Goal: Task Accomplishment & Management: Manage account settings

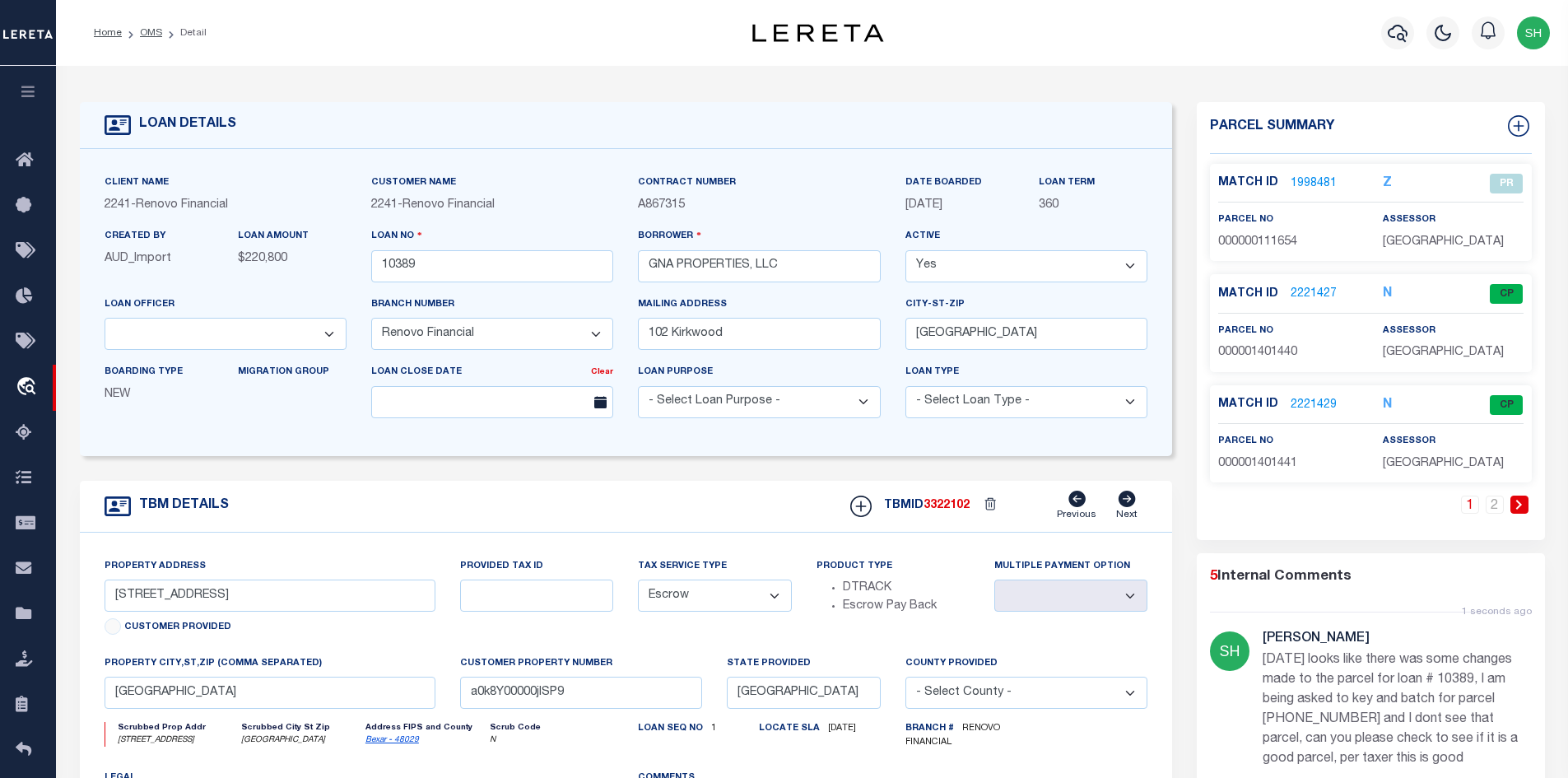
select select "14701"
select select "25066"
select select "Escrow"
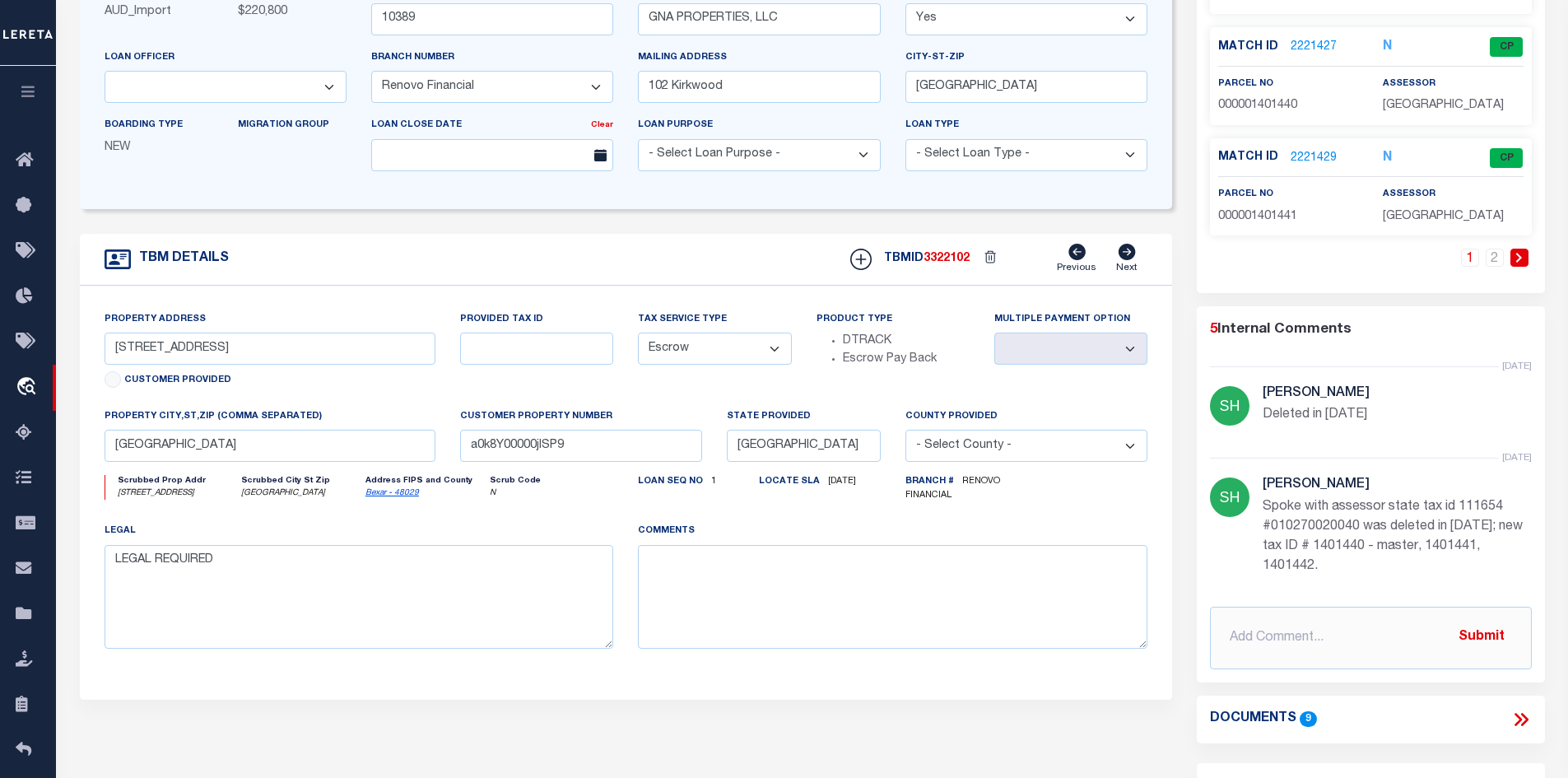
scroll to position [167, 0]
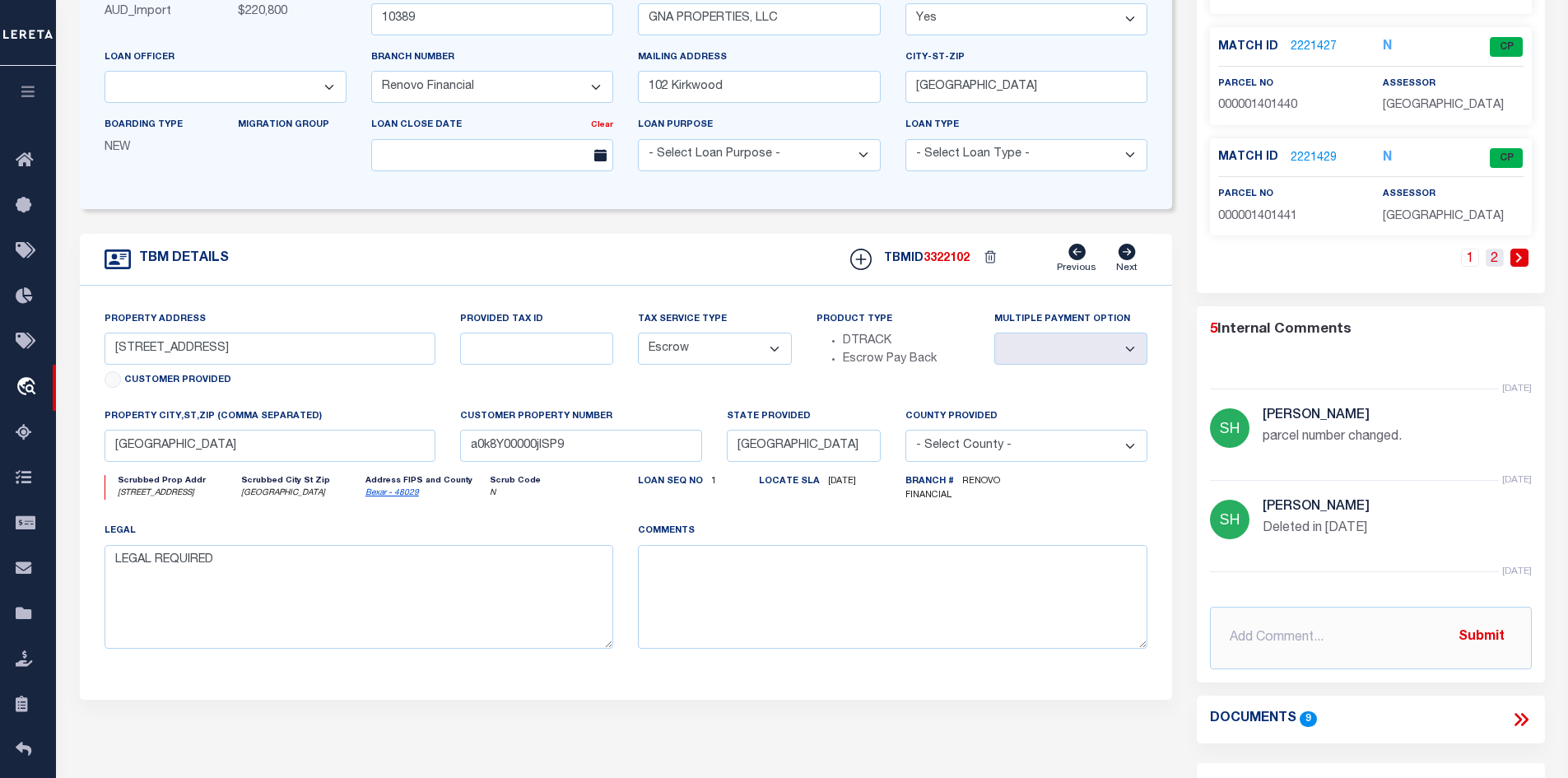
click at [1490, 263] on link "2" at bounding box center [1494, 258] width 18 height 18
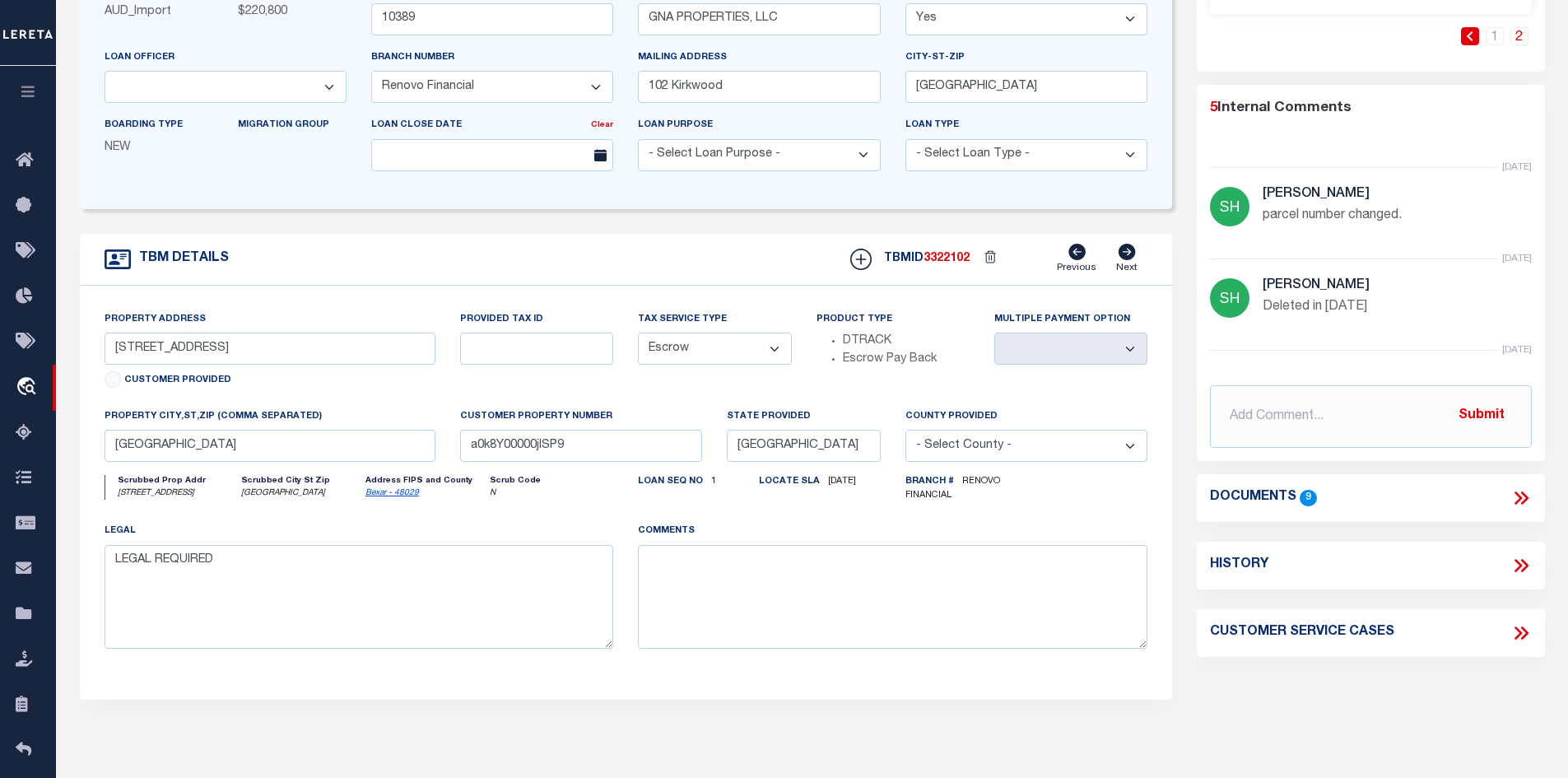
click at [1520, 496] on icon at bounding box center [1518, 497] width 8 height 13
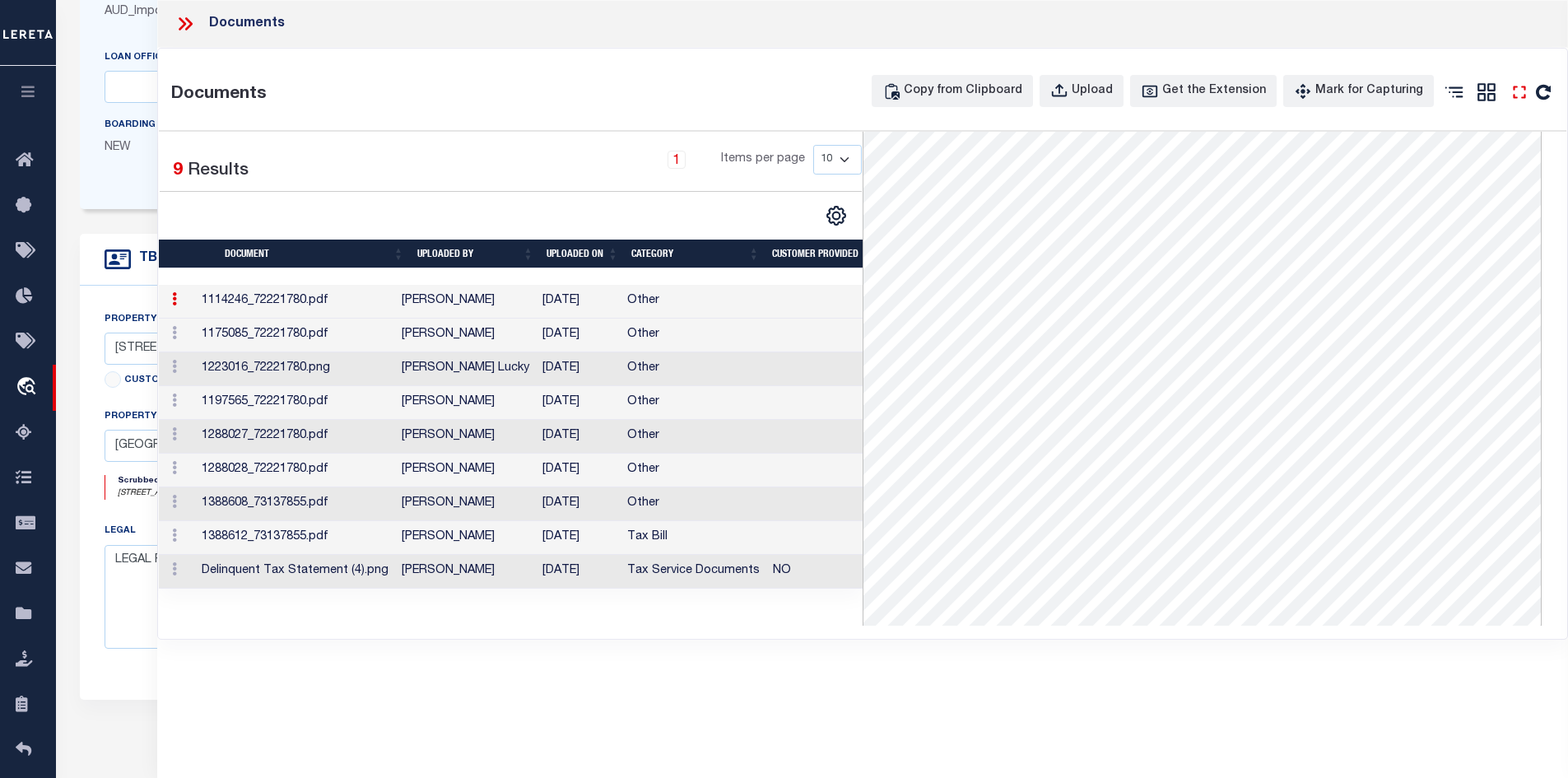
scroll to position [0, 0]
click at [606, 342] on td "[DATE]" at bounding box center [578, 335] width 85 height 33
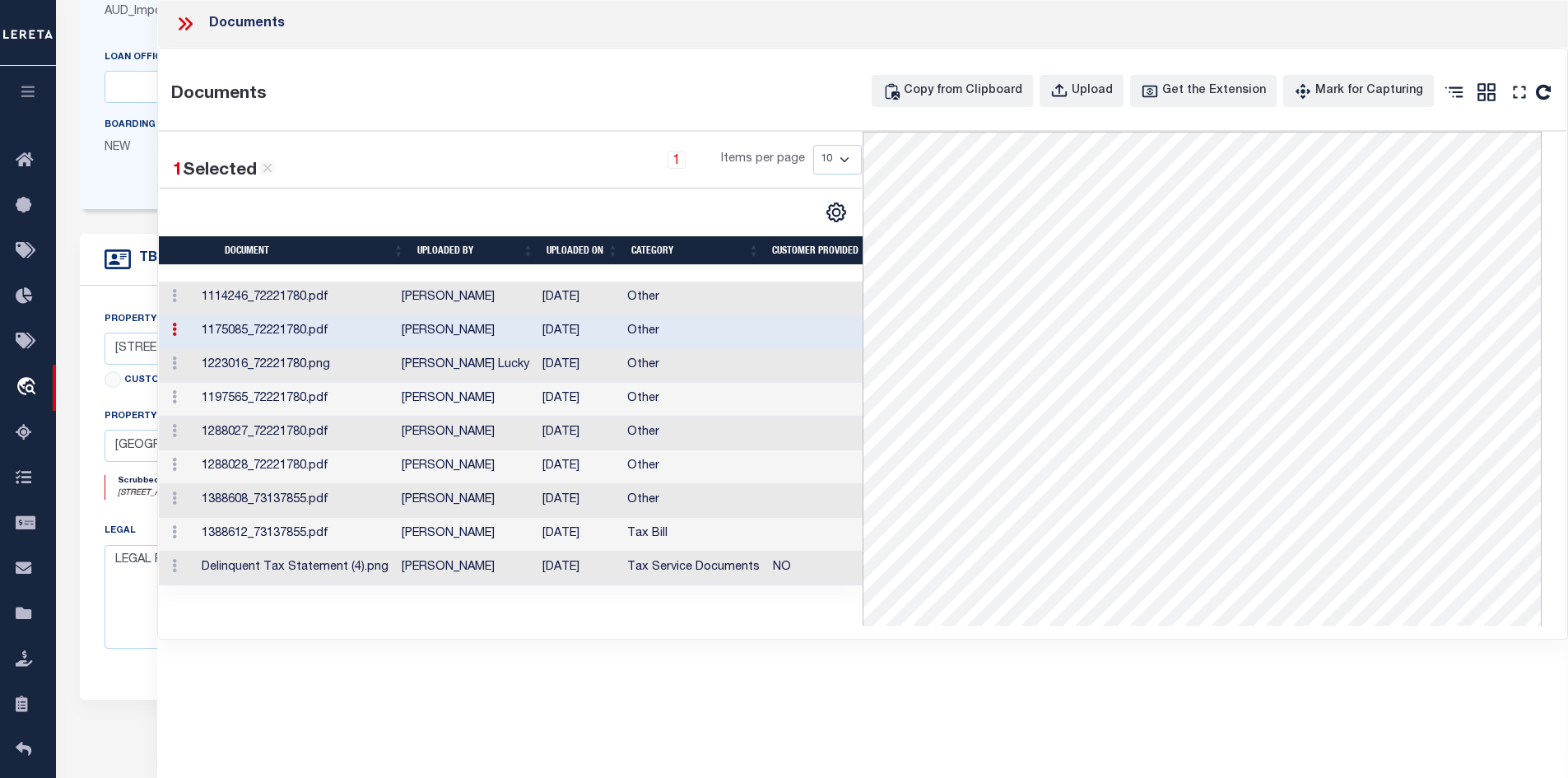
click at [380, 367] on td "1223016_72221780.png" at bounding box center [295, 365] width 200 height 33
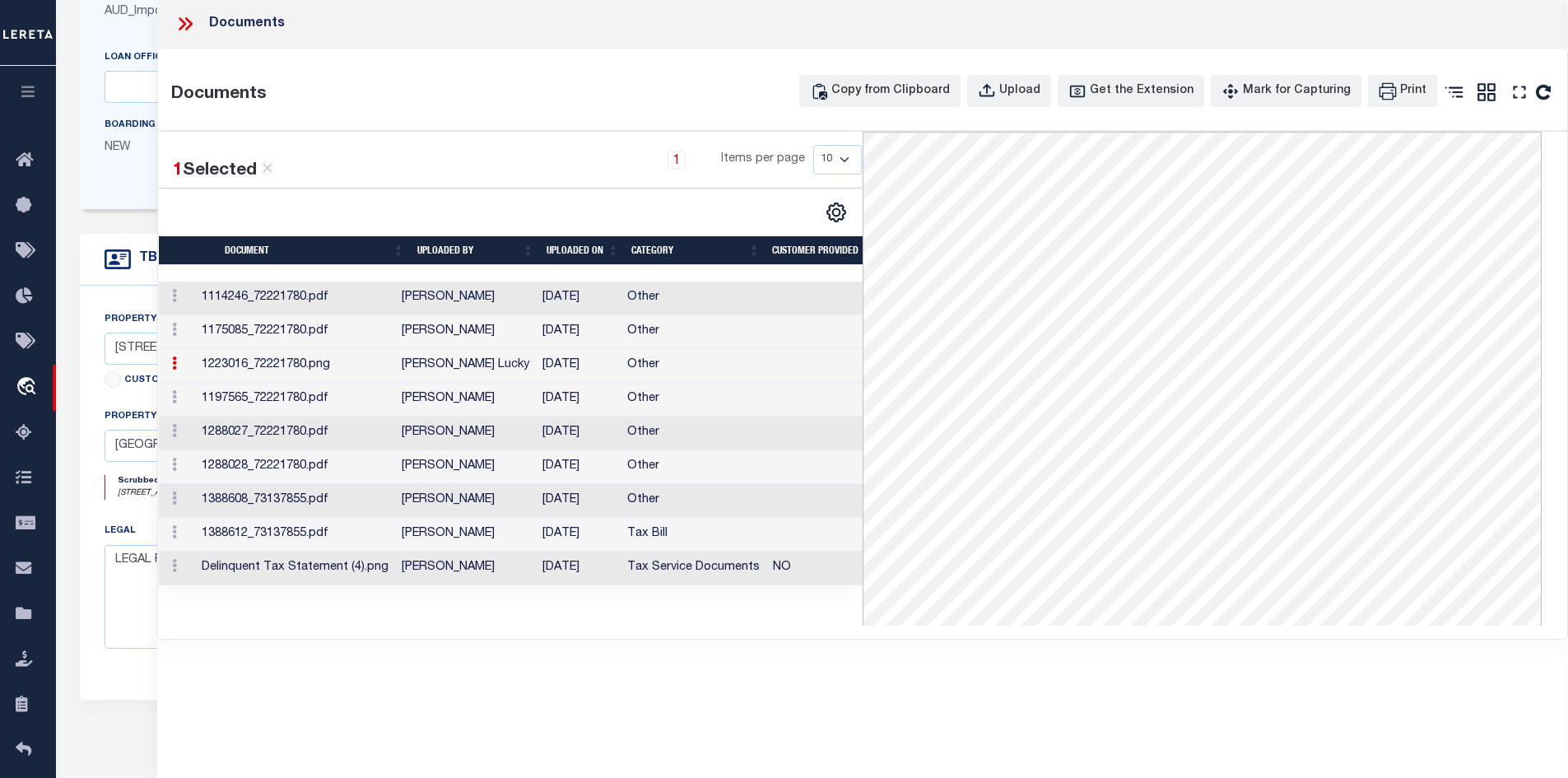
click at [564, 392] on td "[DATE]" at bounding box center [578, 400] width 85 height 33
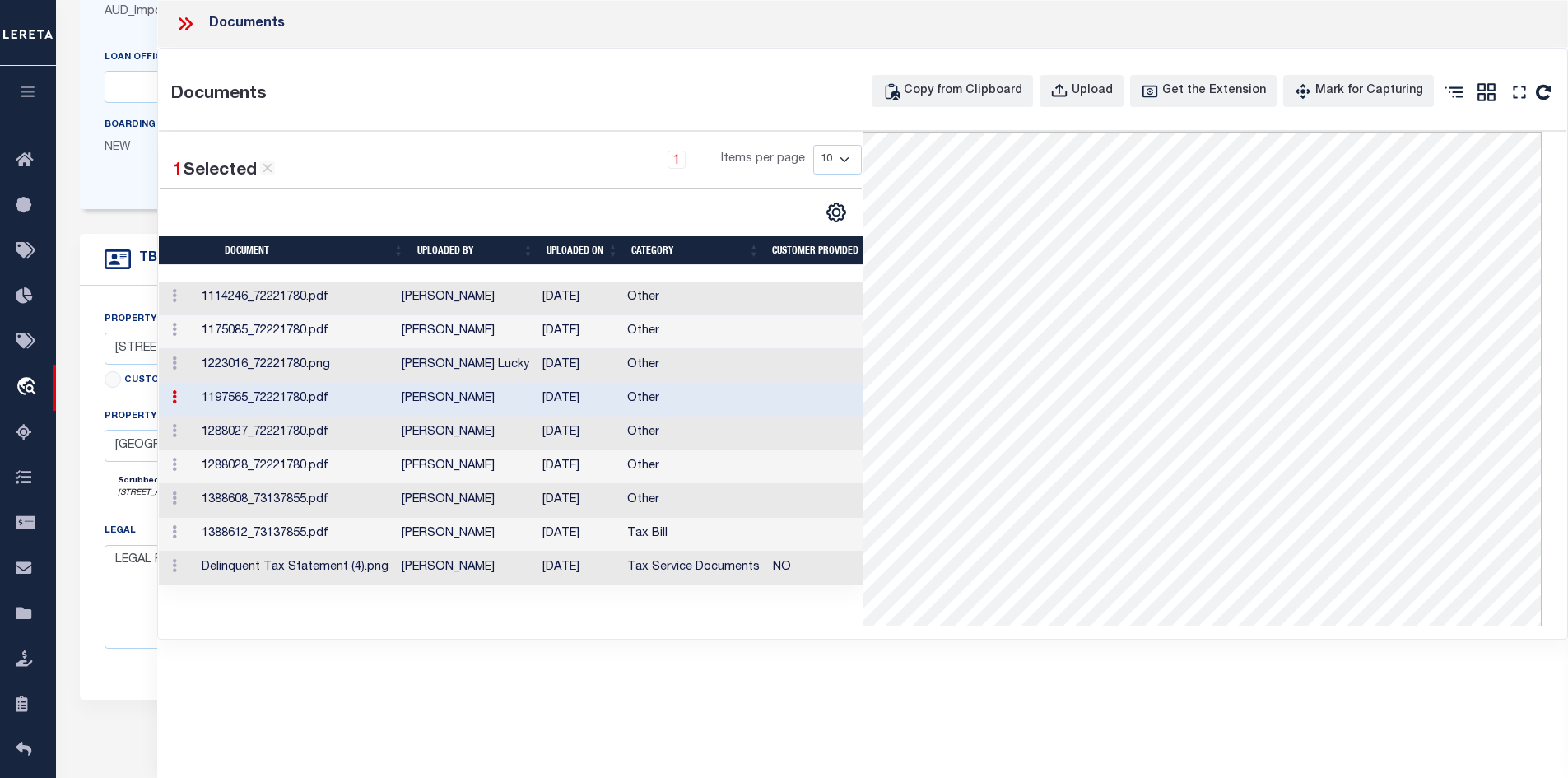
click at [469, 443] on td "[PERSON_NAME]" at bounding box center [466, 433] width 141 height 33
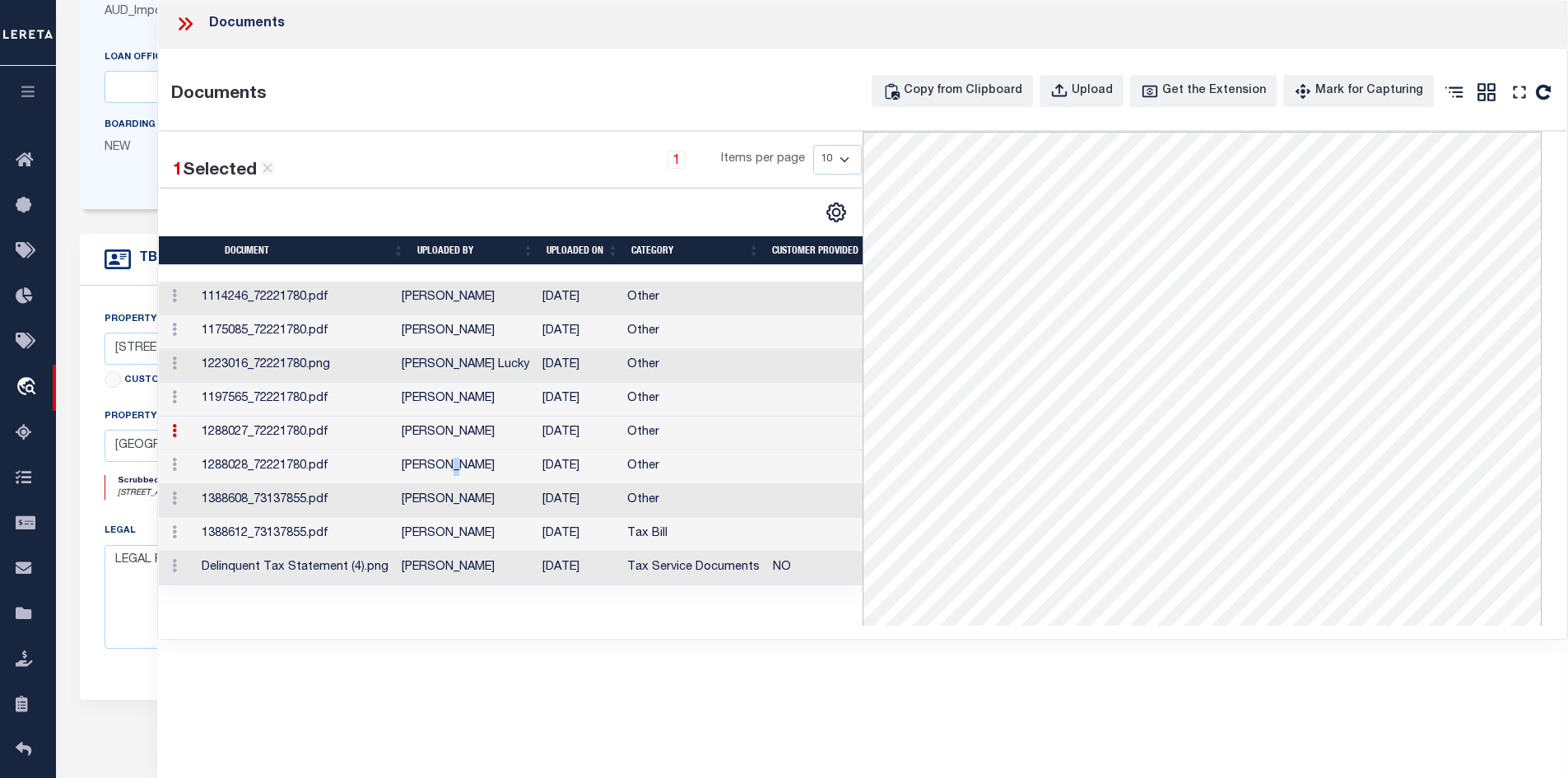
click at [473, 469] on td "[PERSON_NAME]" at bounding box center [466, 466] width 141 height 33
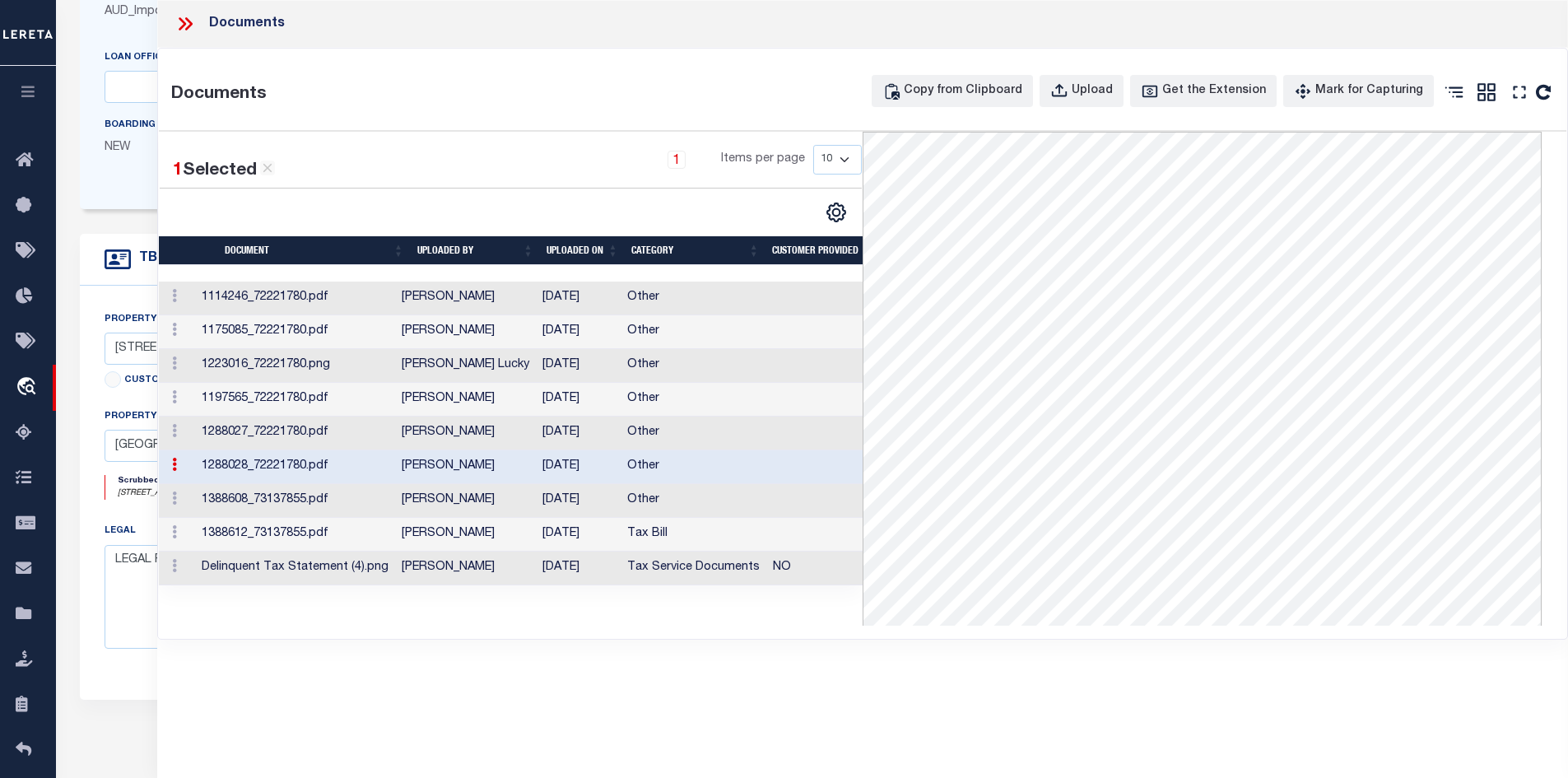
click at [466, 510] on td "[PERSON_NAME]" at bounding box center [466, 501] width 141 height 33
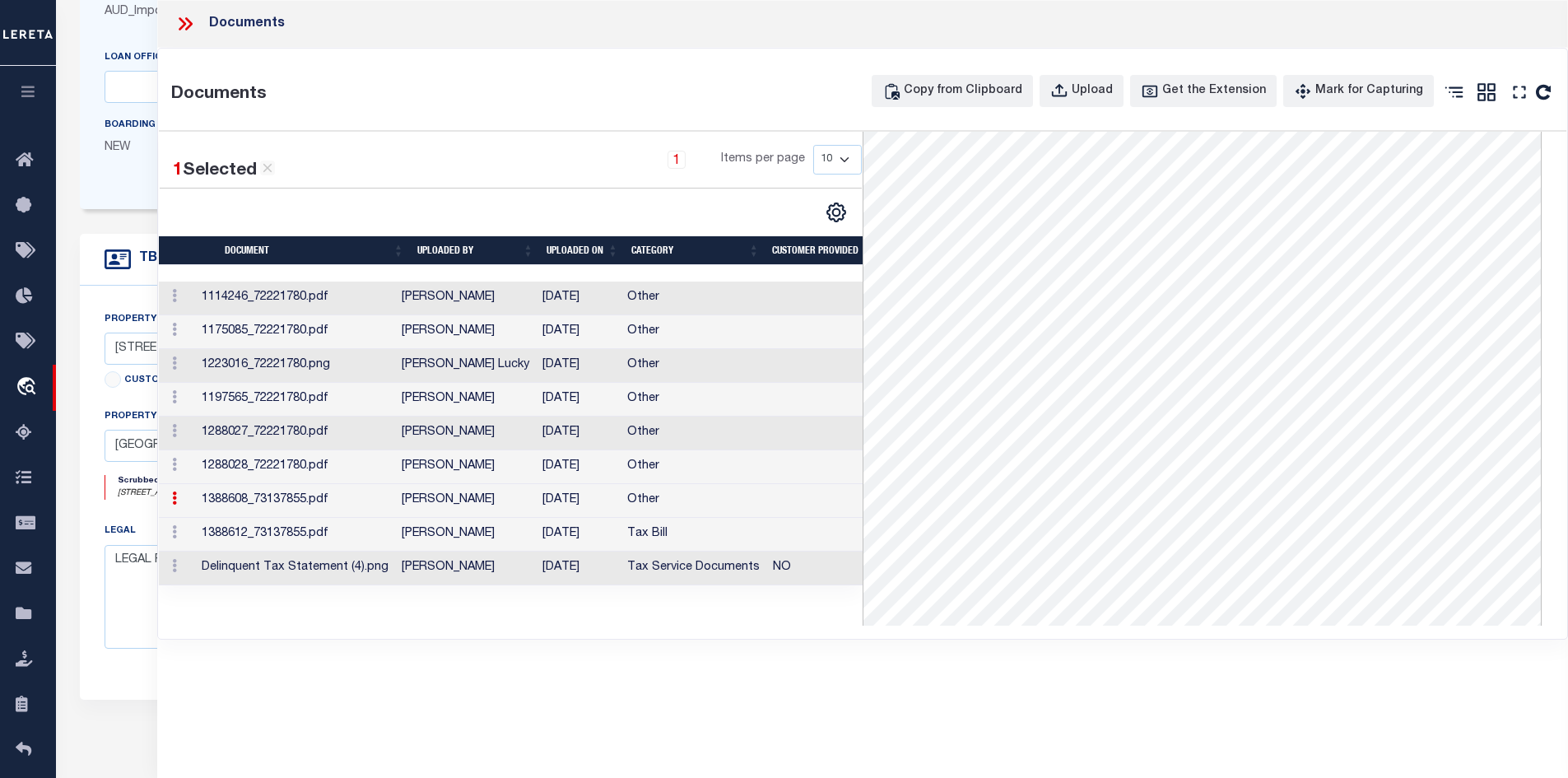
scroll to position [247, 0]
click at [391, 539] on td "1388612_73137855.pdf" at bounding box center [295, 534] width 200 height 33
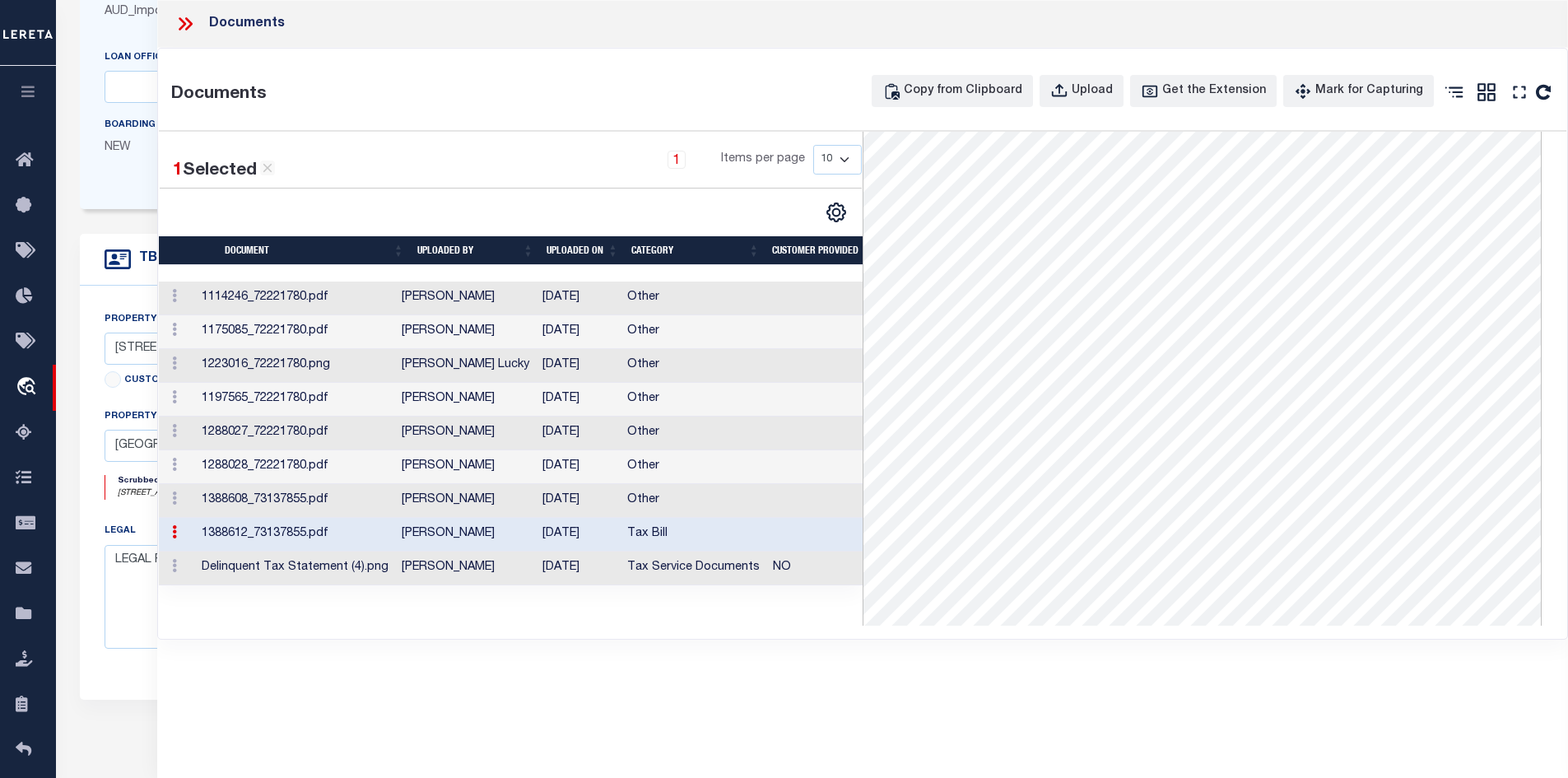
scroll to position [256, 0]
click at [457, 566] on td "[PERSON_NAME]" at bounding box center [466, 568] width 141 height 33
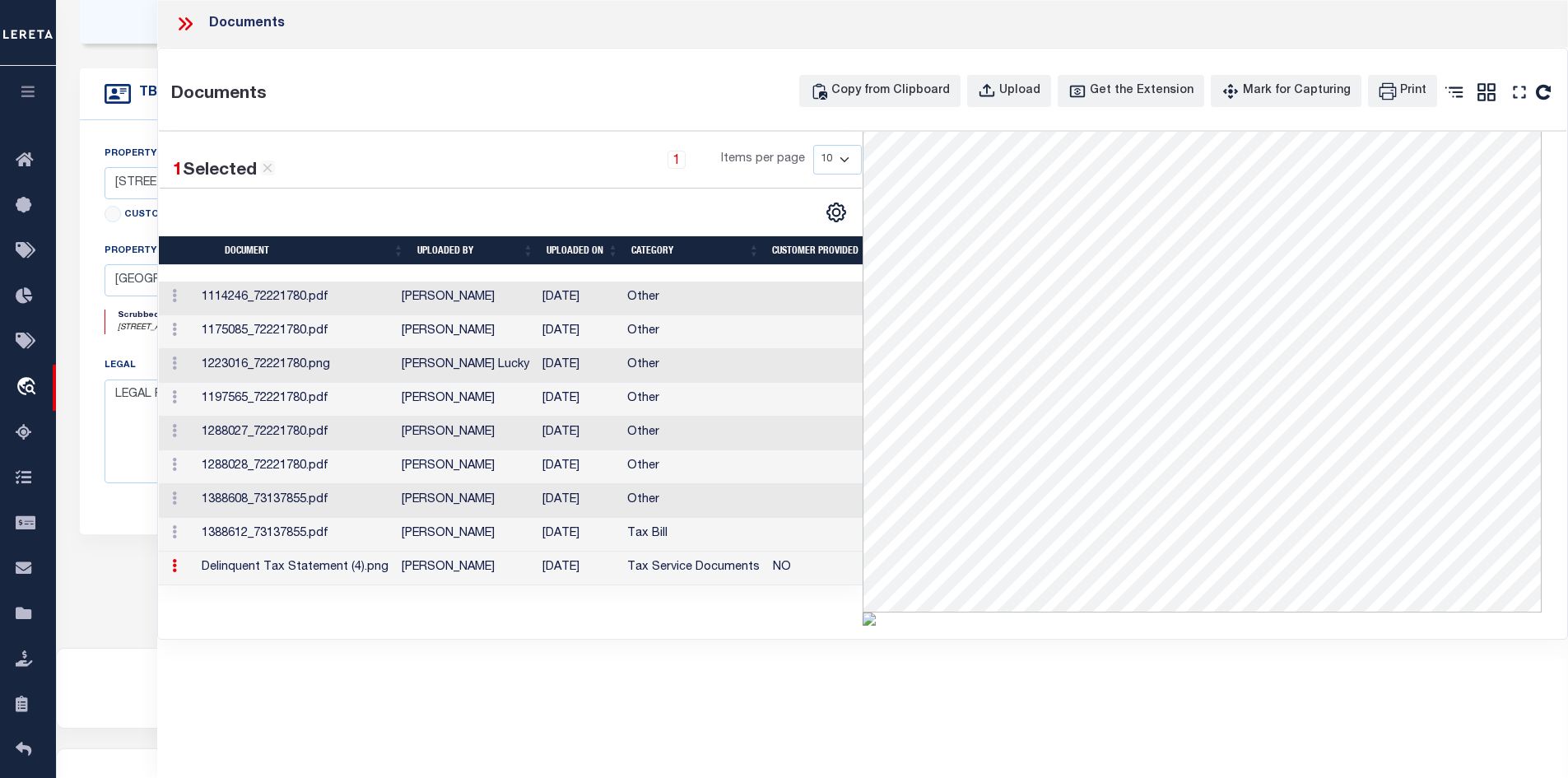
scroll to position [490, 0]
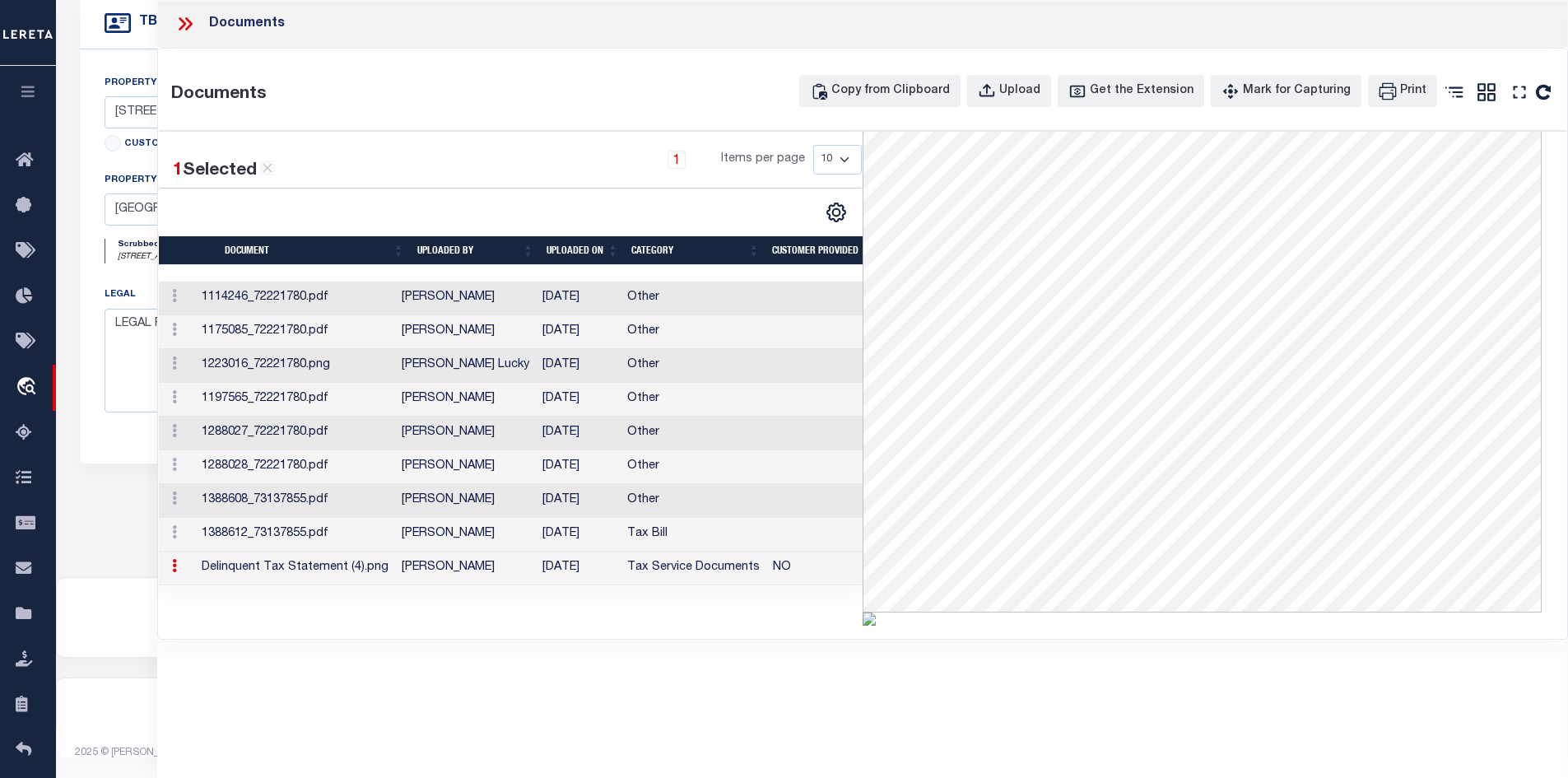
click at [181, 26] on icon at bounding box center [182, 24] width 8 height 13
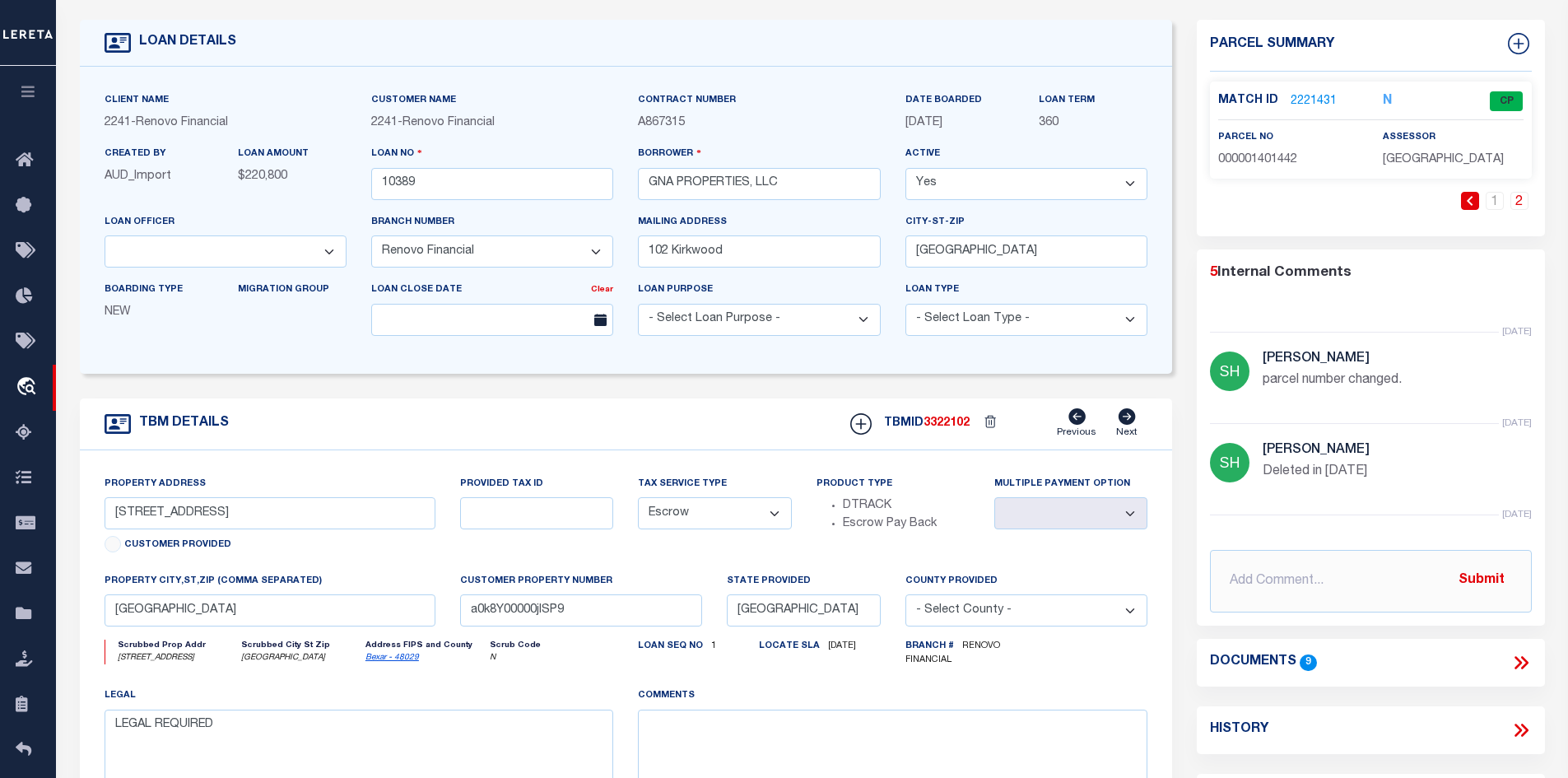
scroll to position [165, 0]
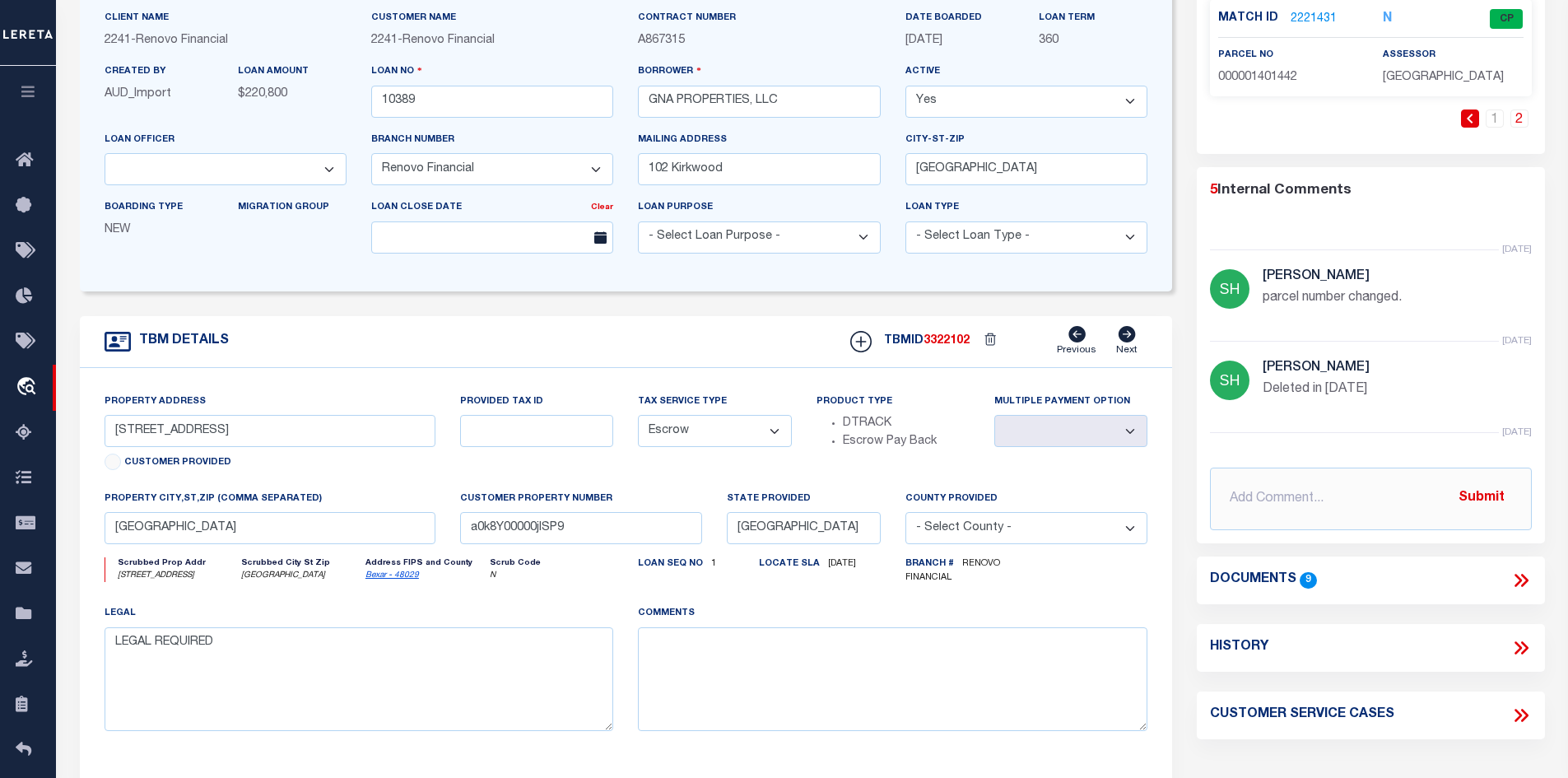
click at [407, 579] on link "Bexar - 48029" at bounding box center [392, 575] width 54 height 8
click at [111, 291] on div "Client Name 2241 - Renovo Financial Customer Name 2241 - Renovo Financial" at bounding box center [625, 137] width 1093 height 307
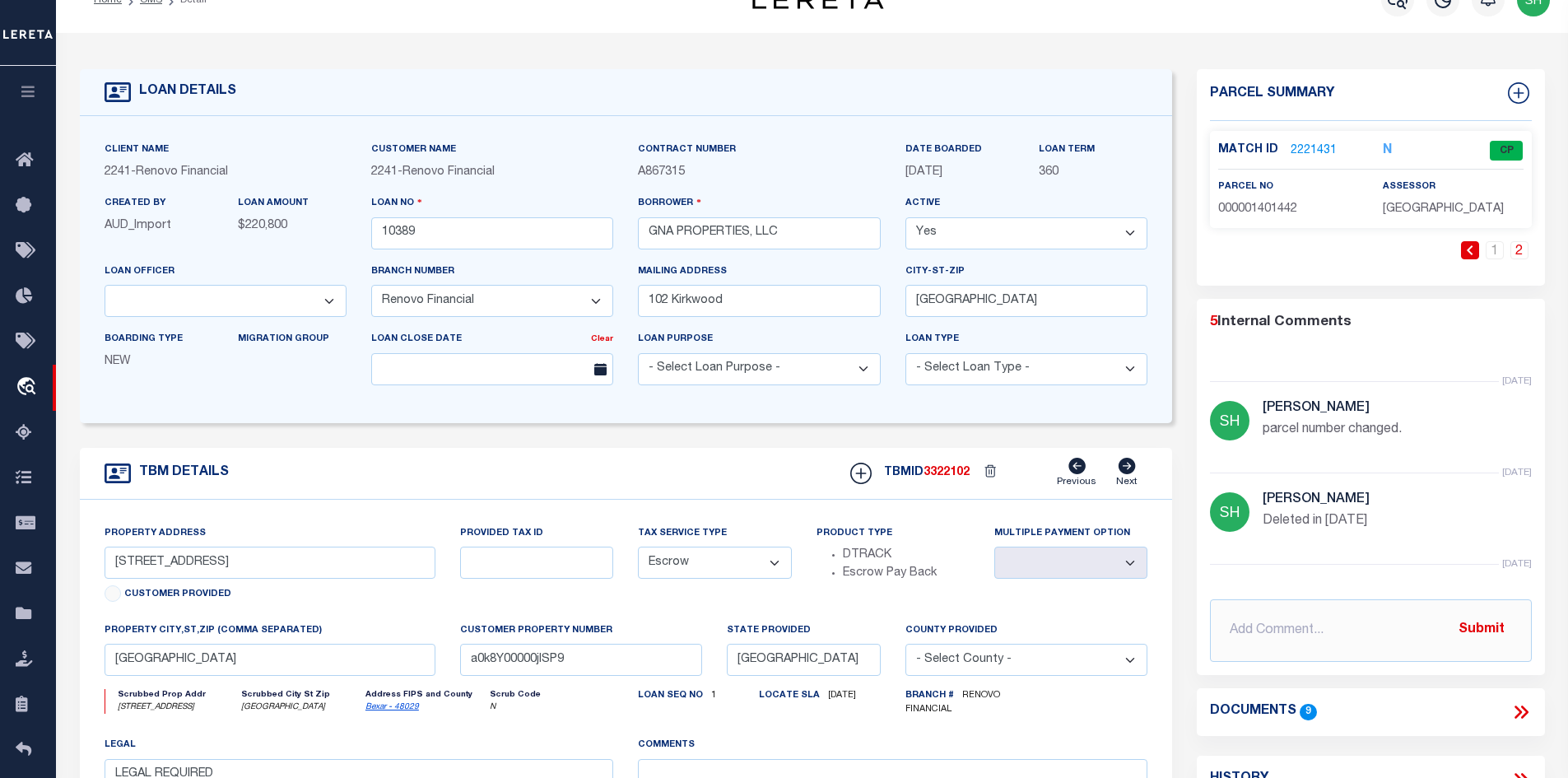
scroll to position [0, 0]
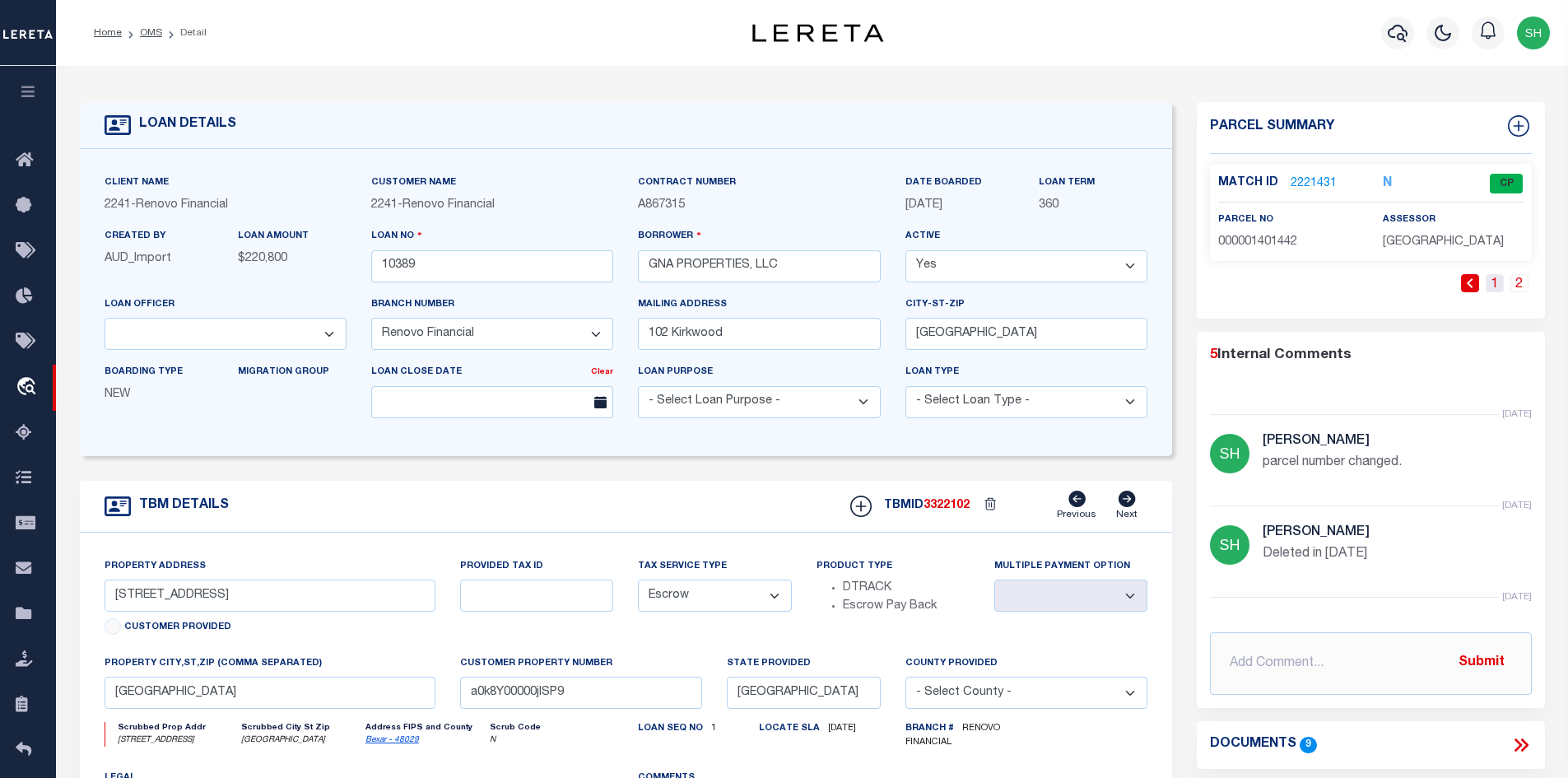
click at [1492, 280] on link "1" at bounding box center [1494, 283] width 18 height 18
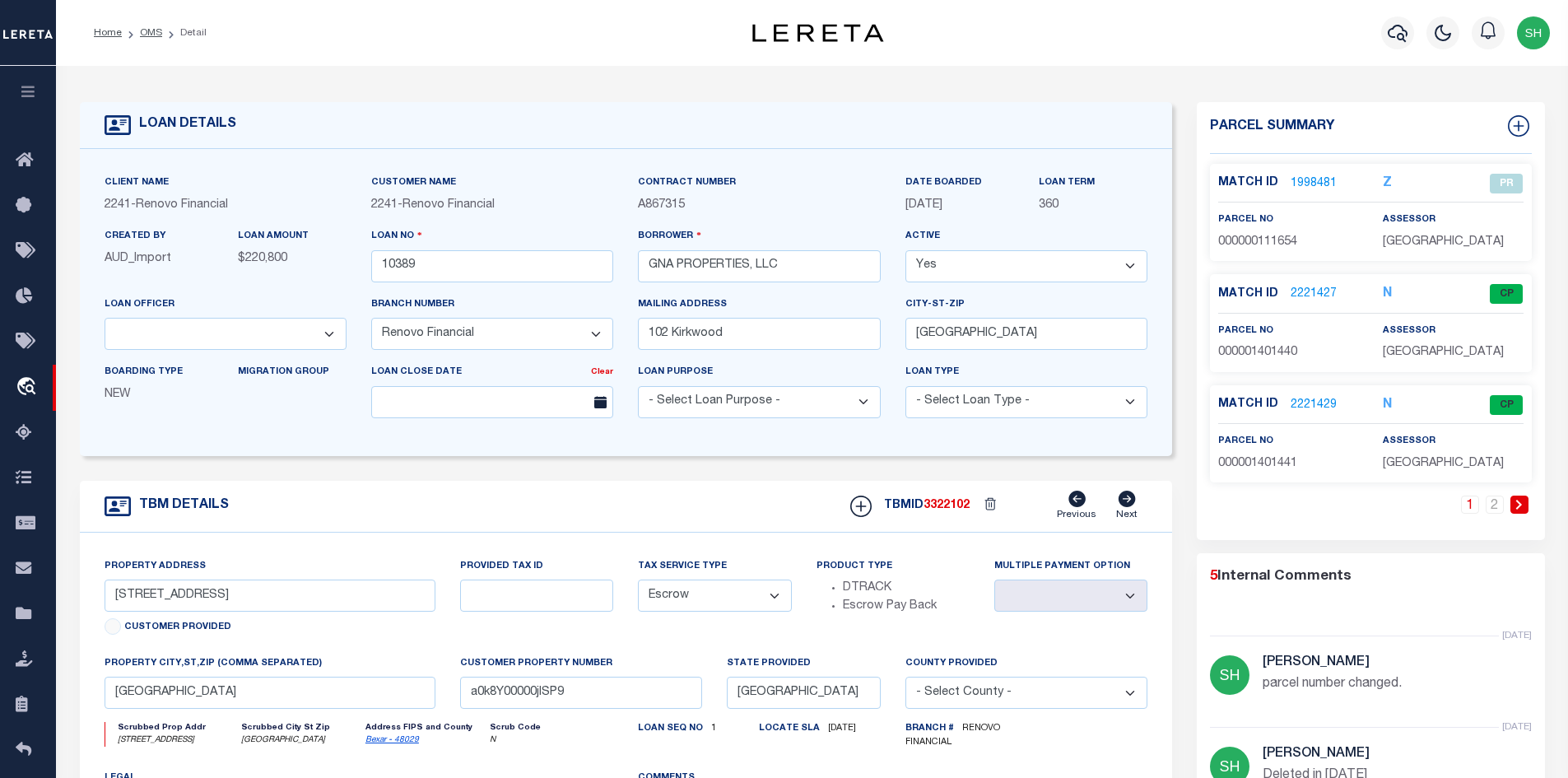
click at [1298, 400] on link "2221429" at bounding box center [1313, 406] width 46 height 18
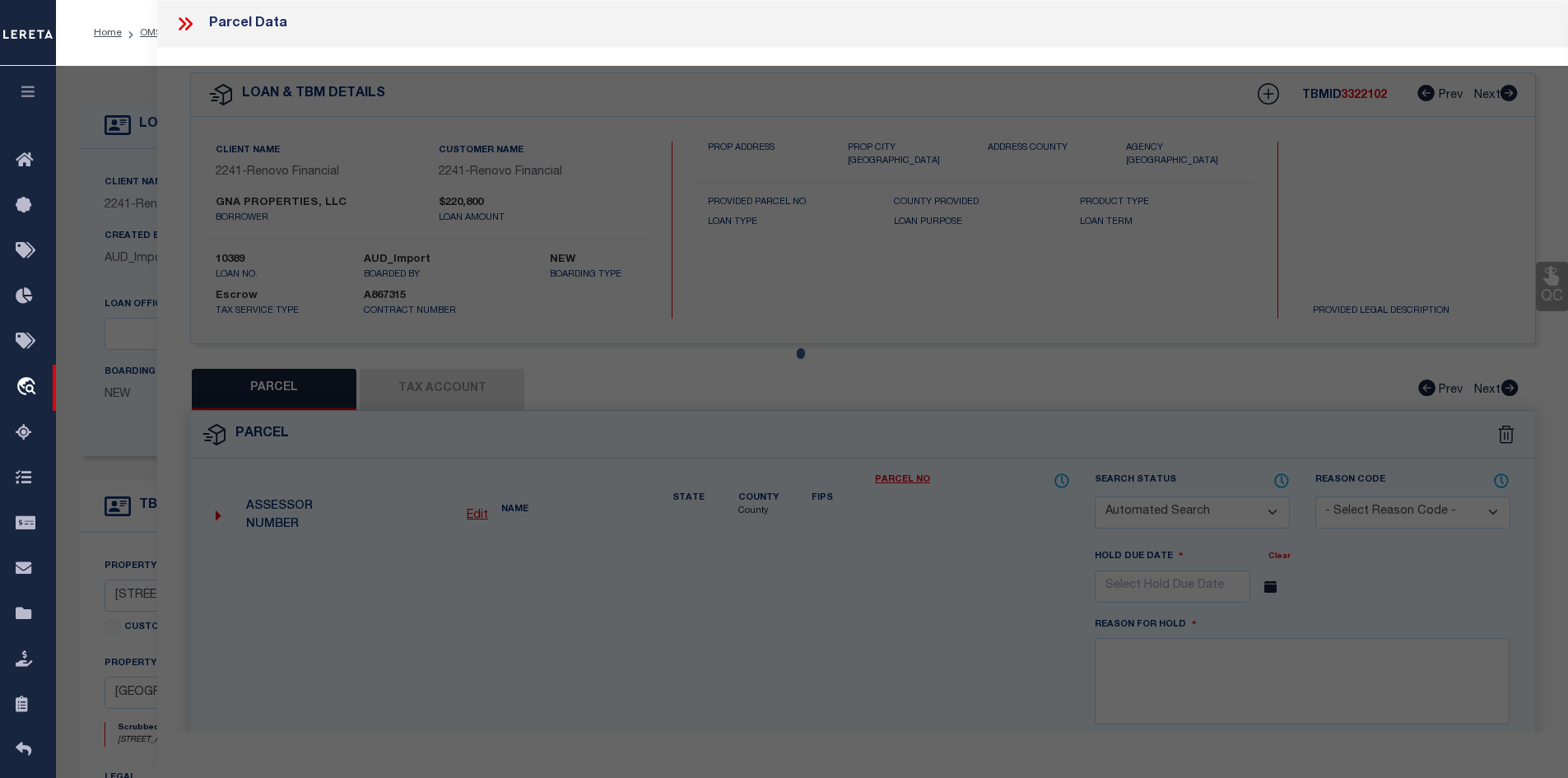
checkbox input "false"
select select "CP"
select select "ACT"
type input "GNA PROPERTIES LLC"
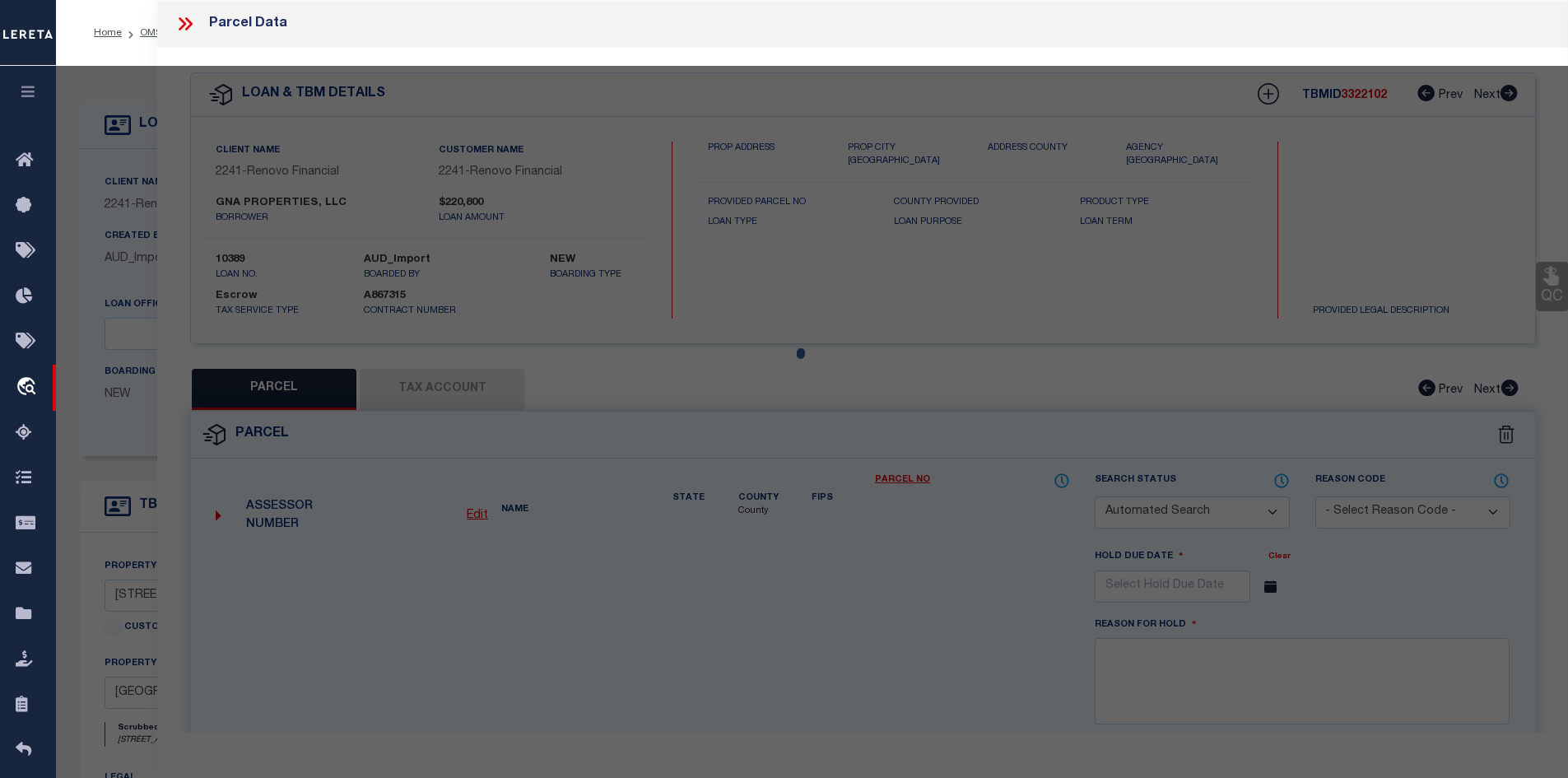
select select "PHN"
select select
type input "[STREET_ADDRESS]"
type input "[GEOGRAPHIC_DATA]"
type textarea "NCB 1027 (SHENANDOAH CONDOMINIUMS), UNIT 1"
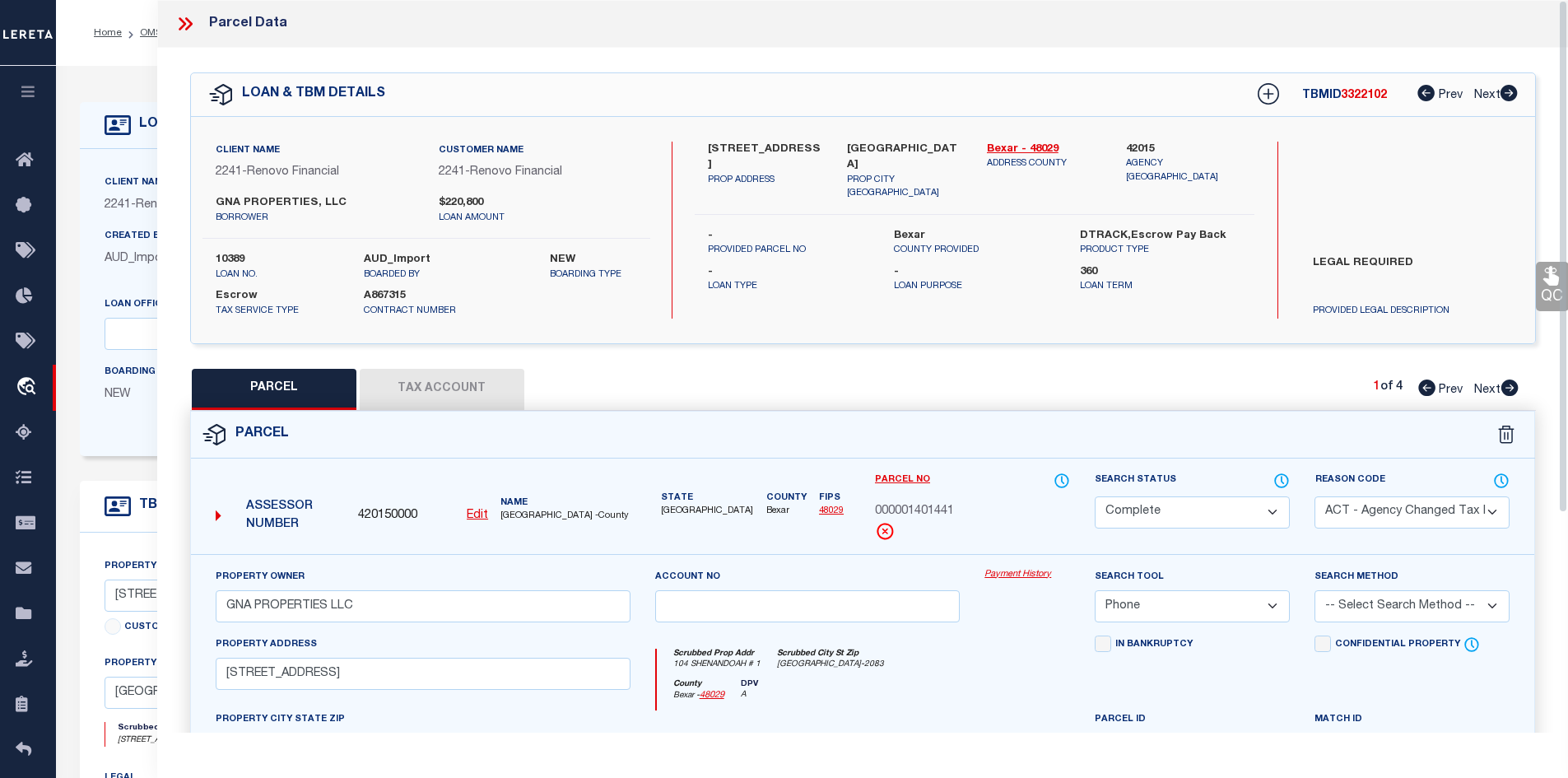
click at [454, 387] on button "Tax Account" at bounding box center [442, 389] width 165 height 41
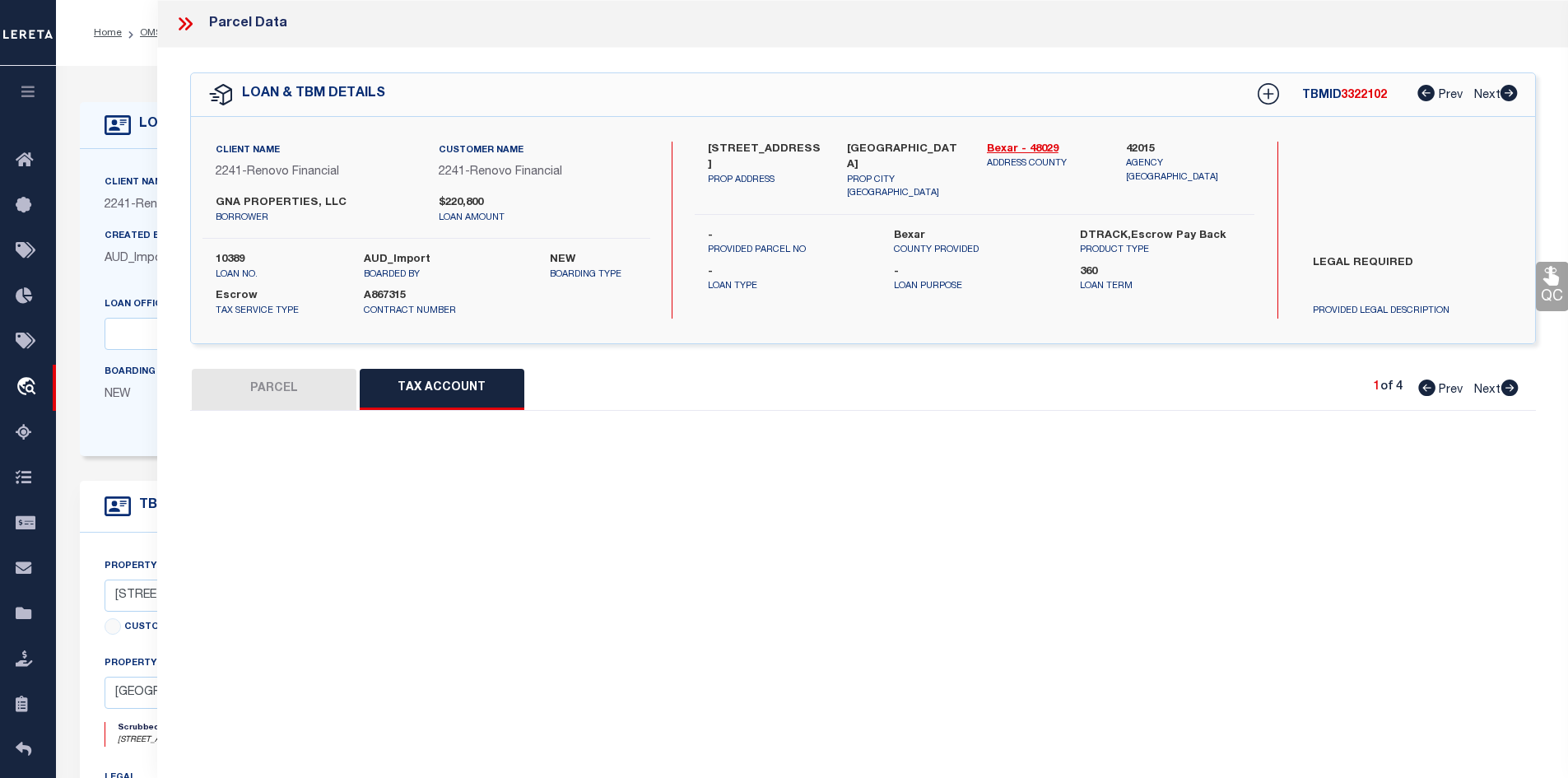
select select "100"
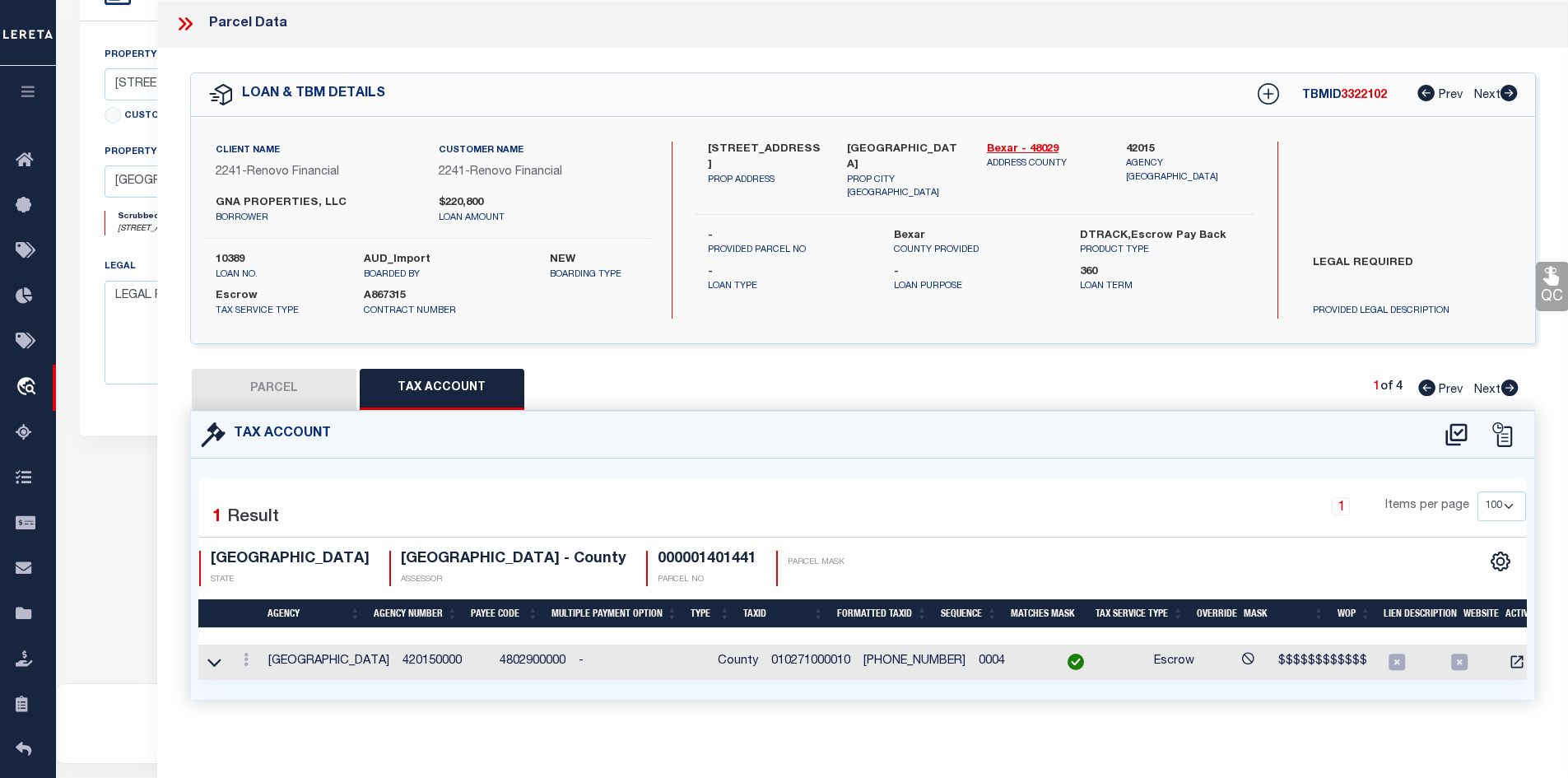
scroll to position [619, 0]
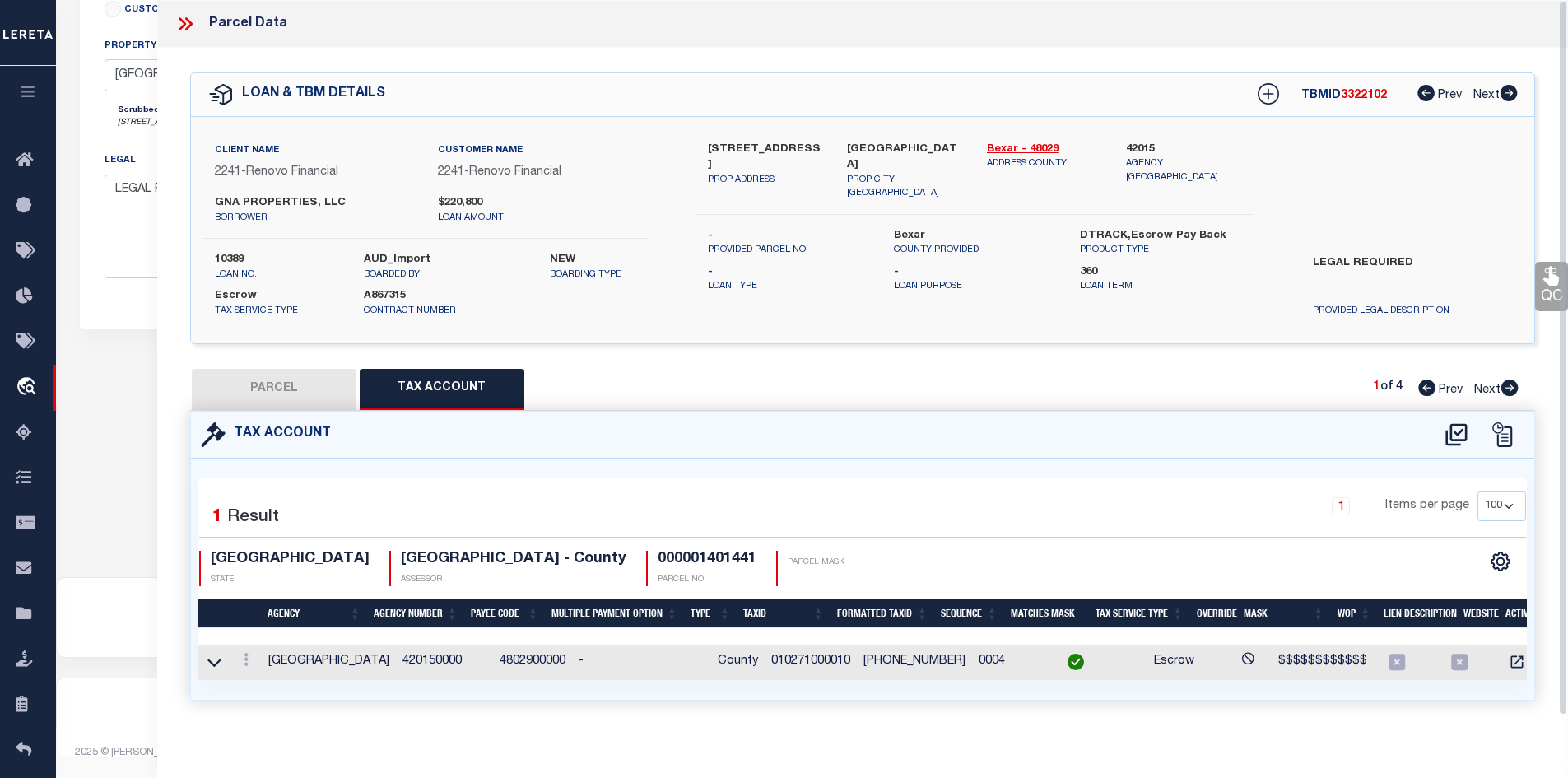
click at [283, 381] on button "PARCEL" at bounding box center [274, 389] width 165 height 41
select select "AS"
select select
checkbox input "false"
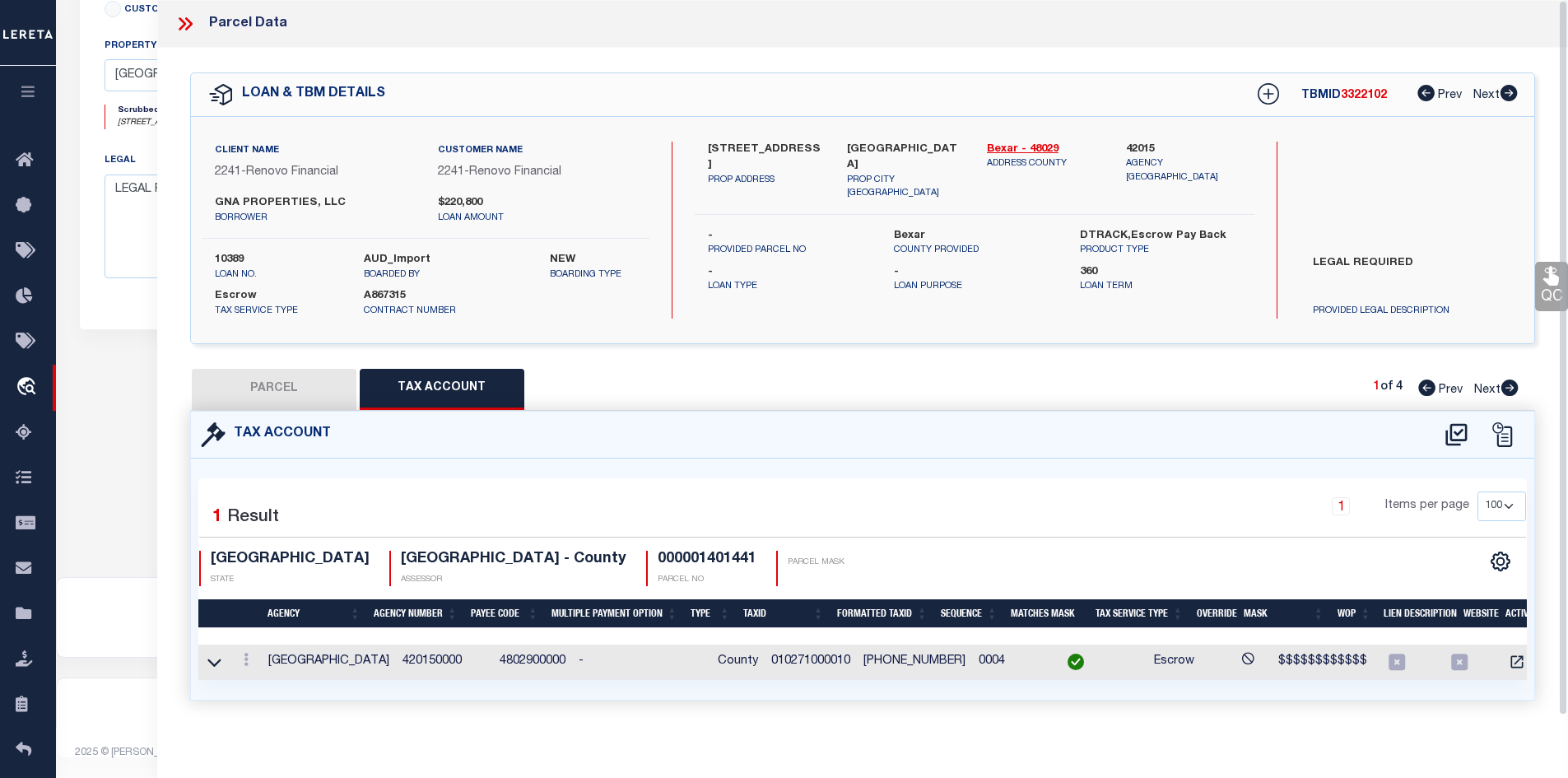
checkbox input "false"
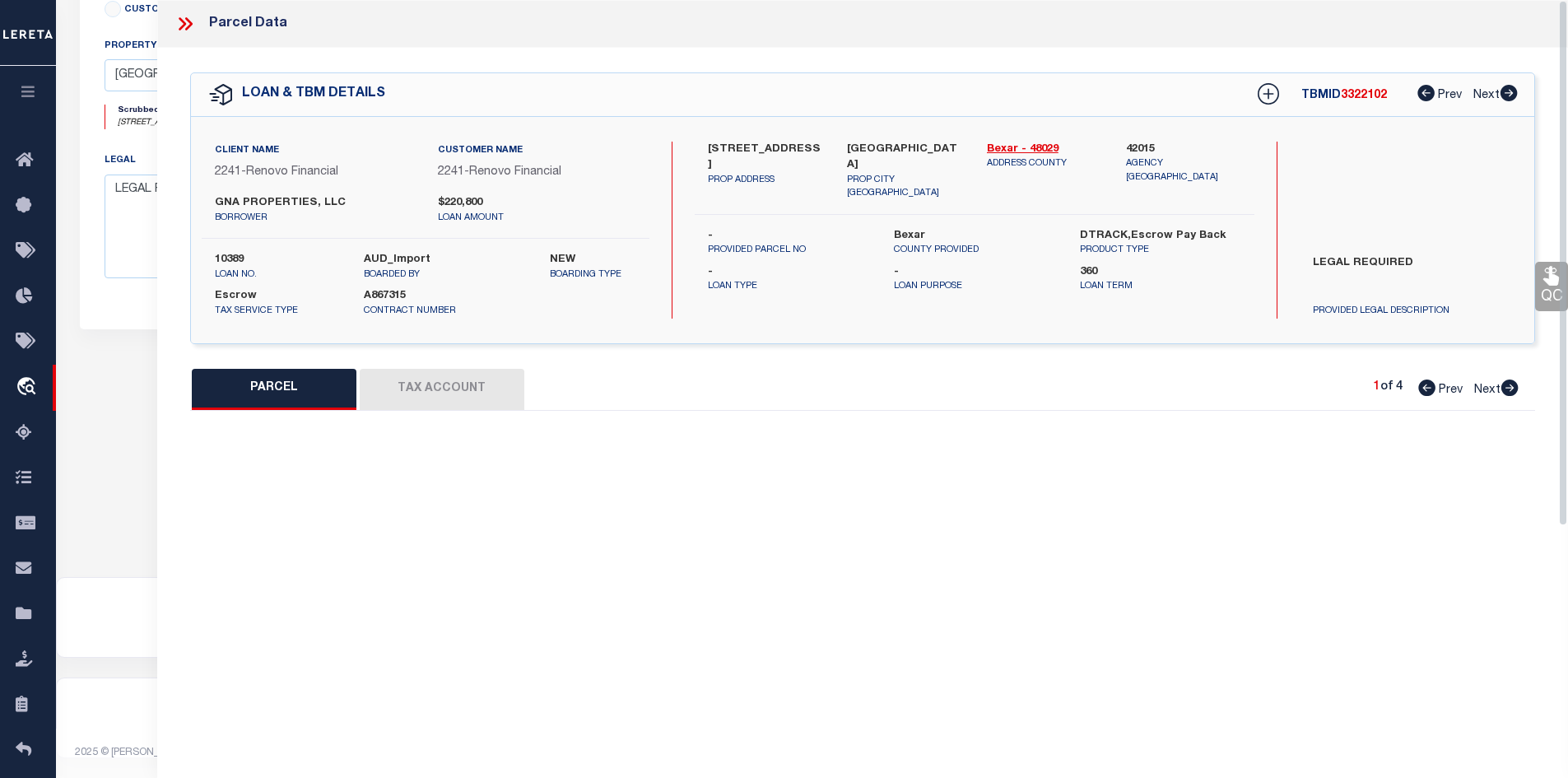
select select "CP"
select select "ACT"
type input "GNA PROPERTIES LLC"
select select "PHN"
select select
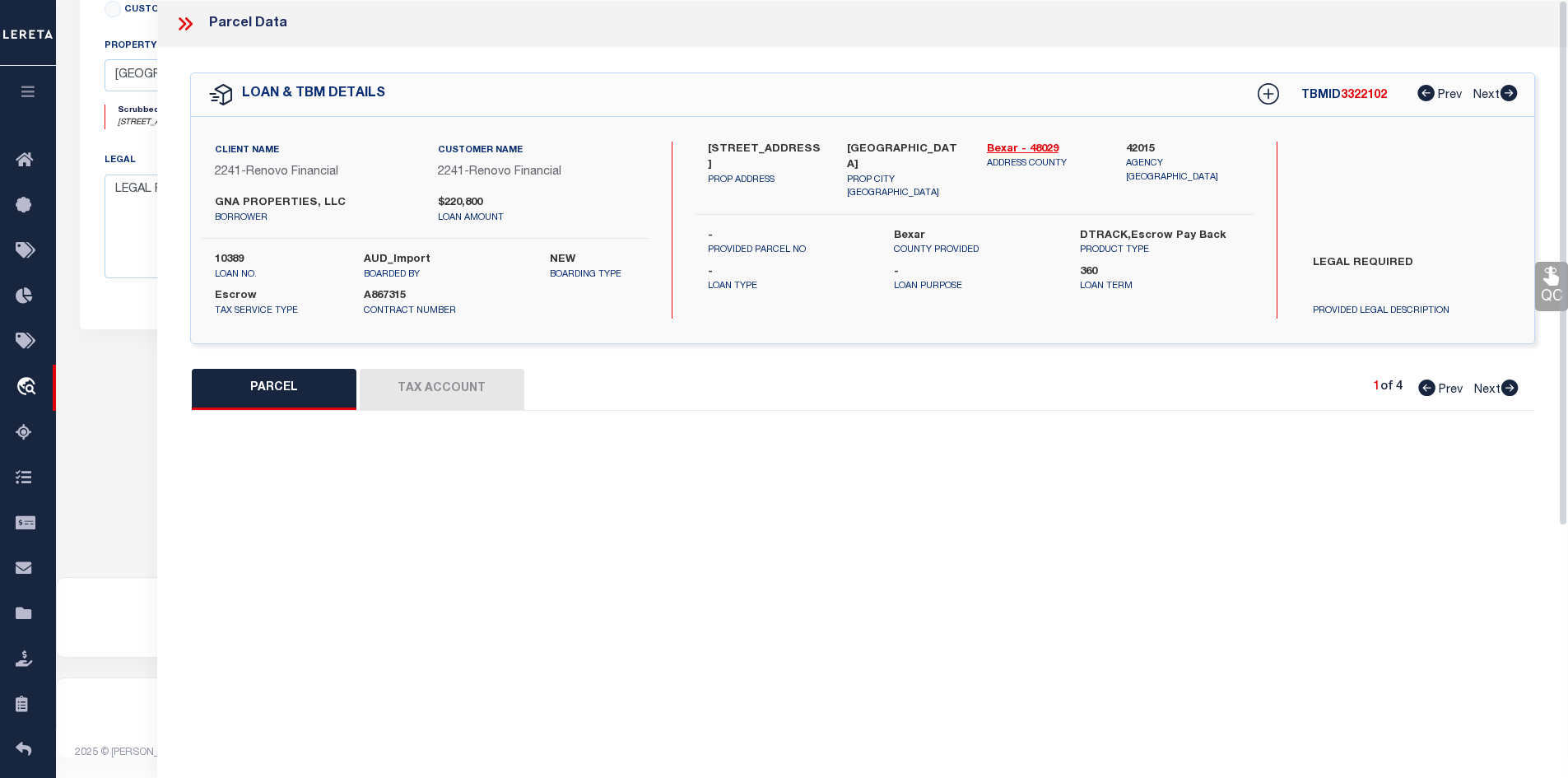
type input "[STREET_ADDRESS]"
type input "[GEOGRAPHIC_DATA]"
type textarea "NCB 1027 (SHENANDOAH CONDOMINIUMS), UNIT 1"
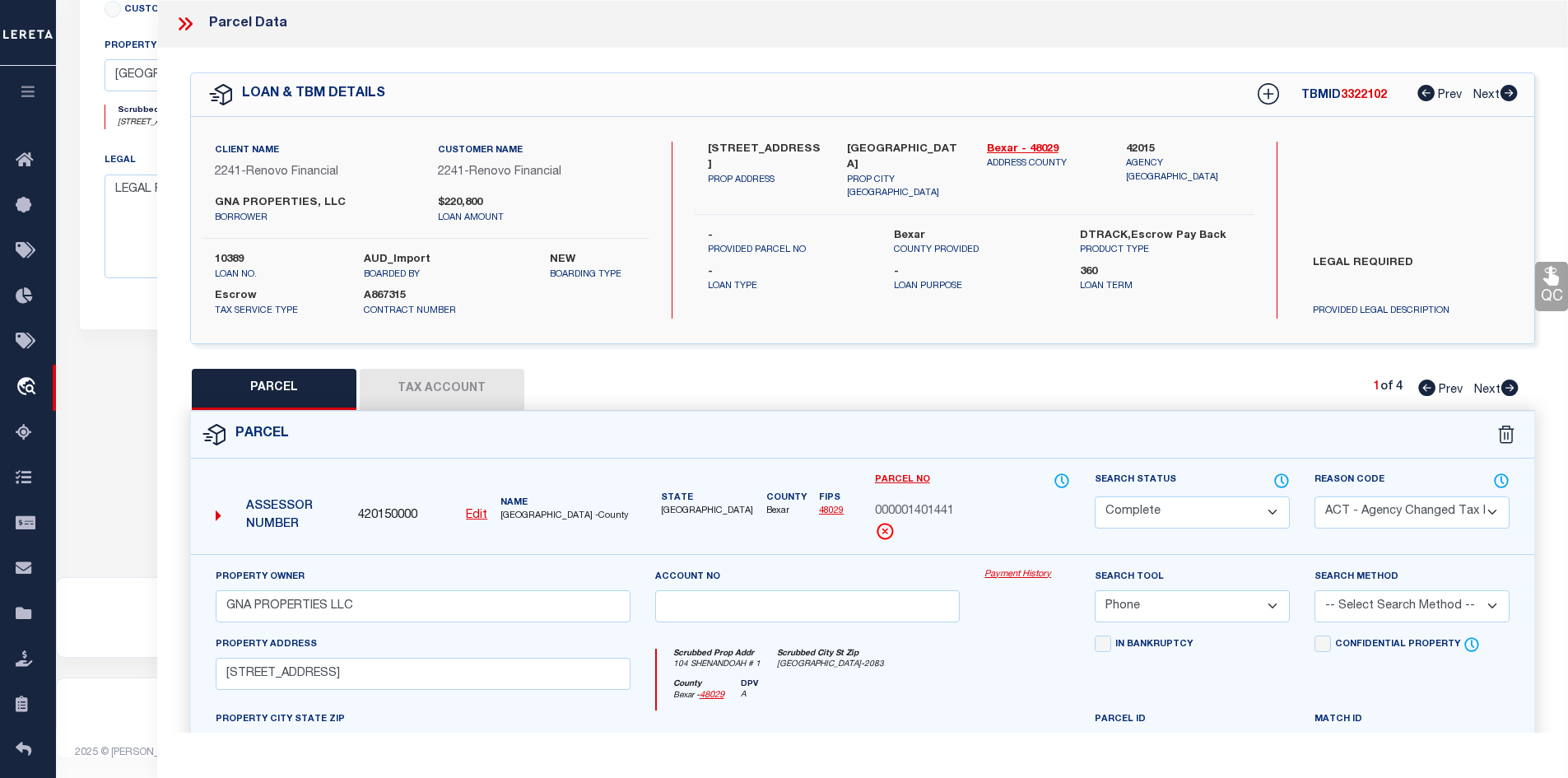
click at [244, 393] on button "PARCEL" at bounding box center [274, 389] width 165 height 41
select select "AS"
select select
checkbox input "false"
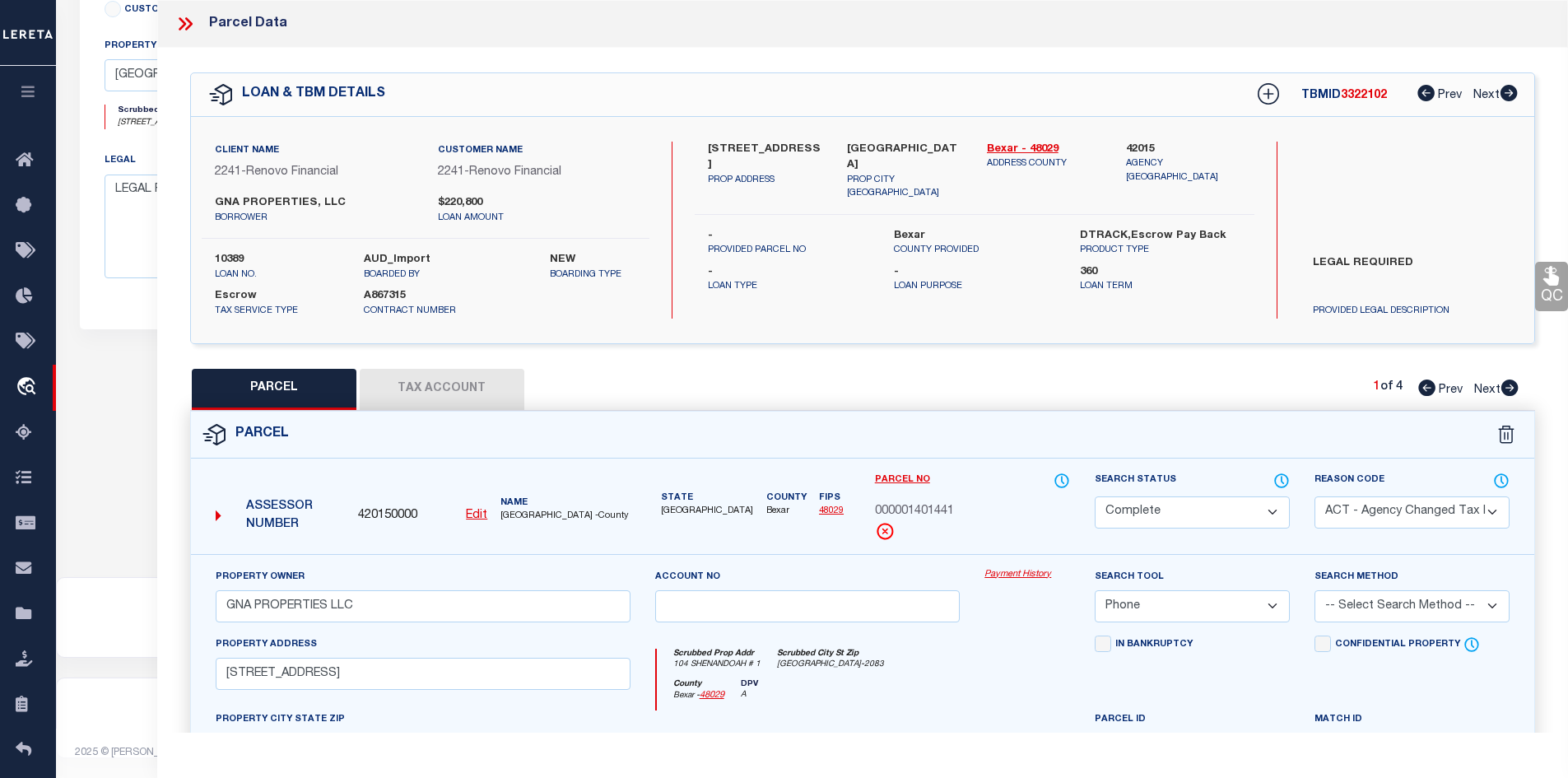
checkbox input "false"
select select "CP"
select select "ACT"
type input "GNA PROPERTIES LLC"
select select "PHN"
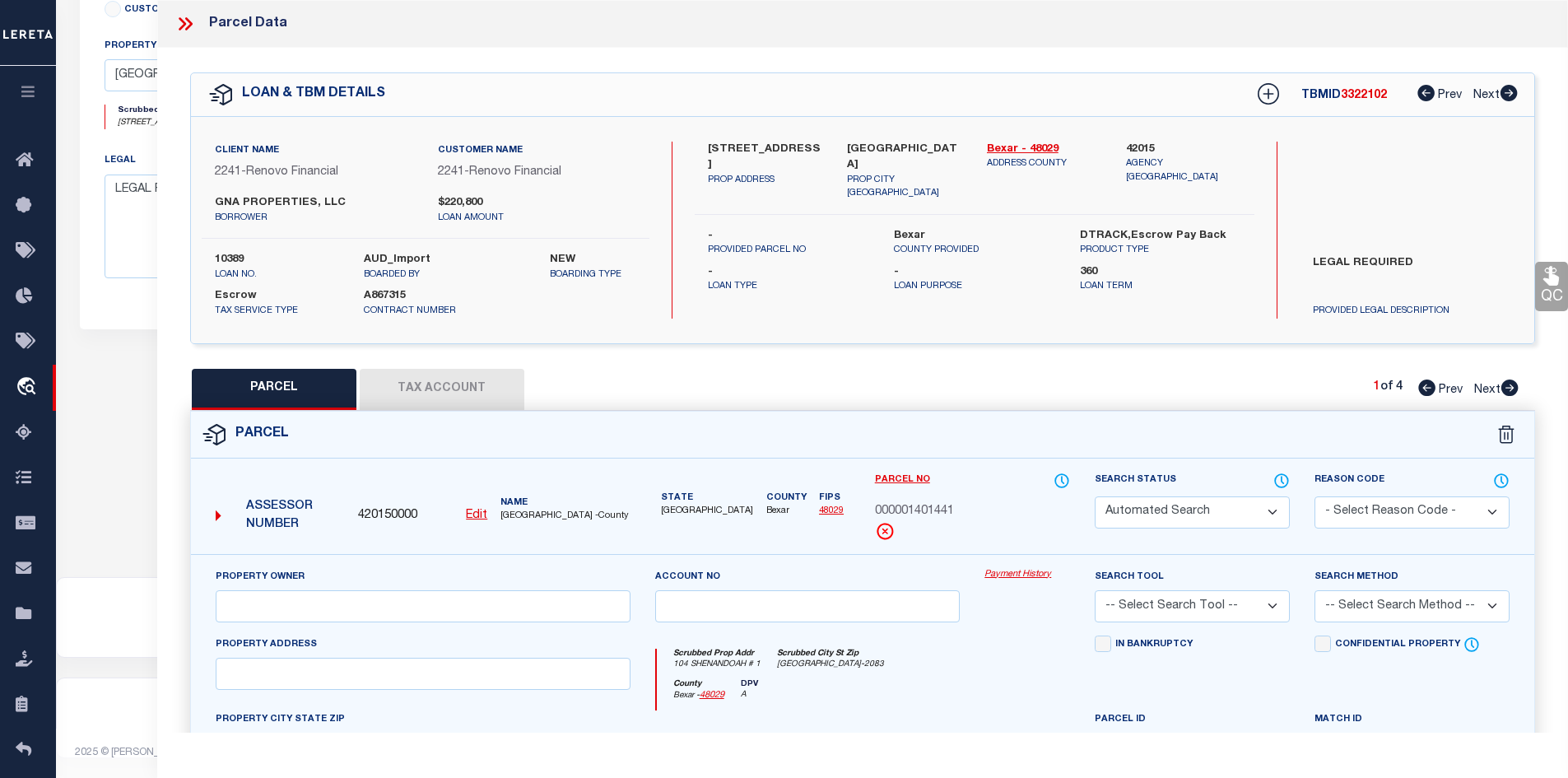
select select
type input "[STREET_ADDRESS]"
type input "[GEOGRAPHIC_DATA]"
type textarea "NCB 1027 (SHENANDOAH CONDOMINIUMS), UNIT 1"
click at [180, 25] on icon at bounding box center [185, 24] width 22 height 22
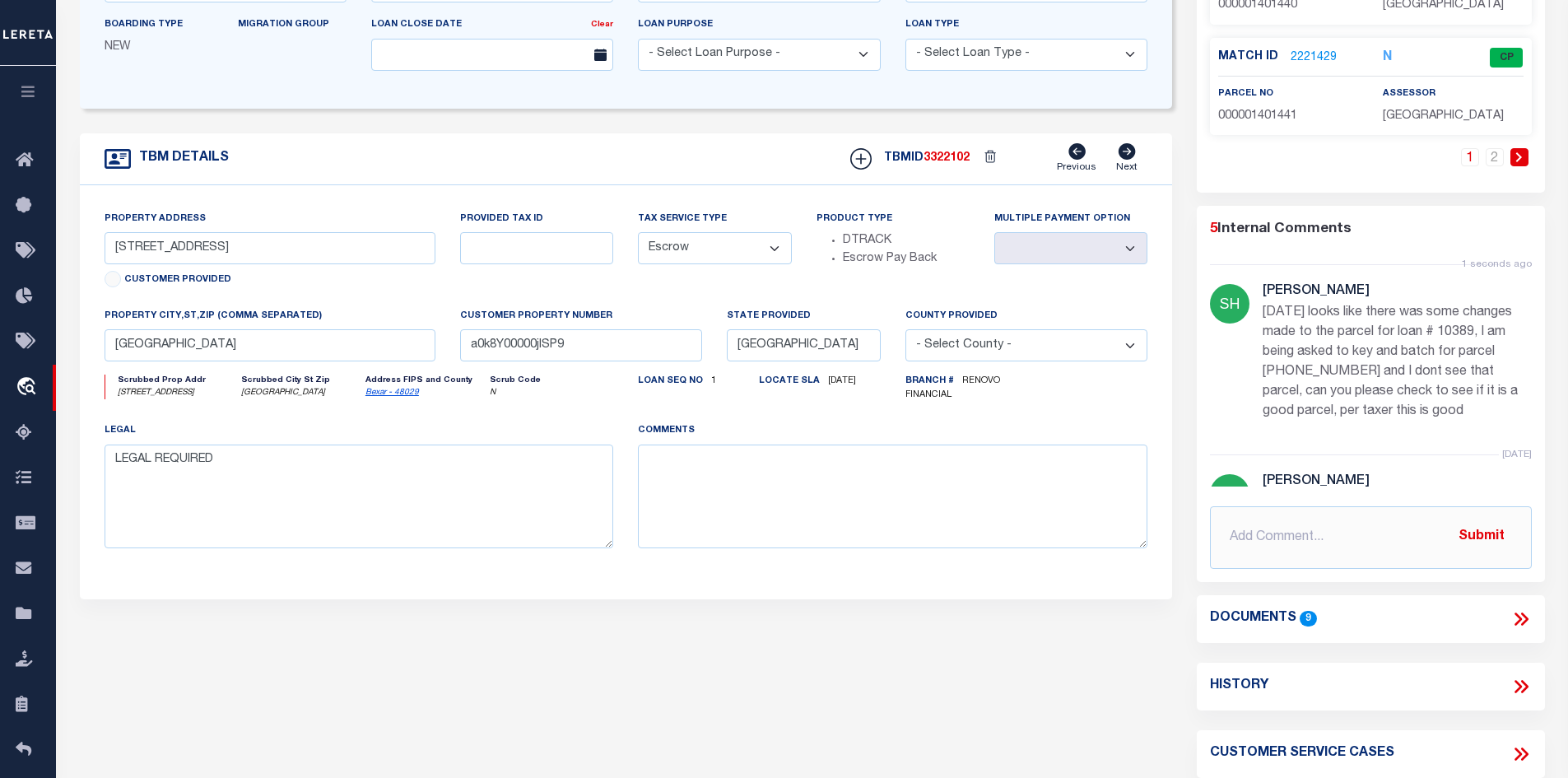
scroll to position [125, 0]
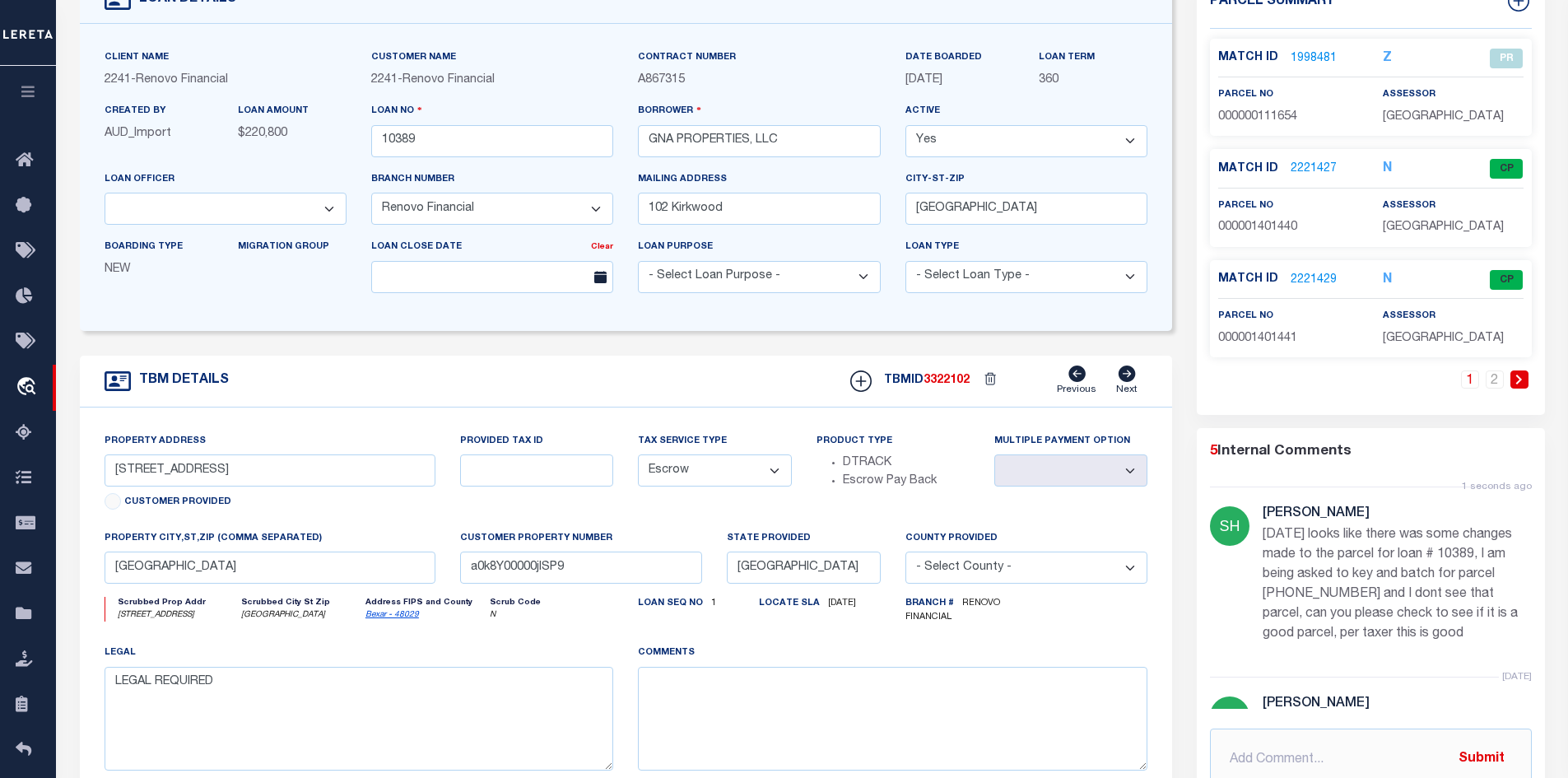
click at [1305, 280] on link "2221429" at bounding box center [1313, 280] width 46 height 18
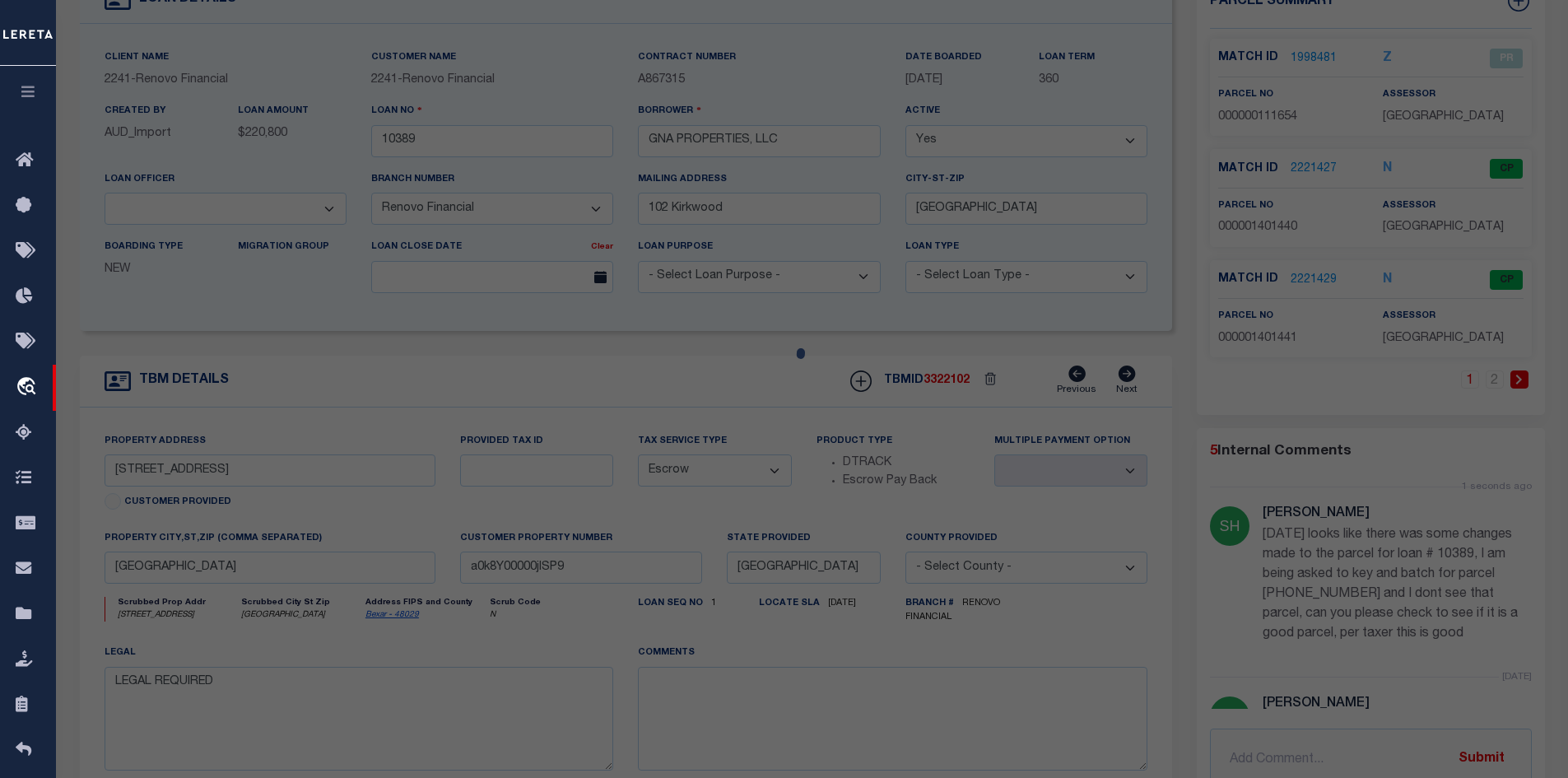
select select "AS"
select select
checkbox input "false"
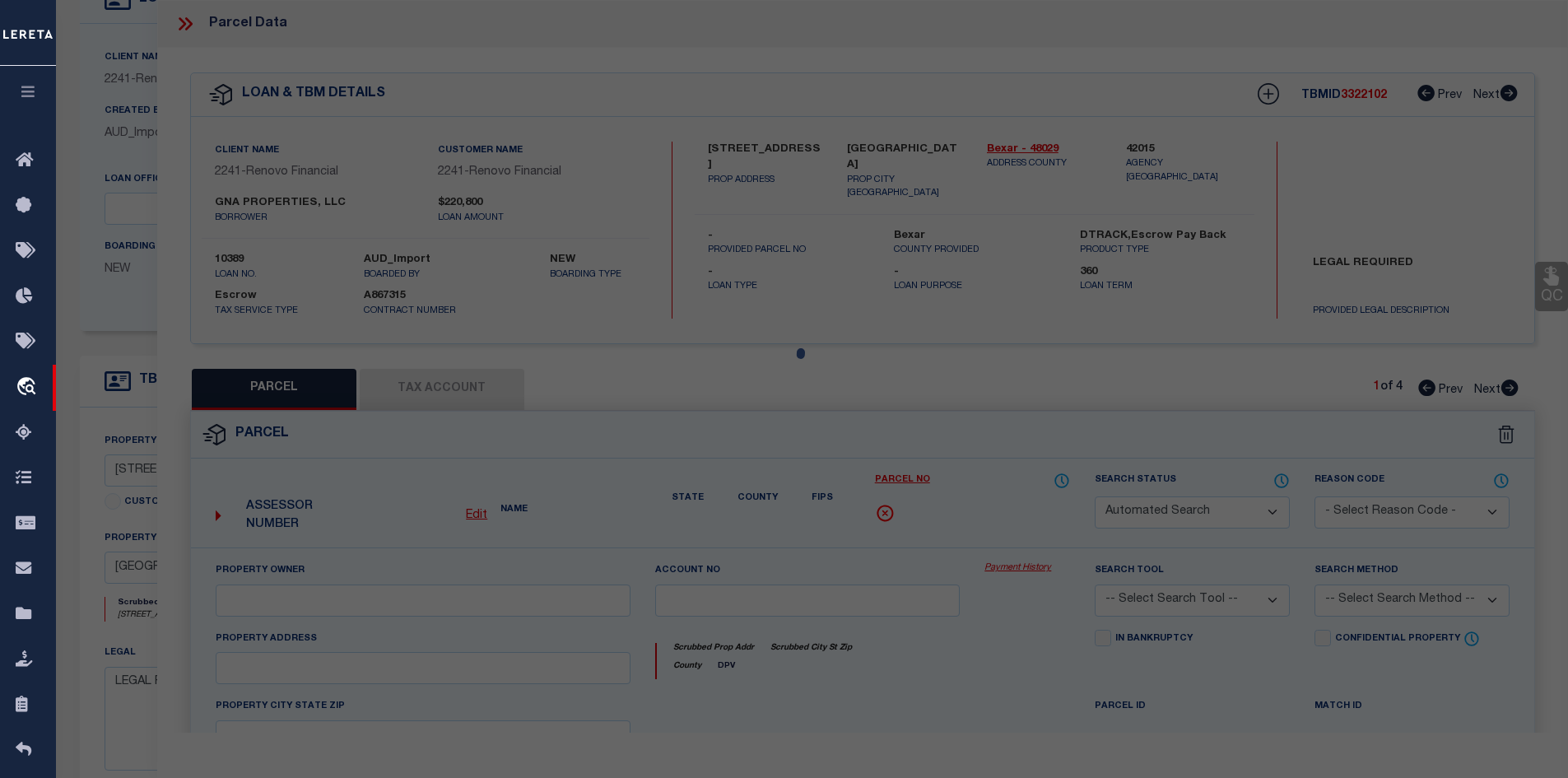
select select "CP"
select select "ACT"
type input "GNA PROPERTIES LLC"
select select "PHN"
select select
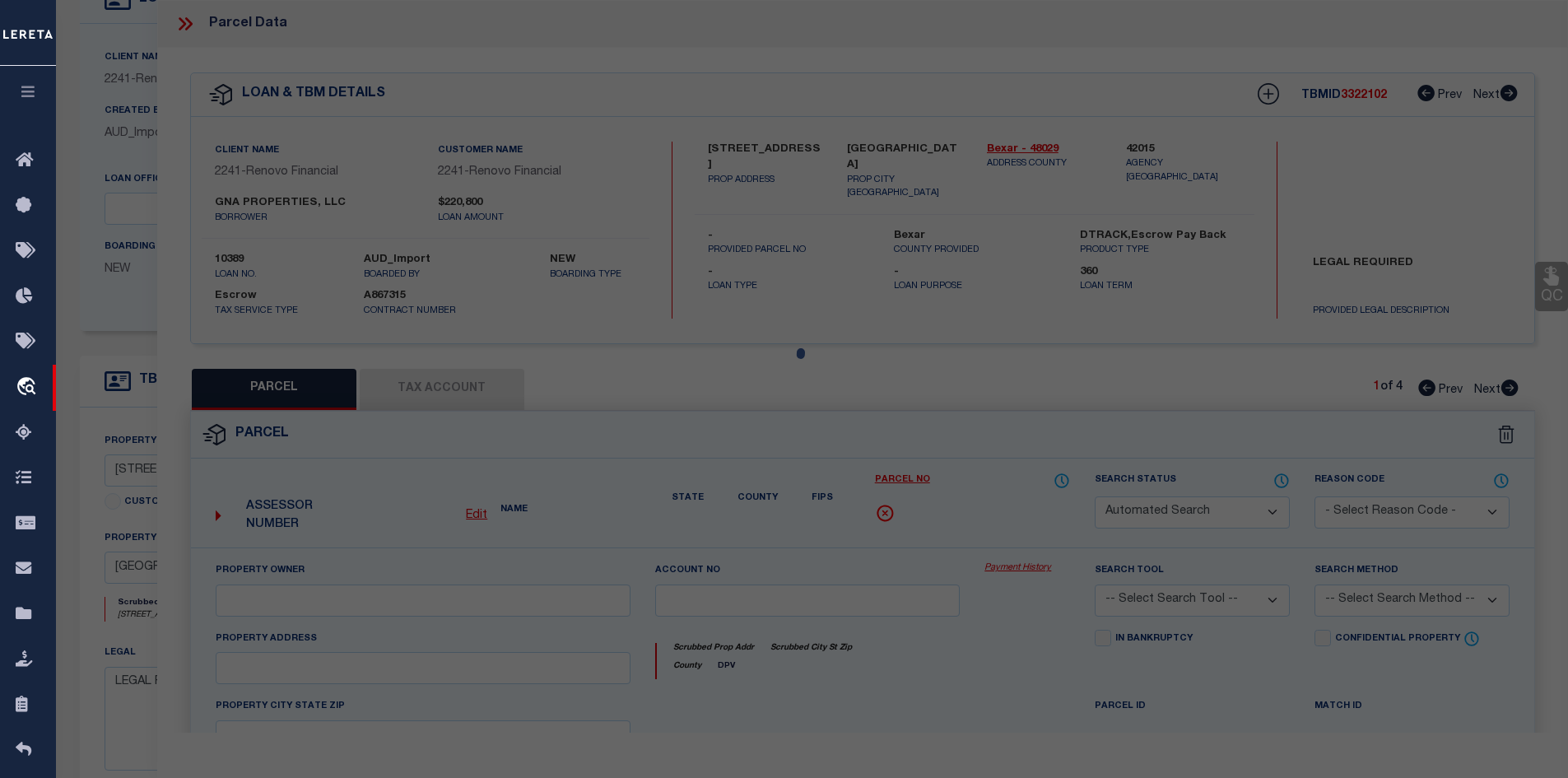
type input "[STREET_ADDRESS]"
type input "[GEOGRAPHIC_DATA]"
type textarea "NCB 1027 (SHENANDOAH CONDOMINIUMS), UNIT 1"
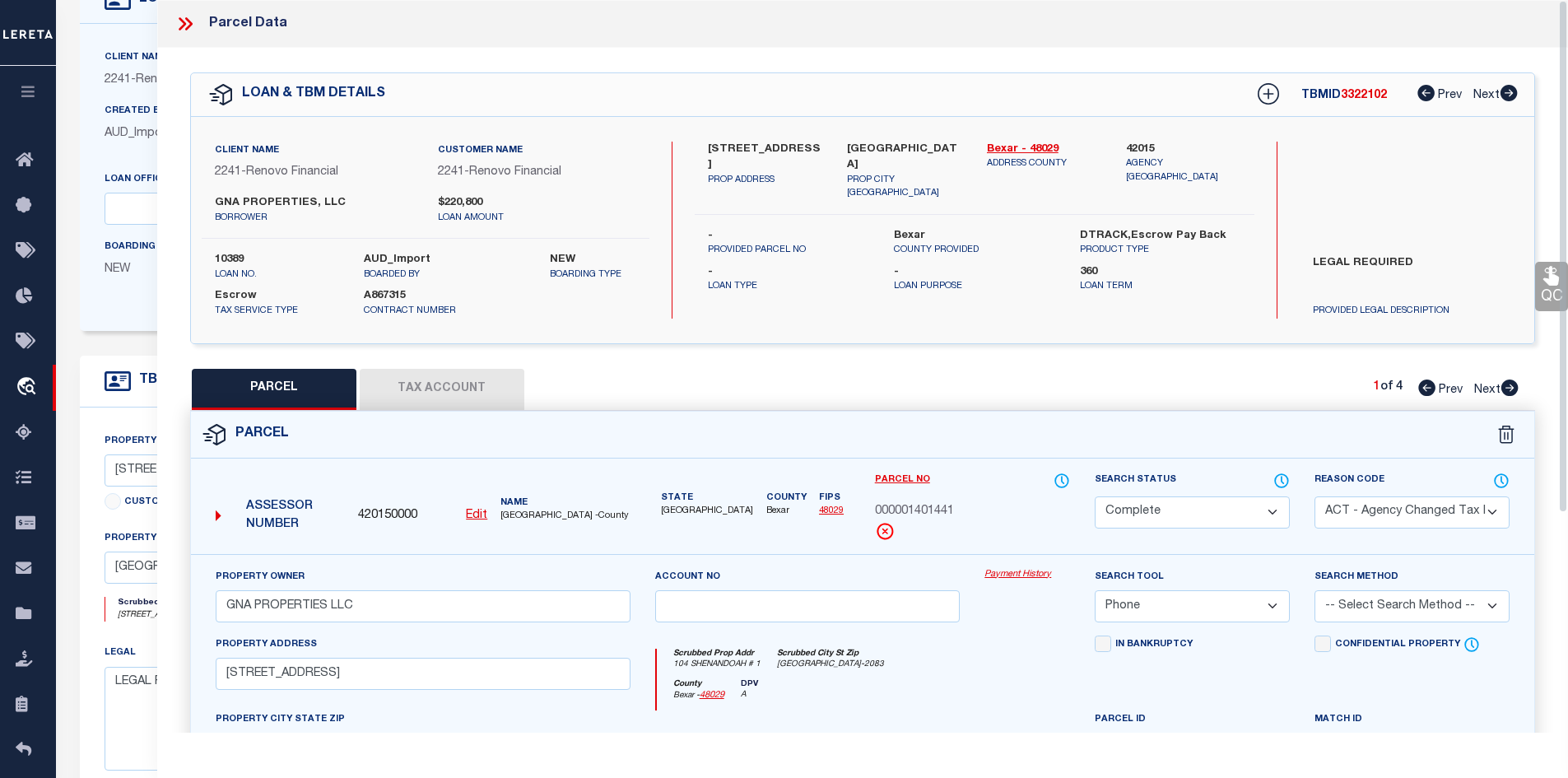
click at [466, 384] on button "Tax Account" at bounding box center [442, 389] width 165 height 41
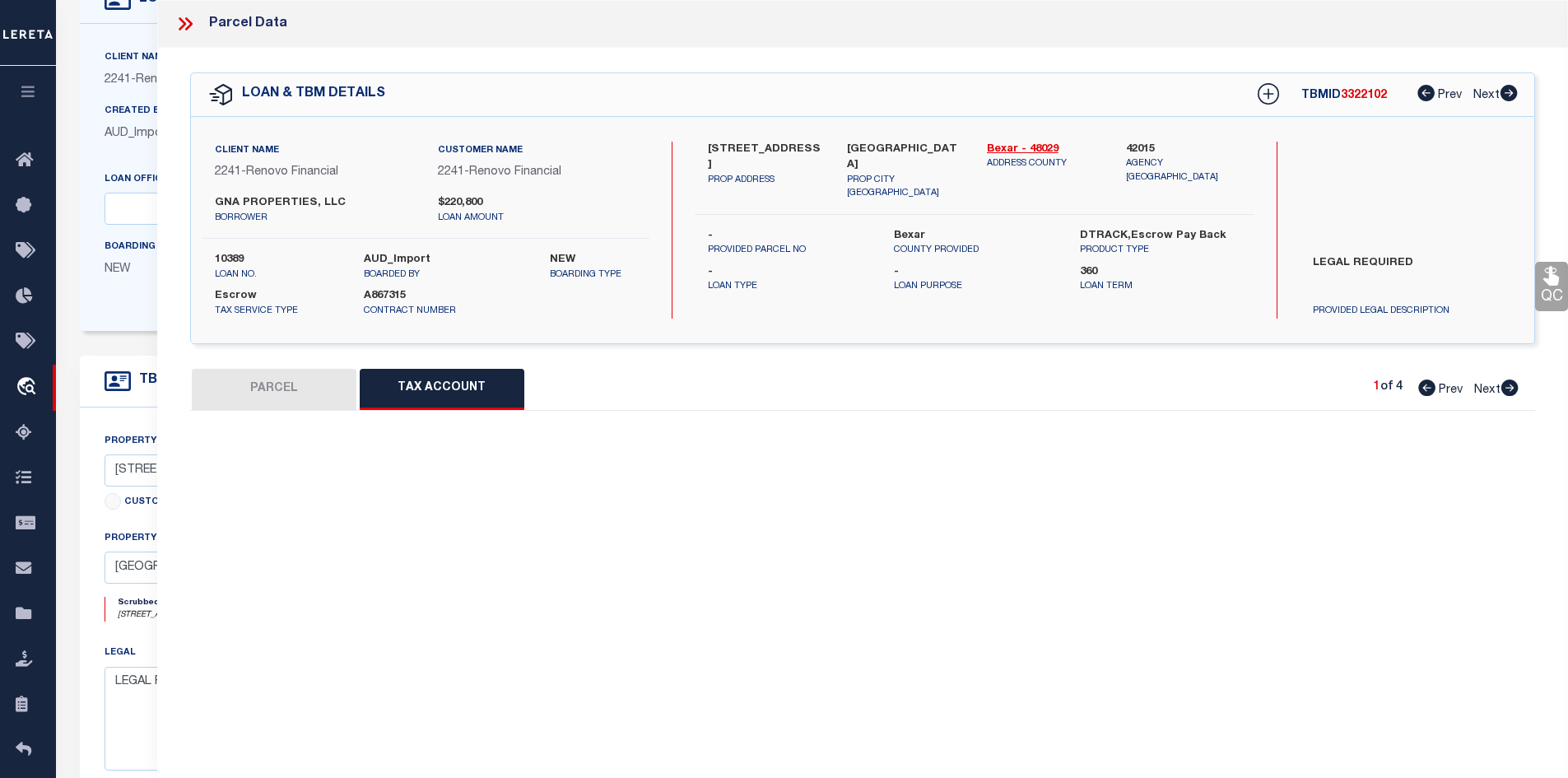
select select "100"
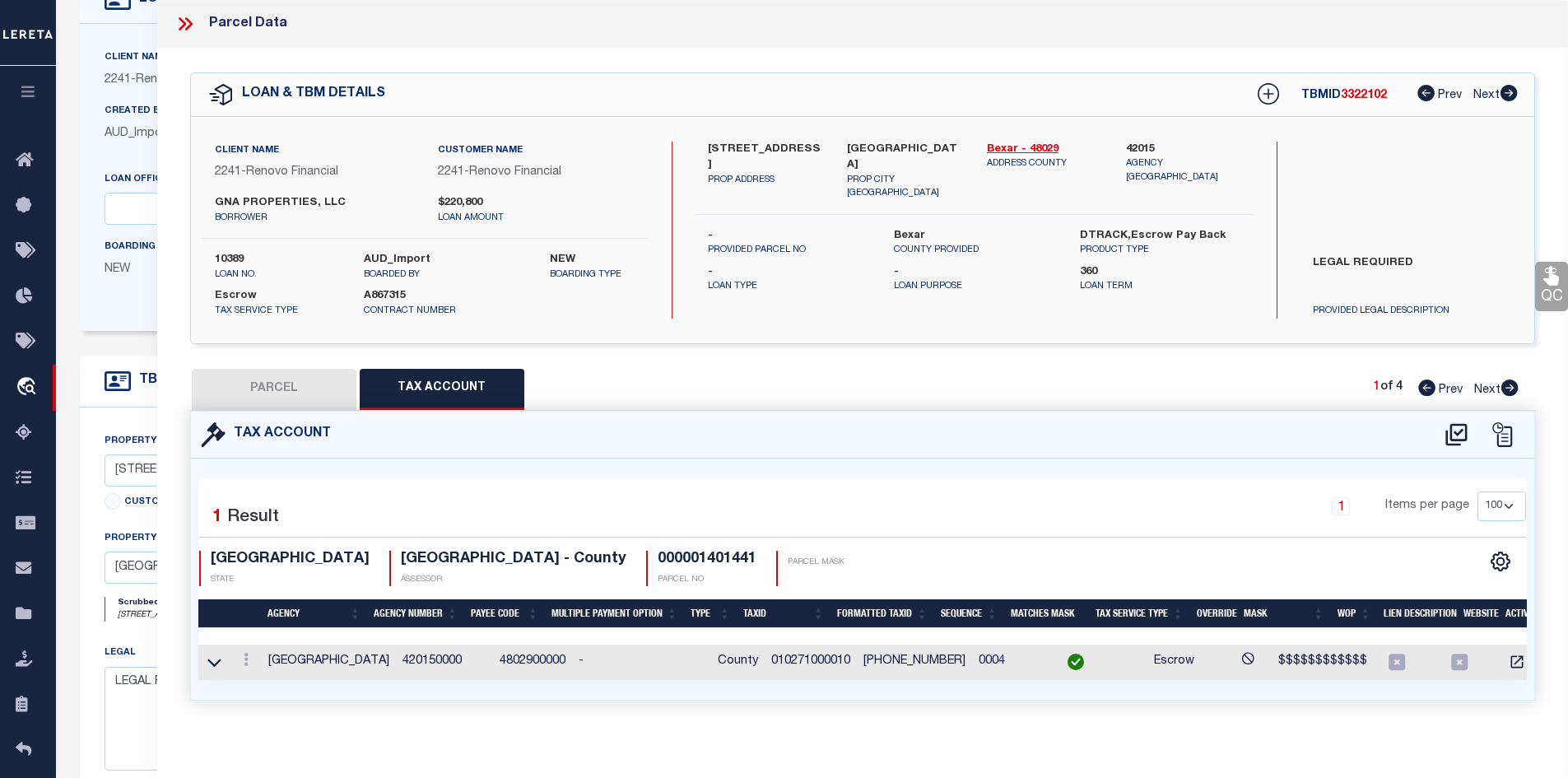
scroll to position [18, 0]
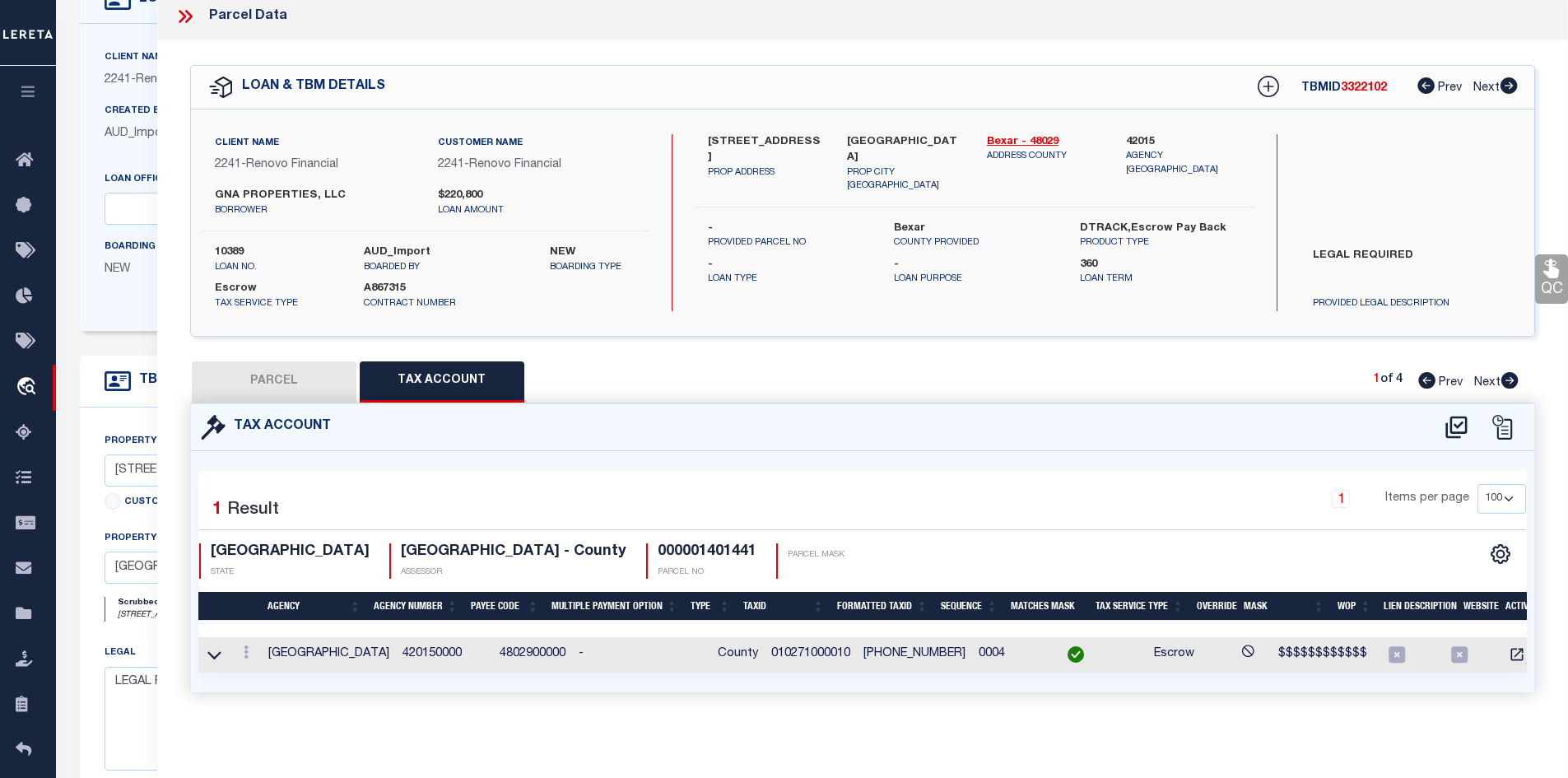
click at [183, 10] on icon at bounding box center [182, 16] width 8 height 13
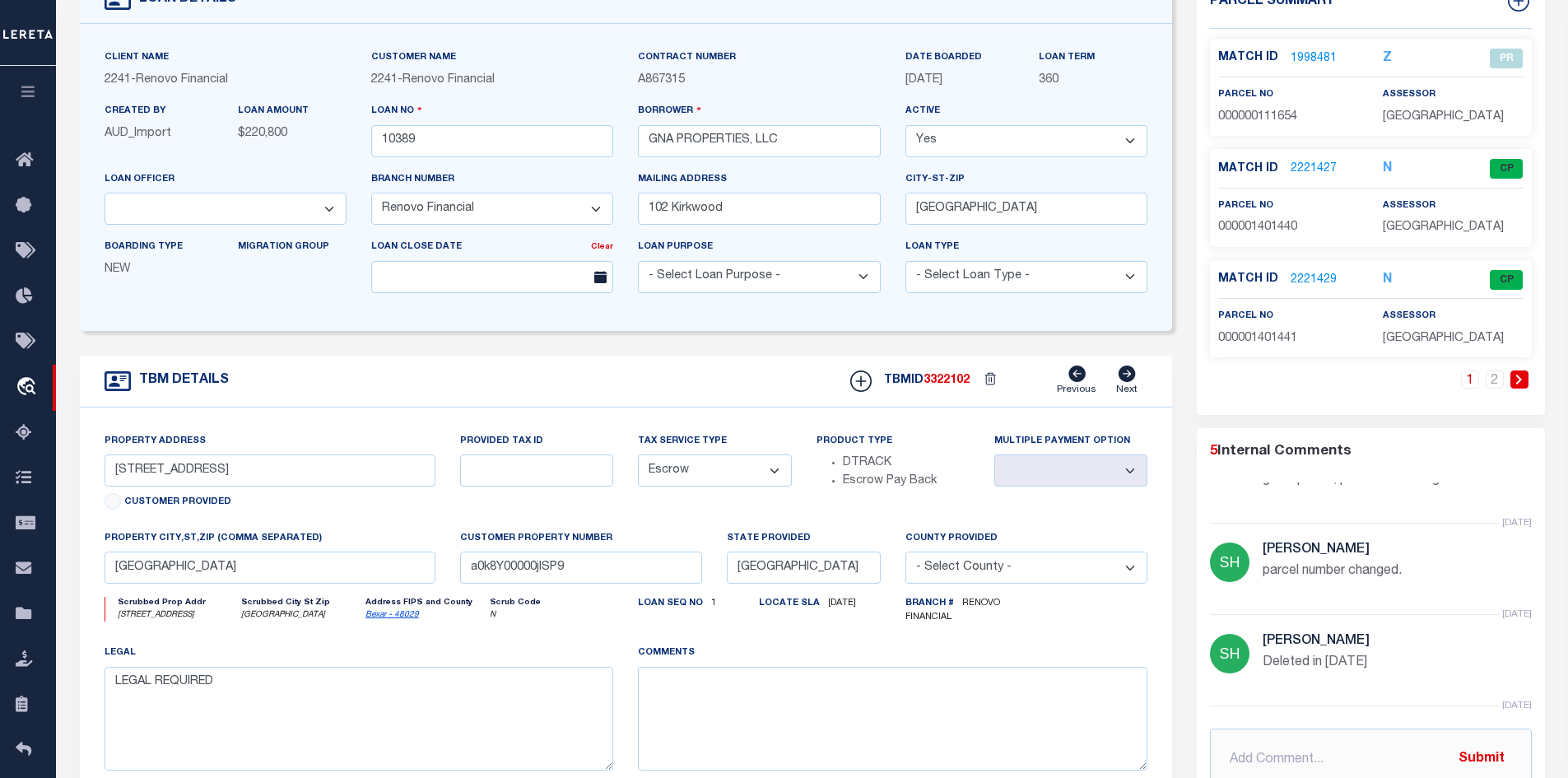
scroll to position [247, 0]
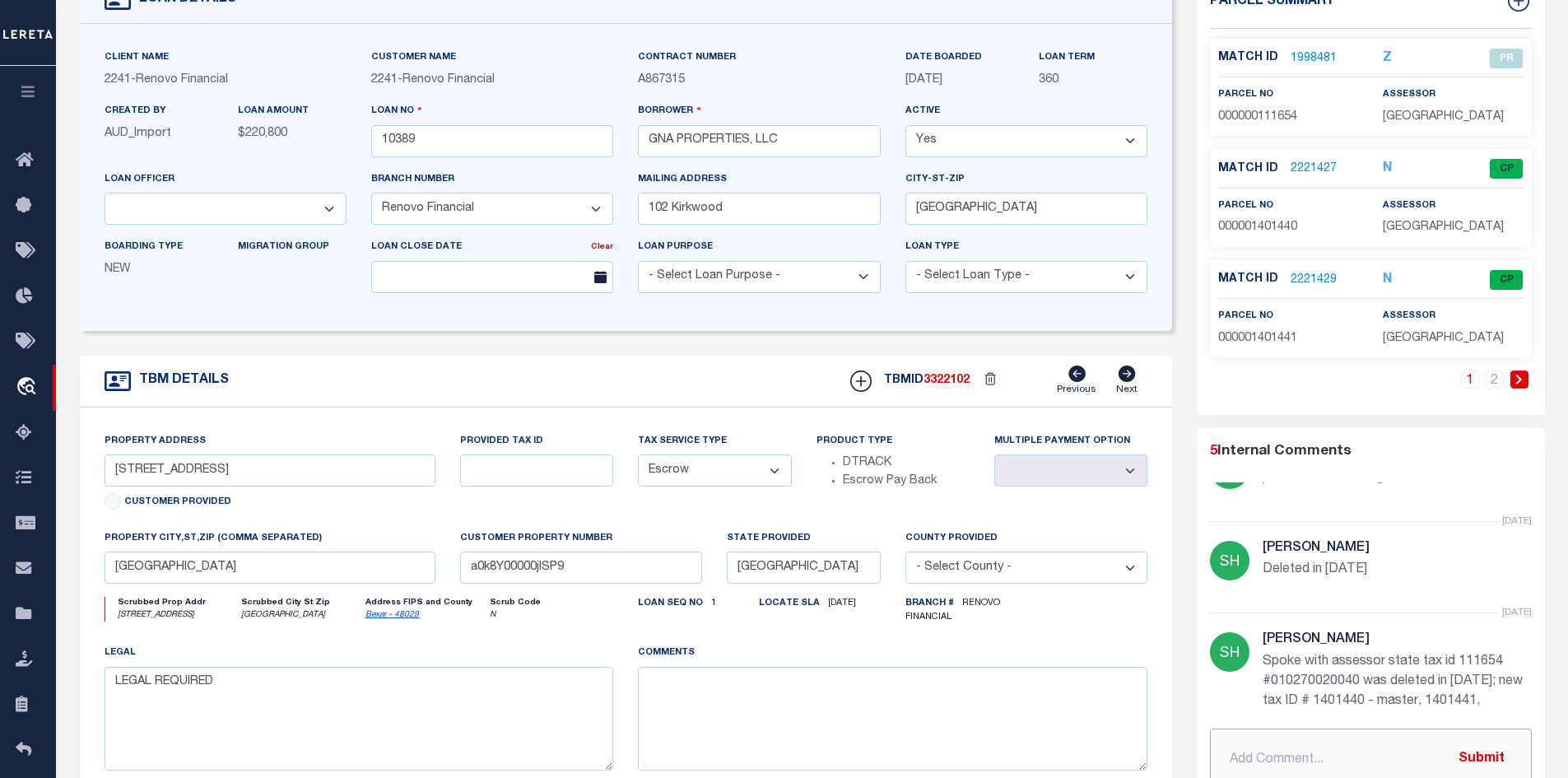
click at [1308, 758] on input "text" at bounding box center [1371, 759] width 321 height 63
click at [1421, 762] on input "Your request complete, parcel" at bounding box center [1371, 759] width 321 height 63
click at [1420, 752] on input "Your request complete, parcel" at bounding box center [1371, 759] width 321 height 63
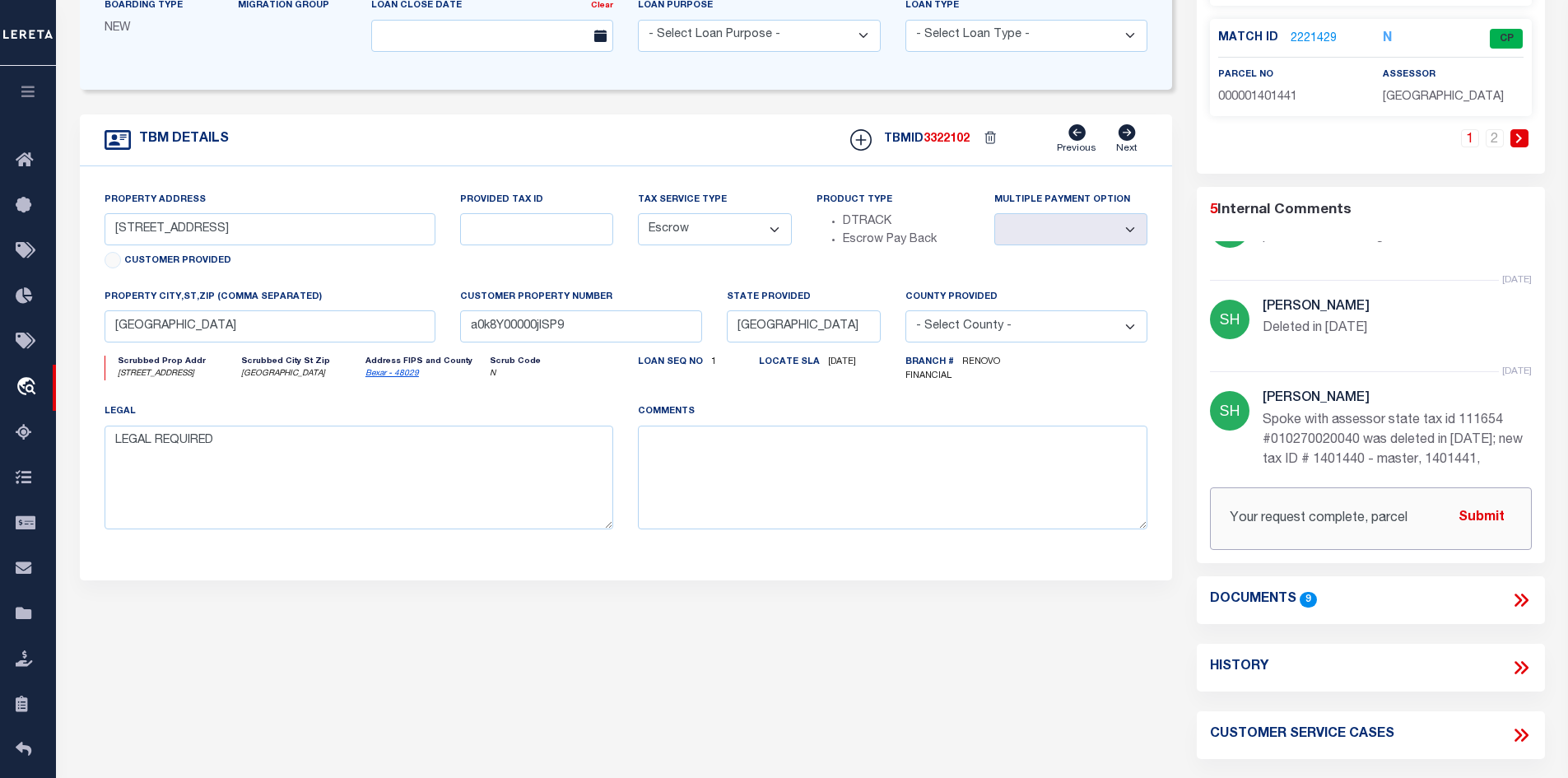
scroll to position [537, 0]
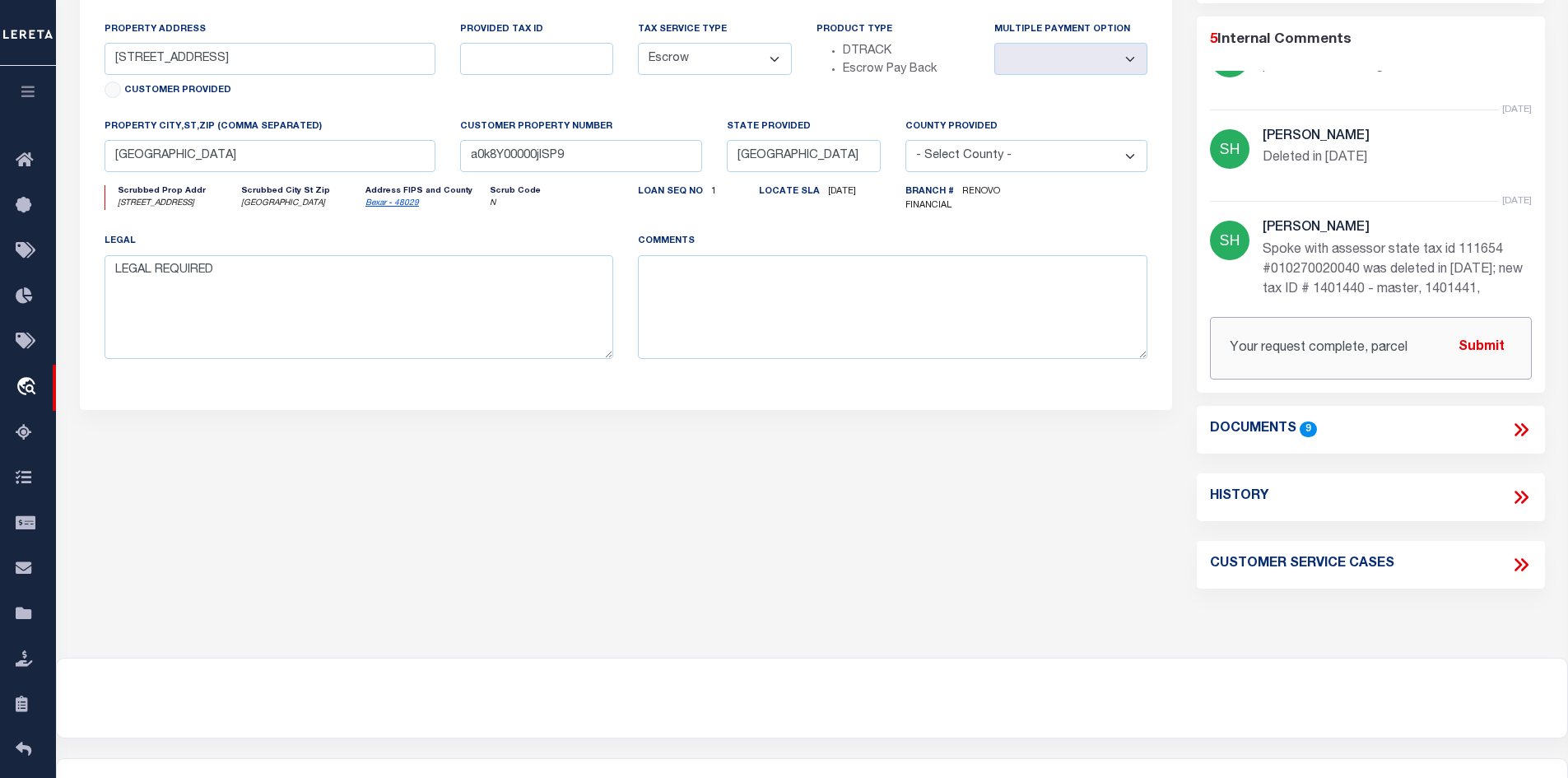
click at [1425, 340] on input "Your request complete, parcel" at bounding box center [1371, 348] width 321 height 63
type input "Your request complete, parcel 010271000010 already active"
click at [1462, 360] on button "Submit" at bounding box center [1481, 348] width 68 height 33
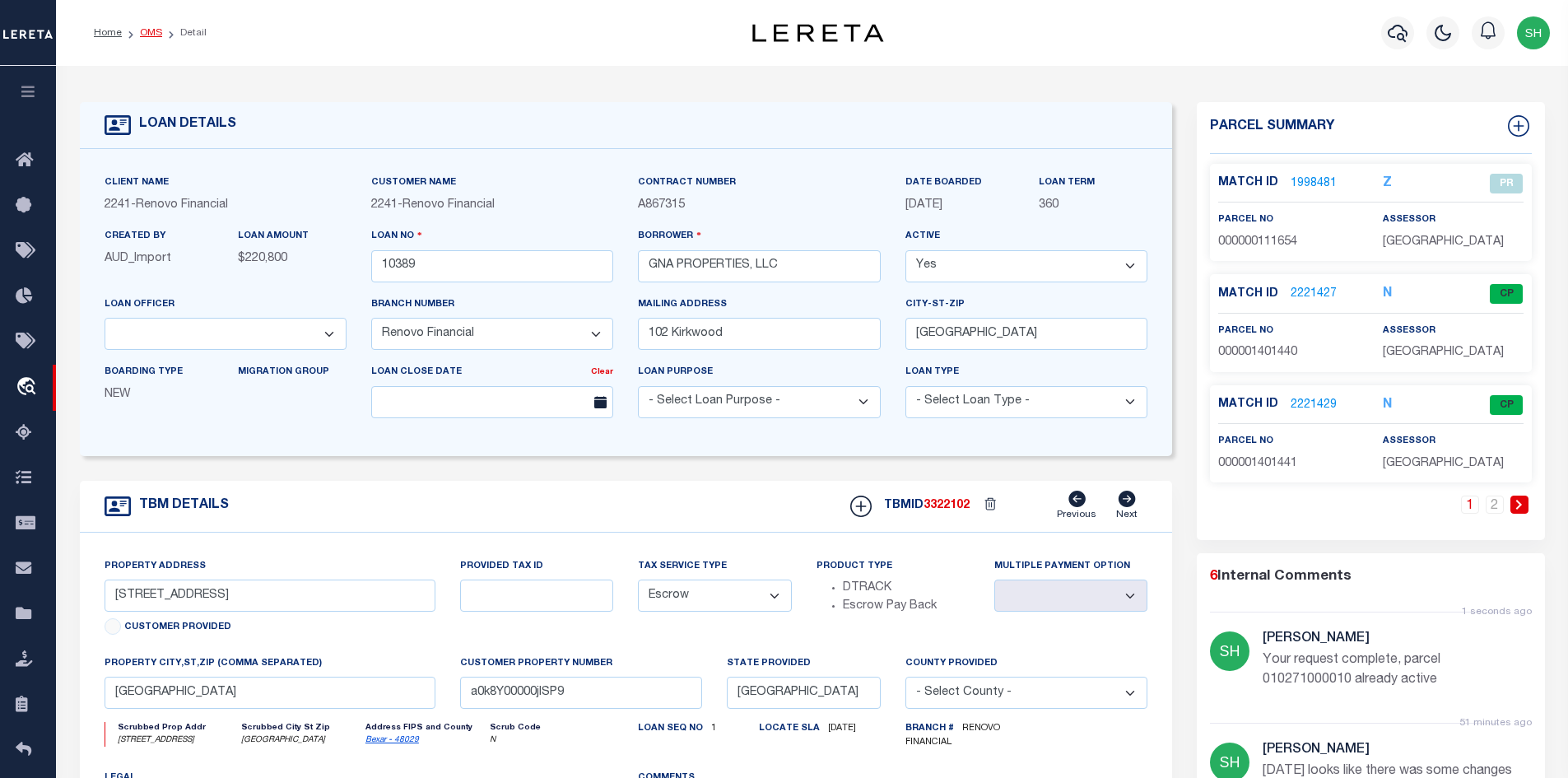
click at [153, 32] on link "OMS" at bounding box center [151, 33] width 23 height 10
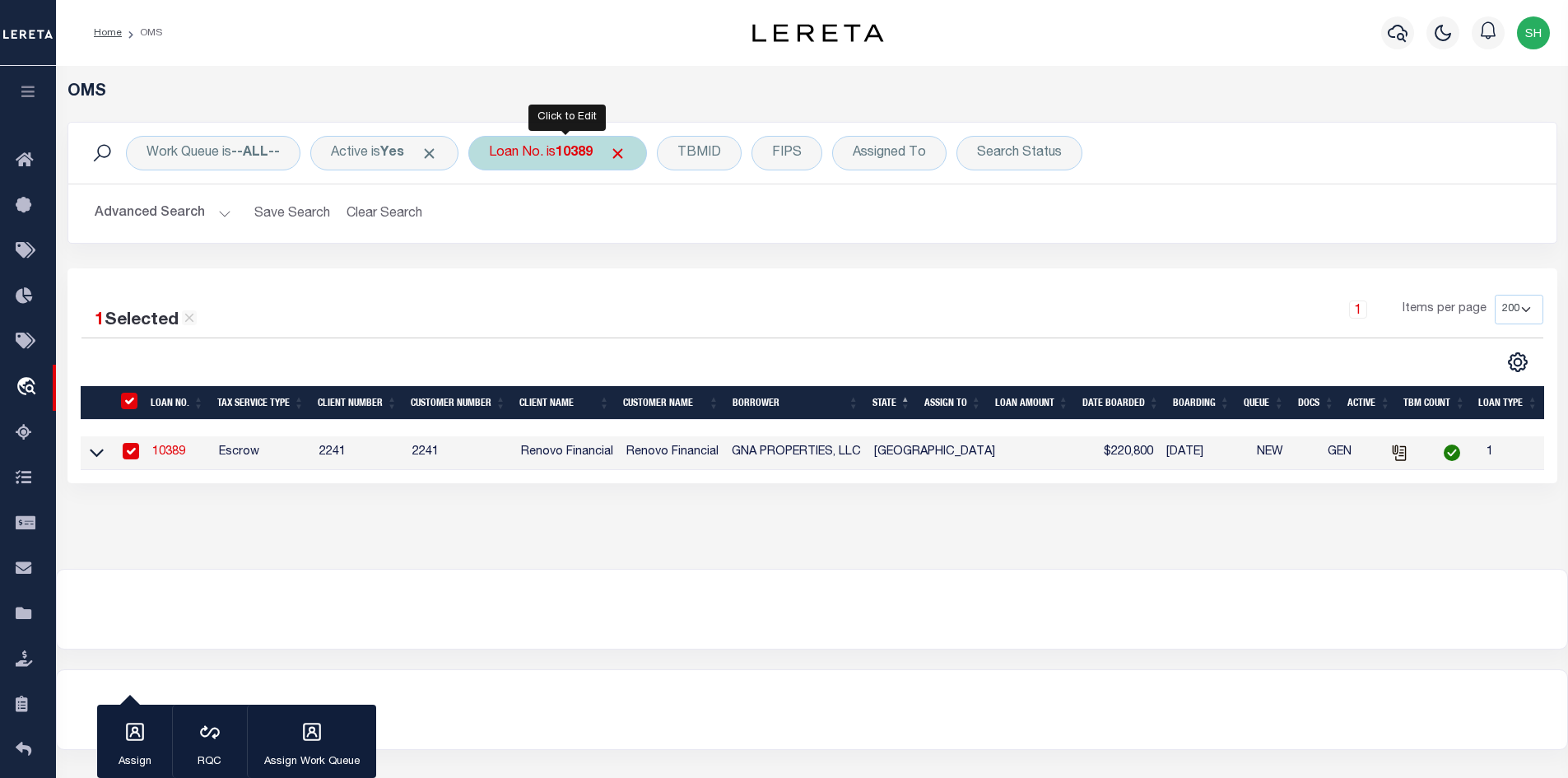
click at [541, 149] on div "Loan No. is 10389" at bounding box center [558, 153] width 178 height 34
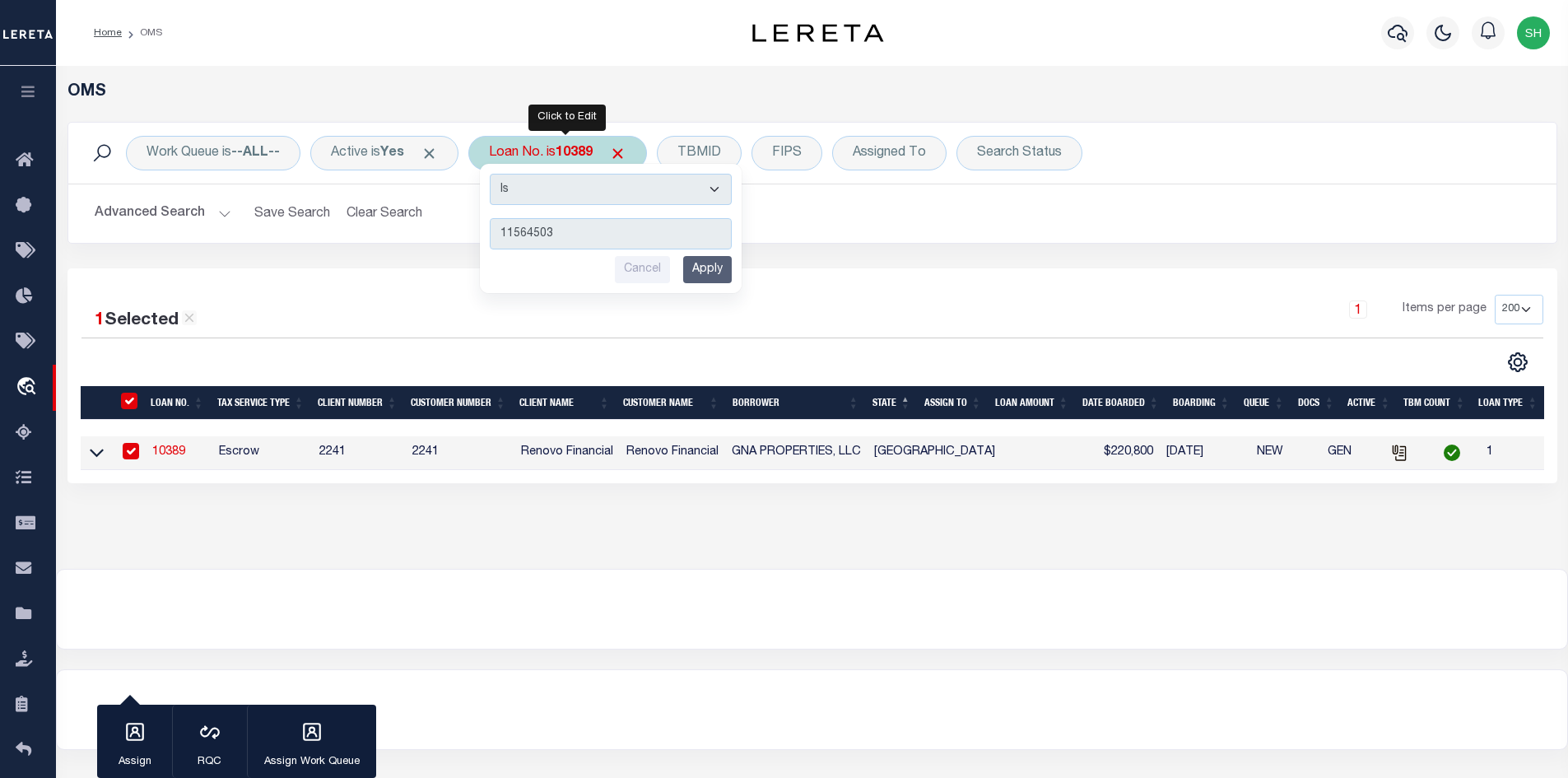
type input "11564503"
click at [713, 267] on input "Apply" at bounding box center [708, 269] width 49 height 27
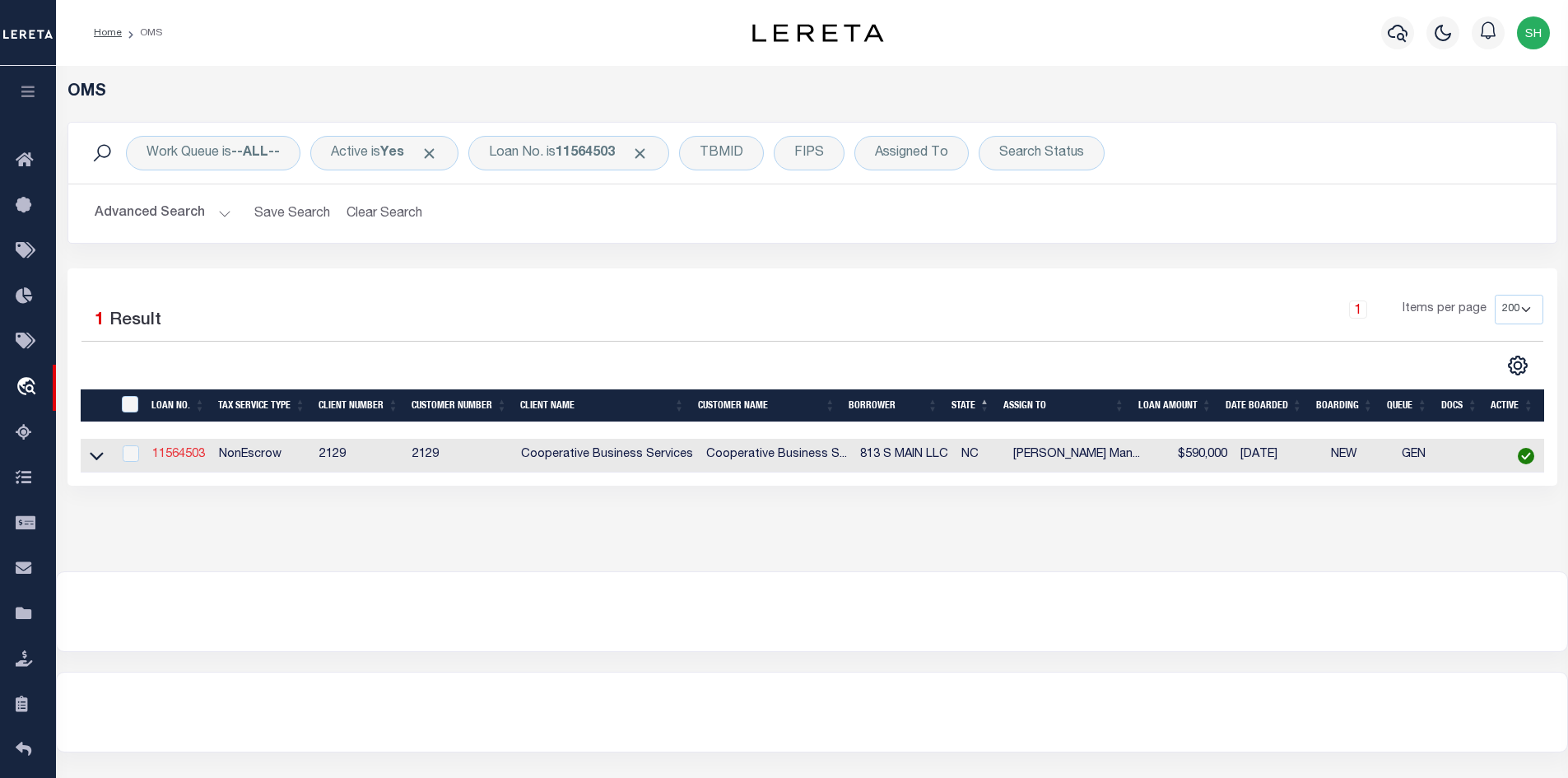
click at [172, 455] on link "11564503" at bounding box center [178, 455] width 53 height 12
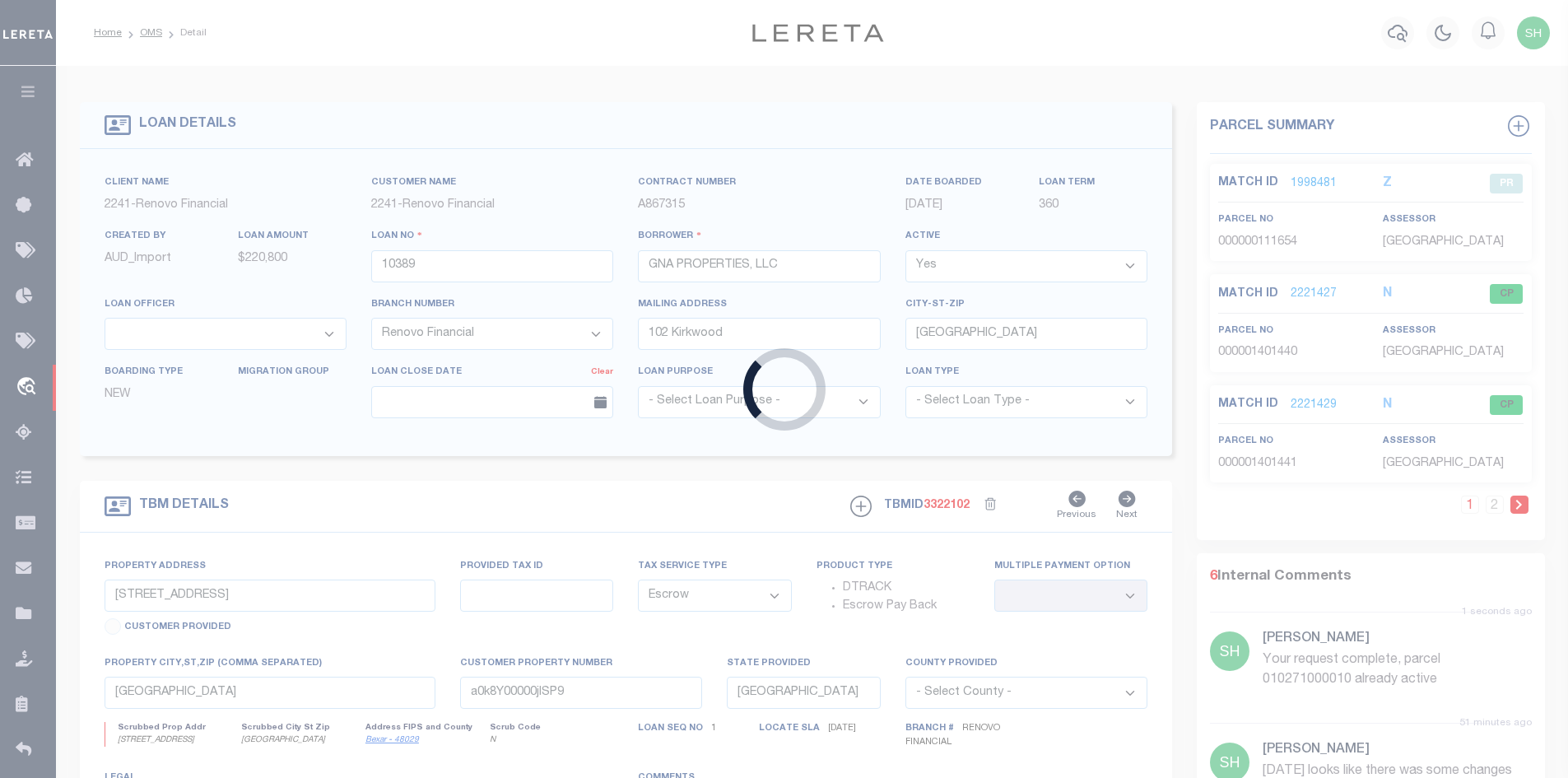
type input "11564503"
type input "813 S MAIN LLC"
select select
type input "12313 REED FOREST COURT"
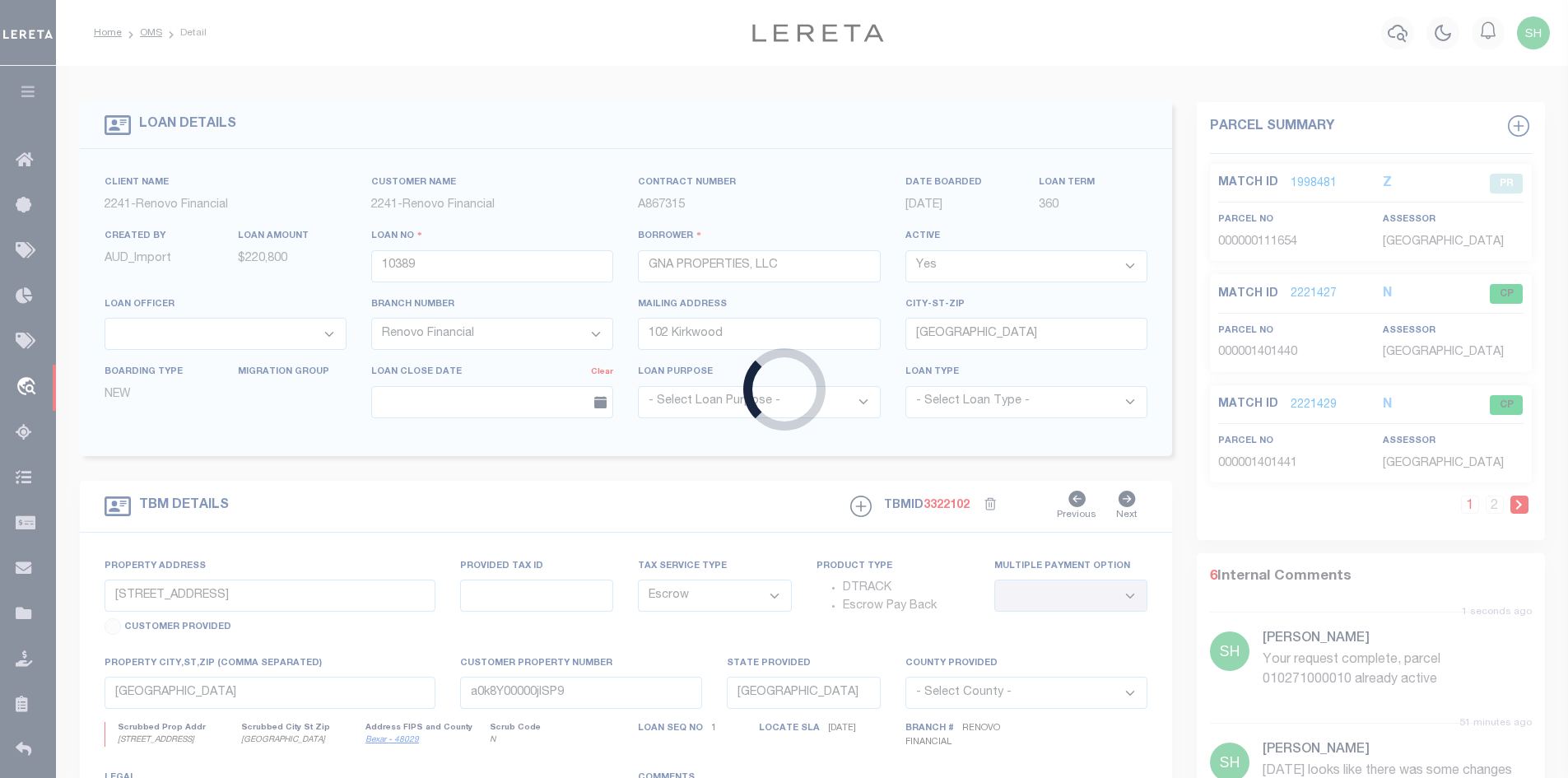
type input "GLEN ALLEN, VA 23059"
select select "10"
select select "NonEscrow"
type input "813 SOUTH MAIN STREET"
select select
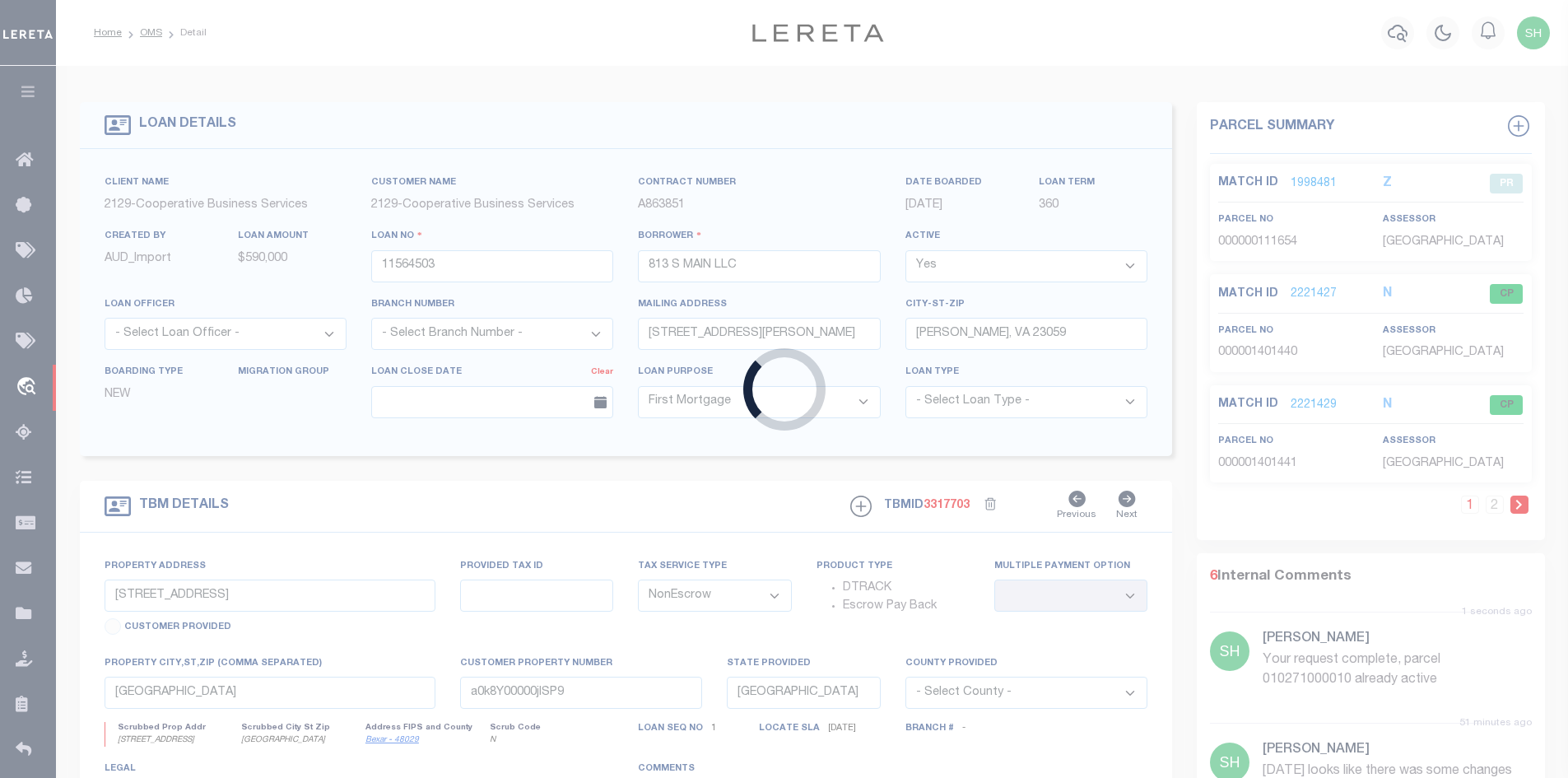
type input "KERNERSVILLE, NC 27284"
type input "7217"
type input "NC"
select select "4851"
select select "3334"
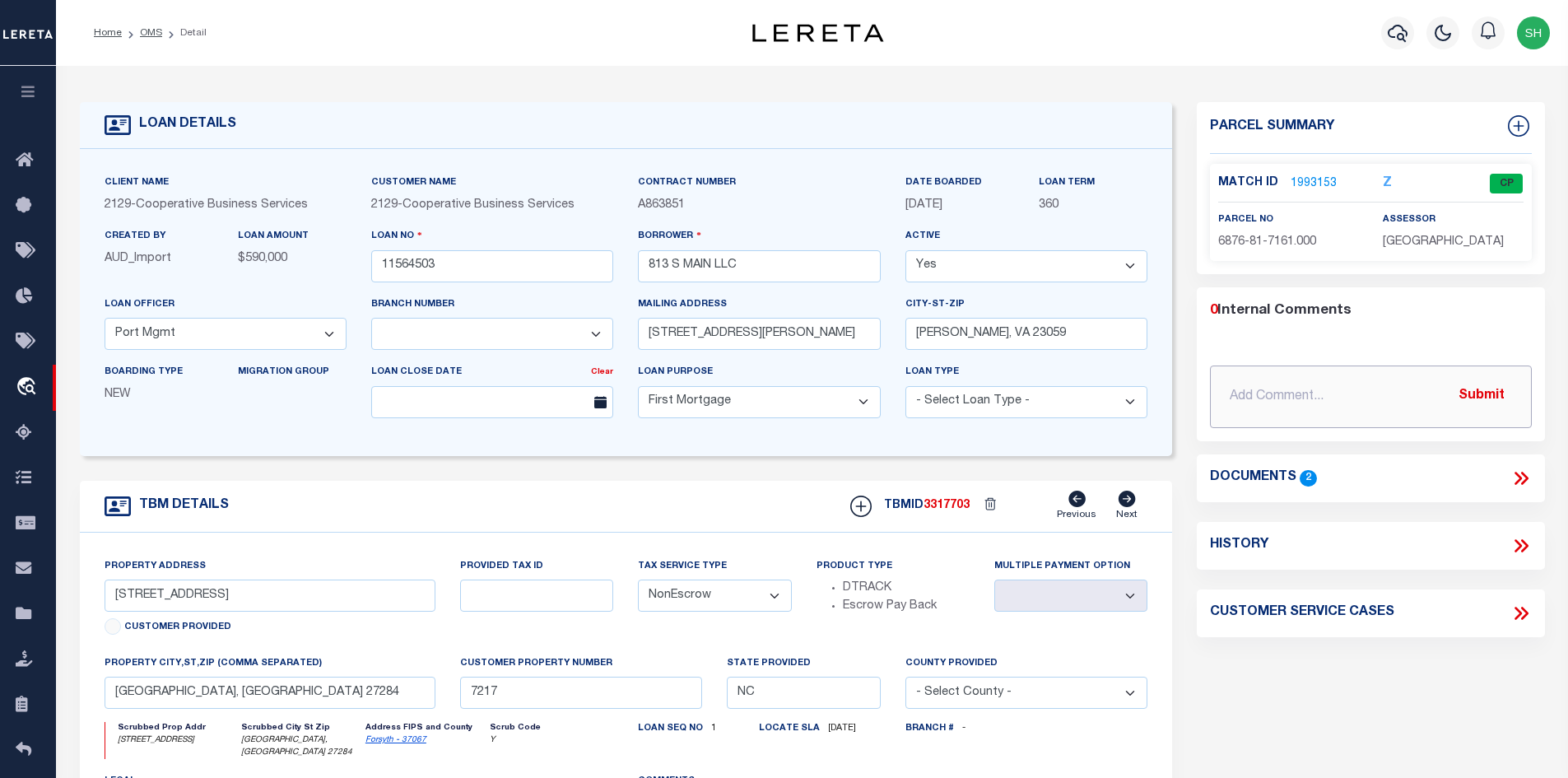
click at [1296, 394] on input "text" at bounding box center [1371, 397] width 321 height 63
paste input "Please update parcel to : 6876-81-9293.000"
type input "8/11/25 Please update parcel to : 6876-81-9293.000"
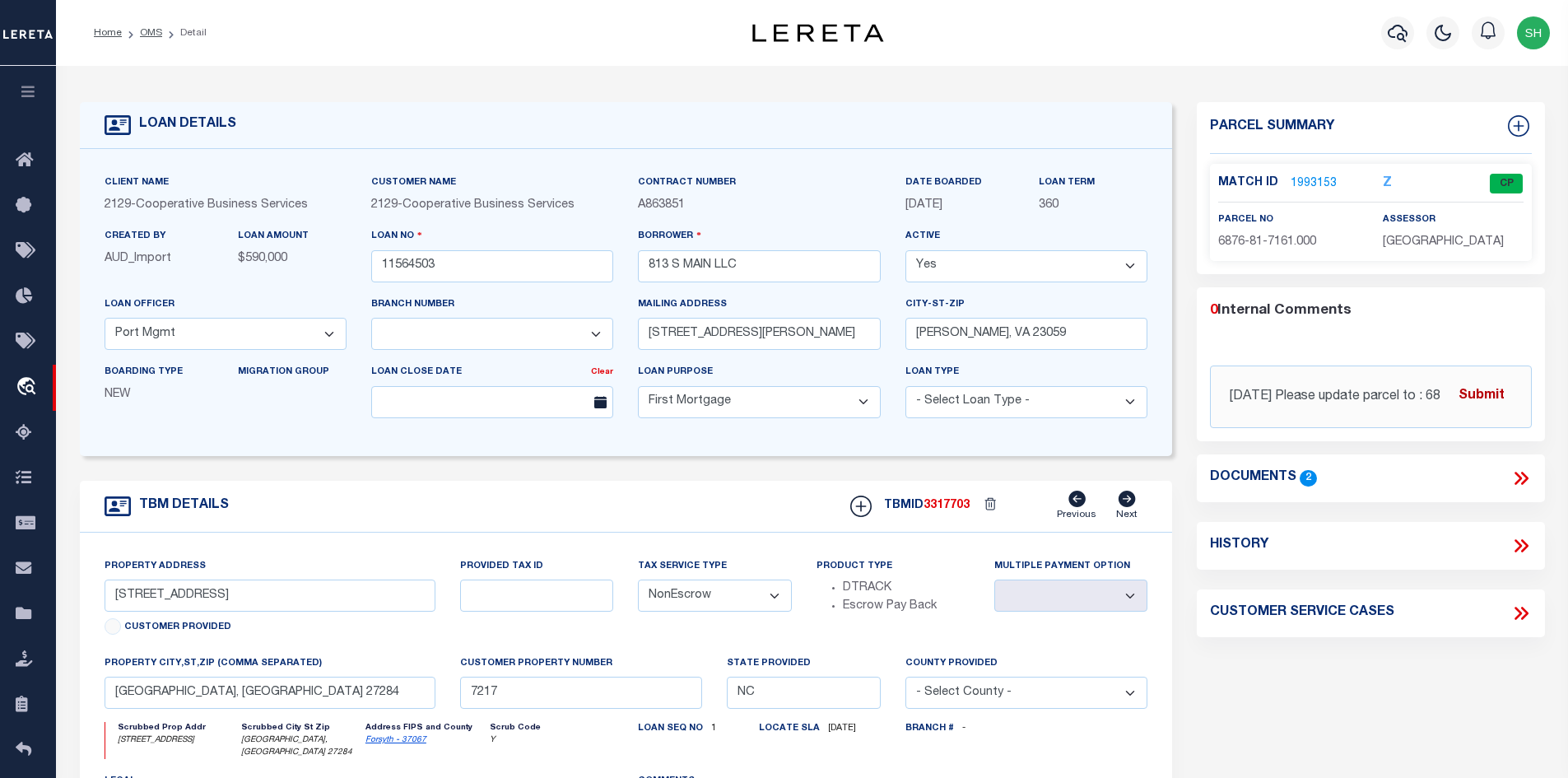
click at [1474, 390] on button "Submit" at bounding box center [1481, 396] width 68 height 33
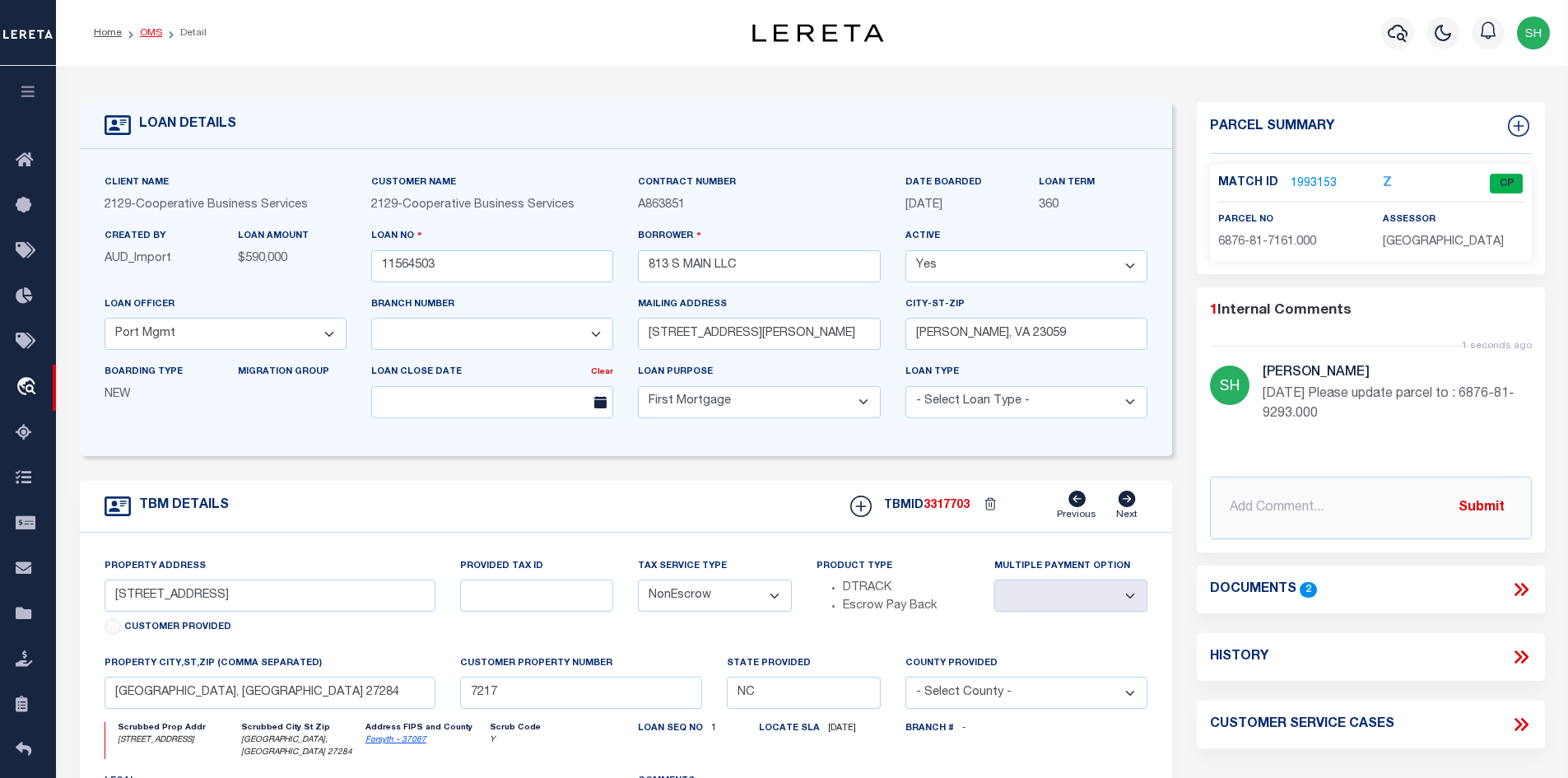
click at [152, 31] on link "OMS" at bounding box center [151, 33] width 23 height 10
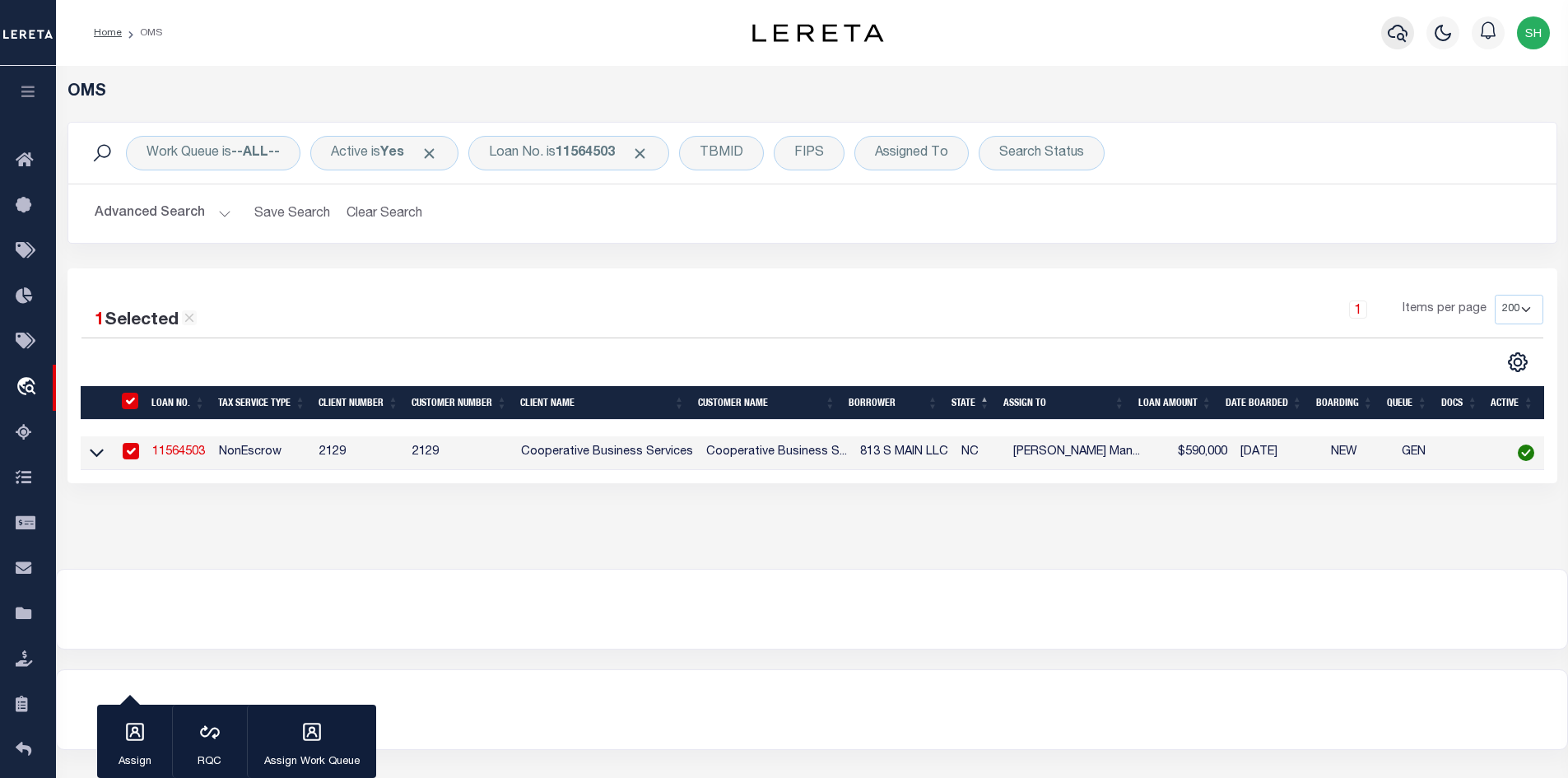
click at [1405, 40] on icon "button" at bounding box center [1397, 33] width 20 height 20
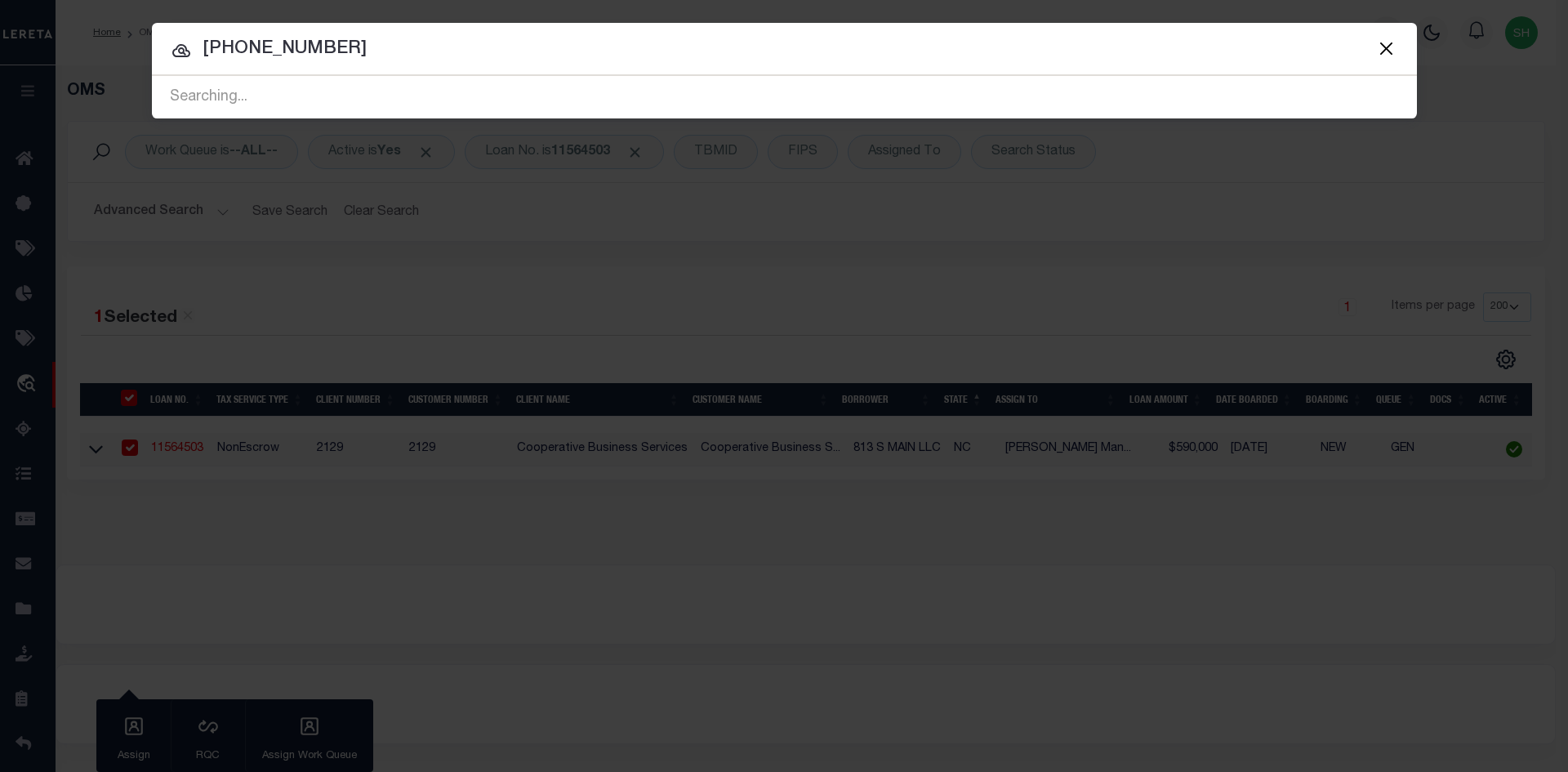
type input "[PHONE_NUMBER]"
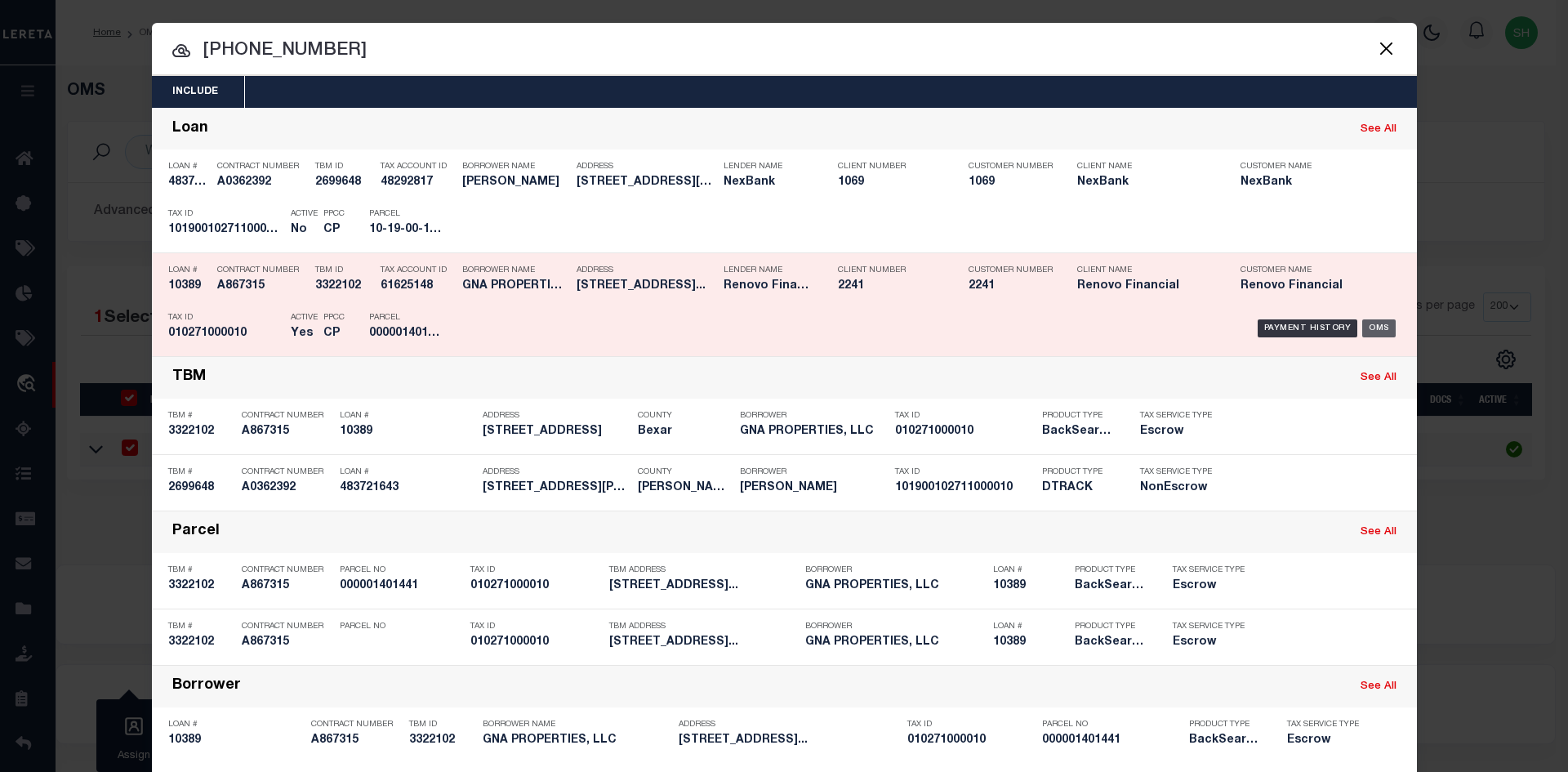
click at [1367, 321] on div "OMS" at bounding box center [1378, 328] width 33 height 18
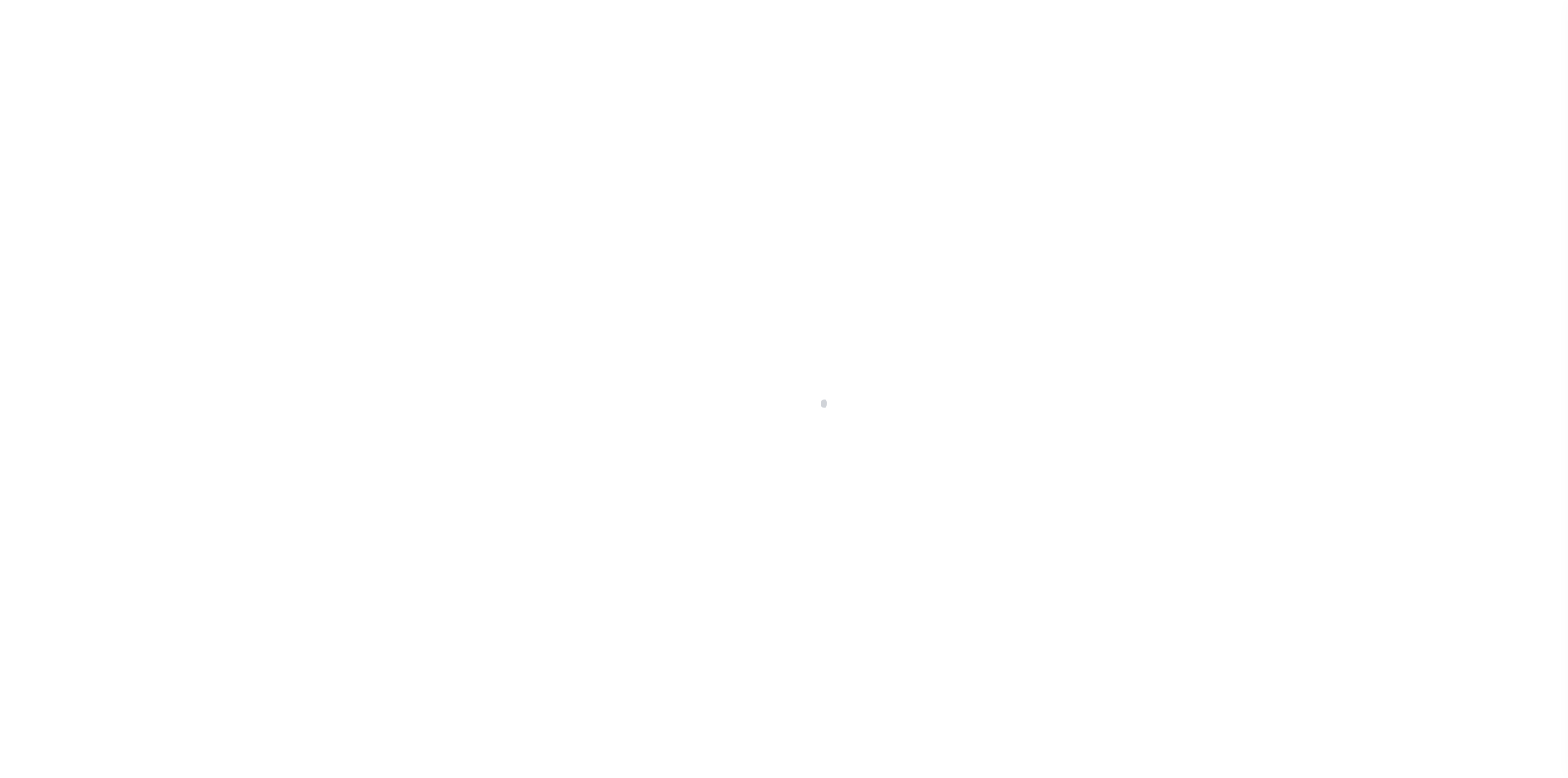
select select "Escrow"
type input "[STREET_ADDRESS]"
select select
type input "[GEOGRAPHIC_DATA]"
type input "a0k8Y00000jISP9"
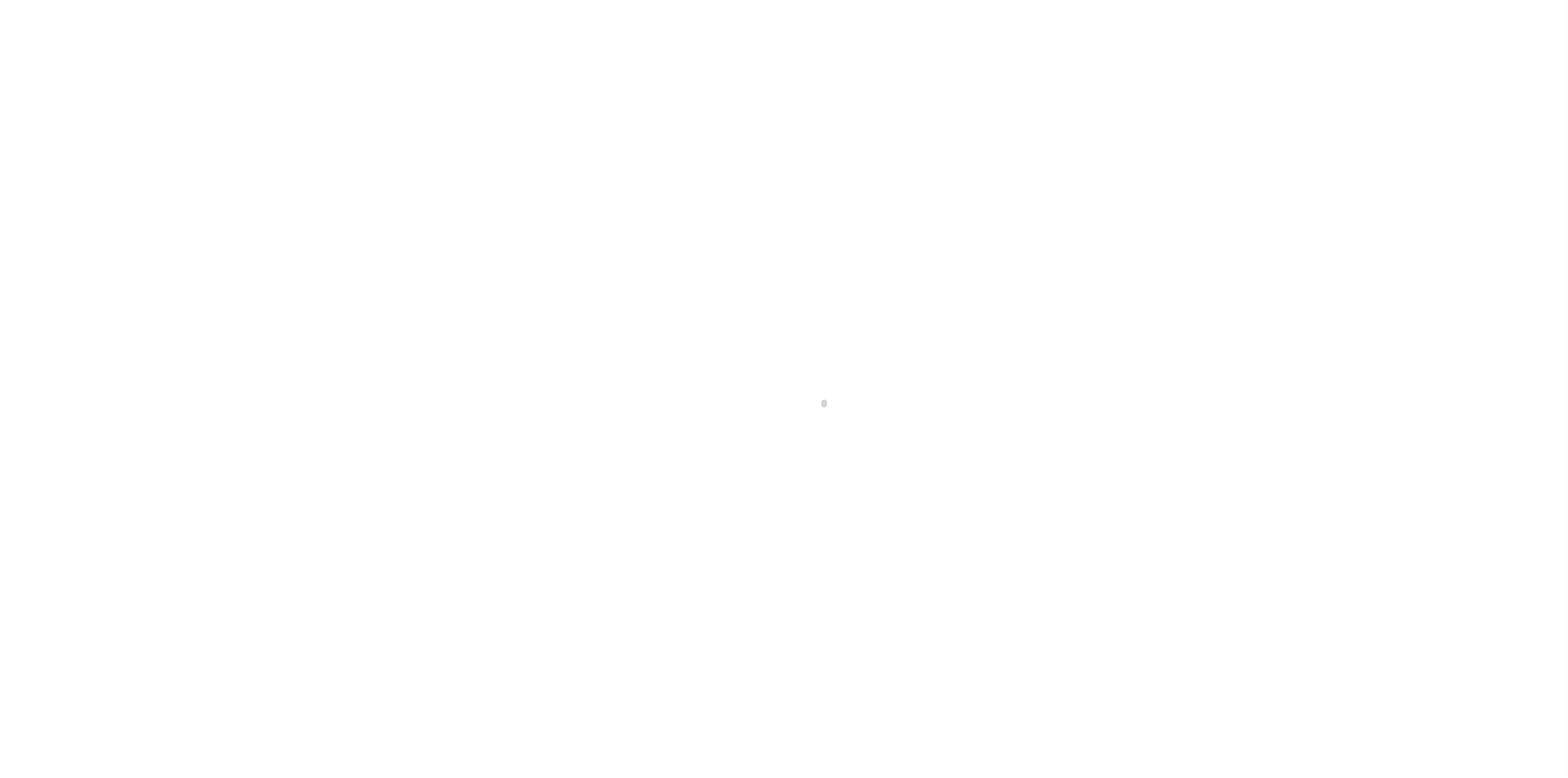
type input "[GEOGRAPHIC_DATA]"
select select
type textarea "LEGAL REQUIRED"
select select "14701"
select select "25066"
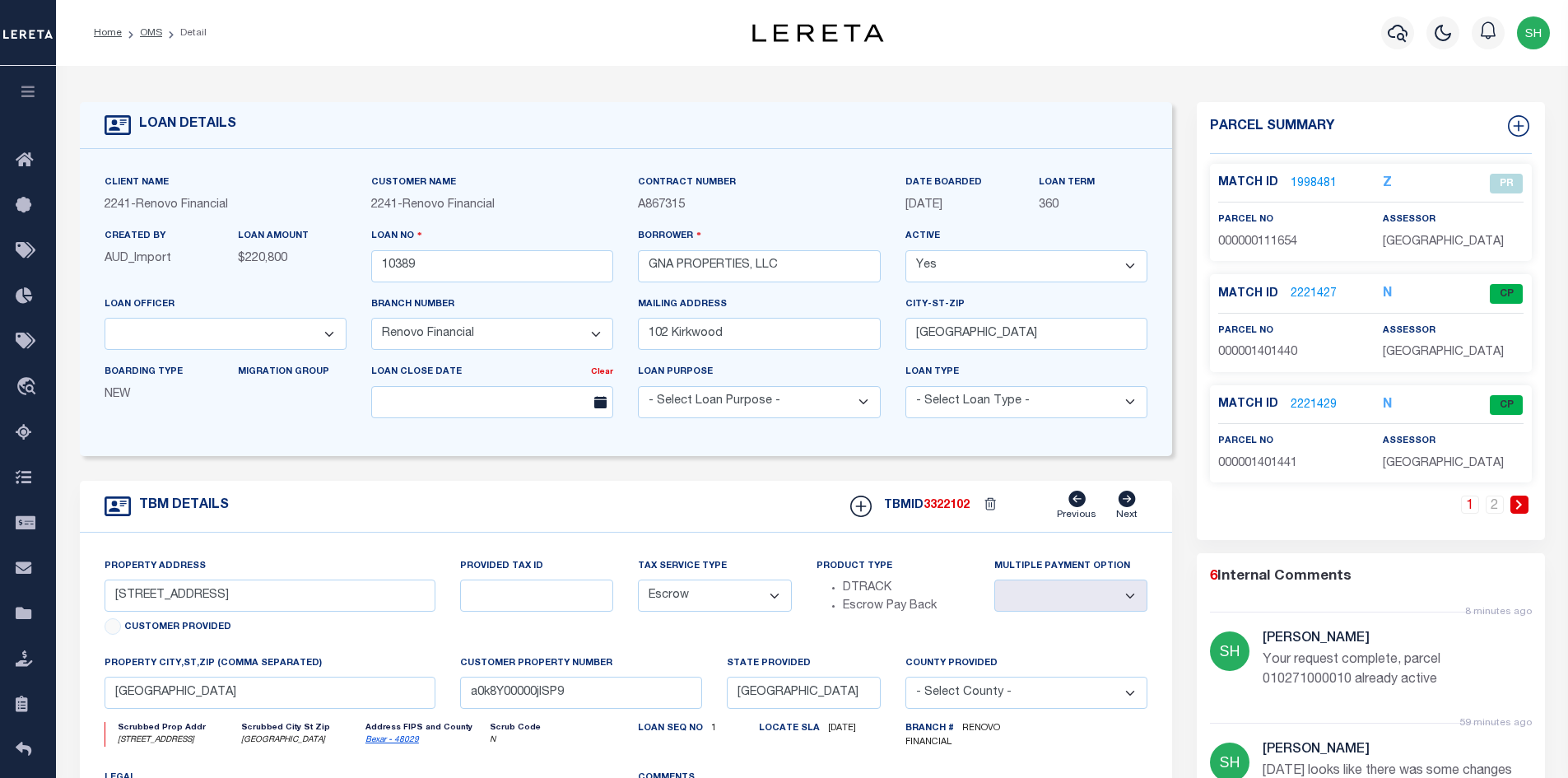
click at [1302, 397] on link "2221429" at bounding box center [1313, 406] width 46 height 18
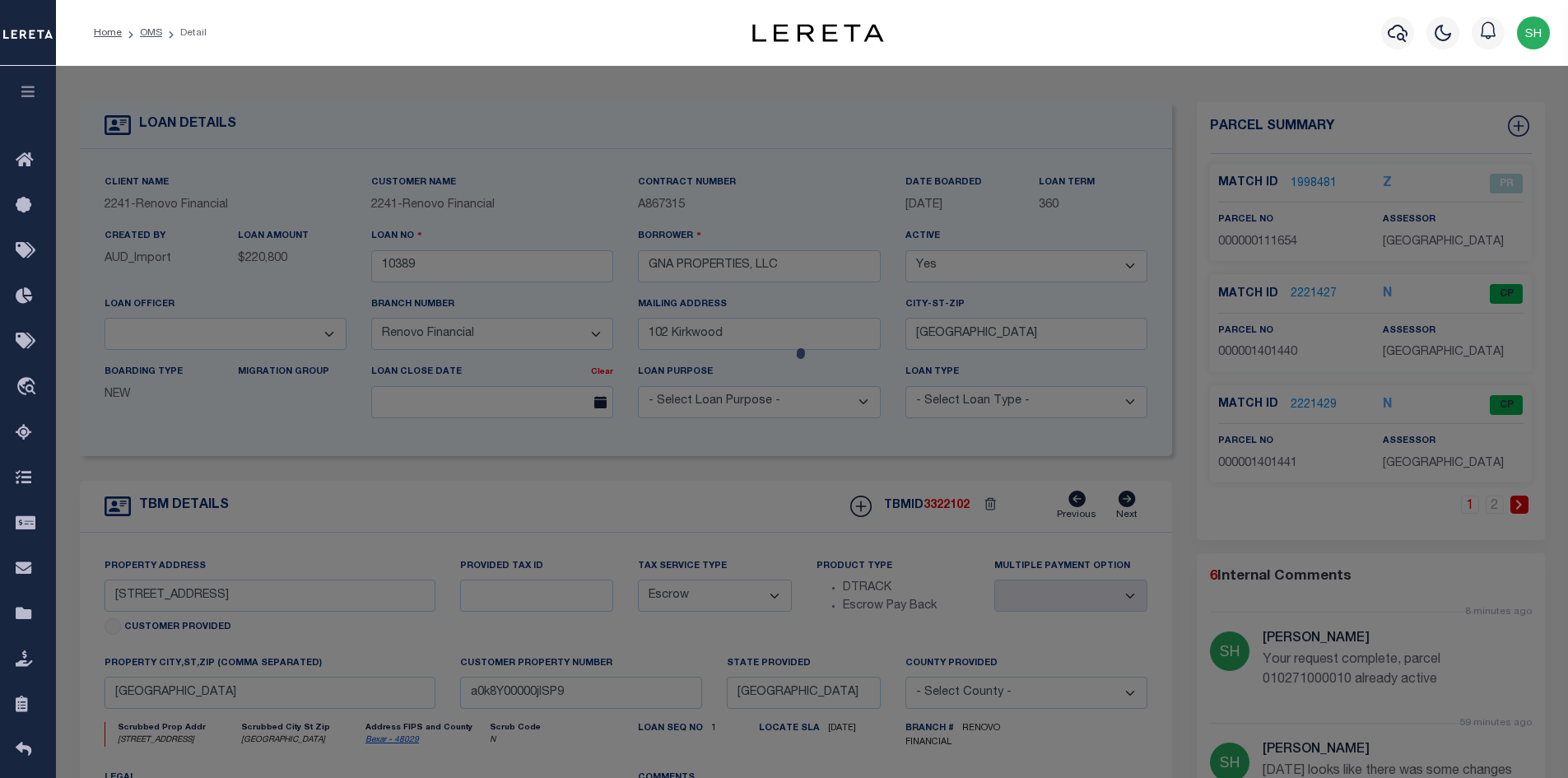
checkbox input "false"
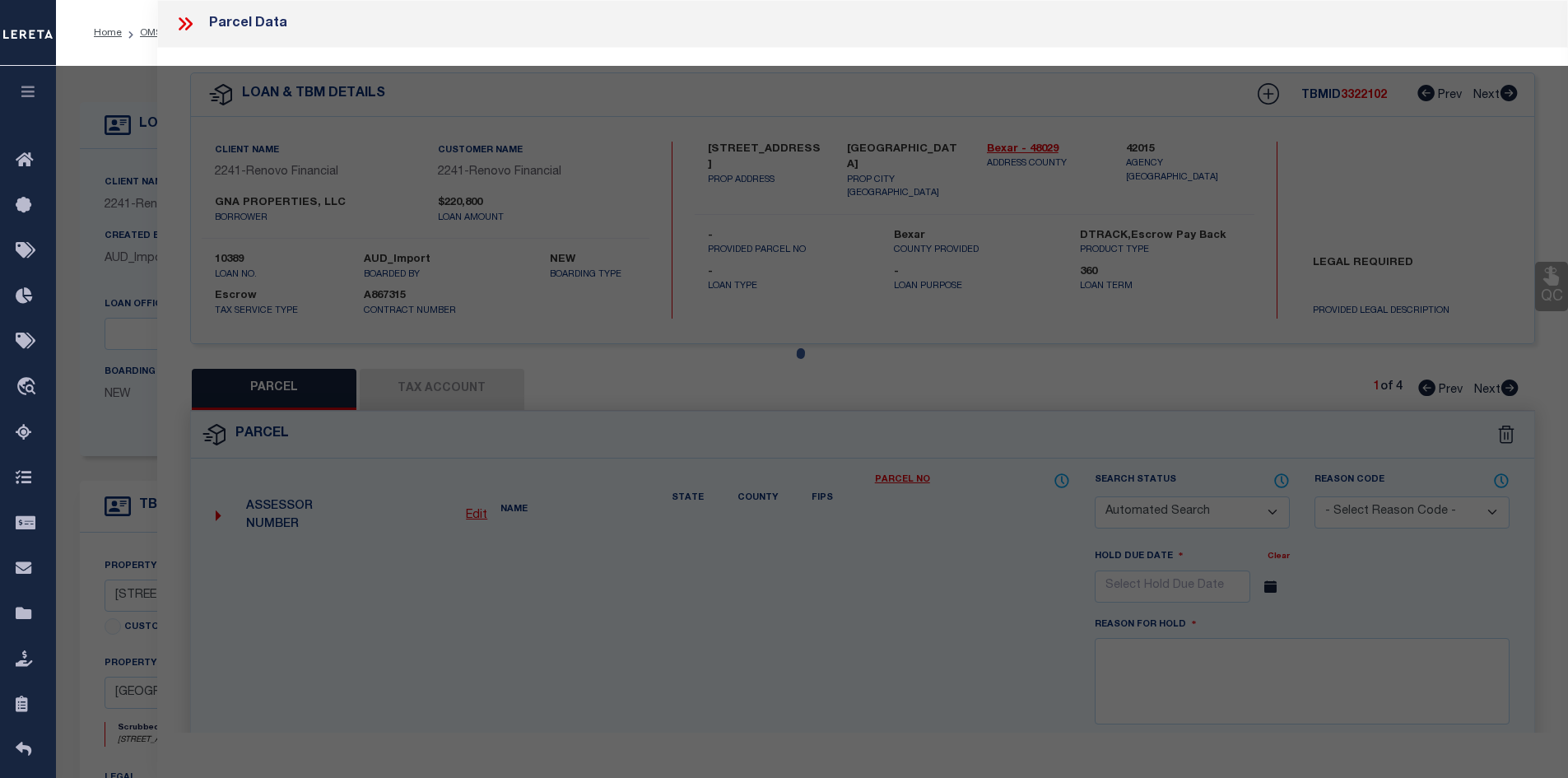
select select "CP"
select select "ACT"
type input "GNA PROPERTIES LLC"
select select "PHN"
select select
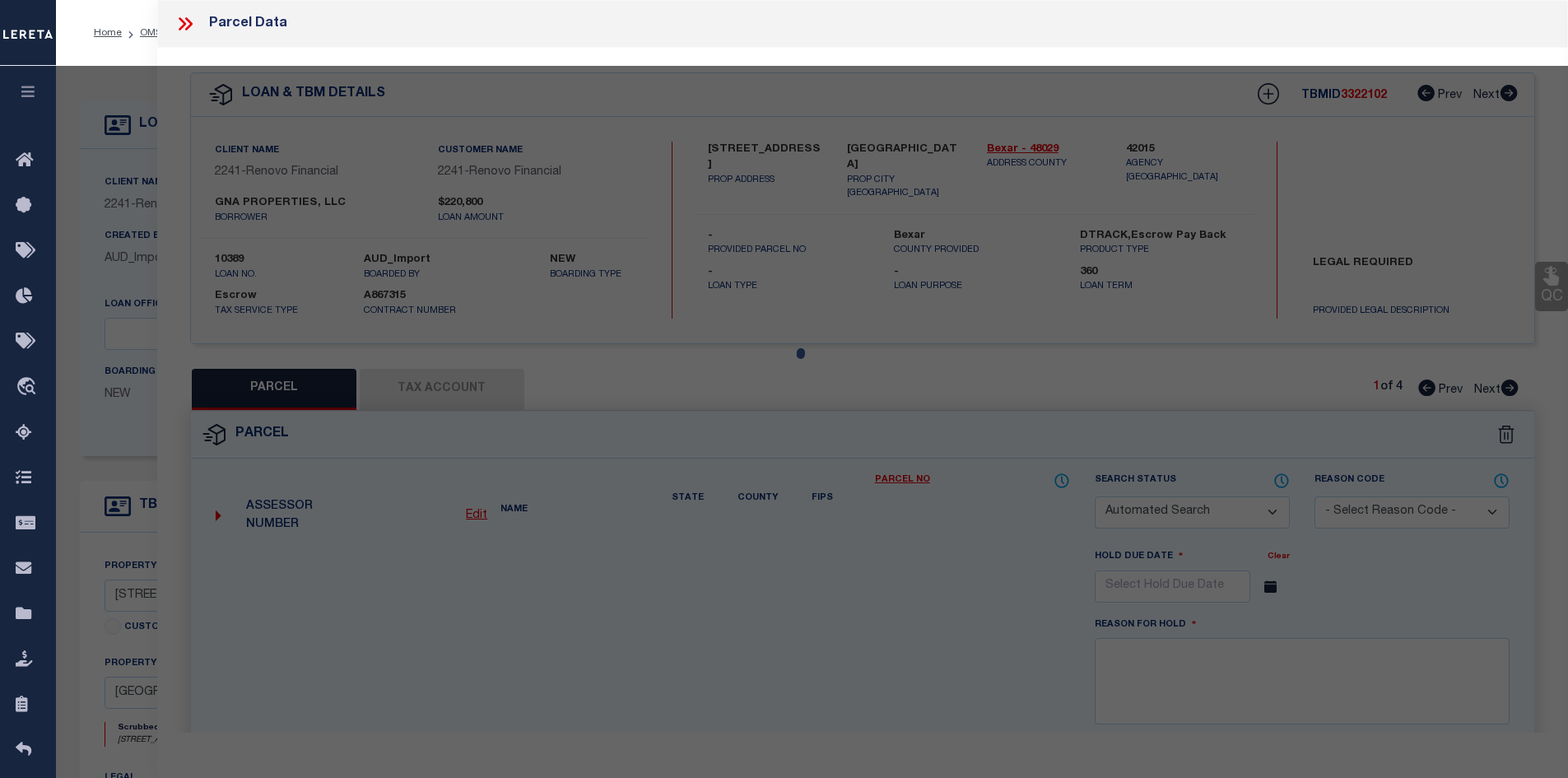
type input "[STREET_ADDRESS]"
type input "[GEOGRAPHIC_DATA]"
type textarea "NCB 1027 (SHENANDOAH CONDOMINIUMS), UNIT 1"
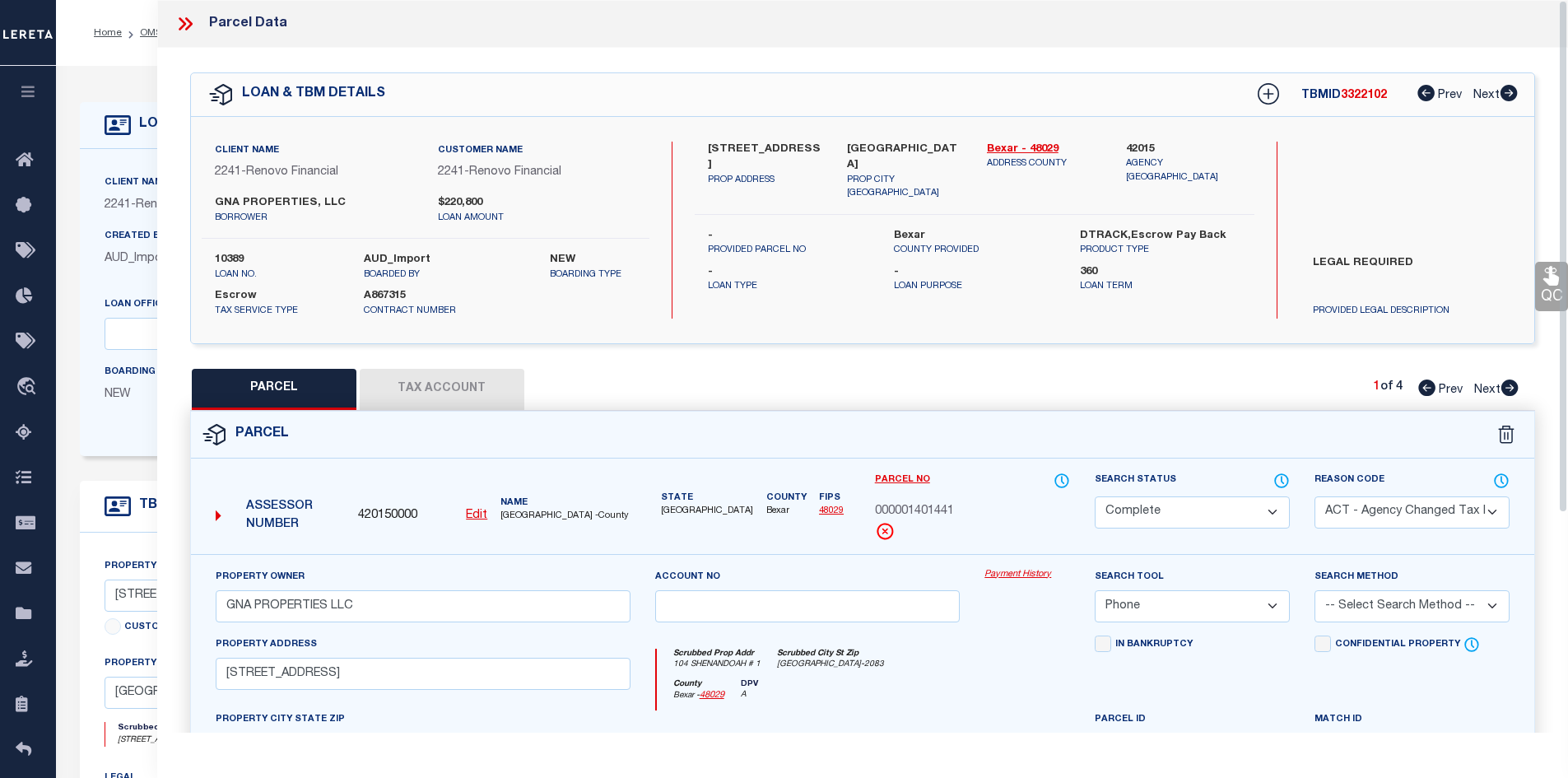
click at [486, 393] on button "Tax Account" at bounding box center [442, 389] width 165 height 41
select select "100"
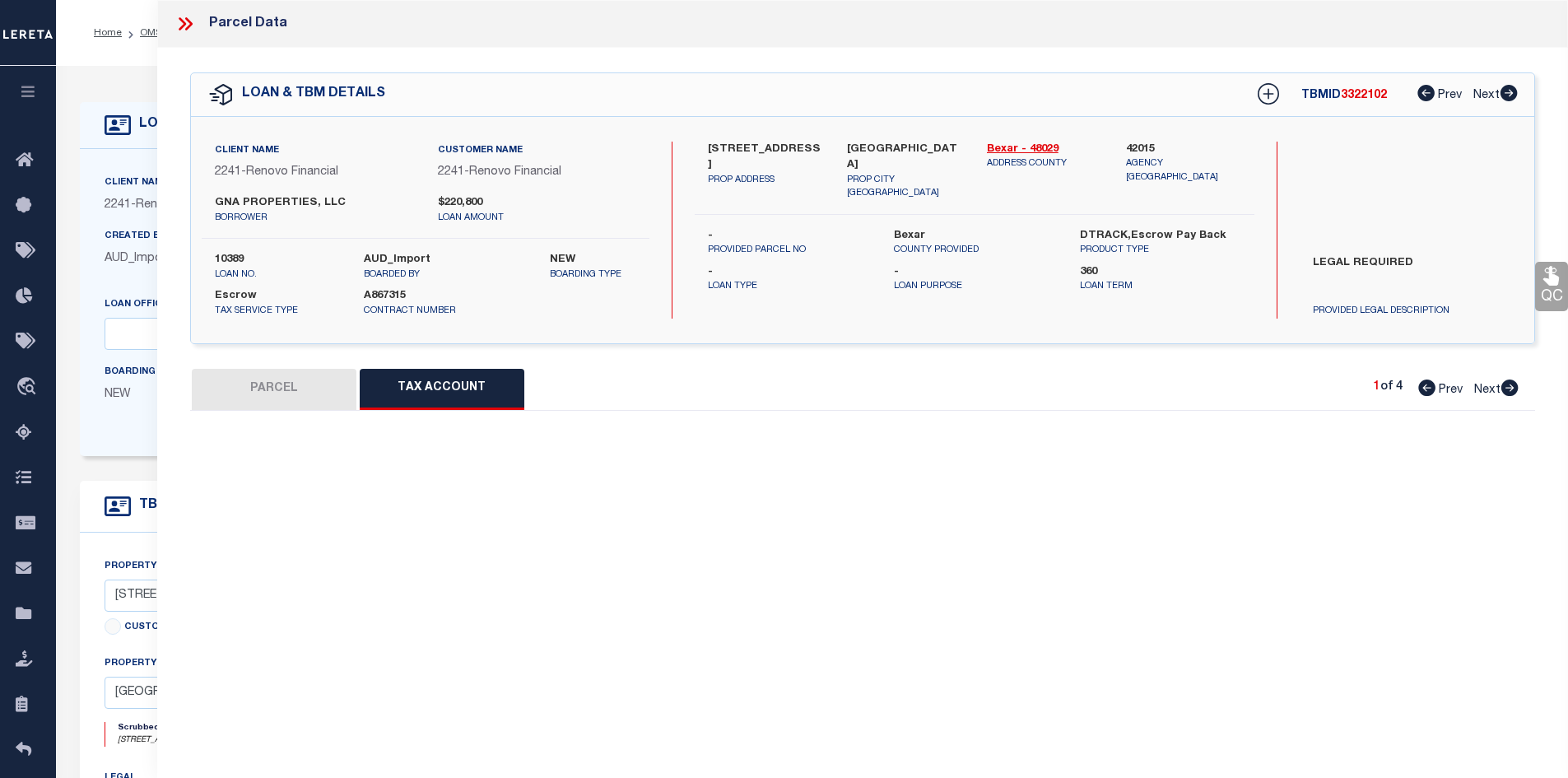
select select "100"
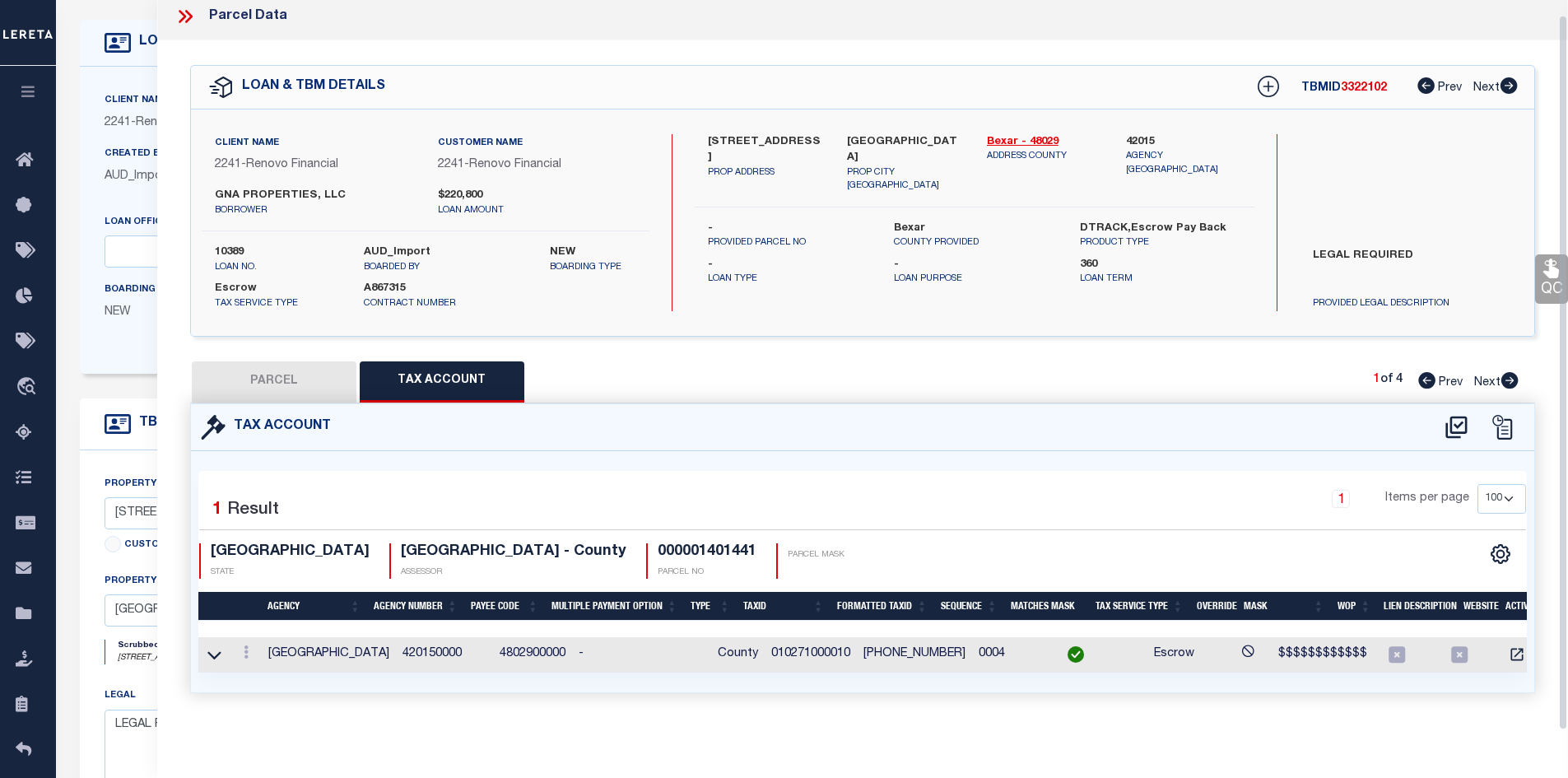
scroll to position [18, 0]
click at [301, 372] on button "PARCEL" at bounding box center [274, 382] width 165 height 41
select select "AS"
select select
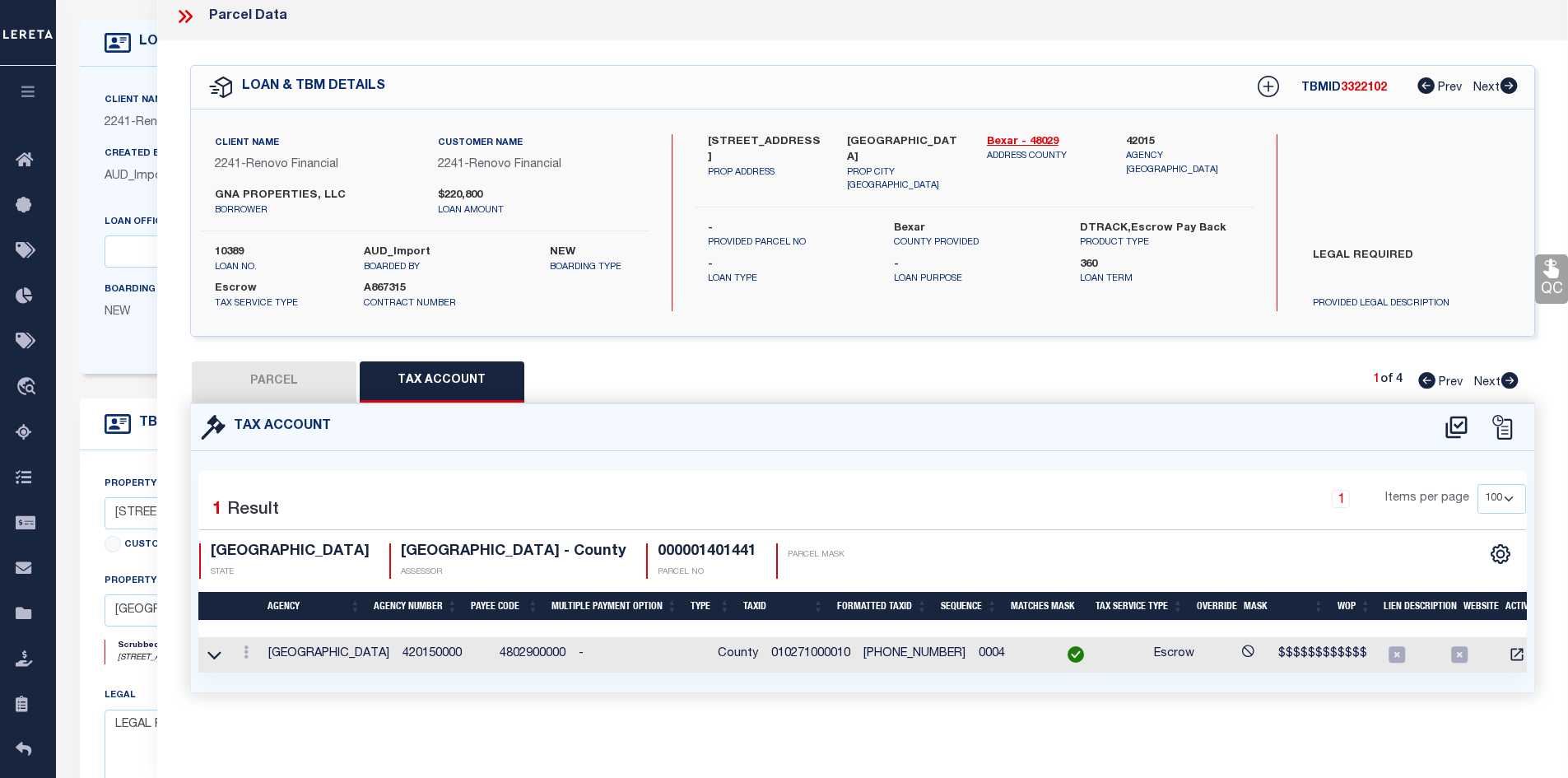
checkbox input "false"
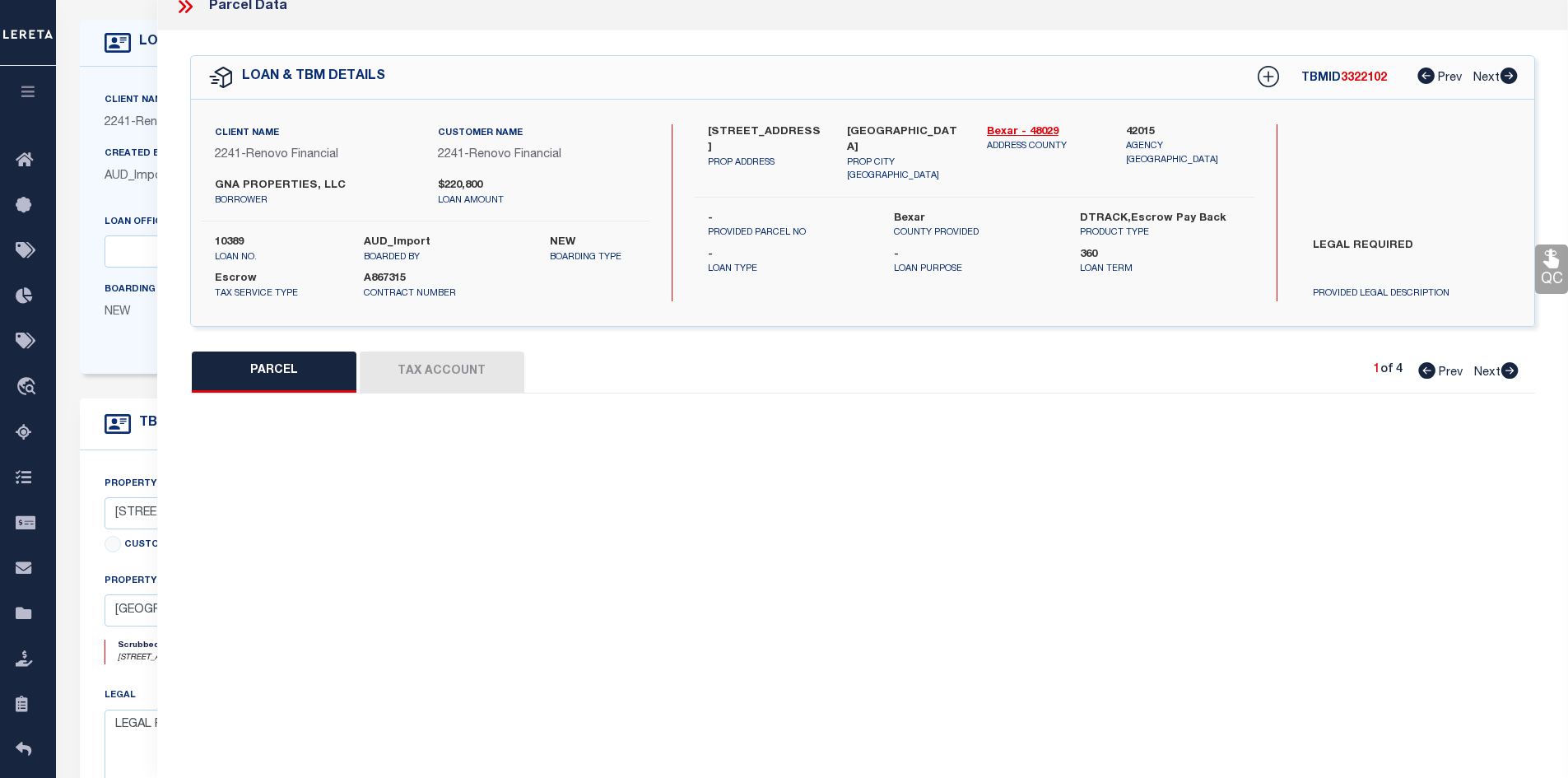
select select "CP"
select select "ACT"
type input "GNA PROPERTIES LLC"
select select "PHN"
select select
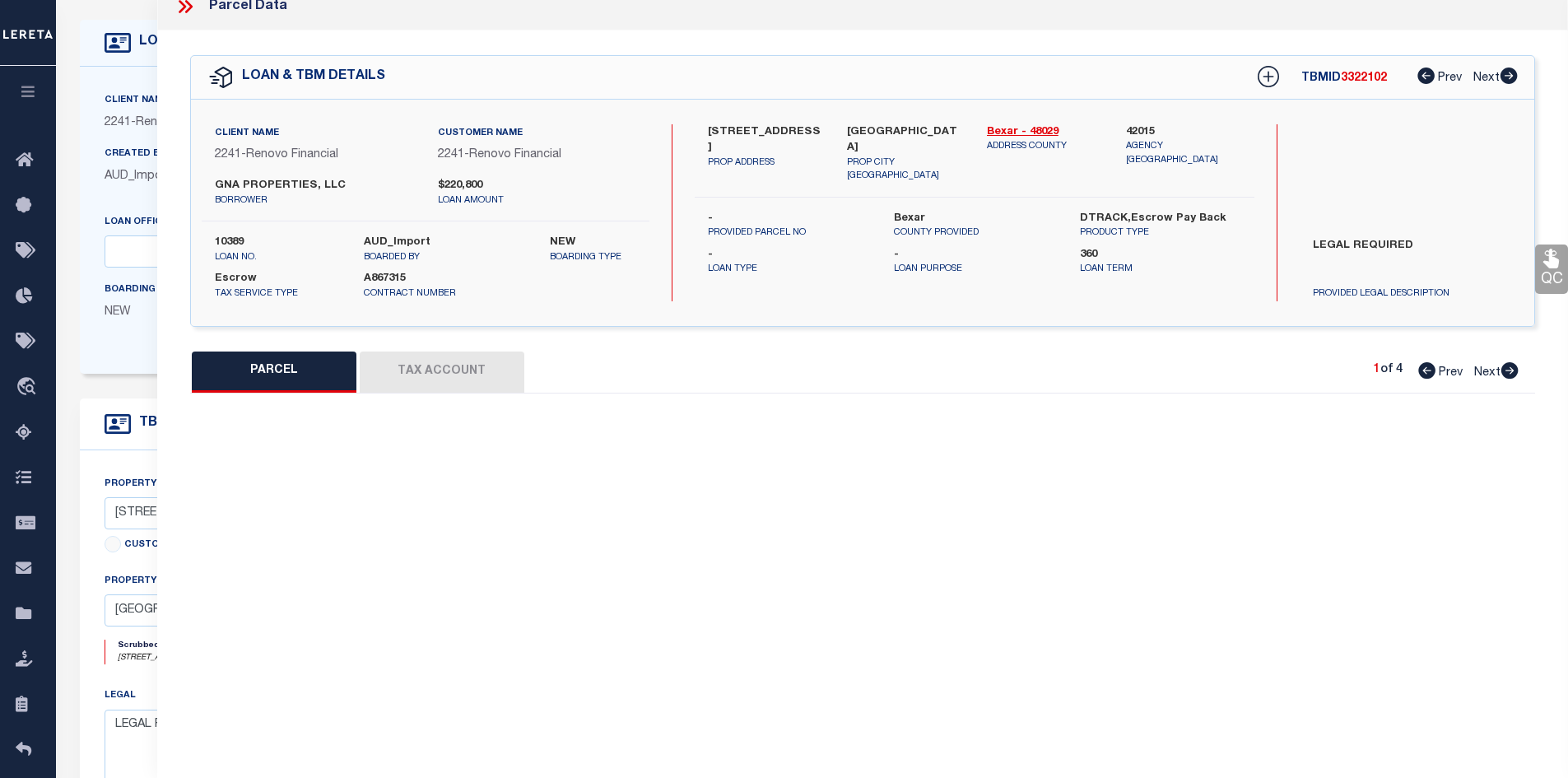
type input "[STREET_ADDRESS]"
type input "[GEOGRAPHIC_DATA]"
type textarea "NCB 1027 (SHENANDOAH CONDOMINIUMS), UNIT 1"
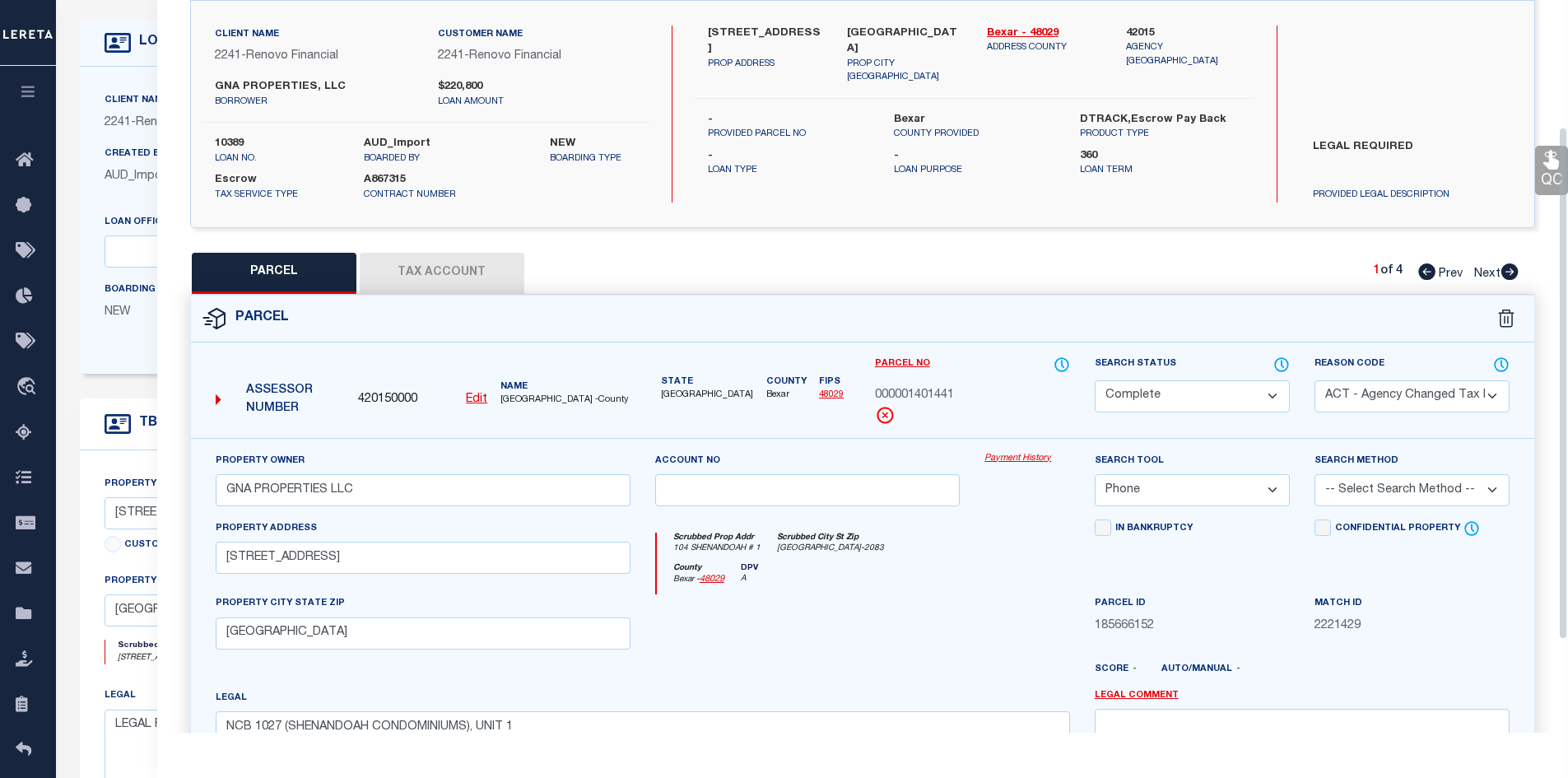
scroll to position [182, 0]
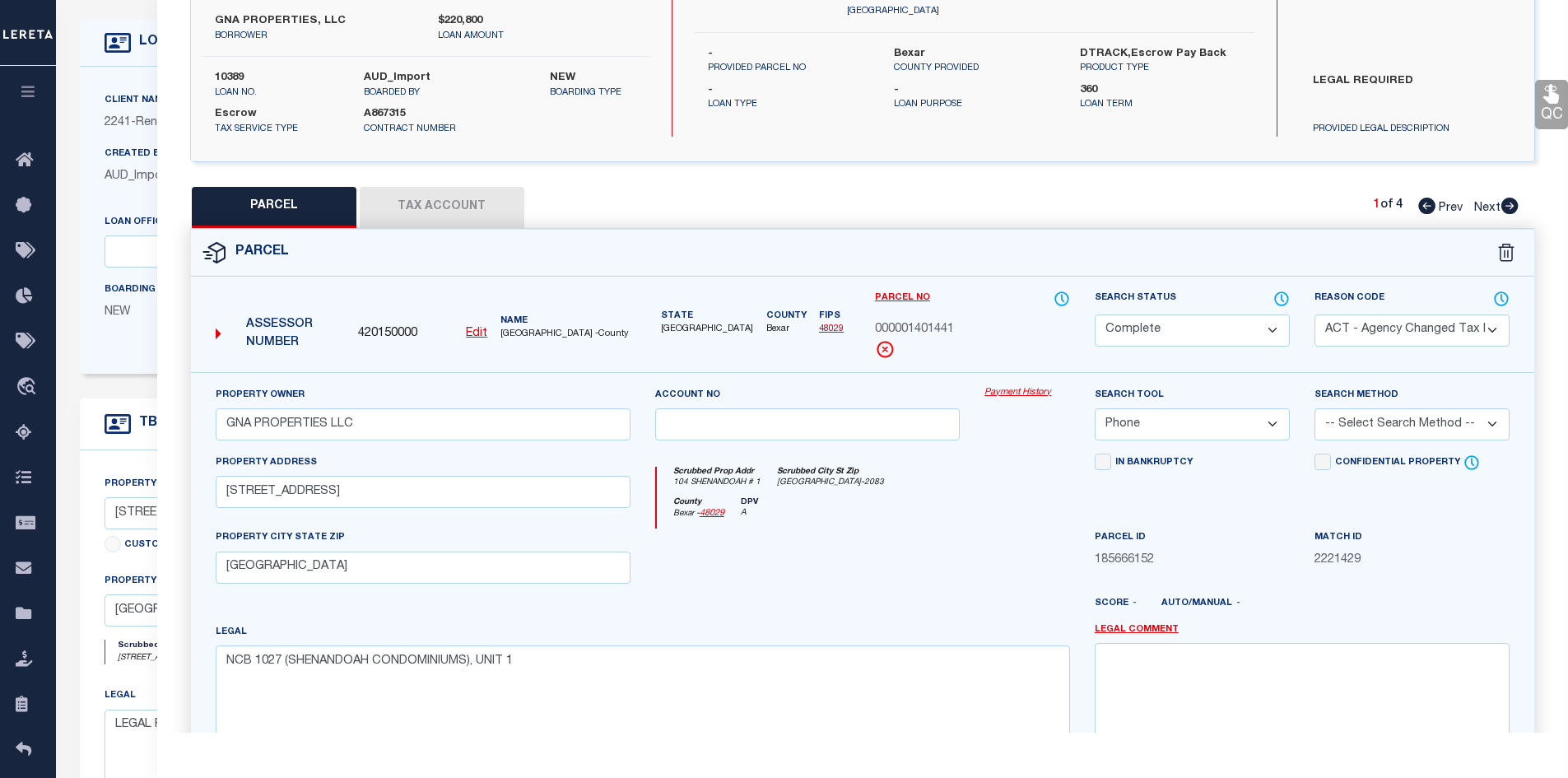
click at [486, 198] on button "Tax Account" at bounding box center [442, 208] width 165 height 41
select select "100"
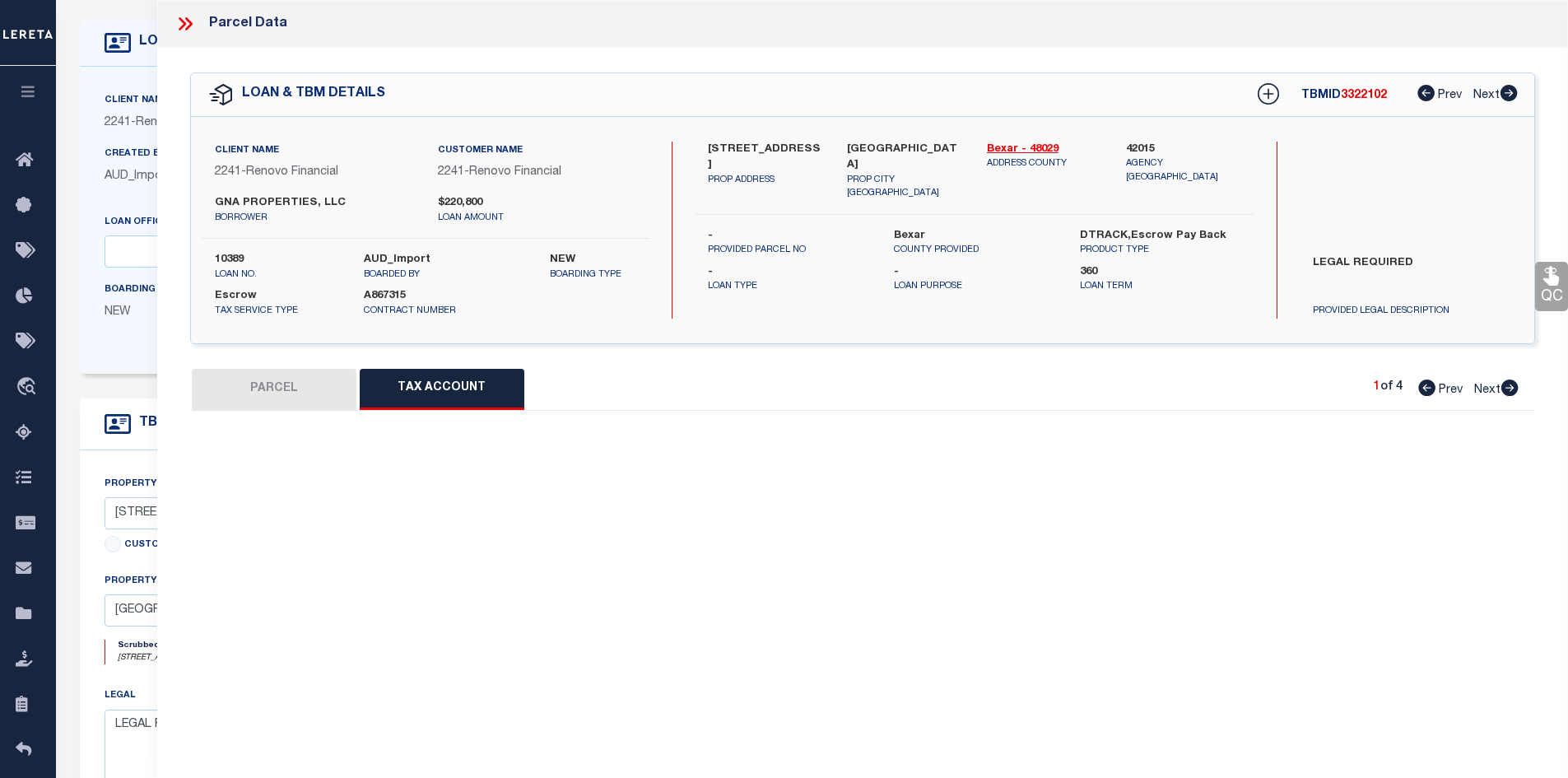
select select "100"
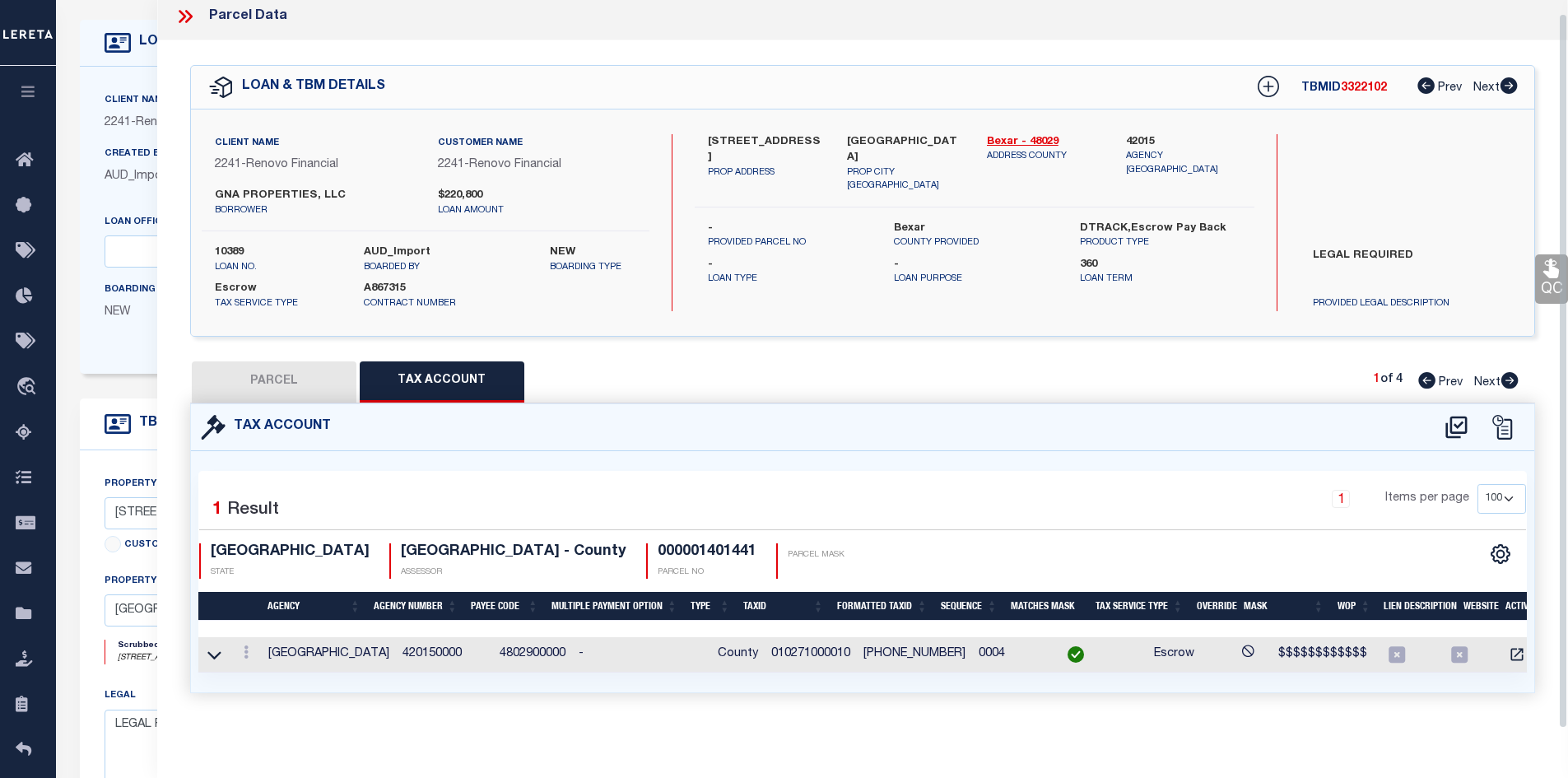
scroll to position [18, 0]
click at [285, 362] on button "PARCEL" at bounding box center [274, 382] width 165 height 41
select select "AS"
select select
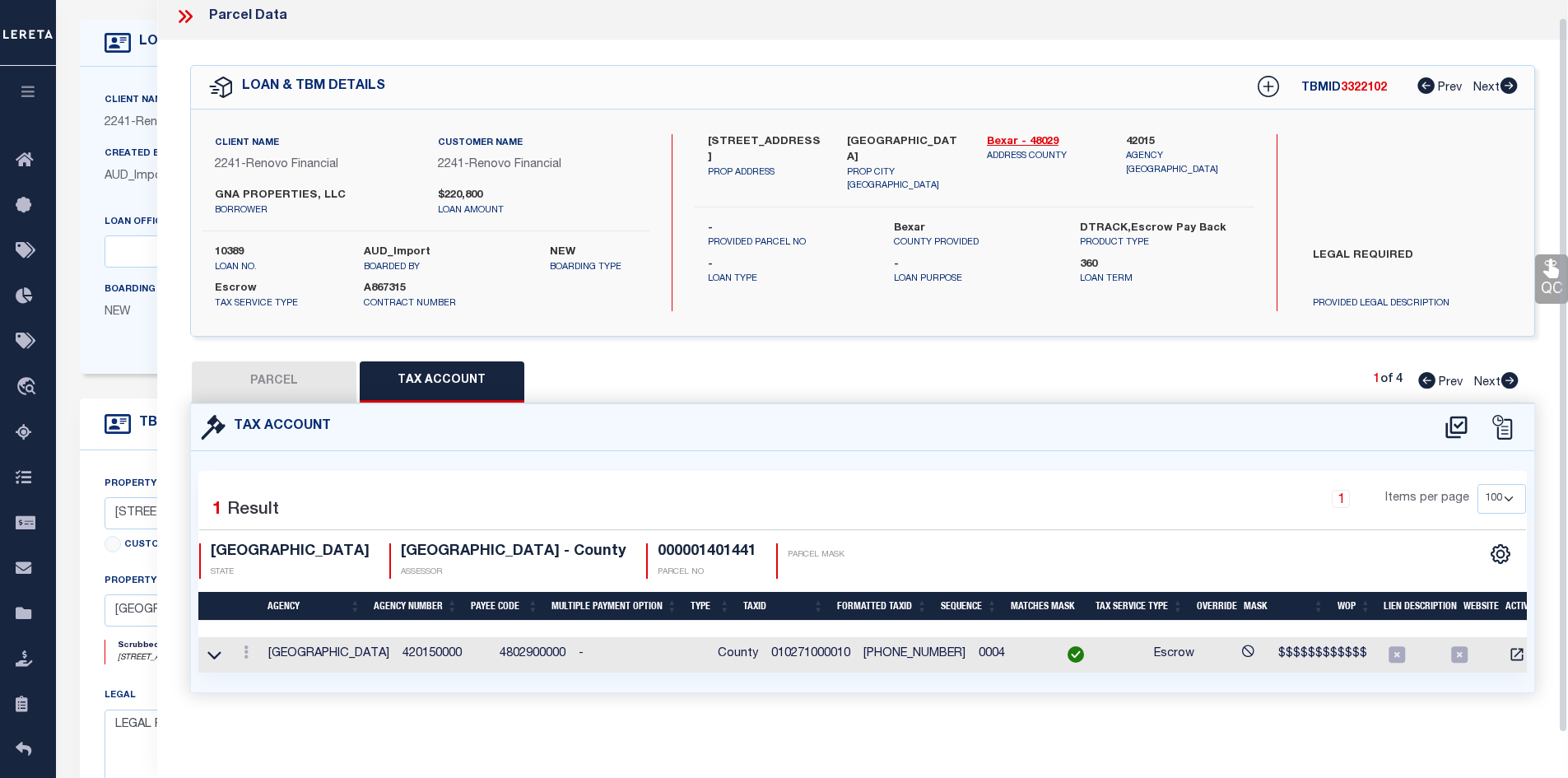
checkbox input "false"
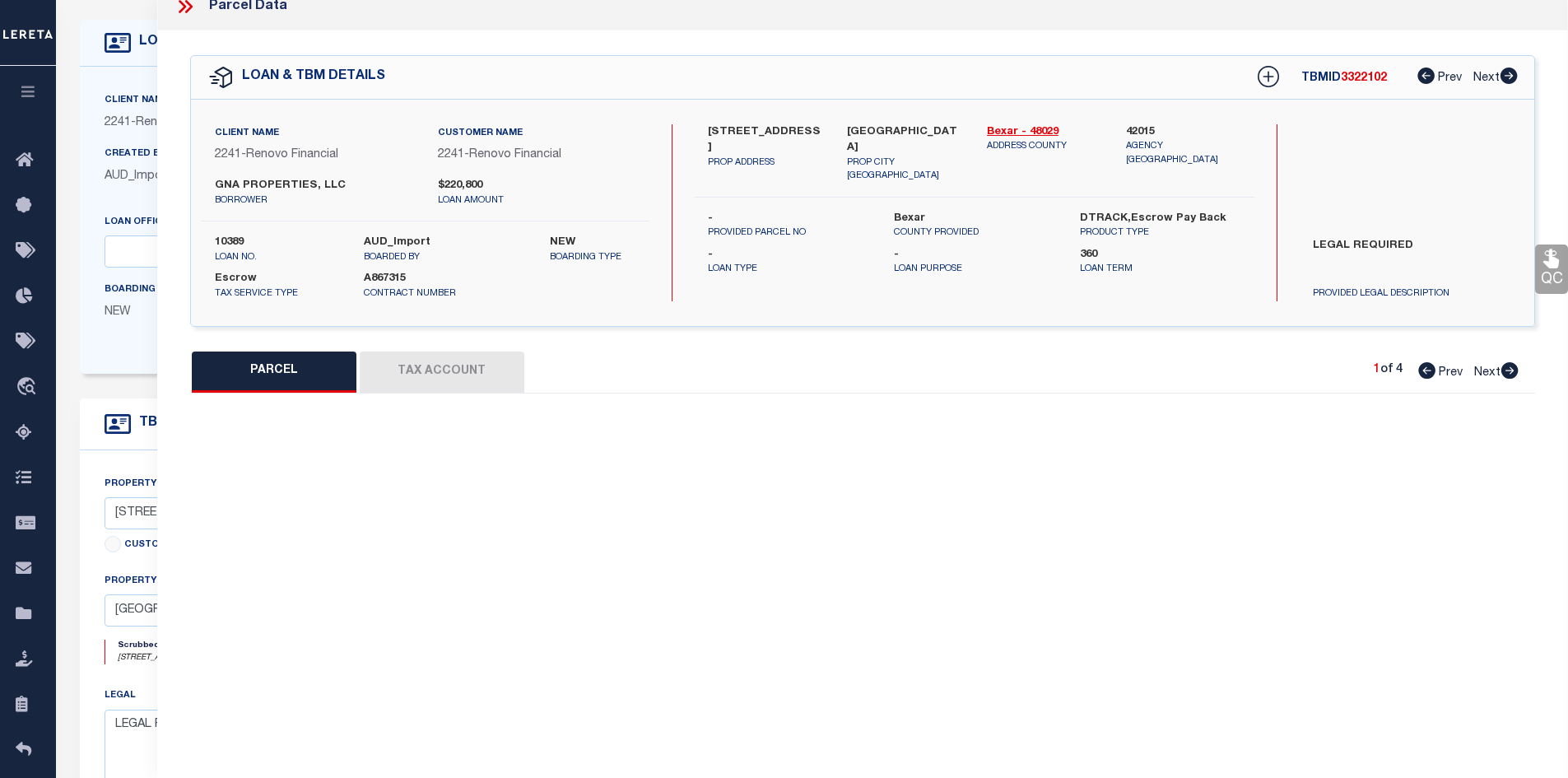
select select "CP"
select select "ACT"
type input "GNA PROPERTIES LLC"
select select "PHN"
select select
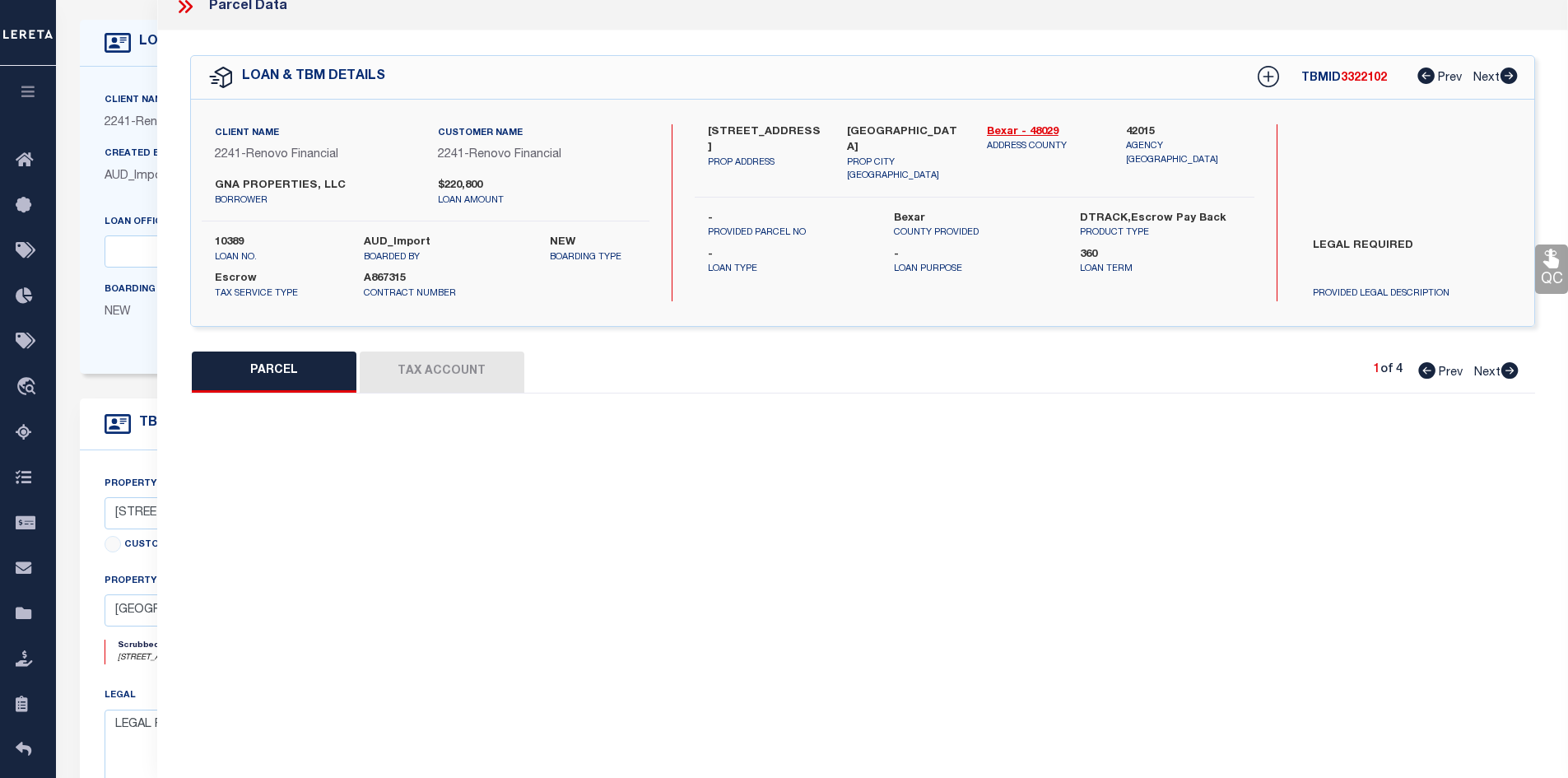
type input "[STREET_ADDRESS]"
type input "[GEOGRAPHIC_DATA]"
type textarea "NCB 1027 (SHENANDOAH CONDOMINIUMS), UNIT 1"
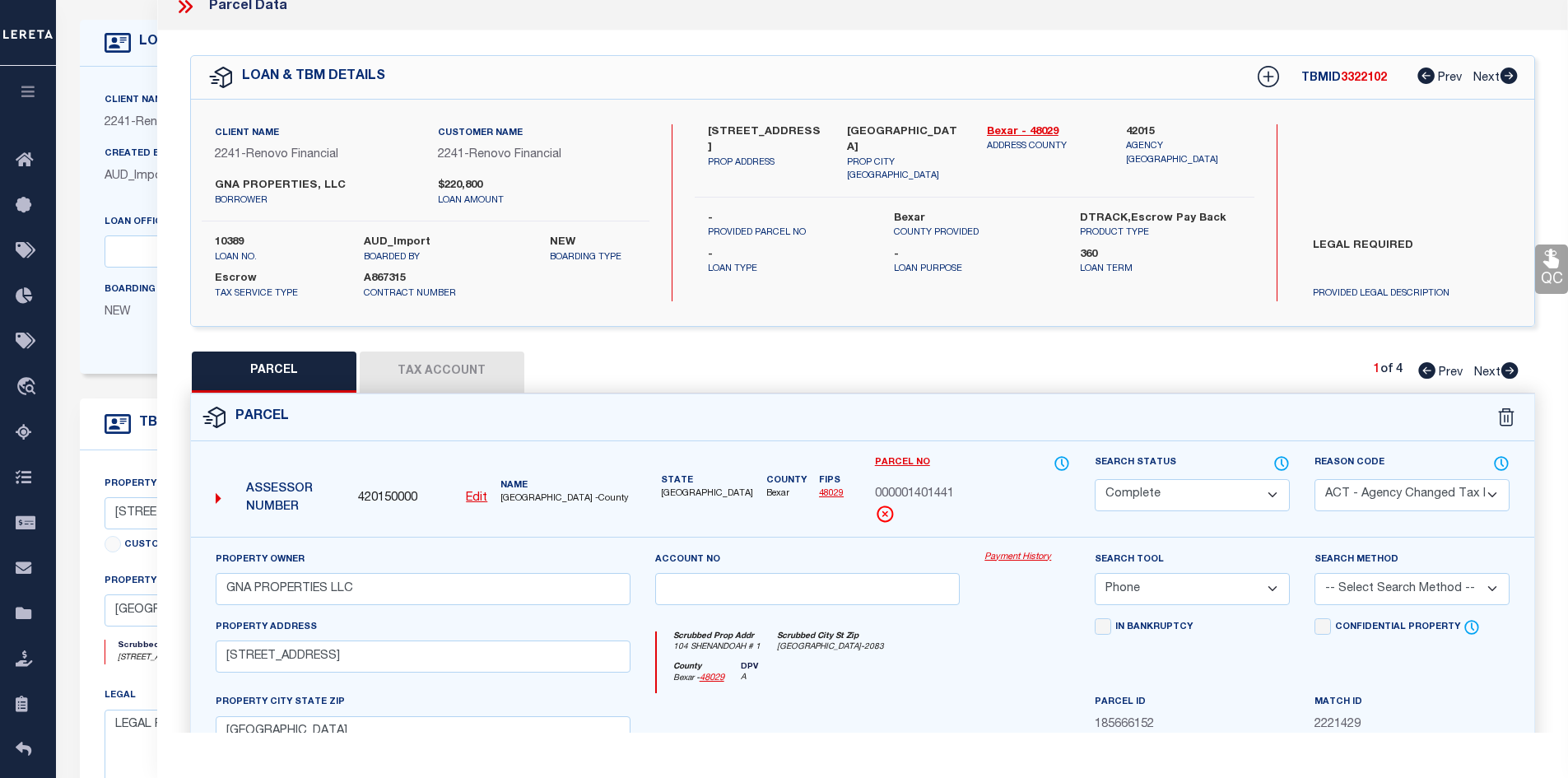
click at [188, 5] on icon at bounding box center [188, 6] width 8 height 13
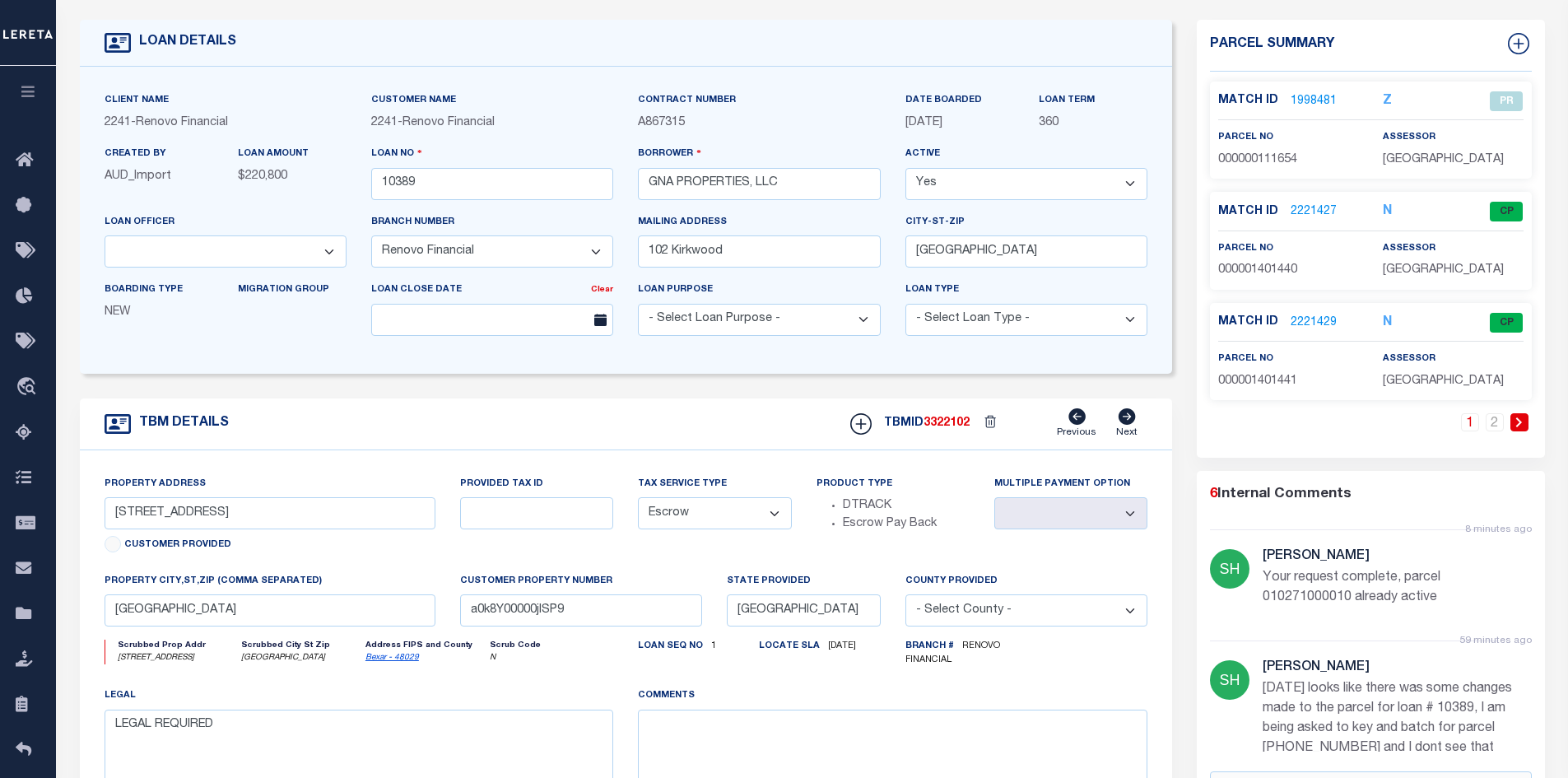
click at [1310, 318] on link "2221429" at bounding box center [1313, 323] width 46 height 18
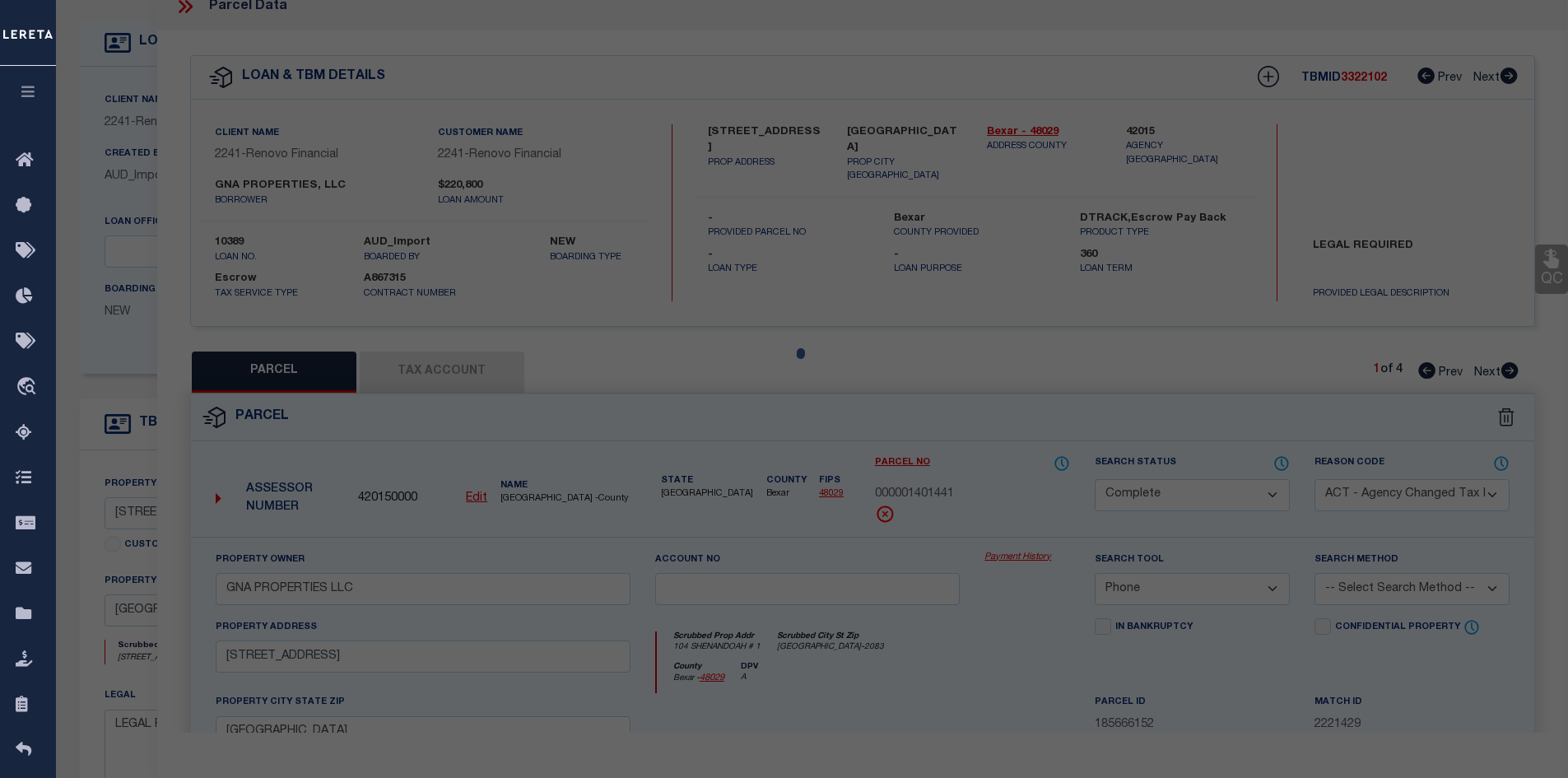
select select "AS"
select select
checkbox input "false"
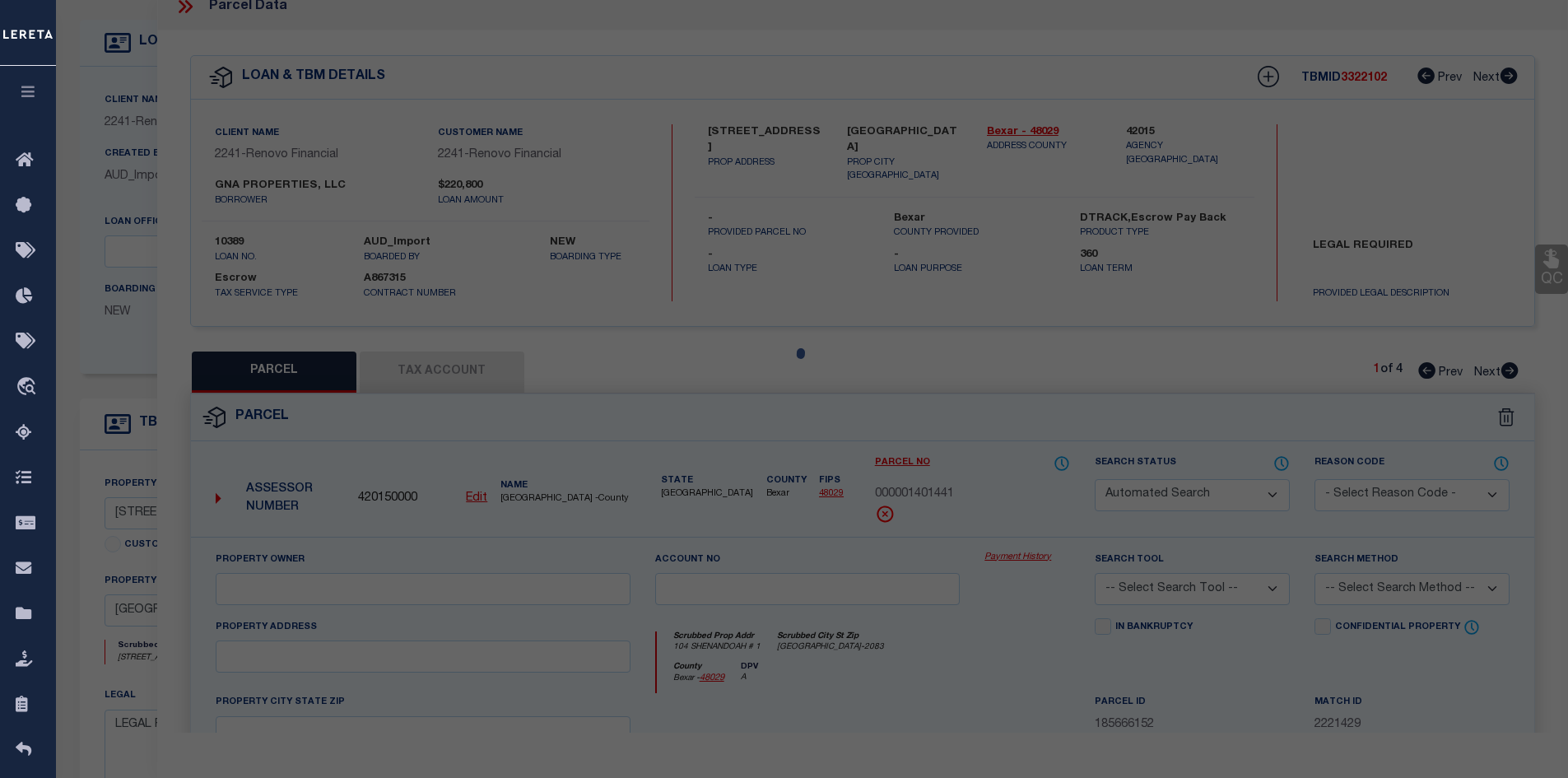
select select "CP"
select select "ACT"
type input "GNA PROPERTIES LLC"
select select "PHN"
select select
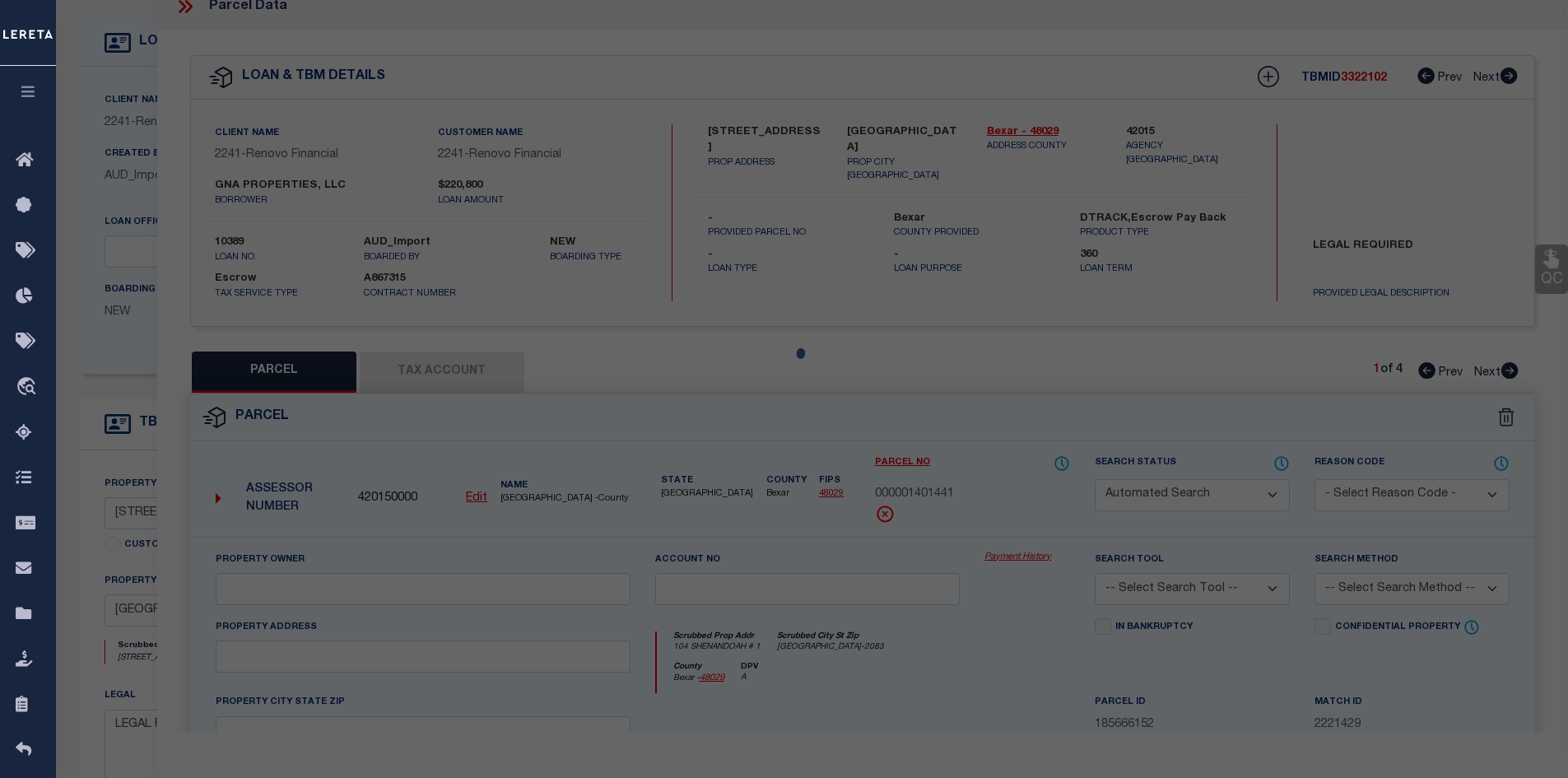
type input "[STREET_ADDRESS]"
type input "[GEOGRAPHIC_DATA]"
type textarea "NCB 1027 (SHENANDOAH CONDOMINIUMS), UNIT 1"
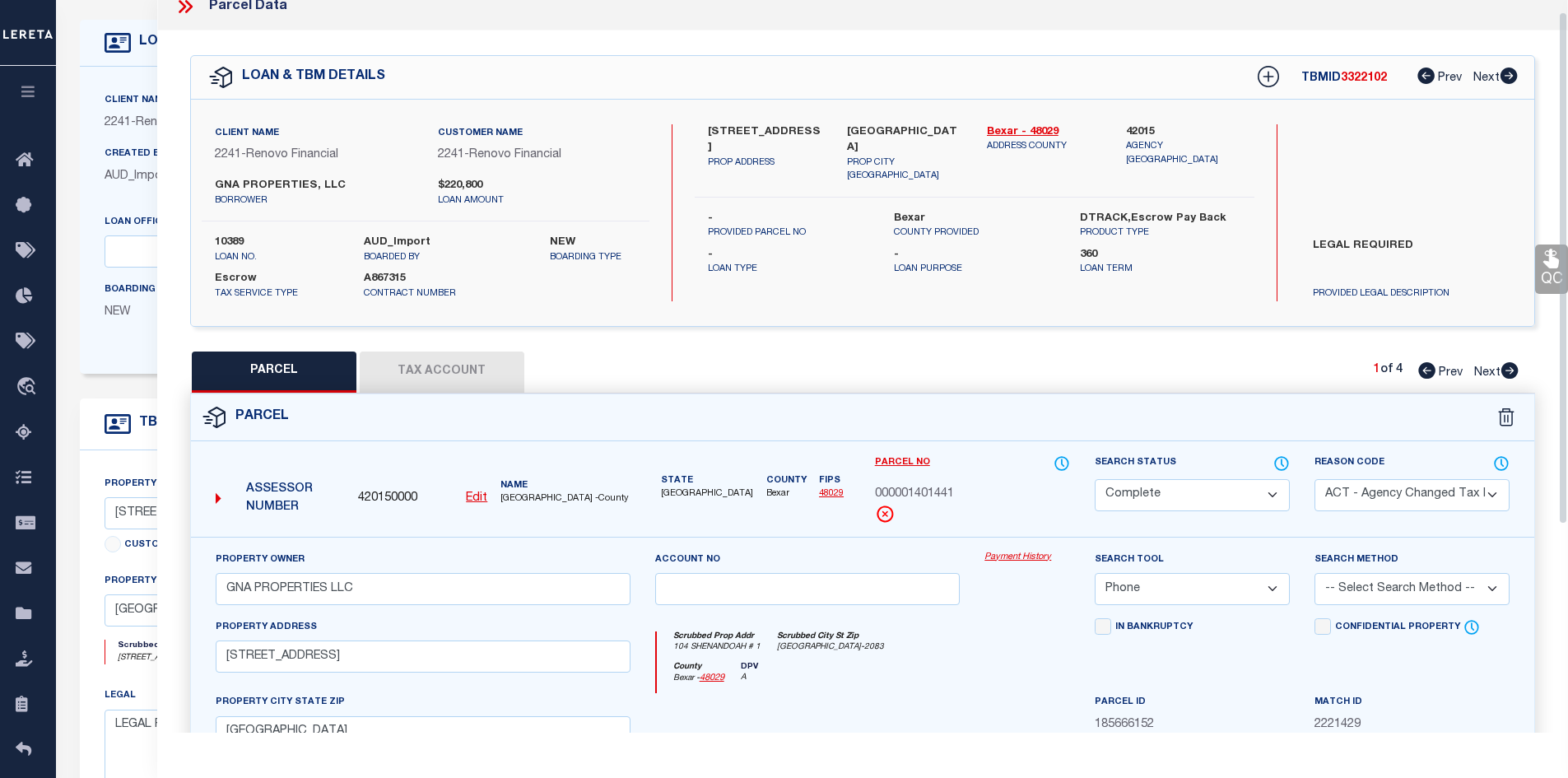
click at [459, 373] on button "Tax Account" at bounding box center [442, 372] width 165 height 41
select select "100"
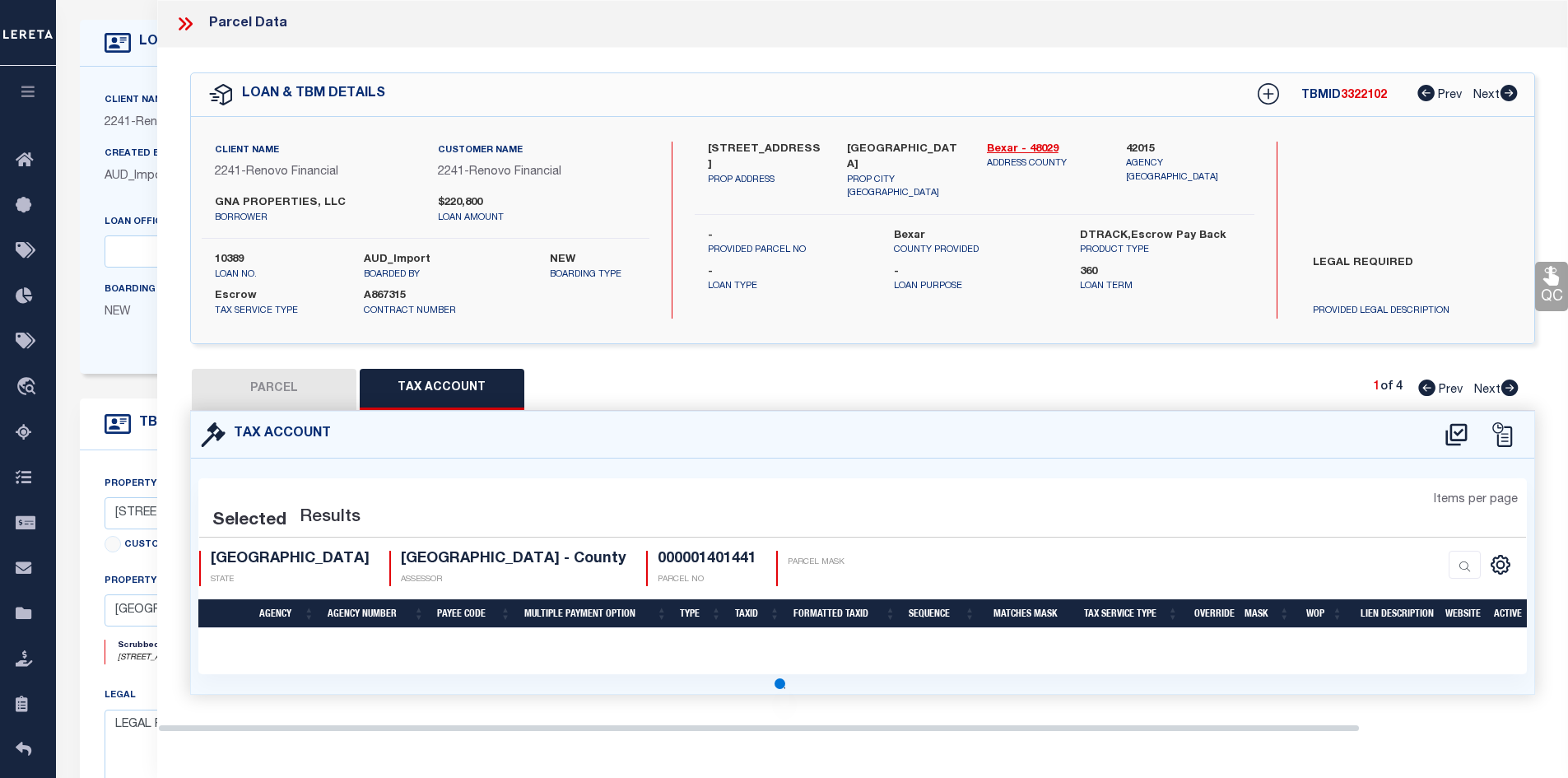
select select "100"
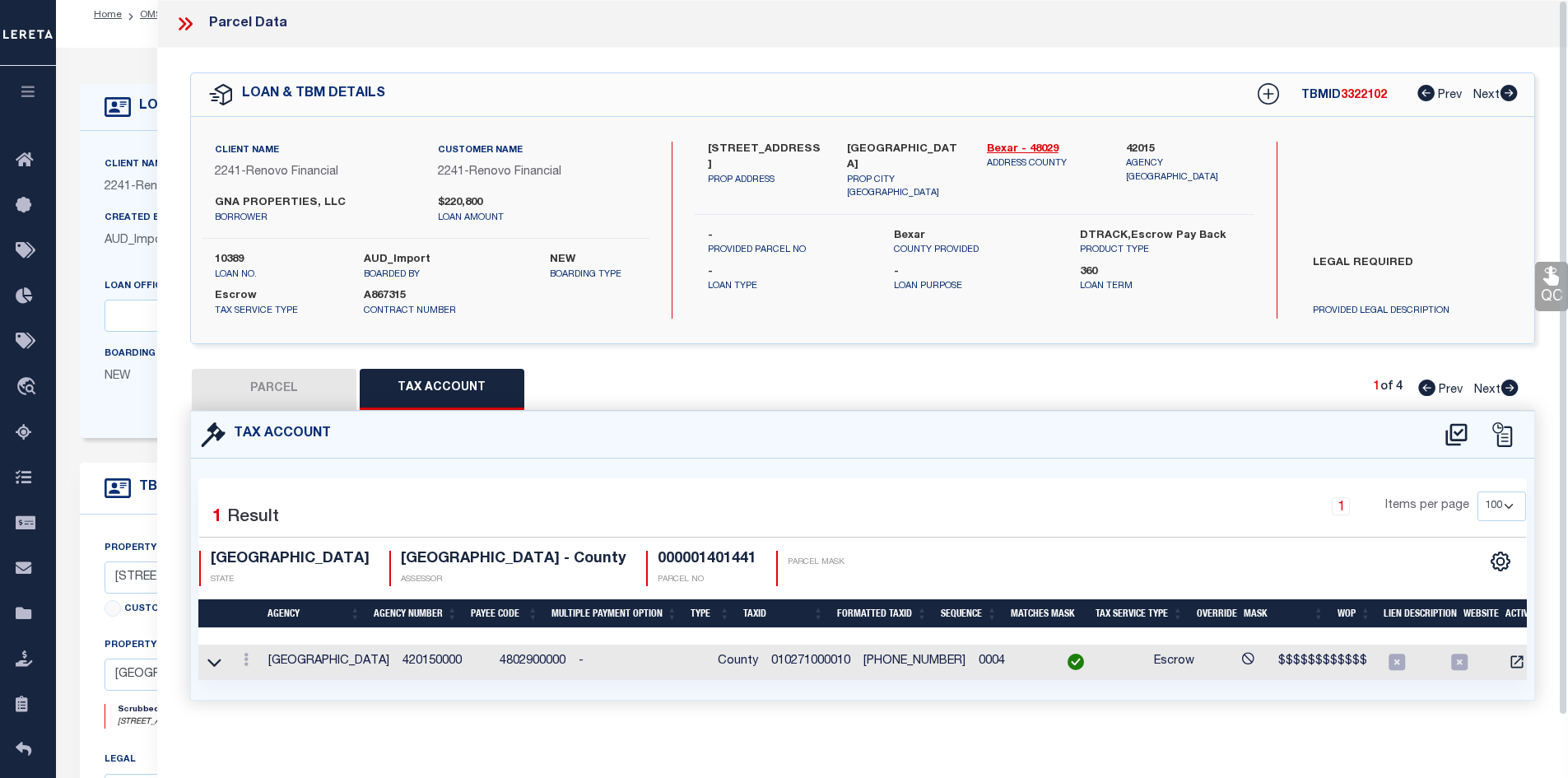
scroll to position [0, 0]
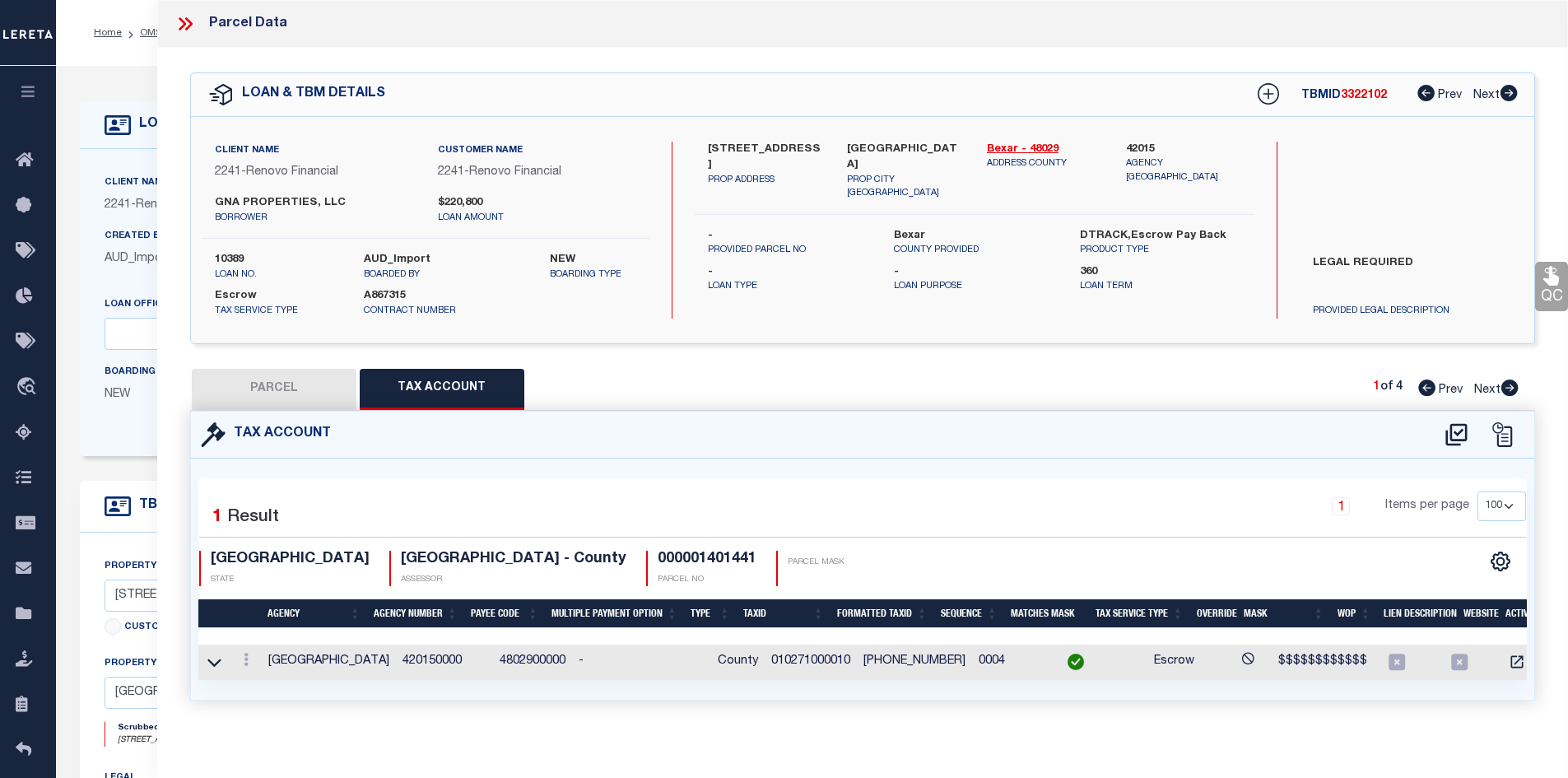
click at [182, 16] on icon at bounding box center [185, 24] width 22 height 22
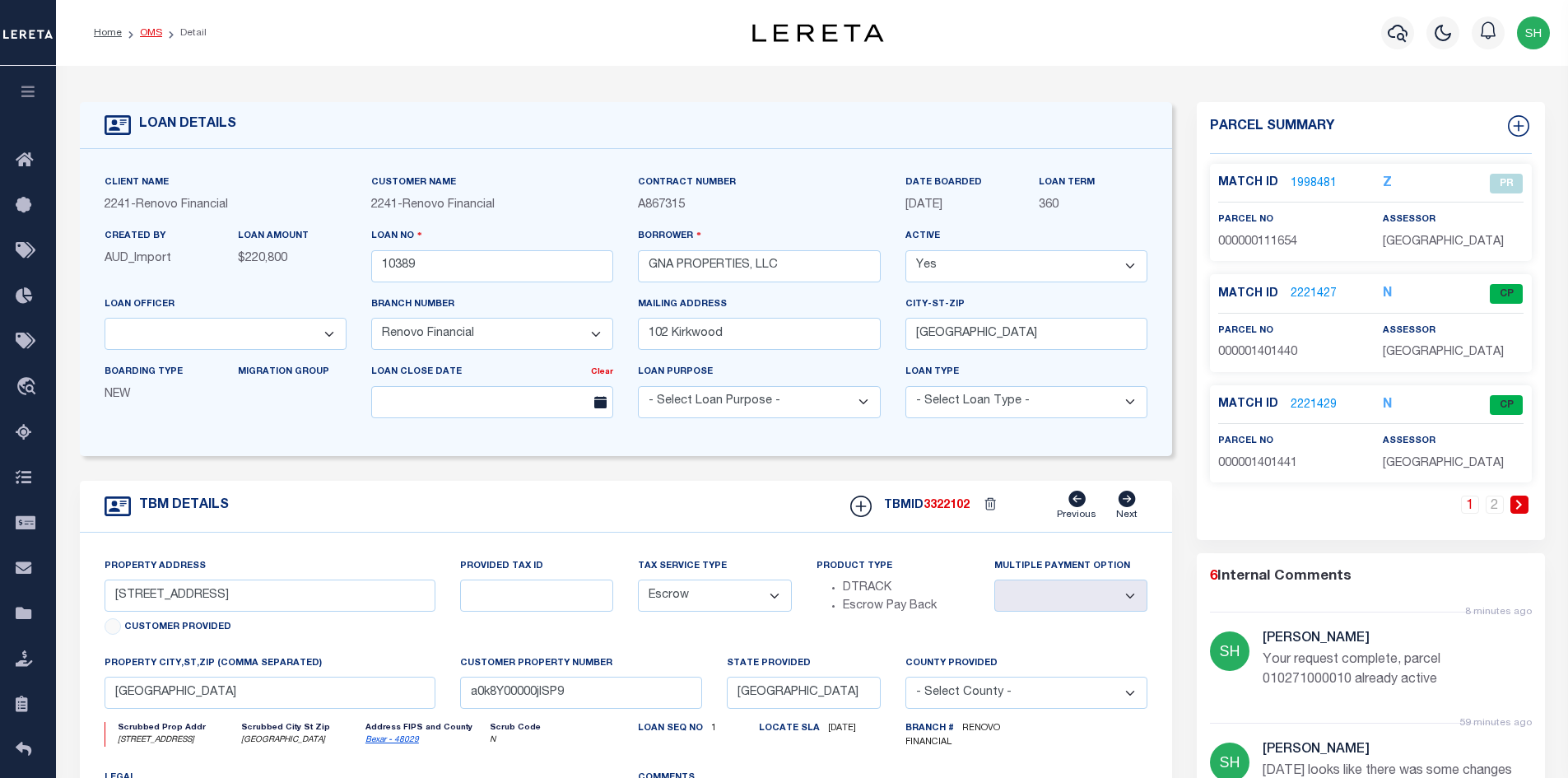
click at [146, 32] on link "OMS" at bounding box center [151, 33] width 23 height 10
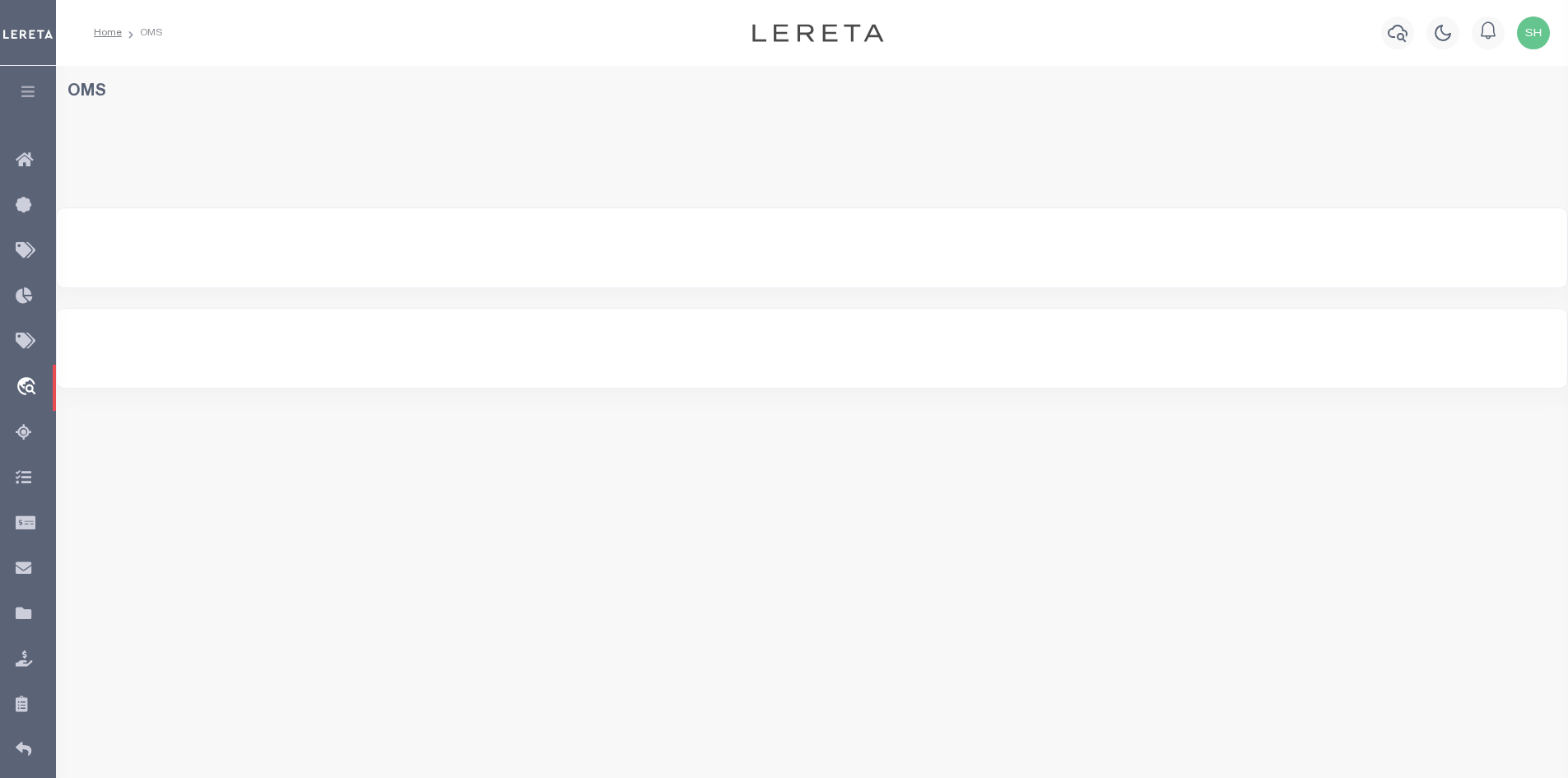
select select "200"
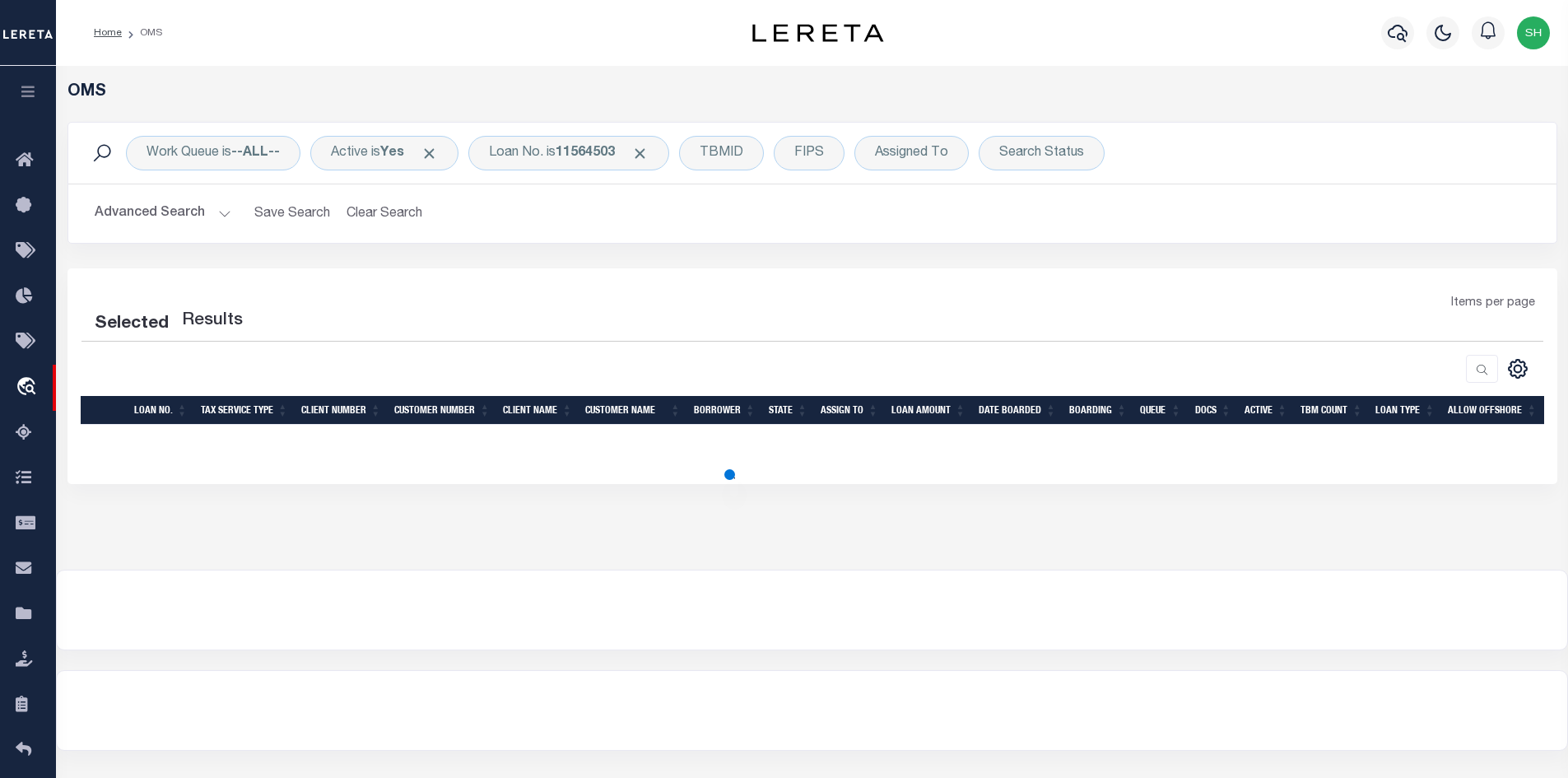
select select "200"
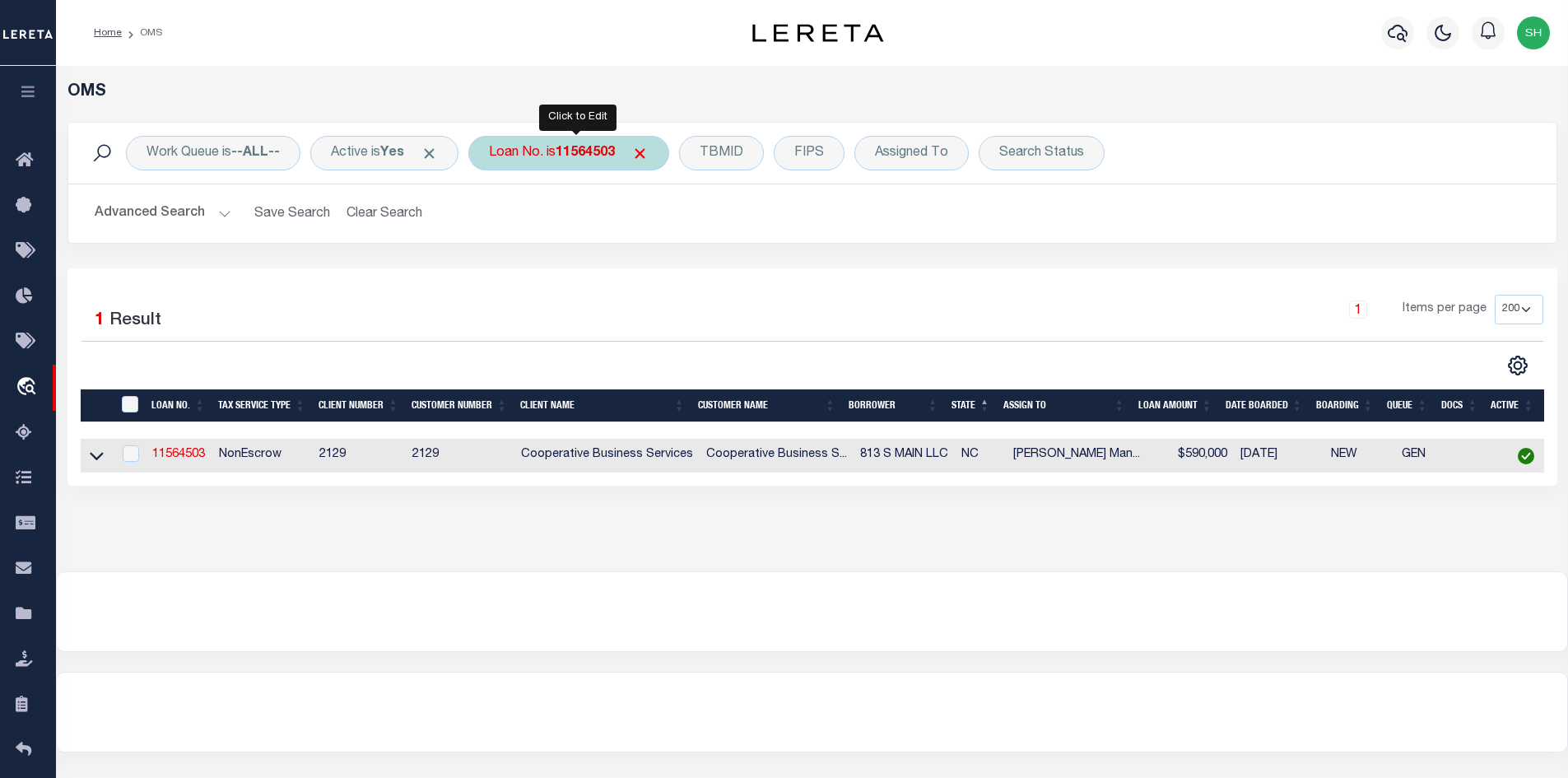
click at [572, 167] on div "Loan No. is 11564503" at bounding box center [568, 153] width 201 height 34
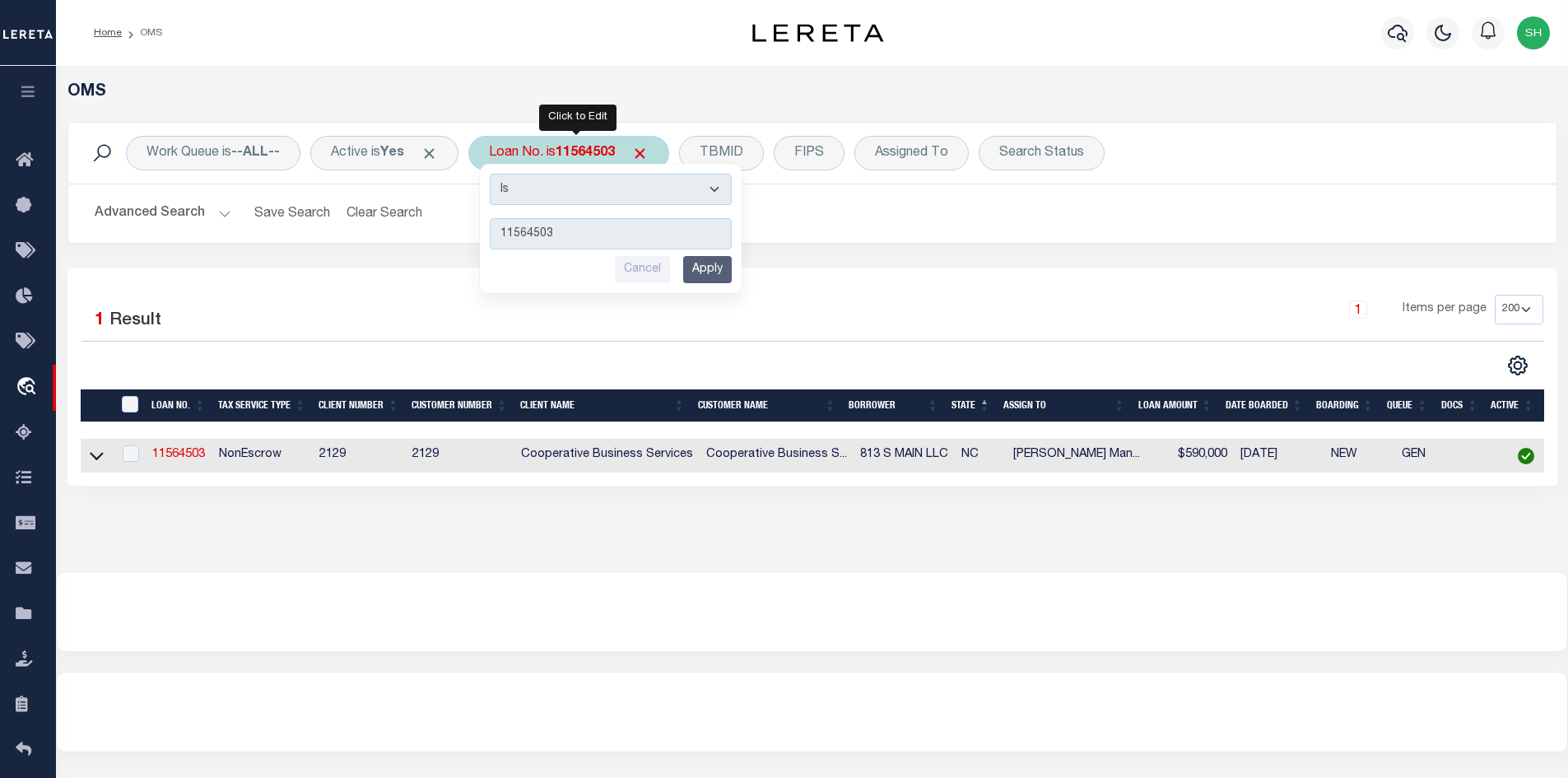
click at [718, 274] on input "Apply" at bounding box center [708, 269] width 49 height 27
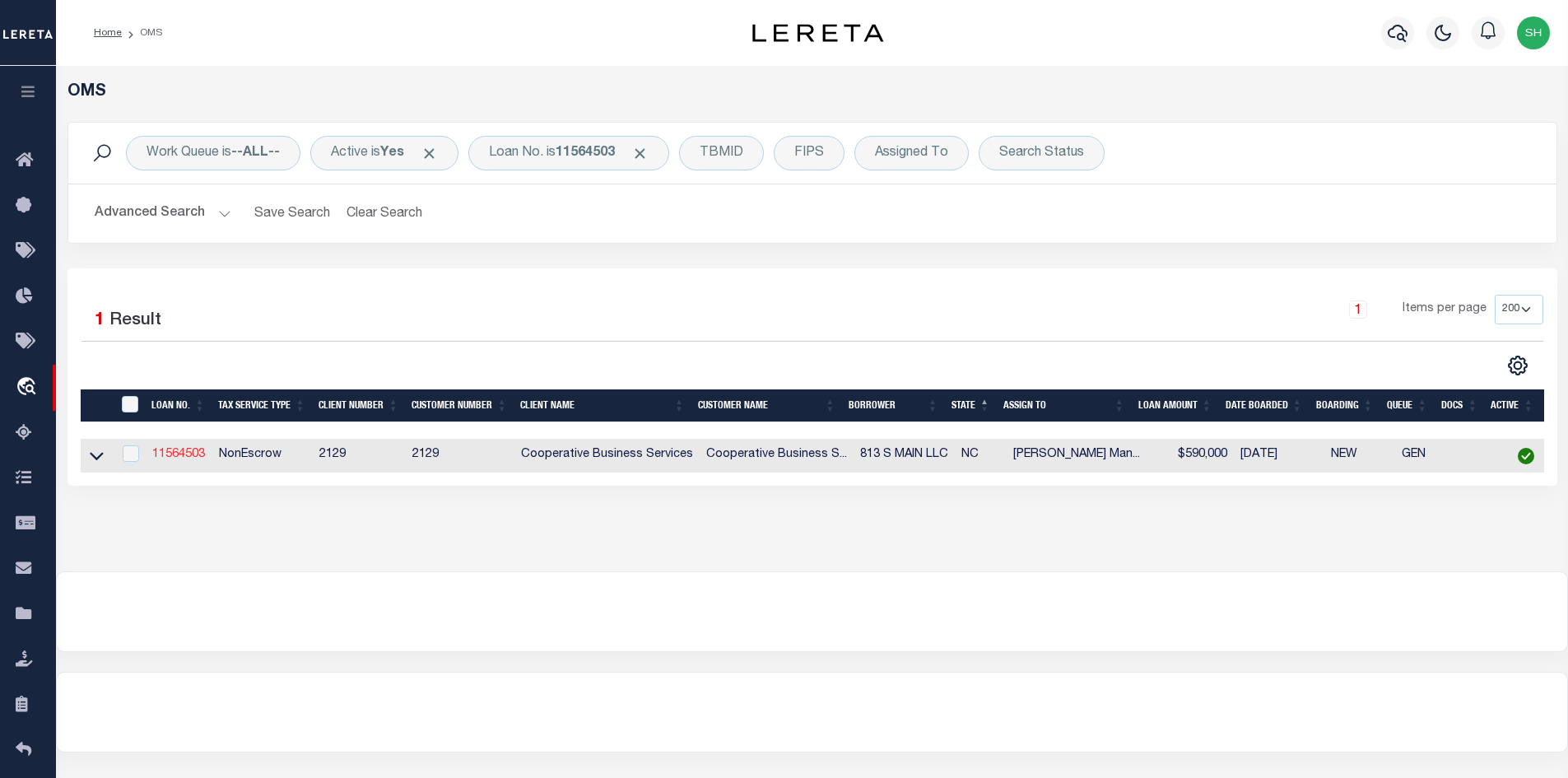
click at [173, 450] on link "11564503" at bounding box center [178, 455] width 53 height 12
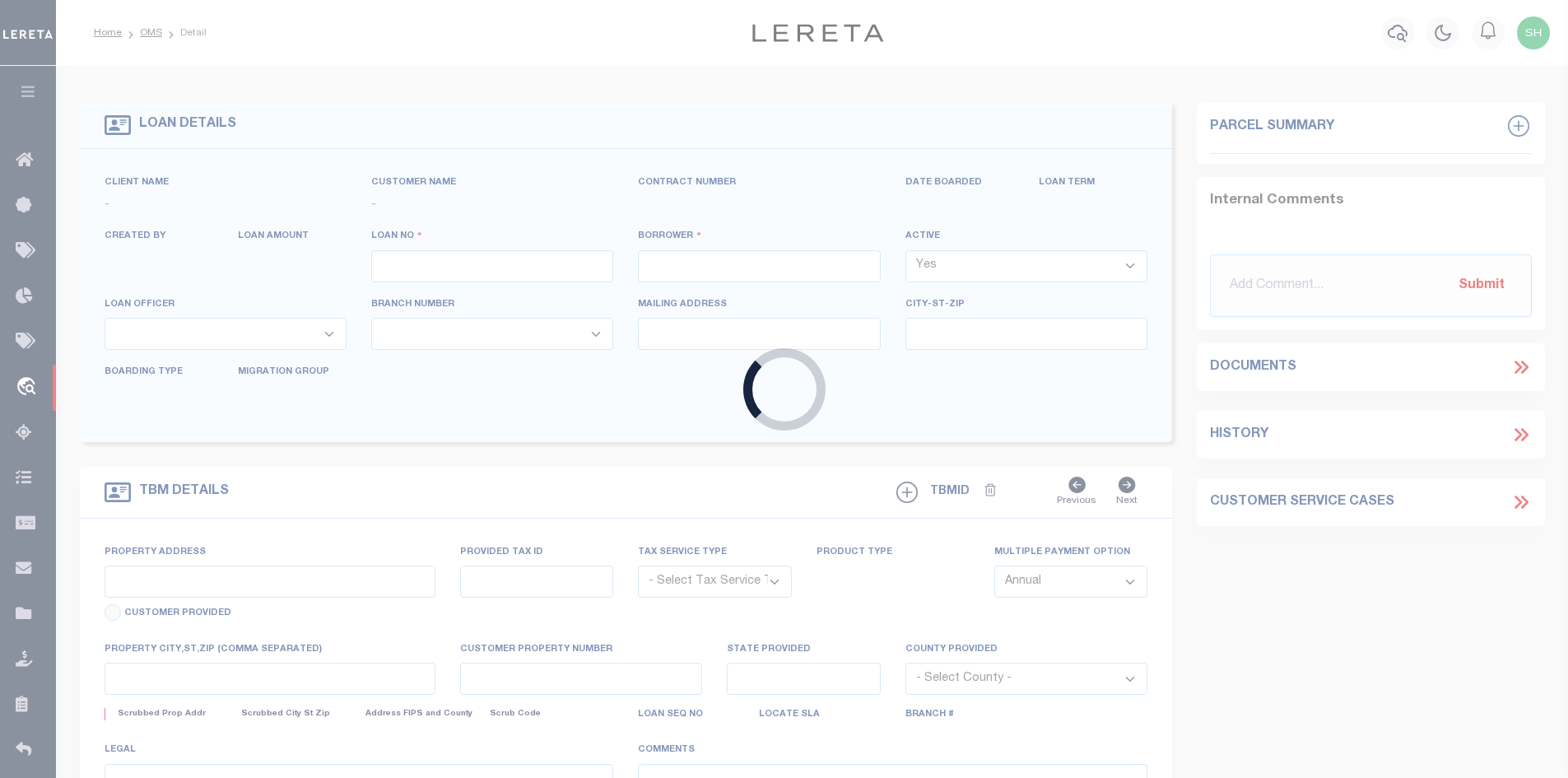
type input "11564503"
type input "813 S MAIN LLC"
select select
type input "12313 REED FOREST COURT"
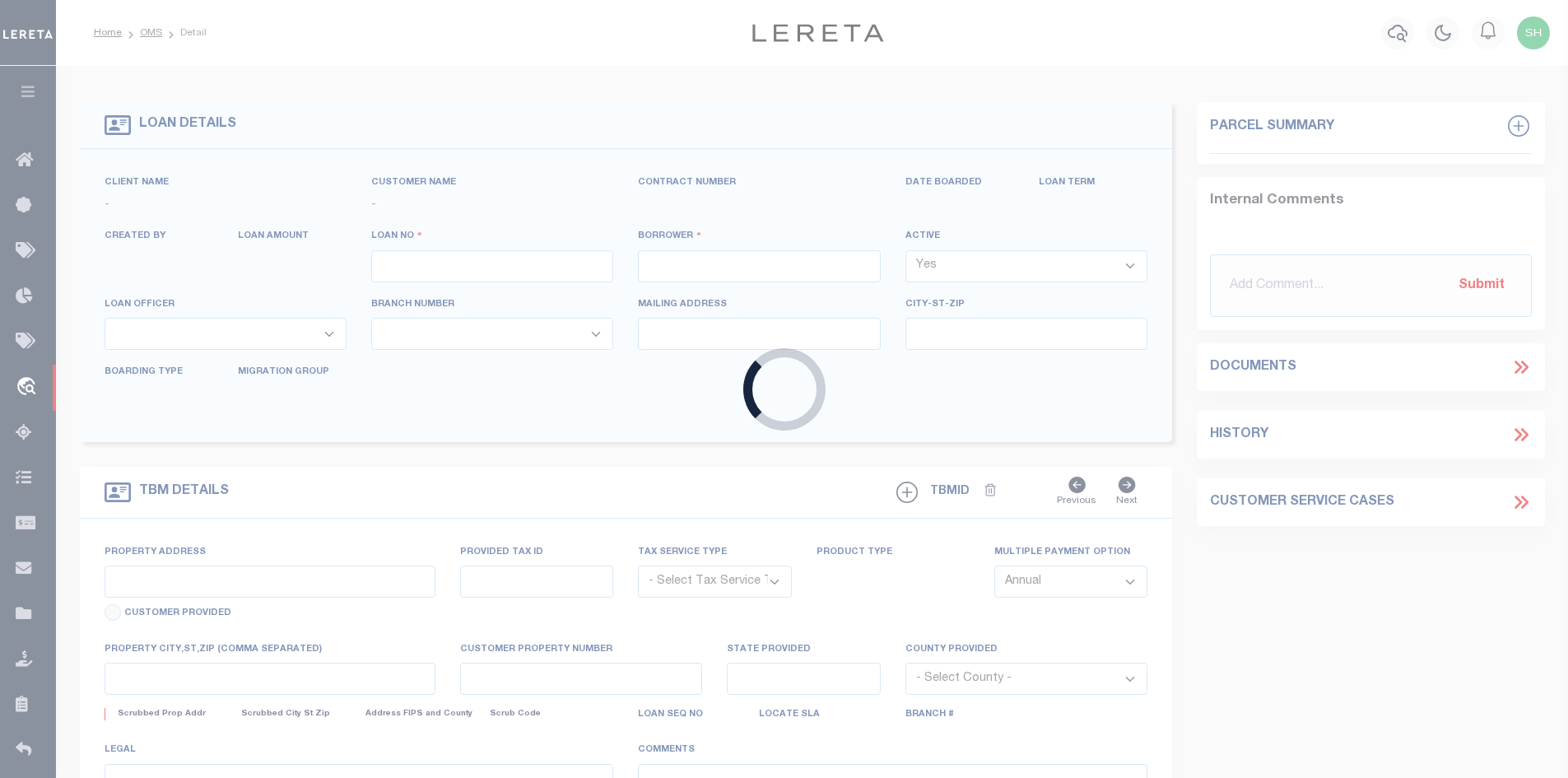
type input "GLEN ALLEN, VA 23059"
select select "10"
select select "NonEscrow"
select select "4851"
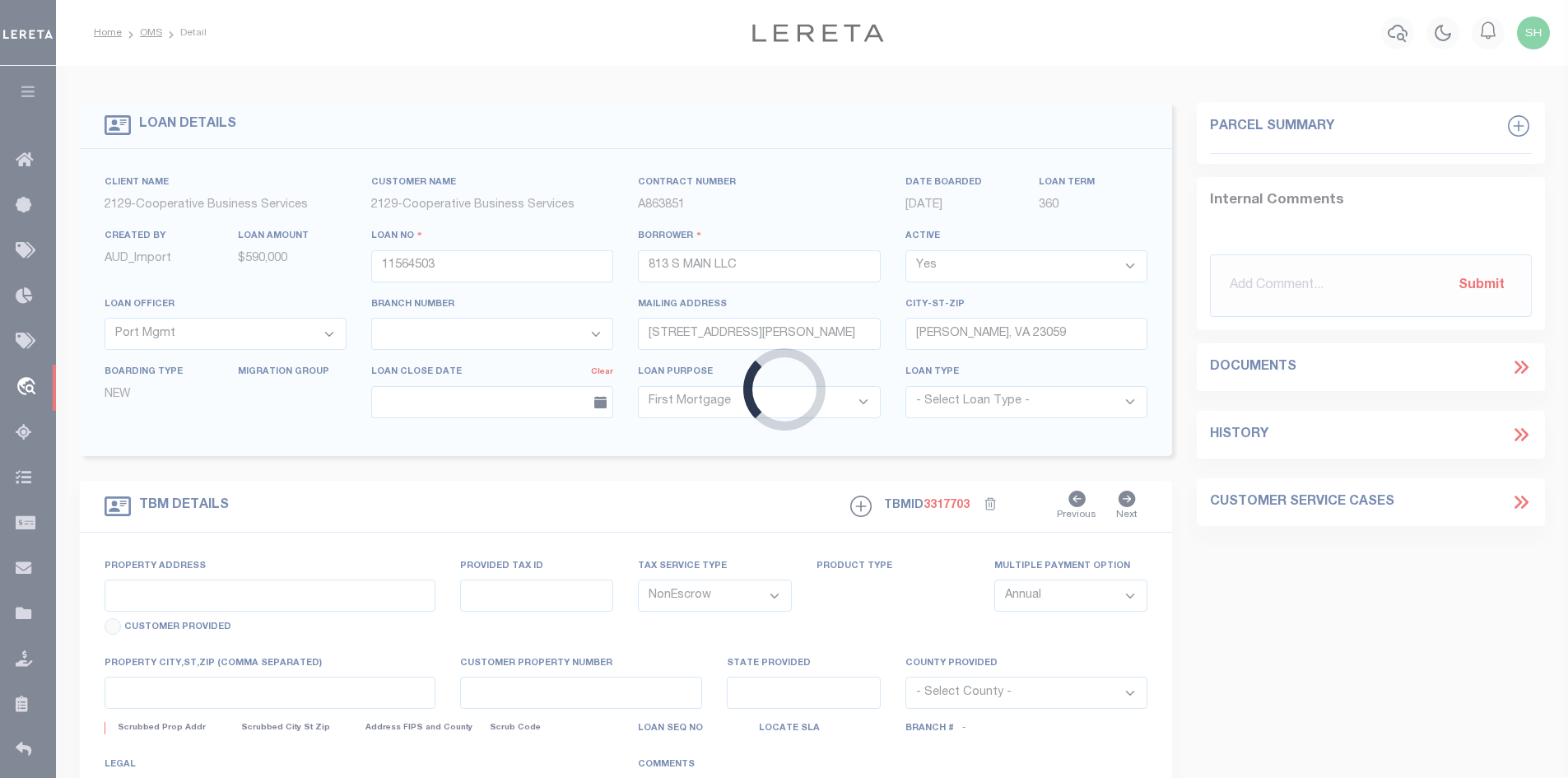
type input "813 SOUTH MAIN STREET"
select select
type input "KERNERSVILLE, NC 27284"
type input "7217"
type input "NC"
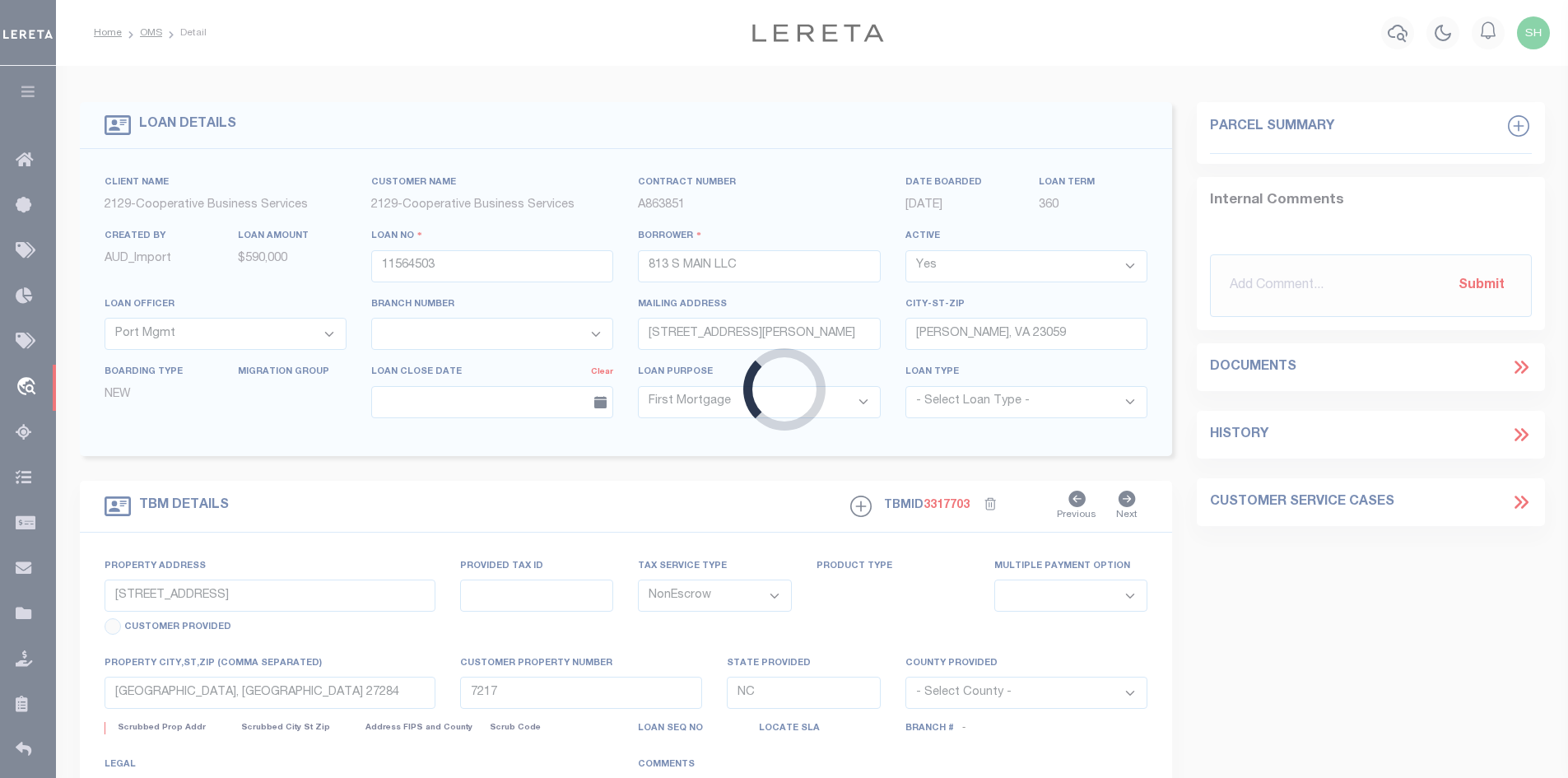
select select "3334"
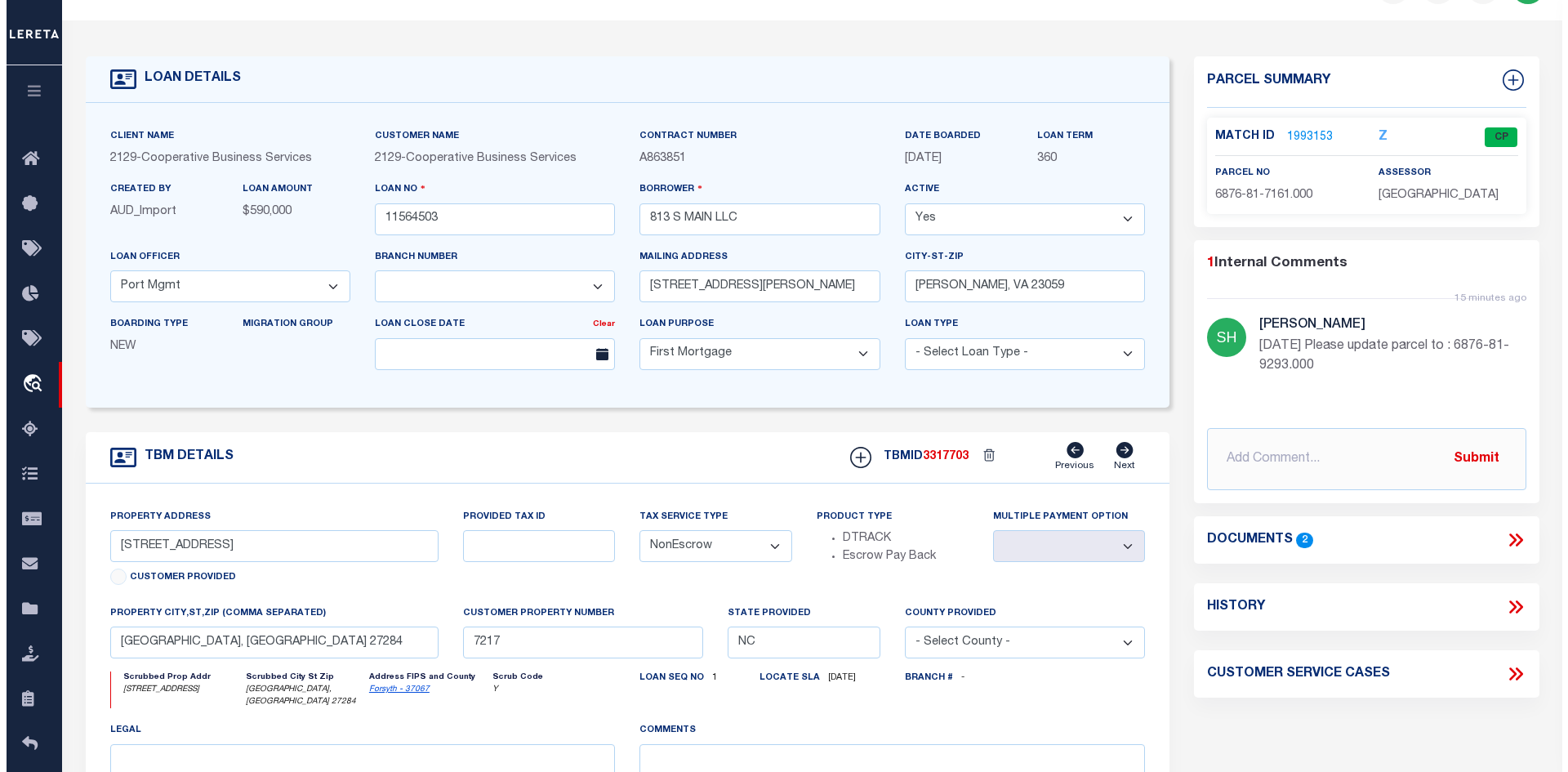
scroll to position [82, 0]
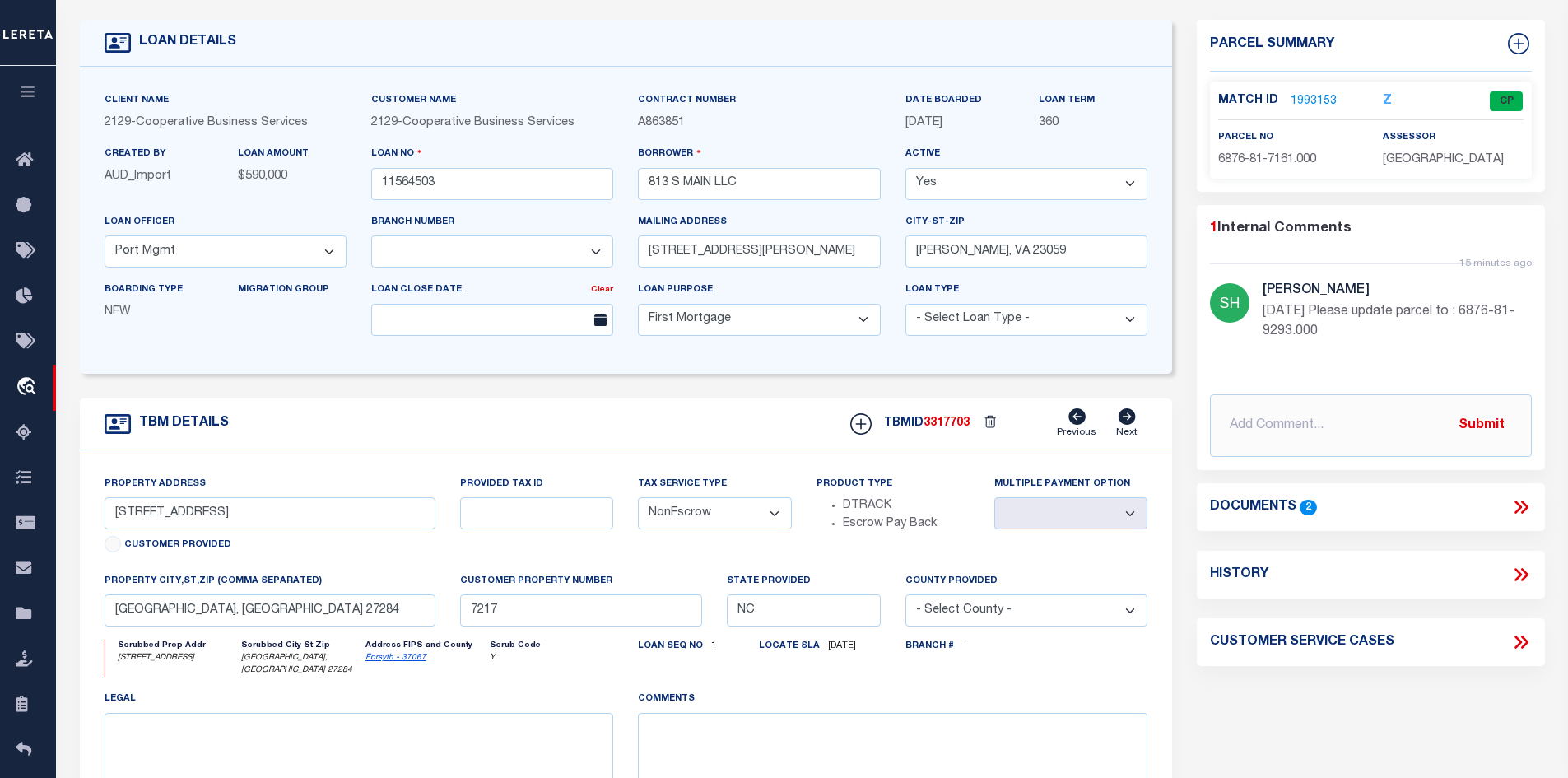
click at [1522, 505] on icon at bounding box center [1521, 507] width 22 height 22
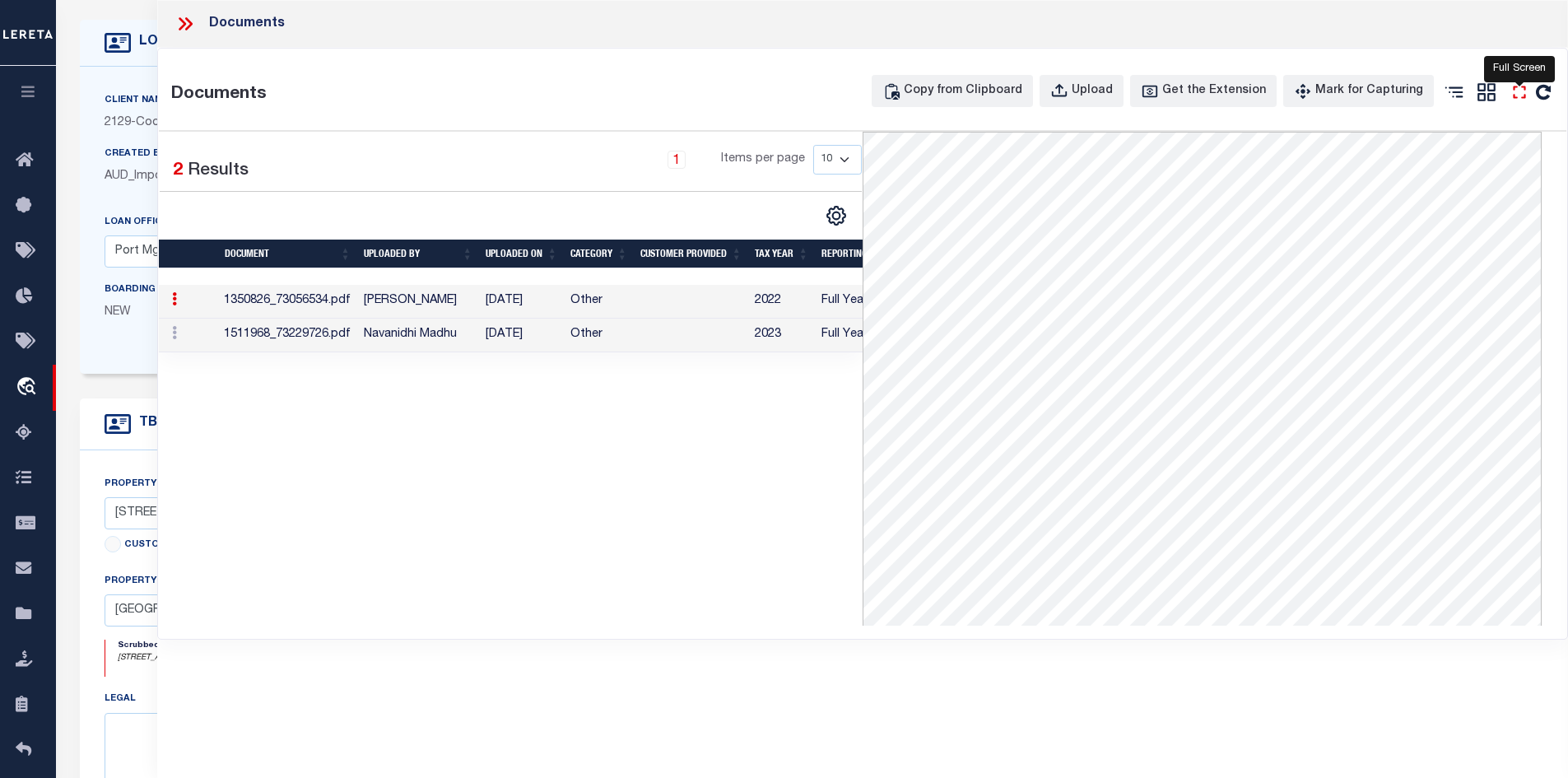
click at [1514, 95] on icon "" at bounding box center [1519, 91] width 13 height 13
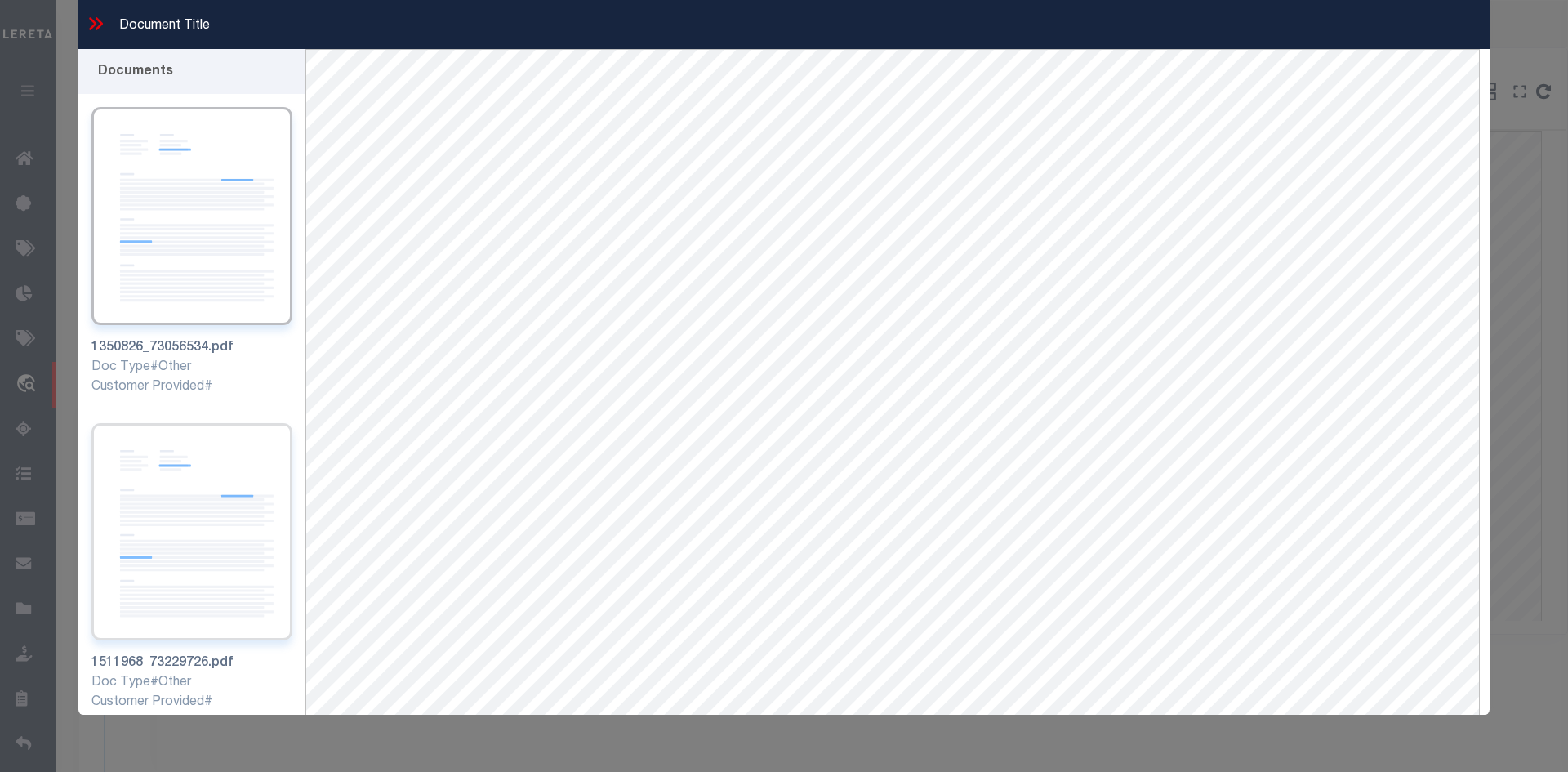
click at [217, 553] on img at bounding box center [192, 532] width 201 height 218
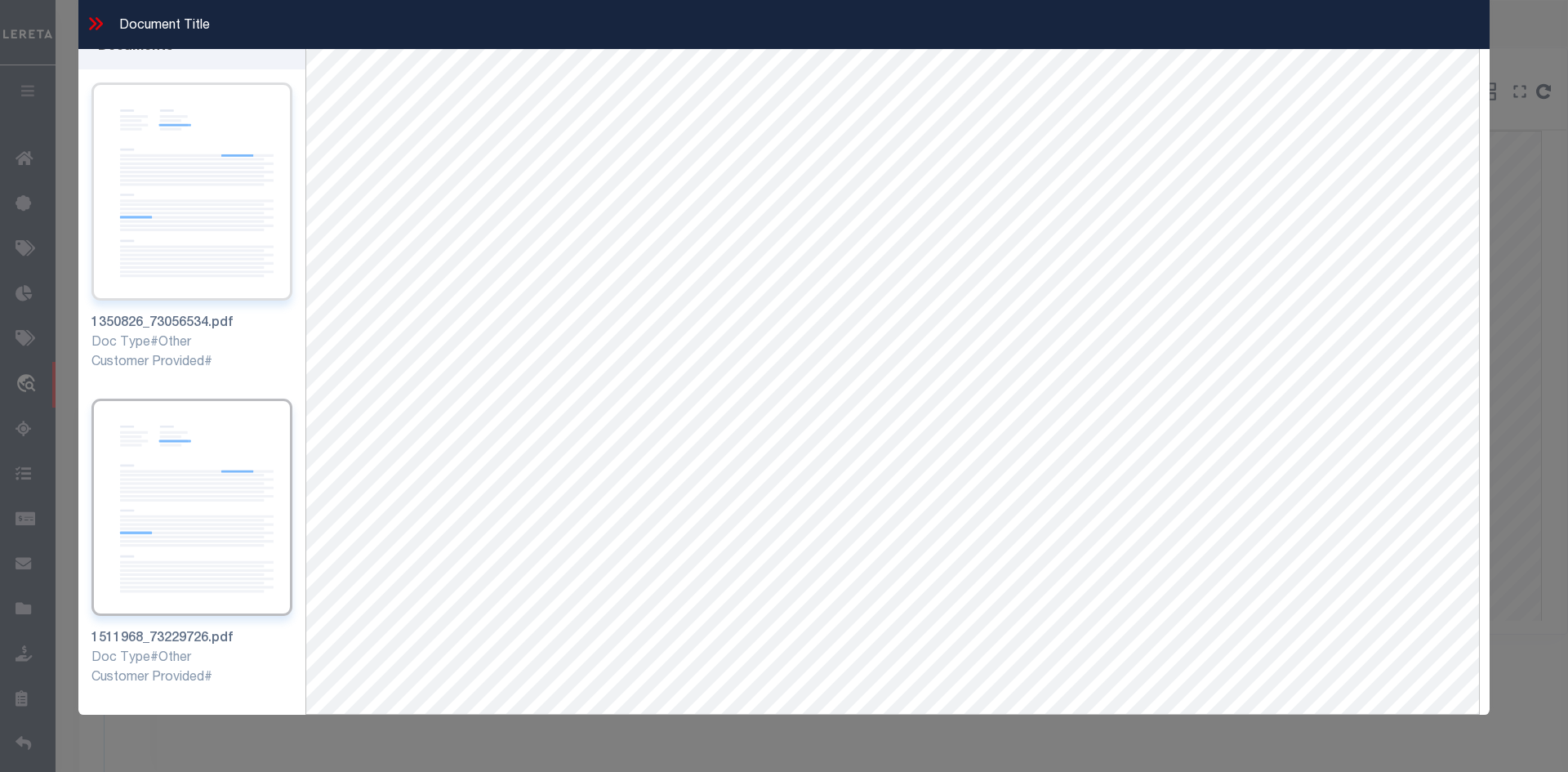
click at [154, 145] on img at bounding box center [192, 192] width 201 height 218
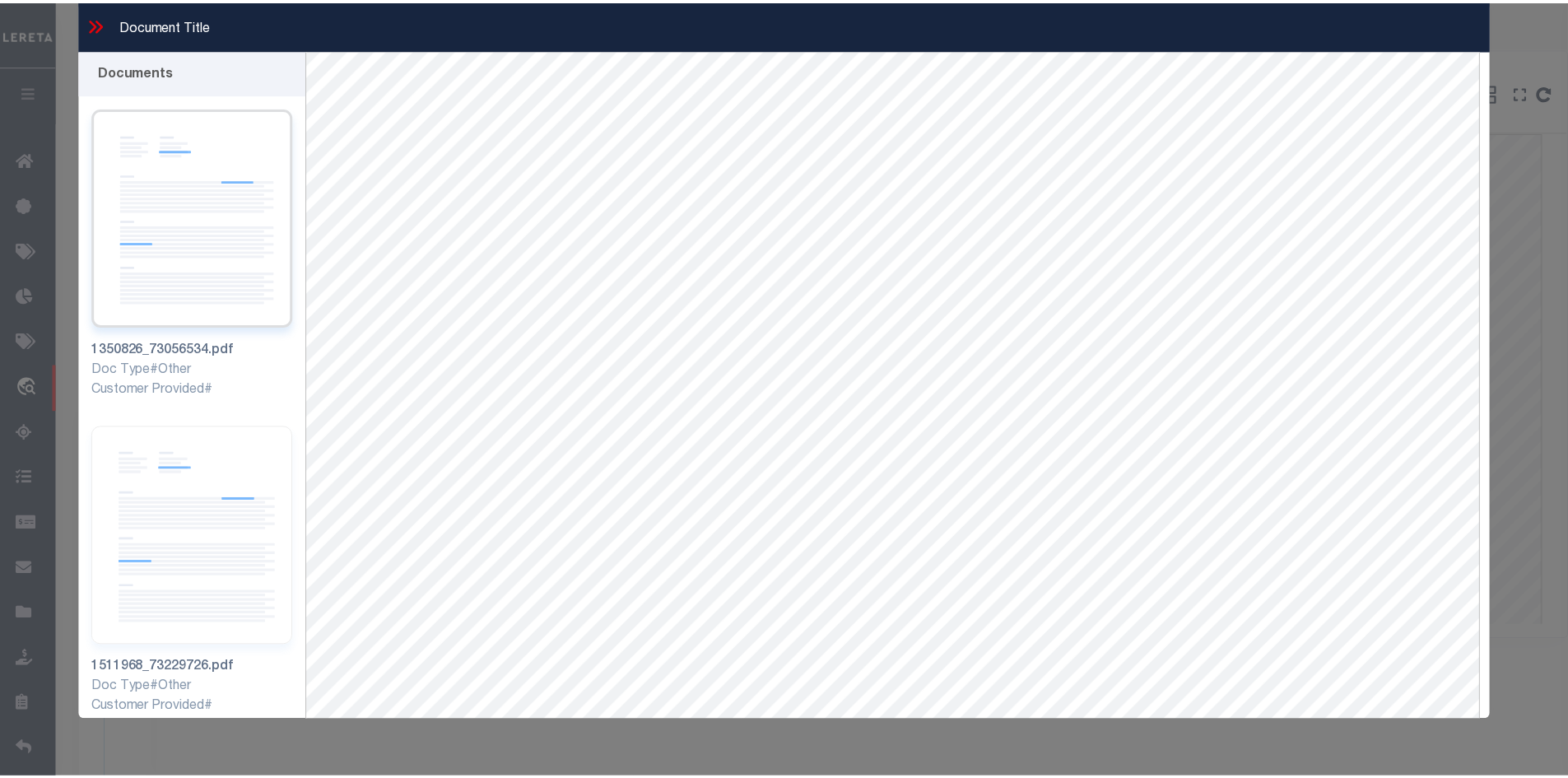
scroll to position [0, 0]
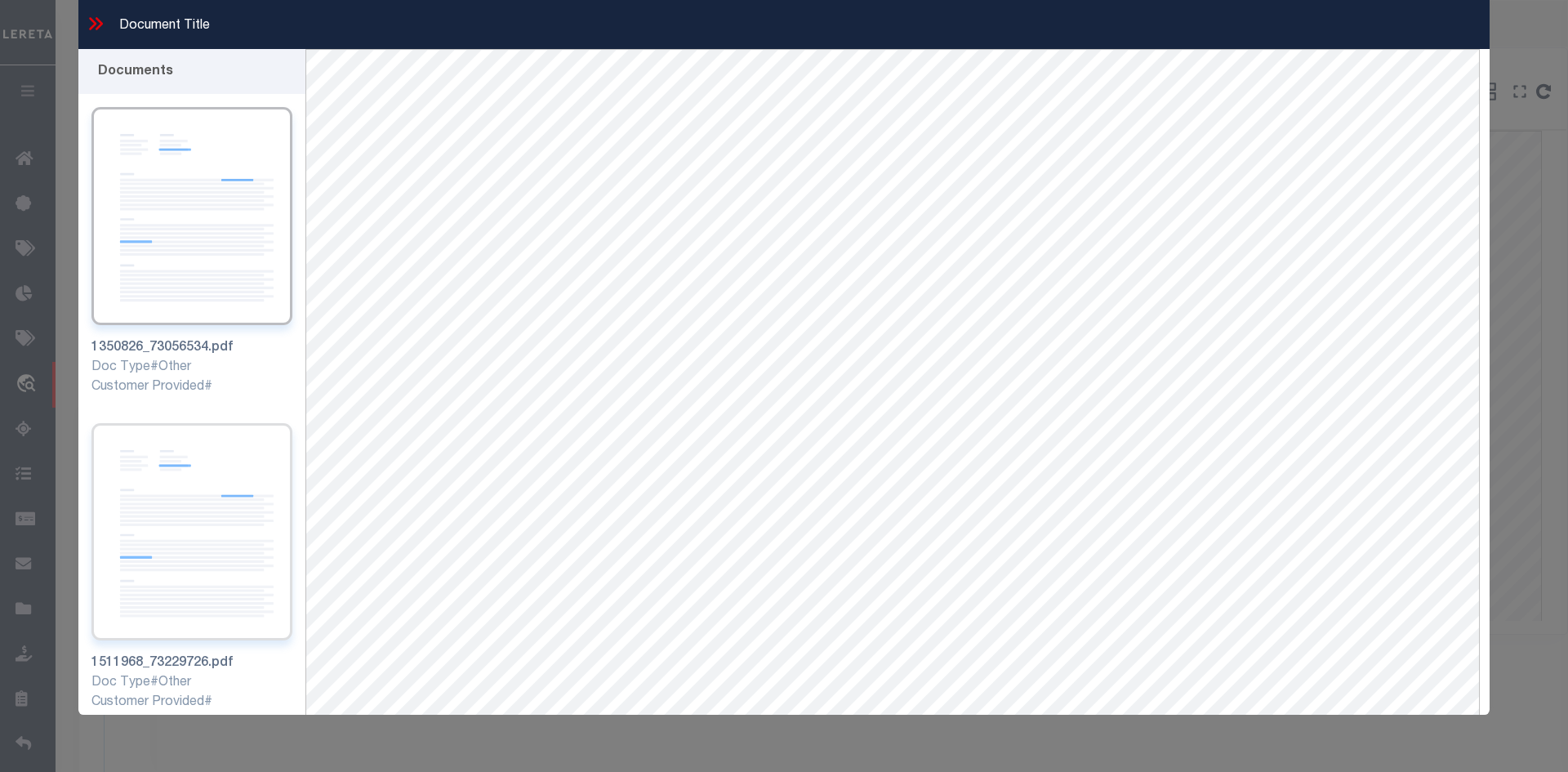
click at [226, 495] on img at bounding box center [192, 532] width 201 height 218
click at [96, 25] on icon at bounding box center [95, 23] width 21 height 21
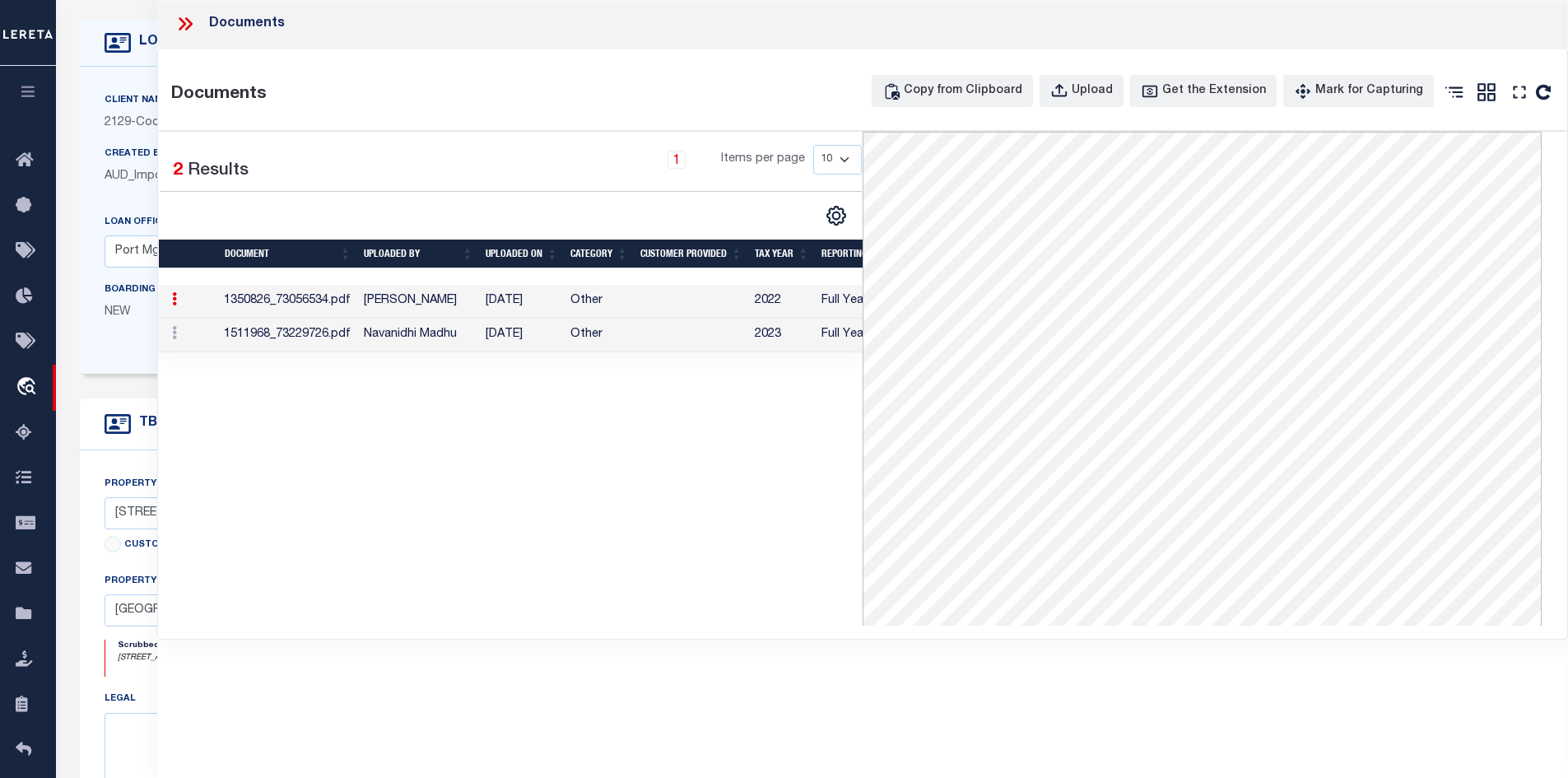
click at [481, 335] on td "03/23/2024" at bounding box center [521, 335] width 85 height 33
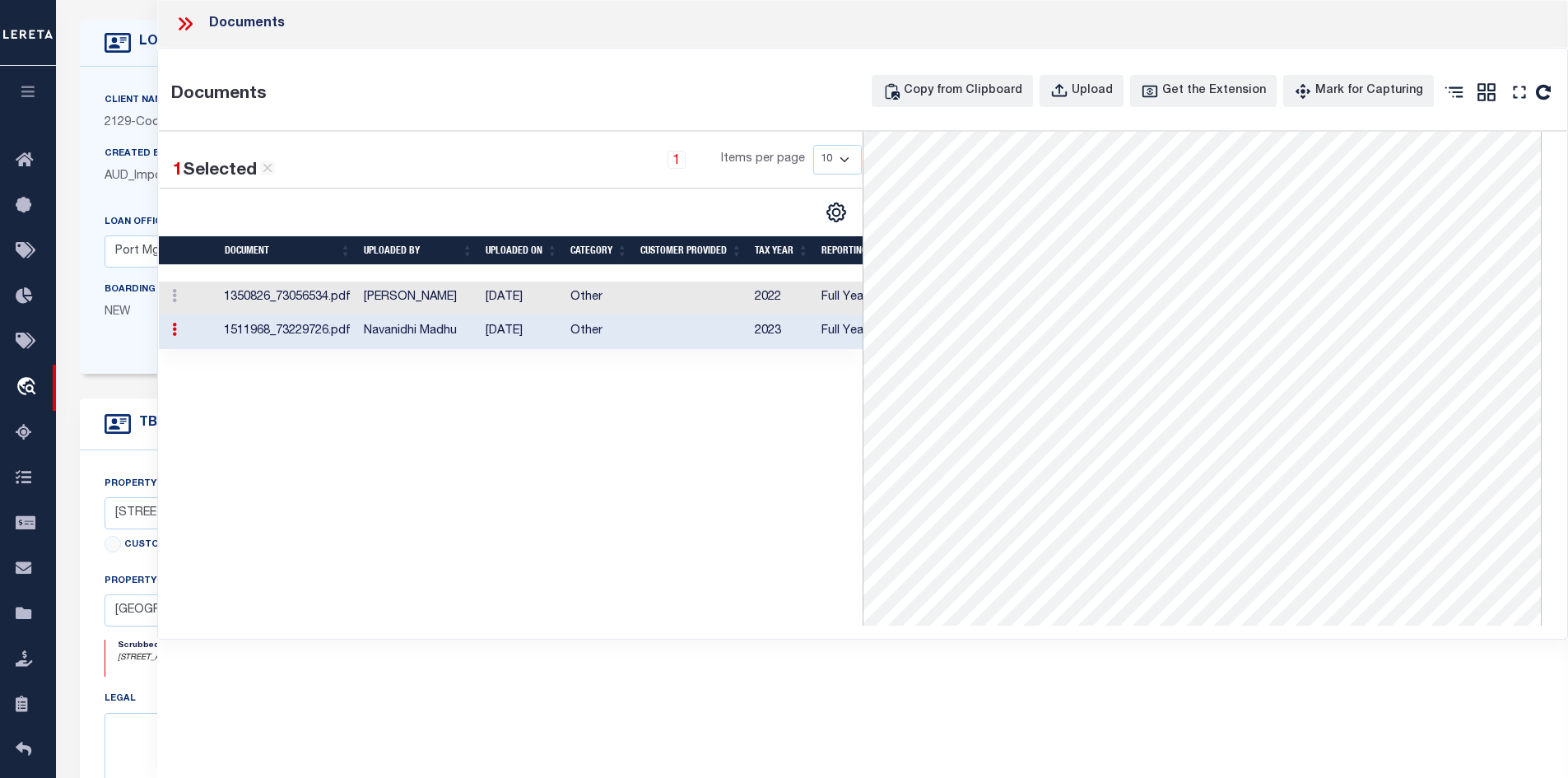
scroll to position [256, 0]
click at [192, 29] on icon at bounding box center [185, 24] width 22 height 22
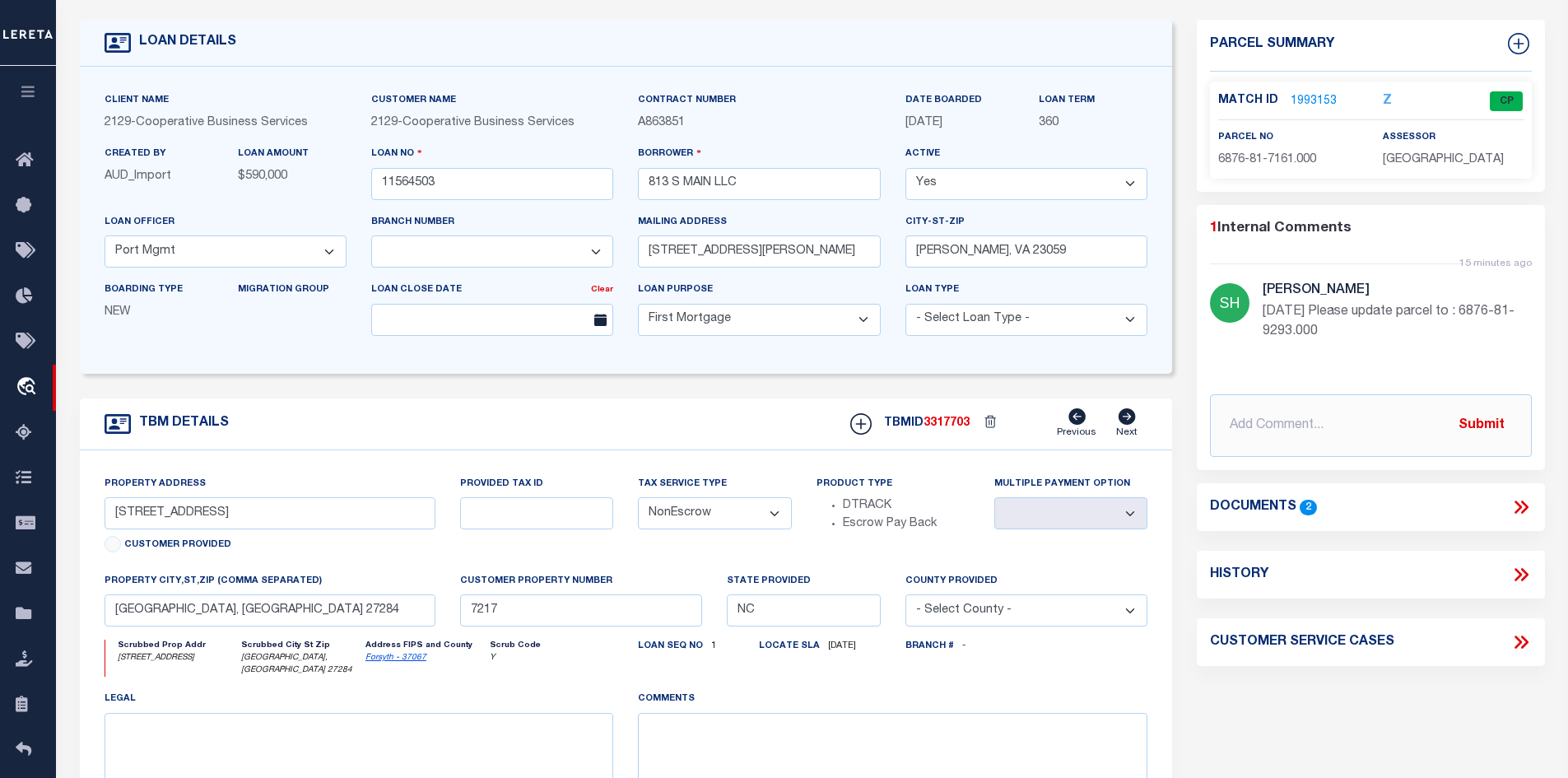
click at [1529, 507] on icon at bounding box center [1521, 507] width 22 height 22
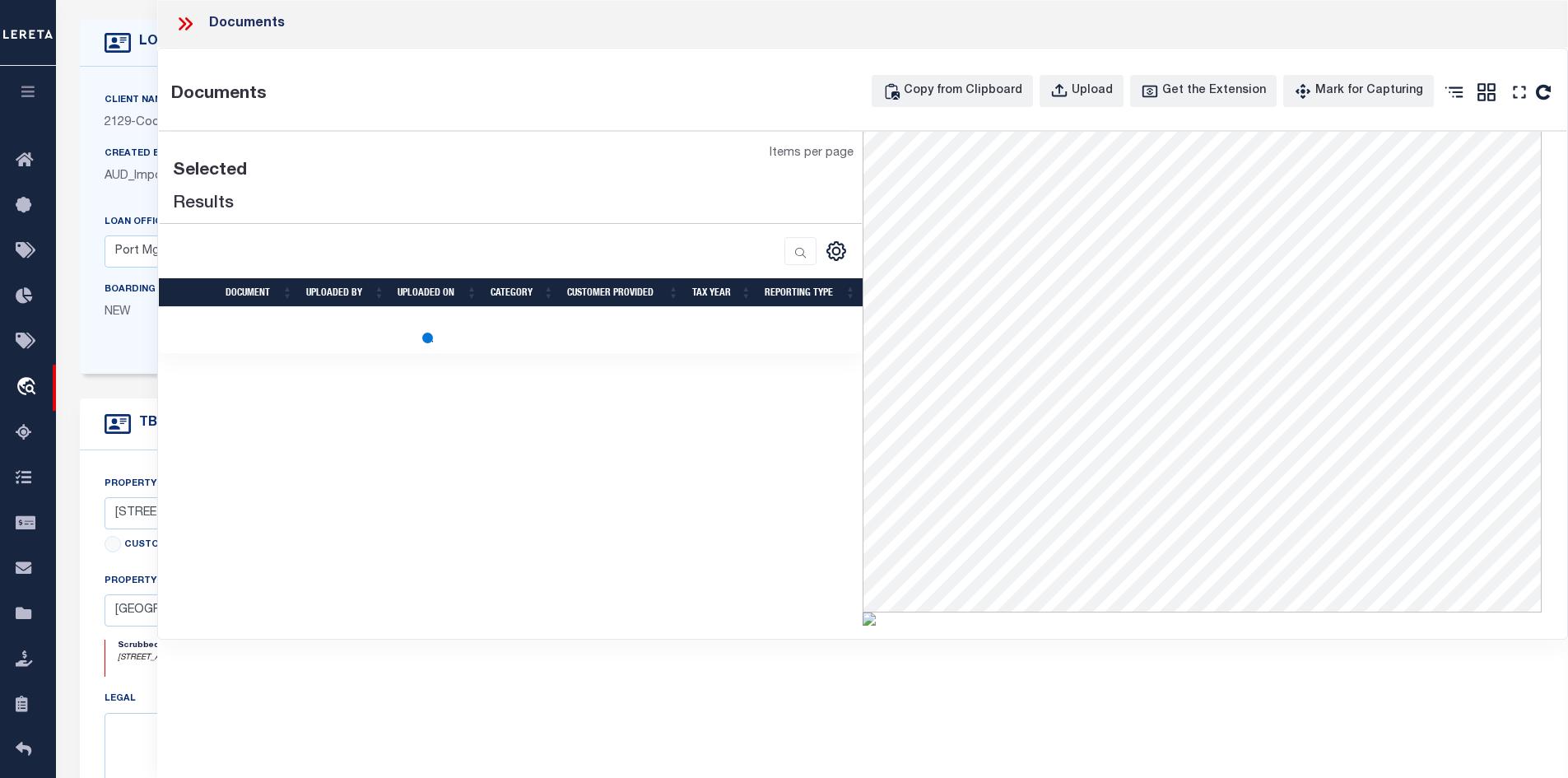
scroll to position [243, 0]
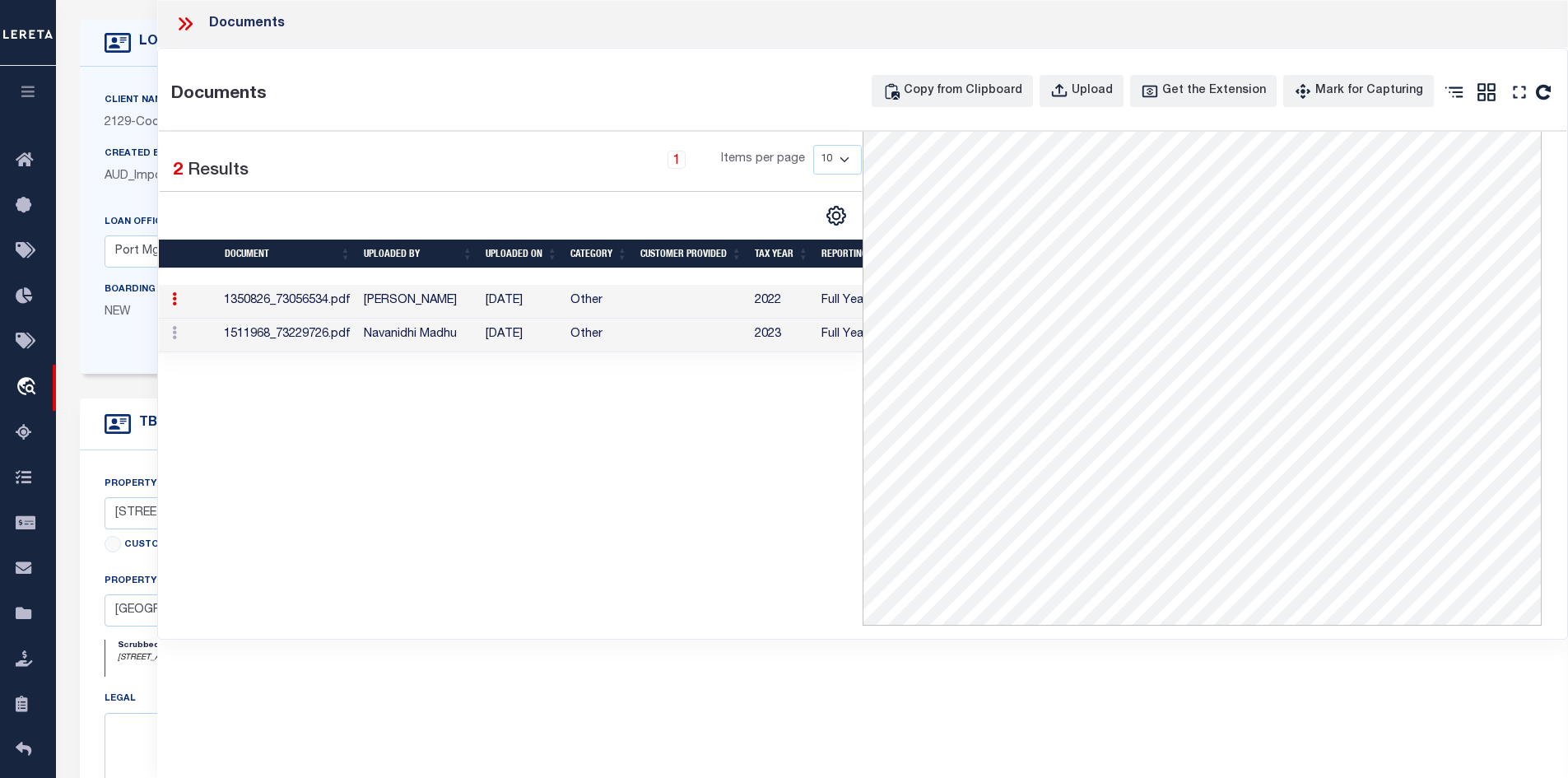
click at [612, 338] on td "Other" at bounding box center [598, 335] width 70 height 33
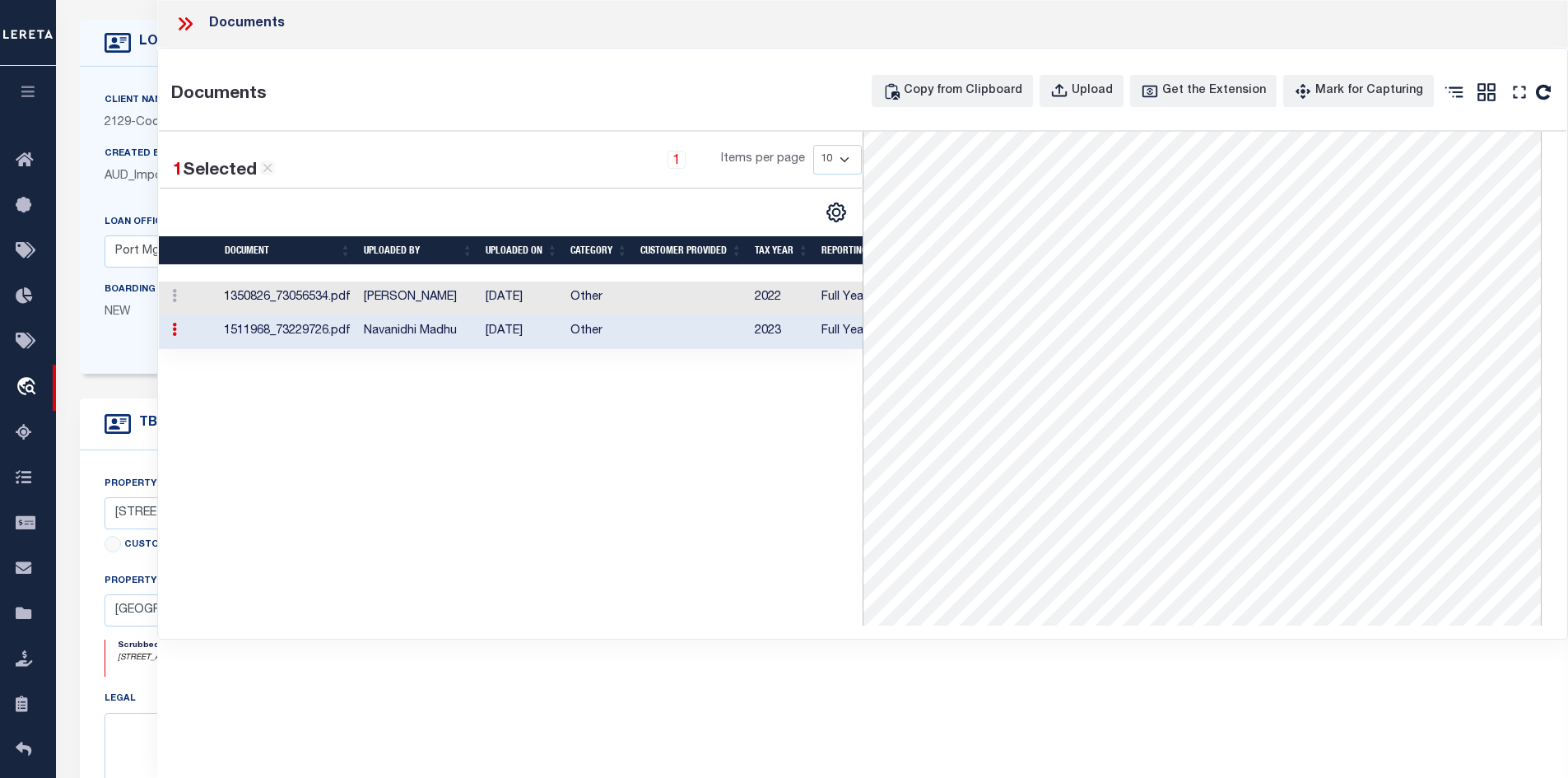
scroll to position [0, 0]
click at [587, 306] on td "Other" at bounding box center [598, 298] width 70 height 33
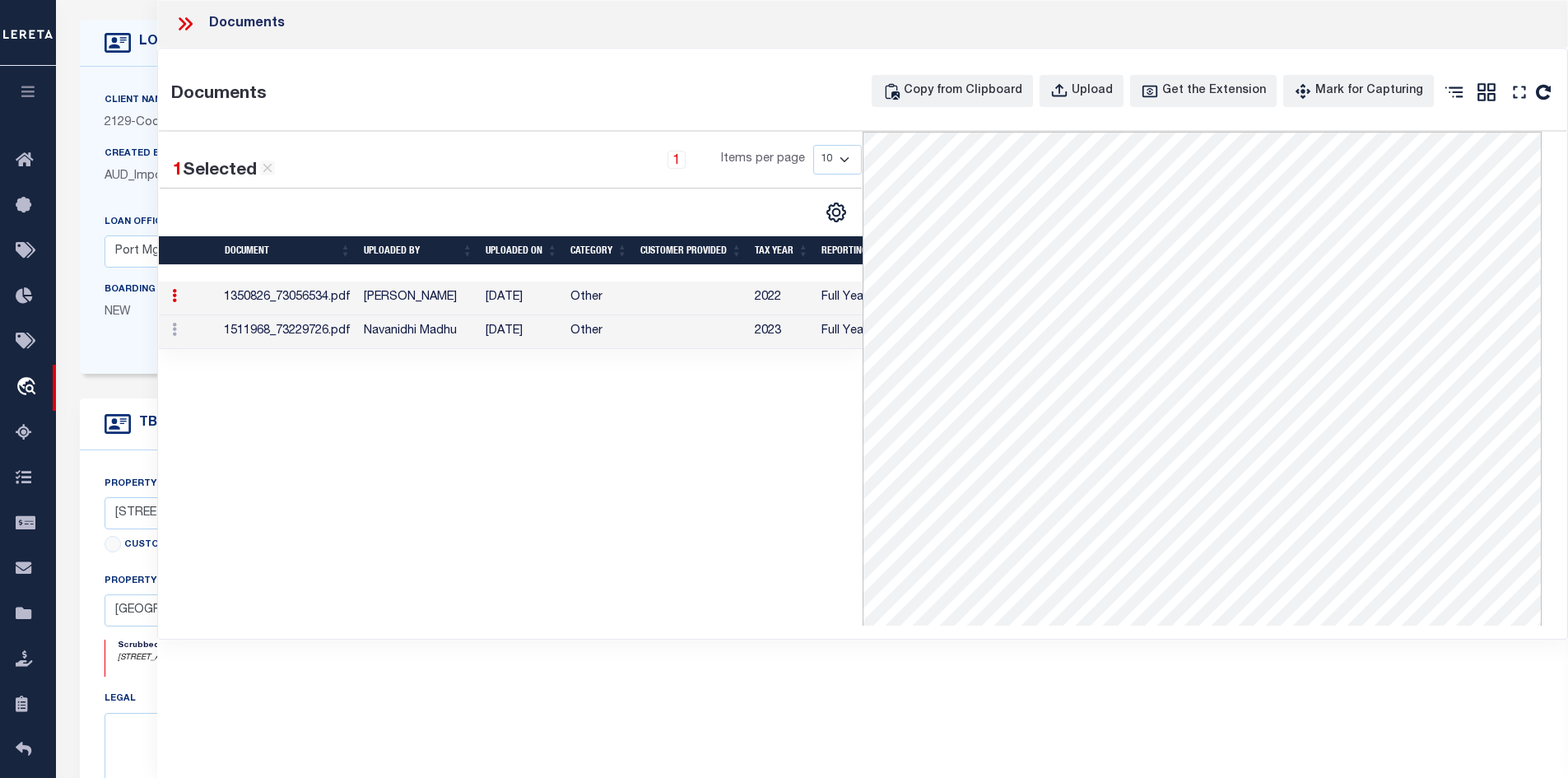
click at [181, 18] on icon at bounding box center [185, 24] width 22 height 22
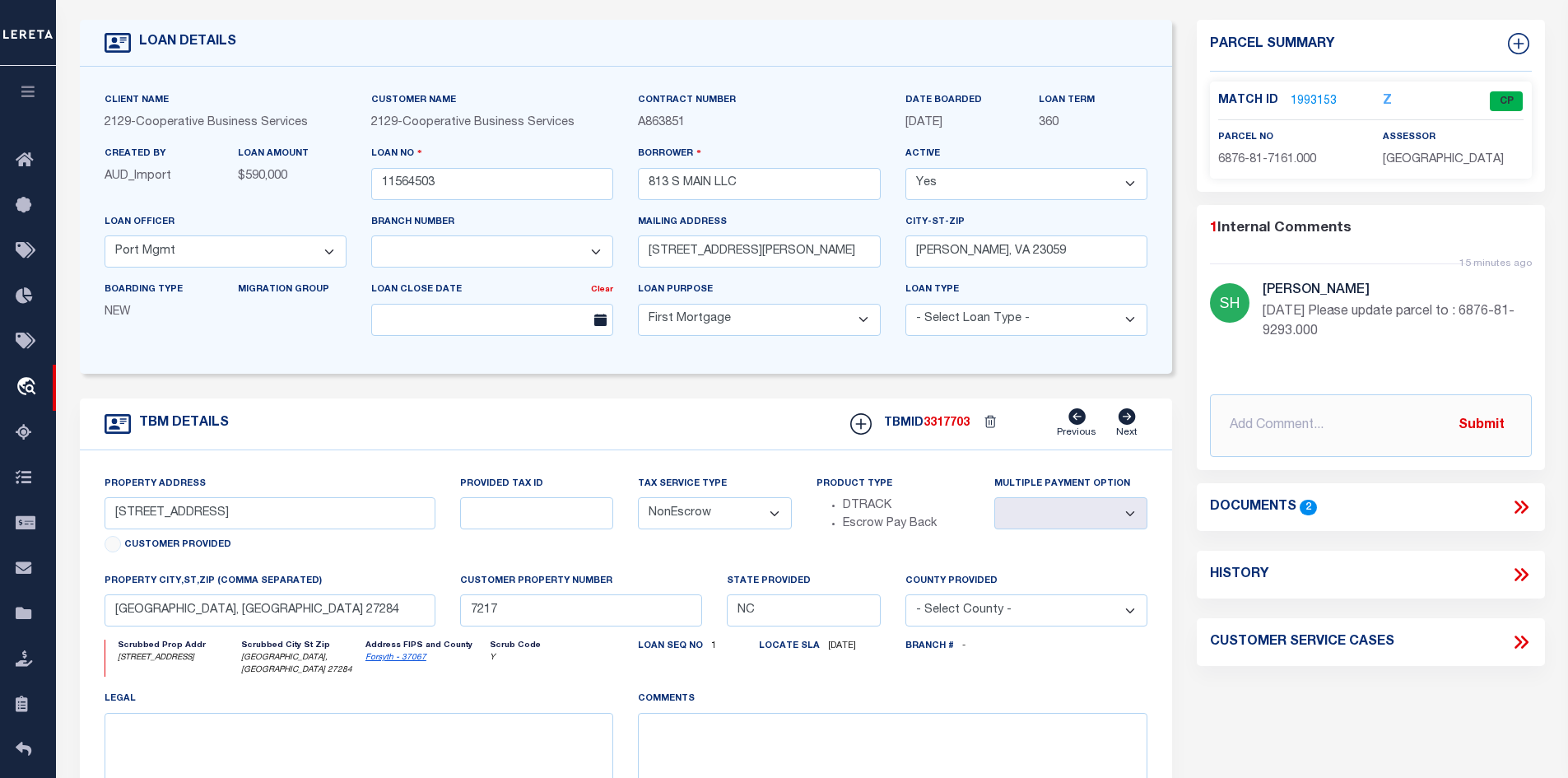
click at [402, 660] on link "Forsyth - 37067" at bounding box center [396, 657] width 61 height 8
click at [129, 373] on div "Client Name 2129 - Cooperative Business Services Customer Name 2129 - Cooperati…" at bounding box center [625, 219] width 1093 height 307
click at [1517, 501] on icon at bounding box center [1518, 507] width 8 height 13
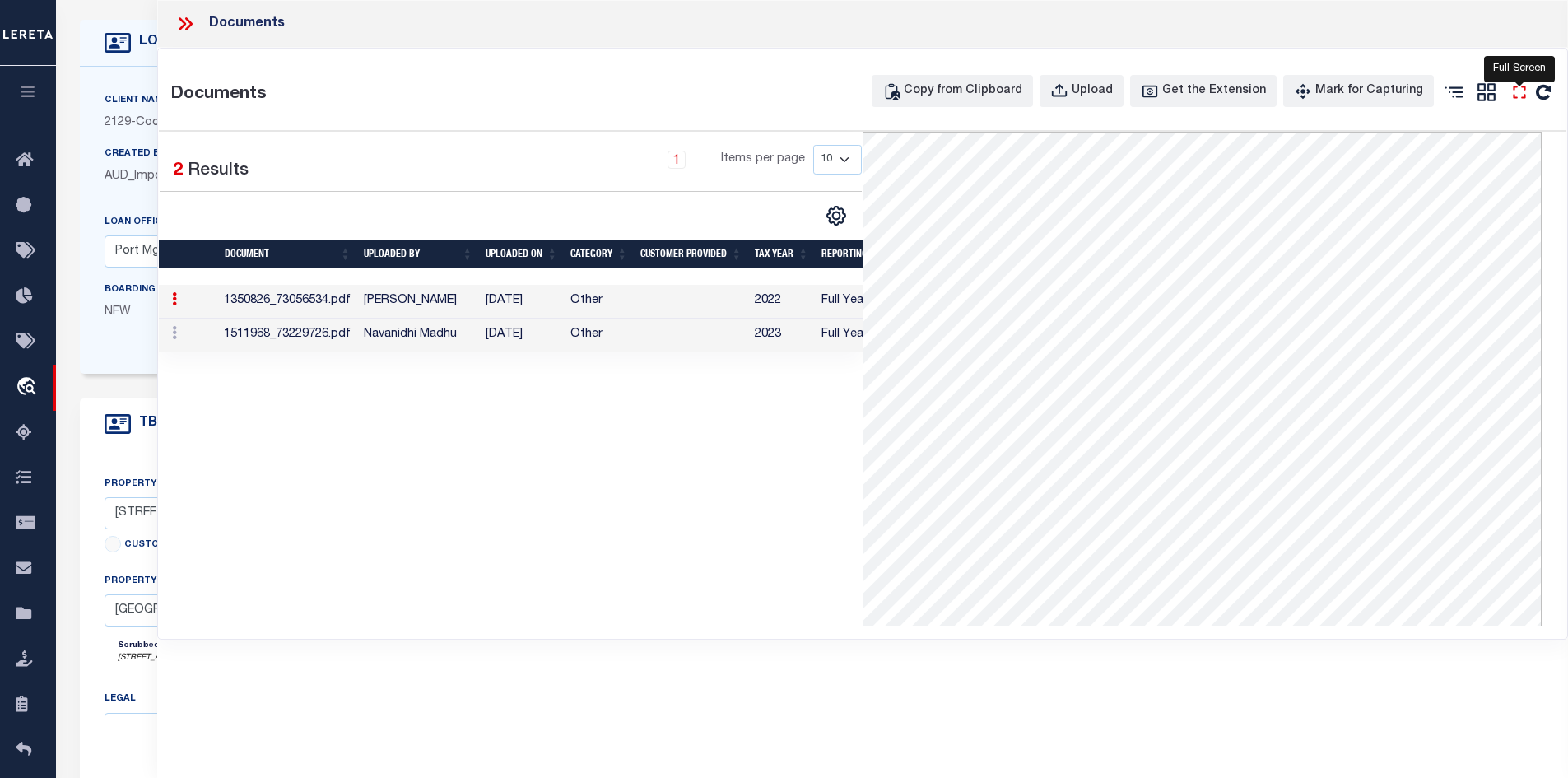
click at [1515, 86] on icon "" at bounding box center [1519, 91] width 13 height 13
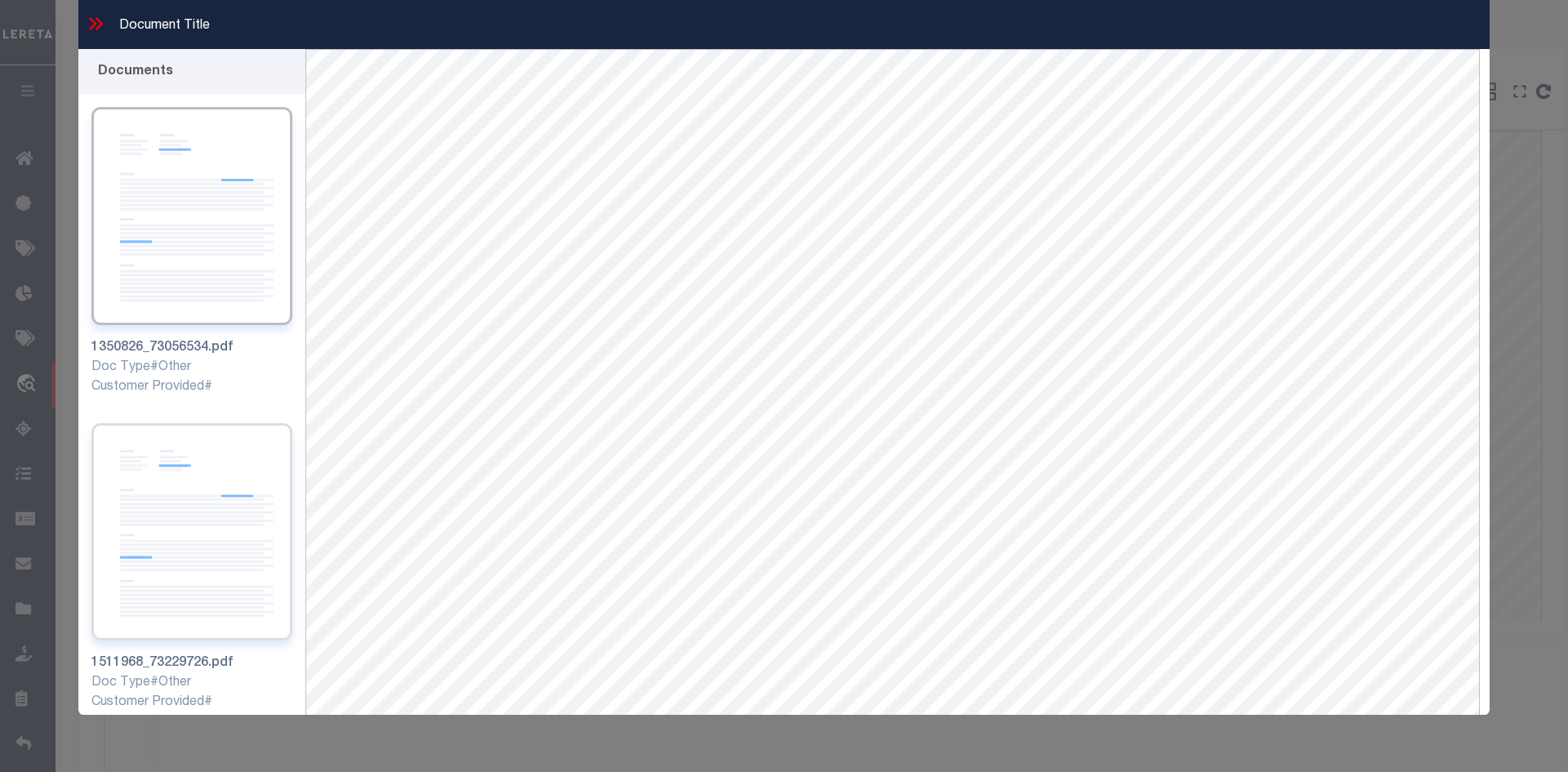
click at [136, 536] on img at bounding box center [192, 532] width 201 height 218
click at [104, 23] on icon at bounding box center [95, 23] width 21 height 21
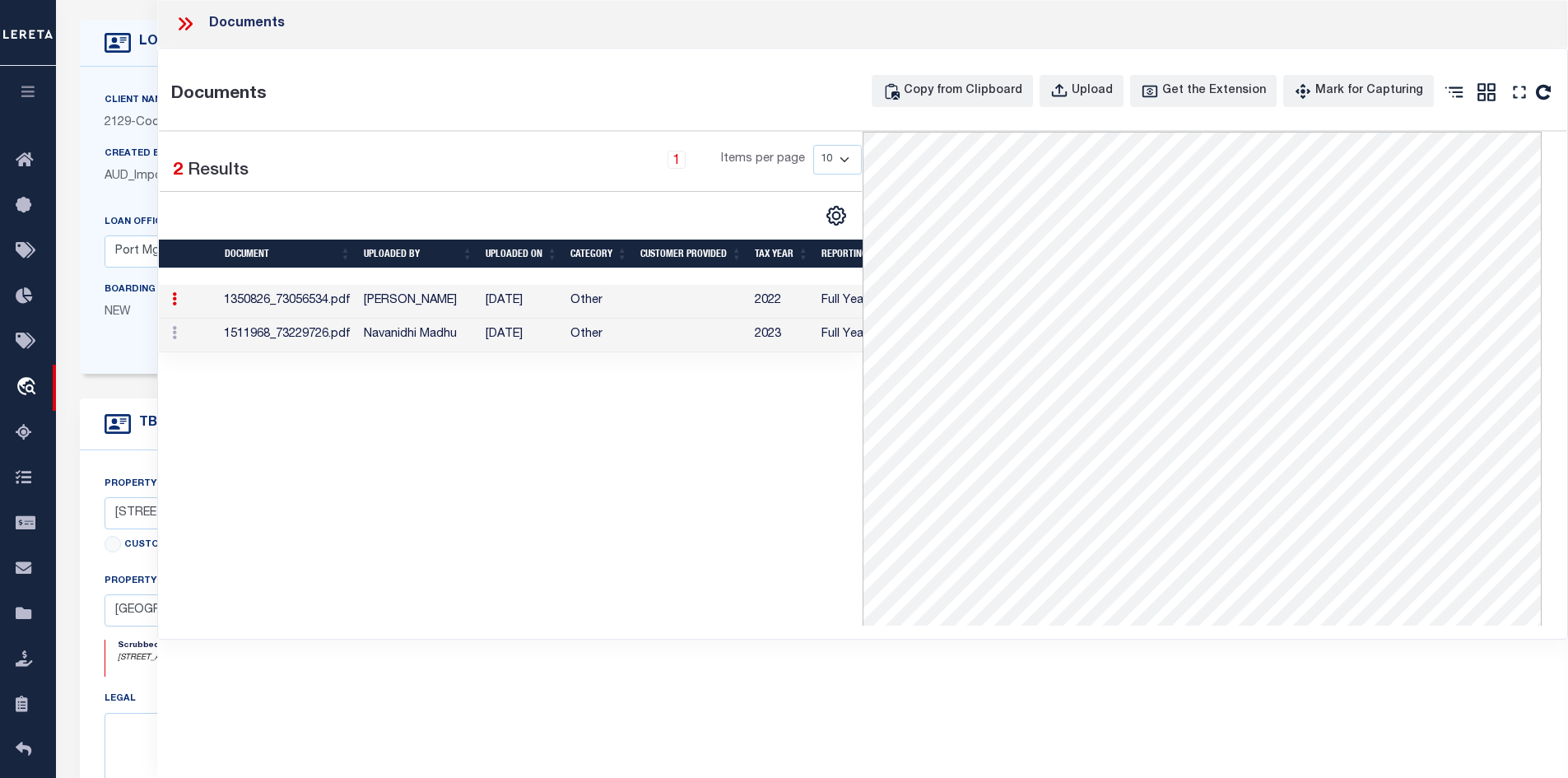
click at [186, 20] on icon at bounding box center [188, 24] width 8 height 13
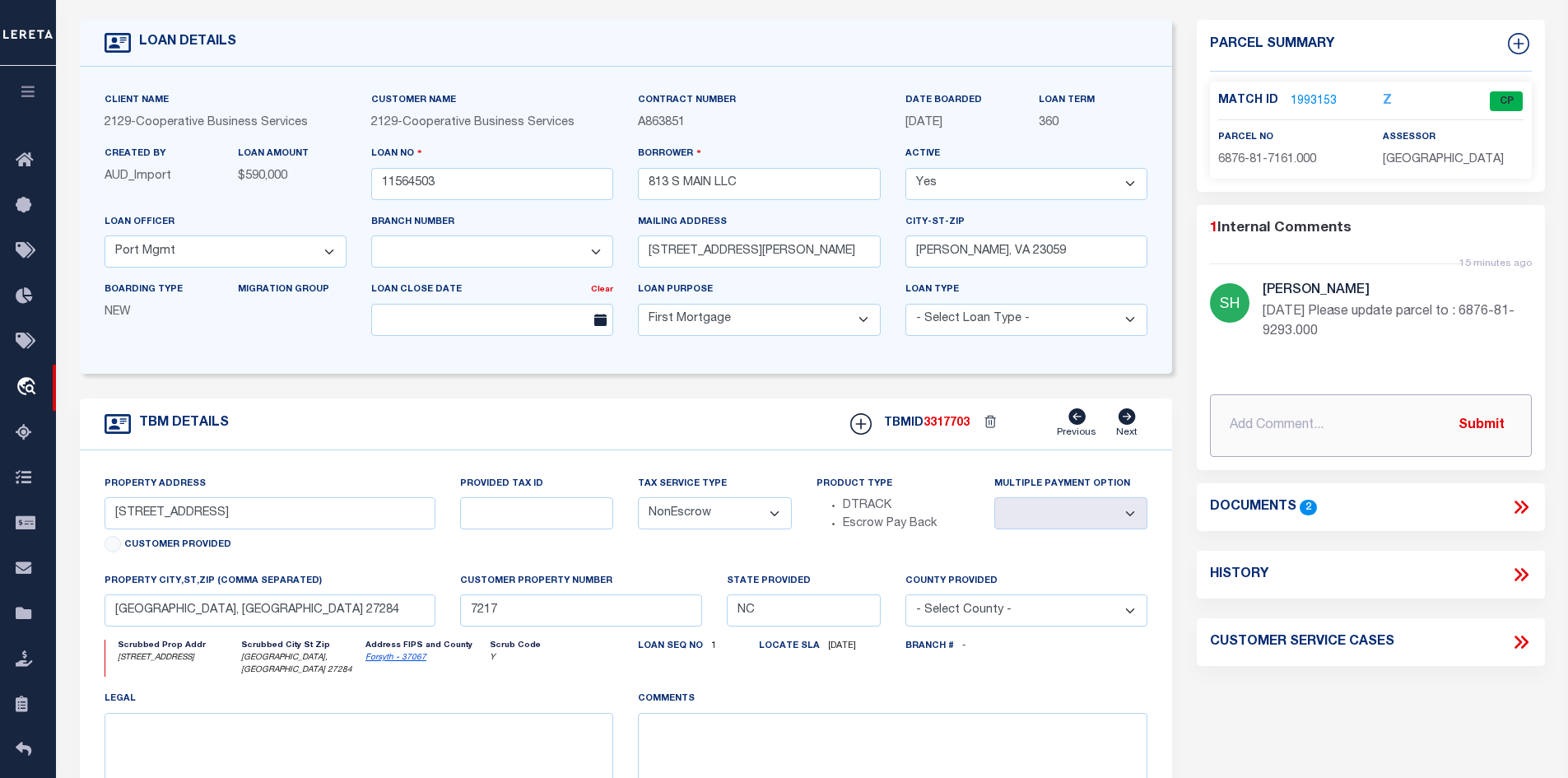
click at [1256, 429] on input "text" at bounding box center [1371, 425] width 321 height 63
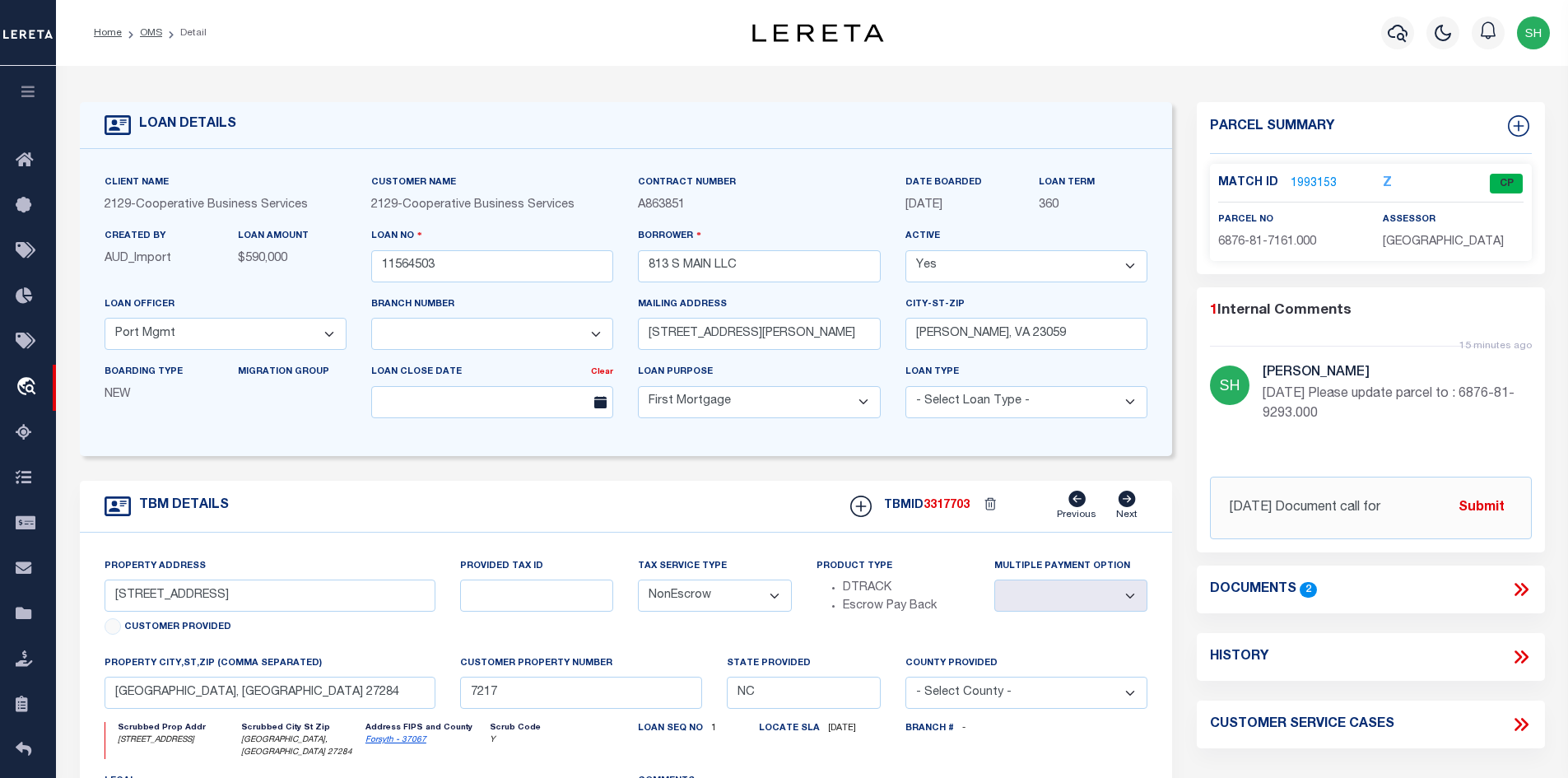
click at [1523, 583] on icon at bounding box center [1524, 589] width 8 height 13
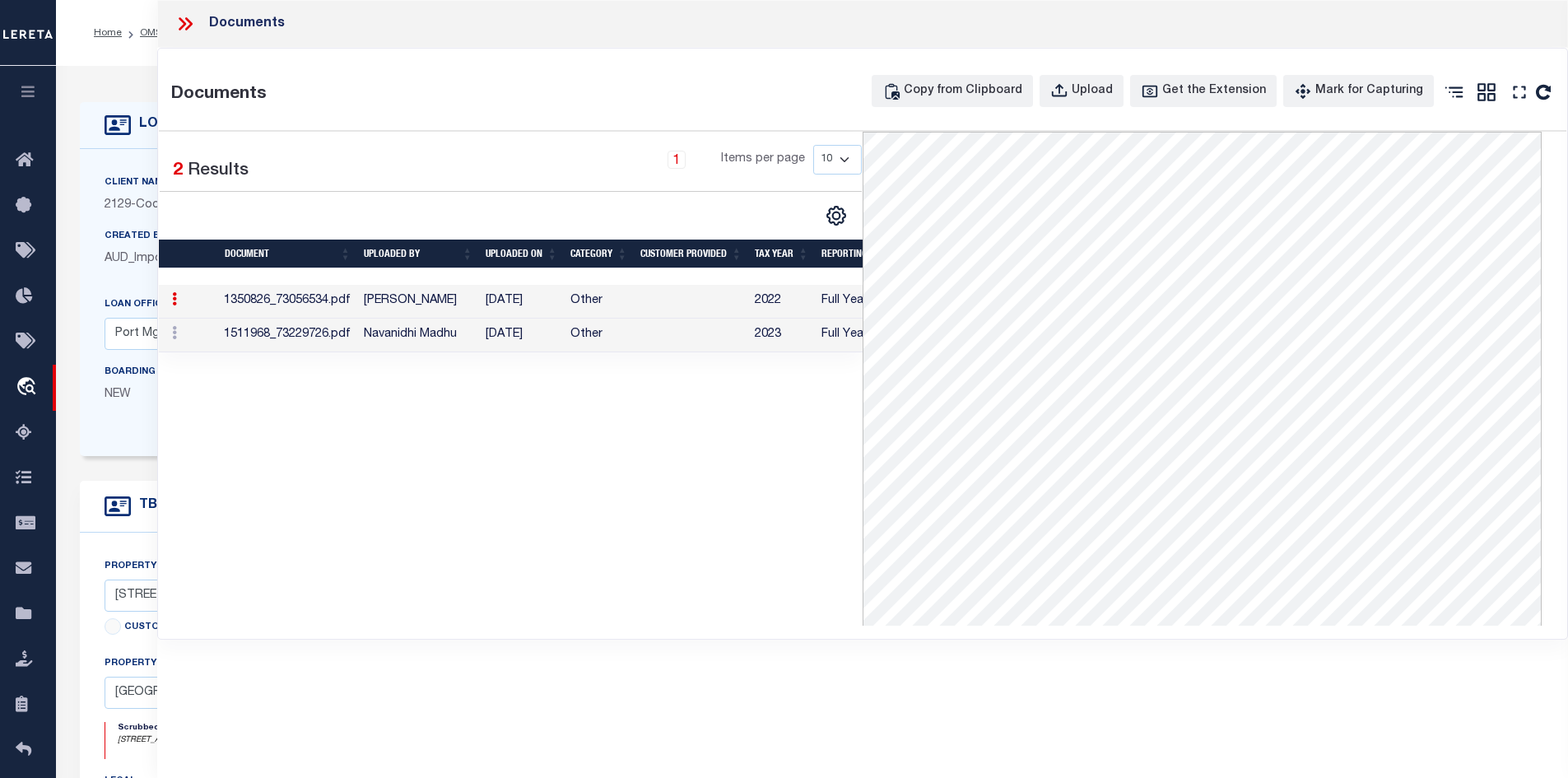
click at [393, 337] on td "Navanidhi Madhu" at bounding box center [417, 335] width 122 height 33
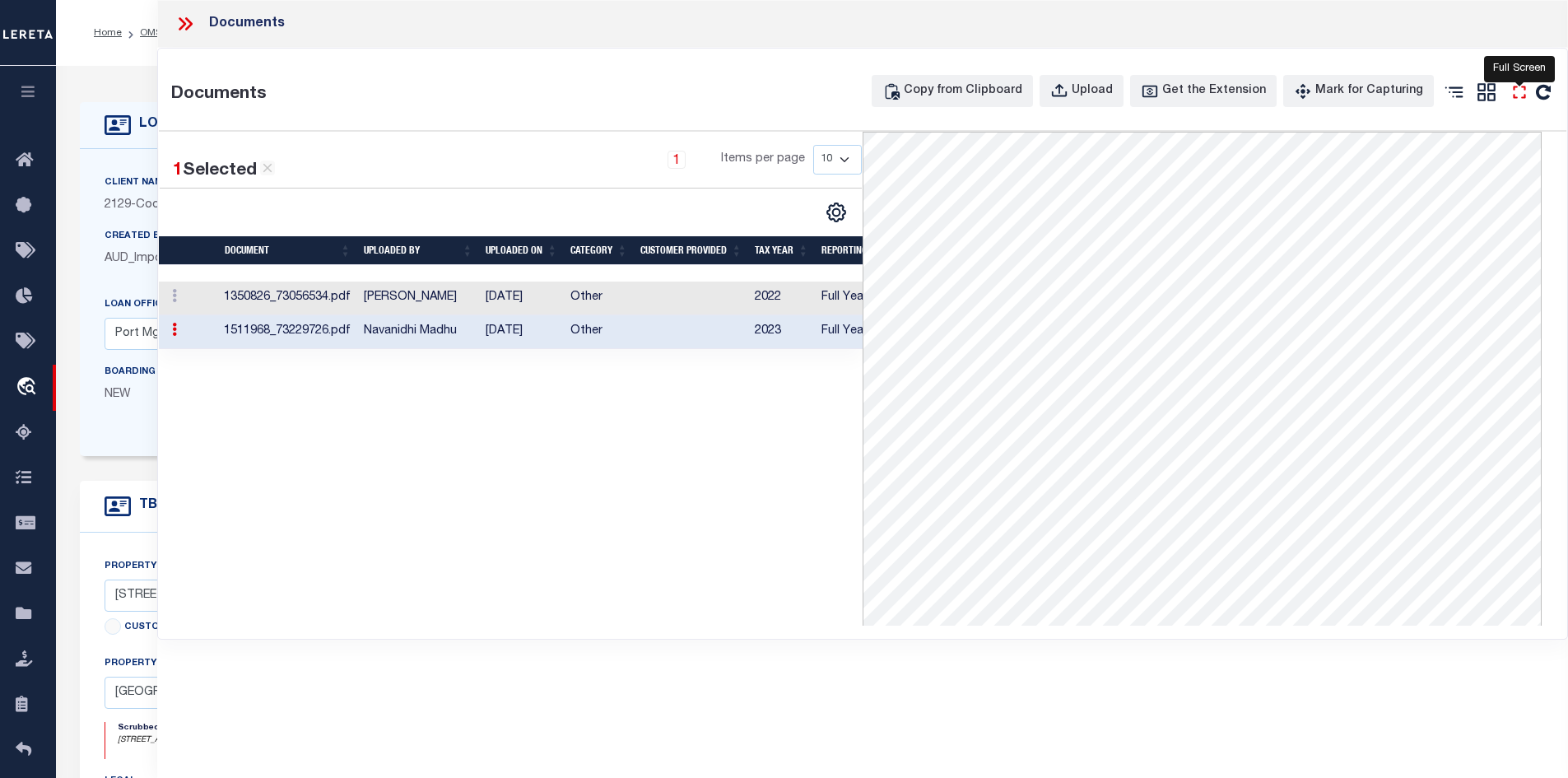
click at [1519, 94] on icon "" at bounding box center [1519, 92] width 22 height 22
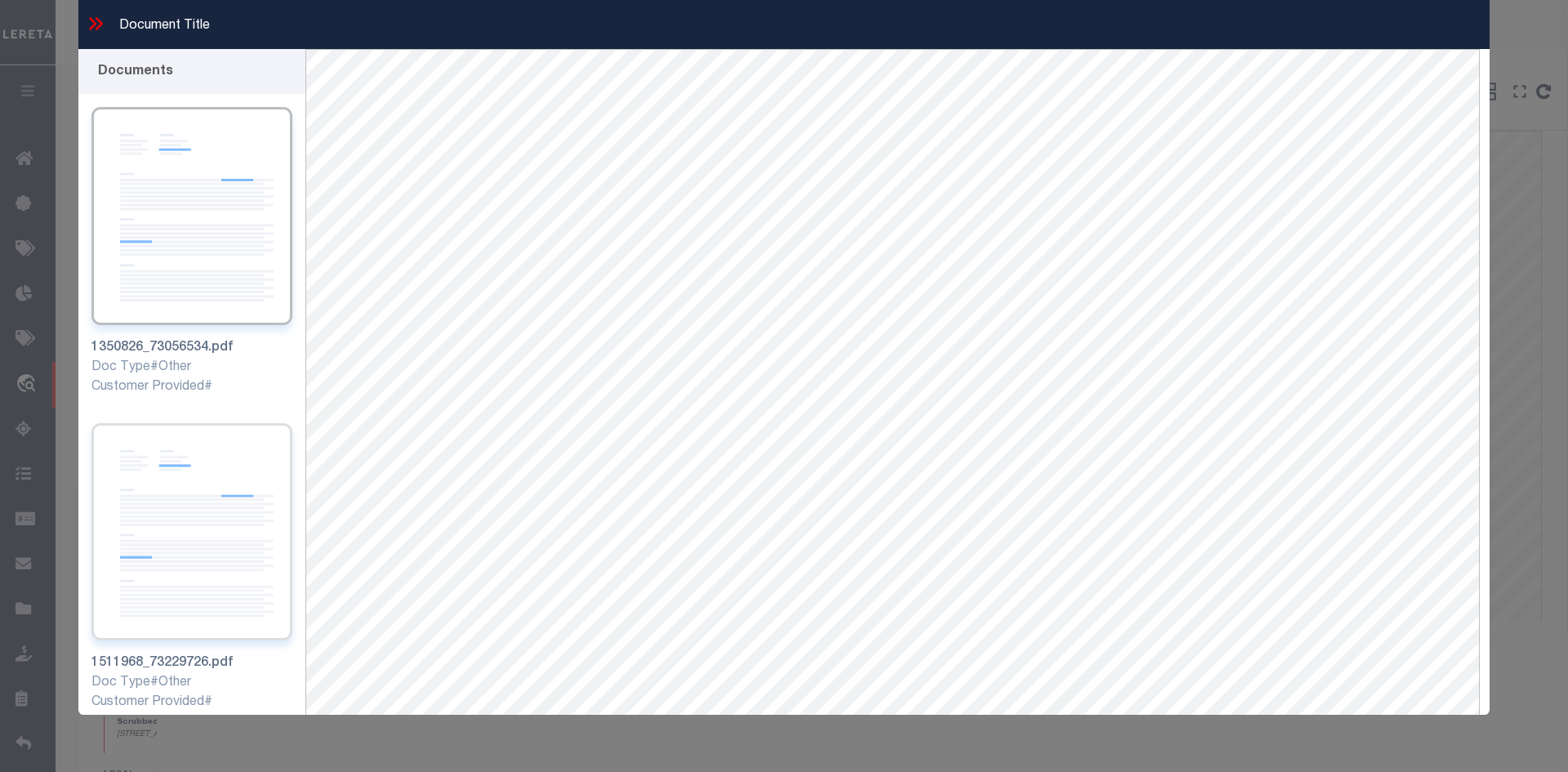
click at [176, 534] on img at bounding box center [192, 532] width 201 height 218
click at [202, 290] on img at bounding box center [192, 216] width 201 height 218
drag, startPoint x: 99, startPoint y: 23, endPoint x: 97, endPoint y: 44, distance: 21.1
click at [96, 31] on icon at bounding box center [95, 23] width 21 height 21
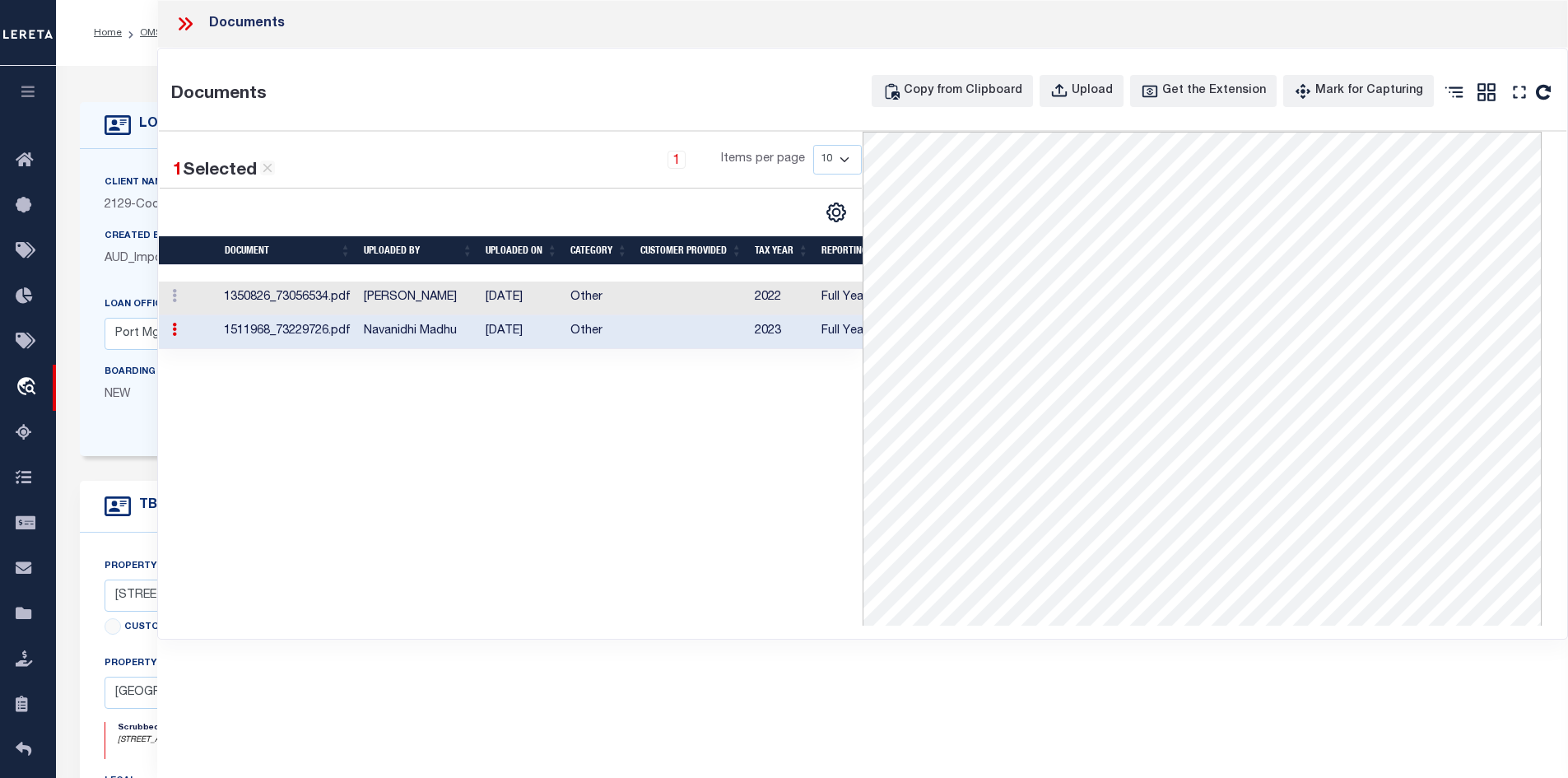
click at [187, 21] on icon at bounding box center [188, 24] width 8 height 13
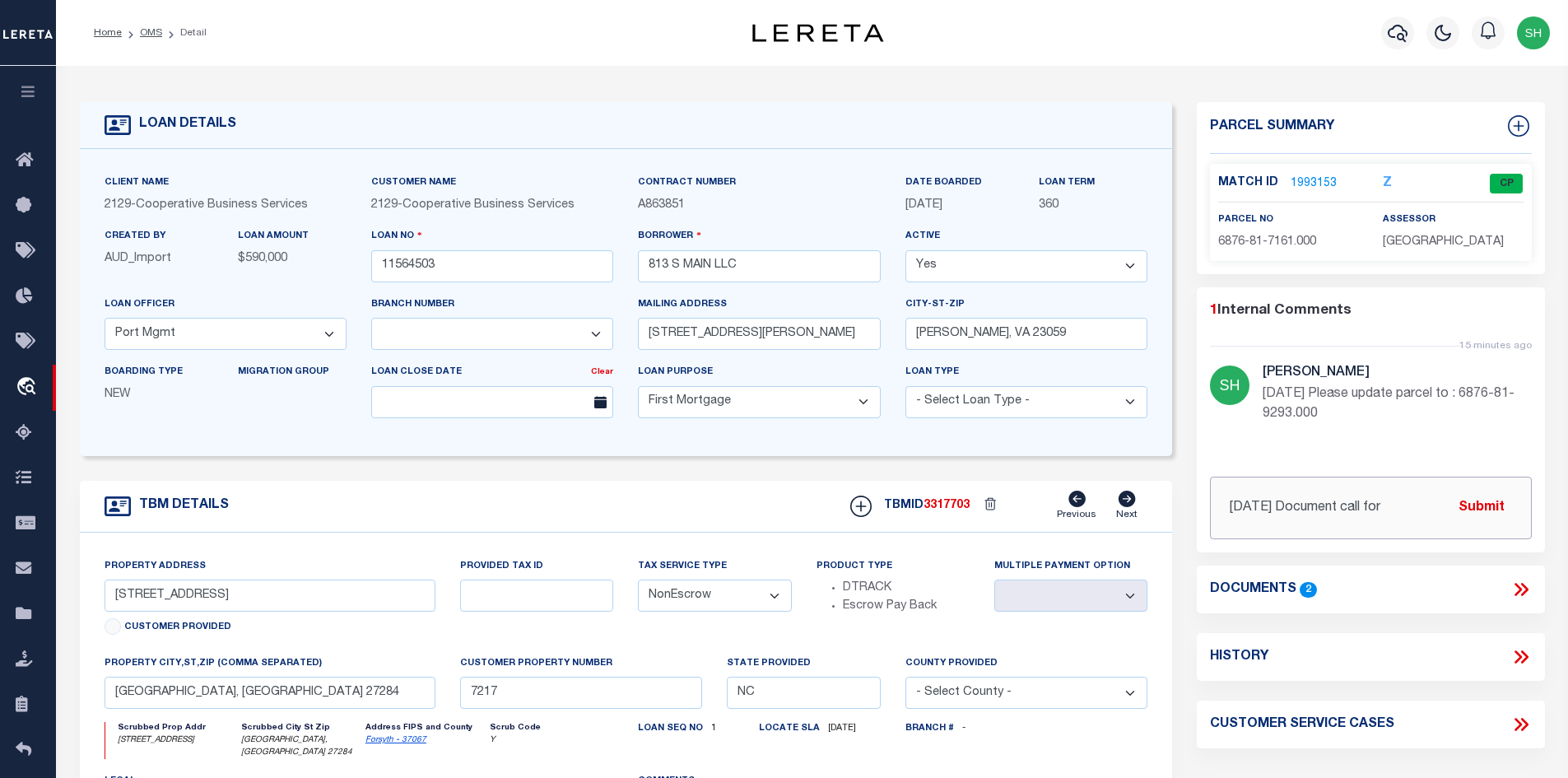
drag, startPoint x: 1219, startPoint y: 507, endPoint x: 1580, endPoint y: 522, distance: 361.3
click at [1567, 522] on html "Home OMS Detail" at bounding box center [784, 632] width 1568 height 1264
click at [1392, 507] on input "8/11/25 Document call for" at bounding box center [1371, 508] width 321 height 63
click at [1396, 508] on input "8/11/25 Document call for" at bounding box center [1371, 508] width 321 height 63
click at [1380, 499] on input "8/11/25 Document call for" at bounding box center [1371, 508] width 321 height 63
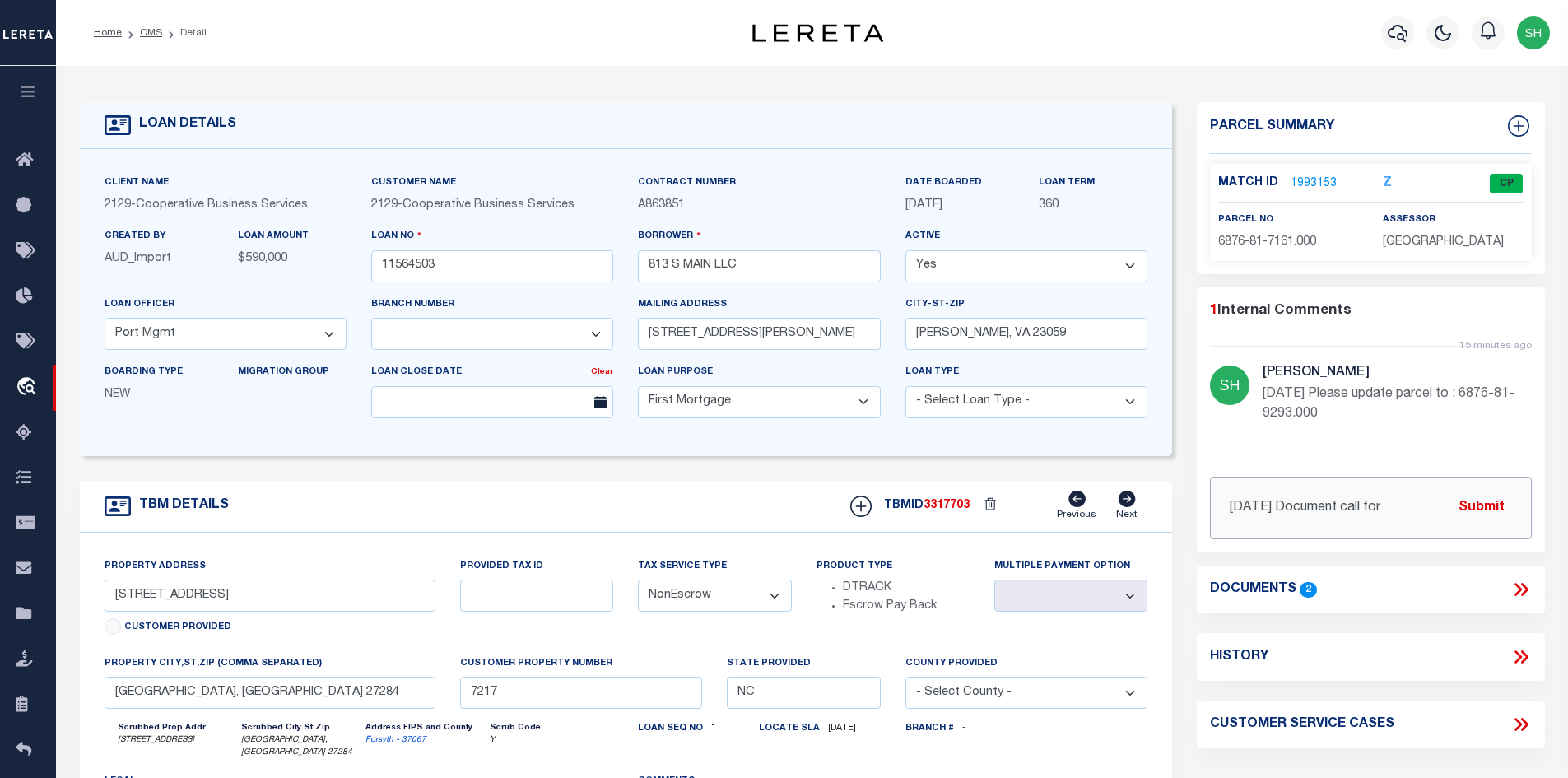
drag, startPoint x: 1281, startPoint y: 504, endPoint x: 1414, endPoint y: 510, distance: 133.1
click at [1414, 510] on input "8/11/25 Document call for" at bounding box center [1371, 508] width 321 height 63
click at [1386, 511] on input "8/11/25 Document call for" at bounding box center [1371, 508] width 321 height 63
paste input "Legal documents call for property location: 823 S Main St, Kernersville, NC 272…"
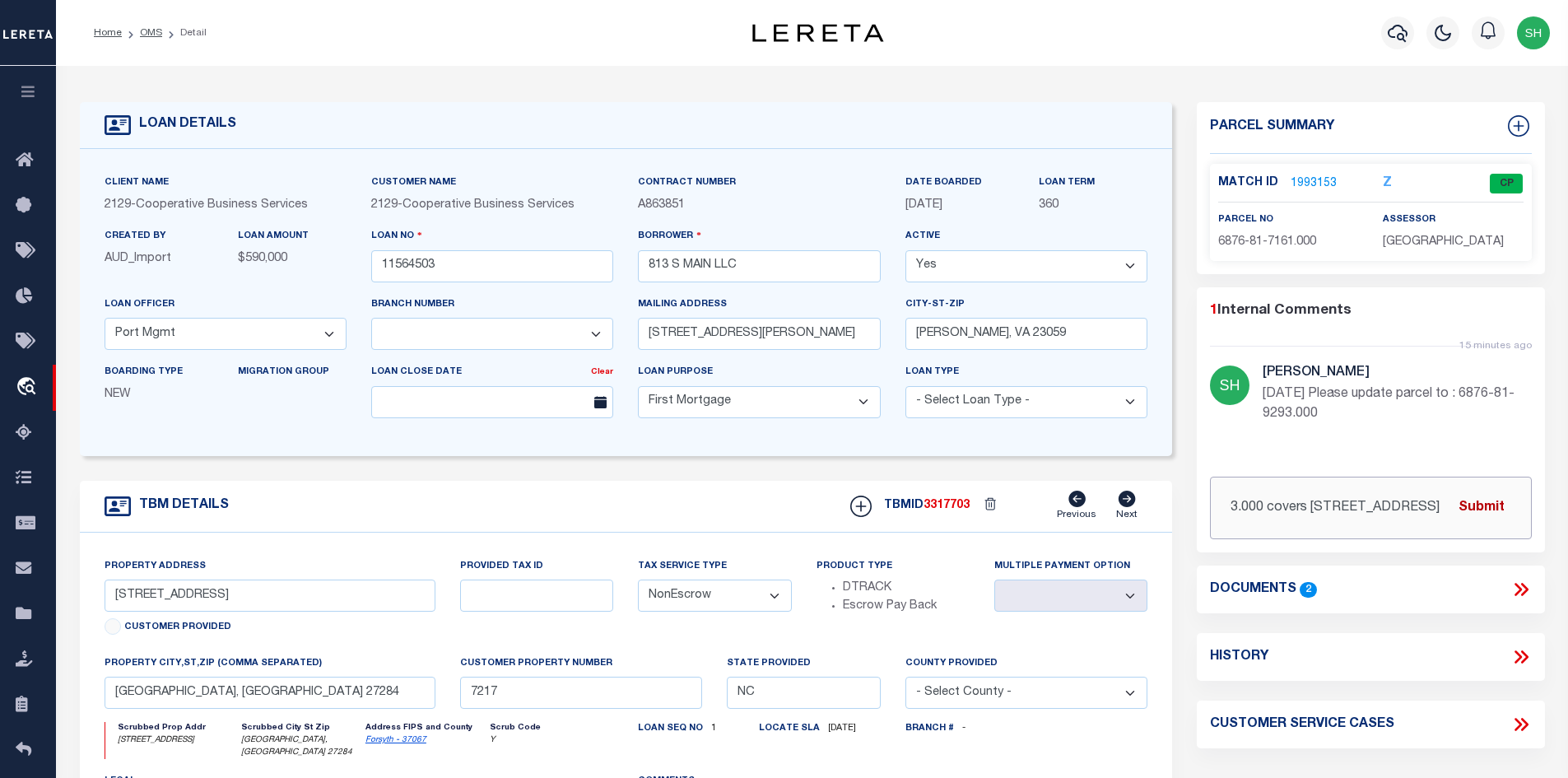
type input "8/11/25 Document call for Legal documents call for property location: 823 S Mai…"
click at [1488, 507] on button "Submit" at bounding box center [1481, 508] width 68 height 33
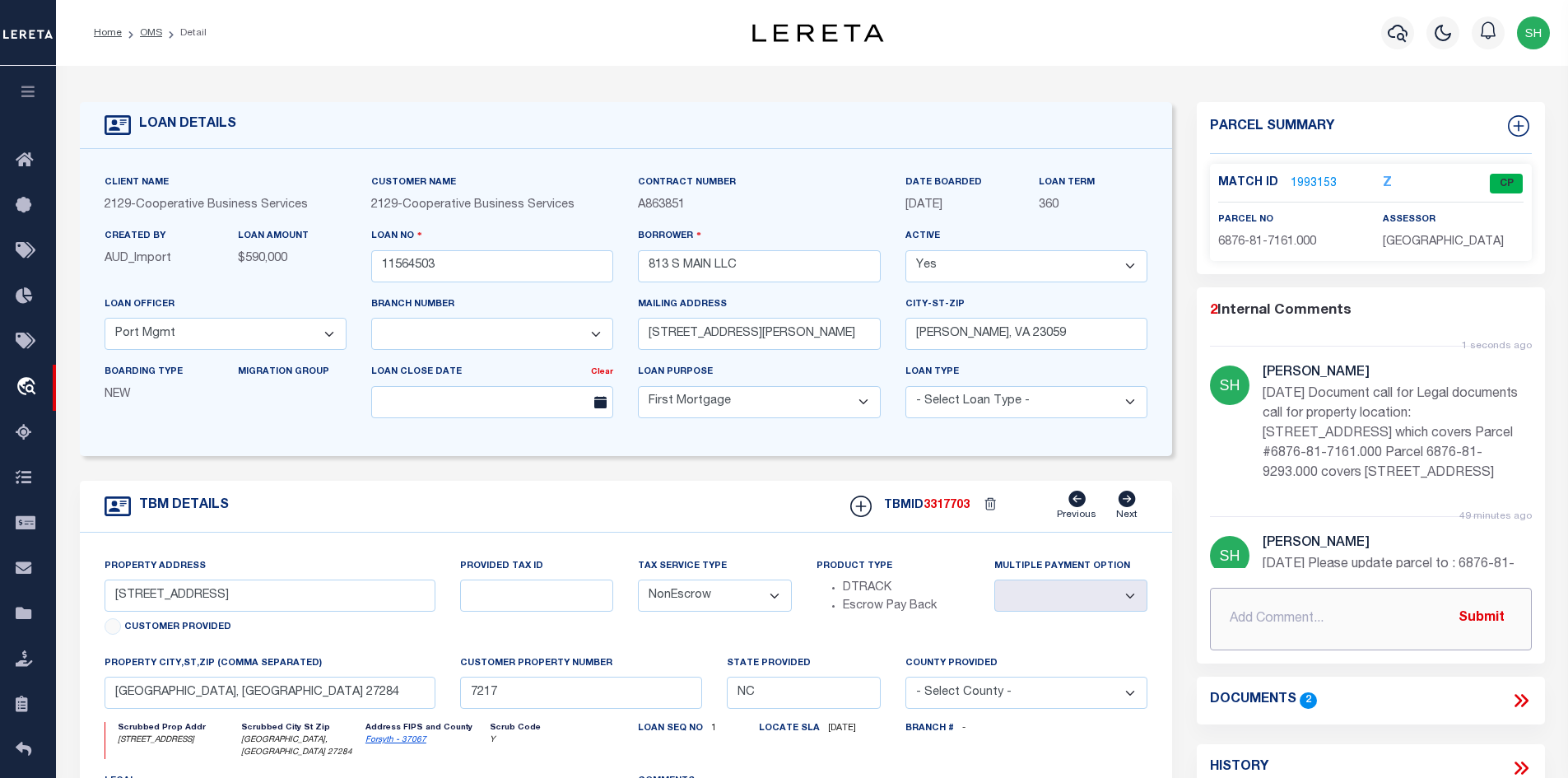
click at [1315, 614] on input "text" at bounding box center [1371, 619] width 321 height 63
paste input "Parcel 6876-81-9293.000 covers 813 S Main ST."
click at [1296, 611] on input "Parcel 6876-81-9293.000 covers 813 S Main ST." at bounding box center [1371, 619] width 321 height 63
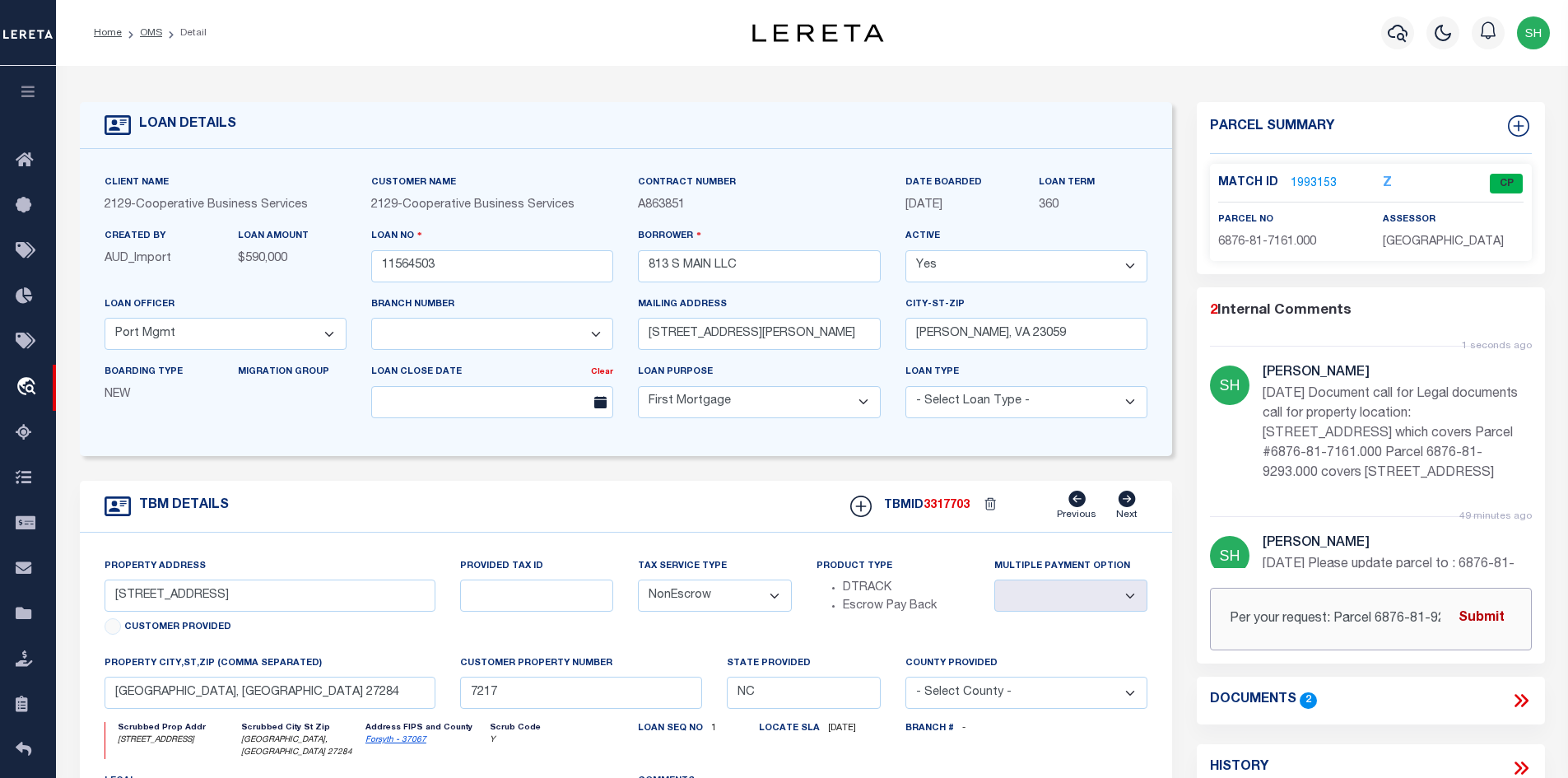
type input "Per your request: Parcel 6876-81-9293.000 covers 813 S Main ST."
drag, startPoint x: 1482, startPoint y: 618, endPoint x: 1462, endPoint y: 623, distance: 20.6
click at [1483, 618] on button "Submit" at bounding box center [1481, 618] width 68 height 33
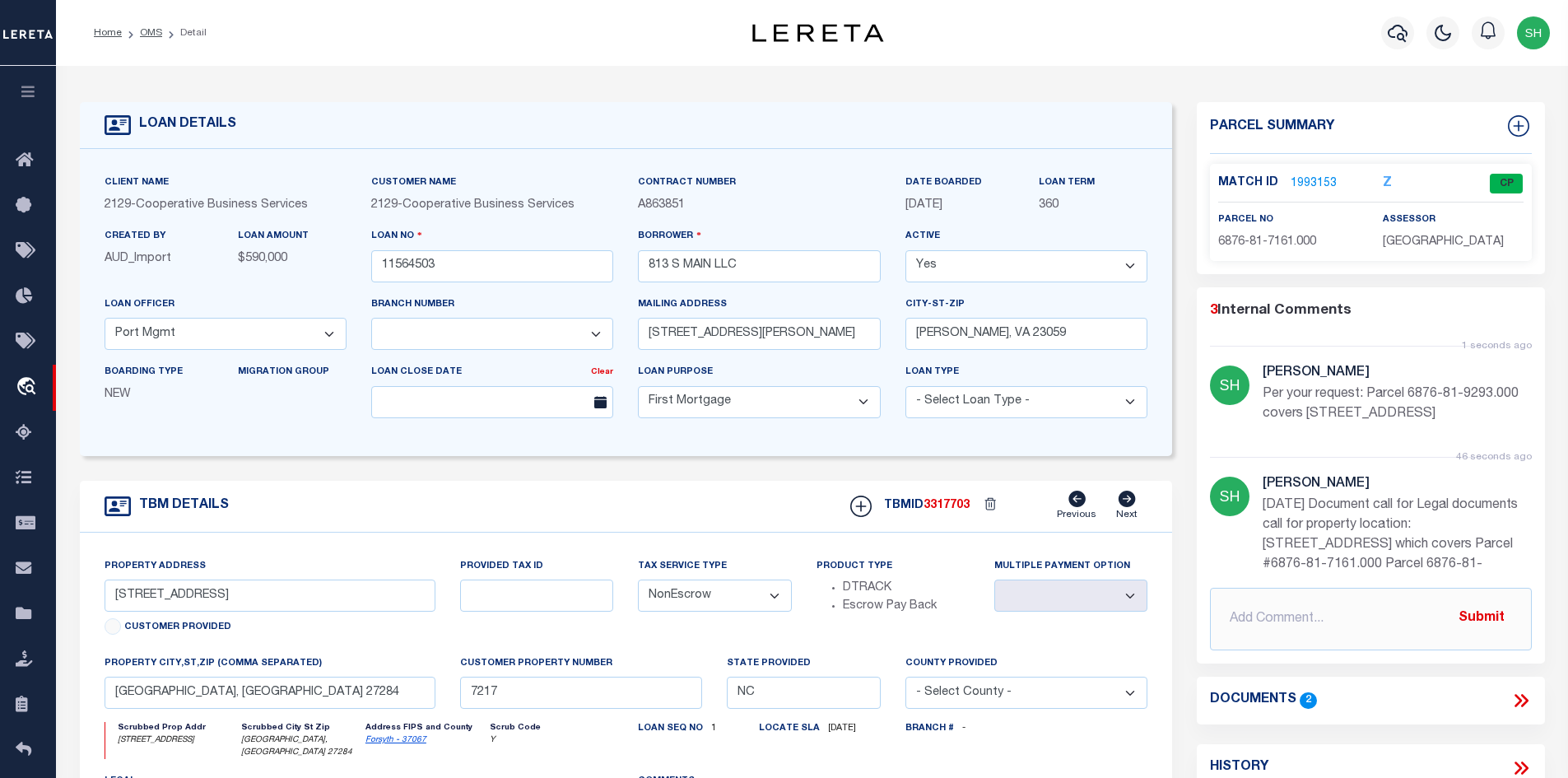
click at [1313, 182] on link "1993153" at bounding box center [1313, 184] width 46 height 18
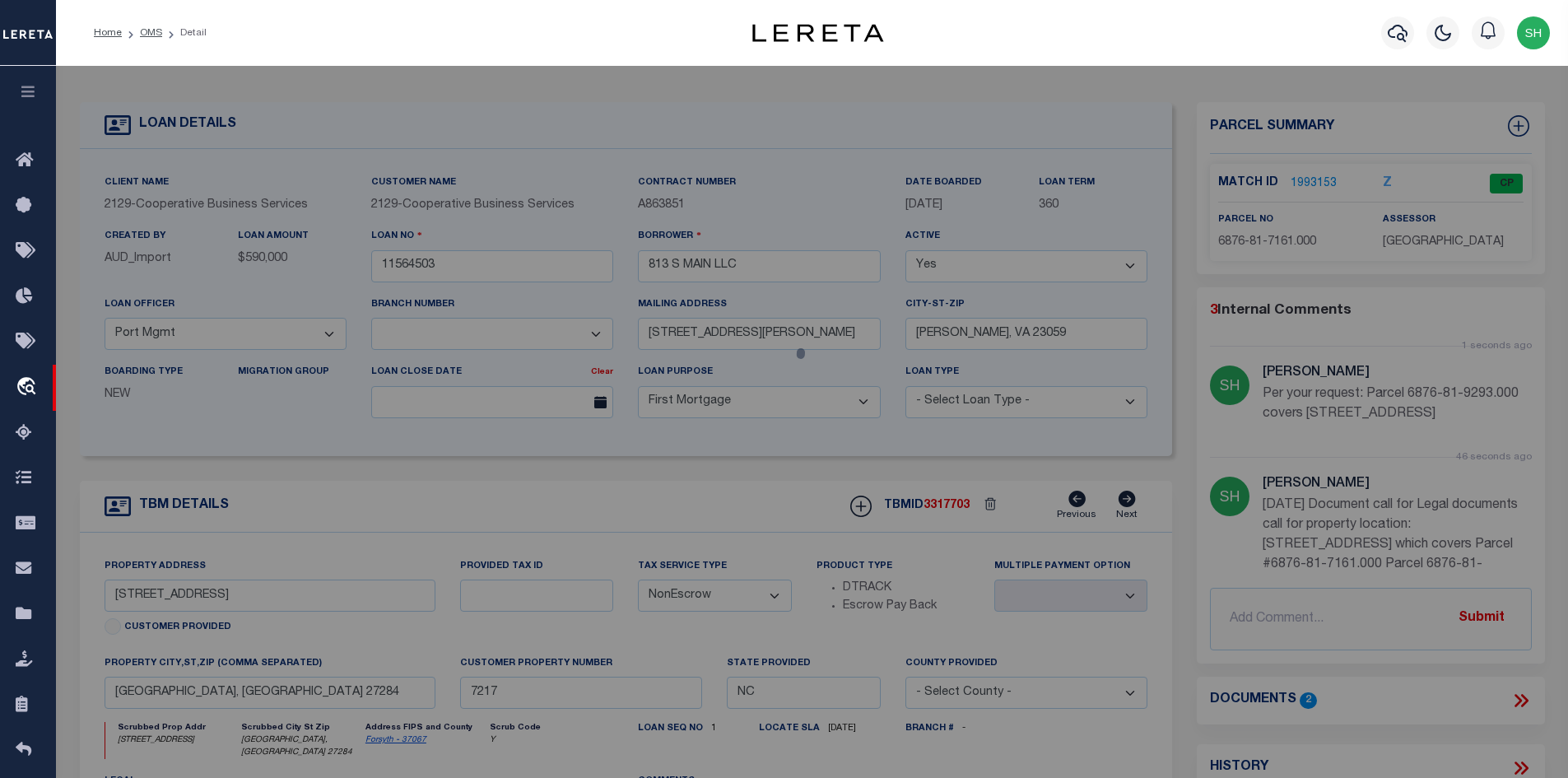
checkbox input "false"
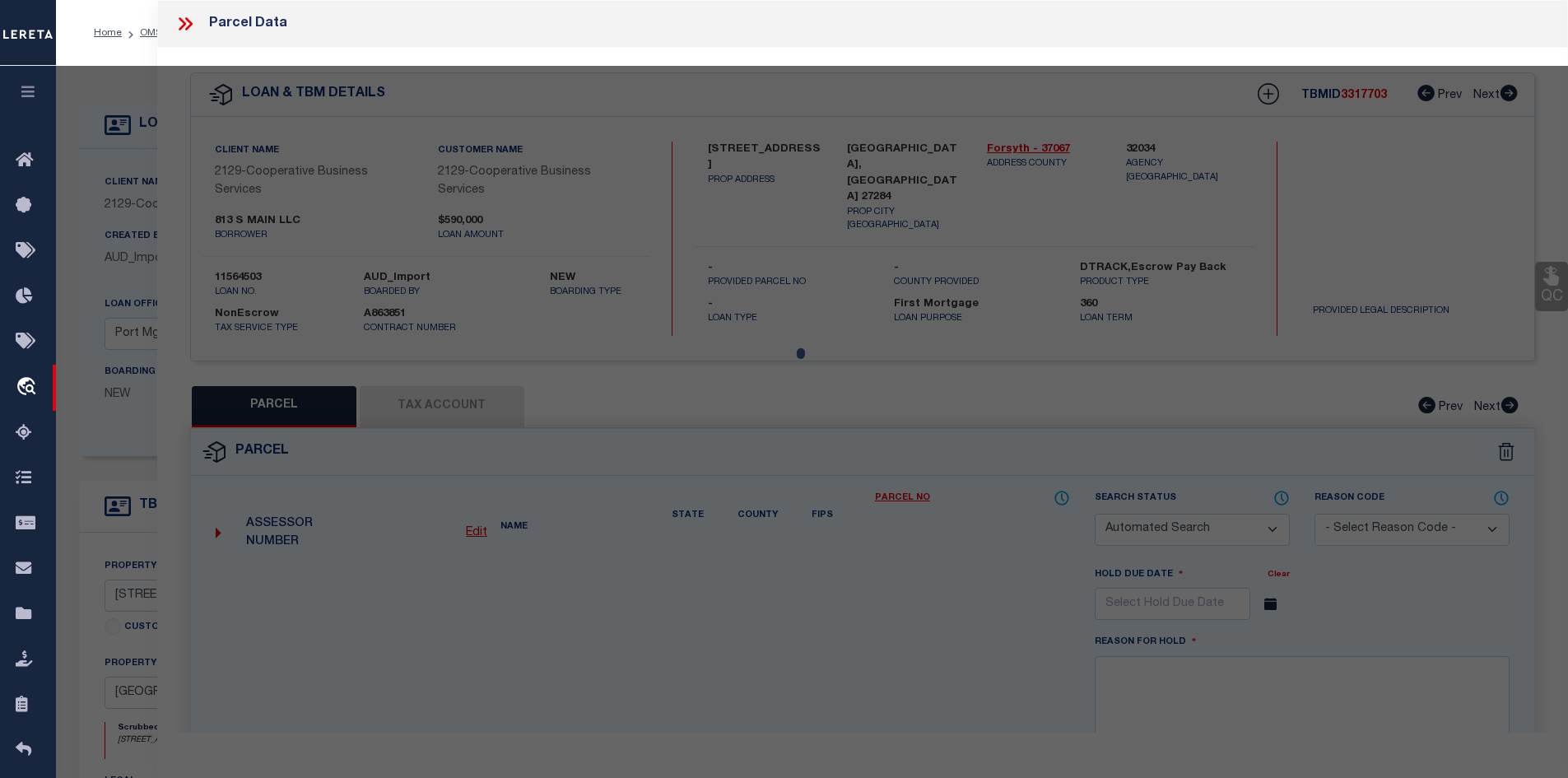
select select "CP"
type input "823 S MAIN LLC"
select select "AGW"
select select
type input "823 S Main ST"
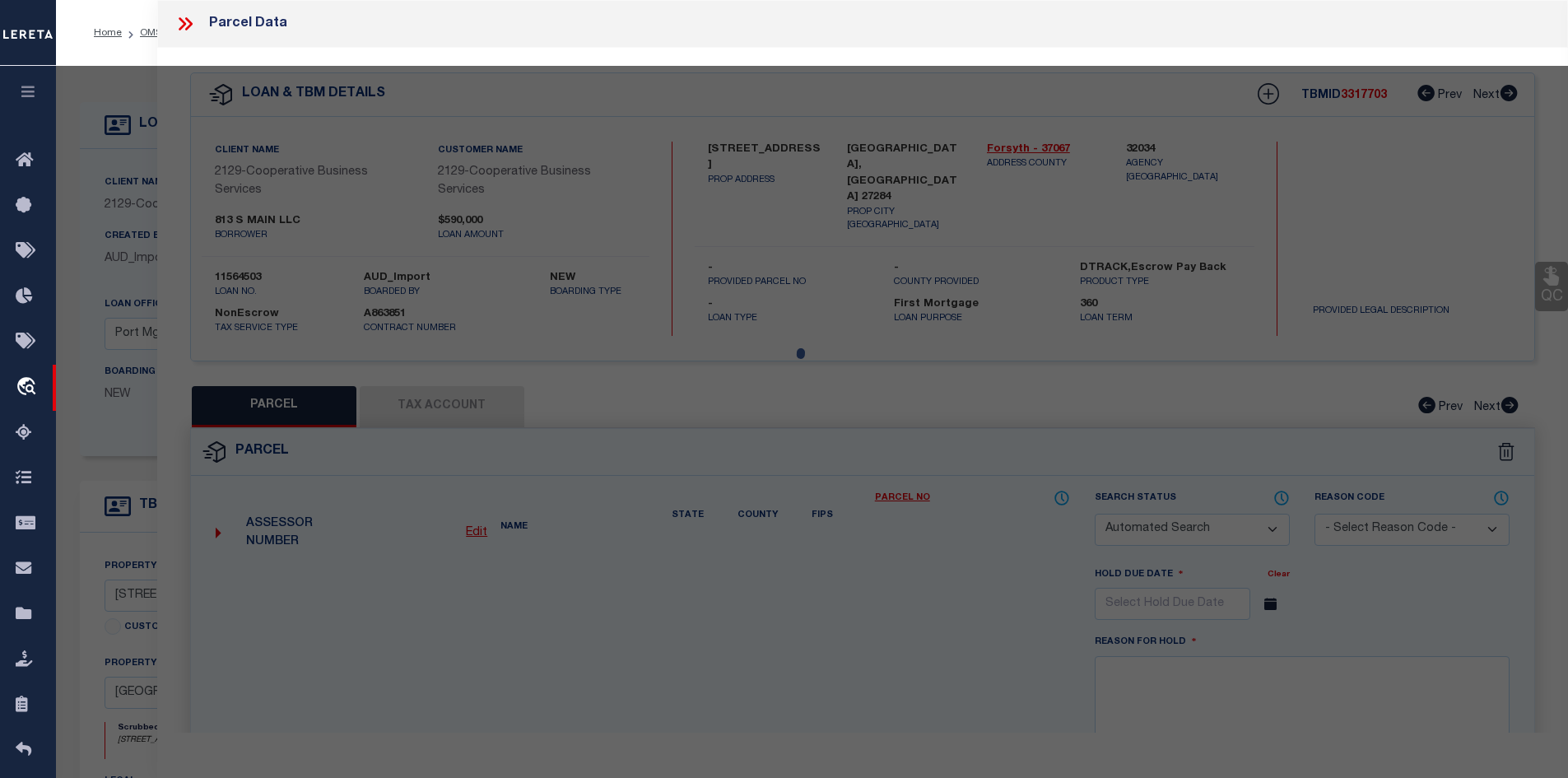
checkbox input "false"
type input "KERNERSVILLE, NC 27284"
type textarea "PNC BANK LO:102 BL:5446 PL:75-25"
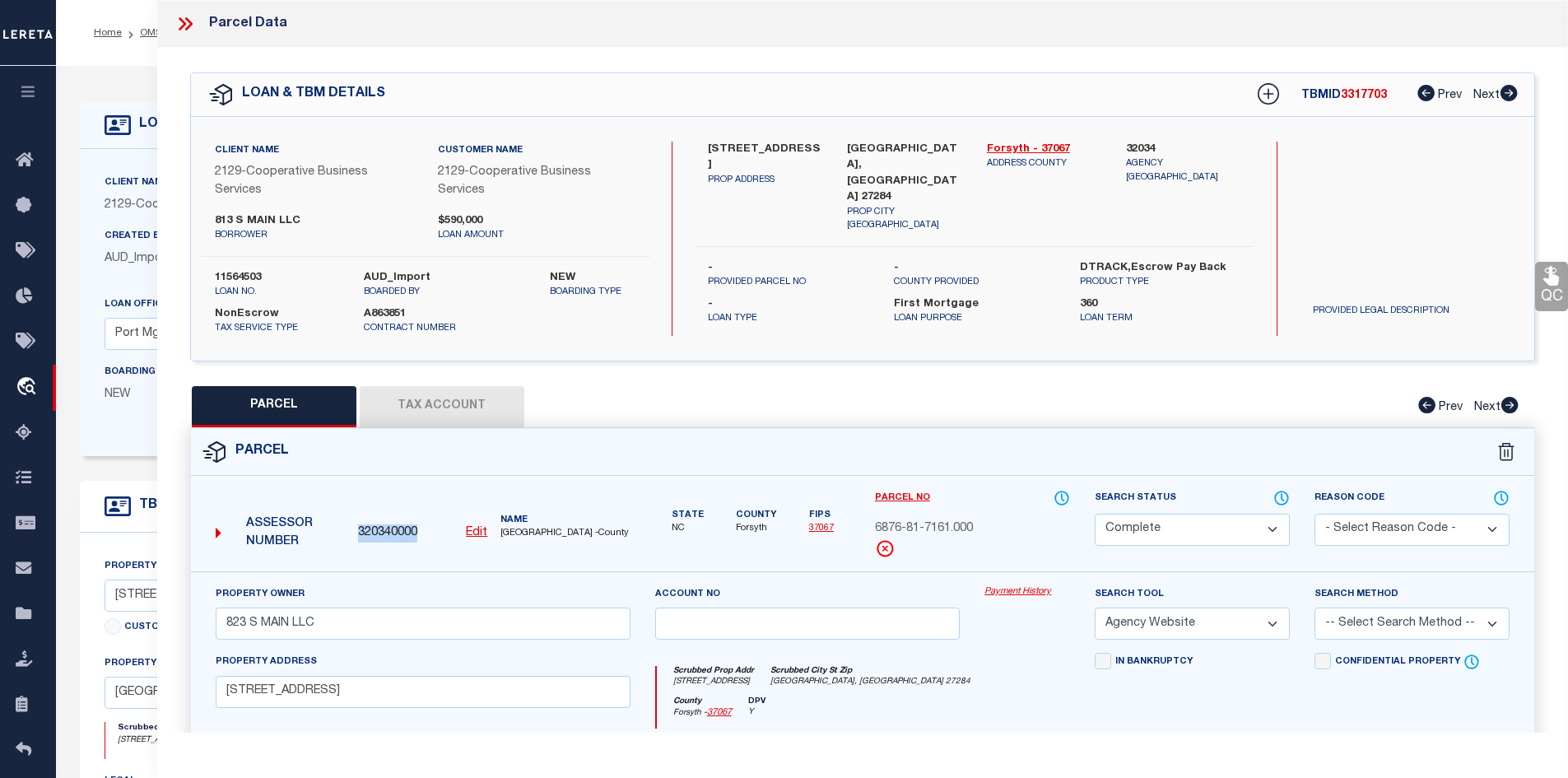
drag, startPoint x: 427, startPoint y: 532, endPoint x: 359, endPoint y: 534, distance: 68.0
click at [359, 534] on div "320340000 Edit" at bounding box center [422, 533] width 129 height 18
copy span "320340000"
click at [200, 31] on div at bounding box center [191, 24] width 34 height 22
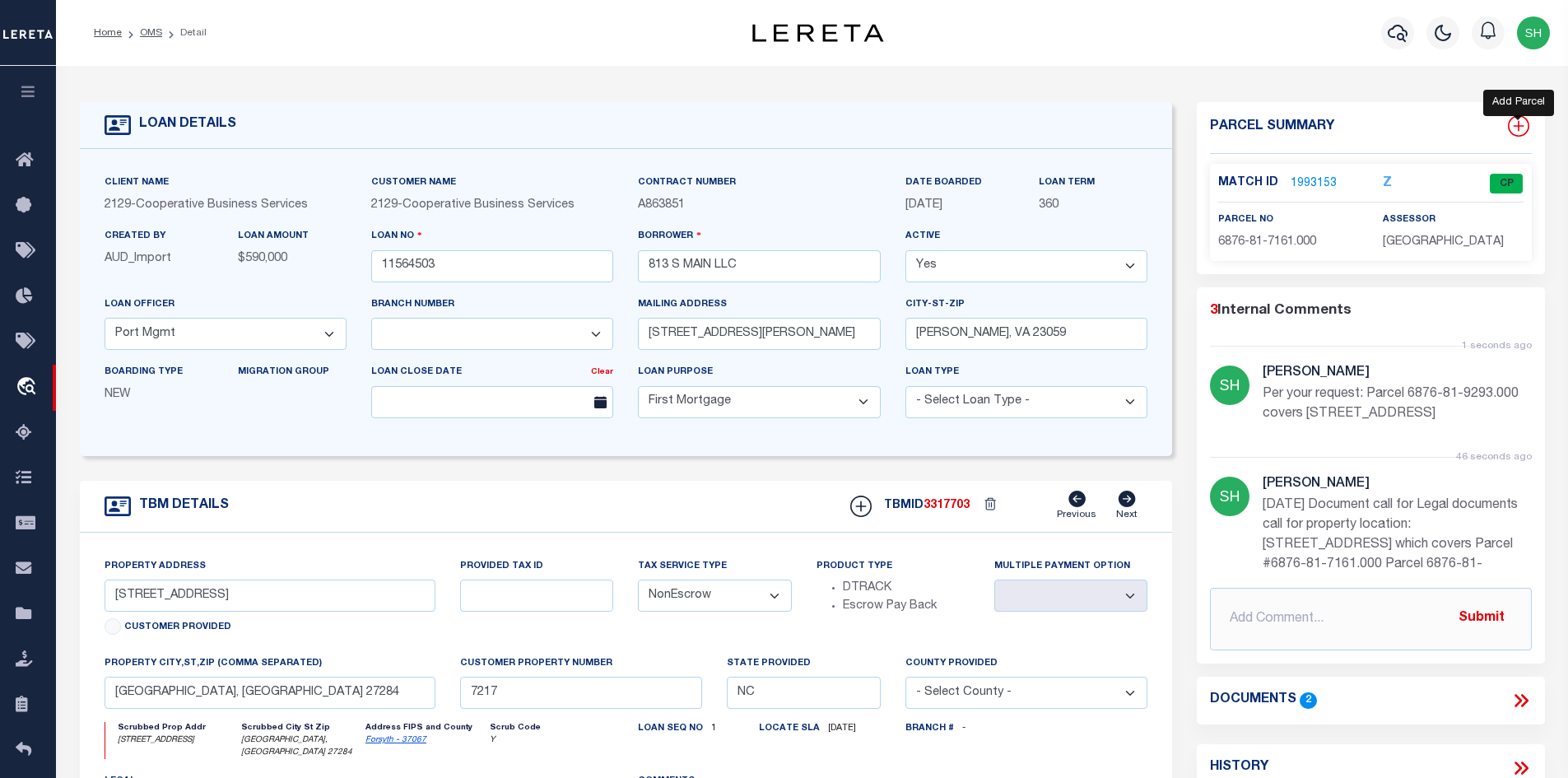
click at [1514, 136] on icon at bounding box center [1519, 126] width 22 height 22
select select "IP"
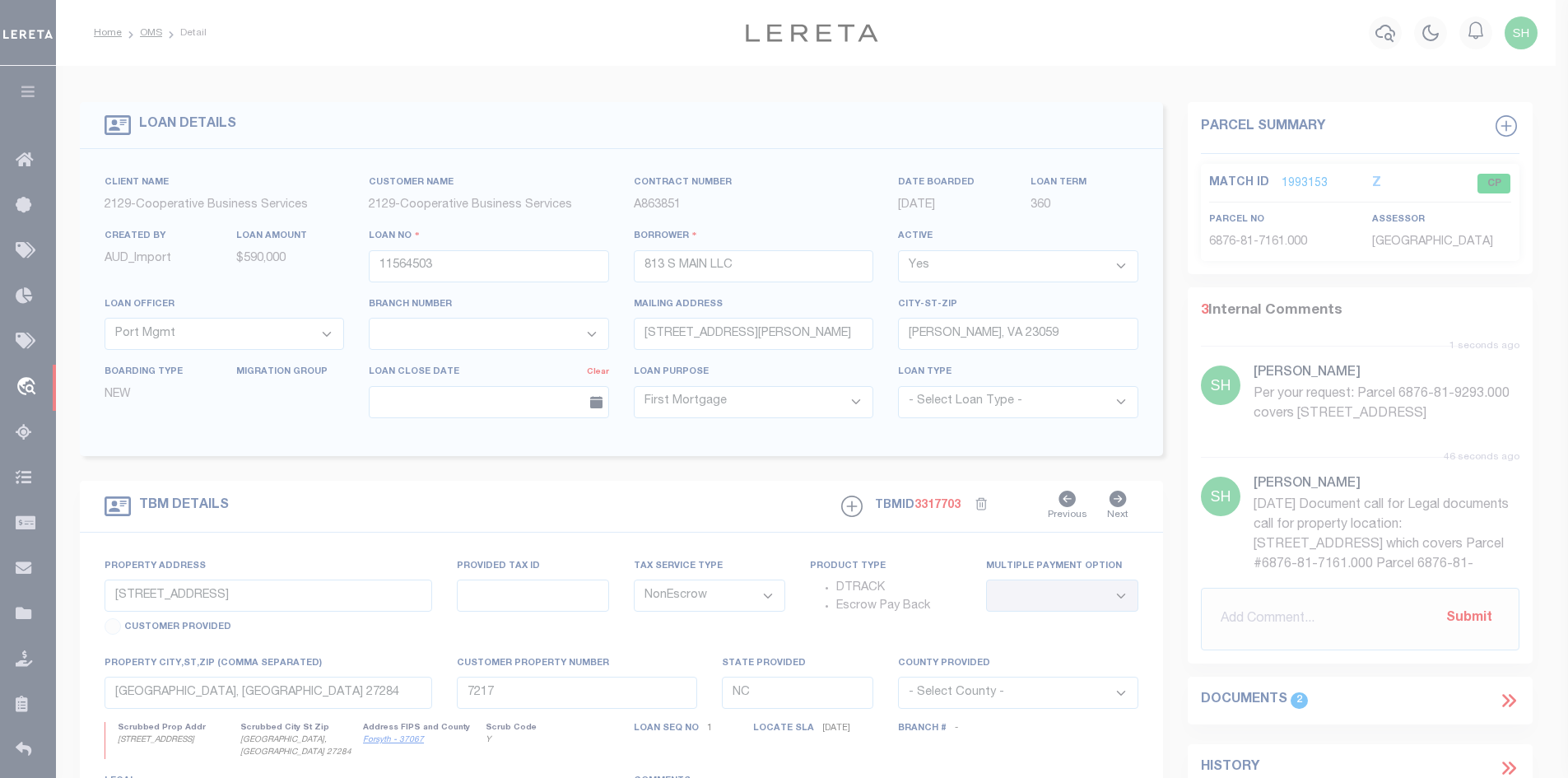
type textarea "-"
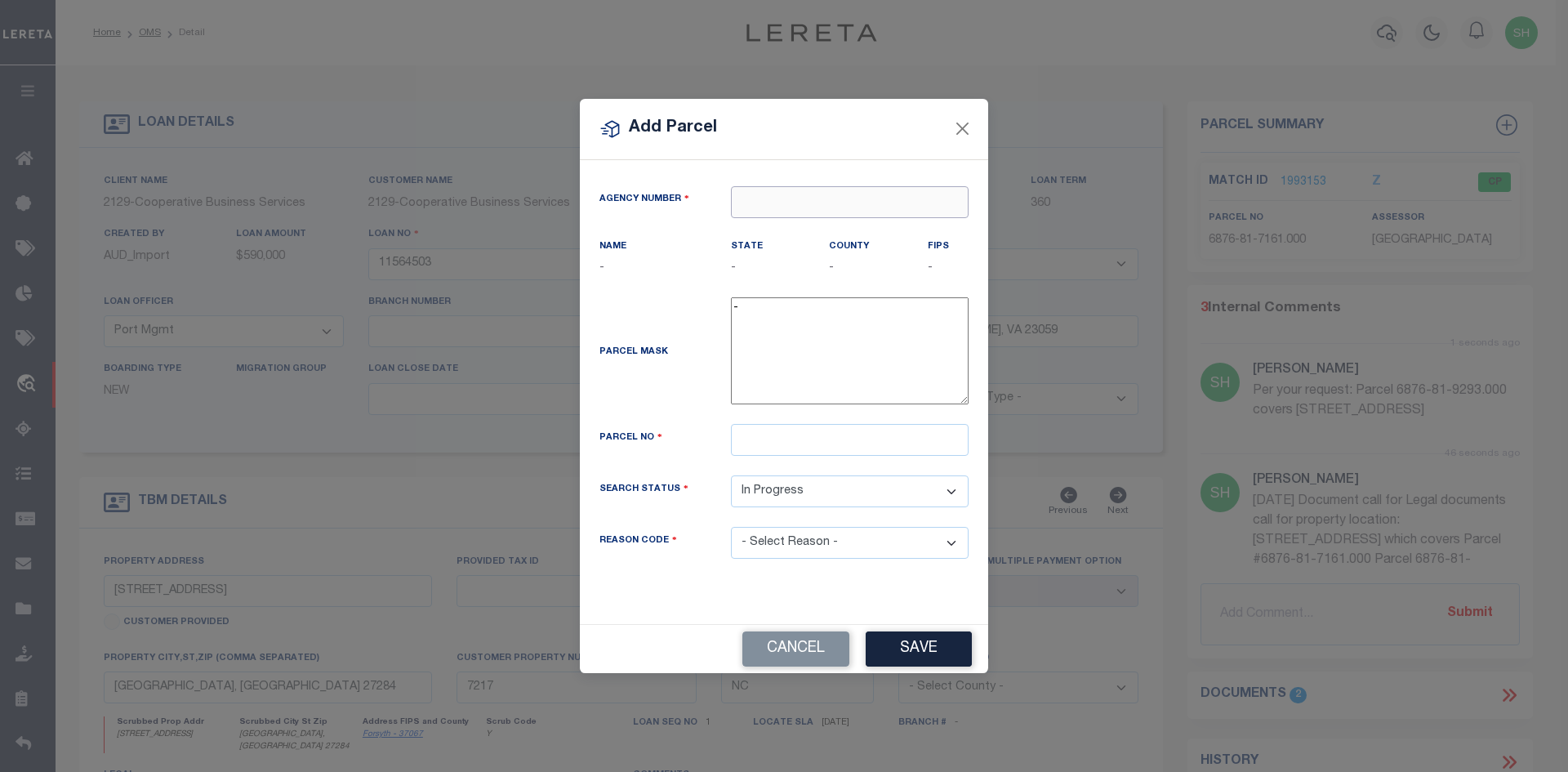
paste input "320340000"
type input "320340000"
click at [762, 232] on div "320340000 : FORSYTH COUNTY" at bounding box center [850, 243] width 236 height 47
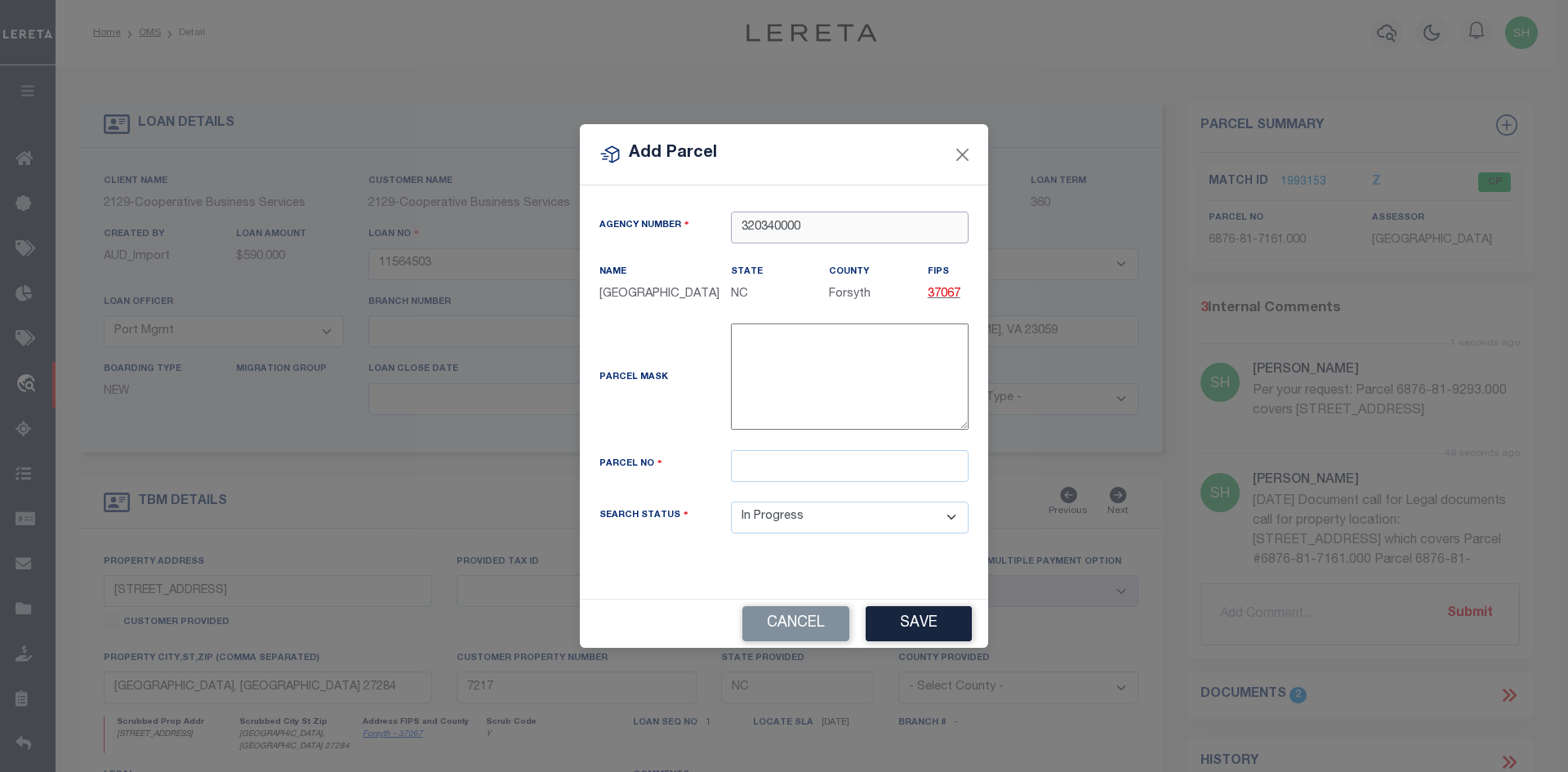
type input "320340000"
click at [795, 471] on input "text" at bounding box center [850, 466] width 237 height 32
click at [768, 470] on input "text" at bounding box center [850, 466] width 237 height 32
paste input "6876-81-9293.000"
type input "6876-81-9293.000"
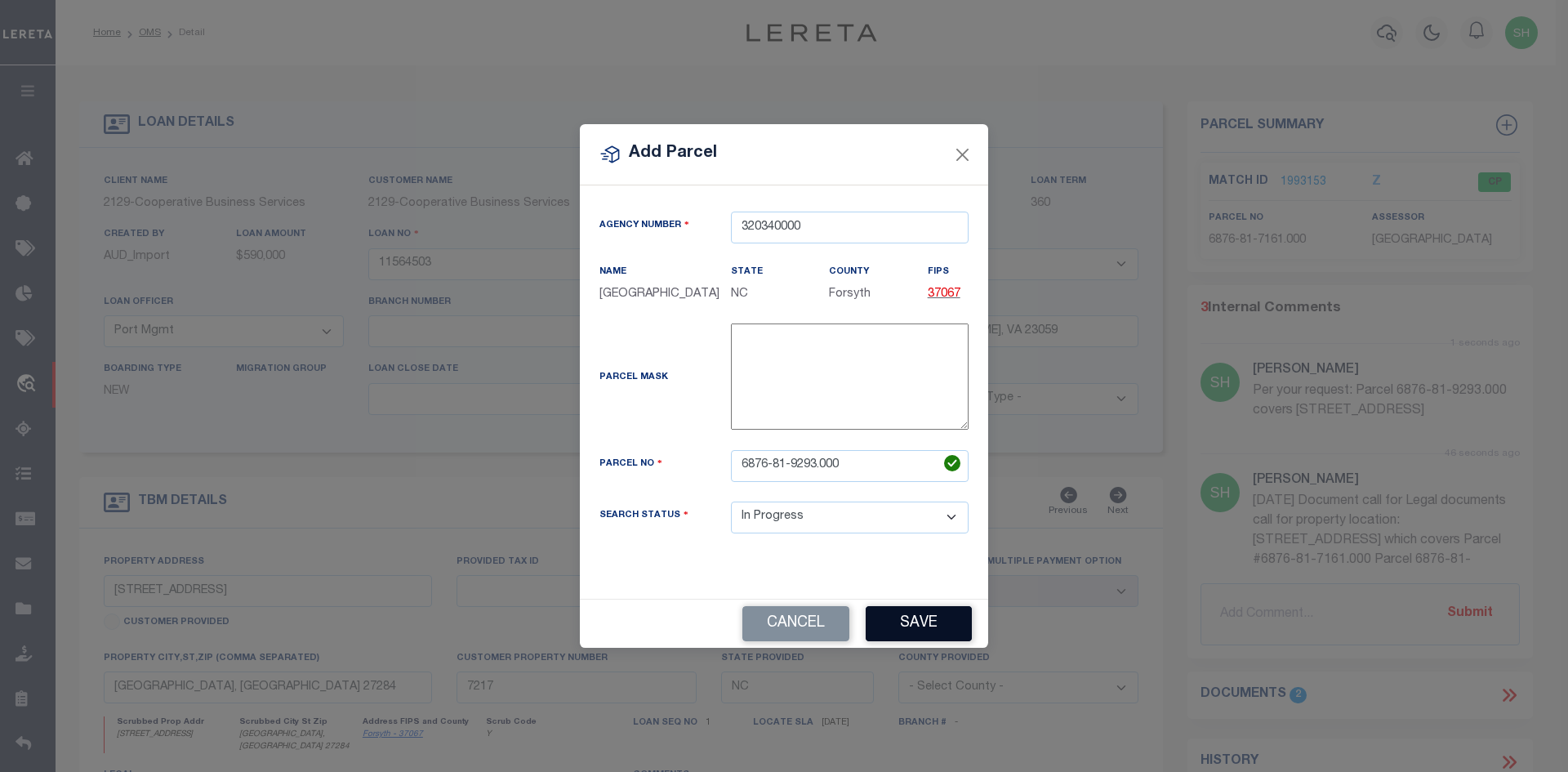
click at [930, 641] on button "Save" at bounding box center [918, 623] width 106 height 35
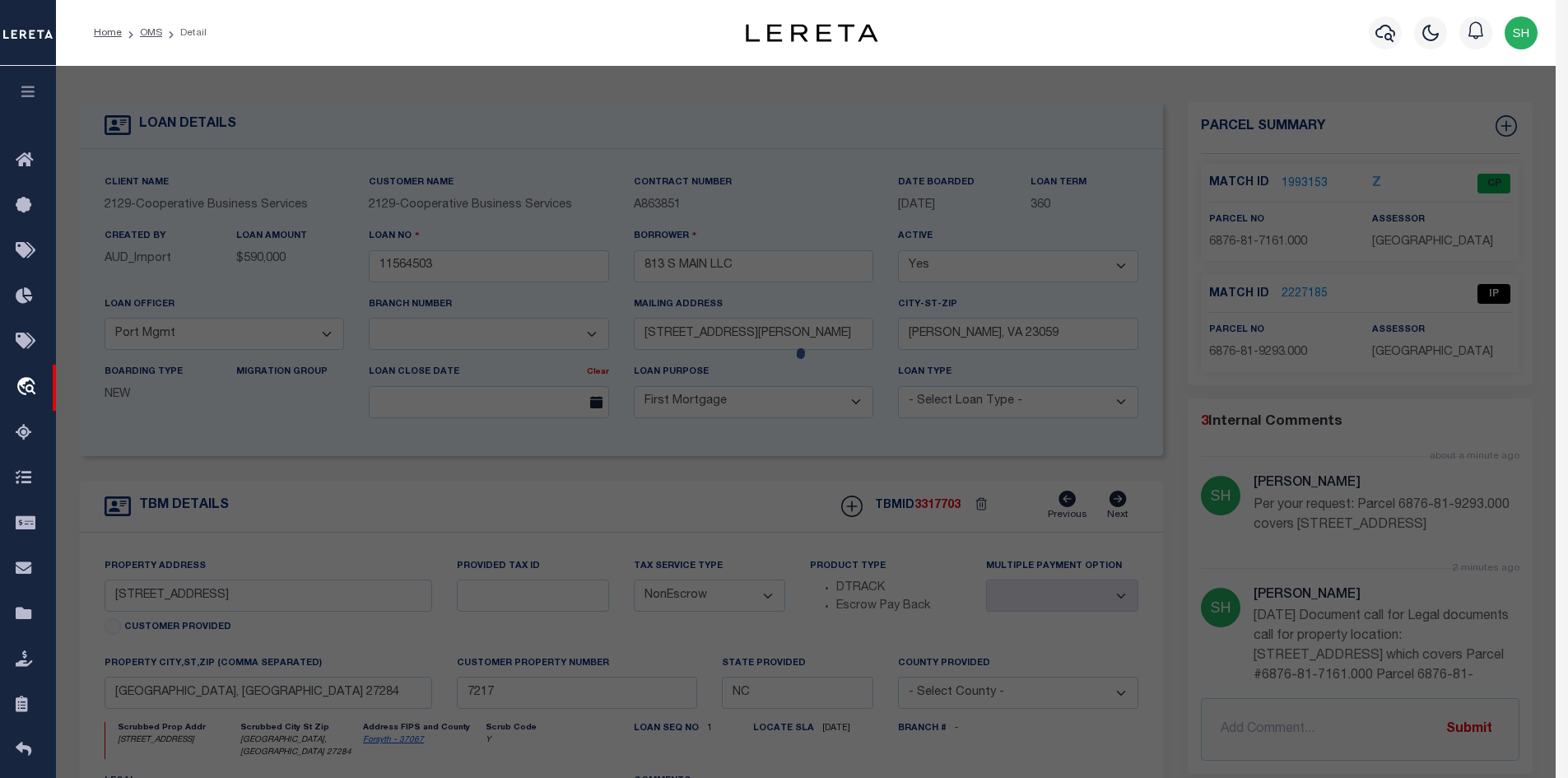
select select "AS"
select select
checkbox input "false"
select select "IP"
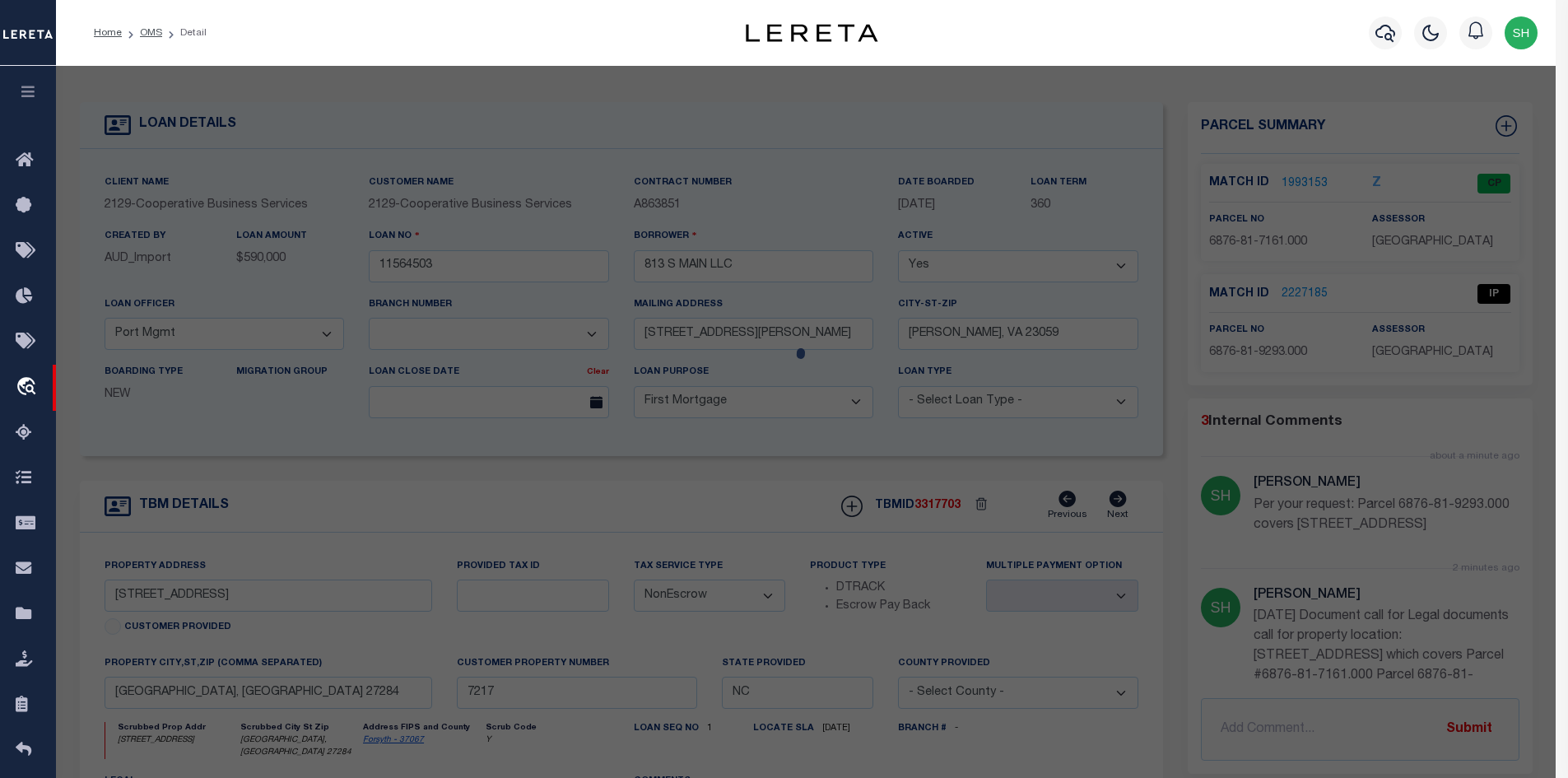
checkbox input "false"
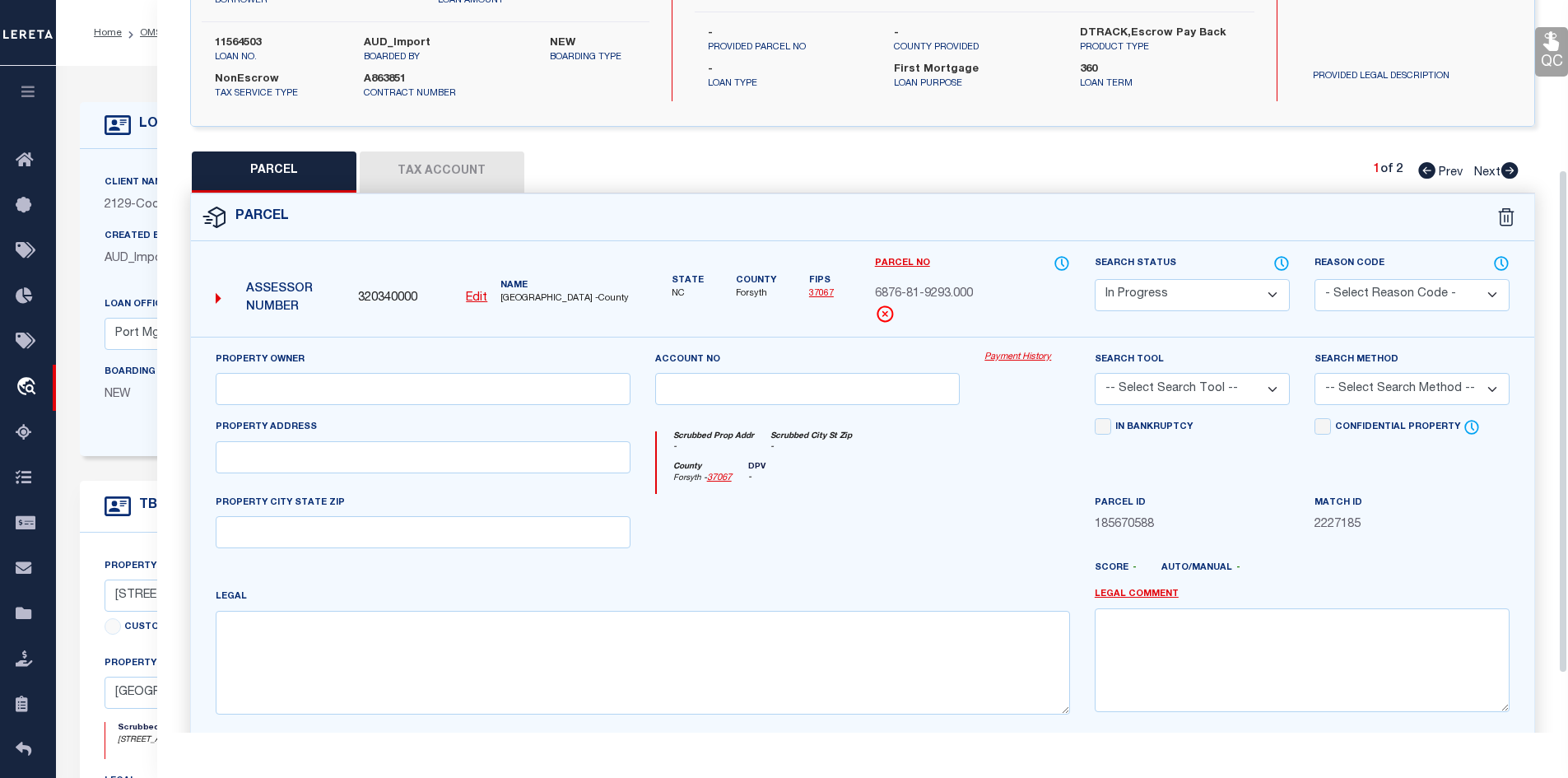
scroll to position [247, 0]
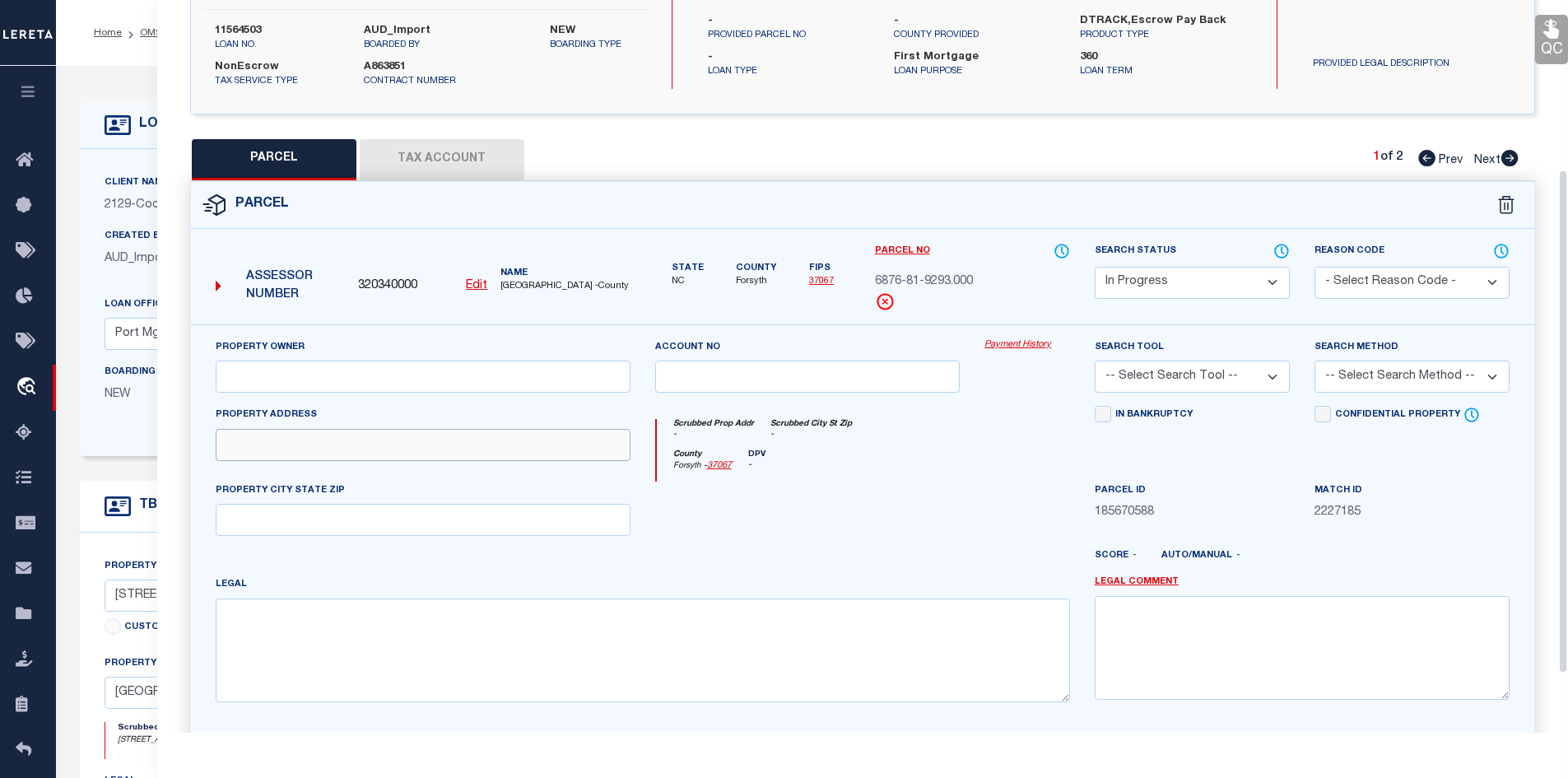
click at [274, 444] on input "text" at bounding box center [422, 445] width 415 height 32
paste input "813 S Main ST"
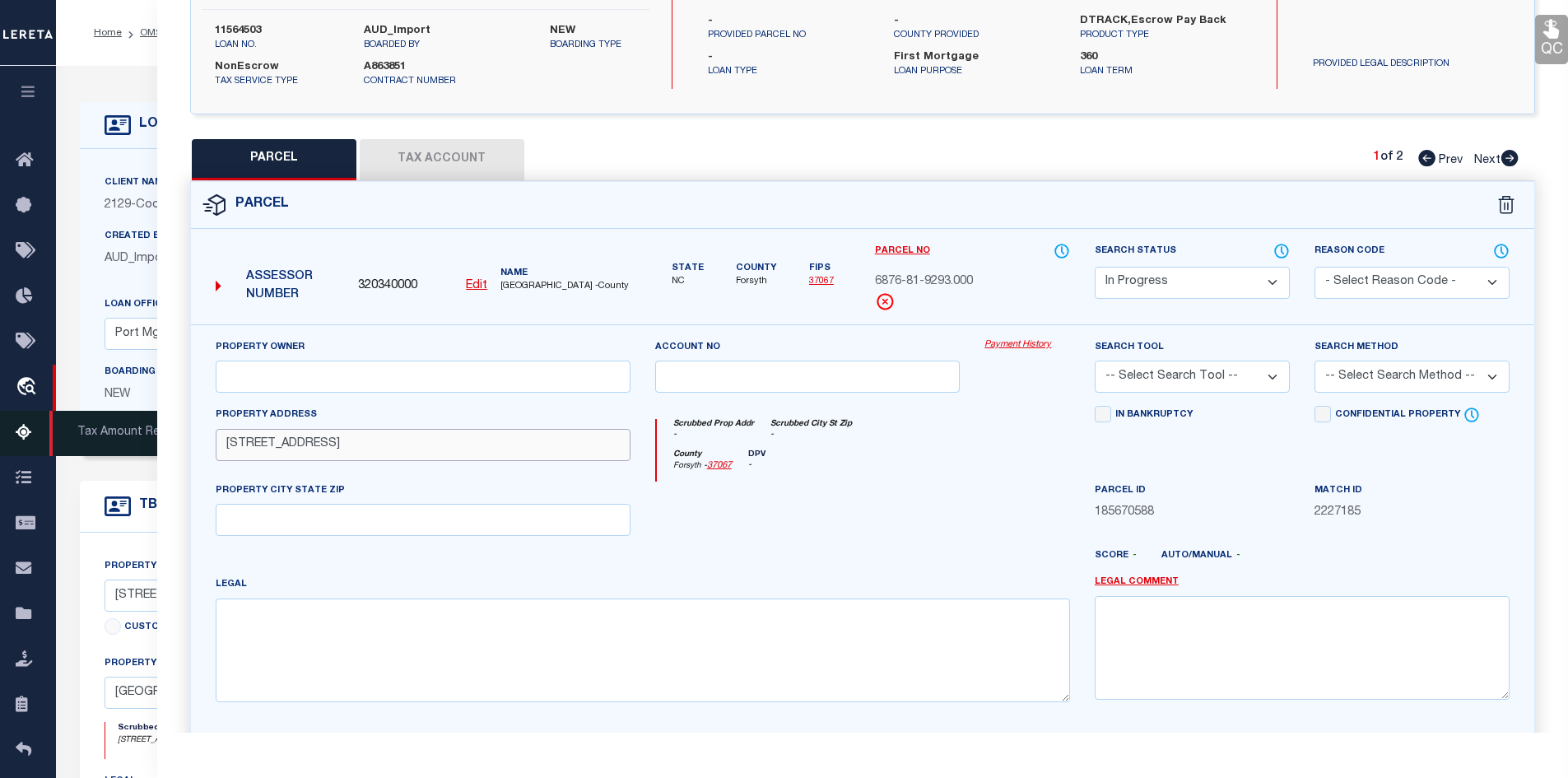
type input "813 S Main ST"
click at [280, 377] on input "text" at bounding box center [422, 376] width 415 height 32
paste input "813 S MAIN LLC"
type input "813 S MAIN LLC"
click at [338, 681] on textarea at bounding box center [643, 651] width 855 height 104
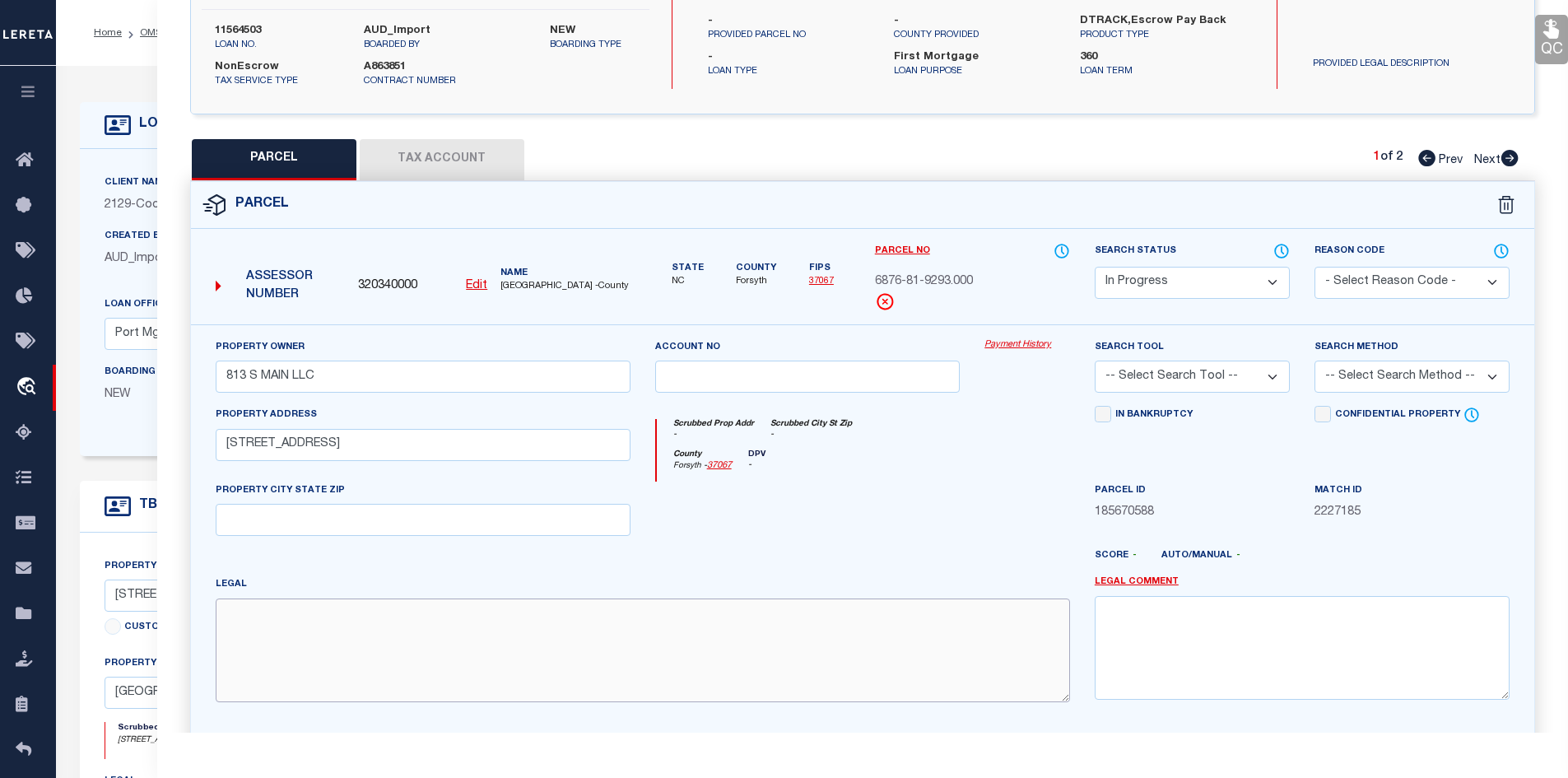
click at [321, 655] on textarea at bounding box center [643, 651] width 855 height 104
paste textarea "HARDEE'S LO:101 BL:5446 PL:75-25"
type textarea "HARDEE'S LO:101 BL:5446 PL:75-25"
click at [434, 162] on button "Tax Account" at bounding box center [442, 160] width 165 height 41
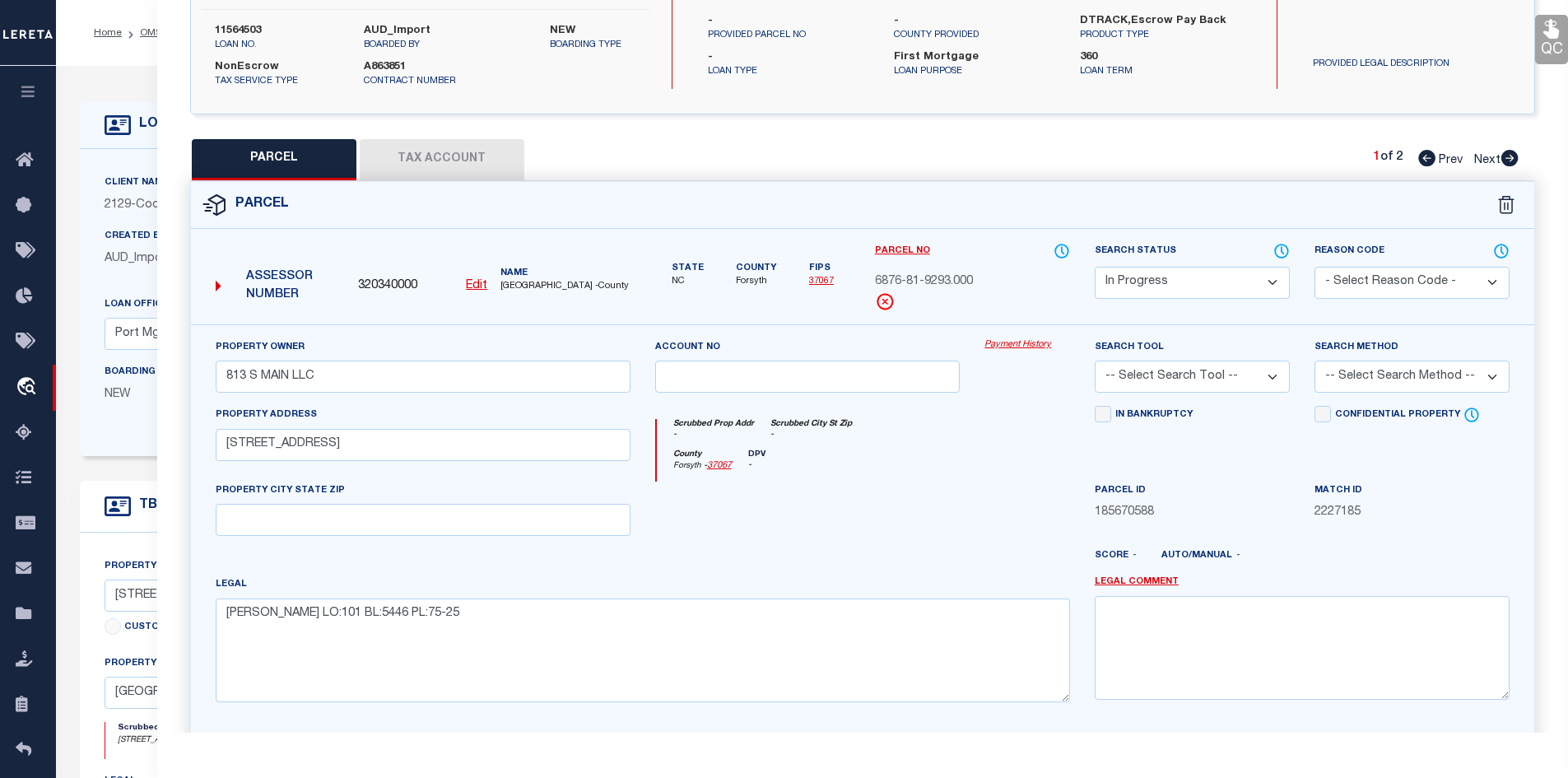
select select "100"
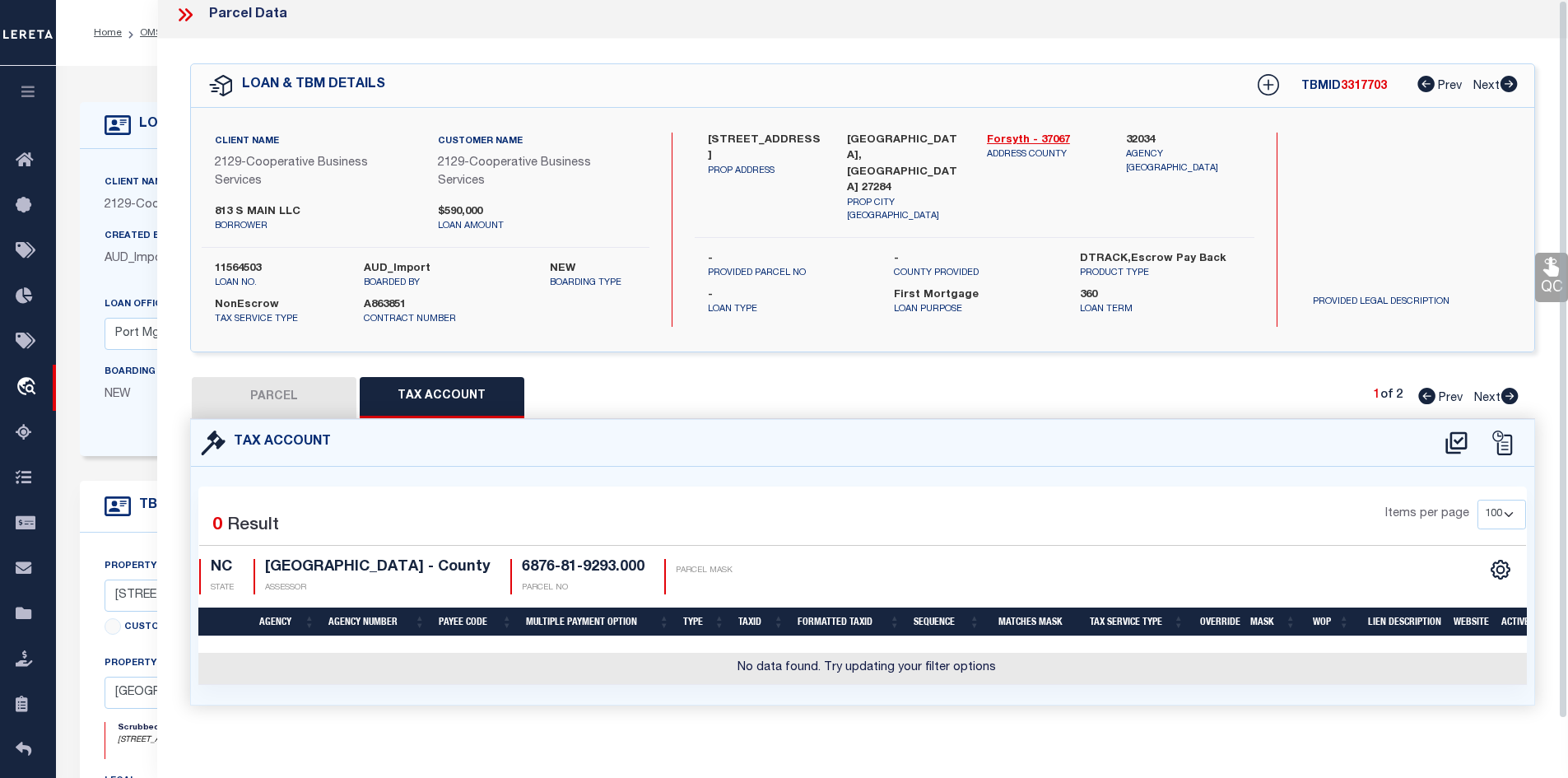
scroll to position [0, 0]
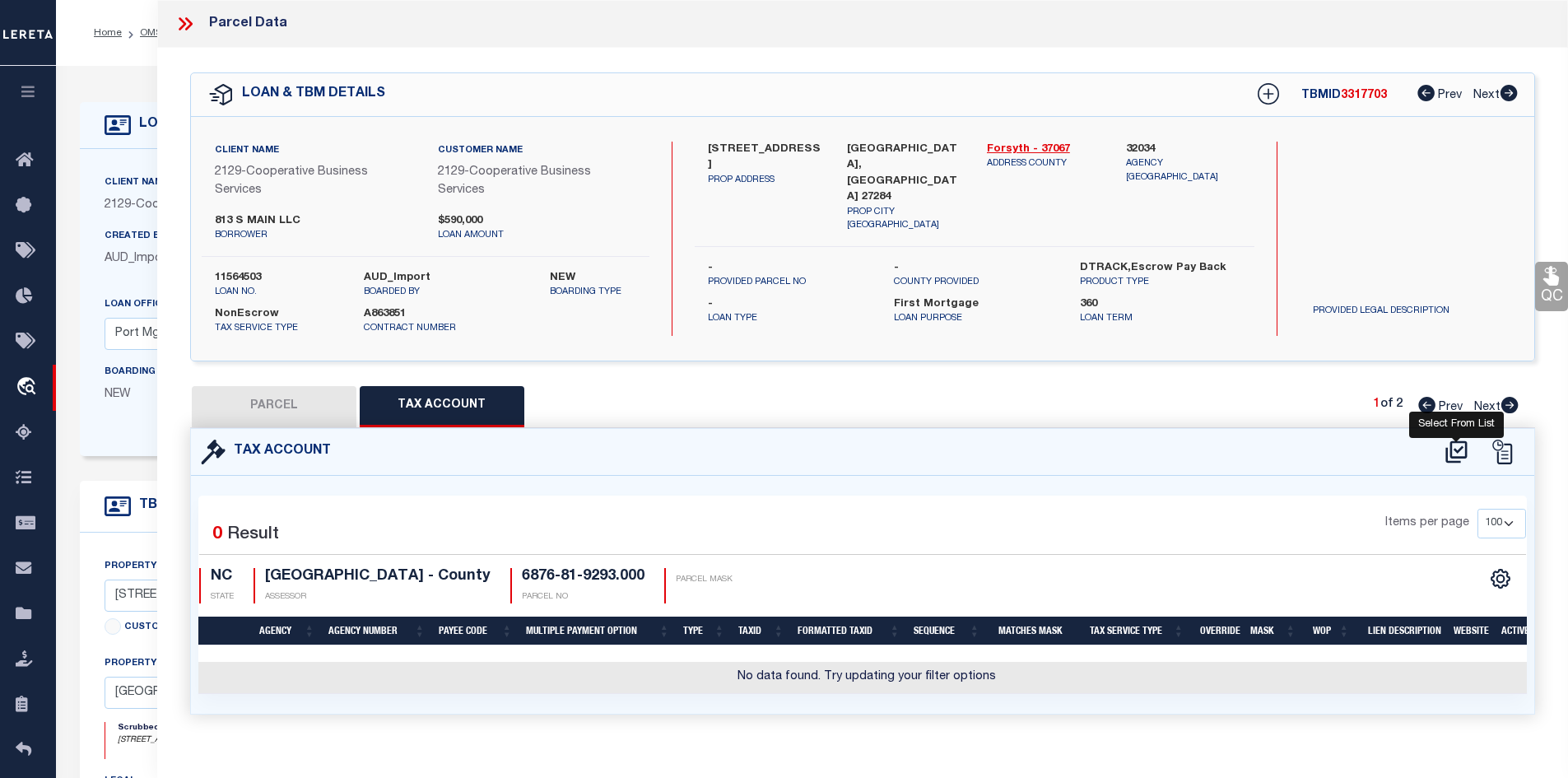
click at [1448, 445] on icon at bounding box center [1456, 452] width 27 height 26
select select "100"
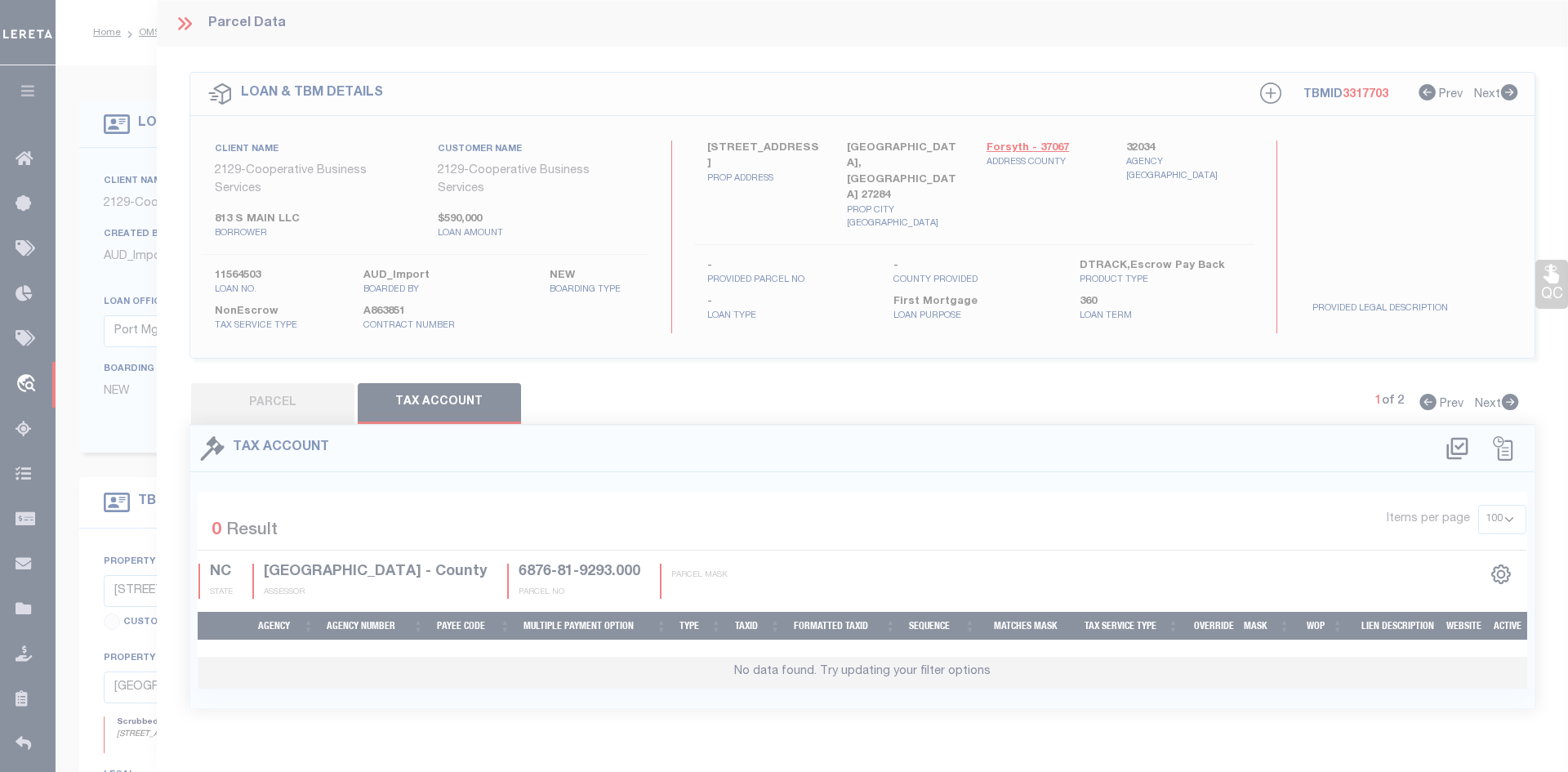
select select "100"
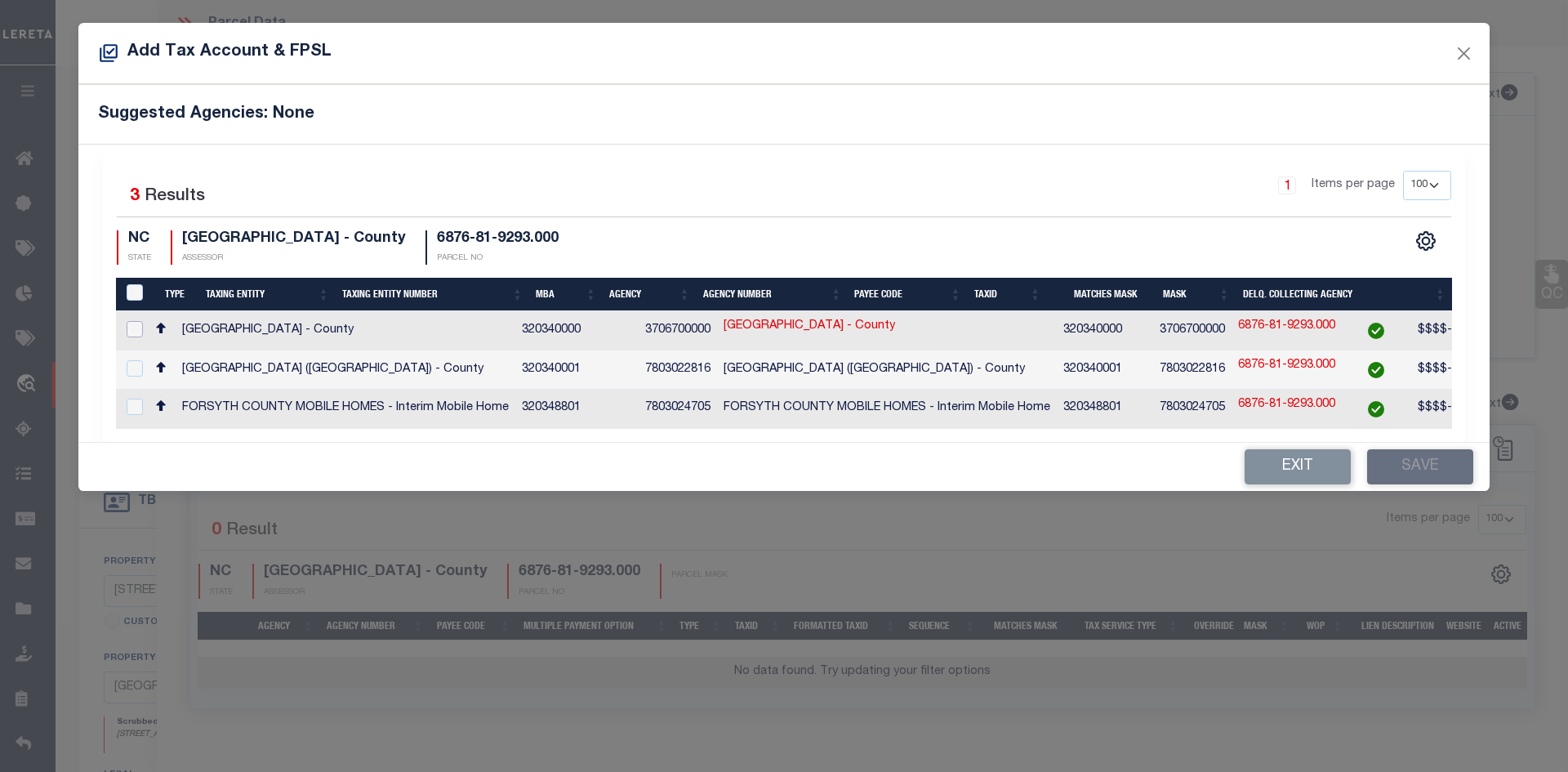
click at [127, 321] on input "checkbox" at bounding box center [134, 329] width 17 height 17
checkbox input "true"
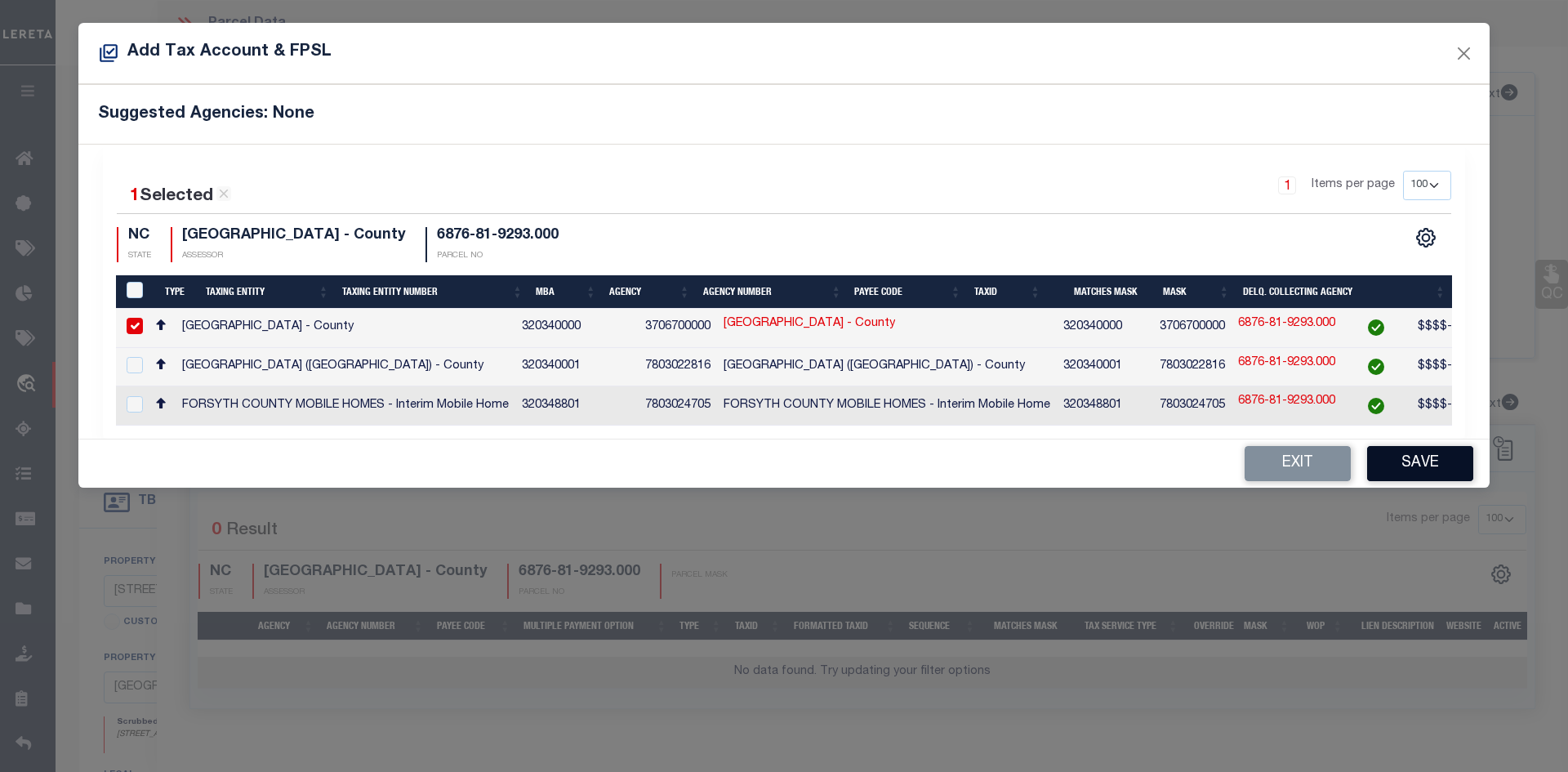
click at [1434, 471] on button "Save" at bounding box center [1419, 464] width 106 height 35
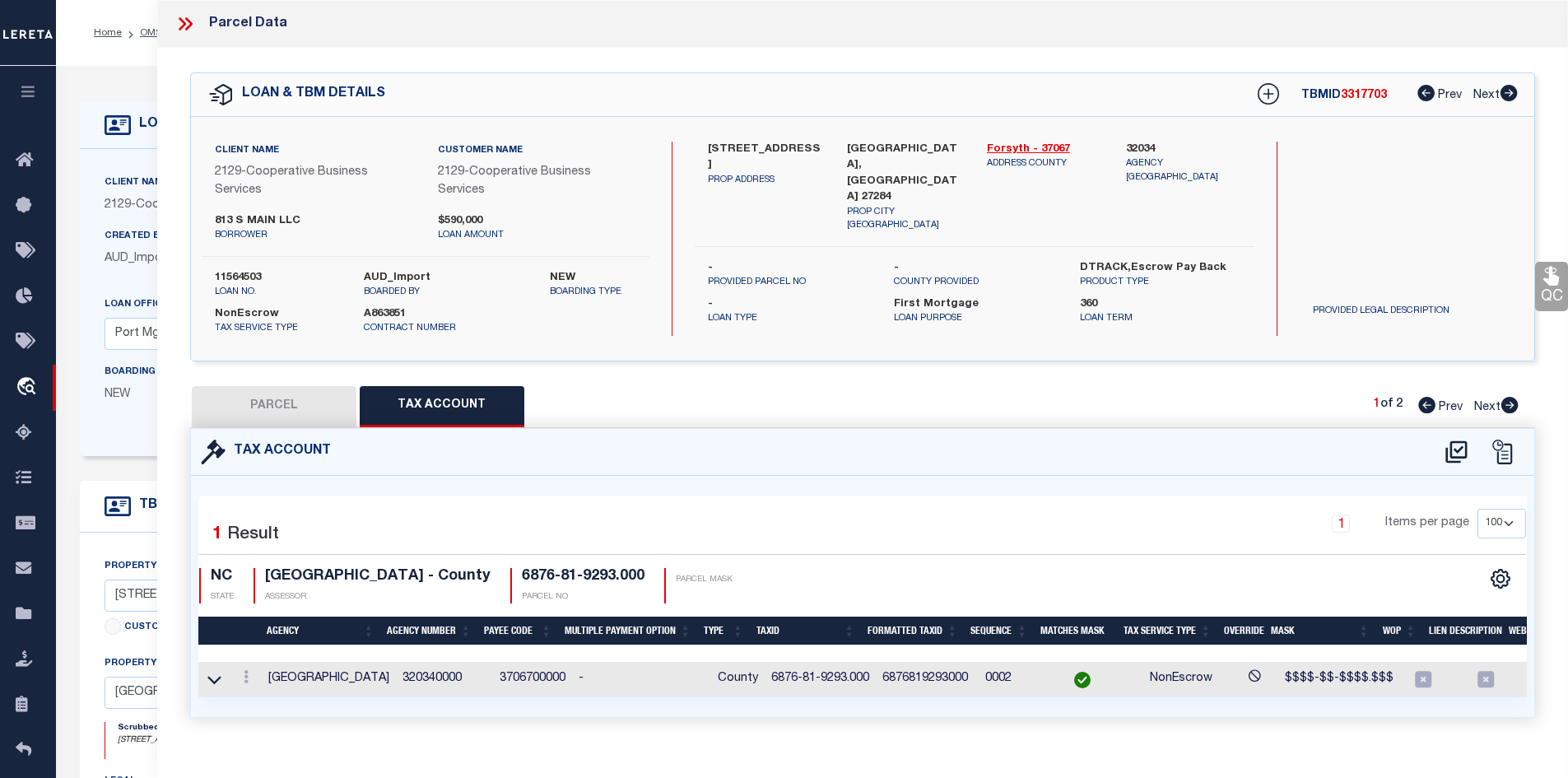
click at [286, 416] on button "PARCEL" at bounding box center [274, 407] width 165 height 41
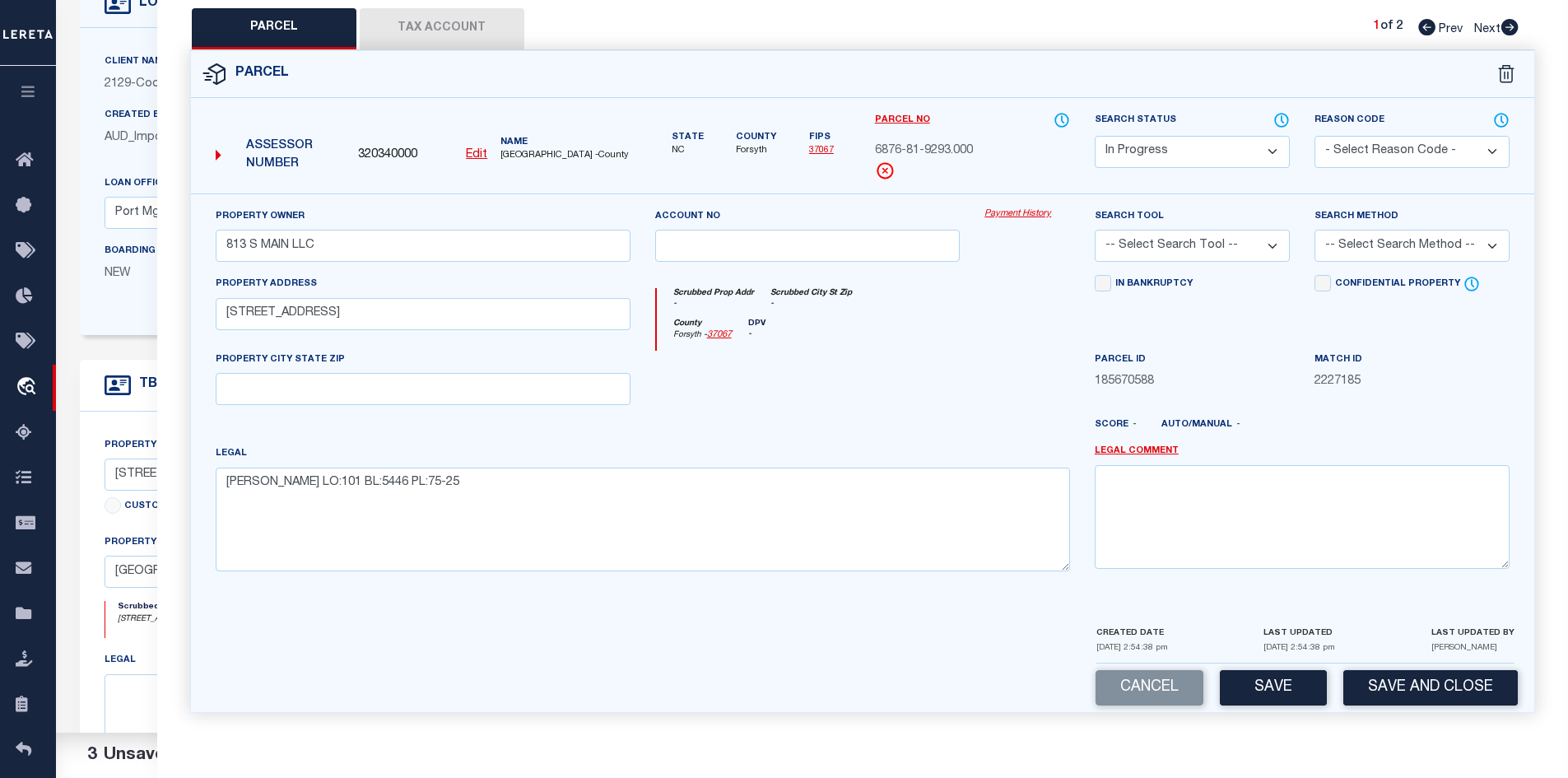
scroll to position [165, 0]
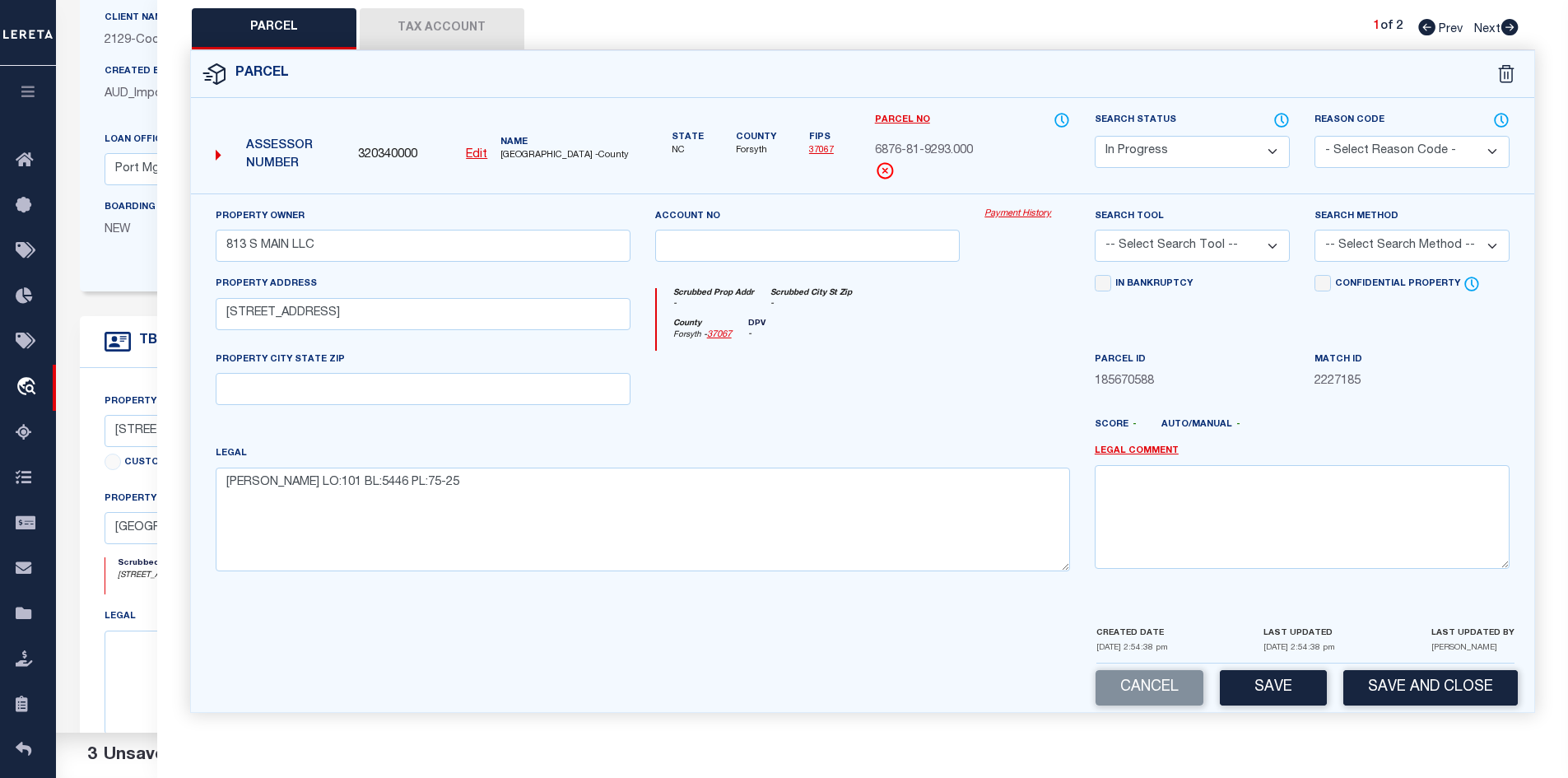
click at [1143, 152] on select "Automated Search Bad Parcel Complete Duplicate Parcel High Dollar Reporting In …" at bounding box center [1192, 152] width 195 height 32
click at [1018, 329] on div "County Forsyth - 37067 DPV -" at bounding box center [863, 334] width 414 height 32
click at [462, 27] on button "Tax Account" at bounding box center [442, 28] width 165 height 41
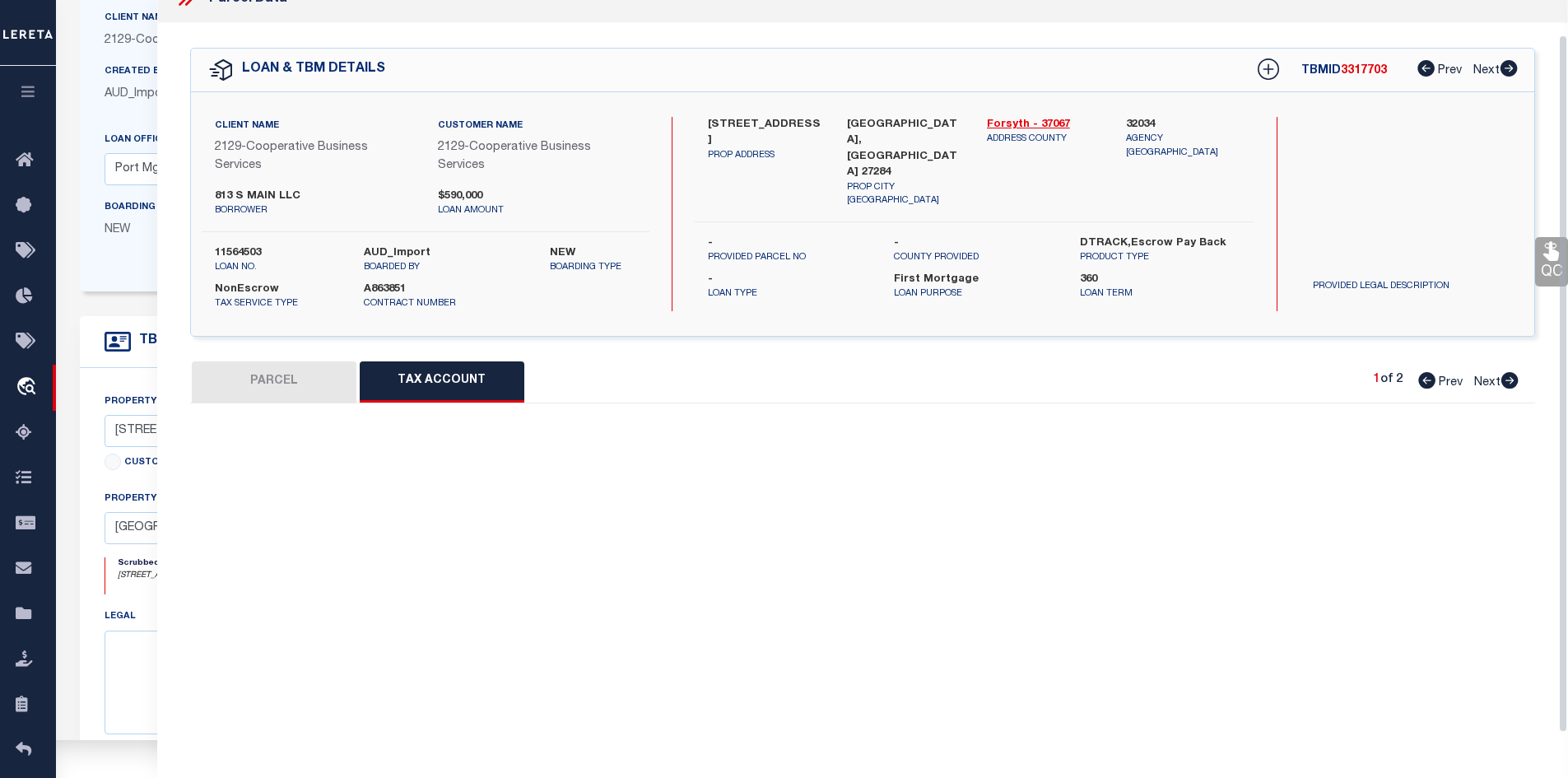
select select "100"
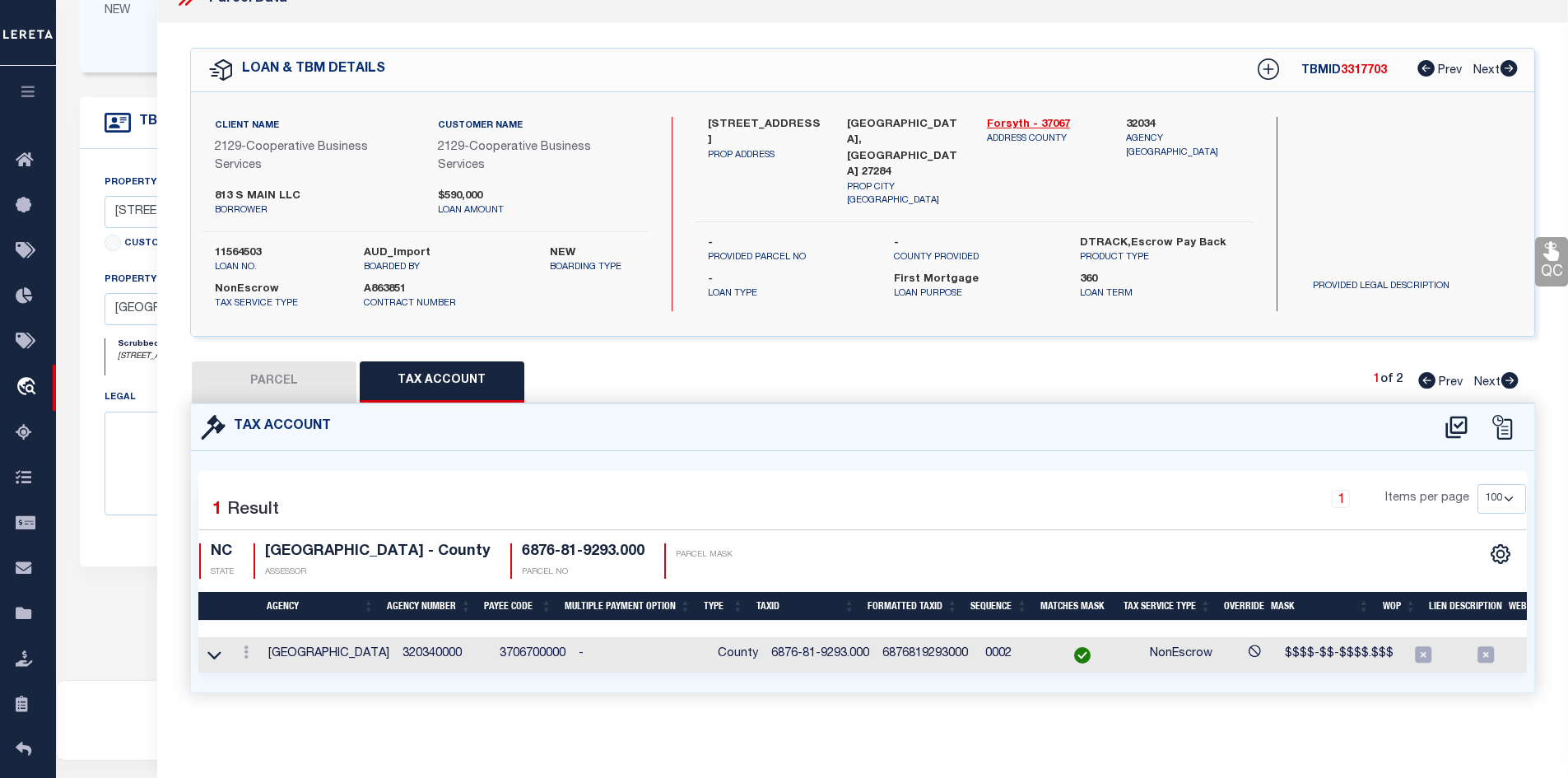
scroll to position [412, 0]
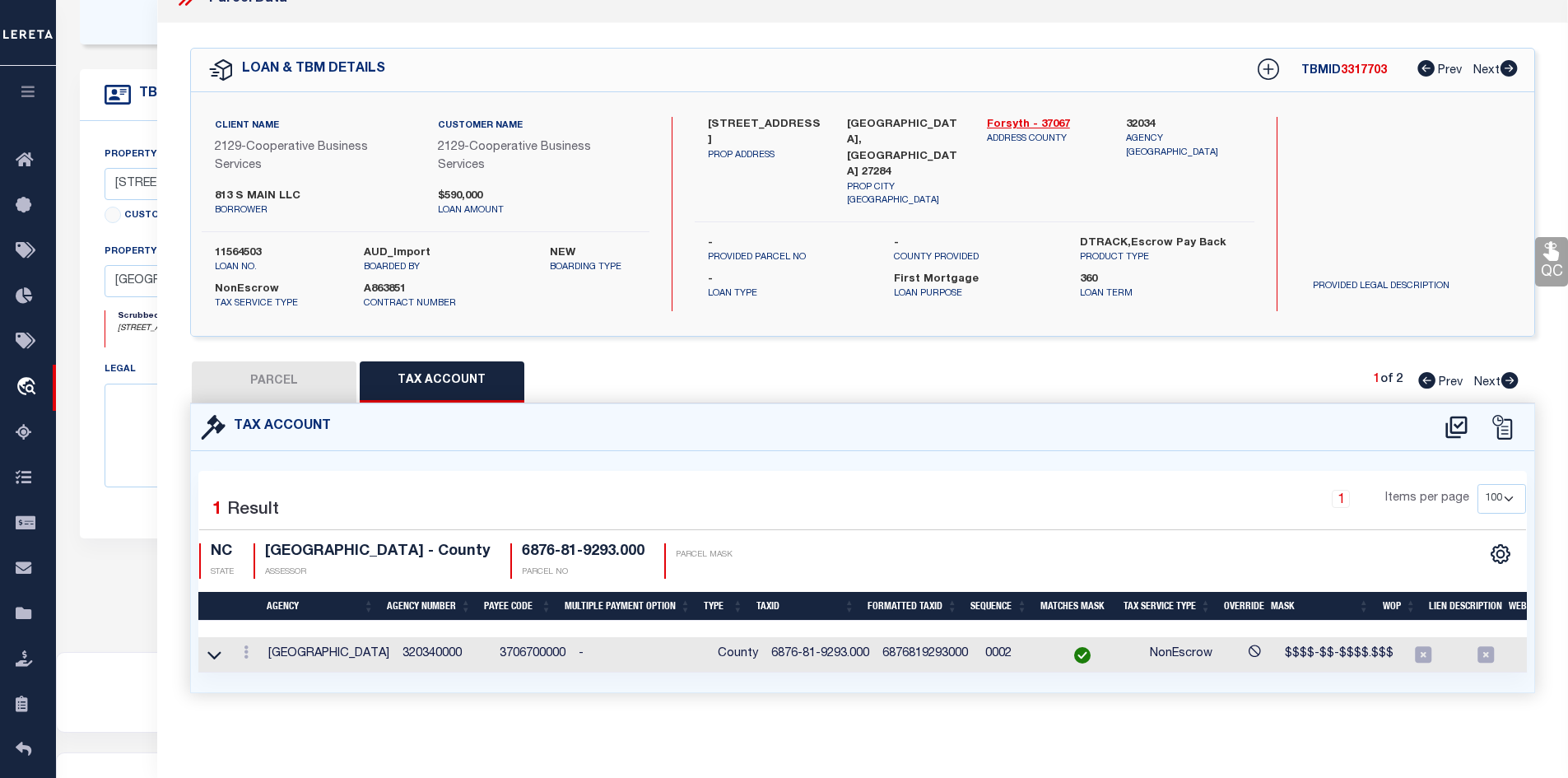
click at [296, 368] on button "PARCEL" at bounding box center [274, 382] width 165 height 41
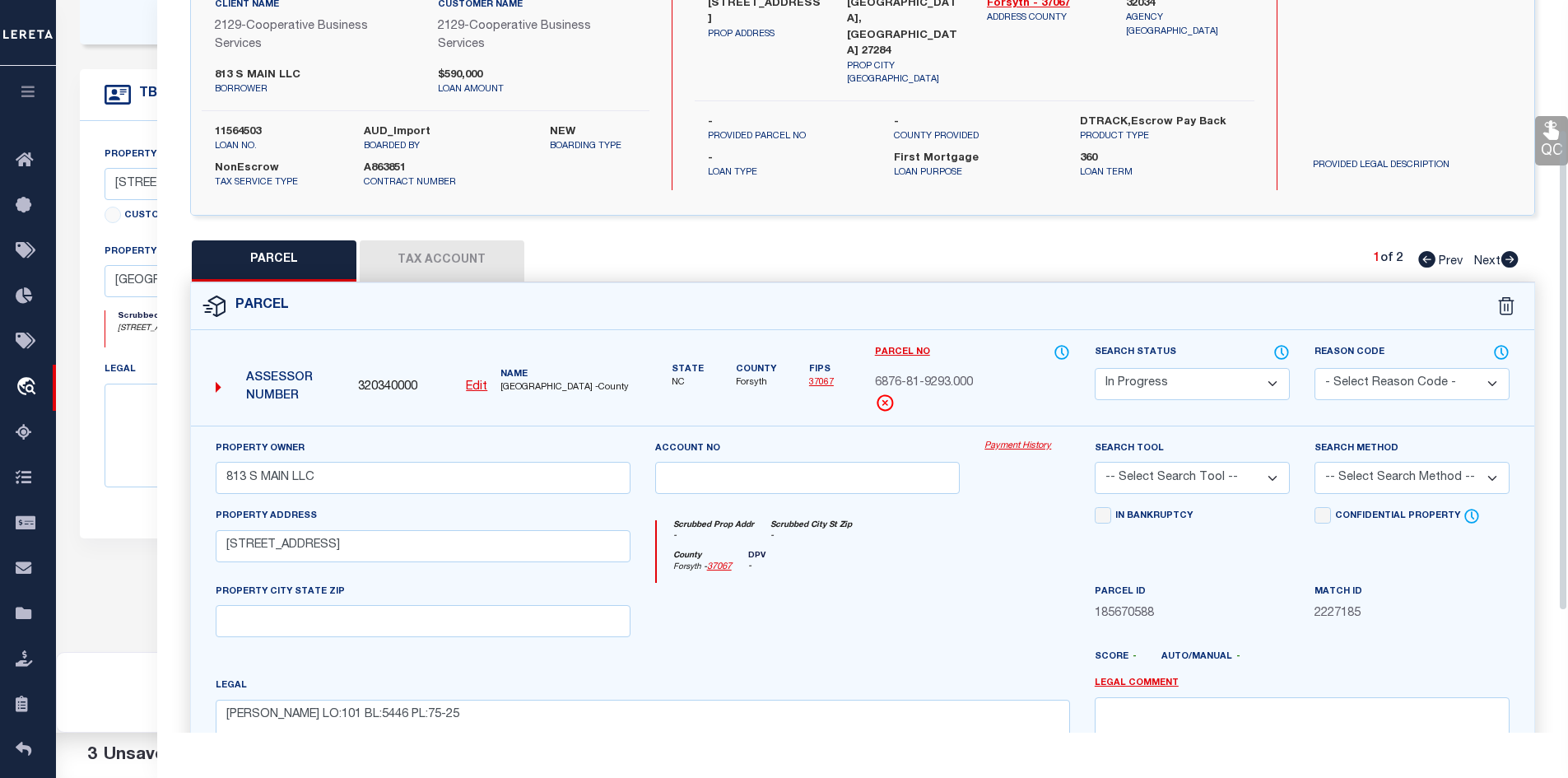
scroll to position [282, 0]
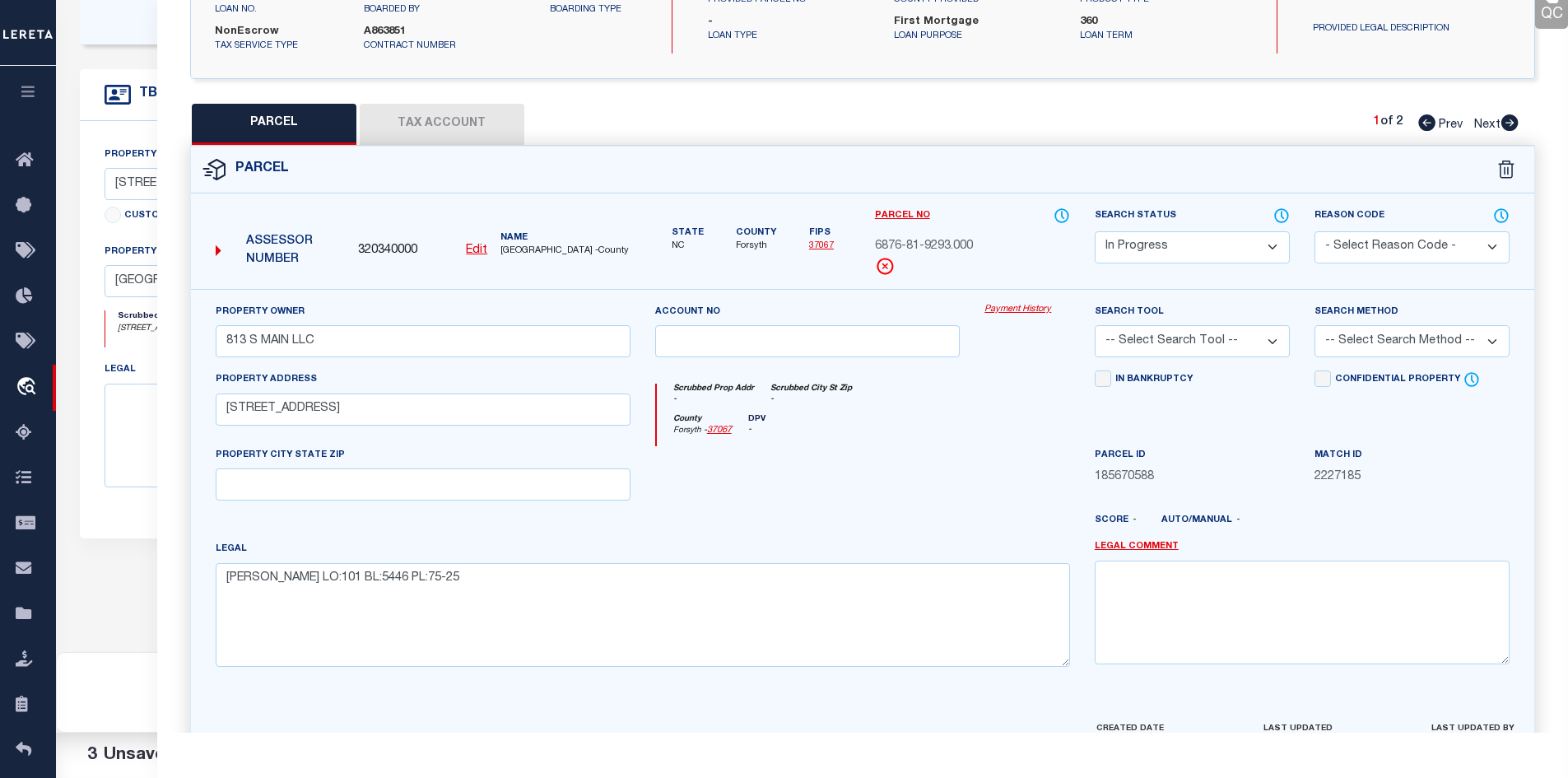
click at [1139, 246] on select "Automated Search Bad Parcel Complete Duplicate Parcel High Dollar Reporting In …" at bounding box center [1192, 247] width 195 height 32
select select "PC"
click at [1095, 231] on select "Automated Search Bad Parcel Complete Duplicate Parcel High Dollar Reporting In …" at bounding box center [1192, 247] width 195 height 32
click at [1349, 266] on div "Reason Code - Select Reason Code - 099 - Other (Provide additional detail) ACT …" at bounding box center [1412, 248] width 220 height 82
click at [1340, 250] on select "- Select Reason Code - 099 - Other (Provide additional detail) ACT - Agency Cha…" at bounding box center [1411, 247] width 195 height 32
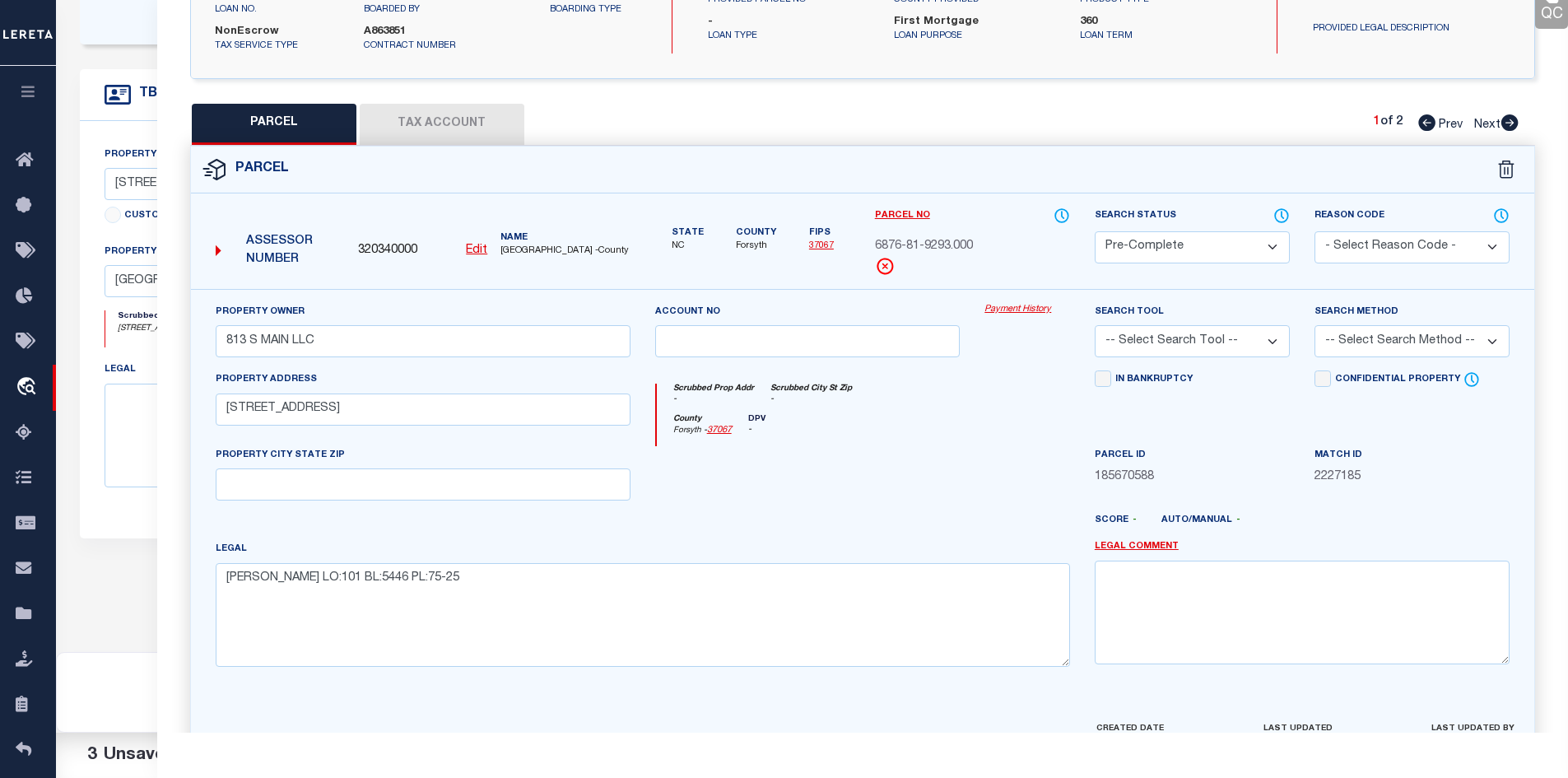
click at [1107, 157] on div "Parcel" at bounding box center [862, 170] width 1344 height 47
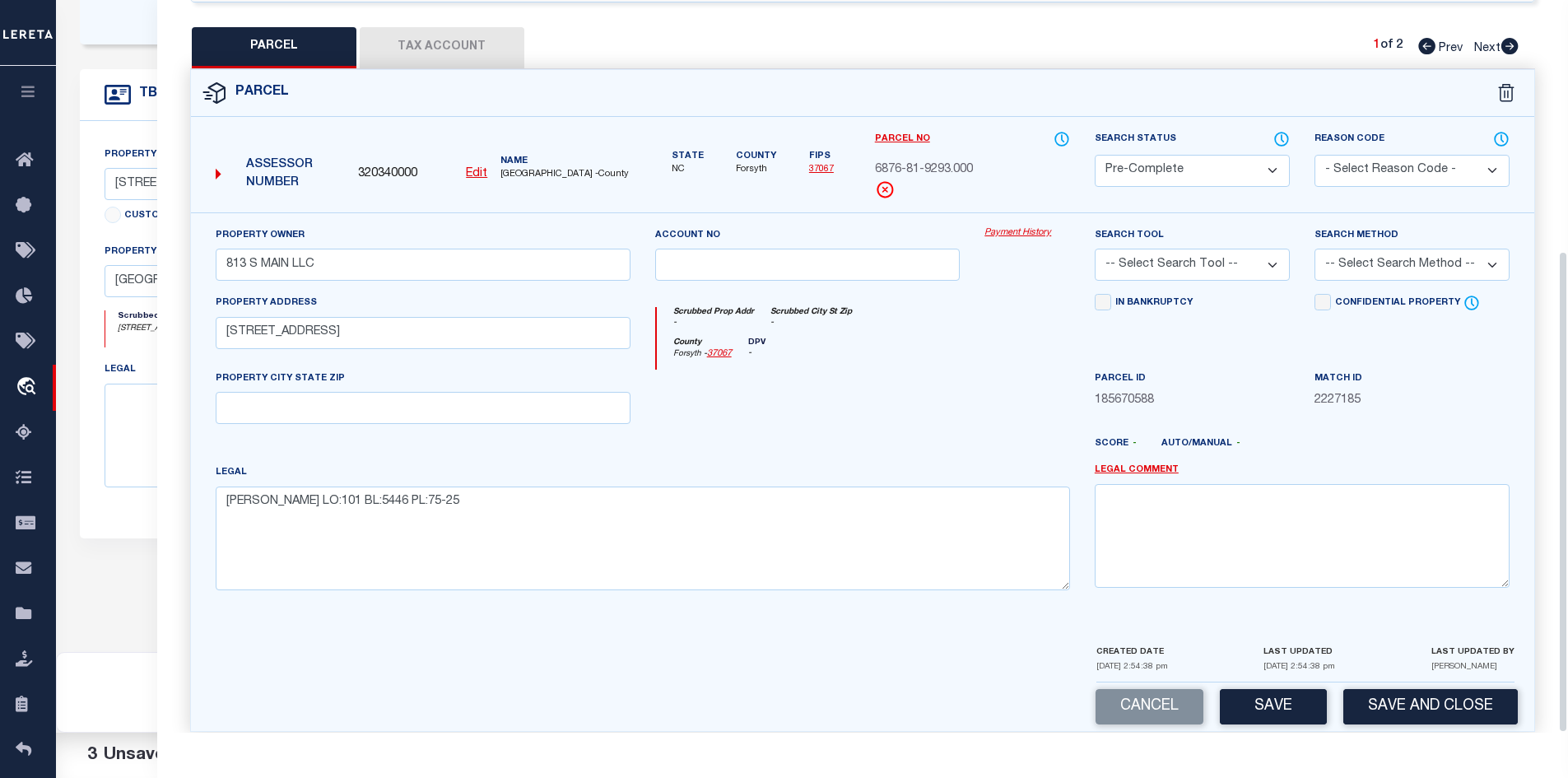
scroll to position [380, 0]
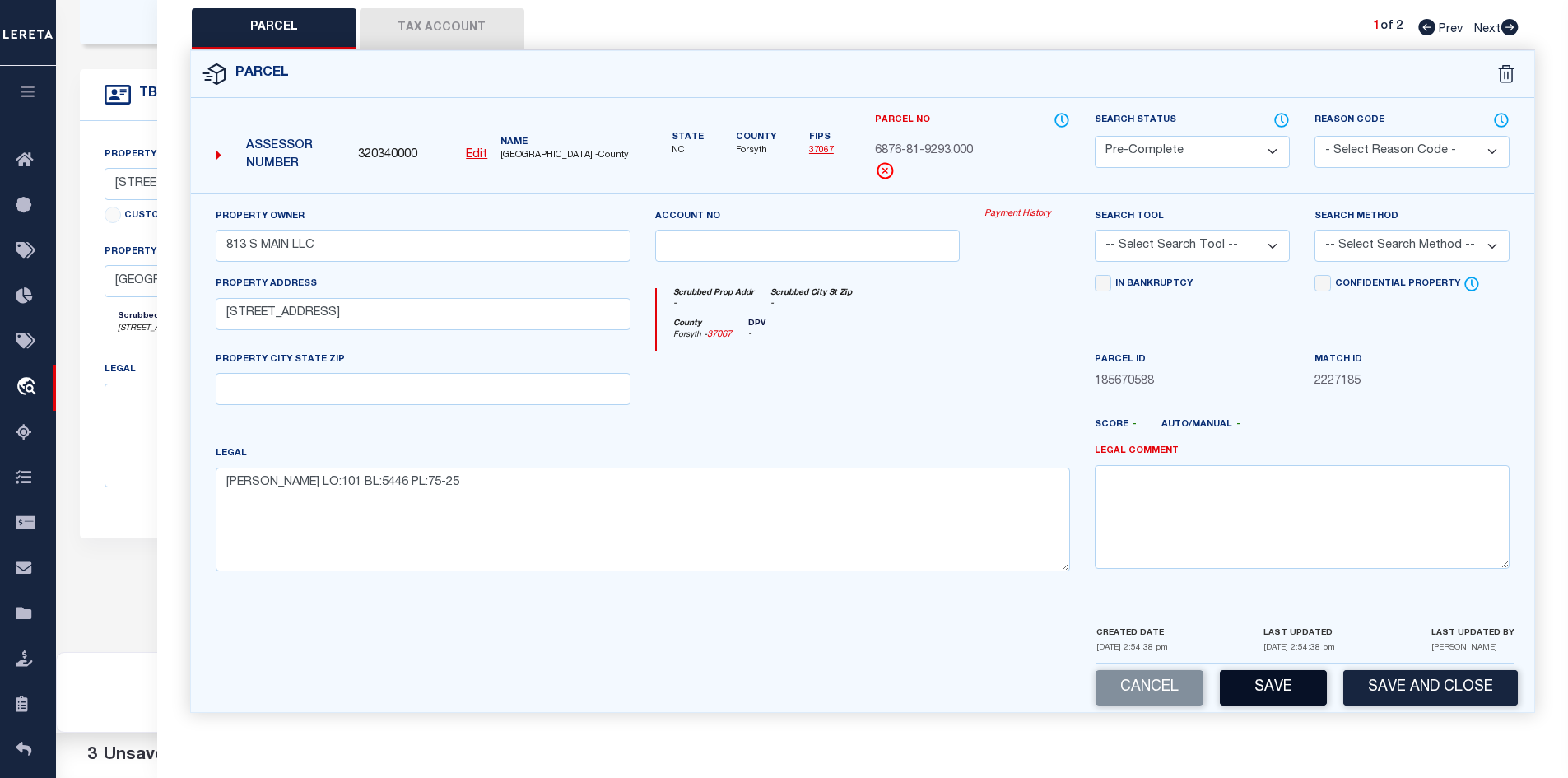
click at [1298, 681] on button "Save" at bounding box center [1273, 688] width 107 height 35
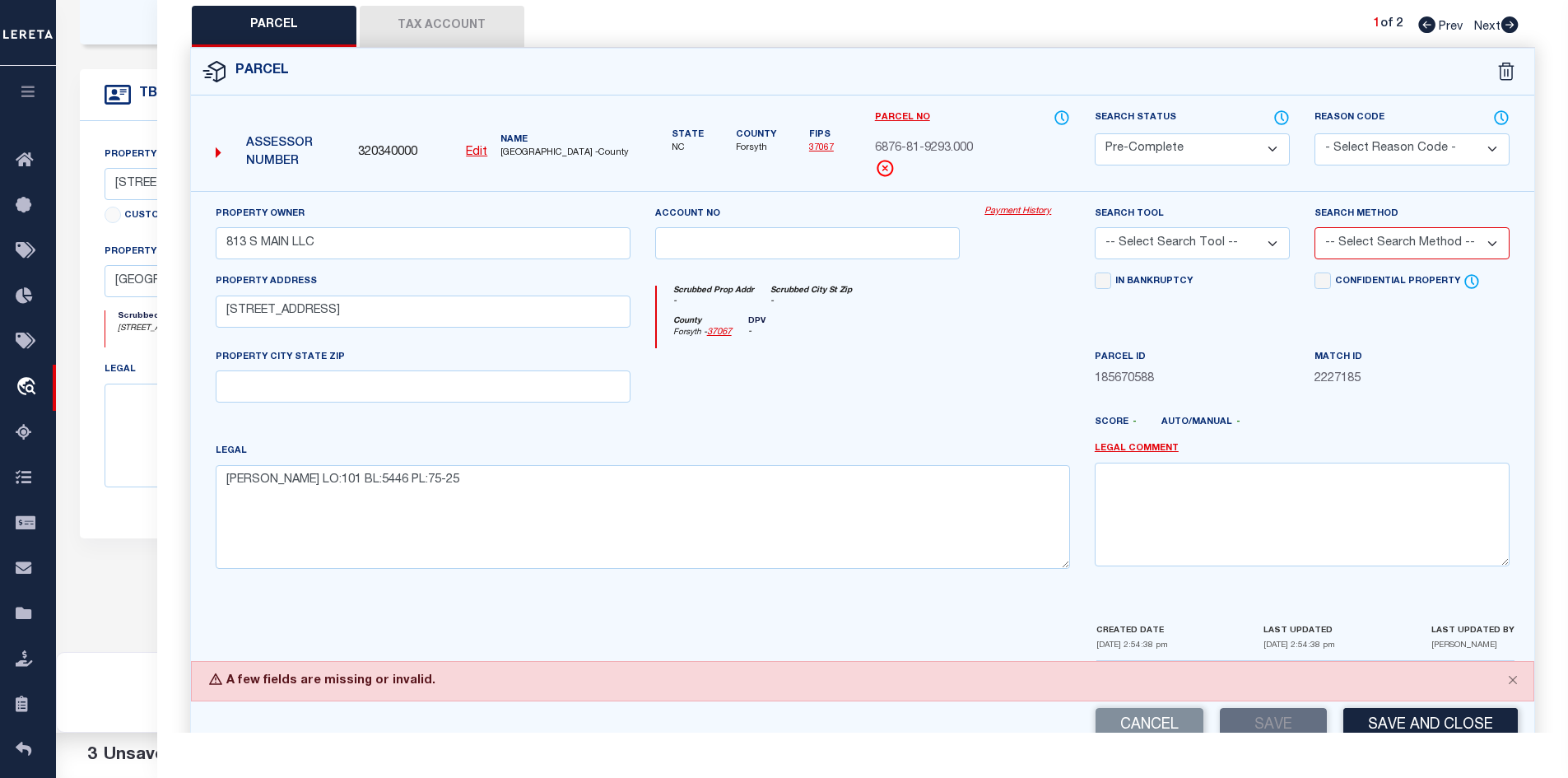
click at [1147, 236] on select "-- Select Search Tool -- 3rd Party Website Agency File Agency Website ATLS CNV-…" at bounding box center [1192, 243] width 195 height 32
select select "AGW"
click at [1095, 228] on select "-- Select Search Tool -- 3rd Party Website Agency File Agency Website ATLS CNV-…" at bounding box center [1192, 243] width 195 height 32
click at [1393, 230] on select "-- Select Search Method -- Property Address Legal Liability Info Provided" at bounding box center [1411, 243] width 195 height 32
select select "ADD"
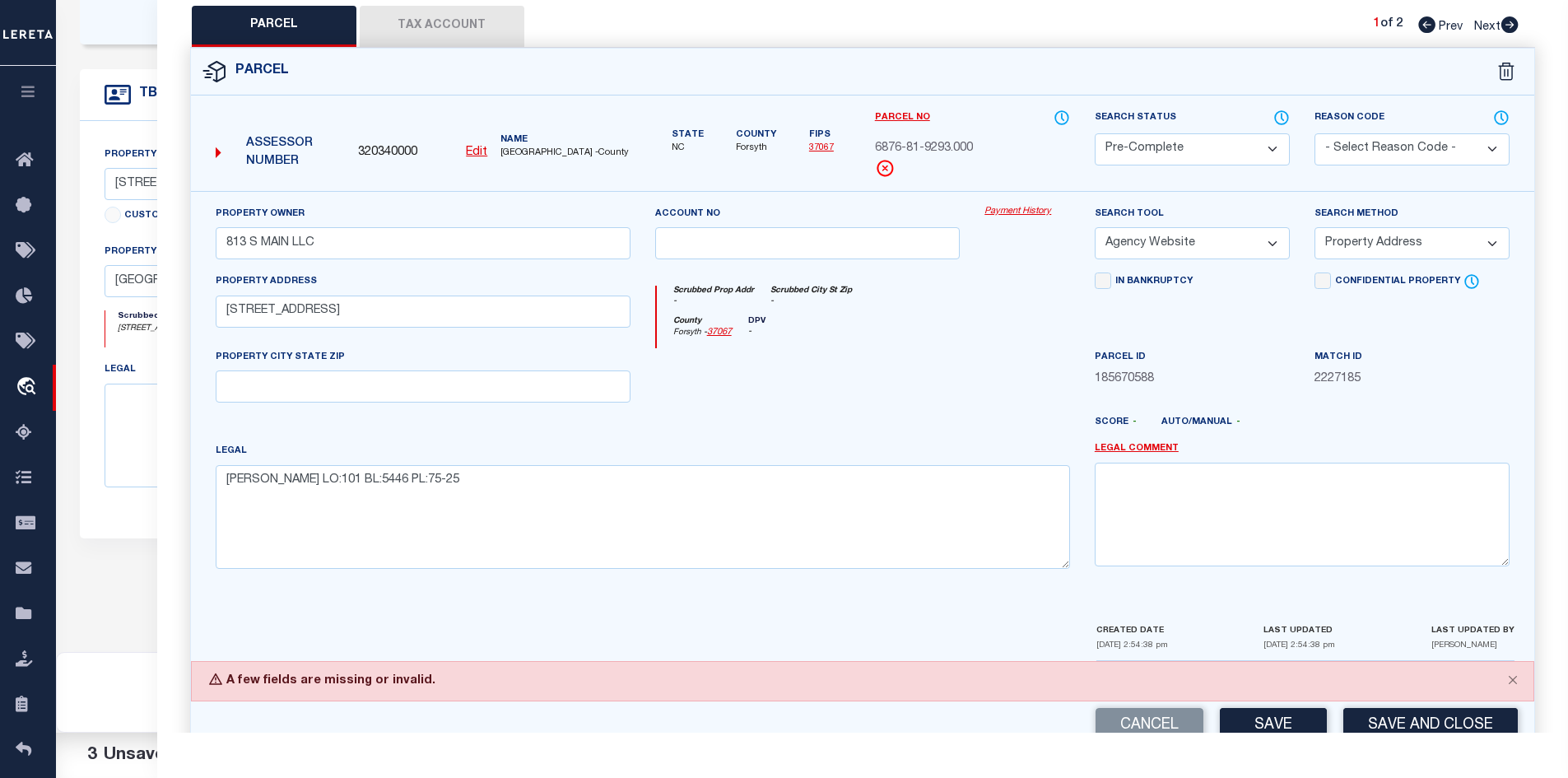
click at [1314, 228] on select "-- Select Search Method -- Property Address Legal Liability Info Provided" at bounding box center [1411, 243] width 195 height 32
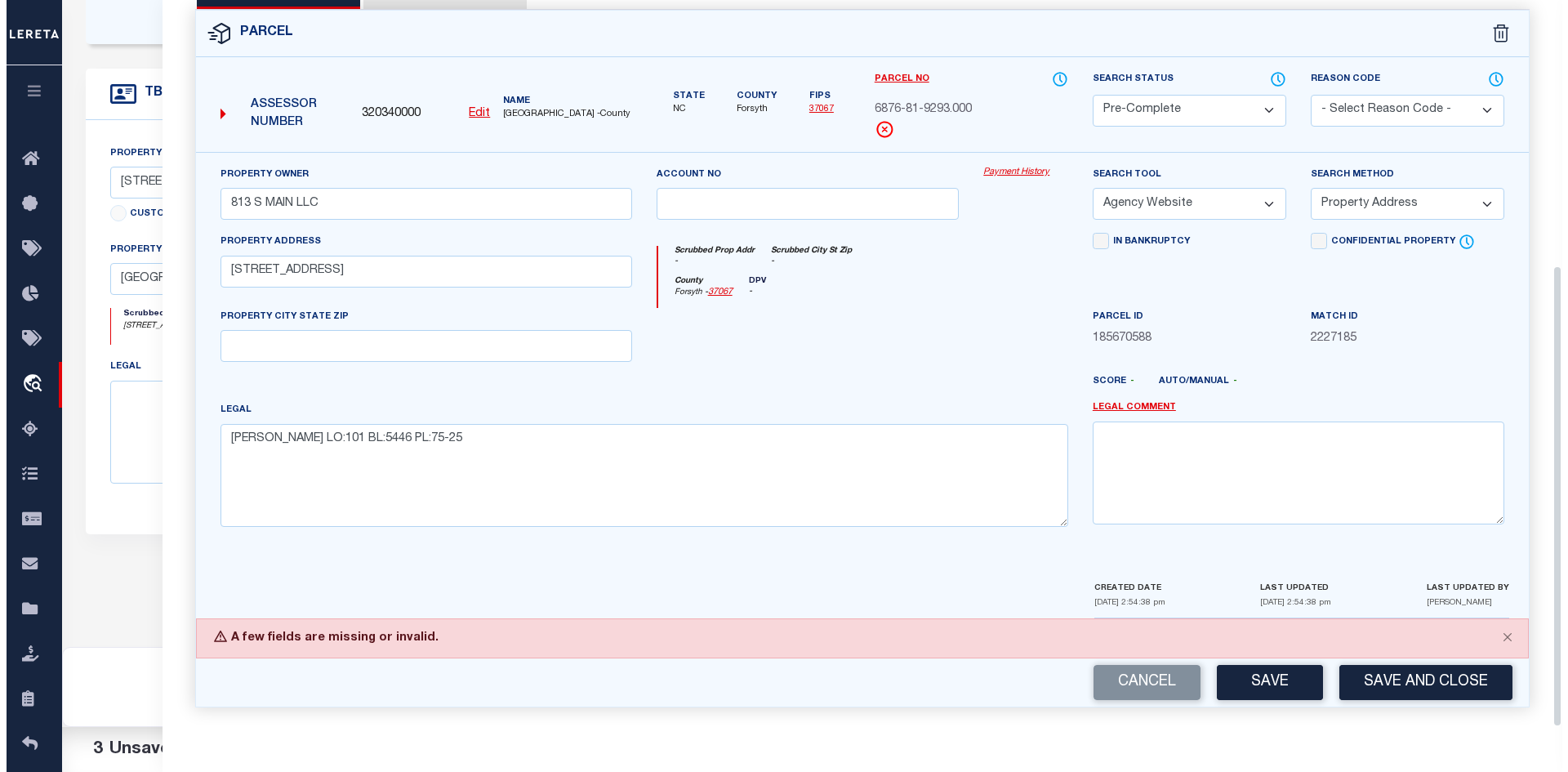
scroll to position [476, 0]
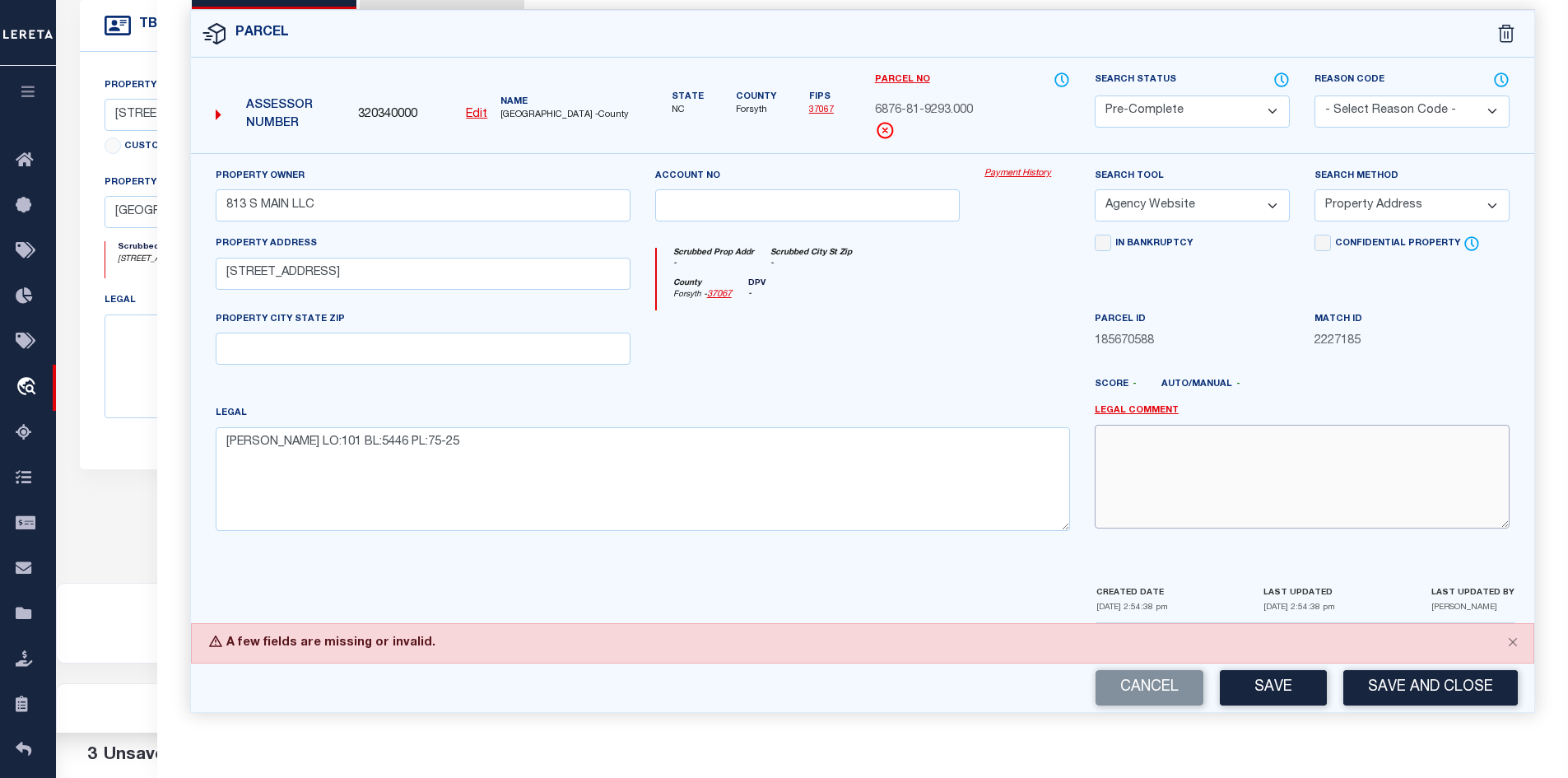
click at [1162, 481] on textarea at bounding box center [1301, 476] width 415 height 104
click at [1370, 111] on select "- Select Reason Code - 099 - Other (Provide additional detail) ACT - Agency Cha…" at bounding box center [1411, 111] width 195 height 32
select select "099"
click at [1314, 95] on select "- Select Reason Code - 099 - Other (Provide additional detail) ACT - Agency Cha…" at bounding box center [1411, 111] width 195 height 32
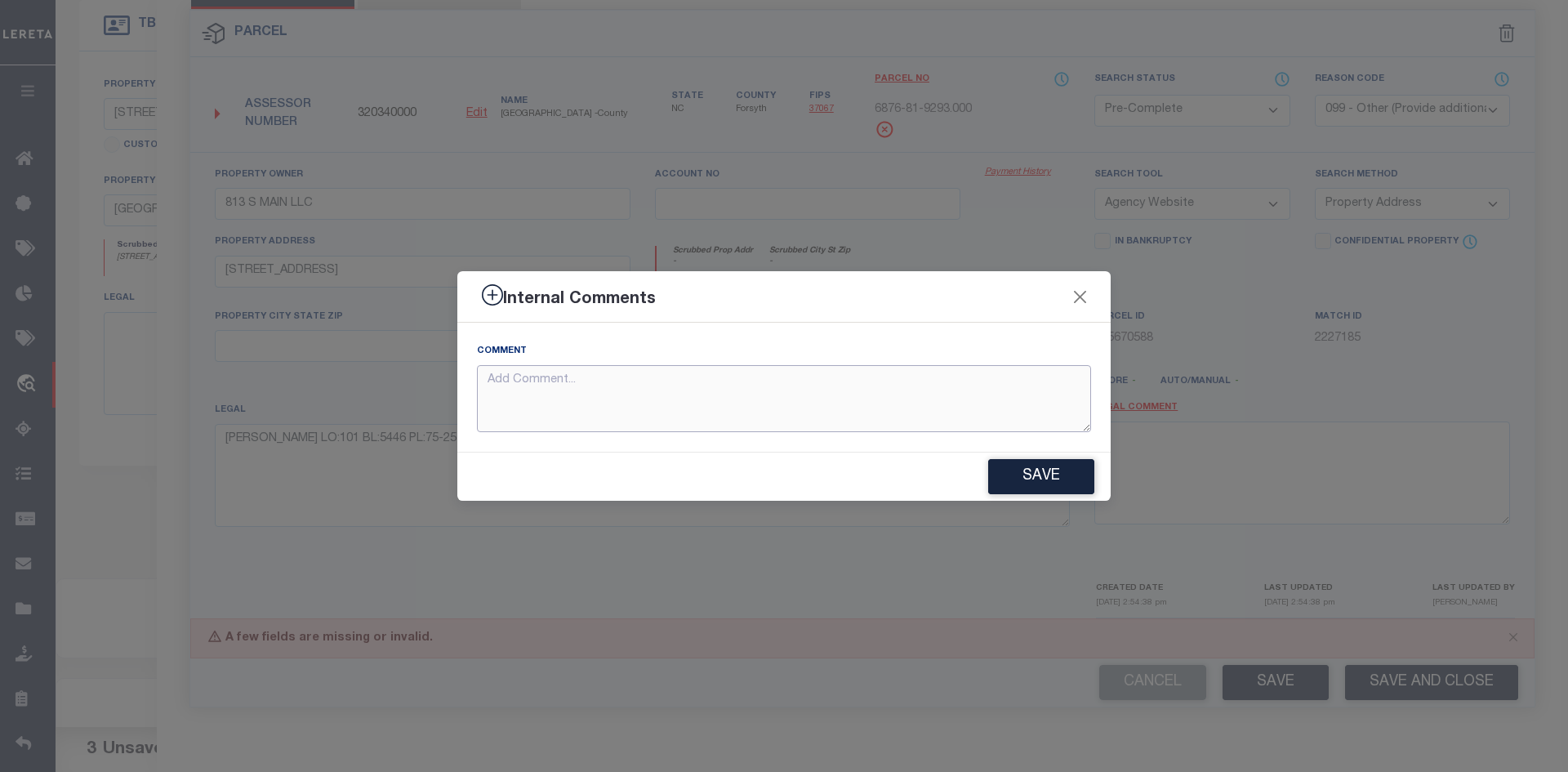
paste textarea "Please update parcel to : 6876-81-9293.000"
type textarea "Please update parcel to : 6876-81-9293.000"
click at [1019, 487] on button "Save" at bounding box center [1040, 476] width 106 height 35
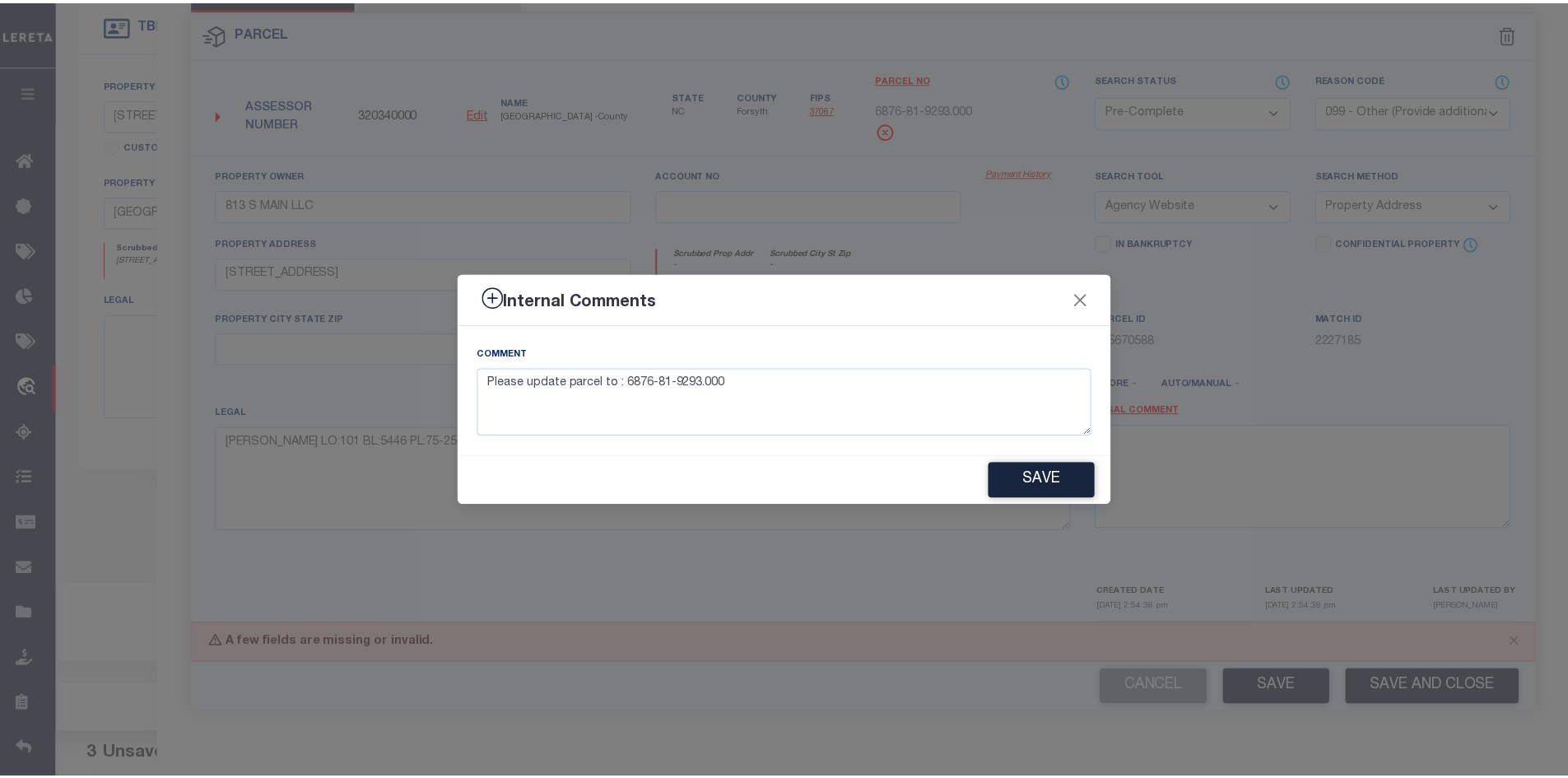
scroll to position [380, 0]
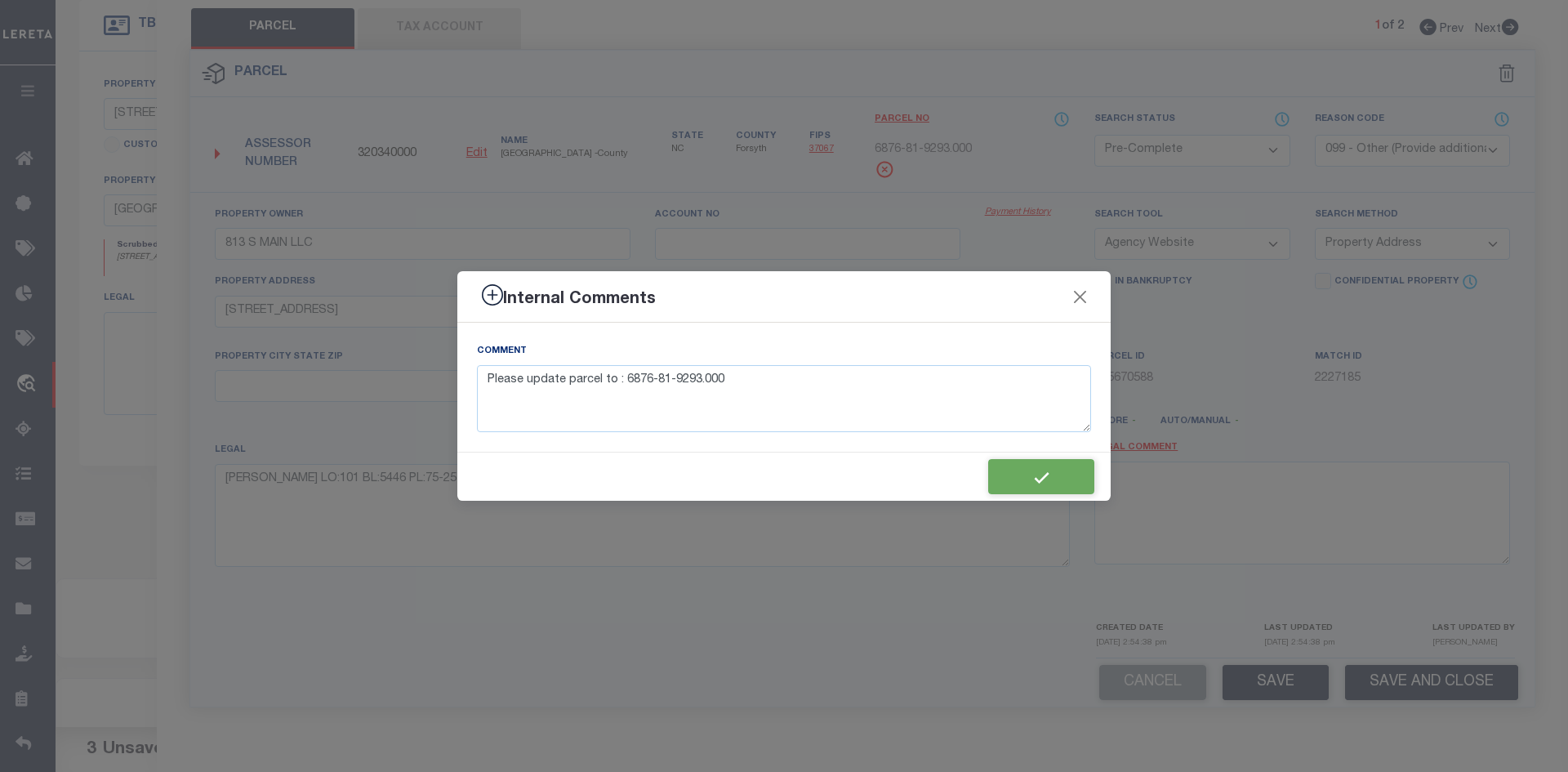
type textarea "Please update parcel to : 6876-81-9293.000"
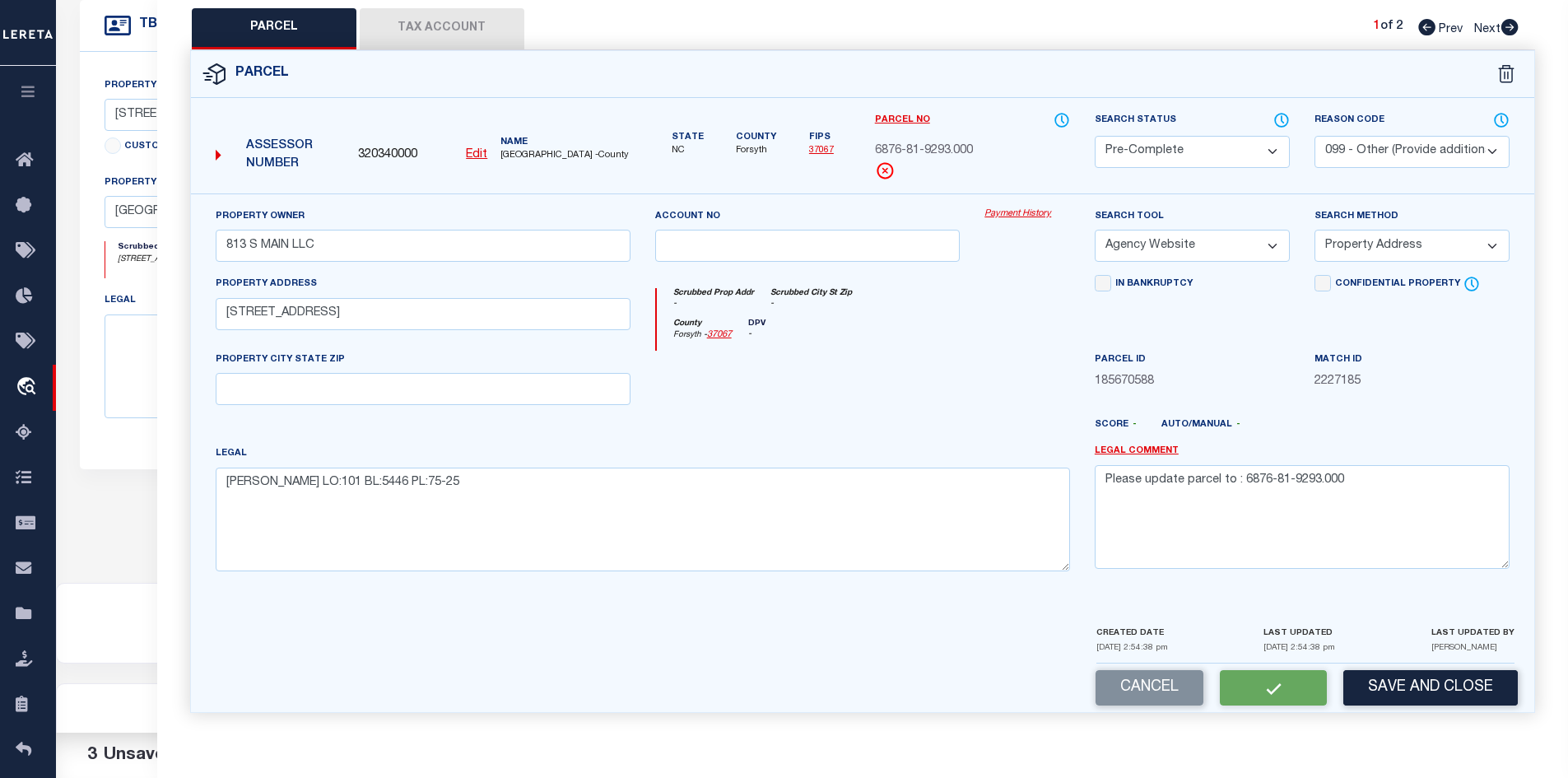
select select "AS"
select select
checkbox input "false"
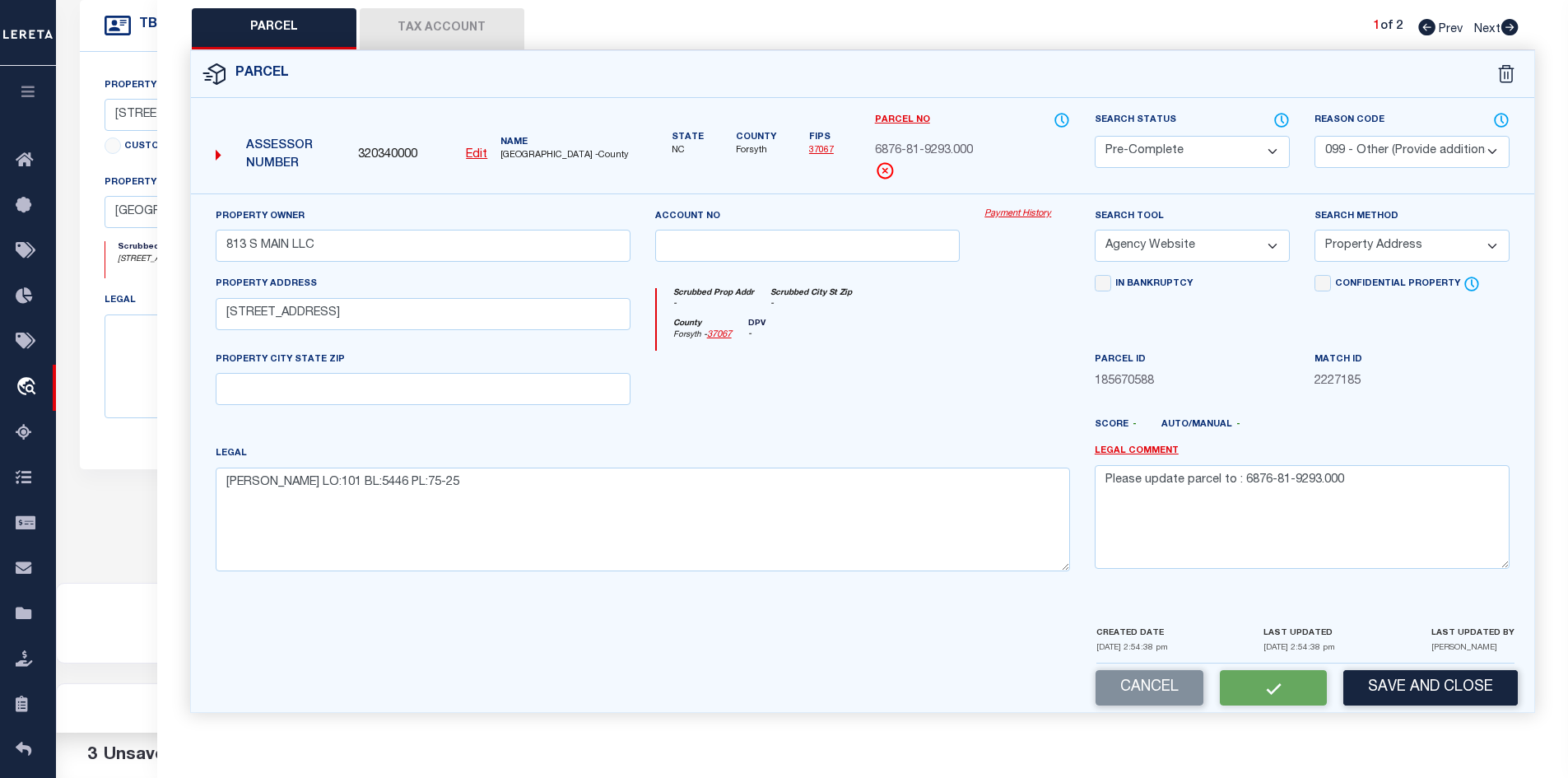
checkbox input "false"
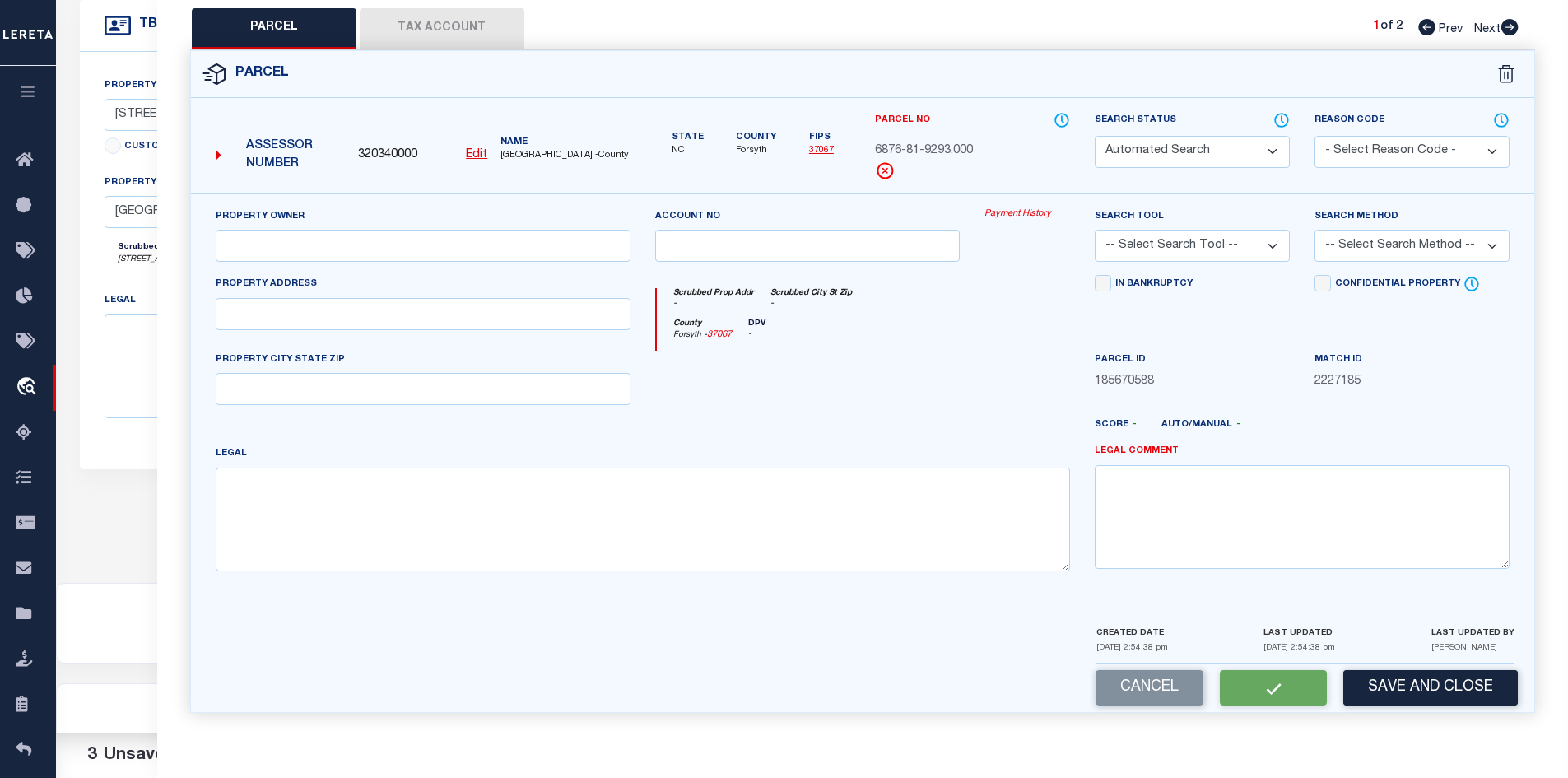
select select "PC"
select select "099"
type input "813 S MAIN LLC"
select select "AGW"
select select "ADD"
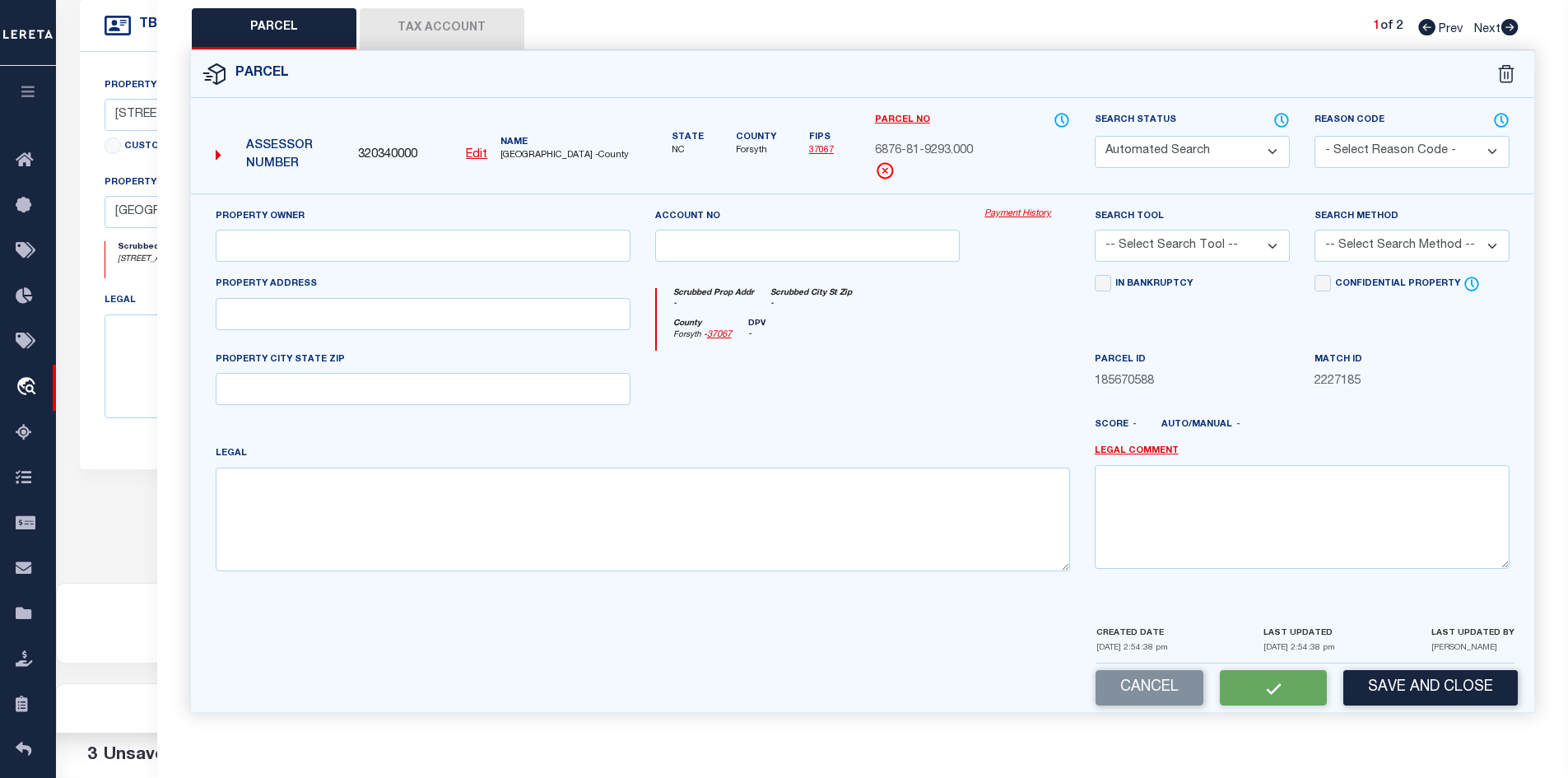
type input "813 S Main ST"
type textarea "HARDEE'S LO:101 BL:5446 PL:75-25"
type textarea "Please update parcel to : 6876-81-9293.000"
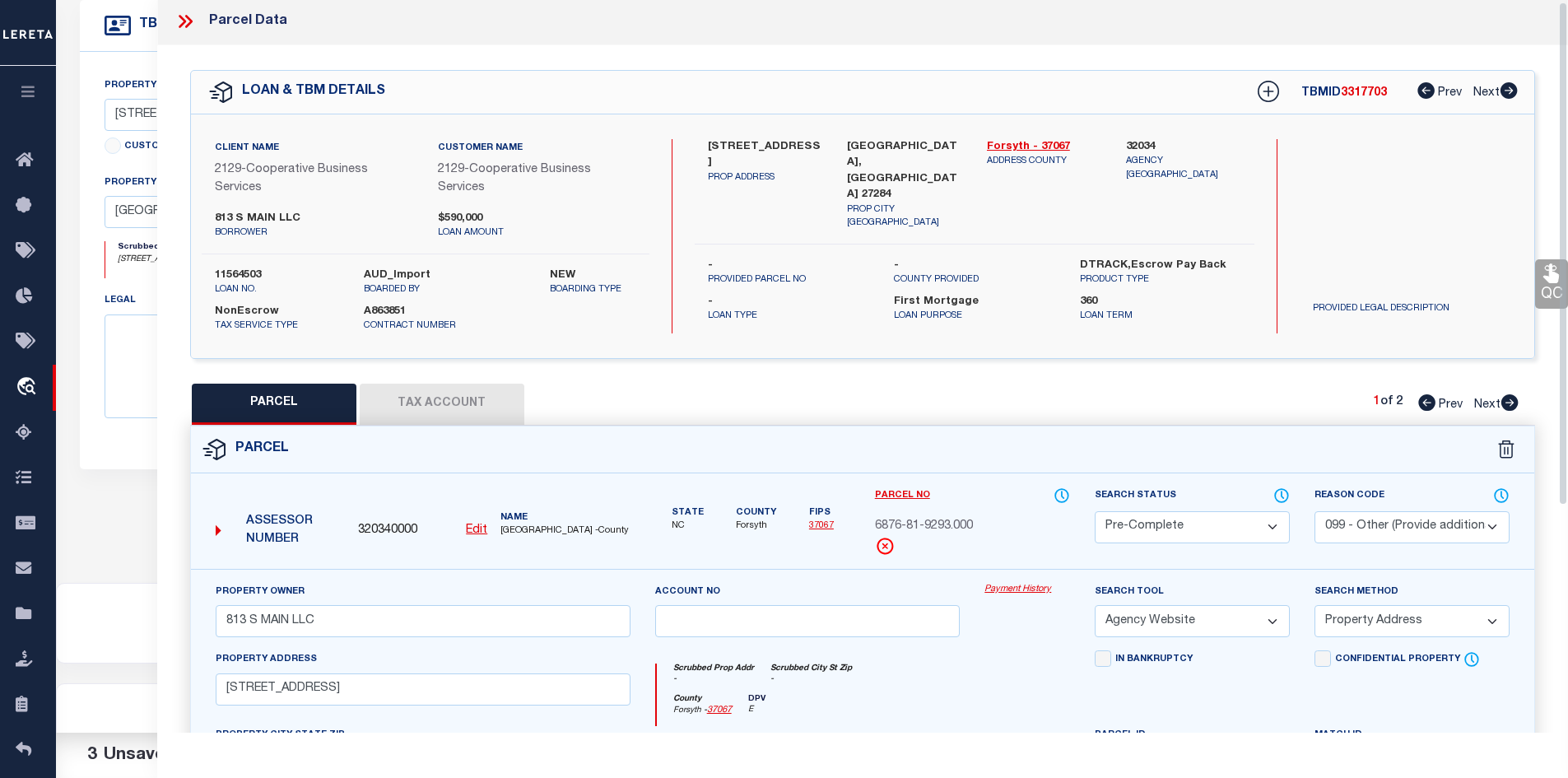
scroll to position [0, 0]
click at [180, 15] on div "Parcel Data" at bounding box center [862, 24] width 1411 height 48
click at [181, 18] on icon at bounding box center [185, 24] width 22 height 22
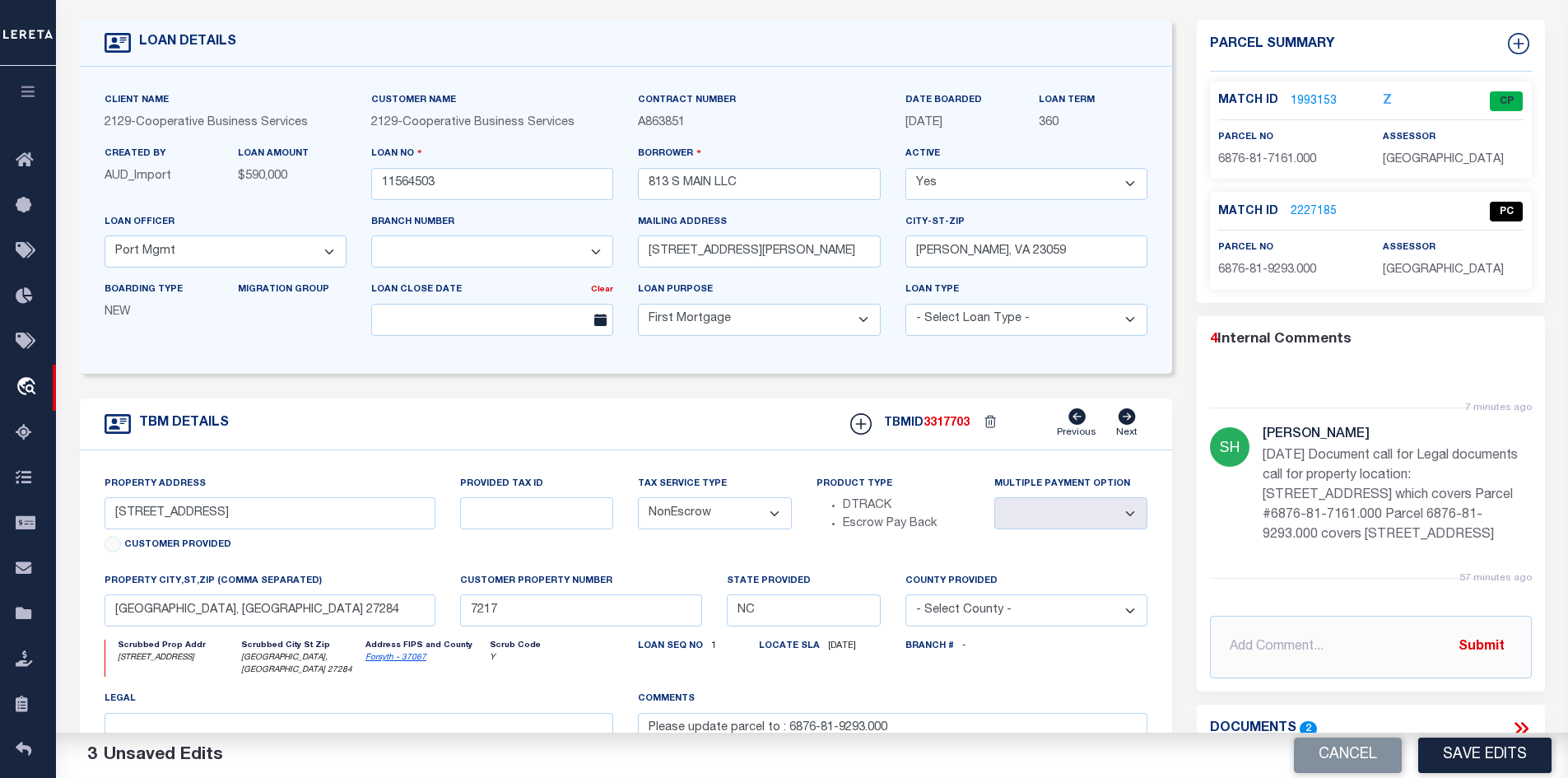
scroll to position [247, 0]
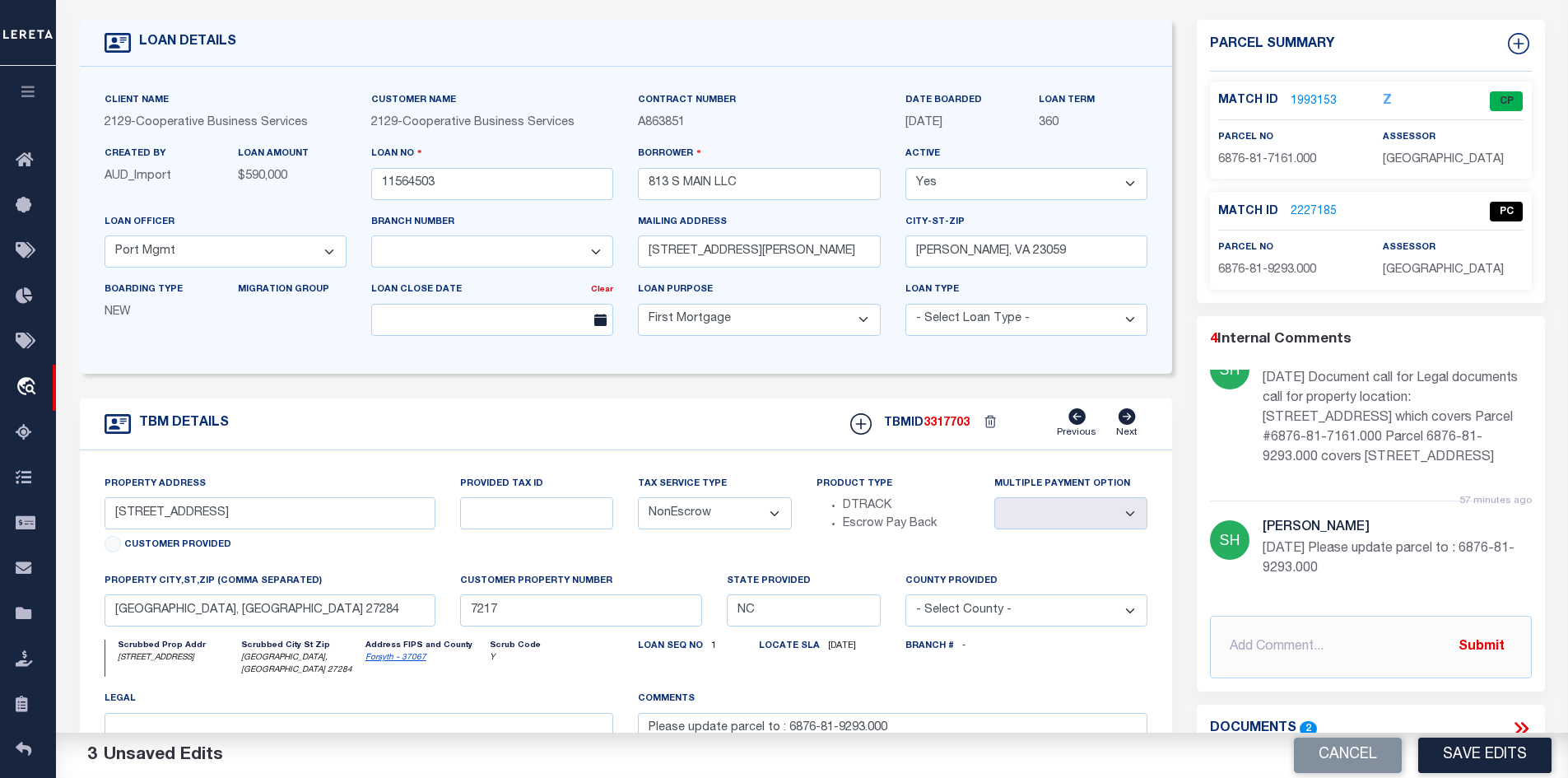
drag, startPoint x: 1313, startPoint y: 397, endPoint x: 1513, endPoint y: 495, distance: 222.7
click at [1513, 480] on div "7 minutes ago Shirley Hardy 8/11/25 Document call for Legal documents call for …" at bounding box center [1396, 415] width 270 height 131
copy p "Document call for Legal documents call for property location: 823 S Main St, Ke…"
click at [1348, 674] on input "text" at bounding box center [1371, 647] width 321 height 63
paste input "Your request is complete, Document call for Legal documents call for property l…"
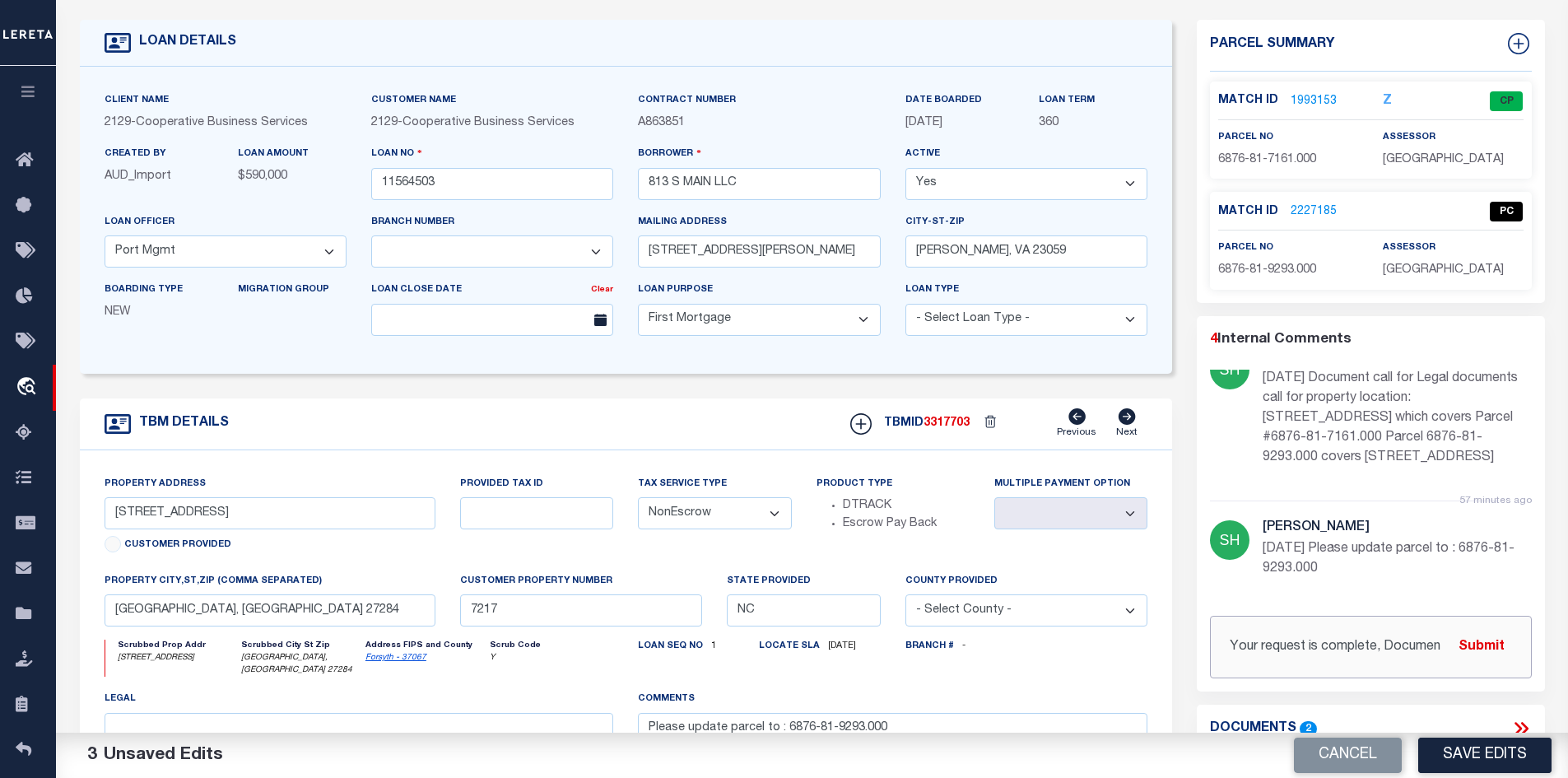
scroll to position [0, 1144]
type input "Your request is complete, Document call for Legal documents call for property l…"
click at [1486, 645] on button "Submit" at bounding box center [1481, 646] width 68 height 33
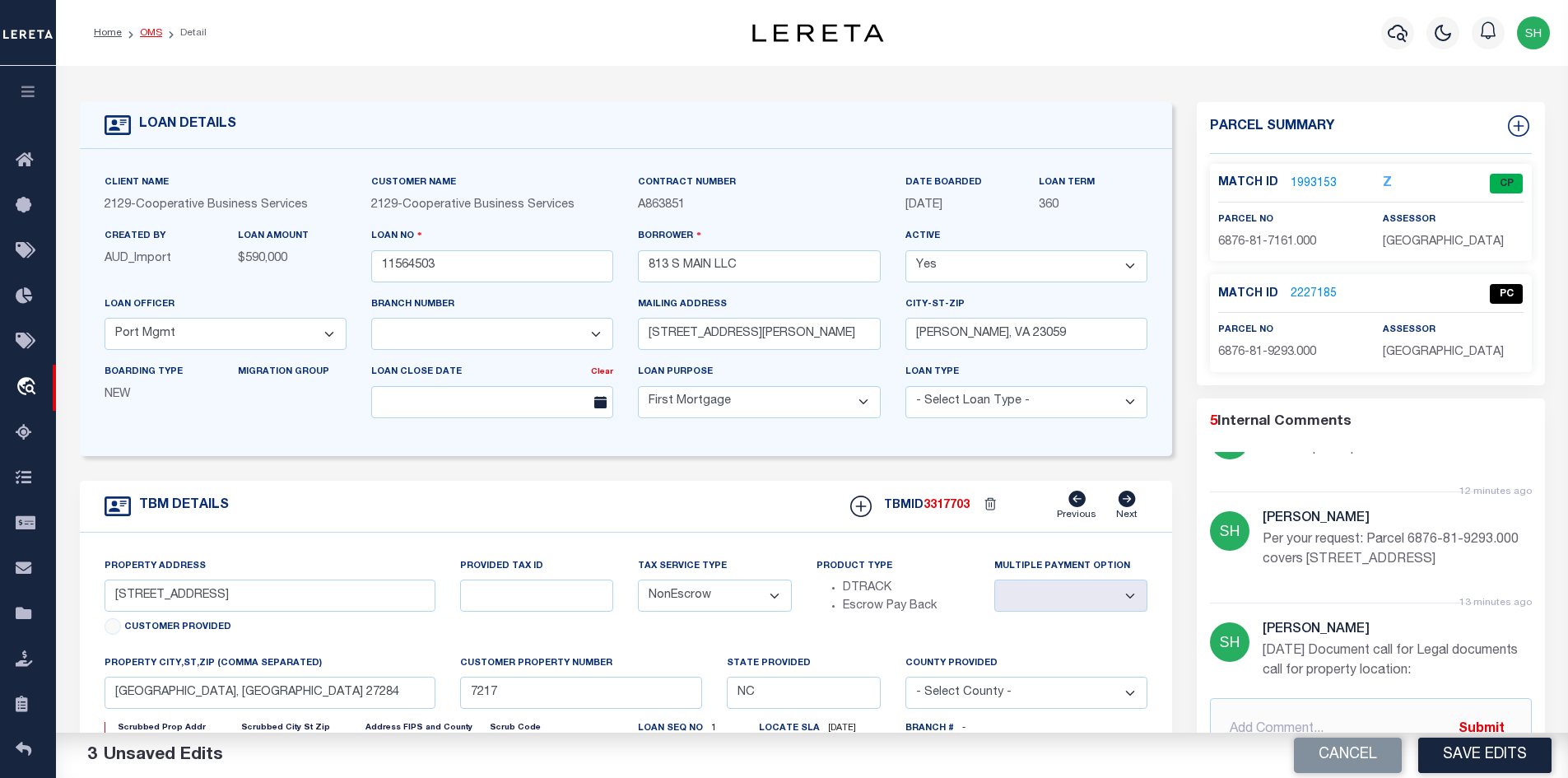
click at [149, 31] on link "OMS" at bounding box center [151, 33] width 23 height 10
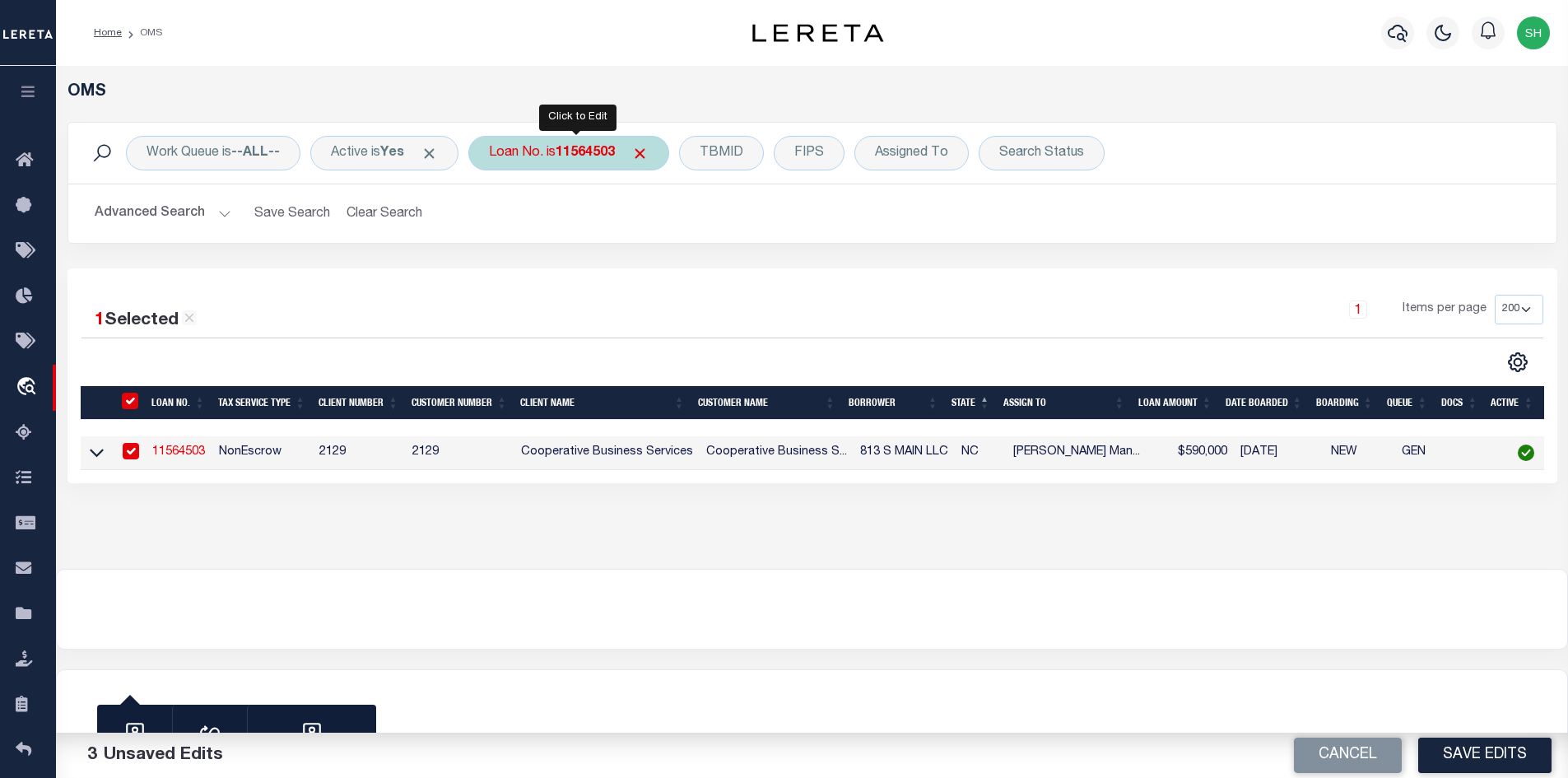
click at [575, 150] on b "11564503" at bounding box center [585, 152] width 59 height 13
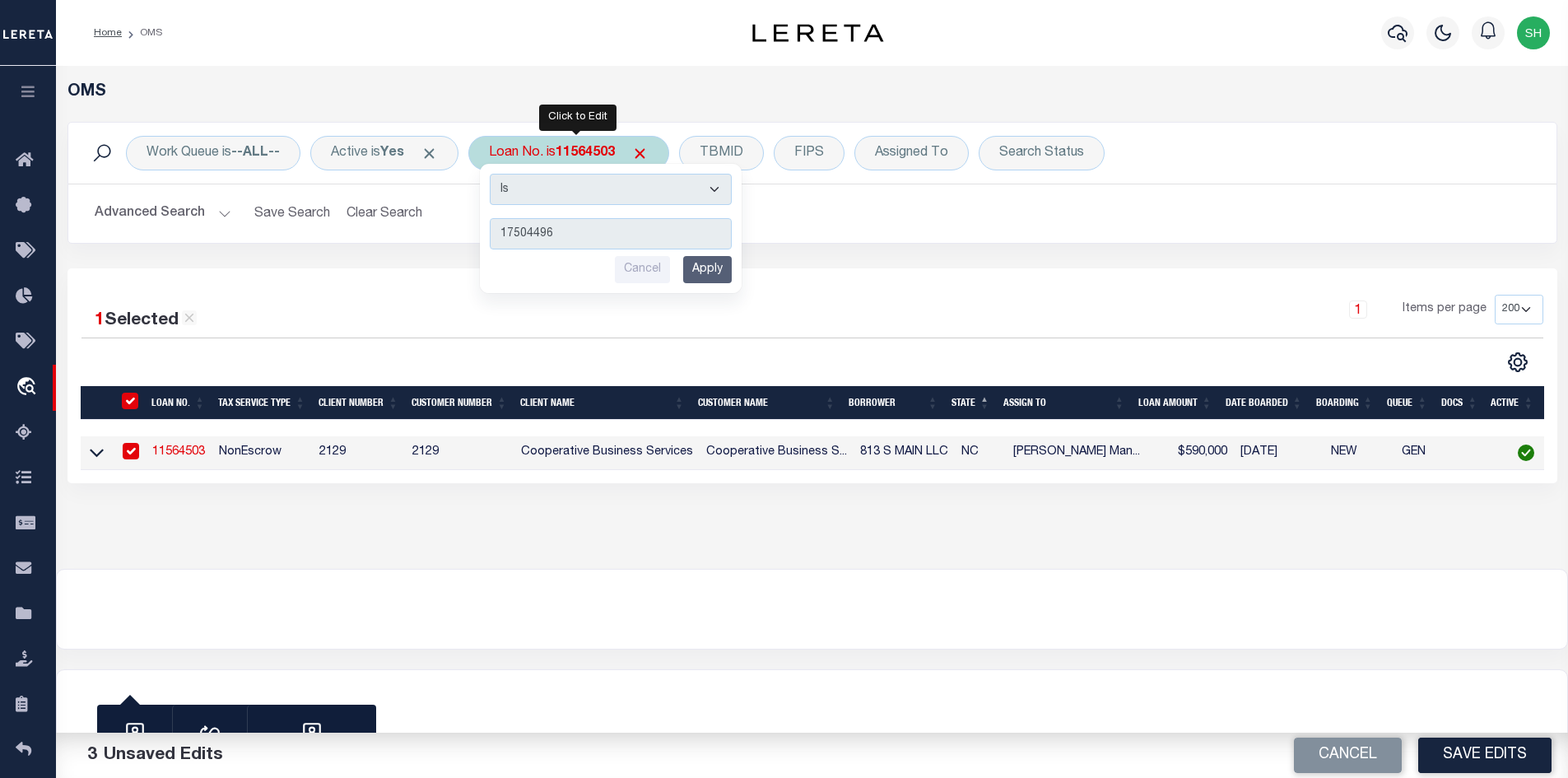
type input "17504496"
click at [729, 267] on input "Apply" at bounding box center [708, 269] width 49 height 27
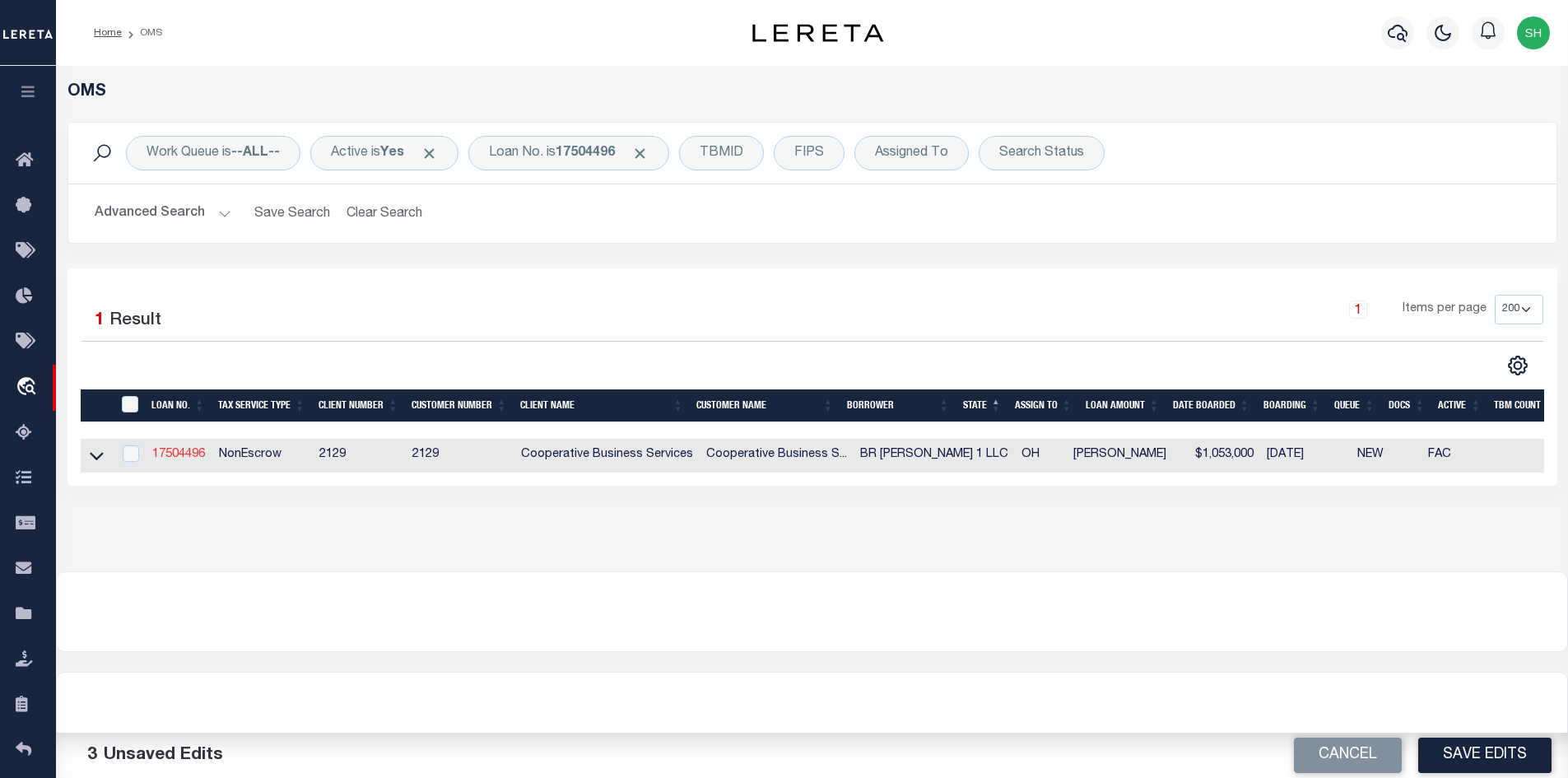
click at [198, 450] on link "17504496" at bounding box center [178, 455] width 53 height 12
type input "17504496"
type input "BR POWELL 1 LLC"
select select "20013"
type input "510 EAST MAIN STREET"
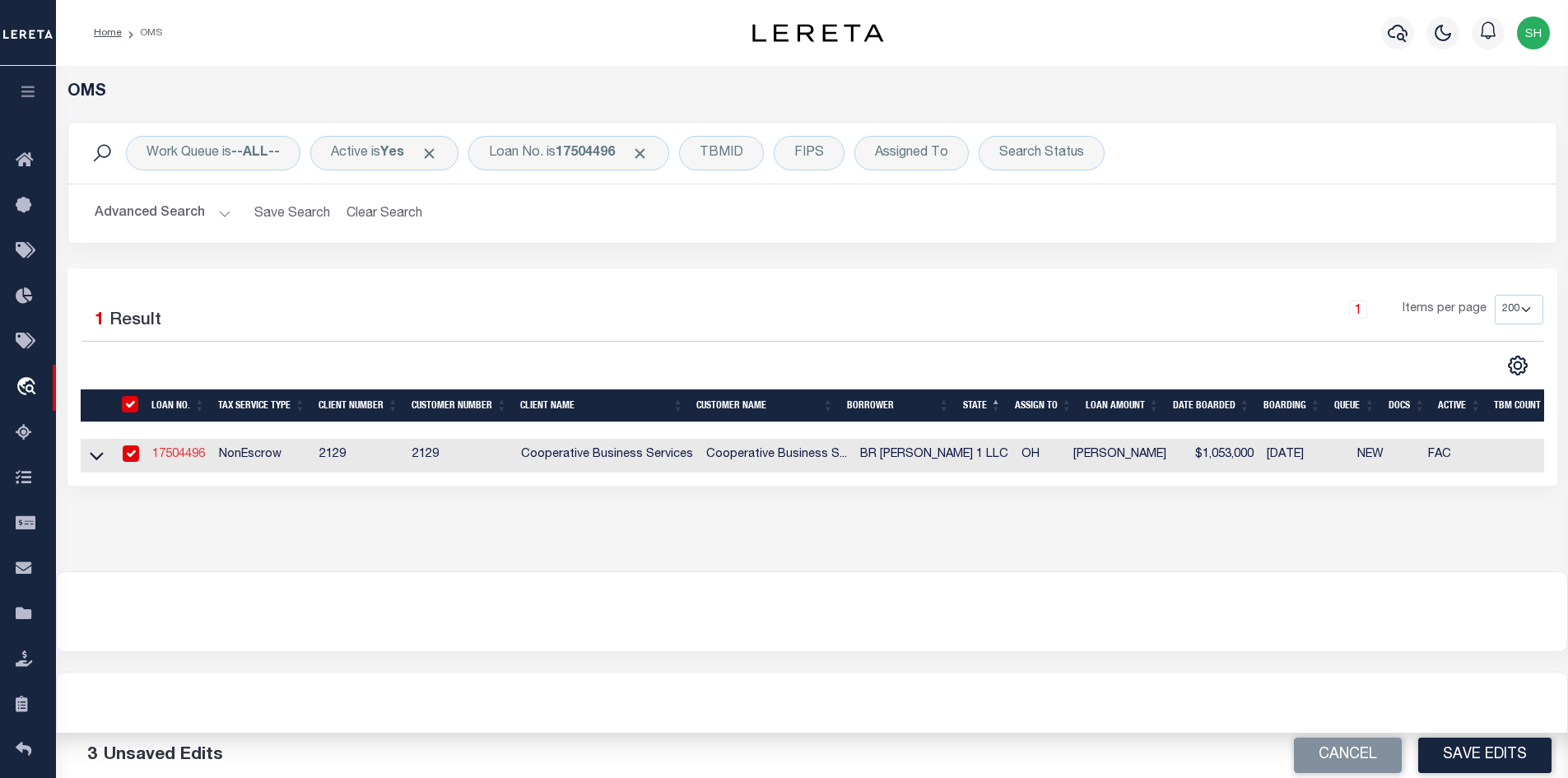
type input "CHARLOTTESVILLE, VA 22902"
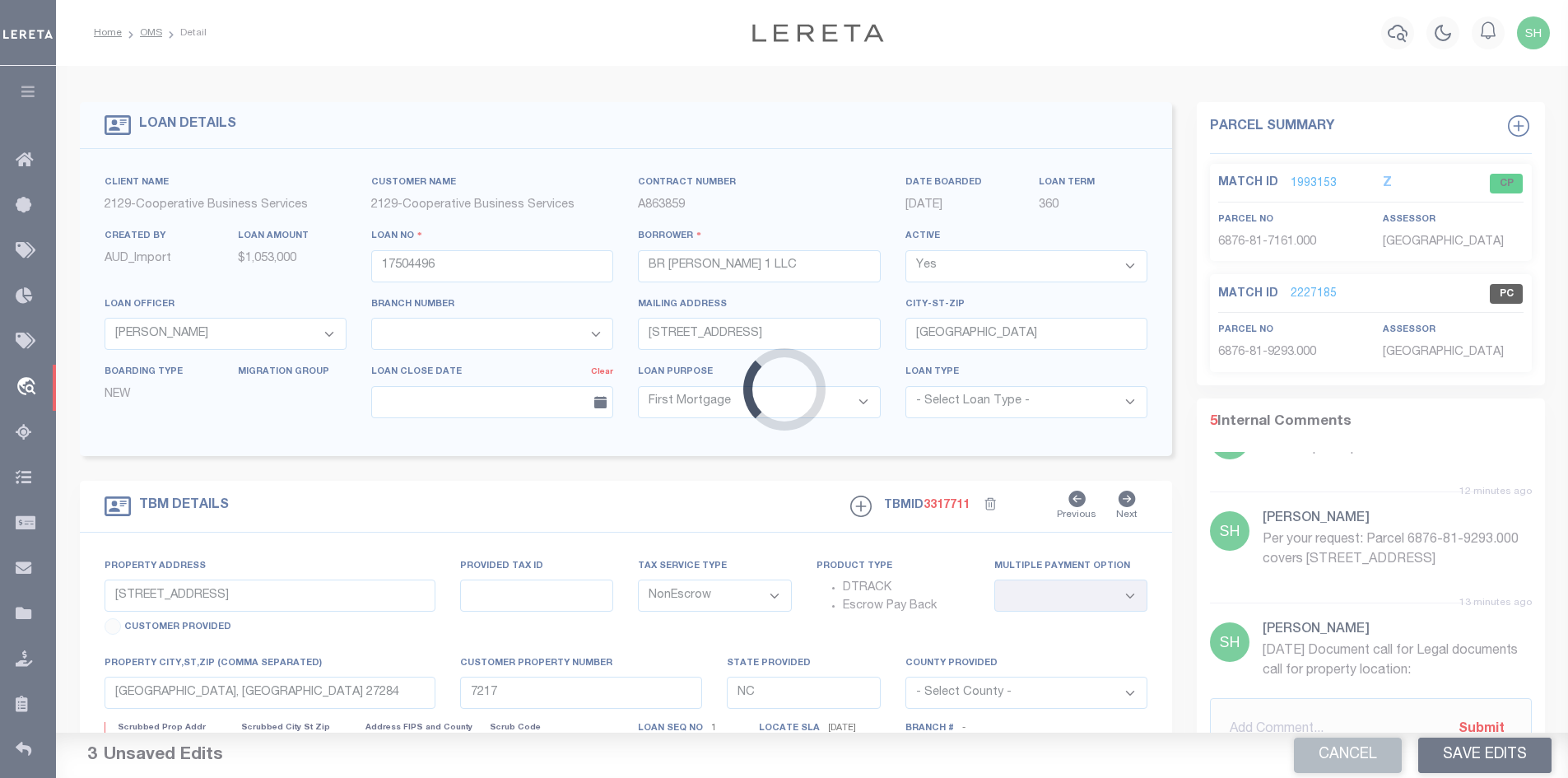
type input "275 WEST OLENTANGY STREET"
select select
type input "POWELL, OH 43065"
type input "7200"
type input "OH"
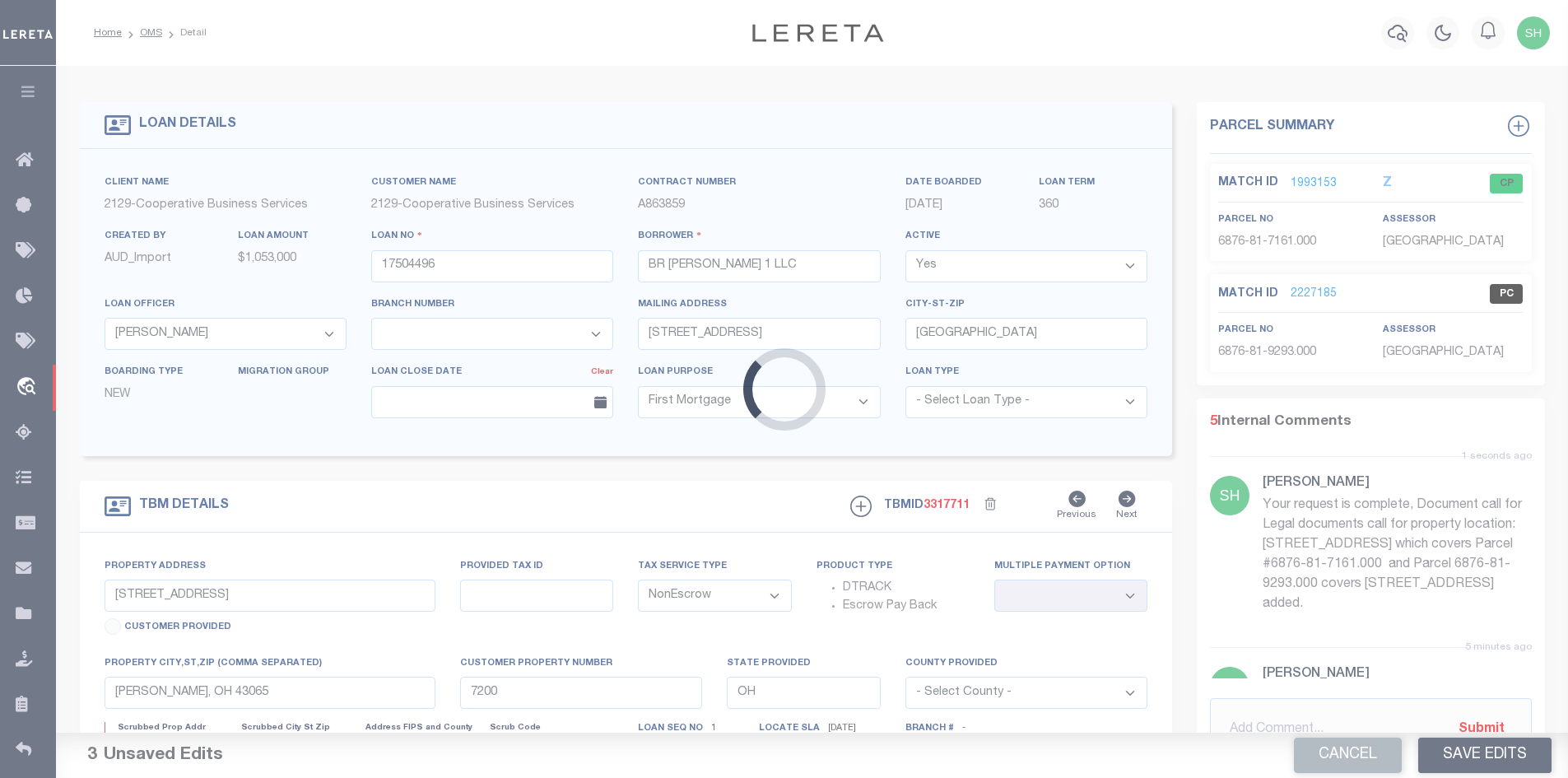
select select "20013"
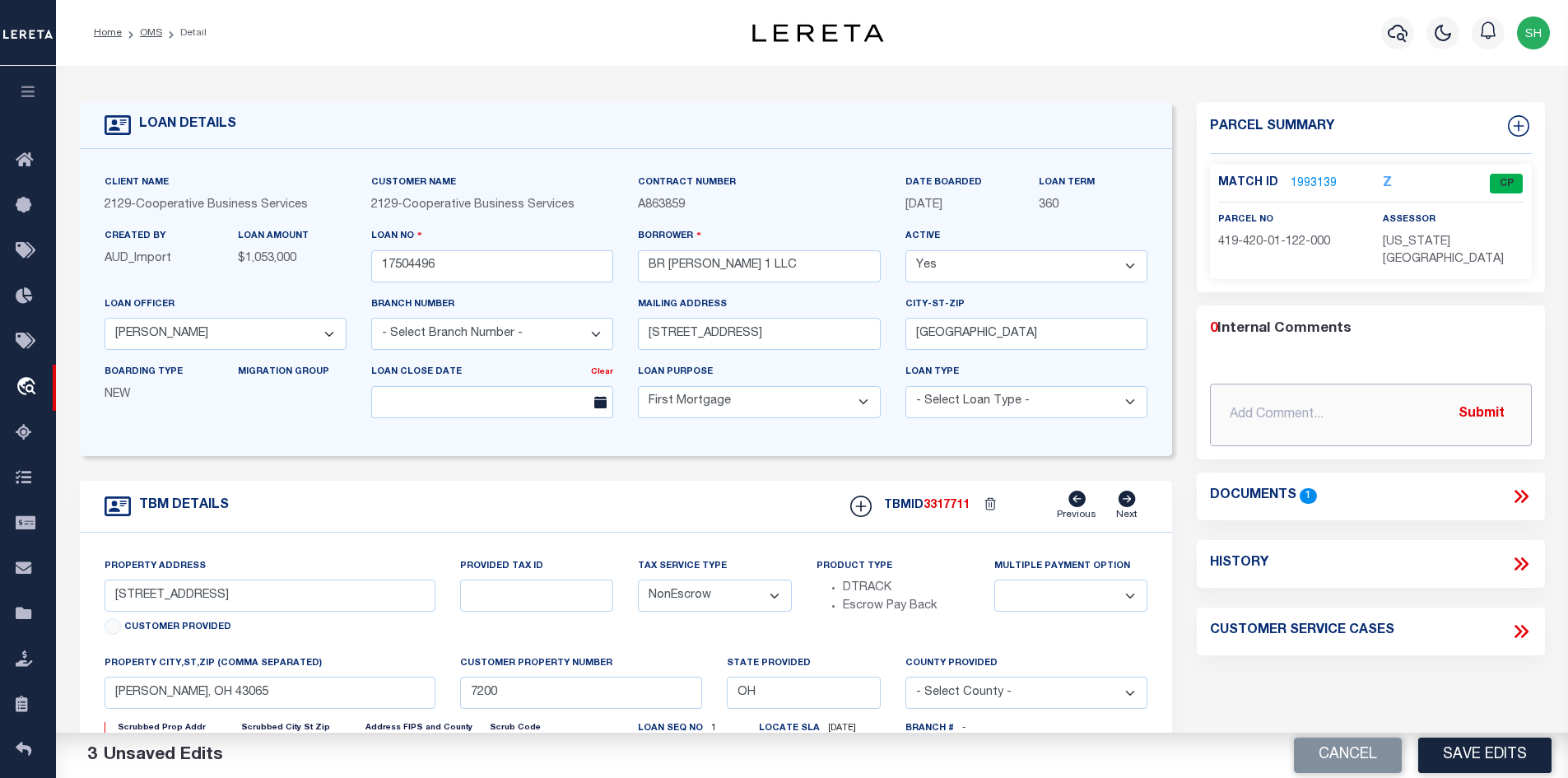
click at [1339, 387] on input "text" at bounding box center [1371, 414] width 321 height 63
paste input "Please update Parcel number to: 319-432-02-010-011"
type input "8/11/25 Please update Parcel number to: 319-432-02-010-011"
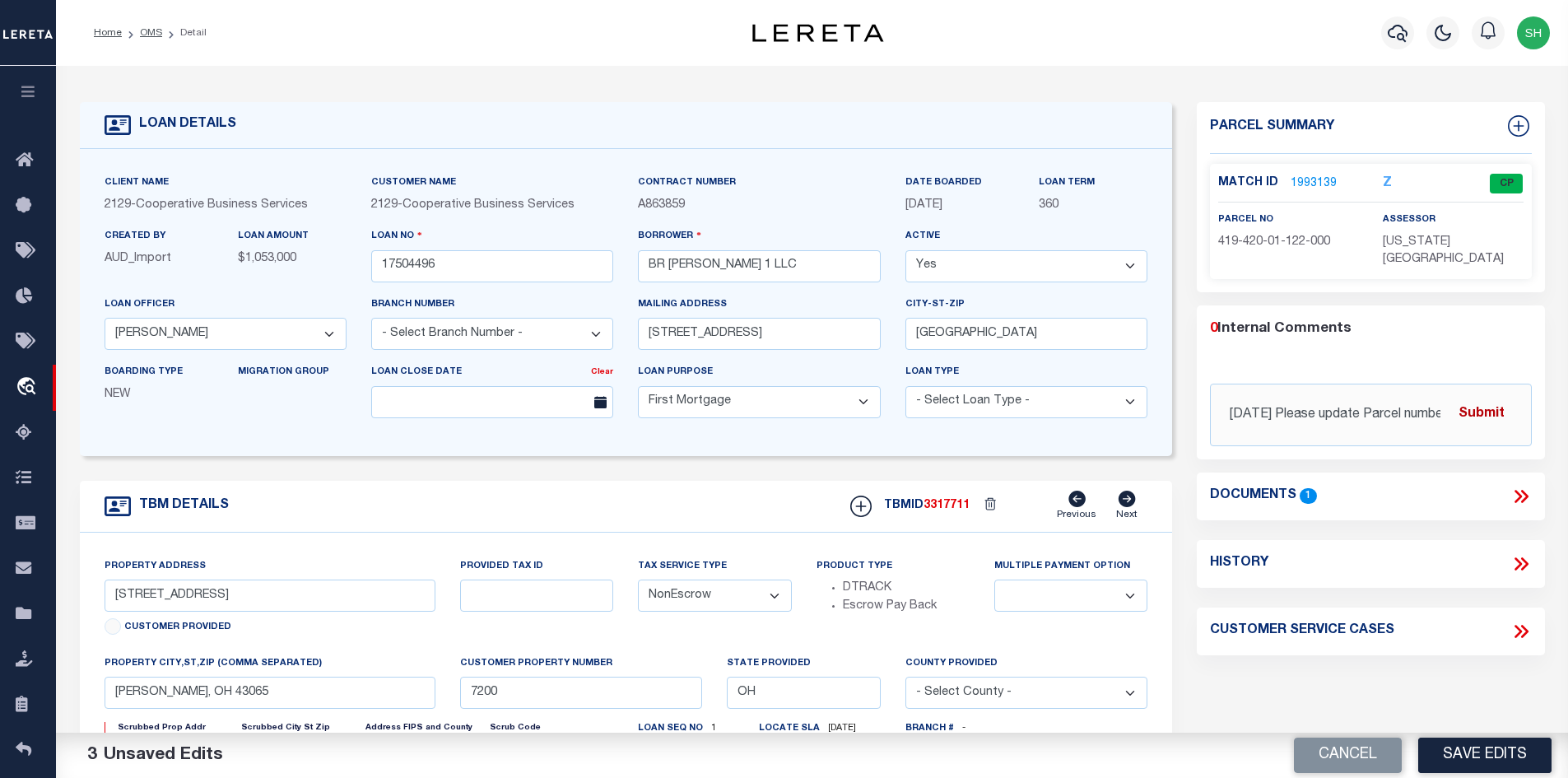
click at [1491, 398] on button "Submit" at bounding box center [1481, 414] width 68 height 33
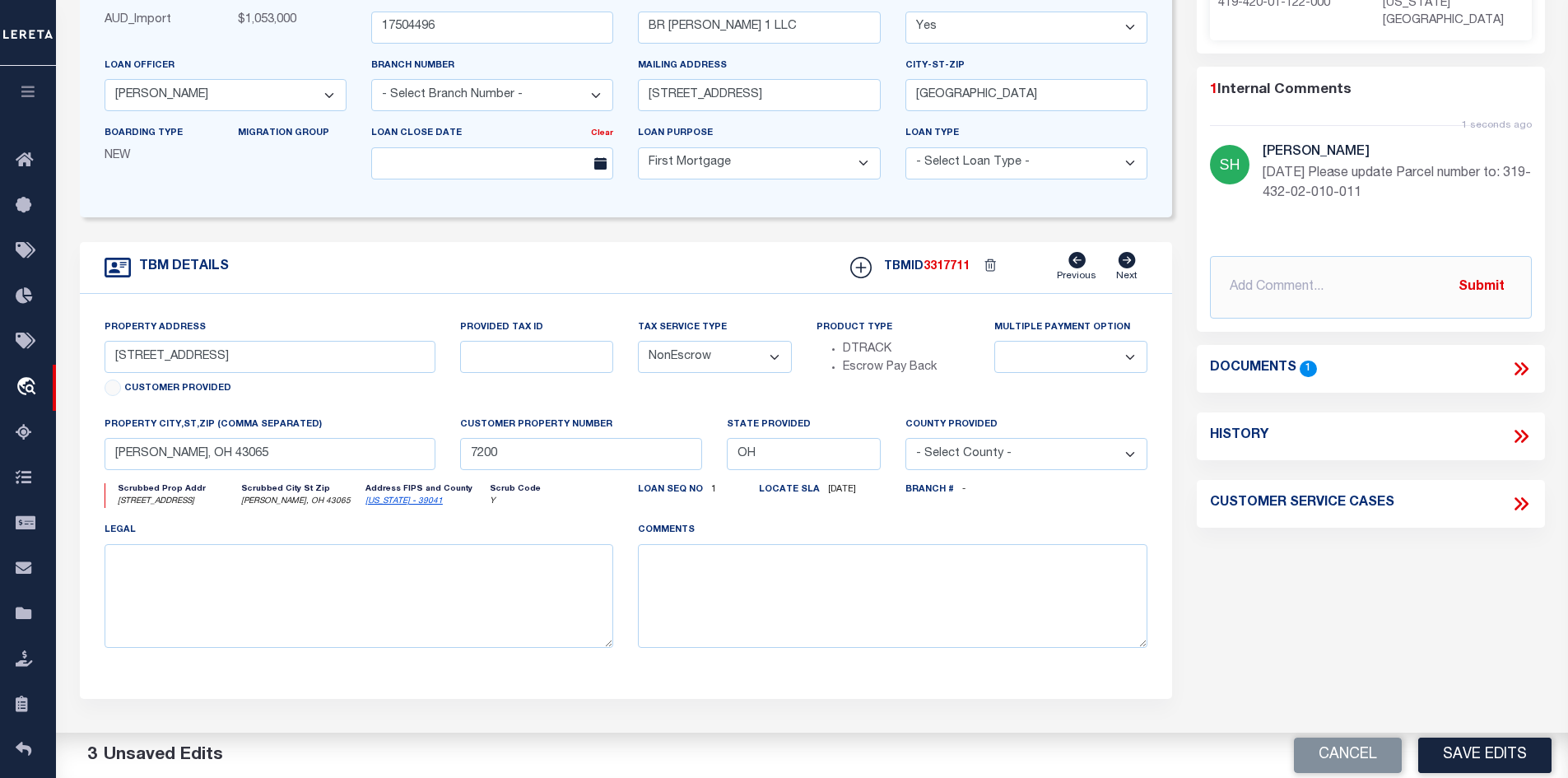
scroll to position [247, 0]
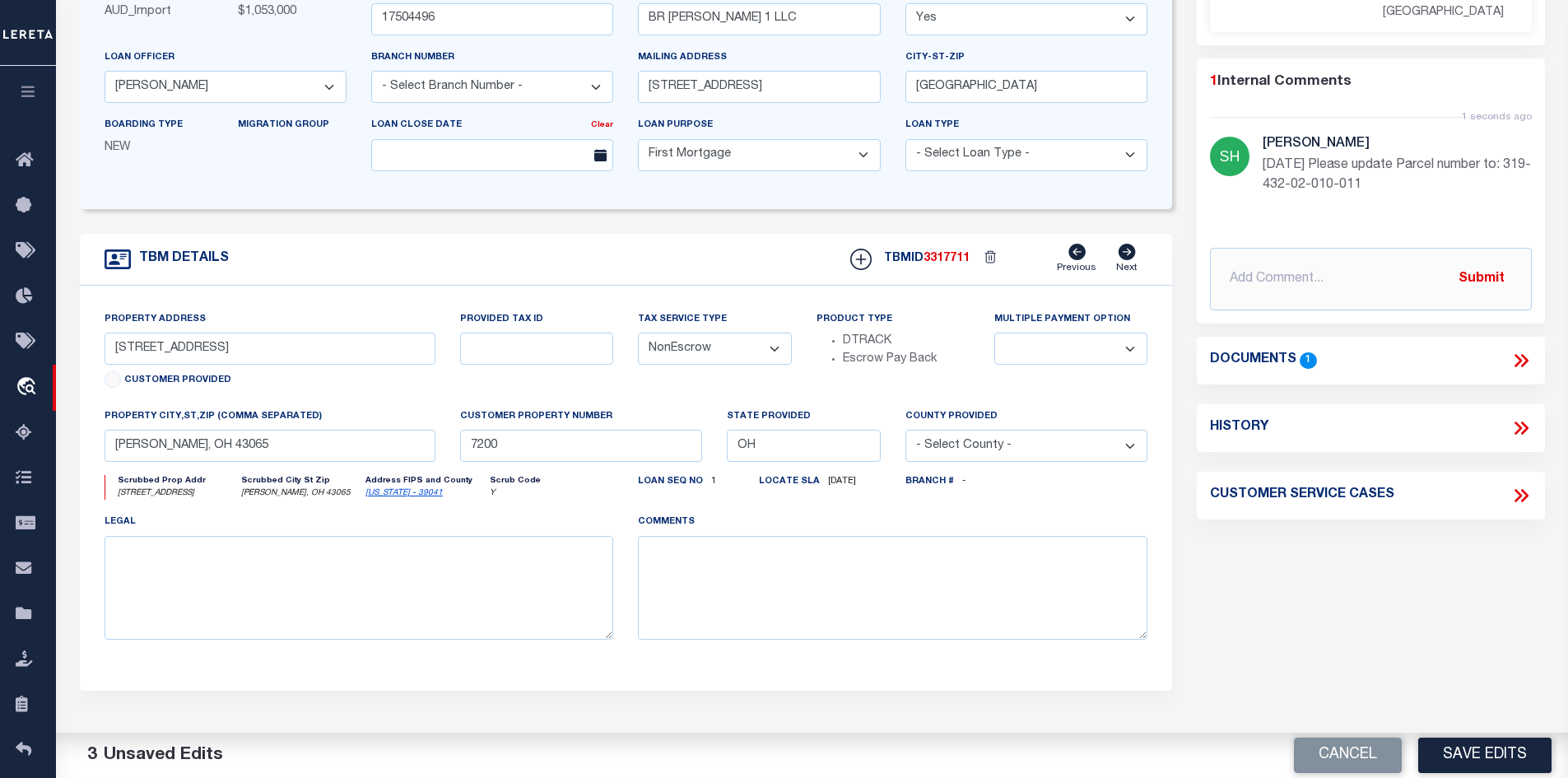
click at [394, 497] on link "Delaware - 39041" at bounding box center [404, 493] width 77 height 8
drag, startPoint x: 250, startPoint y: 353, endPoint x: 168, endPoint y: 353, distance: 82.0
click at [168, 353] on input "275 WEST OLENTANGY STREET" at bounding box center [270, 348] width 331 height 32
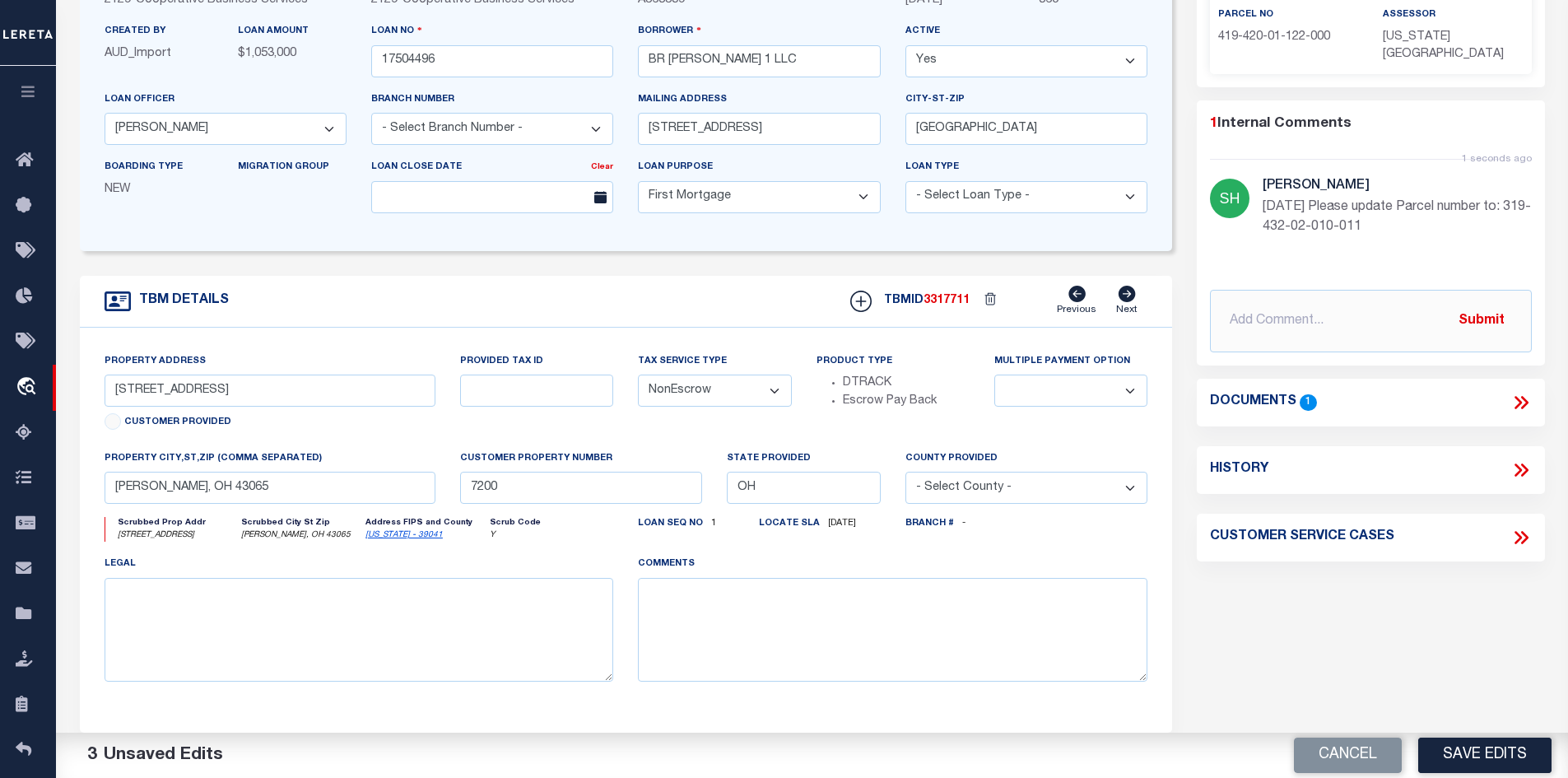
scroll to position [165, 0]
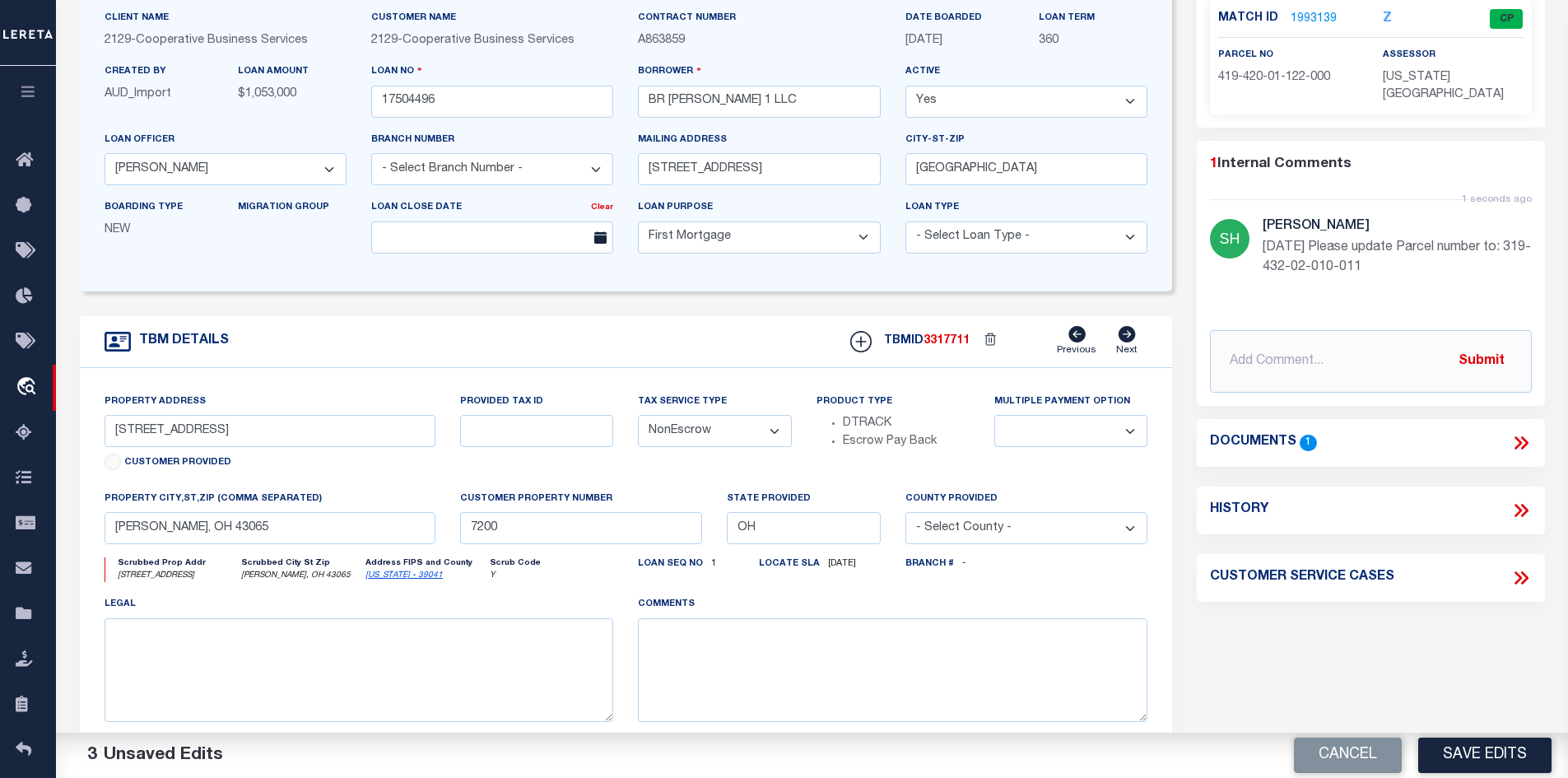
click at [1519, 436] on icon at bounding box center [1518, 442] width 8 height 13
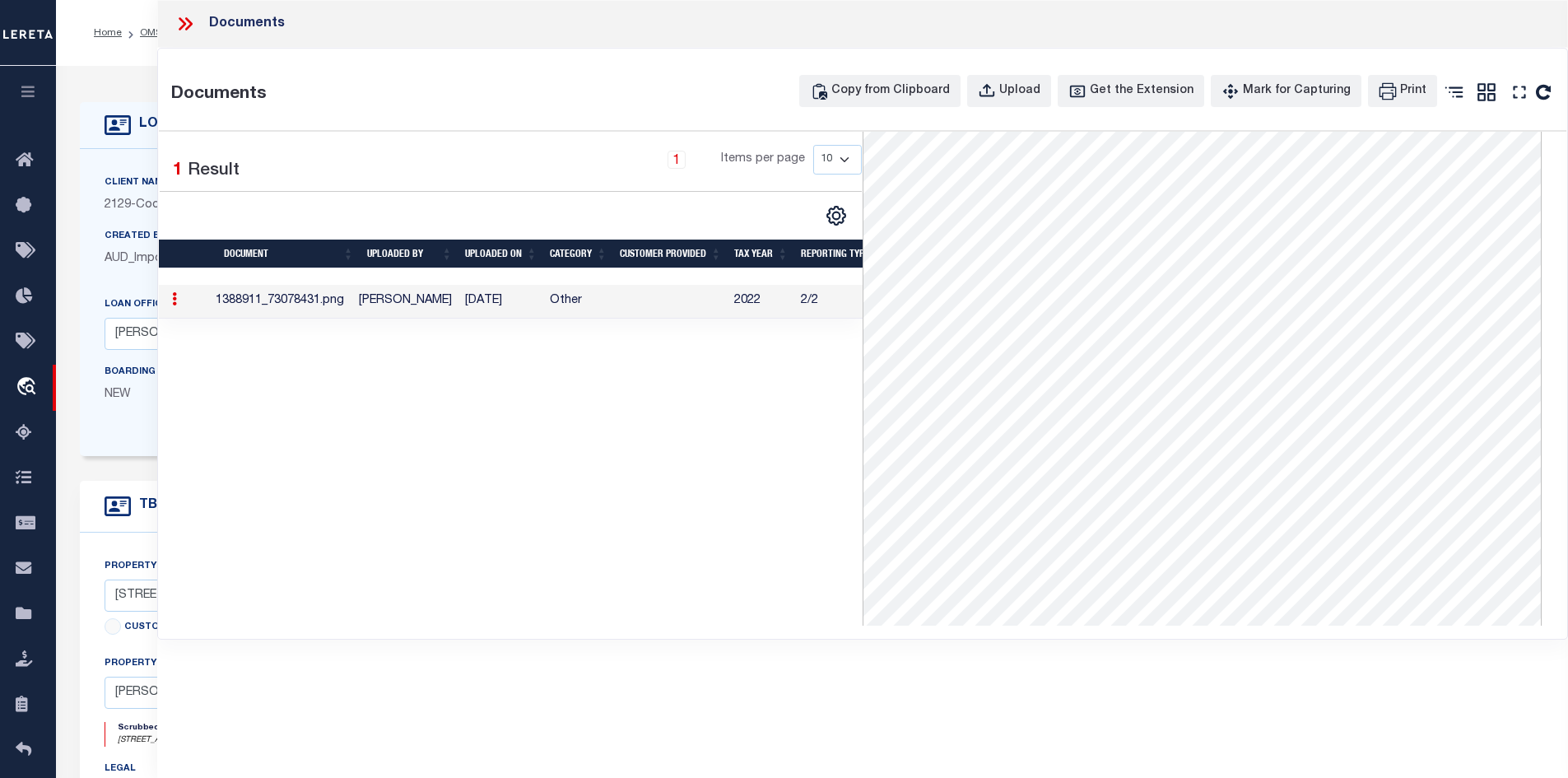
scroll to position [0, 0]
click at [182, 20] on icon at bounding box center [182, 24] width 8 height 13
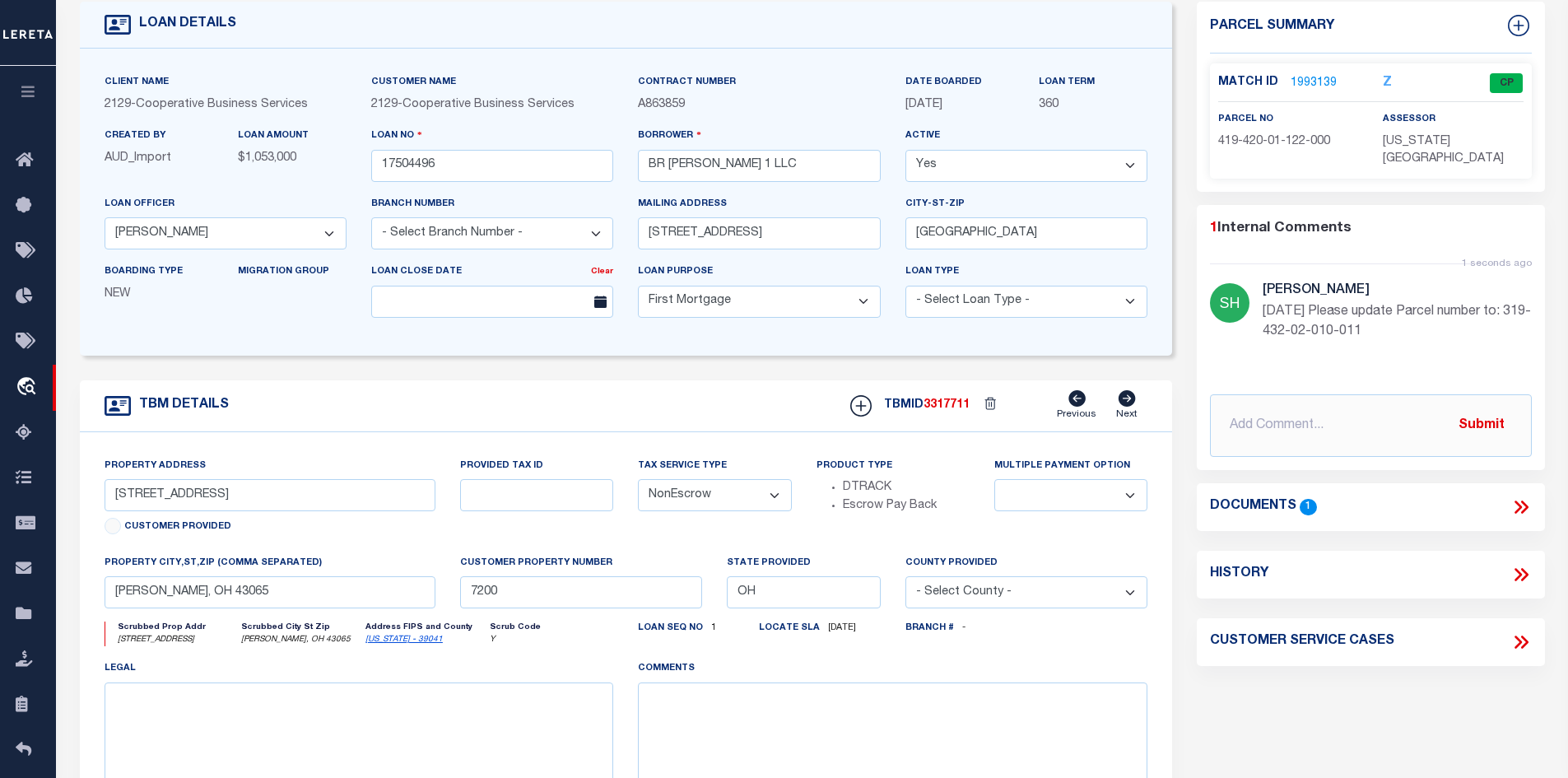
scroll to position [82, 0]
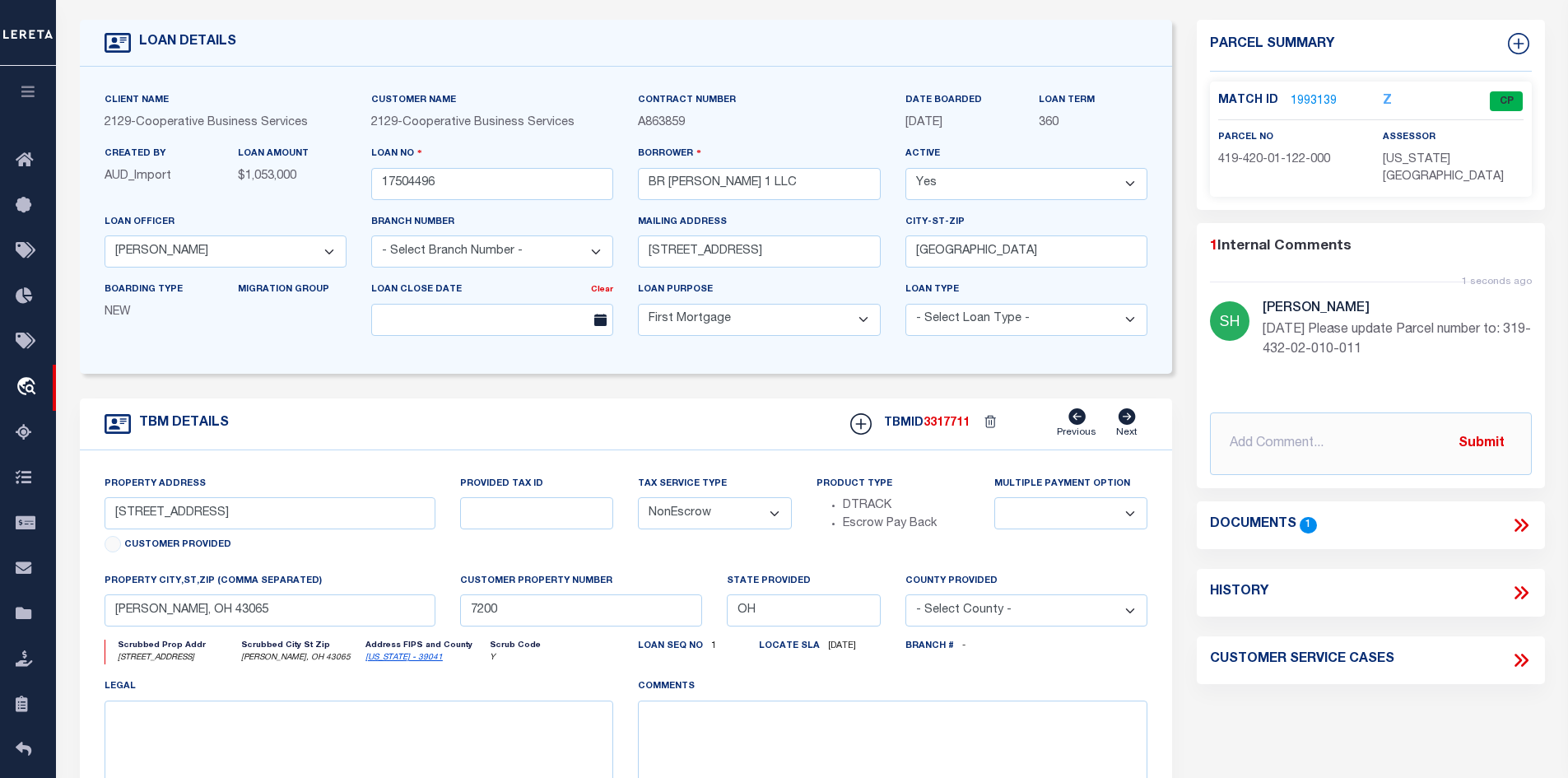
click at [1529, 514] on icon at bounding box center [1521, 525] width 22 height 22
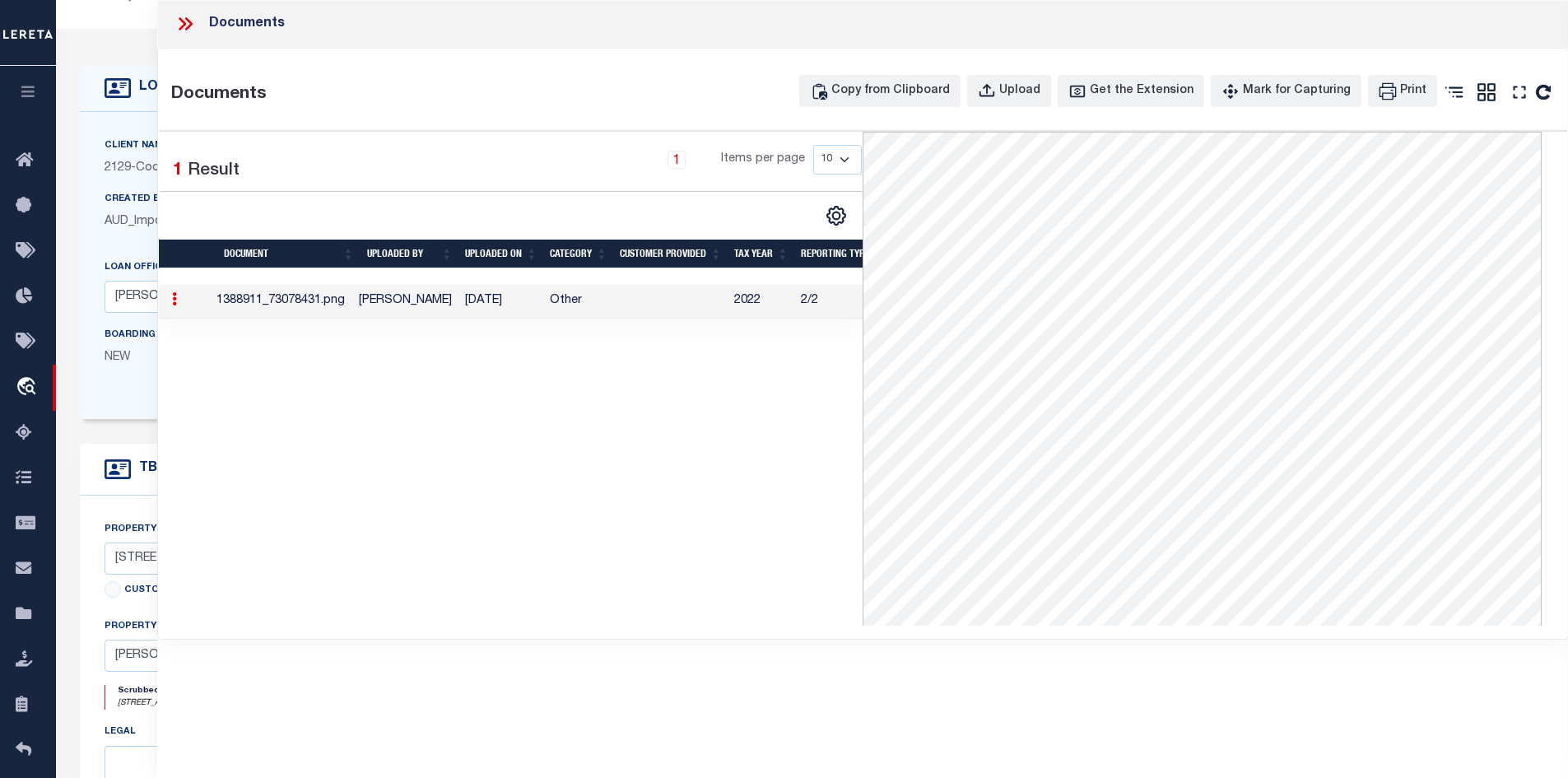
scroll to position [0, 0]
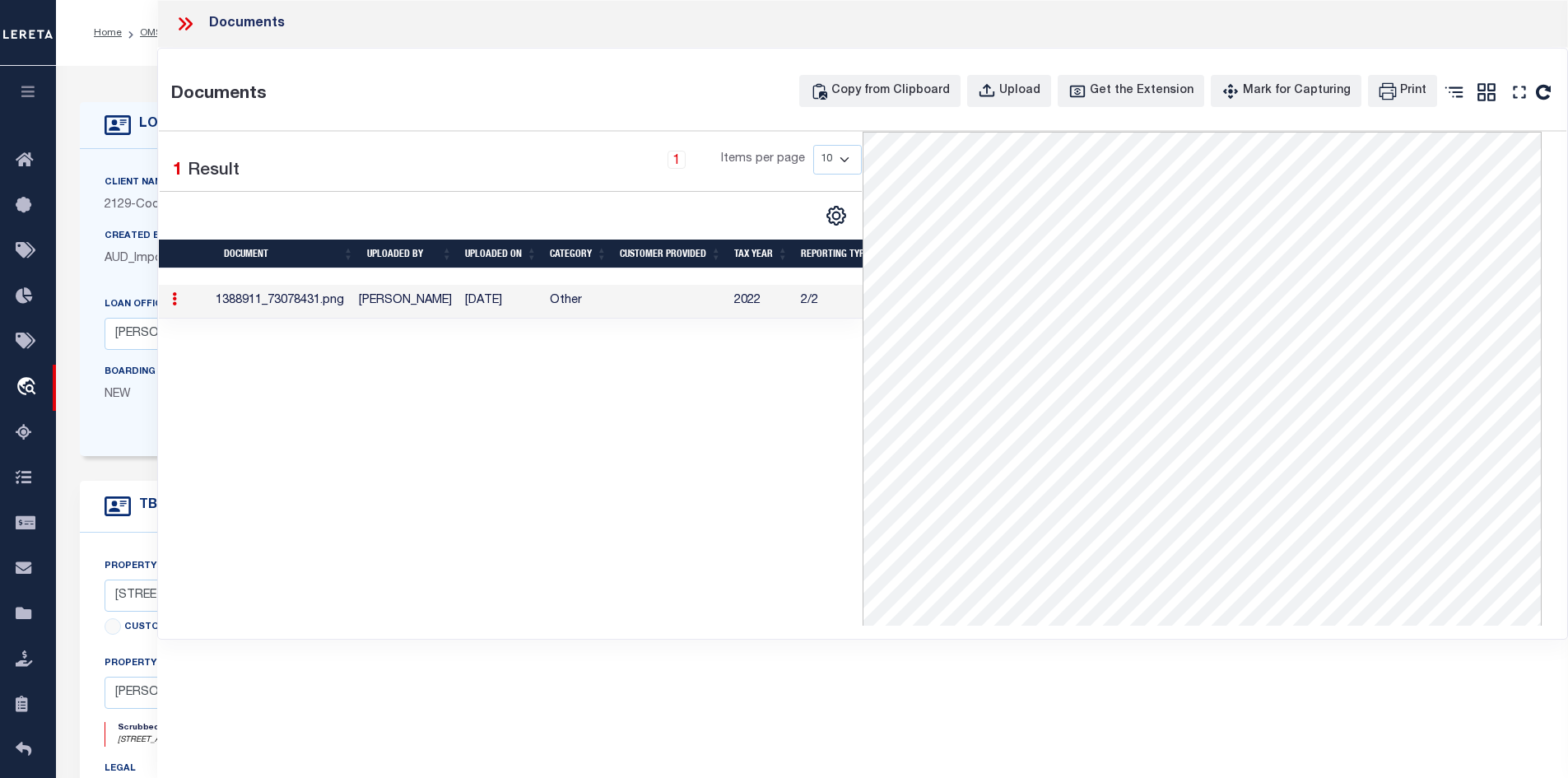
drag, startPoint x: 184, startPoint y: 18, endPoint x: 193, endPoint y: 35, distance: 19.2
click at [186, 24] on icon at bounding box center [185, 24] width 22 height 22
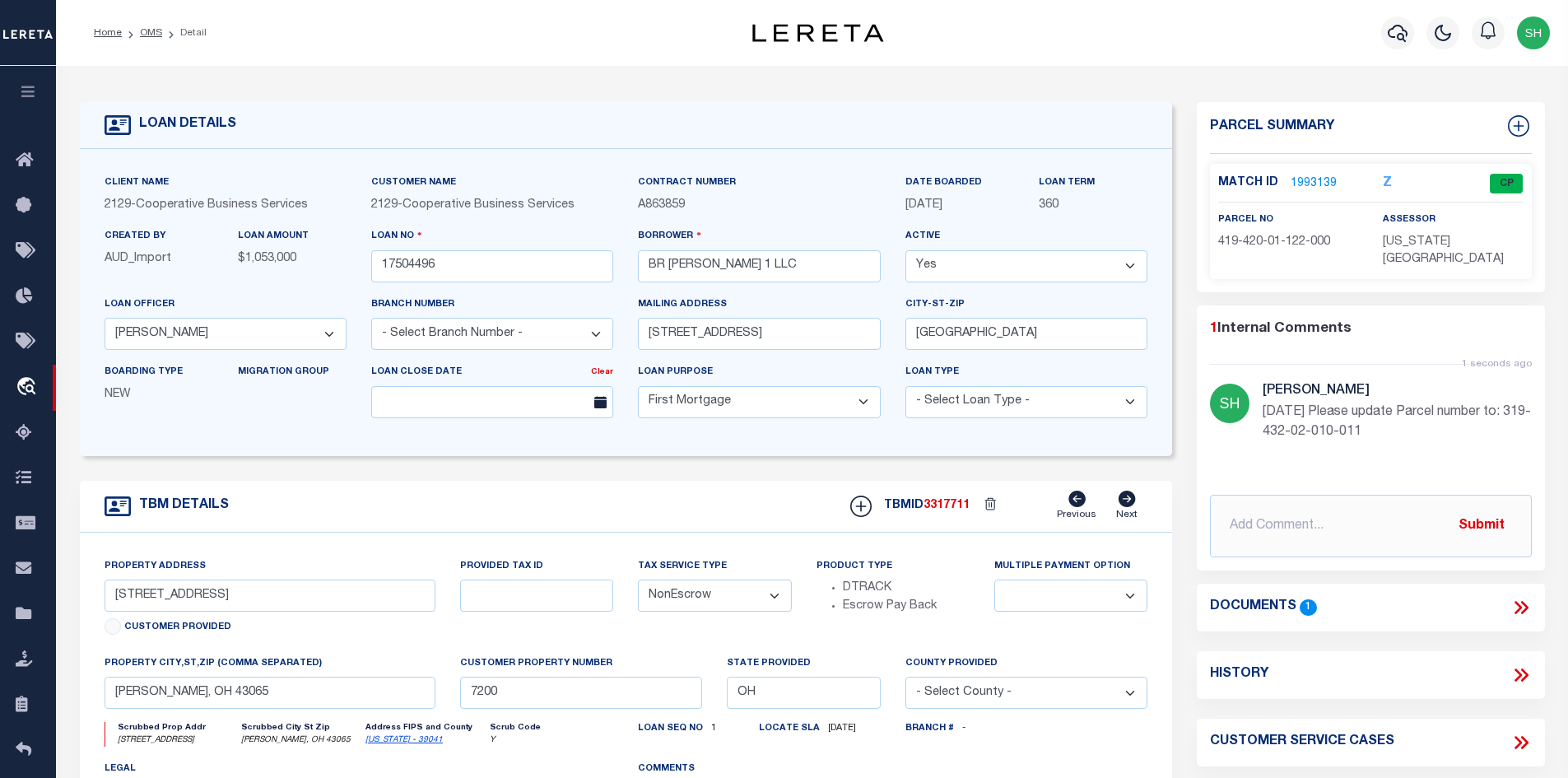
click at [1304, 177] on link "1993139" at bounding box center [1313, 184] width 46 height 18
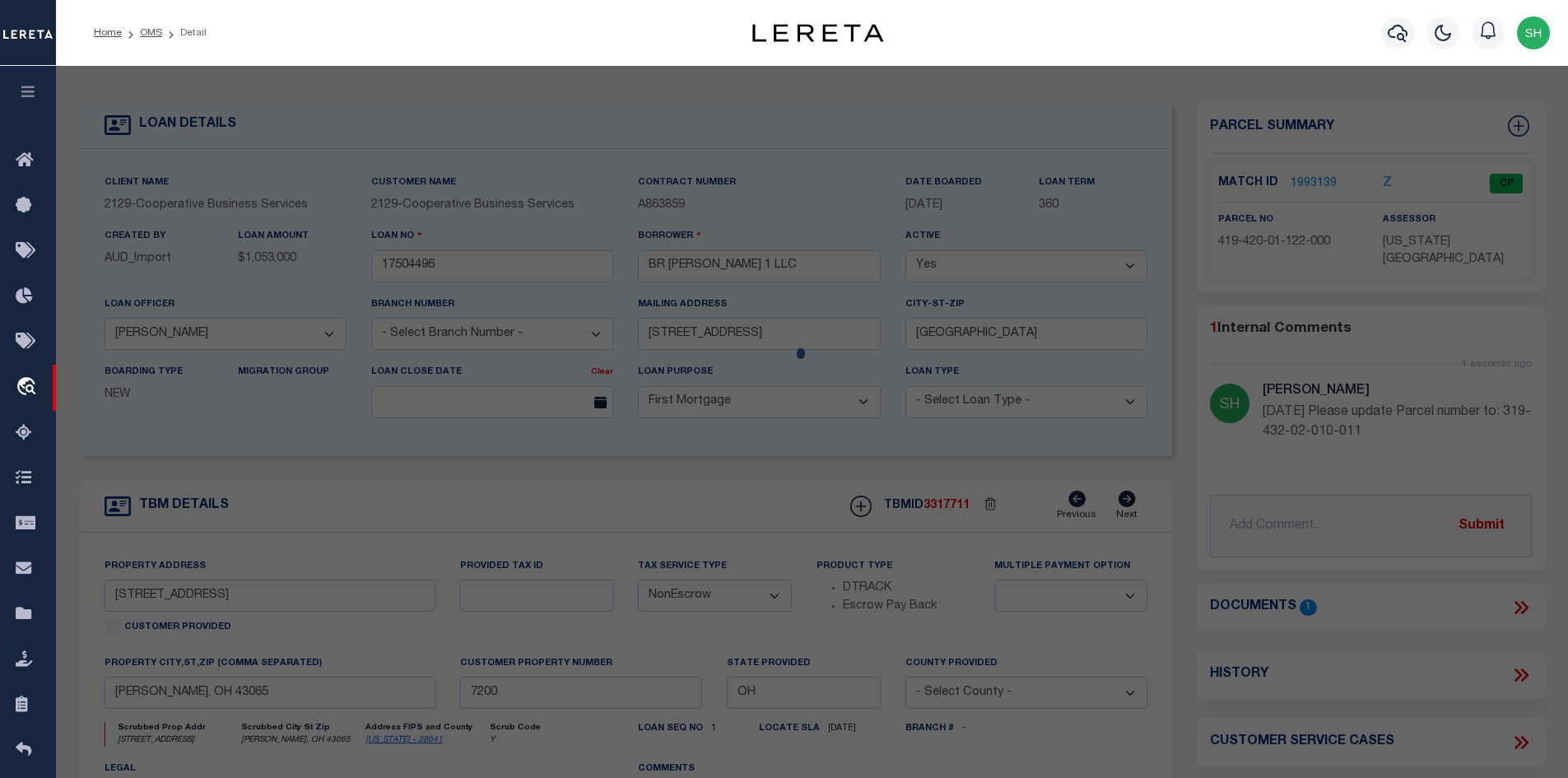
select select "AS"
select select
checkbox input "false"
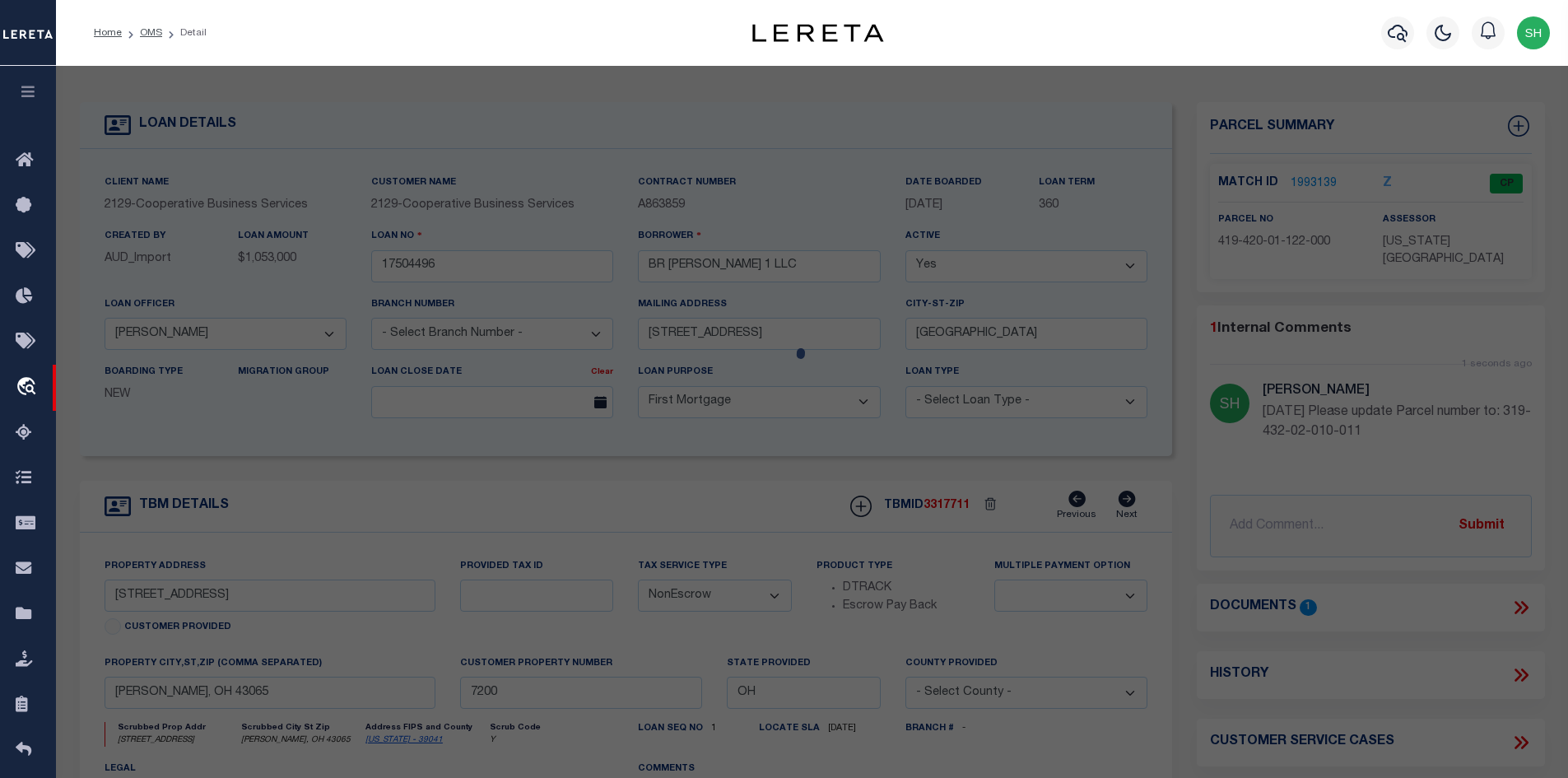
checkbox input "false"
select select "CP"
type input "HUFFMAN NICHOLAS L"
select select "AGW"
select select
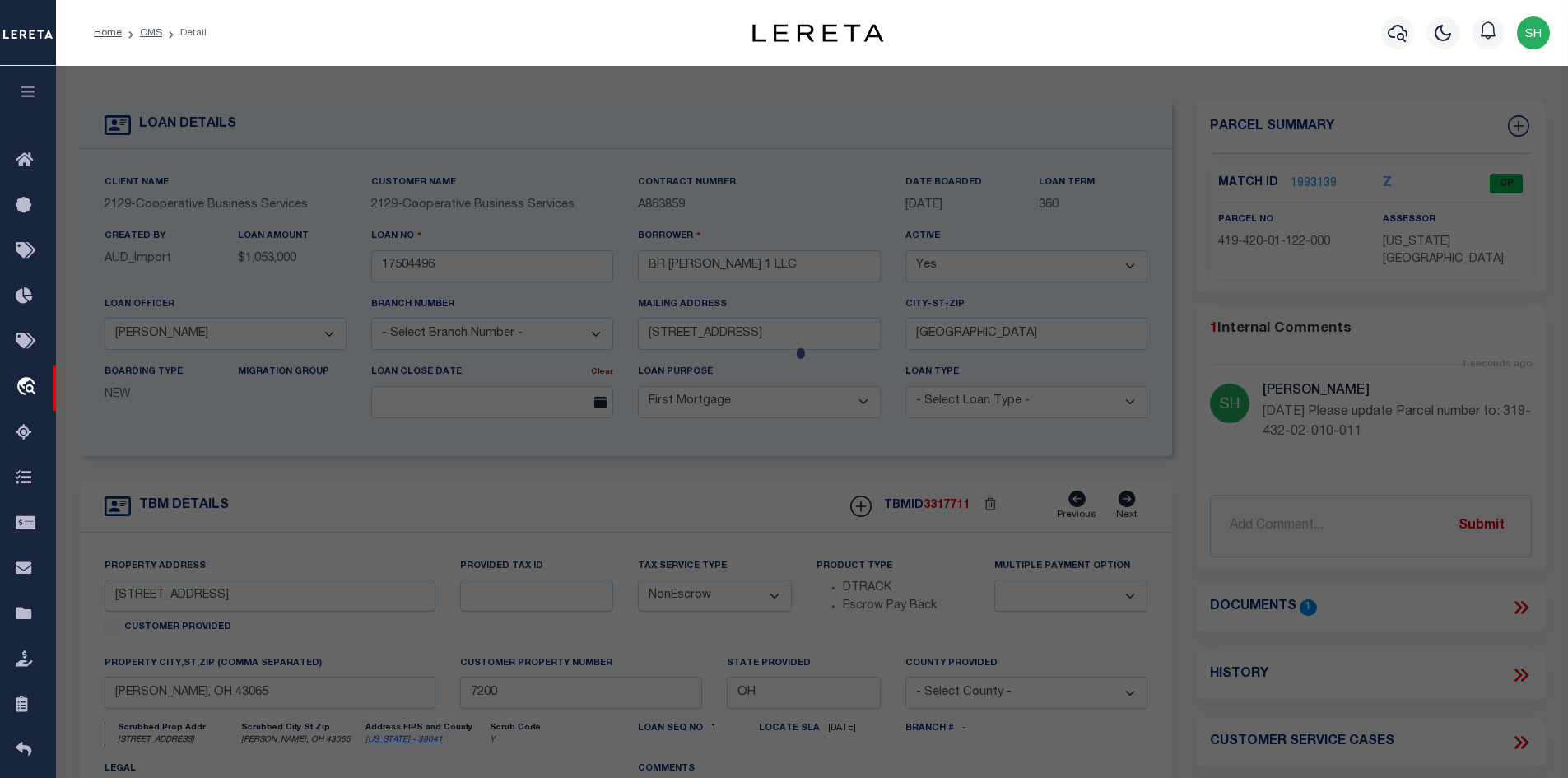
type input "275 OLENTANGY VIEW DR"
checkbox input "false"
type input "DELAWARE OH 43015"
type textarea "LOTS 34"
type textarea "Tax ID Special Project"
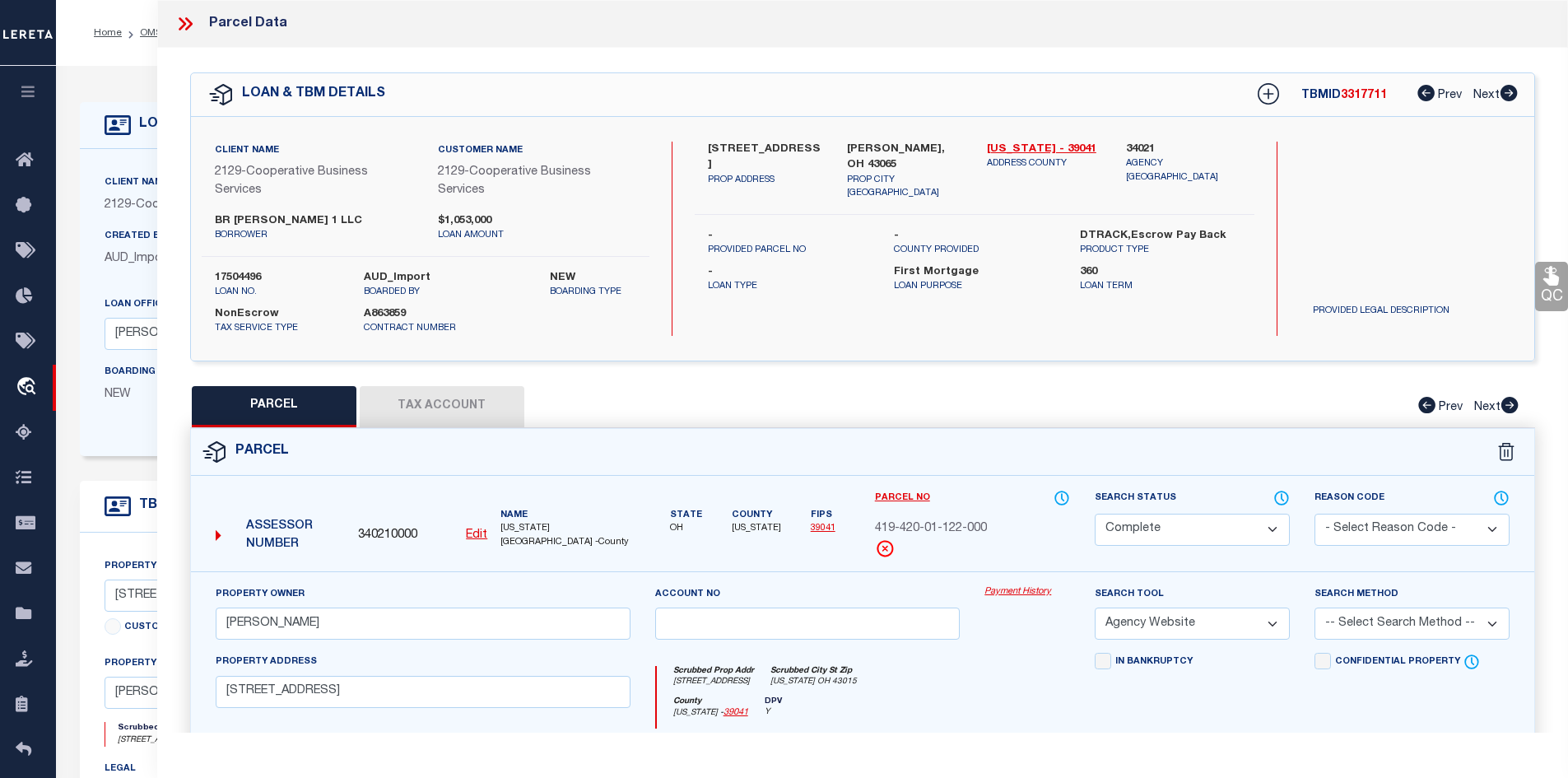
drag, startPoint x: 185, startPoint y: 24, endPoint x: 279, endPoint y: 56, distance: 99.3
click at [185, 24] on icon at bounding box center [182, 24] width 8 height 13
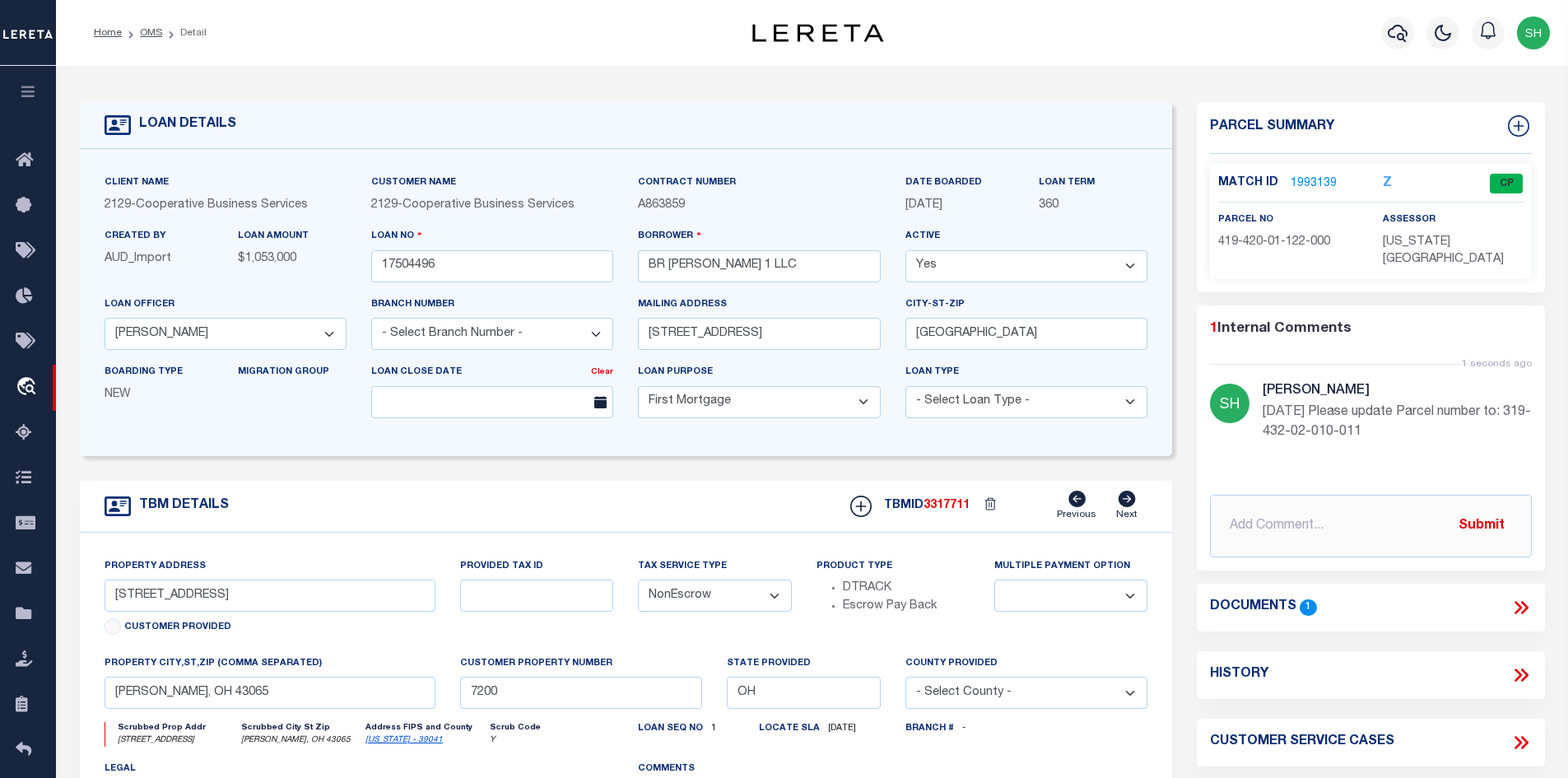
click at [1527, 597] on icon at bounding box center [1521, 608] width 22 height 22
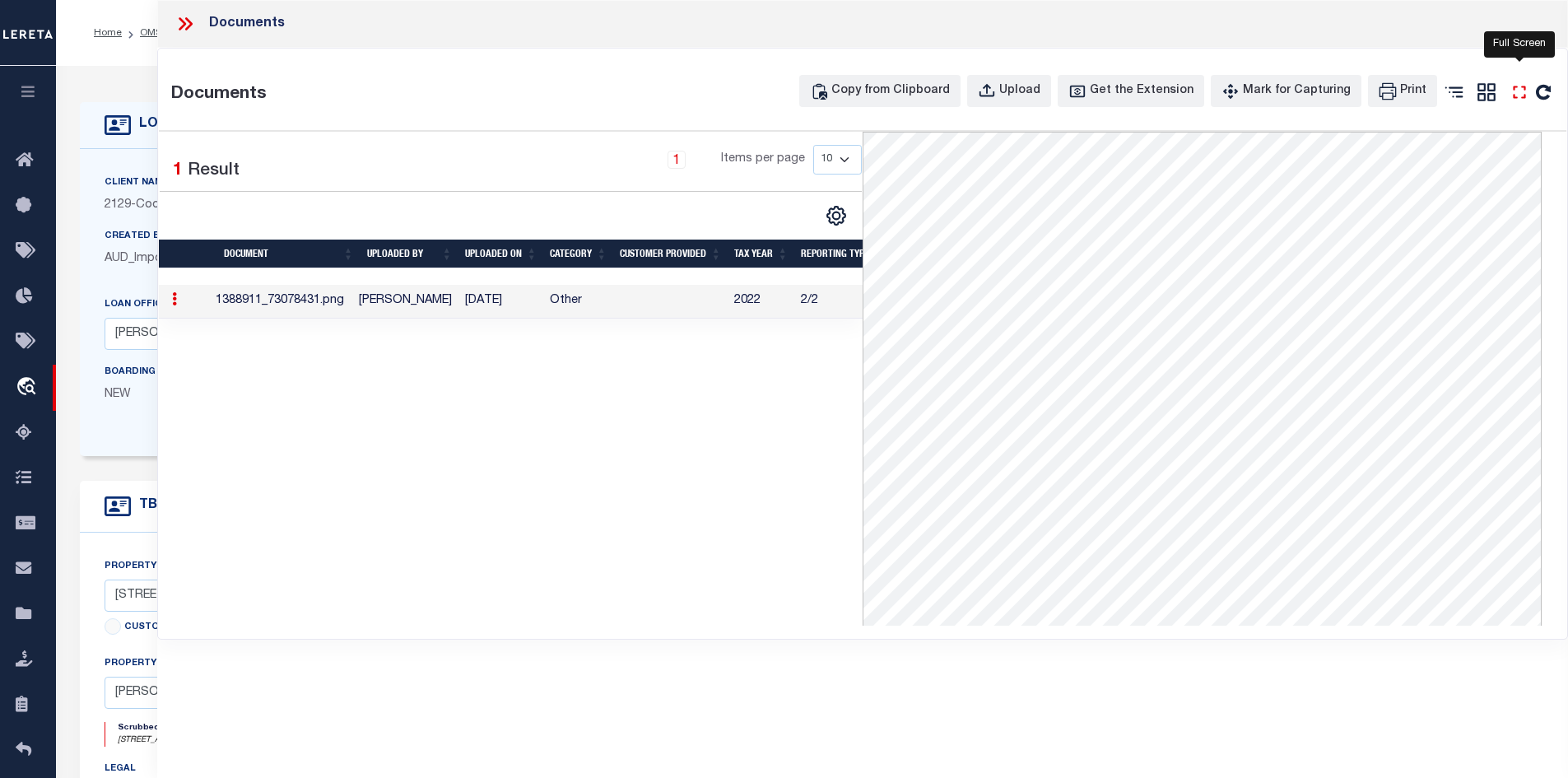
click at [1517, 96] on icon "" at bounding box center [1519, 92] width 22 height 22
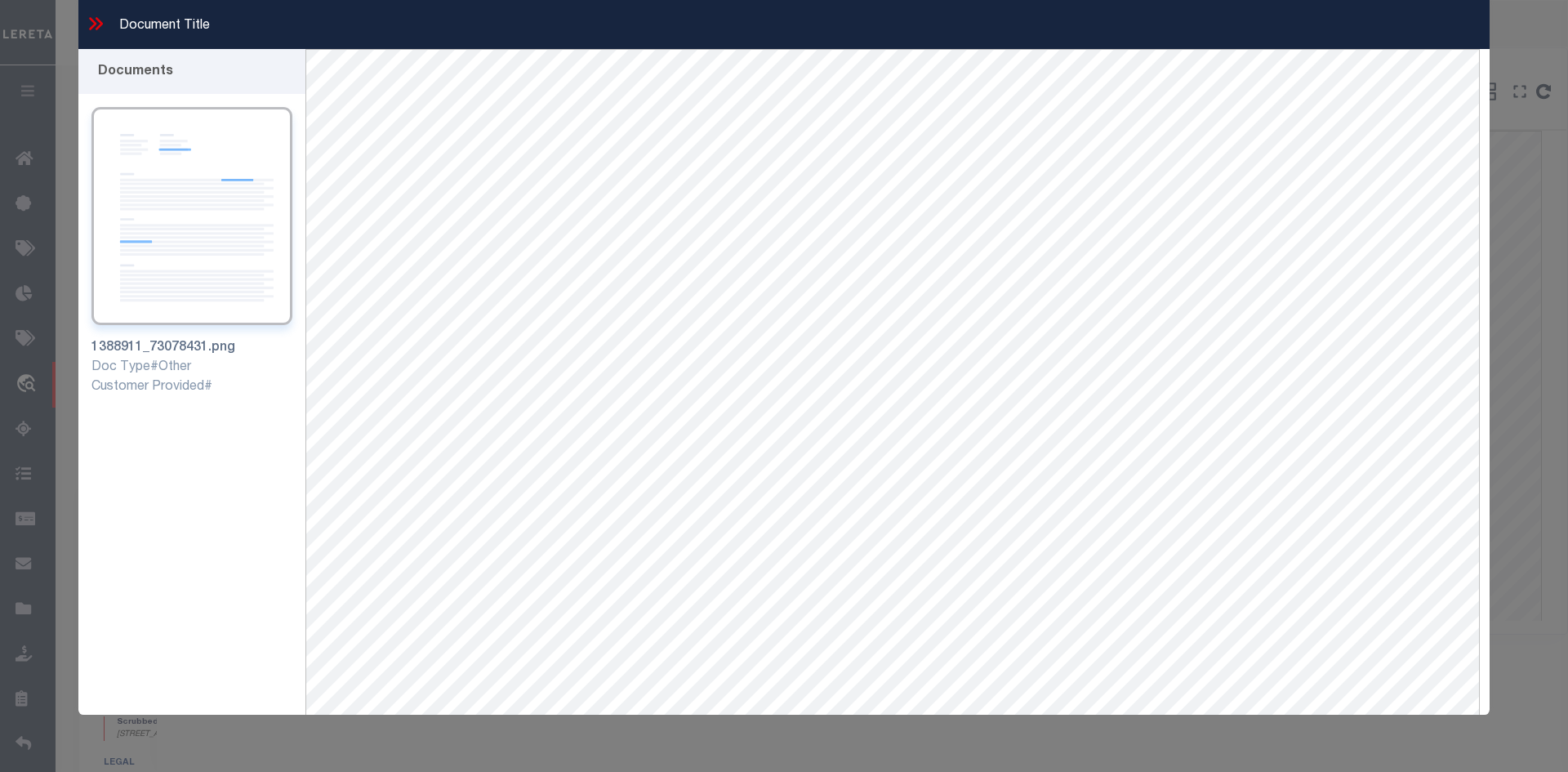
click at [92, 23] on icon at bounding box center [95, 23] width 21 height 21
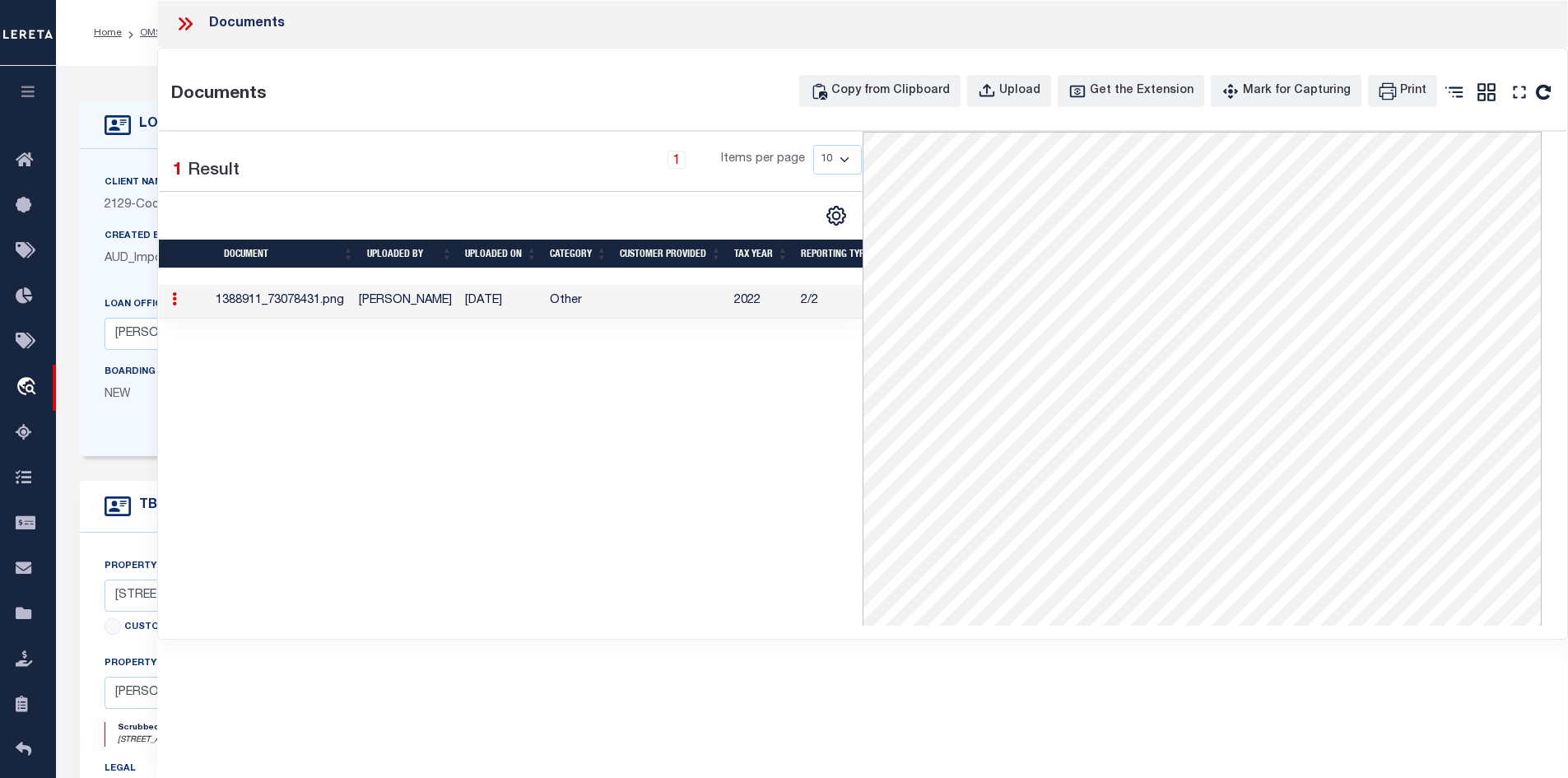
click at [174, 21] on icon at bounding box center [185, 24] width 22 height 22
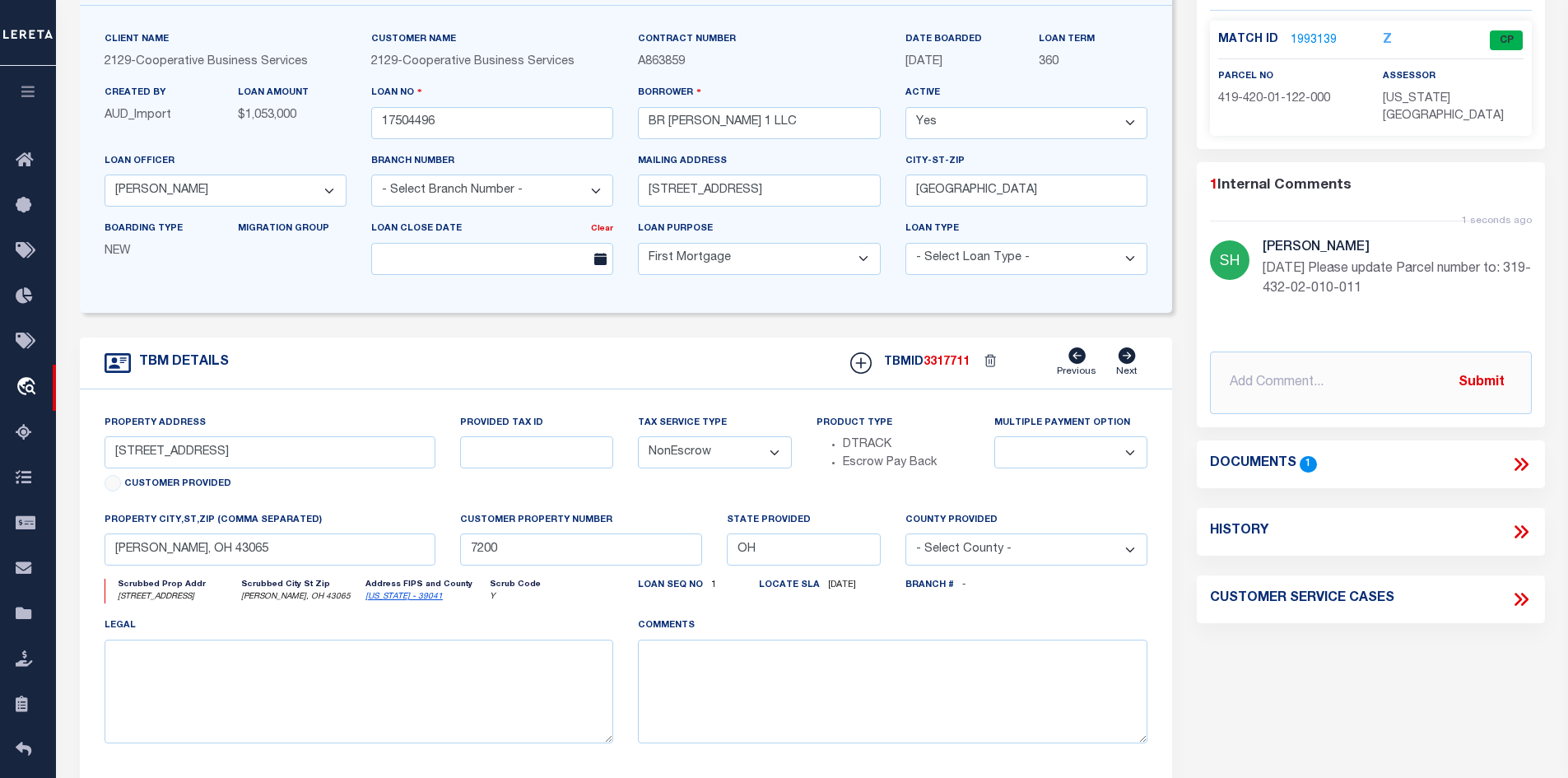
scroll to position [82, 0]
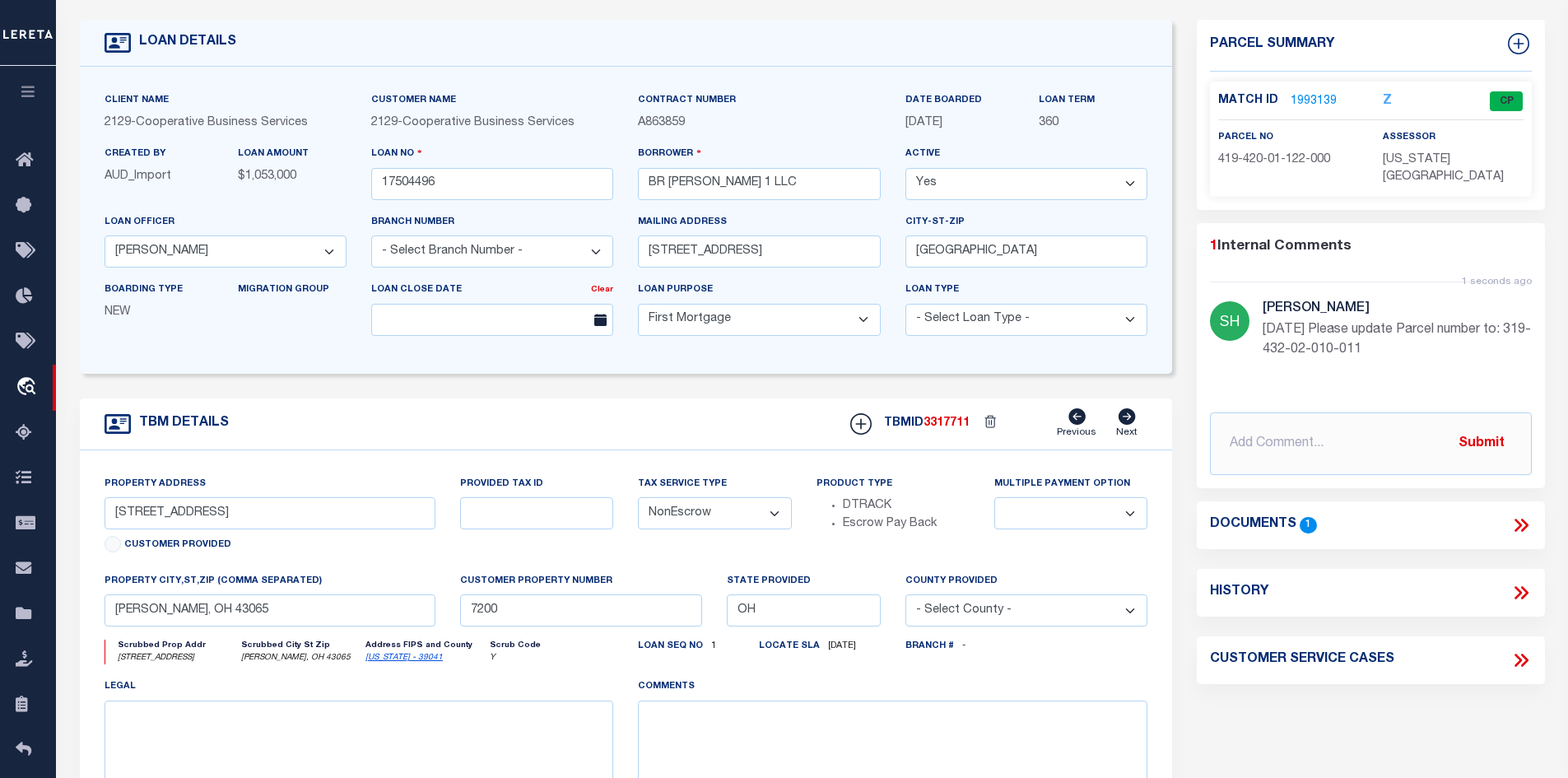
click at [1510, 514] on icon at bounding box center [1521, 525] width 22 height 22
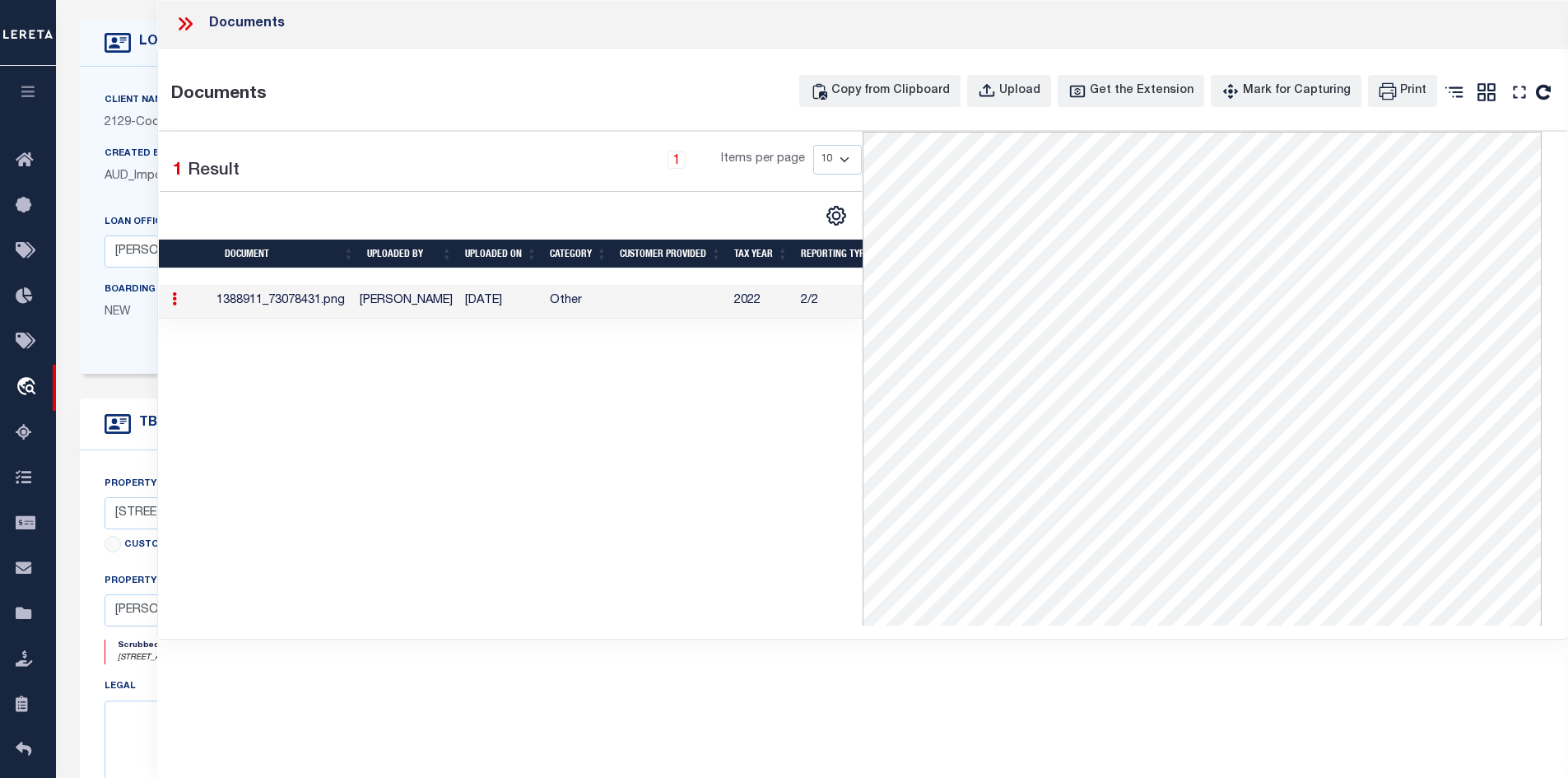
click at [182, 24] on icon at bounding box center [182, 24] width 8 height 13
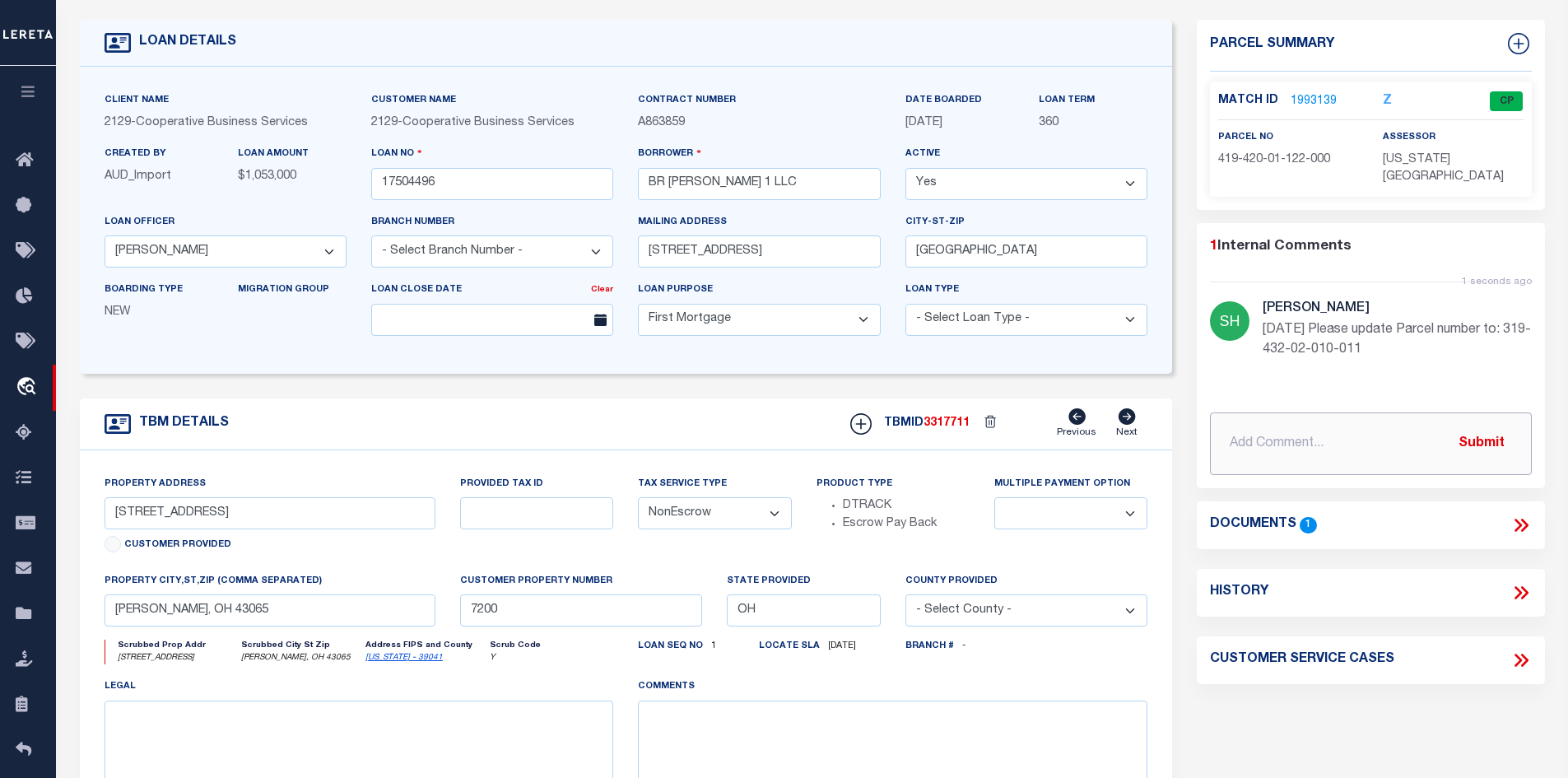
click at [1319, 439] on input "text" at bounding box center [1371, 444] width 321 height 63
paste input "System documentation call for parcel 419-420-01-22-000; address 275 OLENTANGY S…"
type input "System documentation call for parcel 419-420-01-22-000; address 275 OLENTANGY S…"
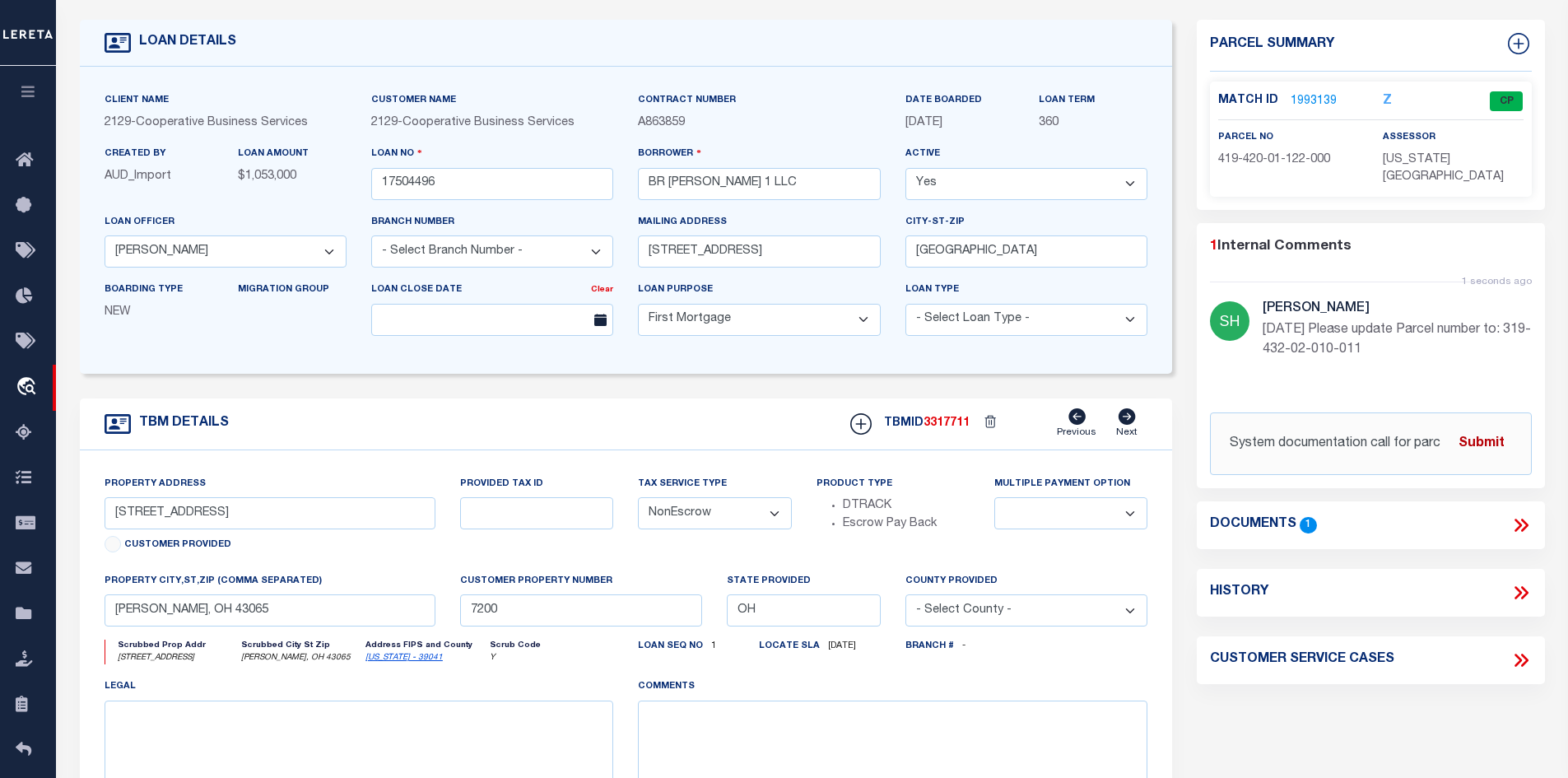
click at [1486, 426] on button "Submit" at bounding box center [1481, 443] width 68 height 33
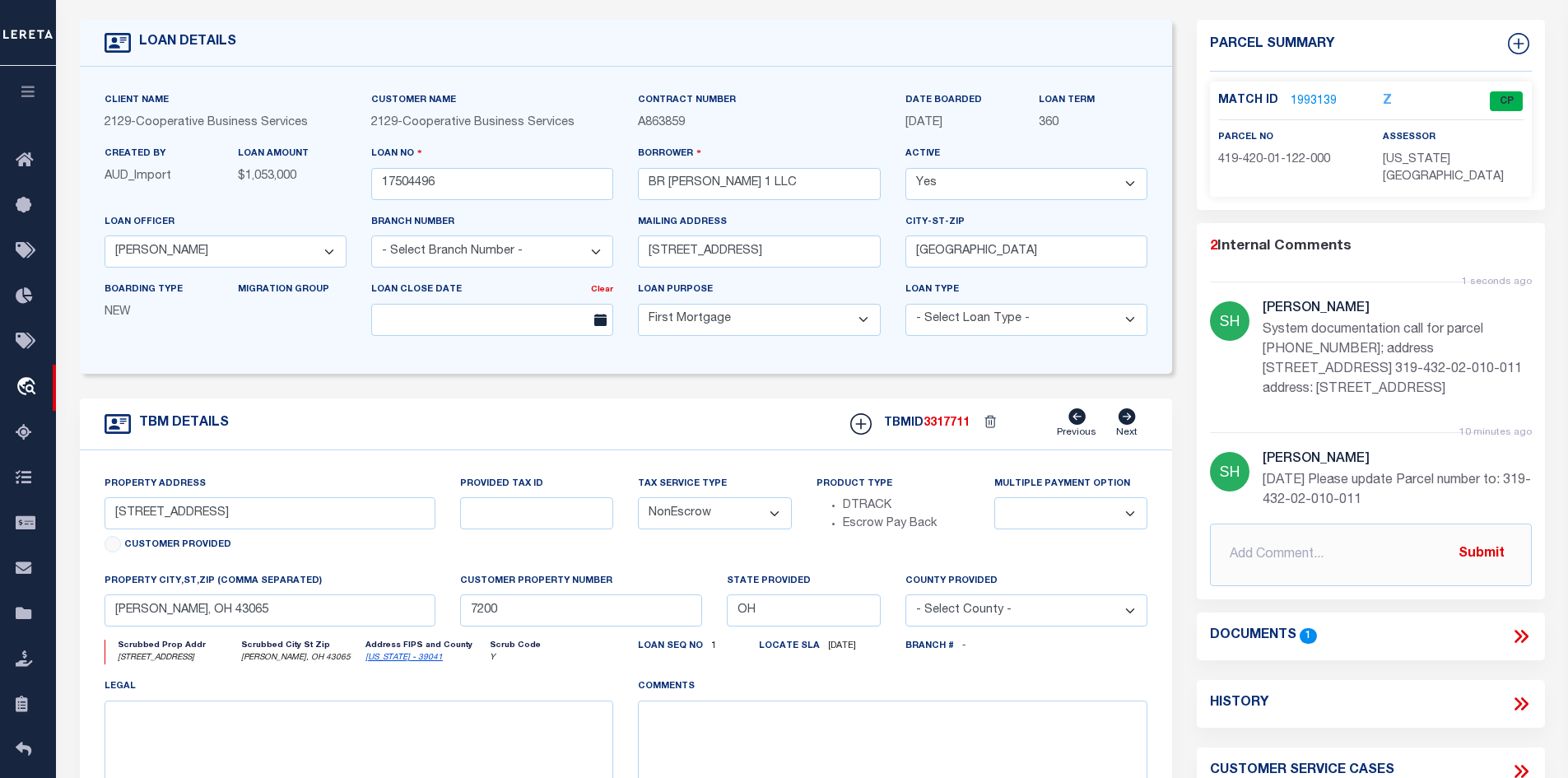
click at [1313, 104] on link "1993139" at bounding box center [1313, 102] width 46 height 18
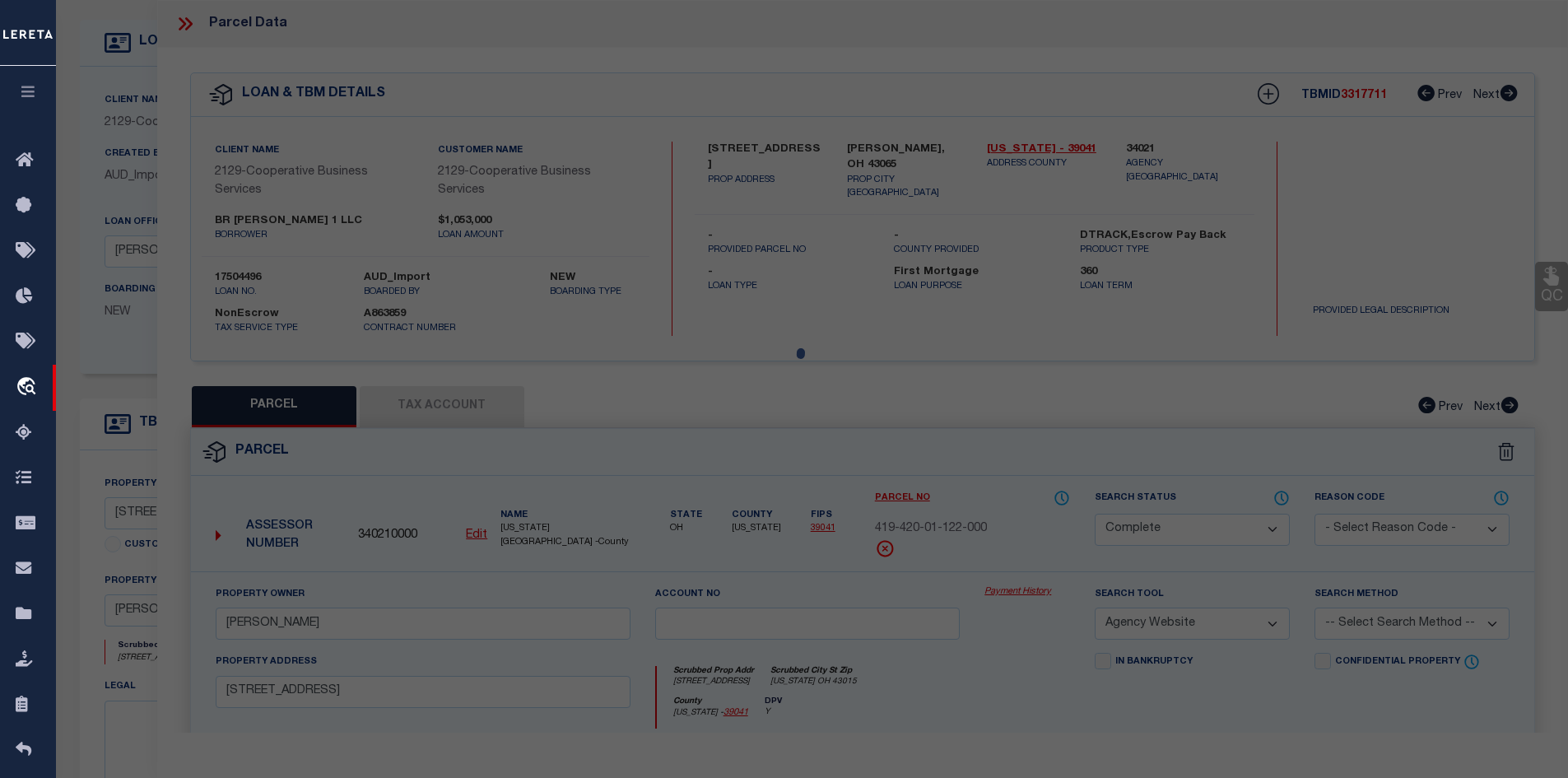
select select "AS"
select select
checkbox input "false"
select select "CP"
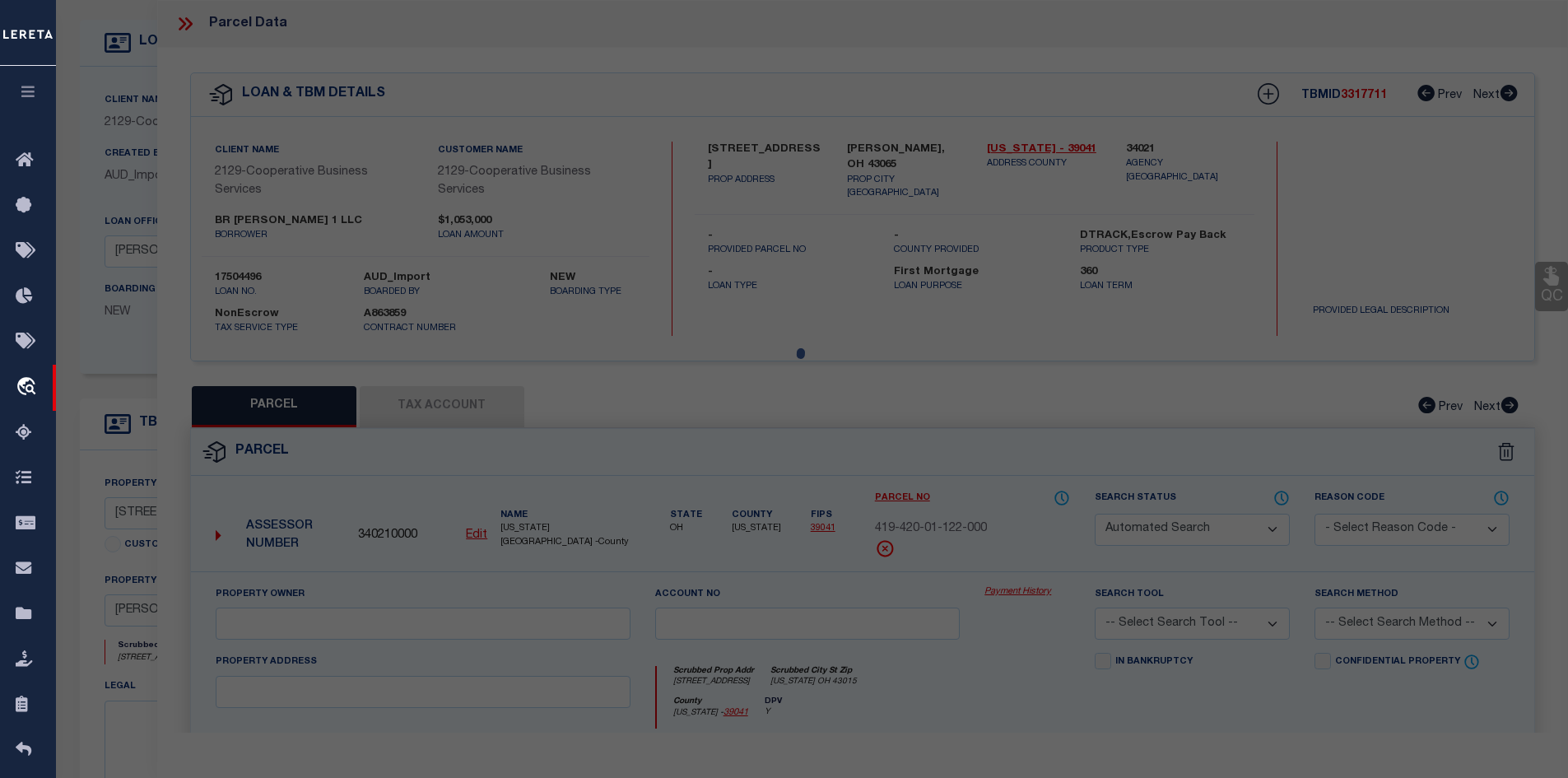
type input "HUFFMAN NICHOLAS L"
select select "AGW"
select select
type input "275 OLENTANGY VIEW DR"
checkbox input "false"
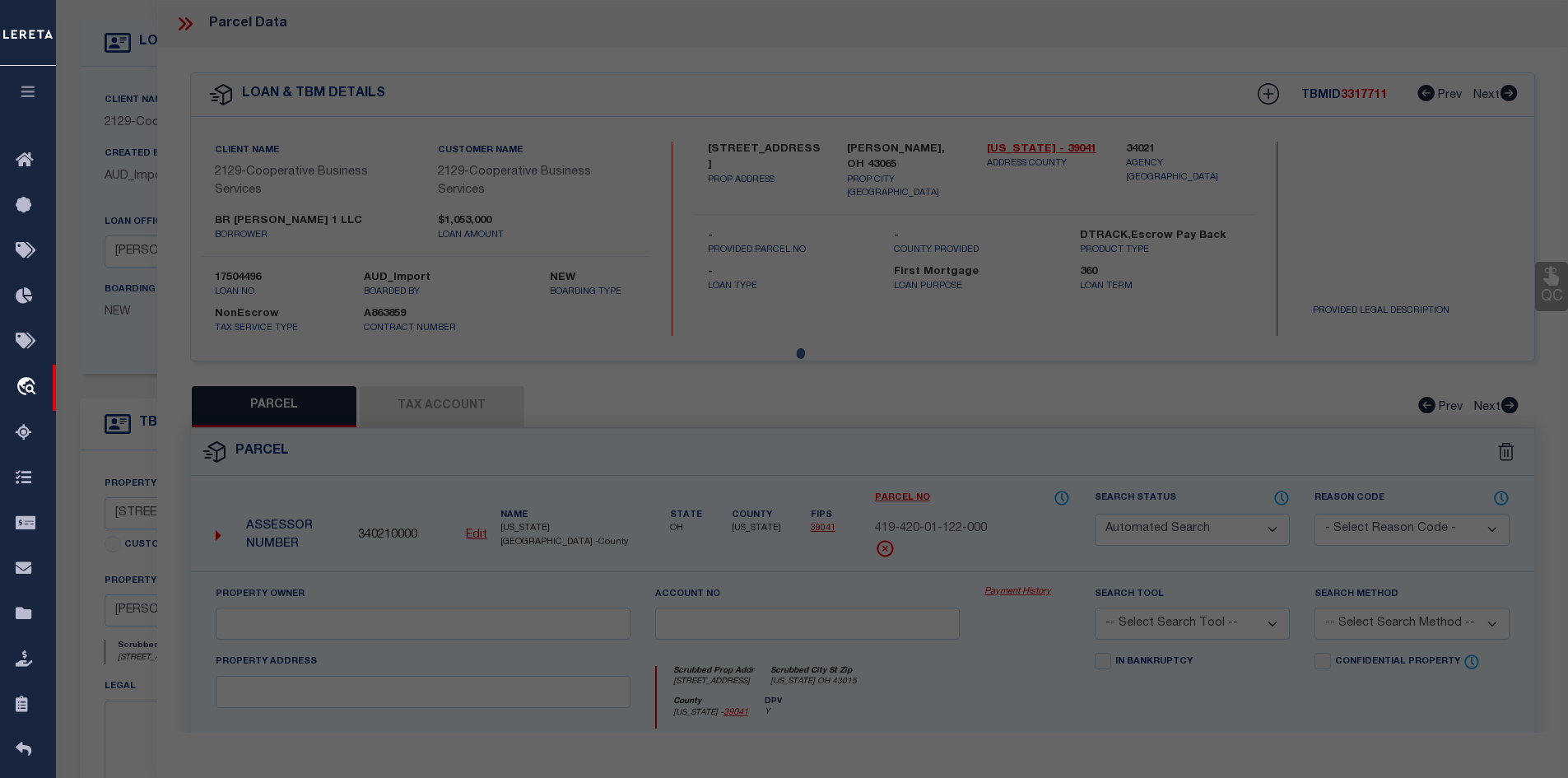
type input "DELAWARE OH 43015"
type textarea "LOTS 34"
type textarea "Tax ID Special Project"
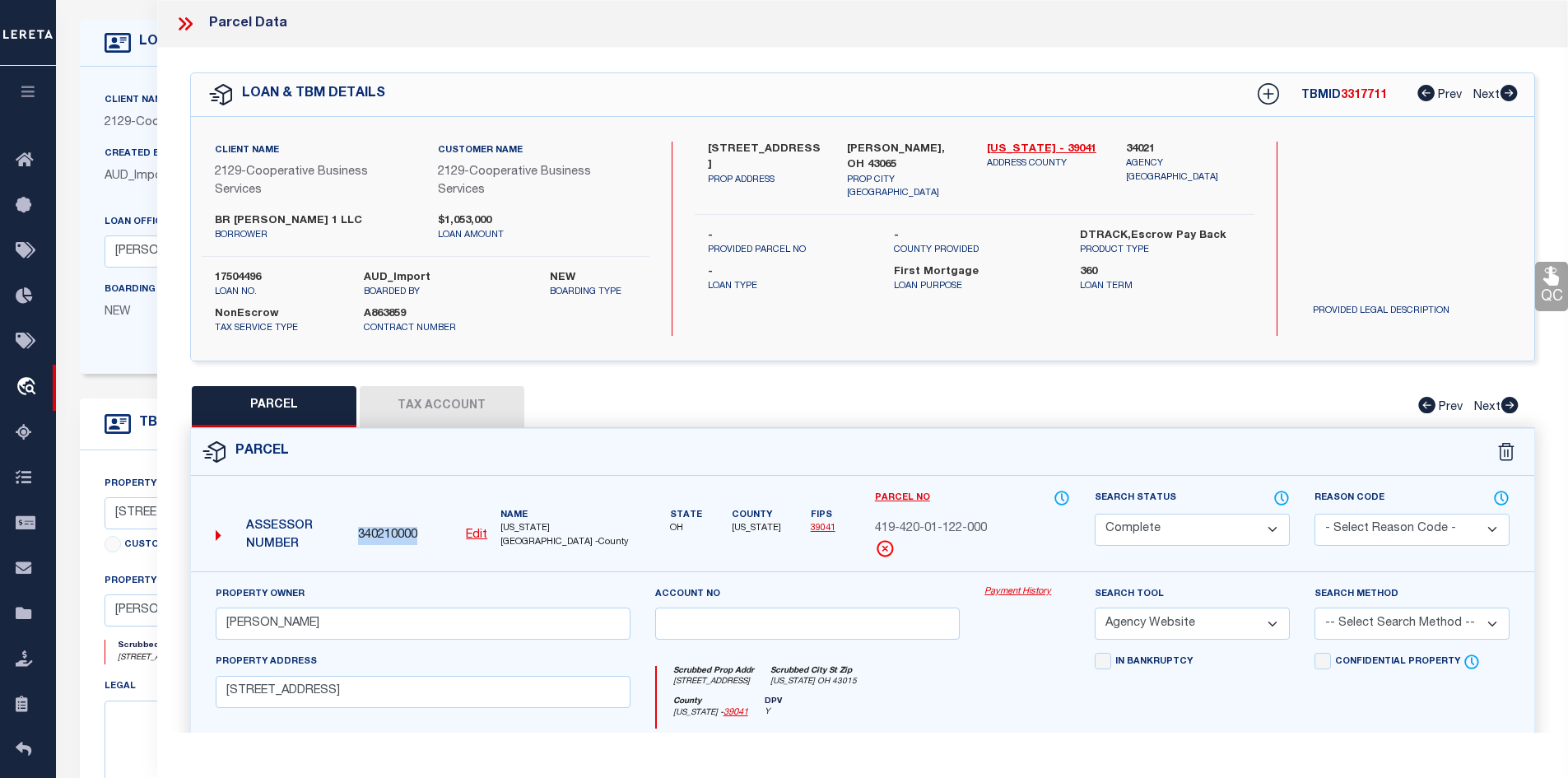
drag, startPoint x: 423, startPoint y: 535, endPoint x: 356, endPoint y: 533, distance: 67.0
click at [356, 533] on div "340210000 Edit" at bounding box center [422, 536] width 142 height 18
copy span "340210000"
click at [188, 23] on icon at bounding box center [188, 24] width 8 height 13
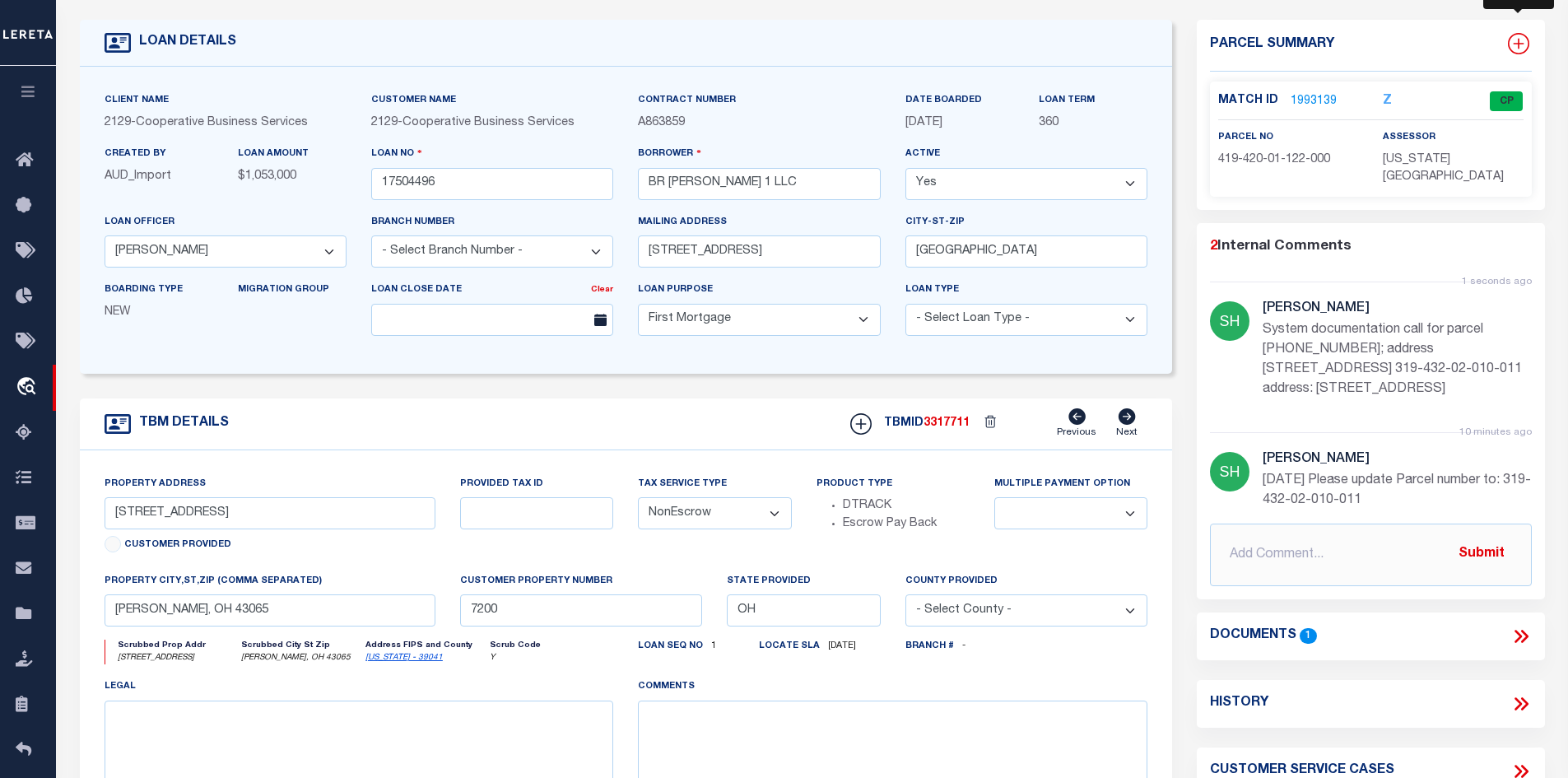
click at [1519, 38] on icon at bounding box center [1518, 43] width 11 height 11
select select "IP"
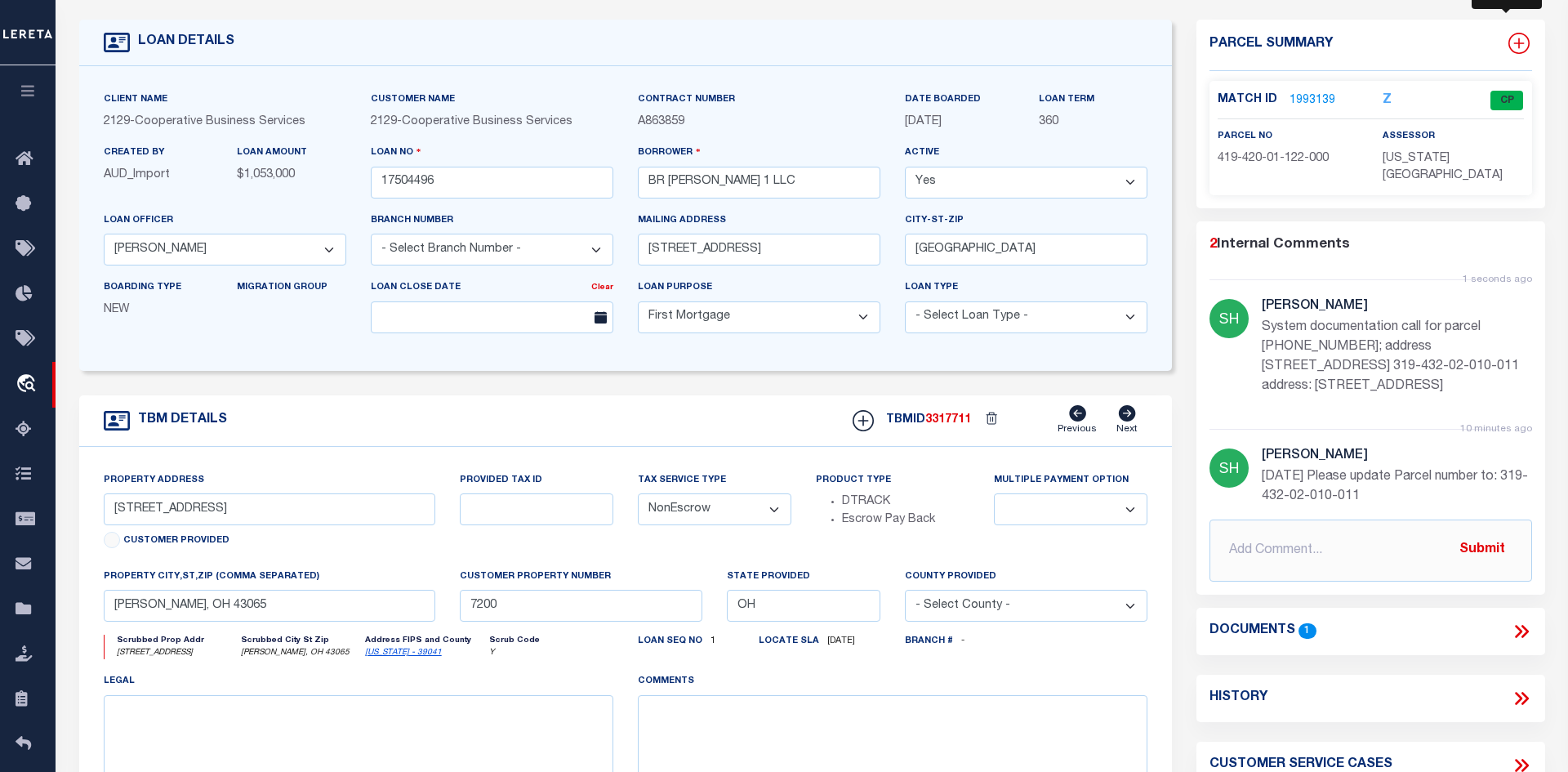
type textarea "-"
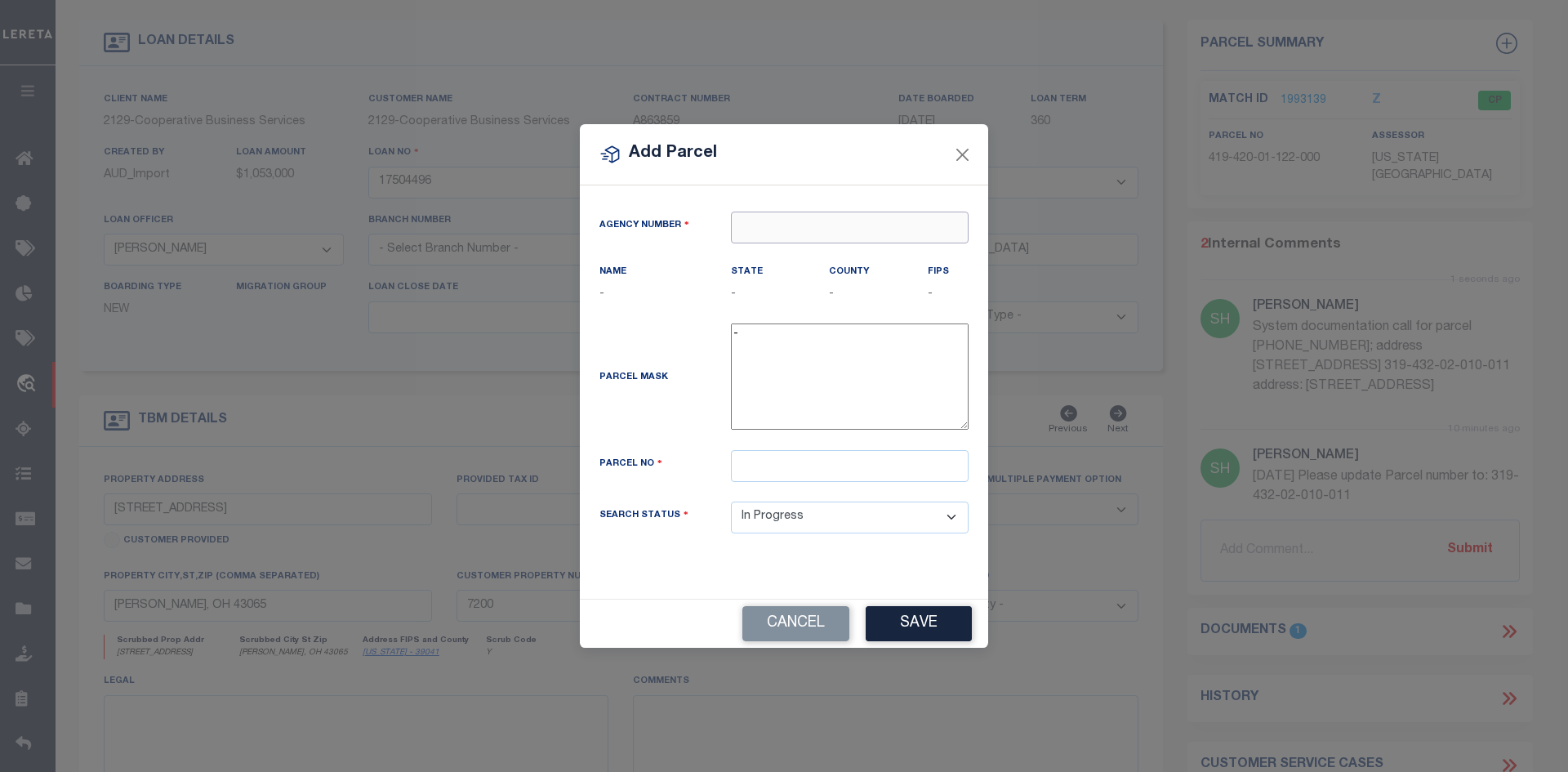
click at [764, 229] on input "text" at bounding box center [850, 228] width 237 height 32
paste input "340210000"
type input "340210000"
click at [831, 247] on div "340210000 : DELAWARE COUNTY" at bounding box center [853, 268] width 241 height 47
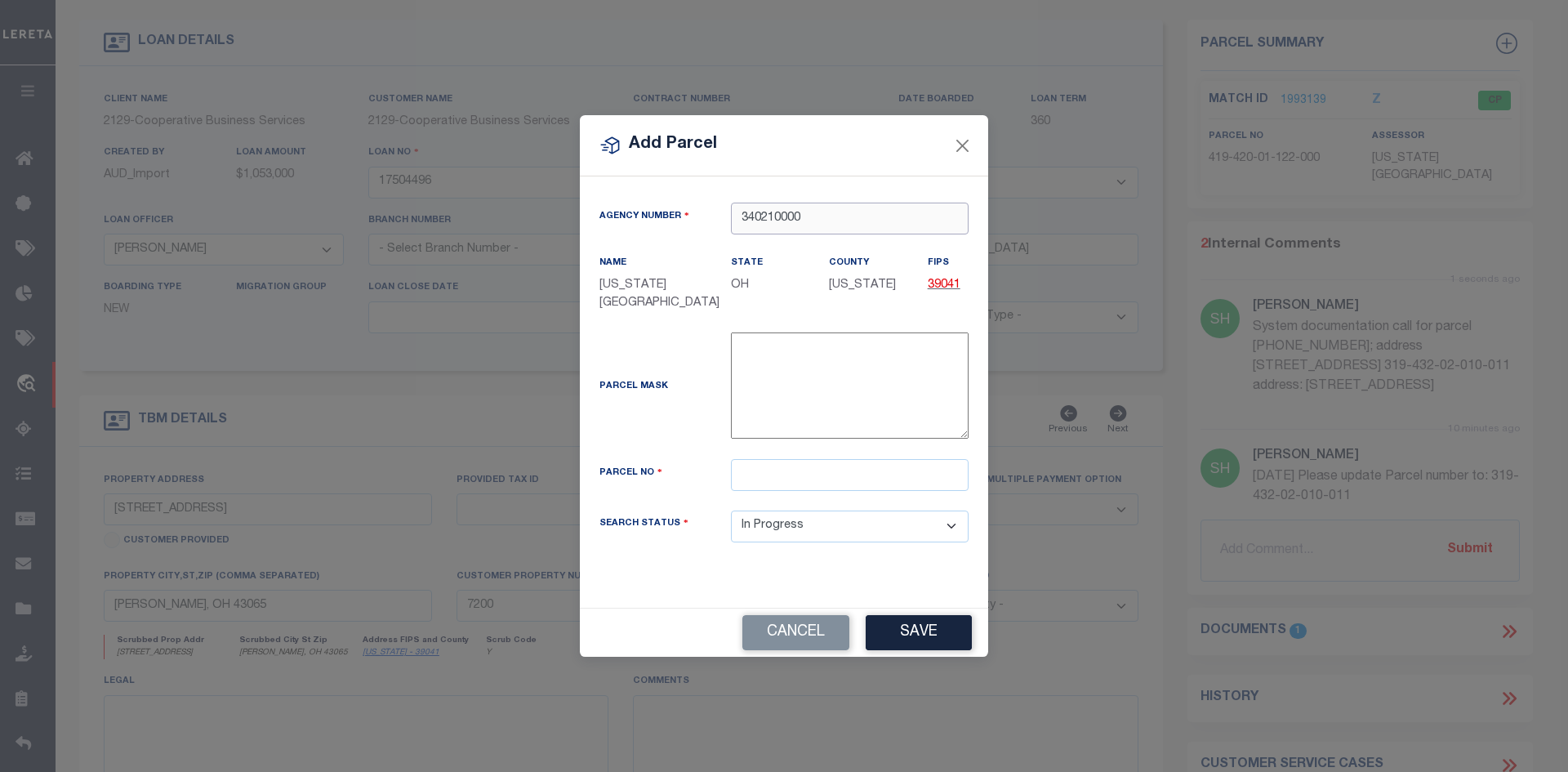
type input "340210000"
click at [760, 473] on input "text" at bounding box center [850, 474] width 237 height 32
paste input "319-432-02-010-011"
type input "319-432-02-010-011"
click at [952, 635] on button "Save" at bounding box center [918, 632] width 106 height 35
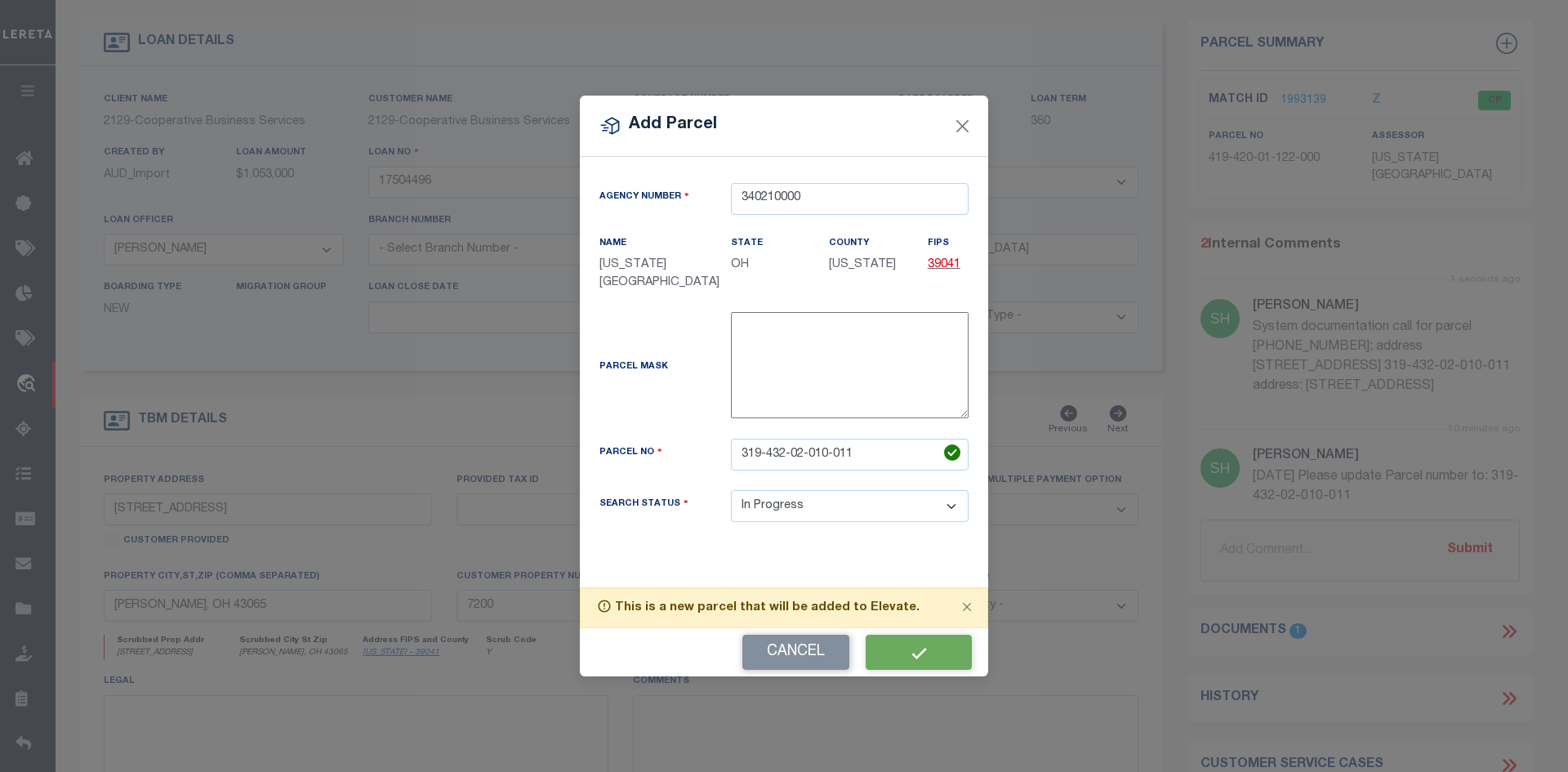
click at [944, 641] on div "Cancel" at bounding box center [784, 652] width 408 height 49
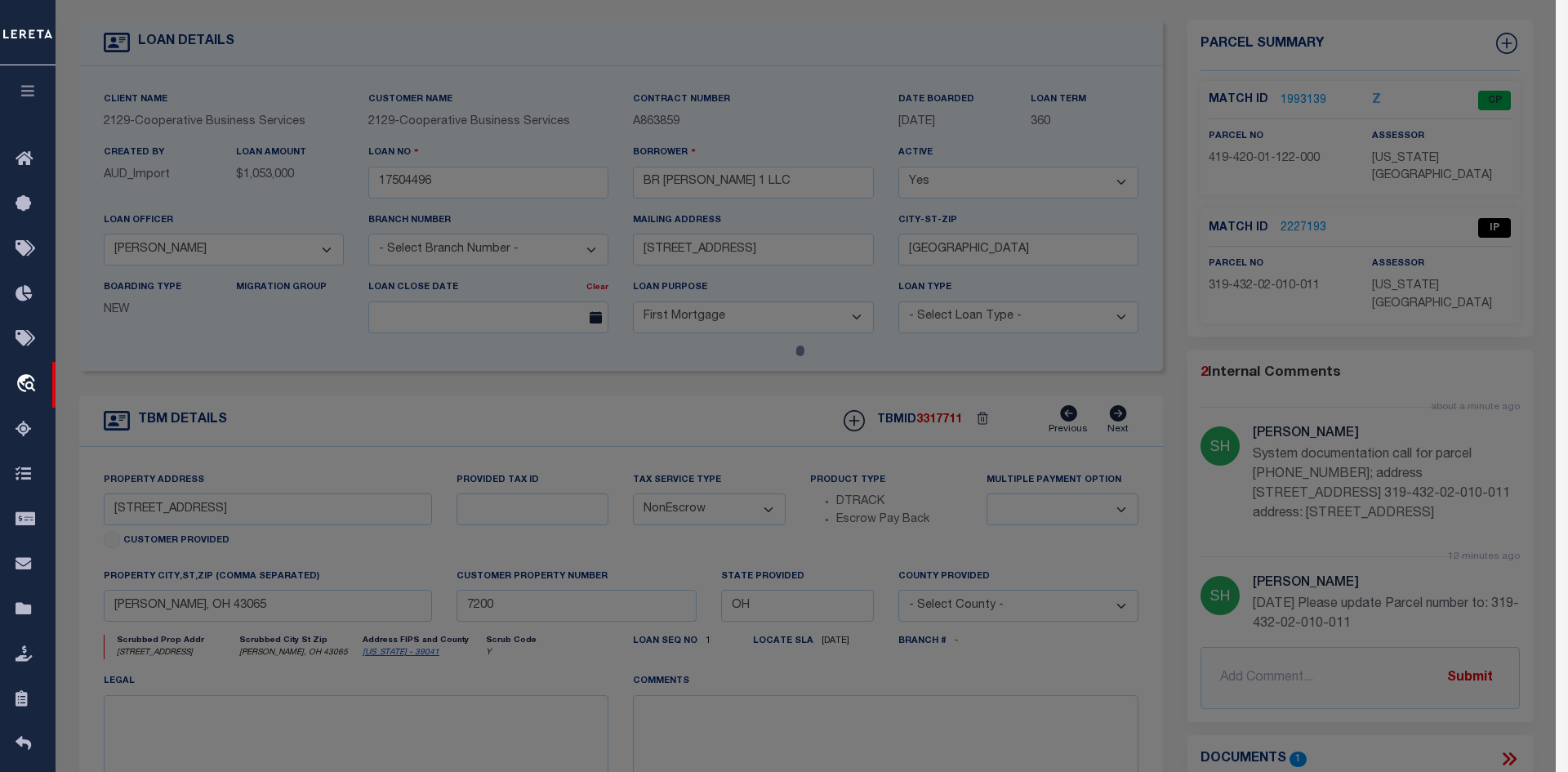
select select "AS"
select select
checkbox input "false"
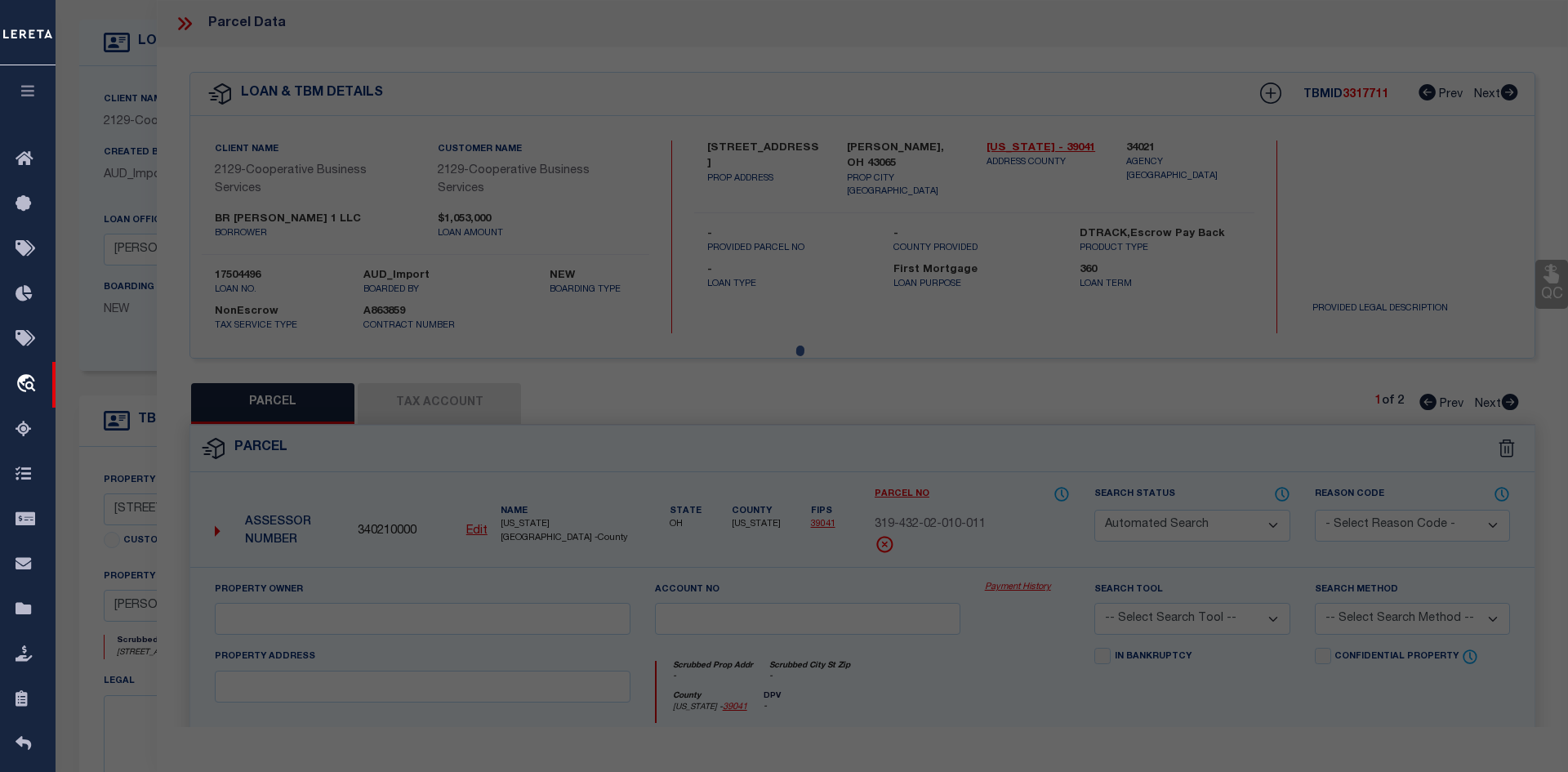
select select "IP"
checkbox input "false"
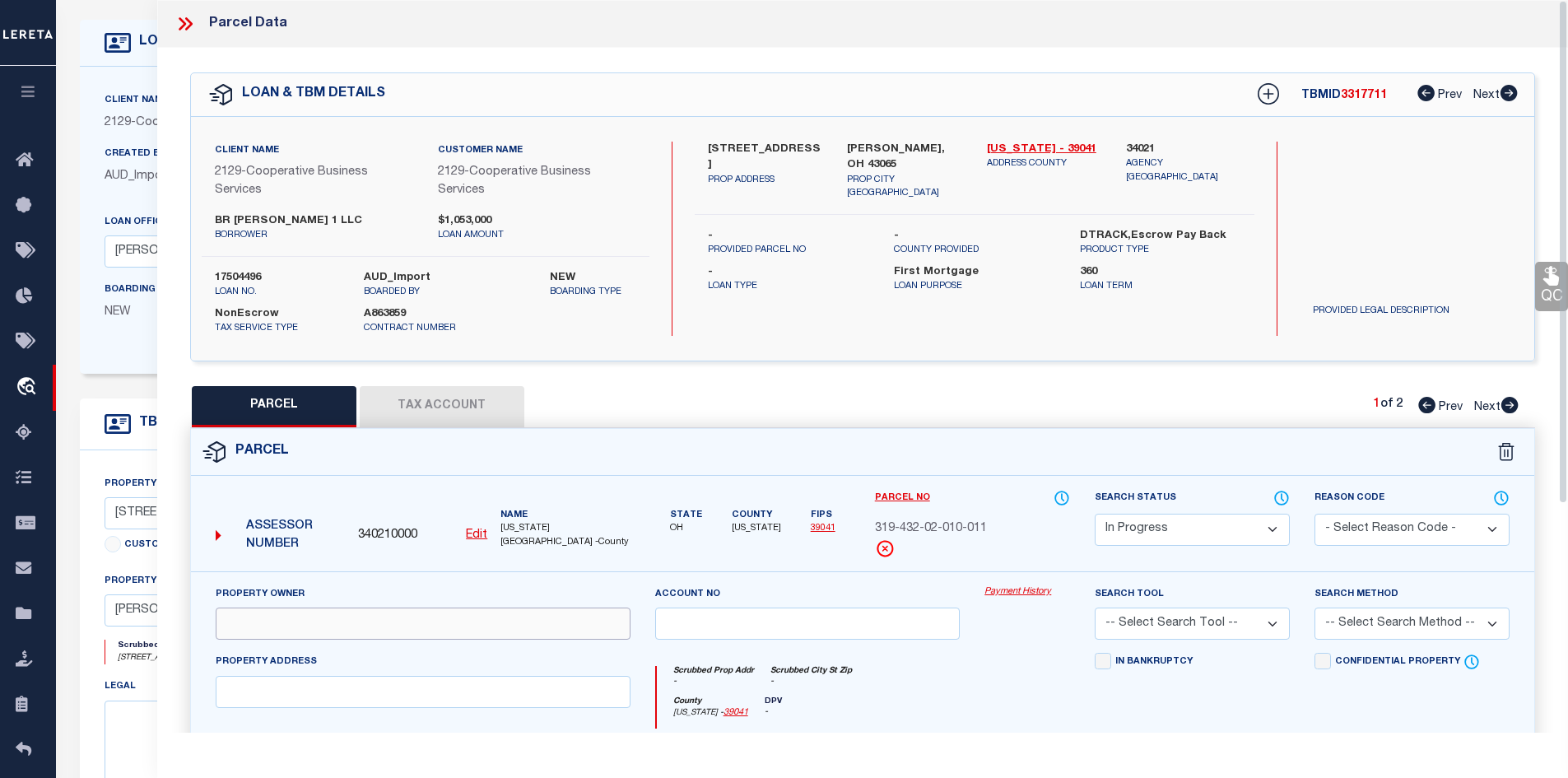
click at [426, 631] on input "text" at bounding box center [422, 623] width 415 height 32
paste input "HUFFMAN NICHOLAS L"
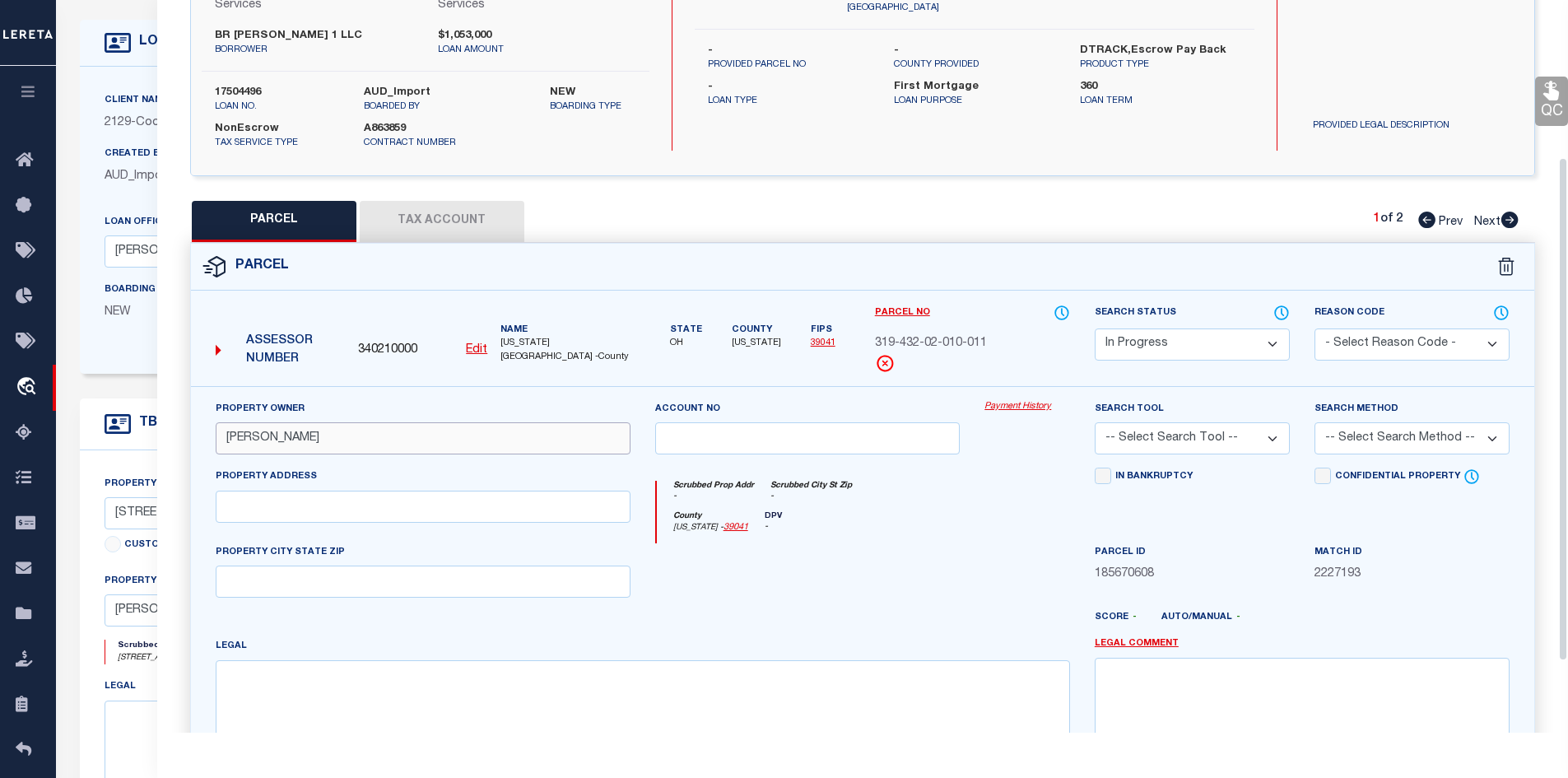
scroll to position [247, 0]
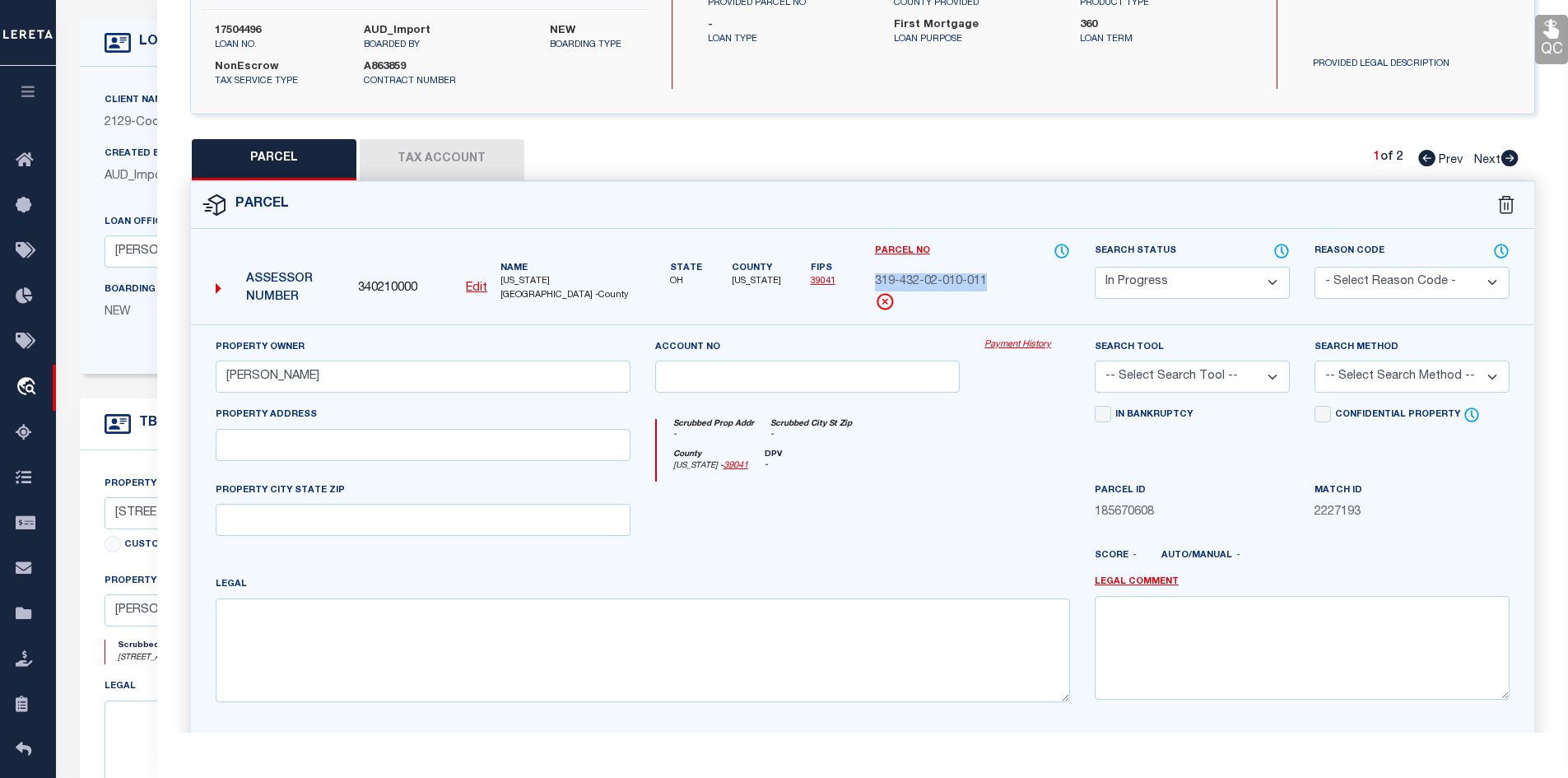
drag, startPoint x: 998, startPoint y: 279, endPoint x: 873, endPoint y: 284, distance: 125.1
click at [873, 284] on div "Parcel No 319-432-02-010-011" at bounding box center [972, 283] width 220 height 82
copy span "319-432-02-010-011"
drag, startPoint x: 372, startPoint y: 381, endPoint x: 125, endPoint y: 377, distance: 247.0
click at [125, 377] on div "OMS Work Queue is --ALL-- Active is Yes Loan No. is 17504496 TBMID FIPS Assigne…" at bounding box center [811, 578] width 1512 height 1190
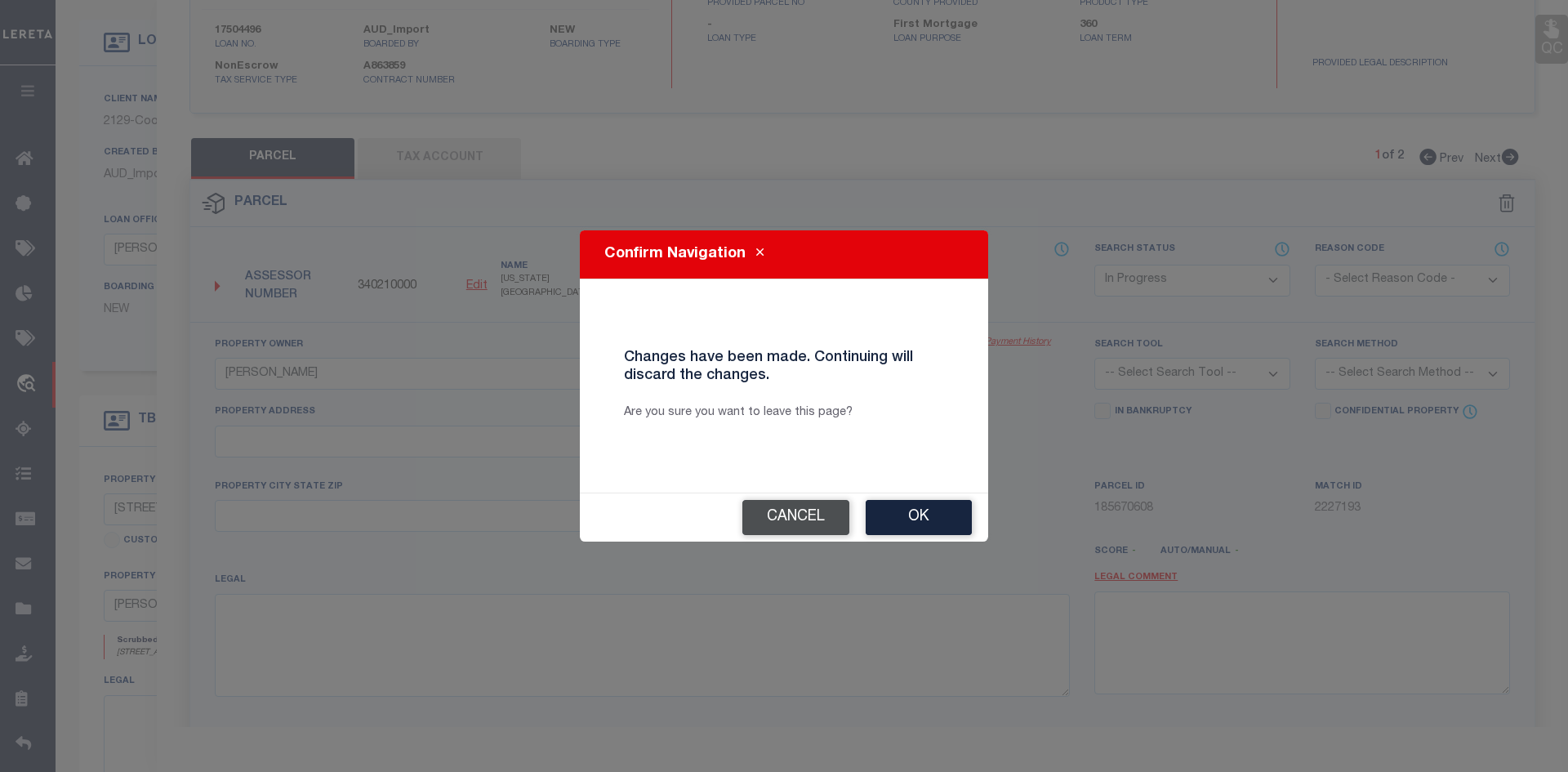
click at [772, 513] on button "Cancel" at bounding box center [795, 517] width 107 height 35
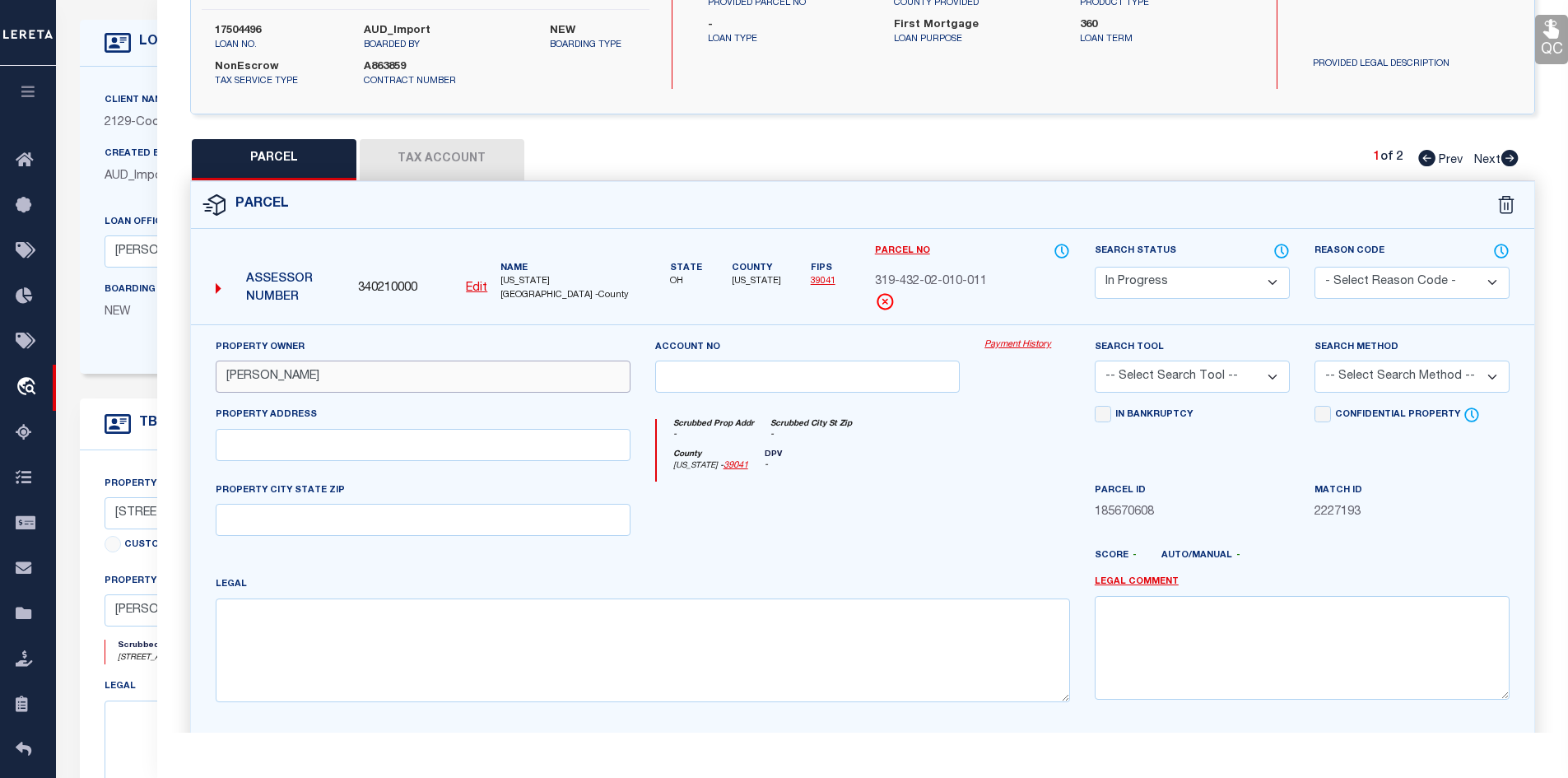
paste input "BR POWELL 1 LLC"
type input "BR POWELL 1 LLC"
click at [460, 442] on input "text" at bounding box center [422, 445] width 415 height 32
paste input "269 W OLENTANGY ST"
type input "269 W OLENTANGY ST"
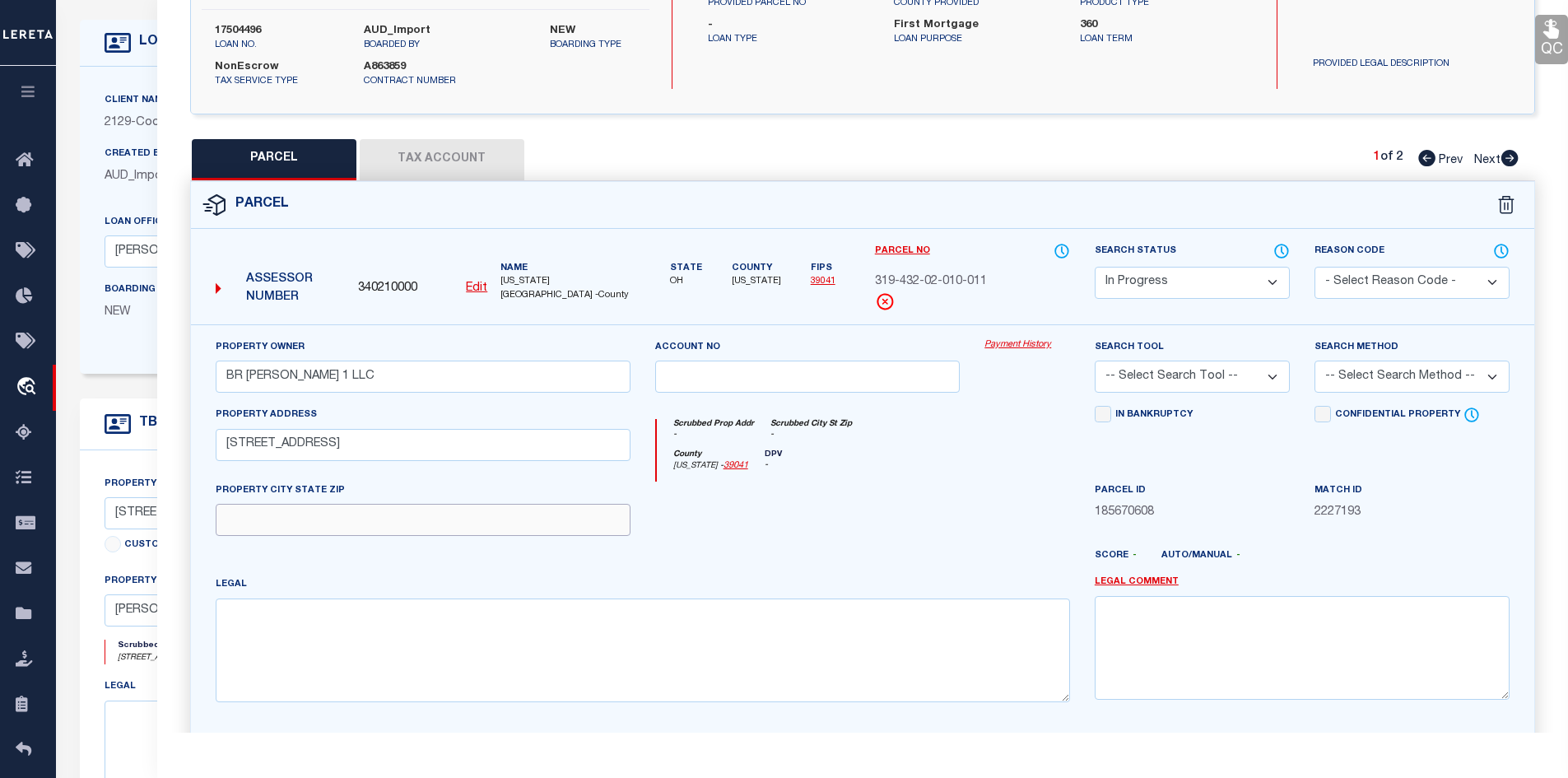
drag, startPoint x: 268, startPoint y: 526, endPoint x: 256, endPoint y: 521, distance: 13.0
click at [268, 526] on input "text" at bounding box center [422, 519] width 415 height 32
click at [439, 515] on input "text" at bounding box center [422, 519] width 415 height 32
paste input "POWELL OH 43065"
type input "POWELL OH 43065"
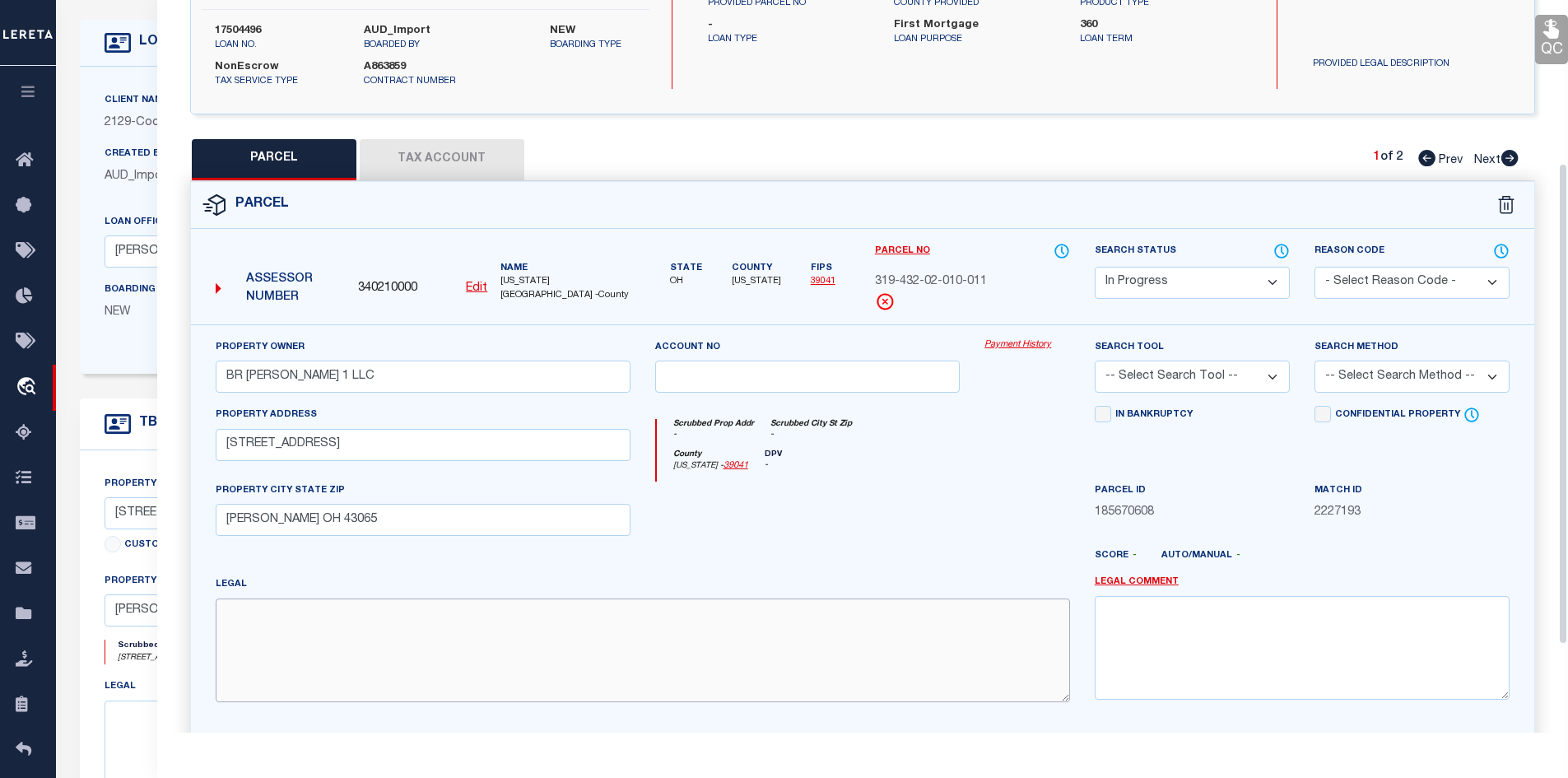
click at [477, 661] on textarea at bounding box center [643, 651] width 855 height 104
paste textarea "LANDS 19 3 4 30 TIF AREA"
type textarea "LANDS 19 3 4 30 TIF AREA"
click at [454, 157] on button "Tax Account" at bounding box center [442, 160] width 165 height 41
select select "100"
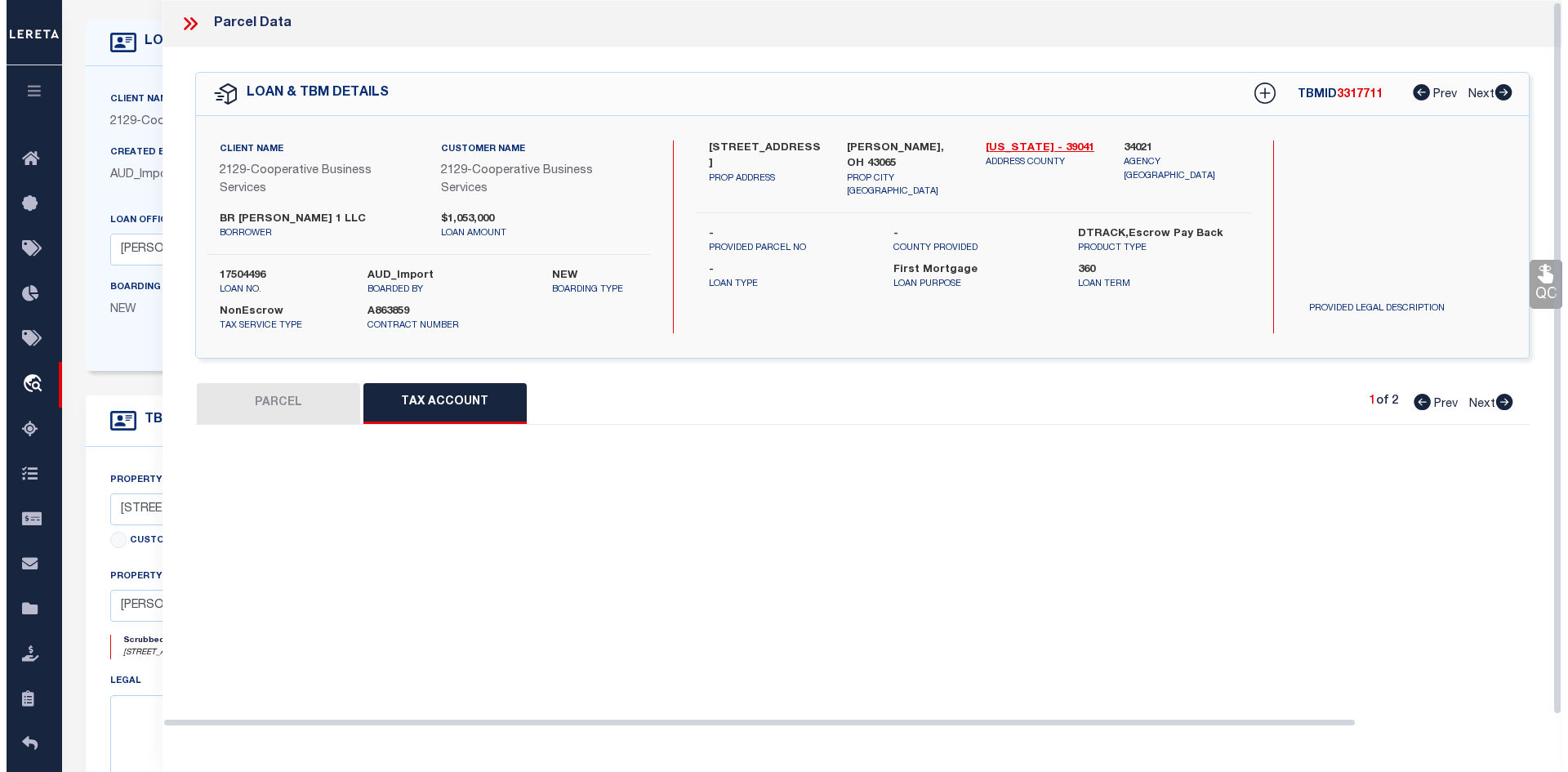
scroll to position [30, 0]
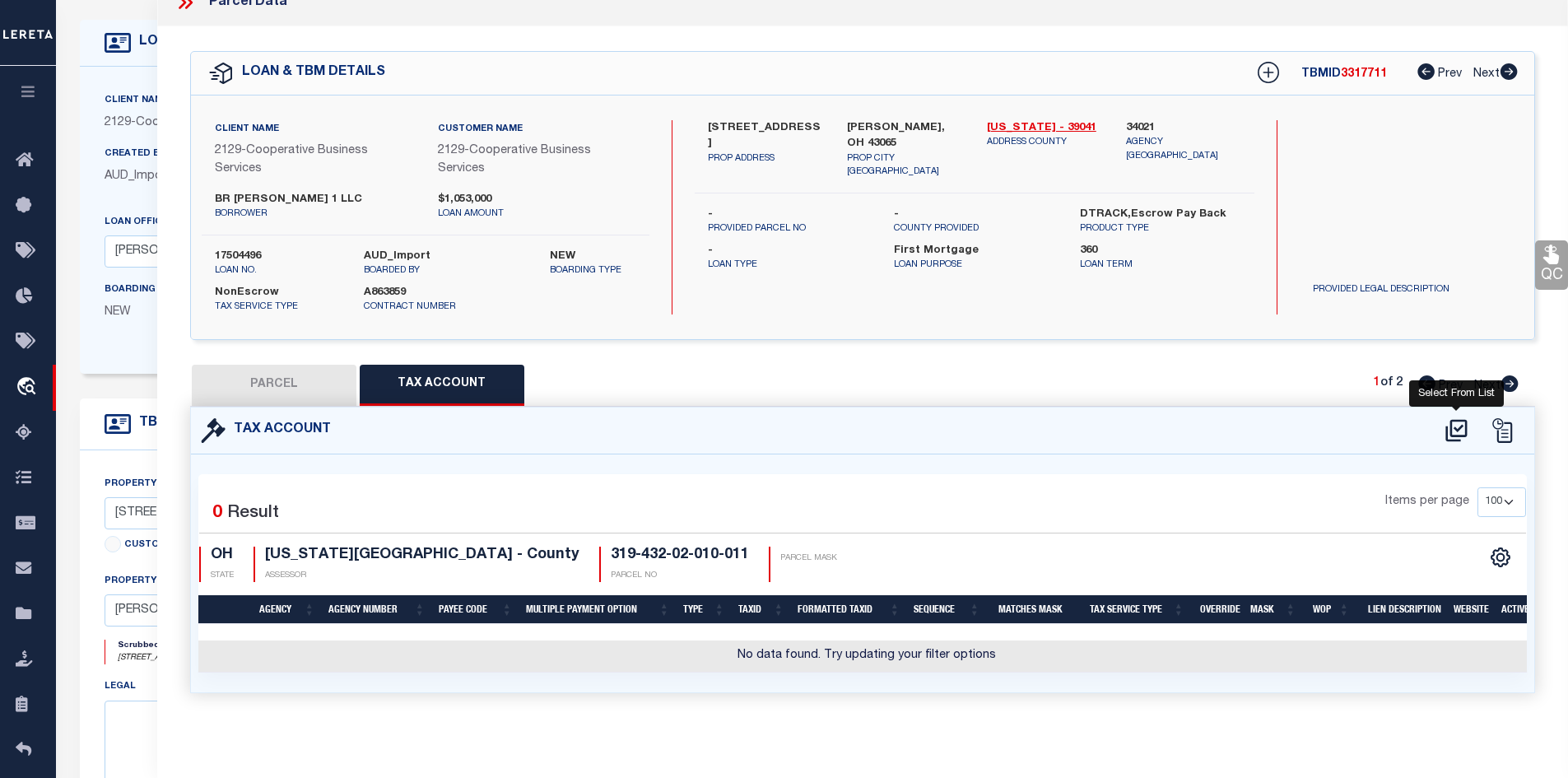
click at [1456, 417] on icon at bounding box center [1456, 430] width 27 height 26
select select "100"
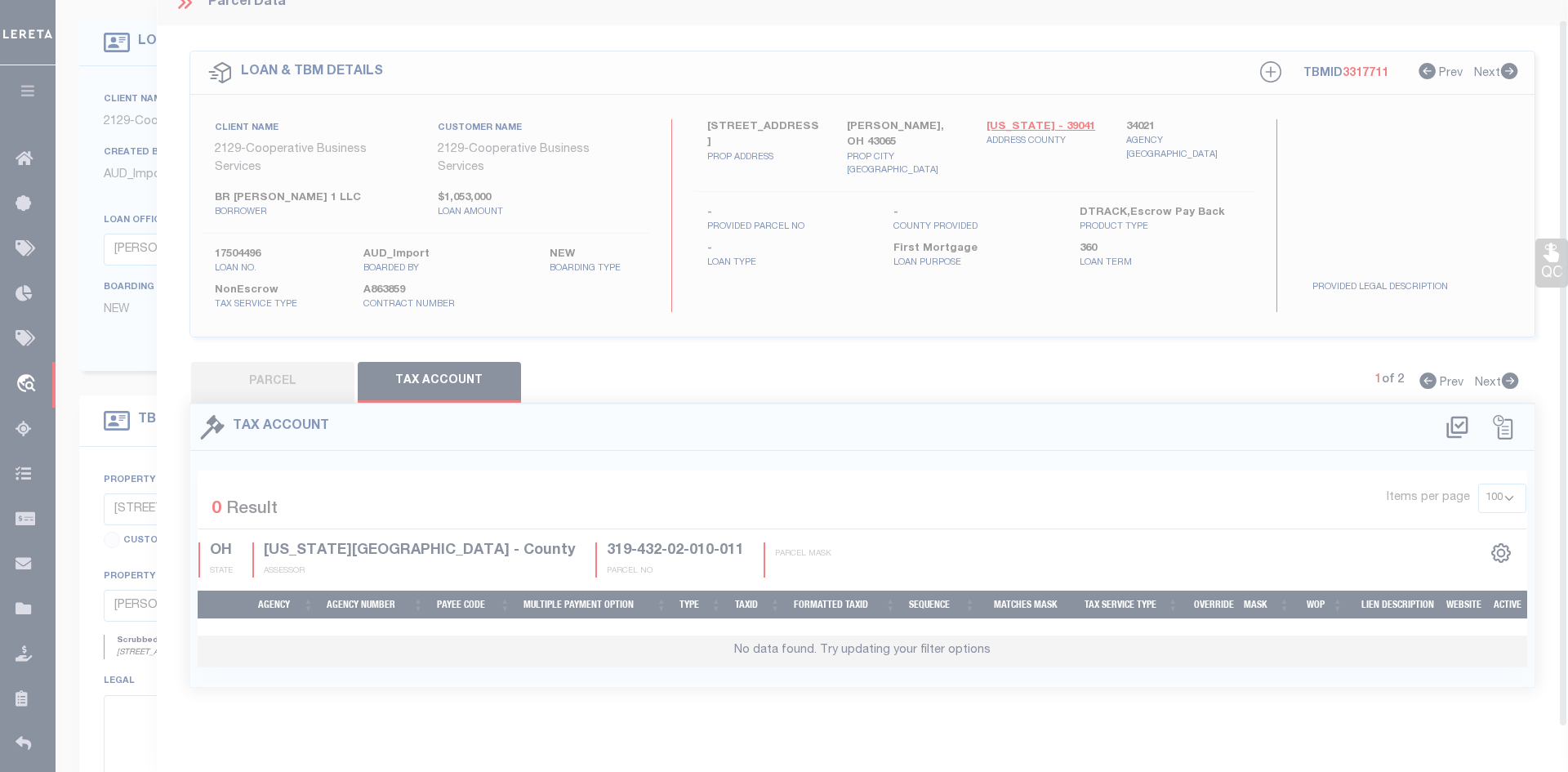
select select "100"
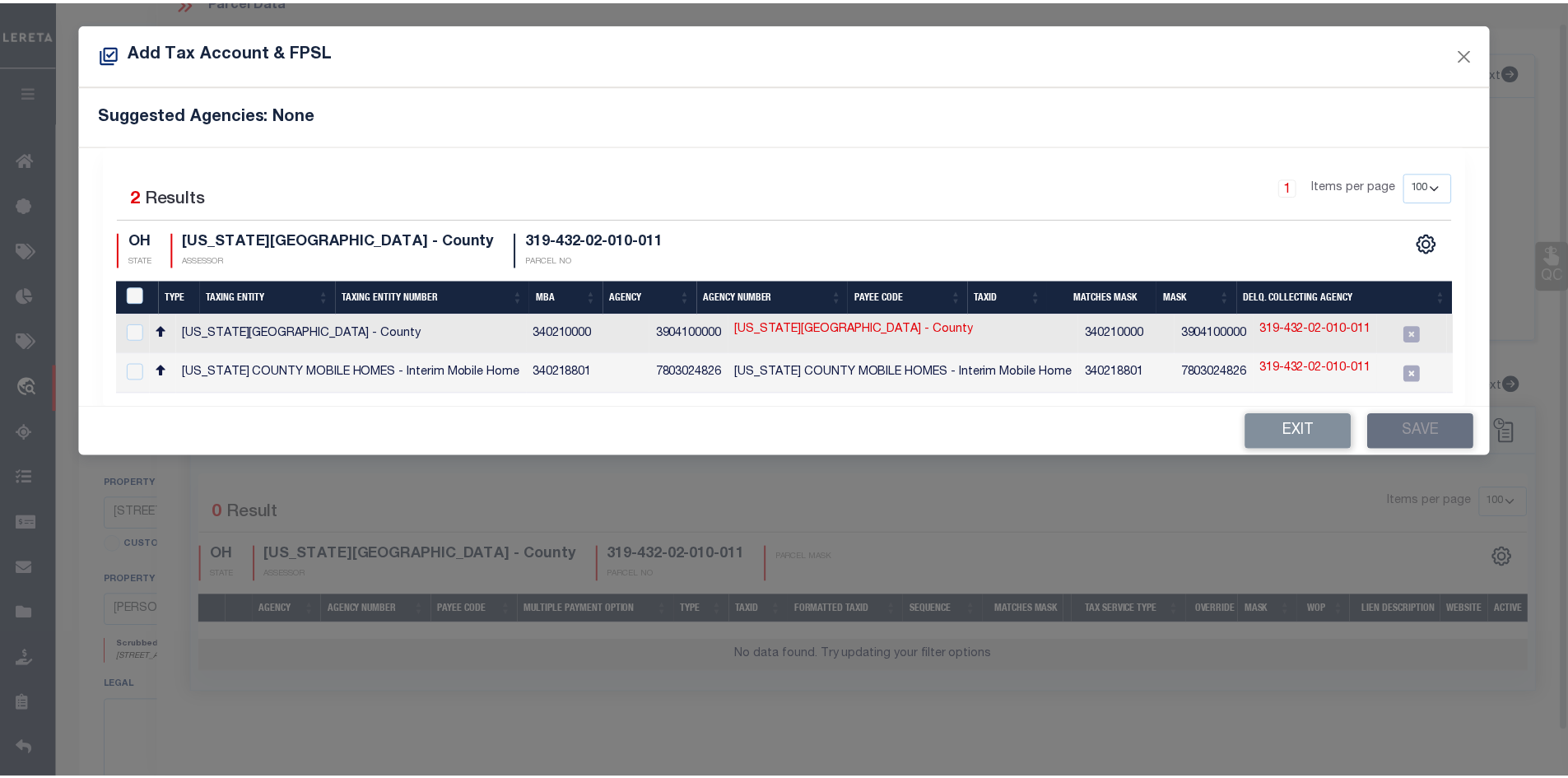
scroll to position [20, 0]
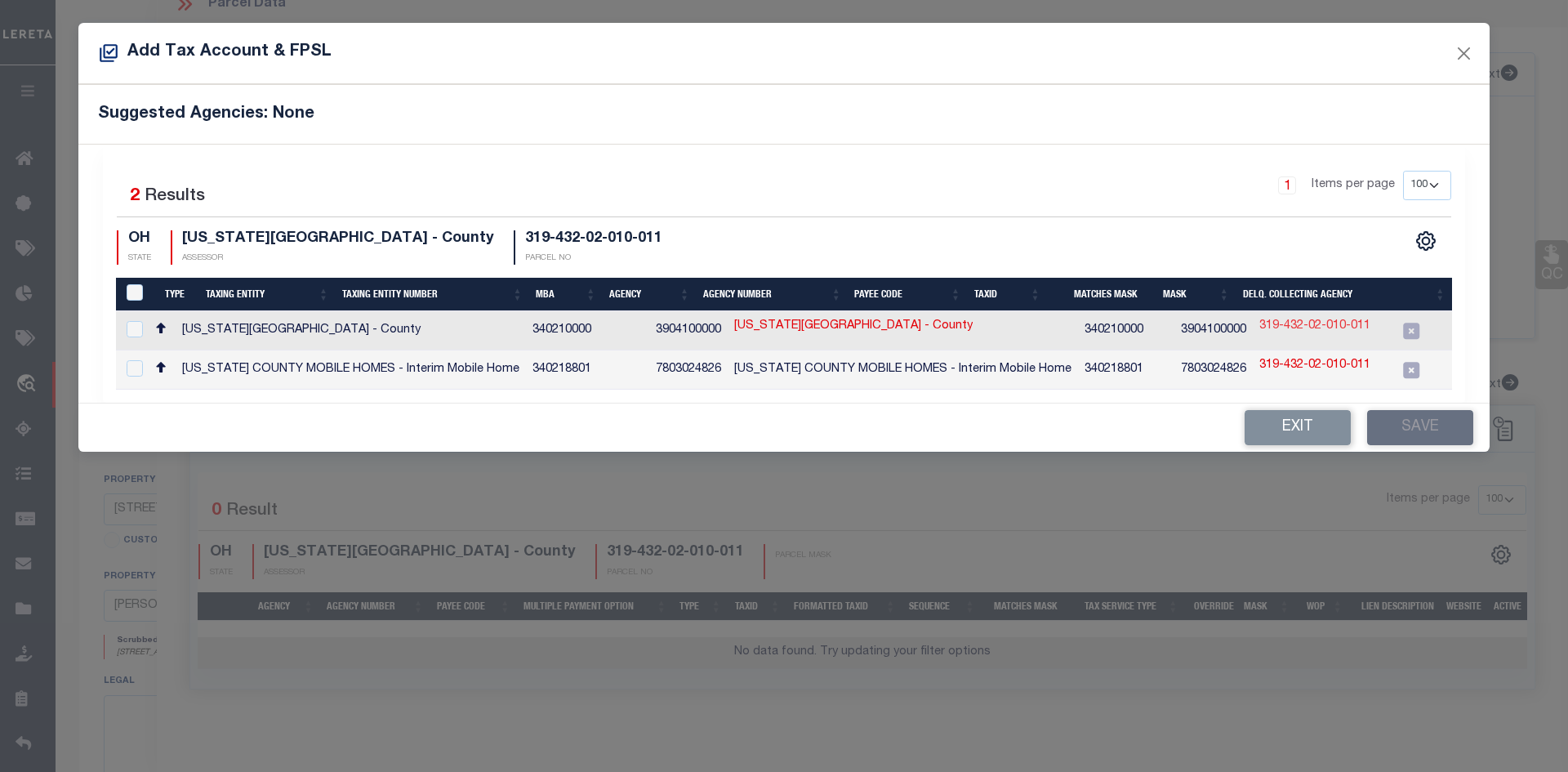
click at [1316, 325] on link "319-432-02-010-011" at bounding box center [1314, 327] width 111 height 18
type input "319-432-02-010-011"
type textarea "$$$$$$$$$$$$$$"
checkbox input "true"
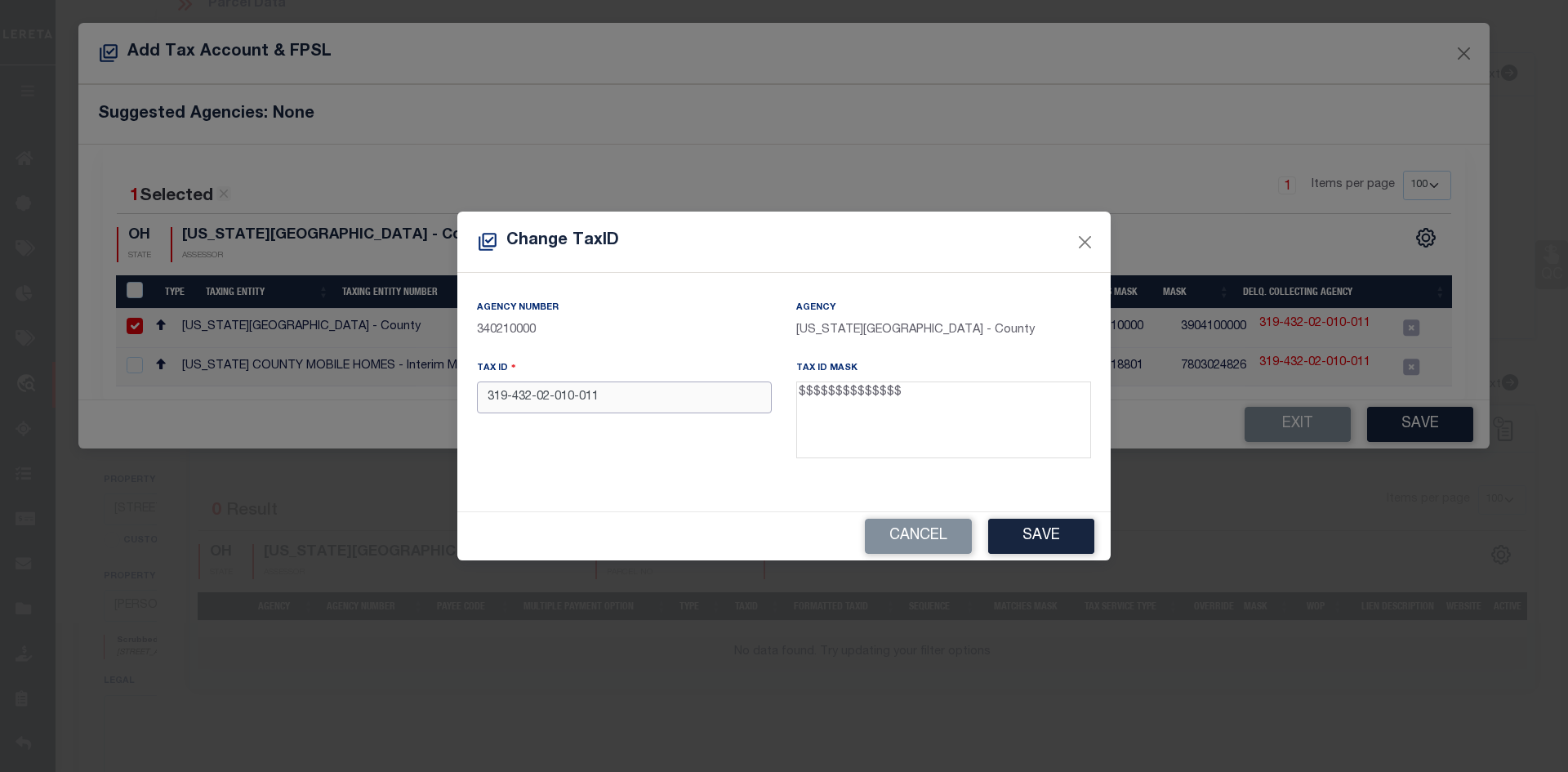
click at [510, 402] on input "319-432-02-010-011" at bounding box center [623, 397] width 295 height 32
click at [533, 398] on input "319432-02-010-011" at bounding box center [623, 397] width 295 height 32
click at [543, 401] on input "31943202-010-011" at bounding box center [623, 397] width 295 height 32
click at [564, 401] on input "31943202010-011" at bounding box center [623, 397] width 295 height 32
type input "31943202010011"
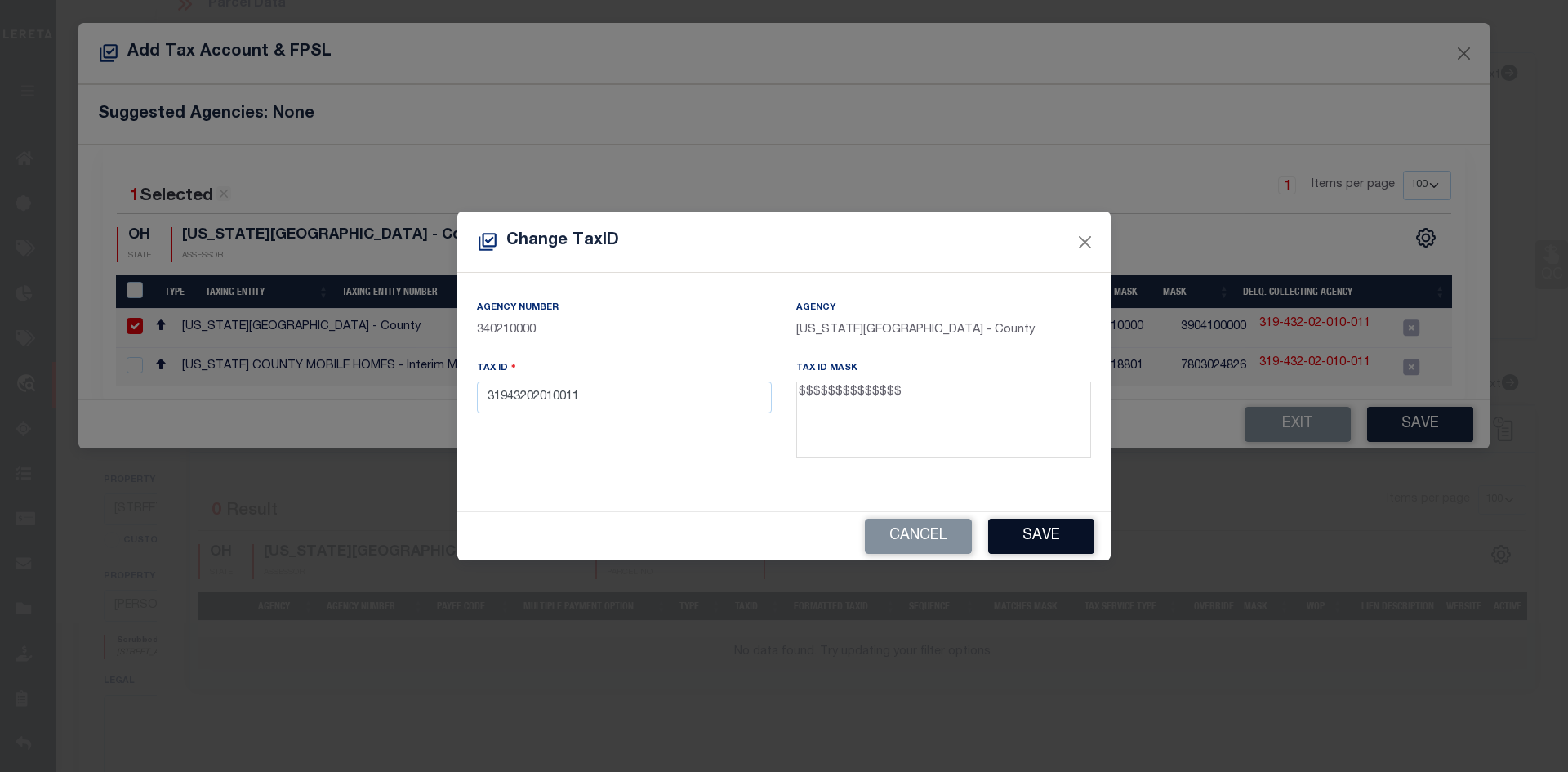
click at [1057, 539] on button "Save" at bounding box center [1040, 536] width 106 height 35
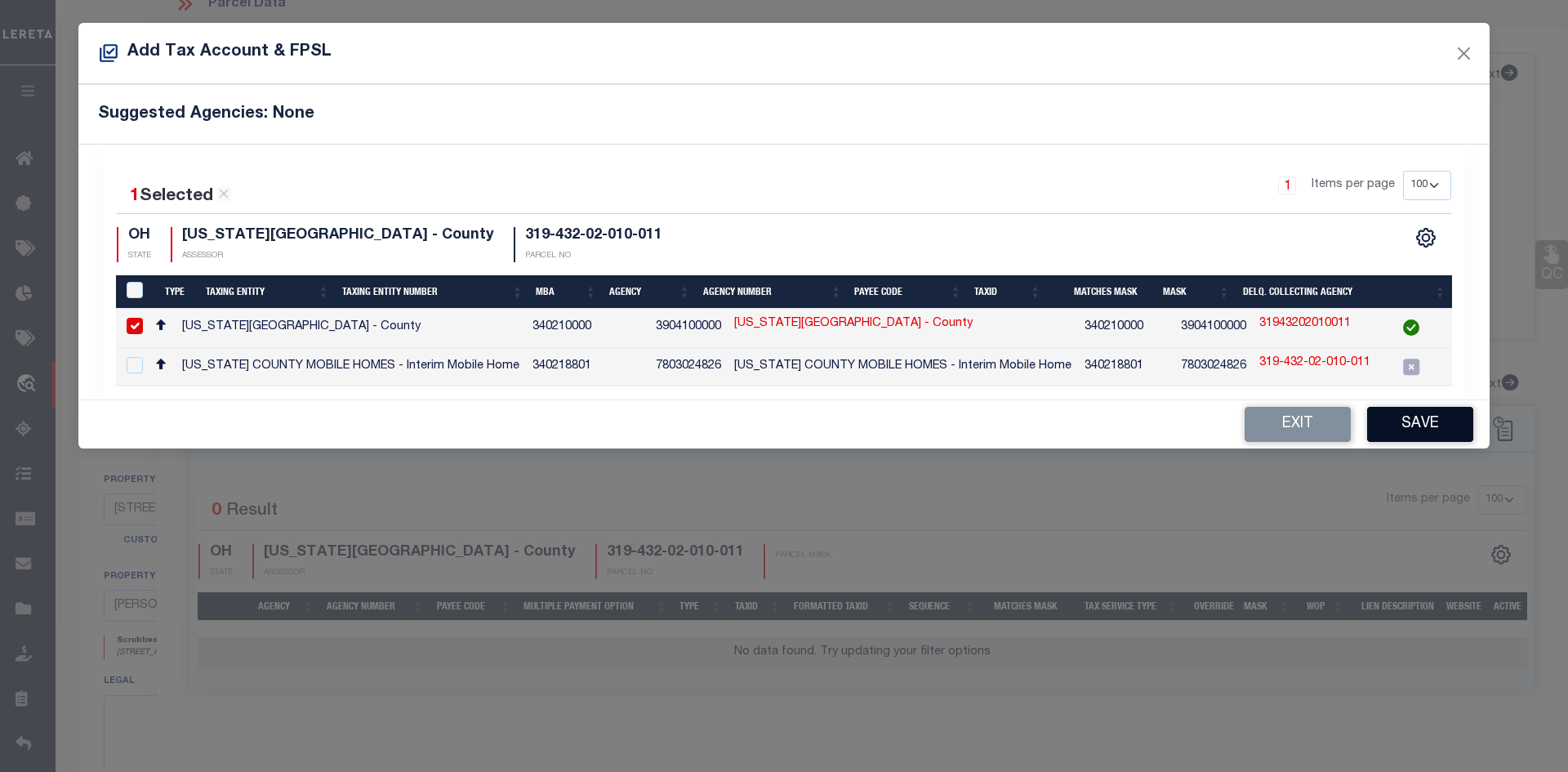
click at [1446, 431] on button "Save" at bounding box center [1419, 424] width 106 height 35
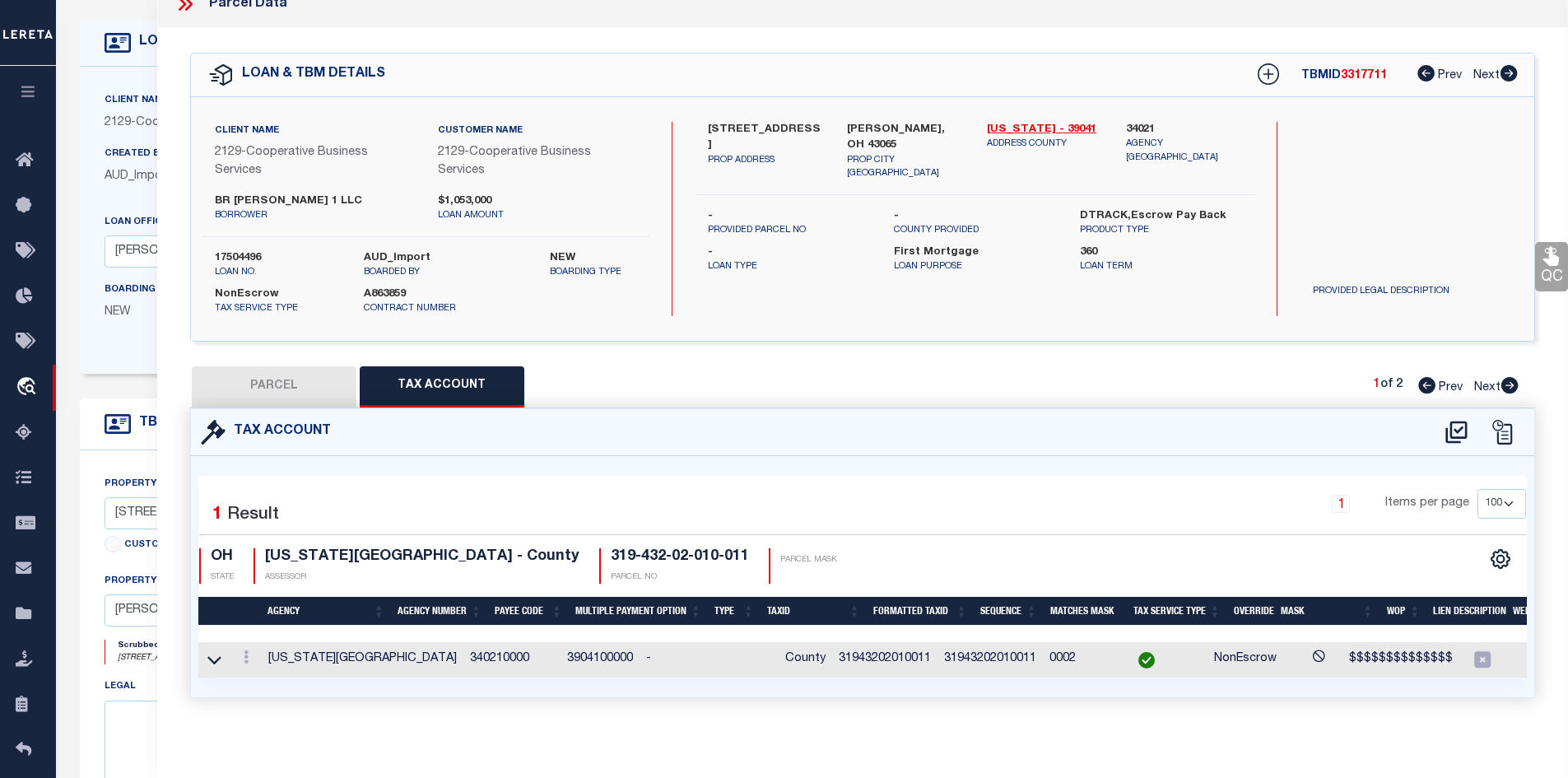
click at [287, 409] on div "Tax Account" at bounding box center [862, 432] width 1344 height 47
click at [287, 383] on button "PARCEL" at bounding box center [274, 387] width 165 height 41
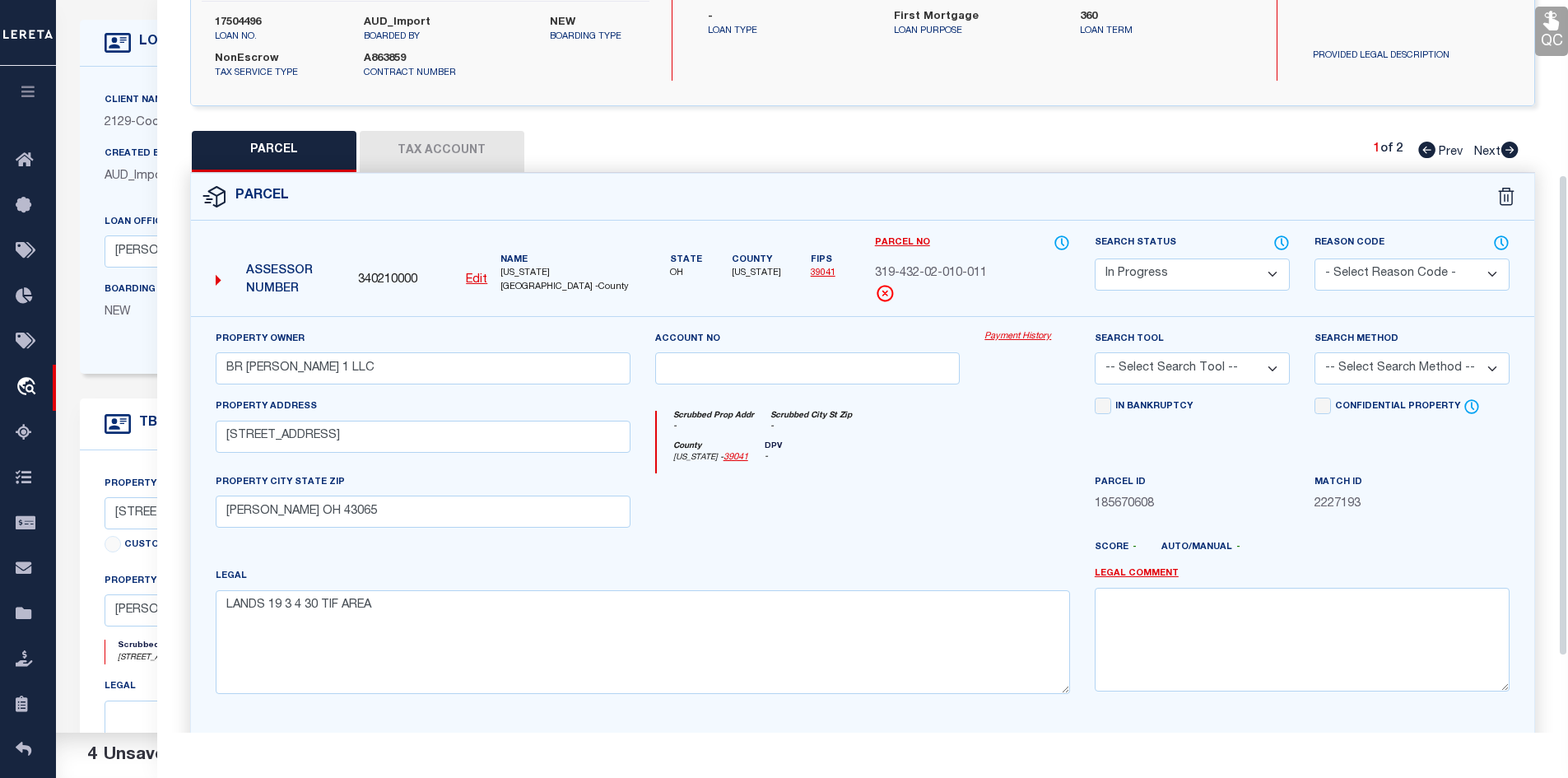
scroll to position [267, 0]
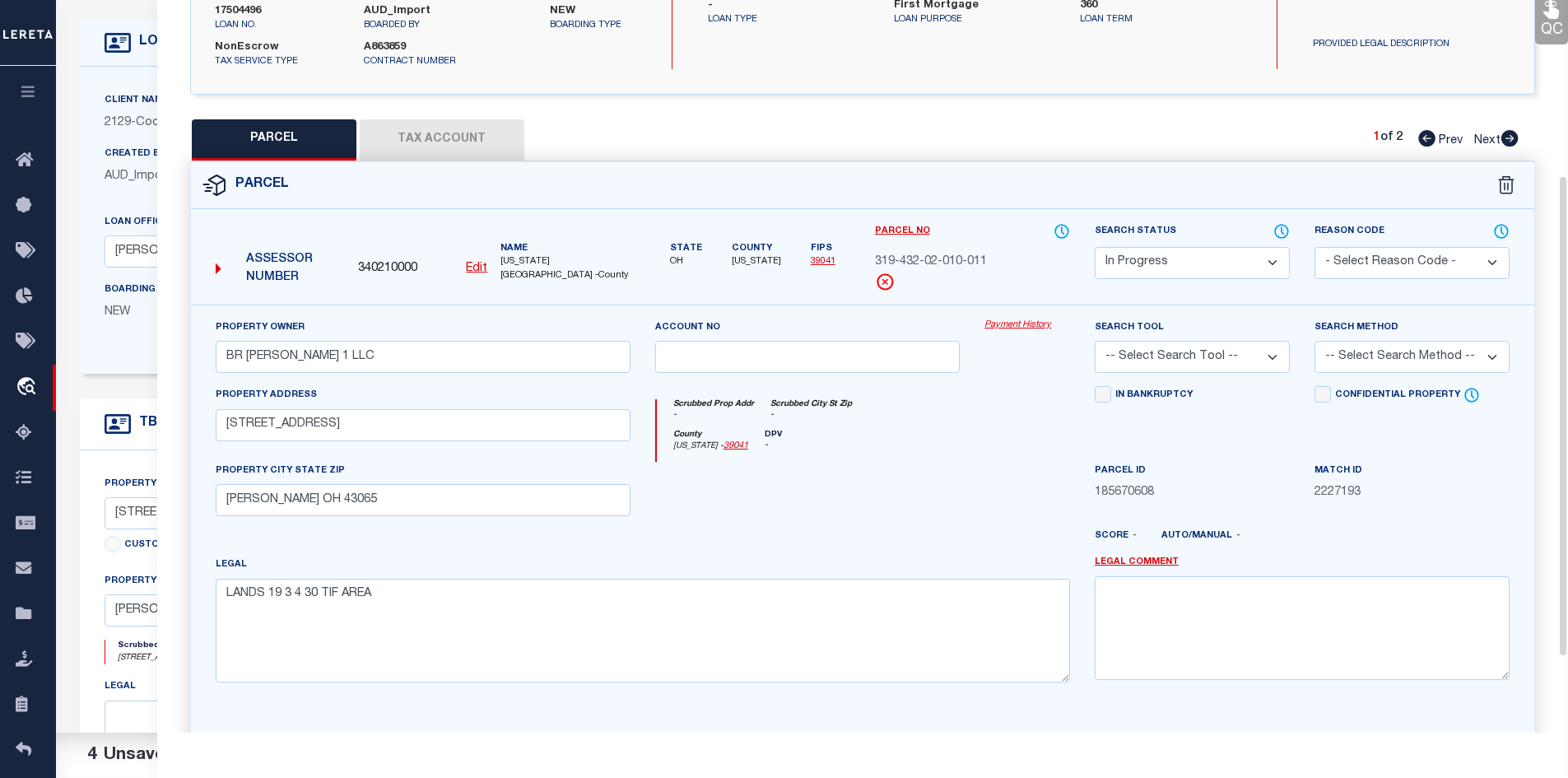
click at [1175, 266] on select "Automated Search Bad Parcel Complete Duplicate Parcel High Dollar Reporting In …" at bounding box center [1192, 263] width 195 height 32
select select "PC"
click at [1095, 247] on select "Automated Search Bad Parcel Complete Duplicate Parcel High Dollar Reporting In …" at bounding box center [1192, 263] width 195 height 32
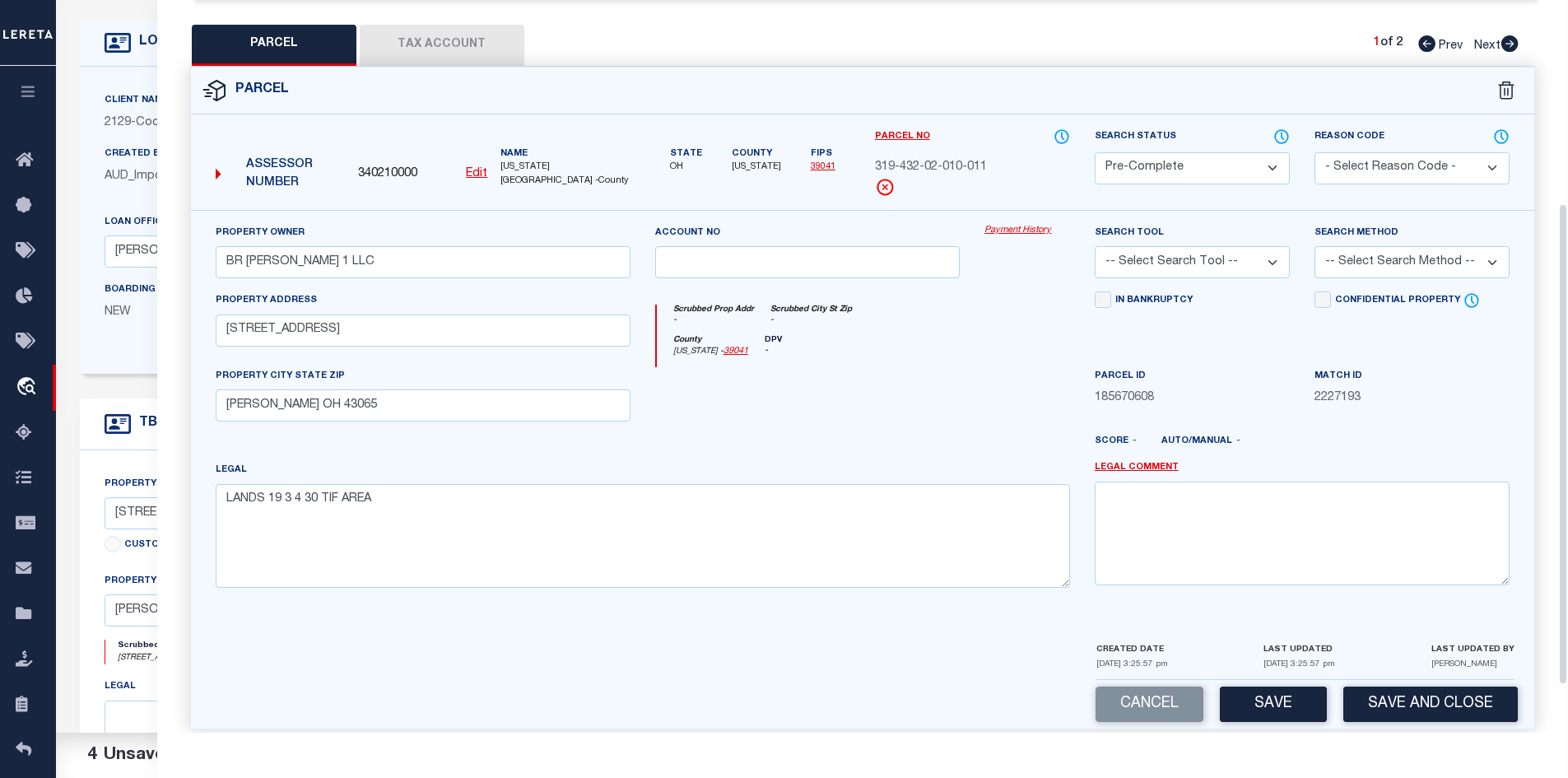
scroll to position [380, 0]
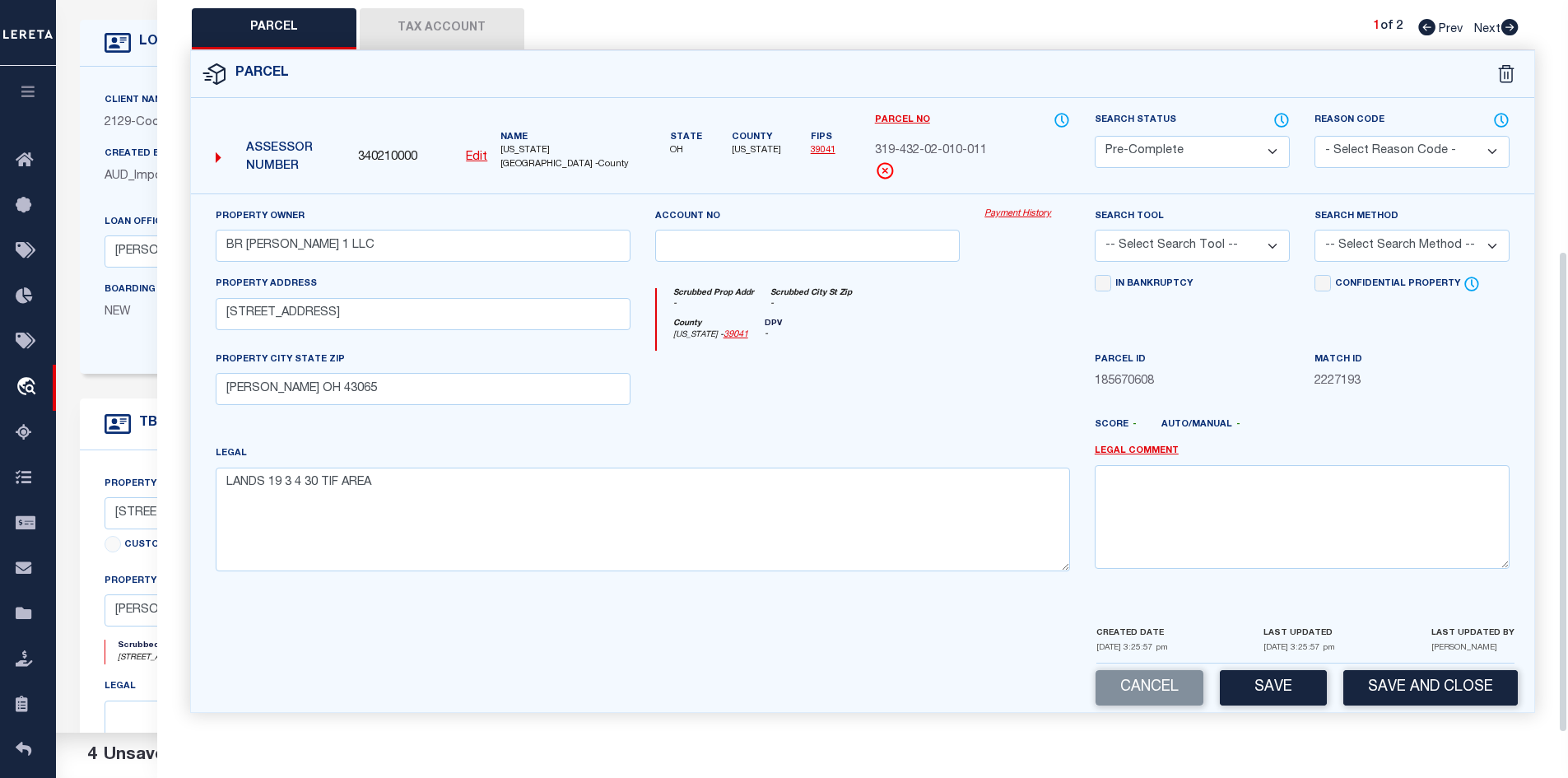
click at [1292, 682] on button "Save" at bounding box center [1273, 688] width 107 height 35
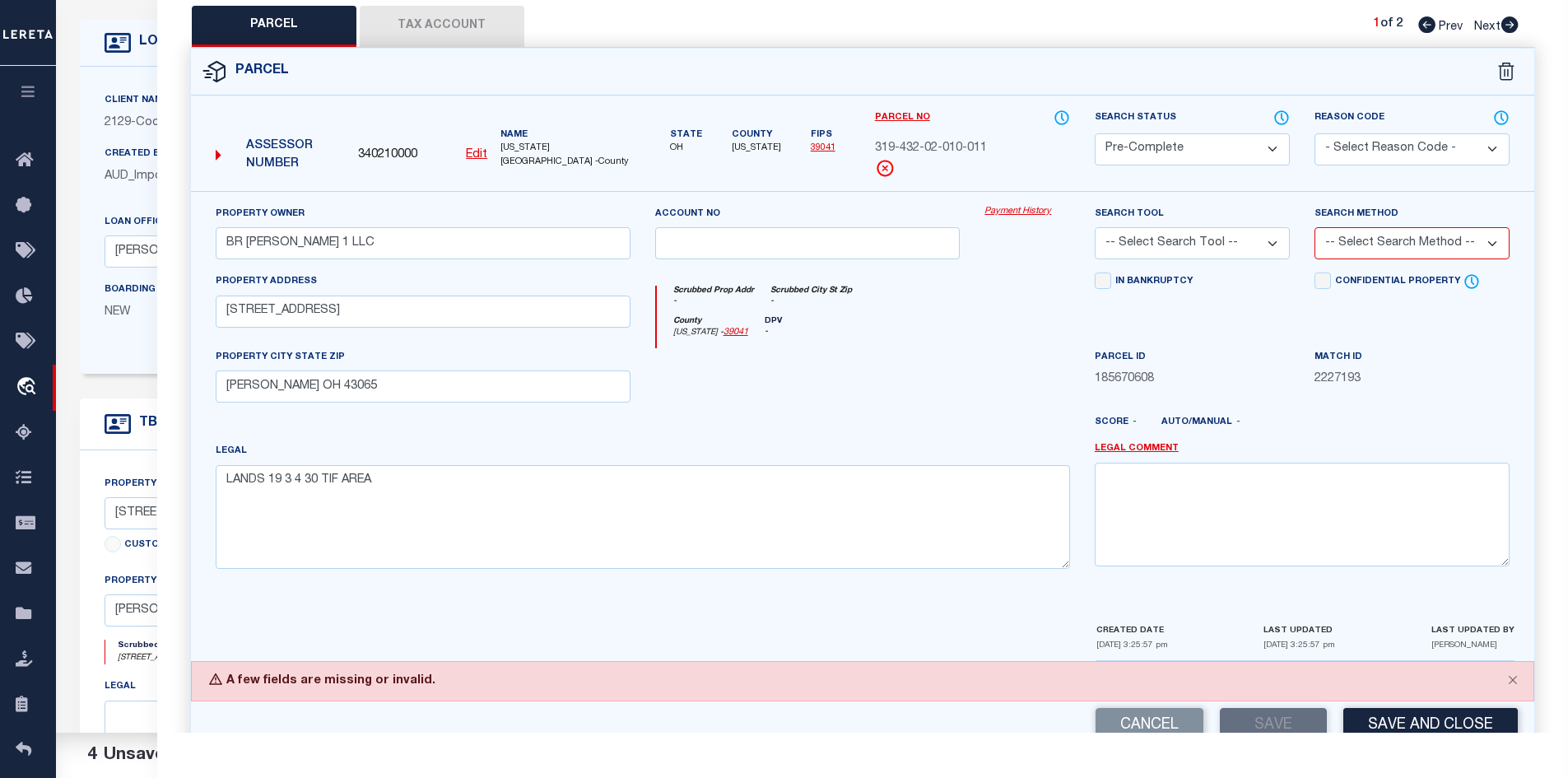
click at [1249, 247] on select "-- Select Search Tool -- 3rd Party Website Agency File Agency Website ATLS CNV-…" at bounding box center [1192, 243] width 195 height 32
select select "AGW"
click at [1095, 228] on select "-- Select Search Tool -- 3rd Party Website Agency File Agency Website ATLS CNV-…" at bounding box center [1192, 243] width 195 height 32
click at [1420, 226] on div "Search Method -- Select Search Method -- Property Address Legal Liability Info …" at bounding box center [1411, 231] width 195 height 54
click at [1411, 248] on select "-- Select Search Method -- Property Address Legal Liability Info Provided" at bounding box center [1411, 243] width 195 height 32
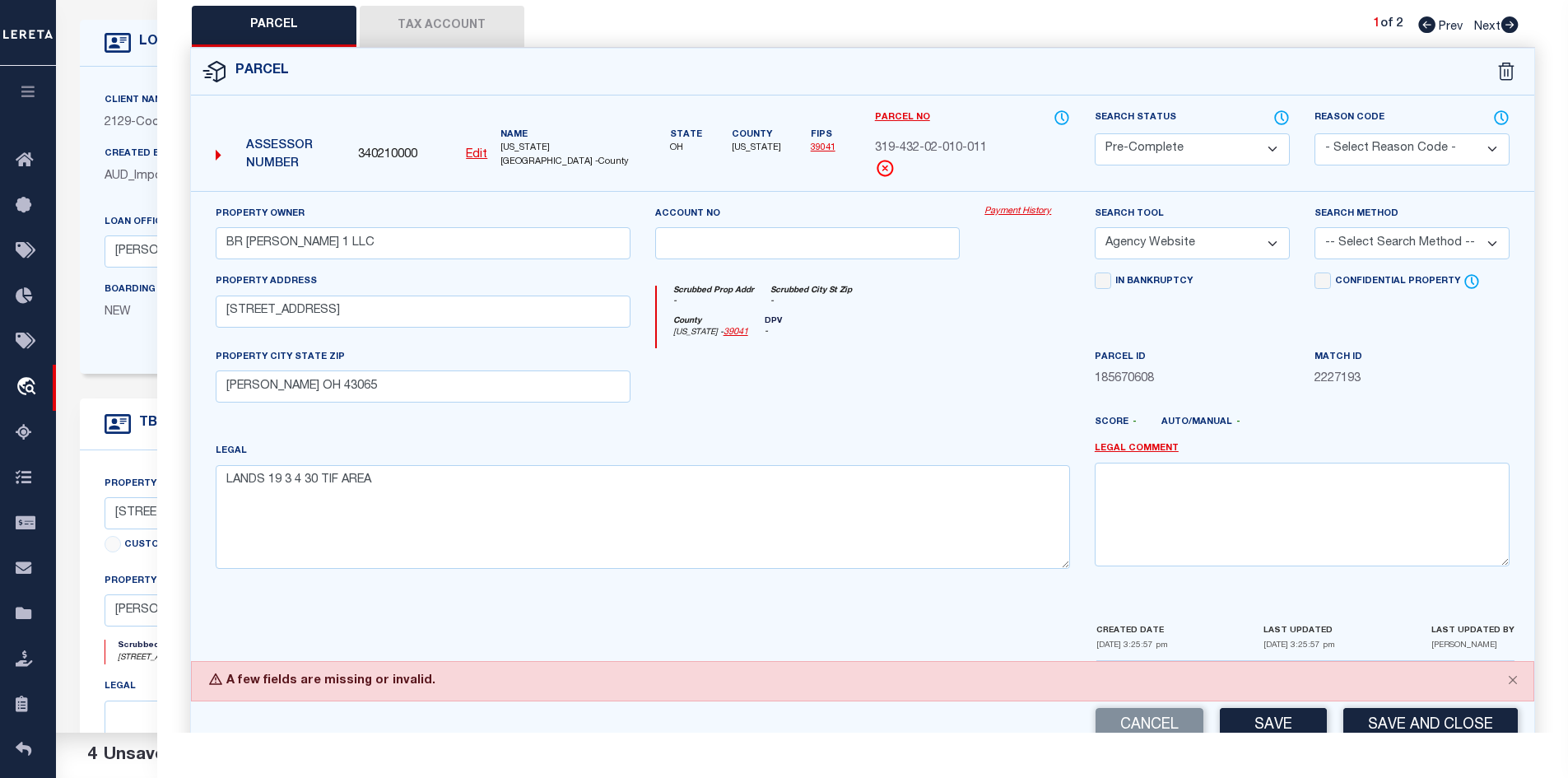
select select "ADD"
click at [1314, 228] on select "-- Select Search Method -- Property Address Legal Liability Info Provided" at bounding box center [1411, 243] width 195 height 32
click at [1288, 715] on button "Save" at bounding box center [1273, 725] width 107 height 35
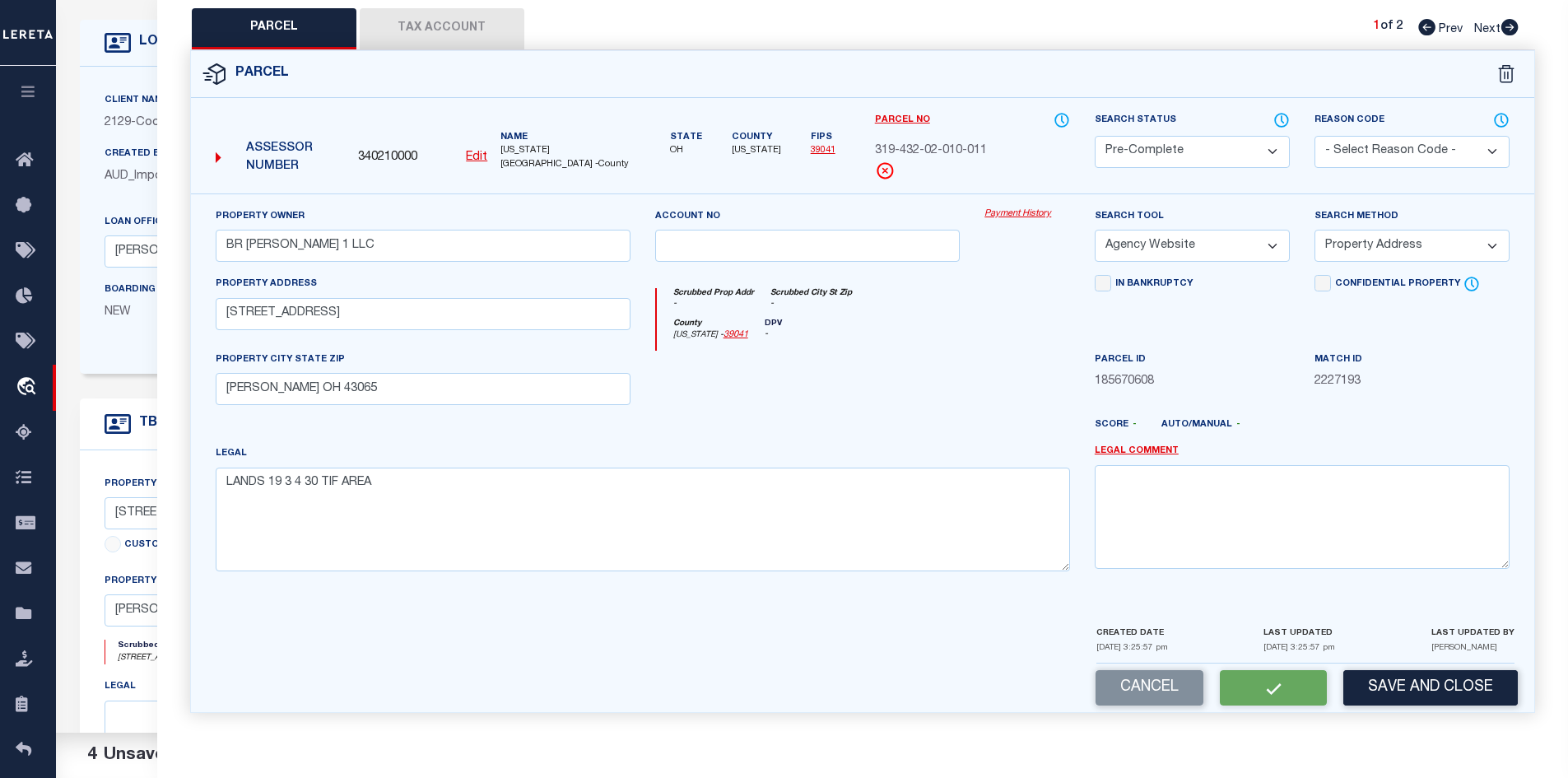
select select "AS"
select select
checkbox input "false"
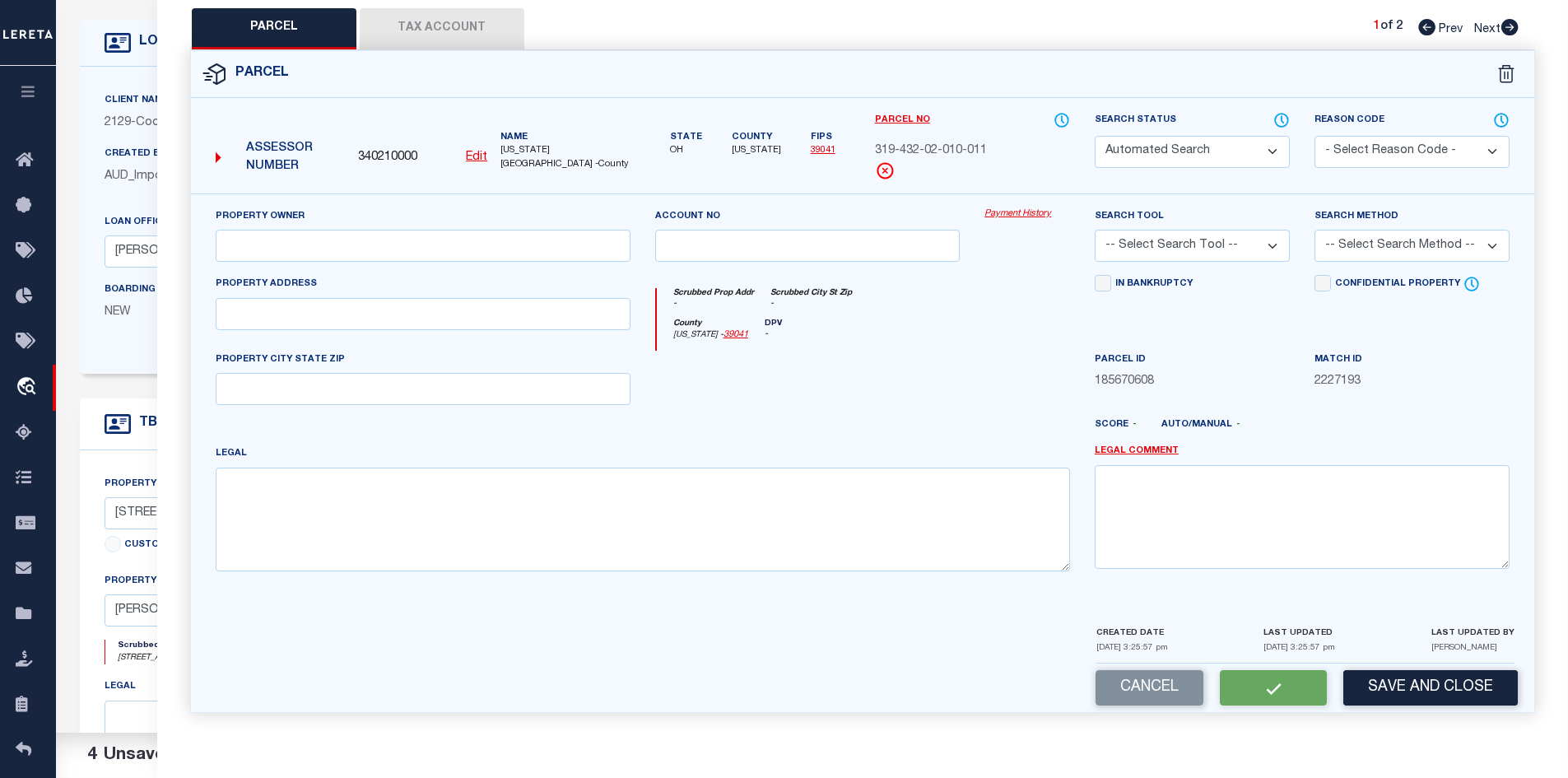
select select "QC"
type input "BR POWELL 1 LLC"
select select "AGW"
select select "ADD"
type input "269 W OLENTANGY ST"
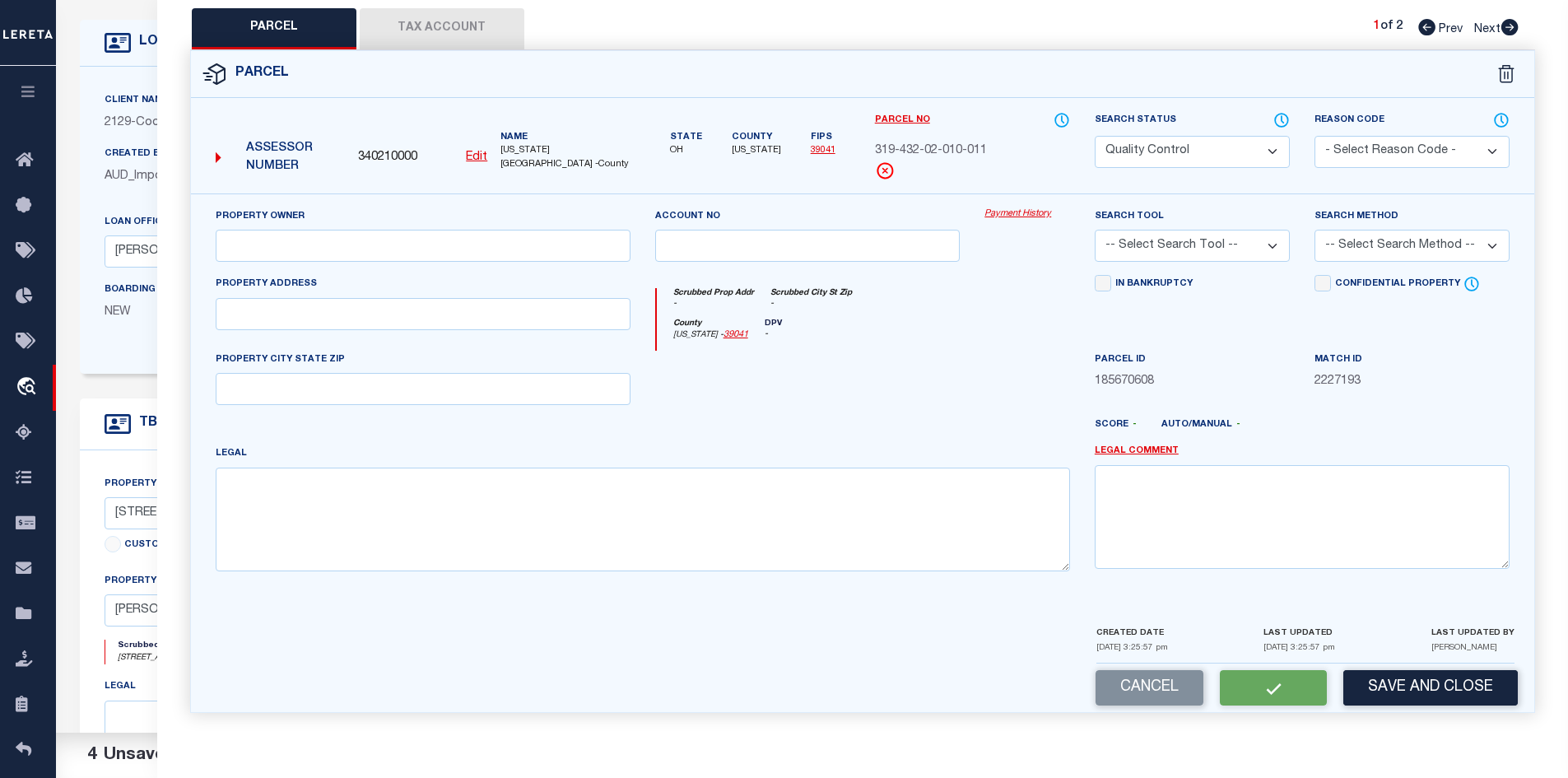
type input "POWELL OH 43065"
type textarea "LANDS 19 3 4 30 TIF AREA"
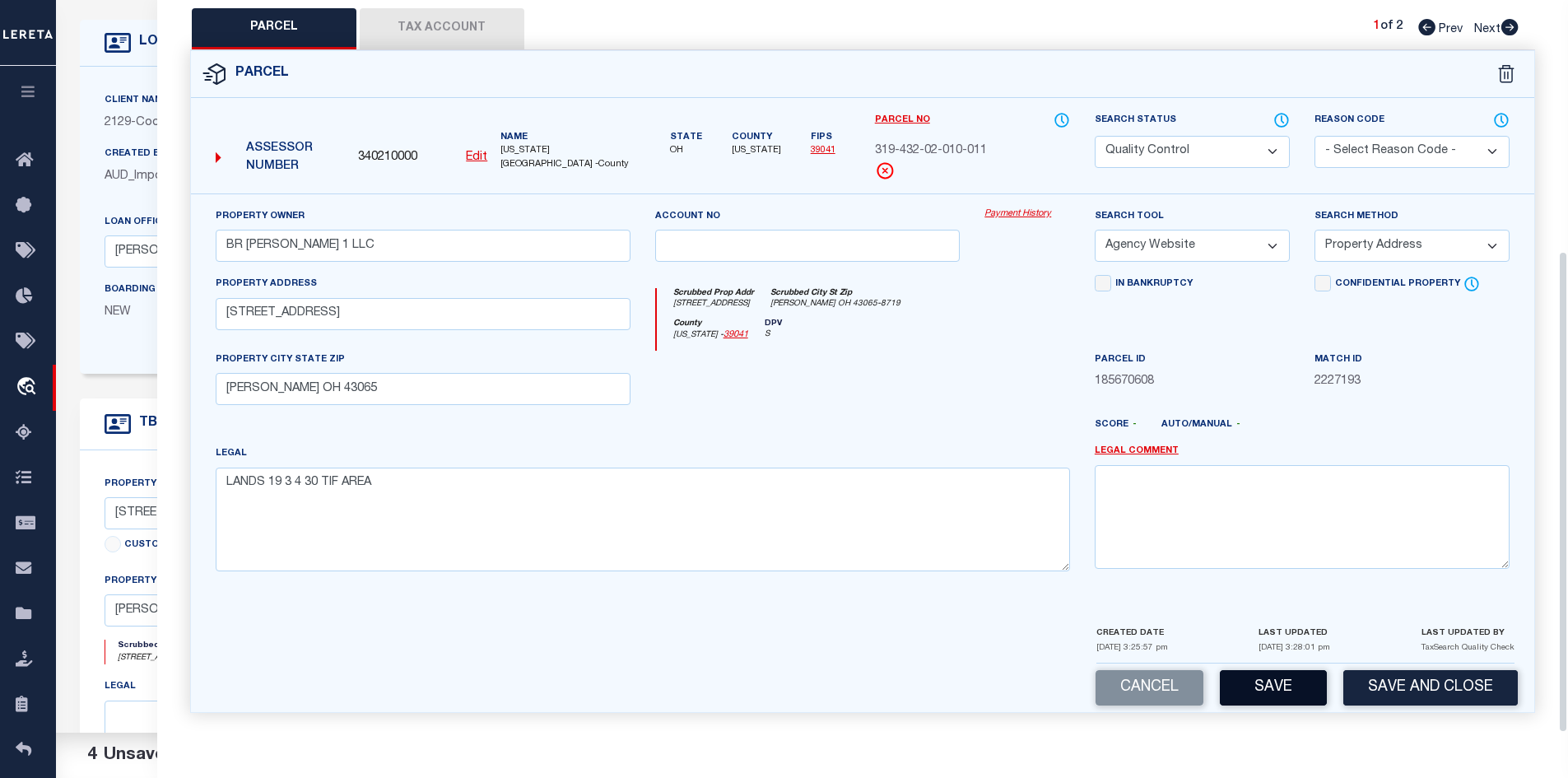
click at [1275, 683] on button "Save" at bounding box center [1273, 688] width 107 height 35
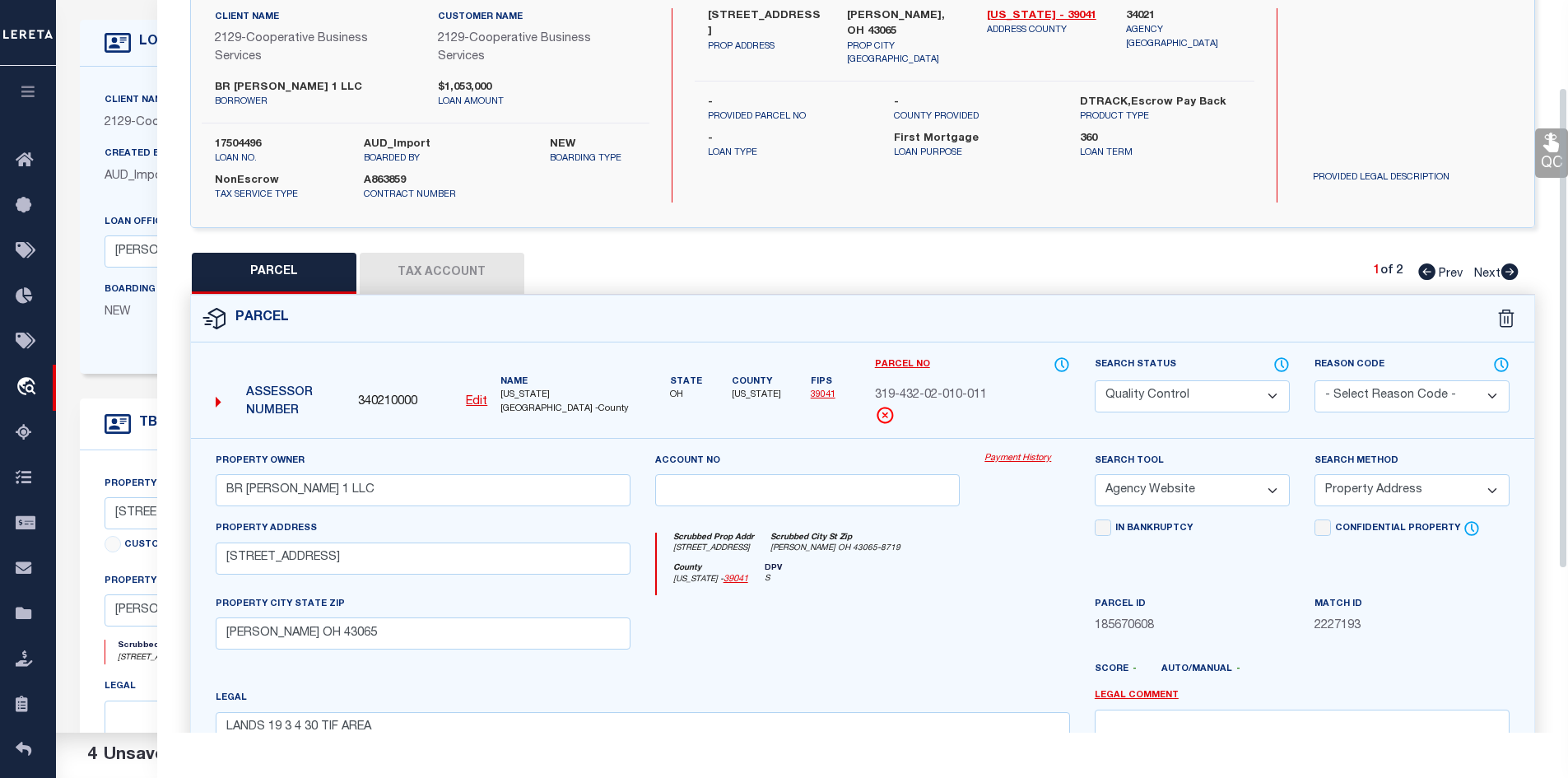
select select "AS"
select select
checkbox input "false"
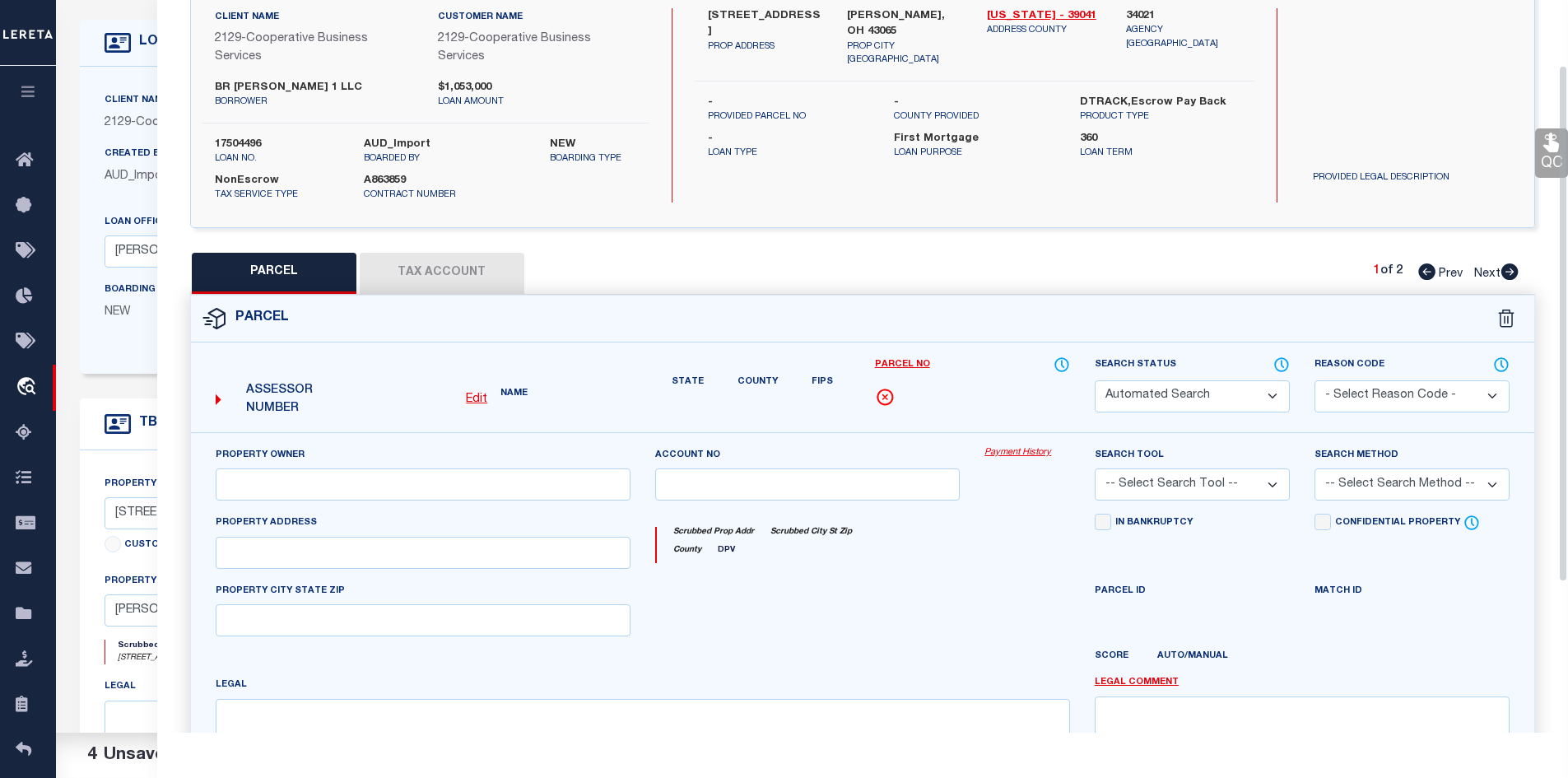
select select "QC"
type input "BR POWELL 1 LLC"
select select "AGW"
select select "ADD"
type input "269 W OLENTANGY ST"
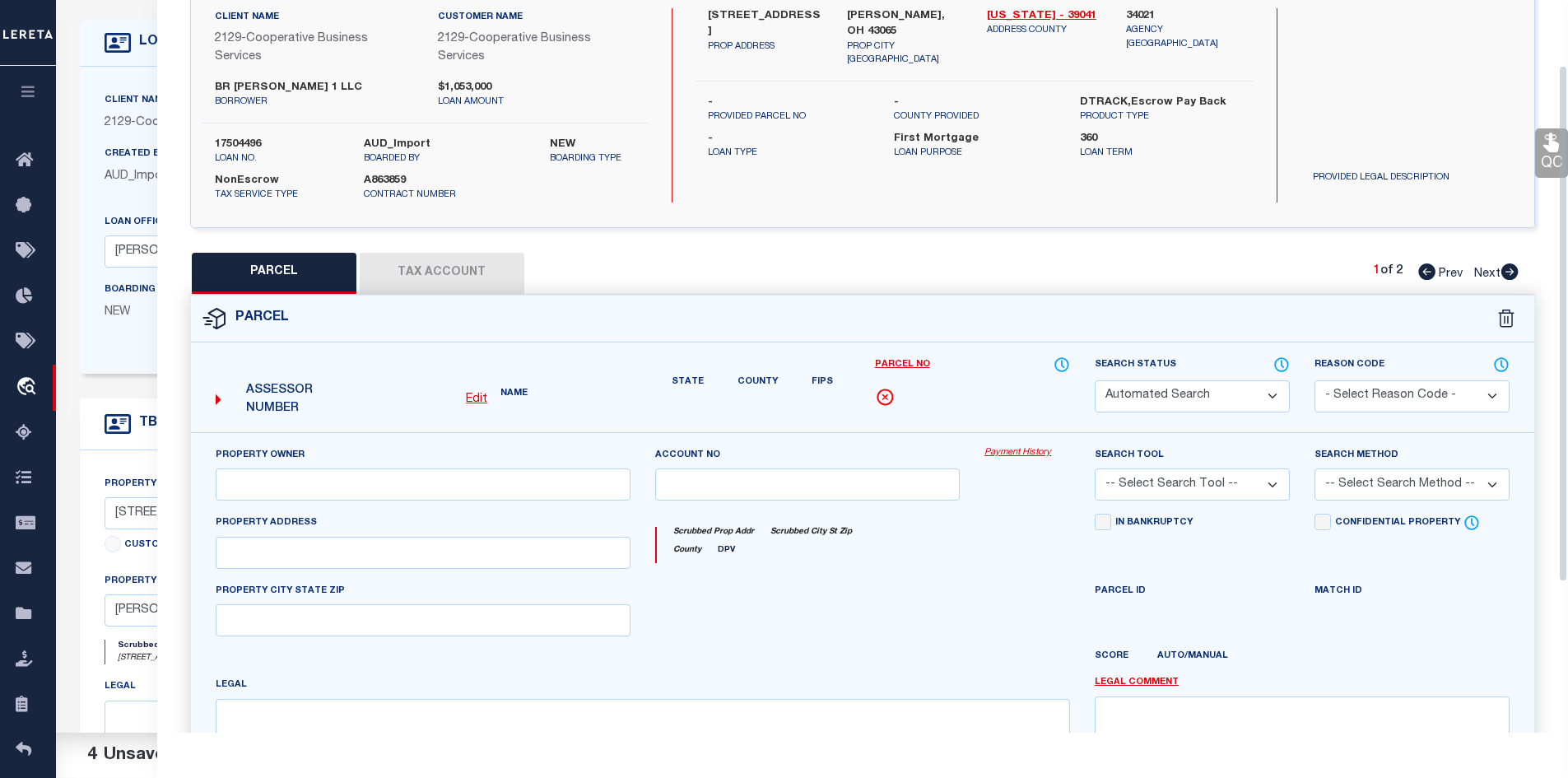
type input "POWELL OH 43065"
type textarea "LANDS 19 3 4 30 TIF AREA"
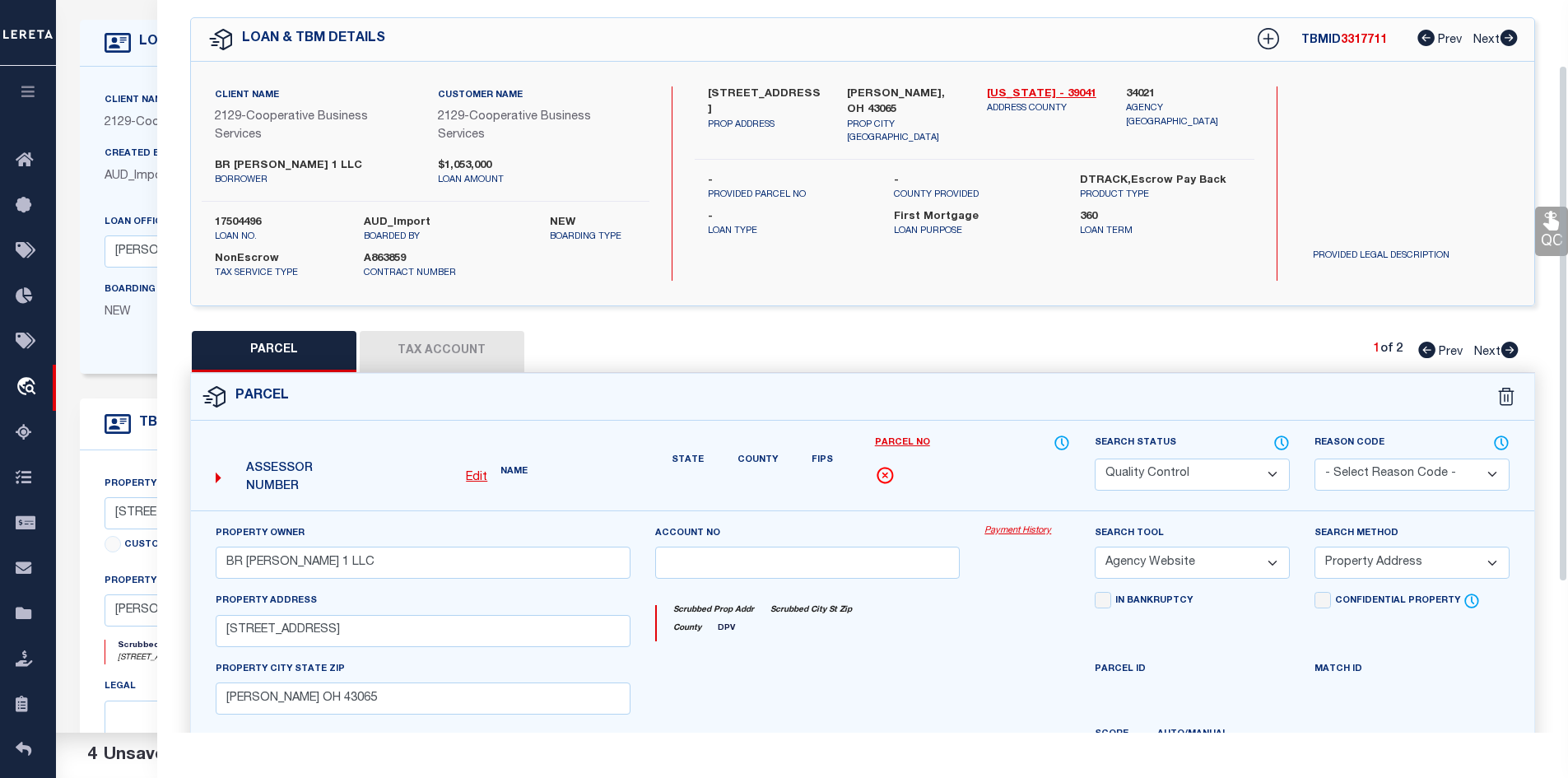
scroll to position [51, 0]
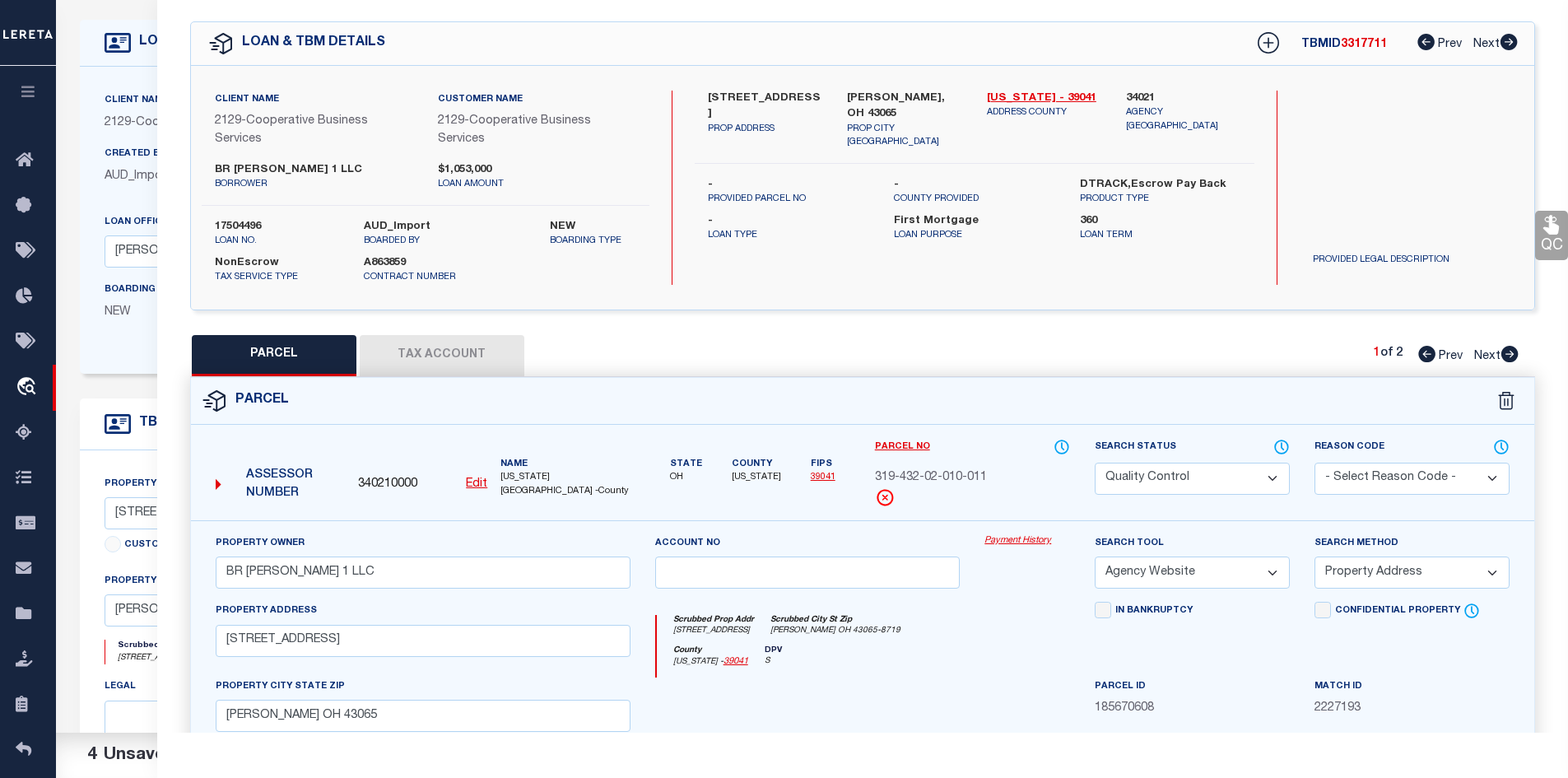
click at [456, 344] on button "Tax Account" at bounding box center [442, 356] width 165 height 41
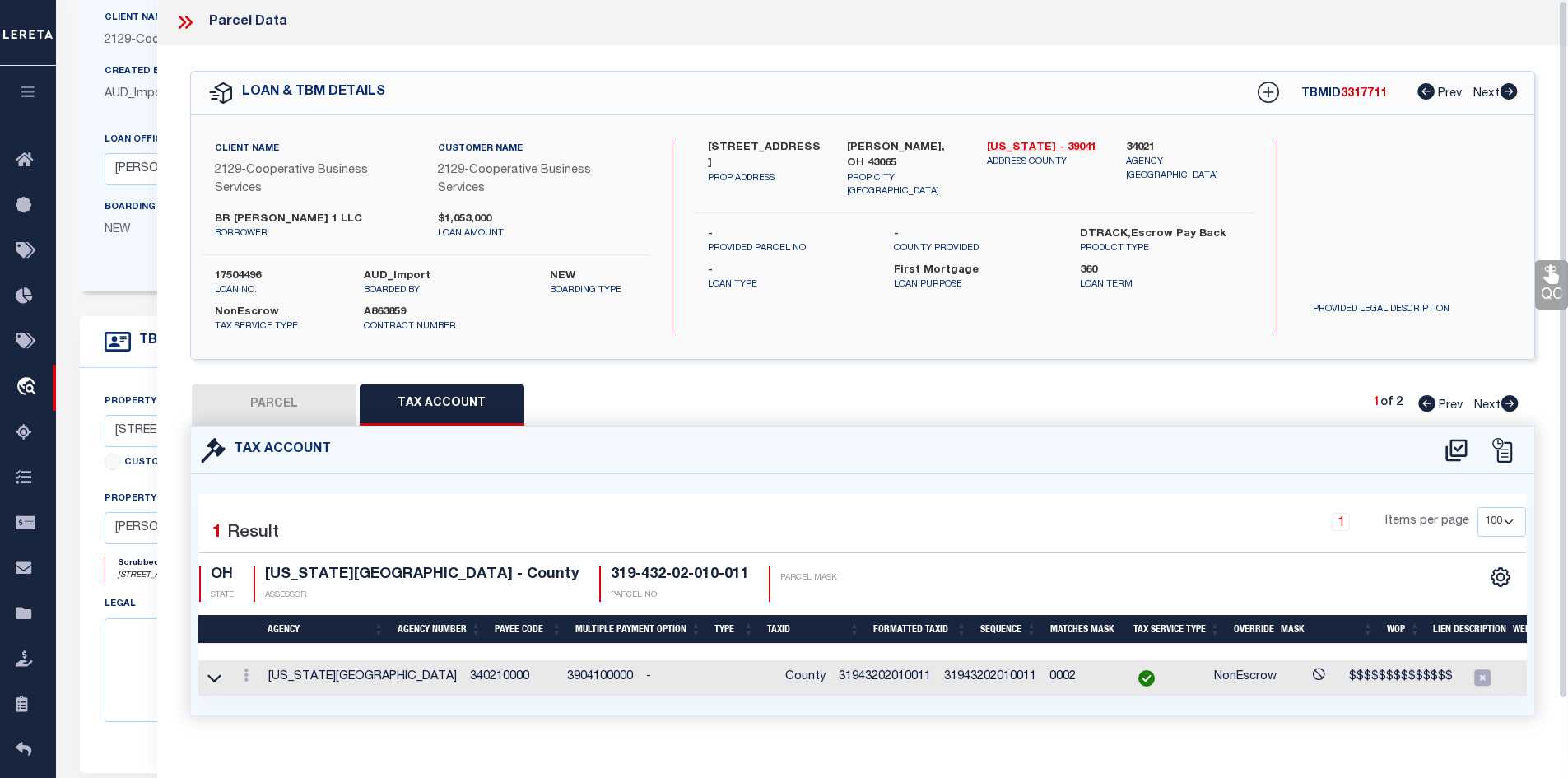
scroll to position [0, 0]
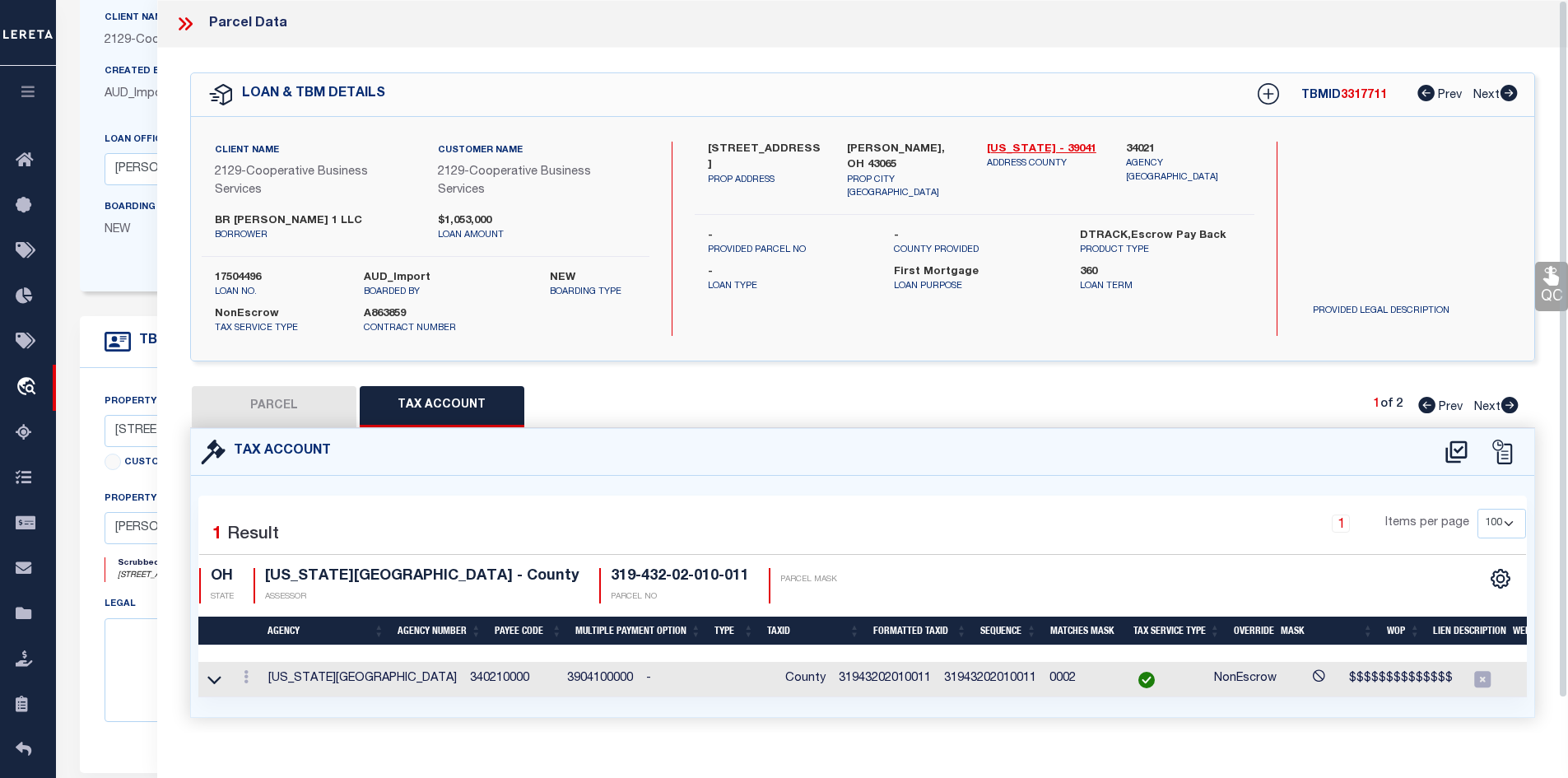
click at [179, 24] on icon at bounding box center [185, 24] width 22 height 22
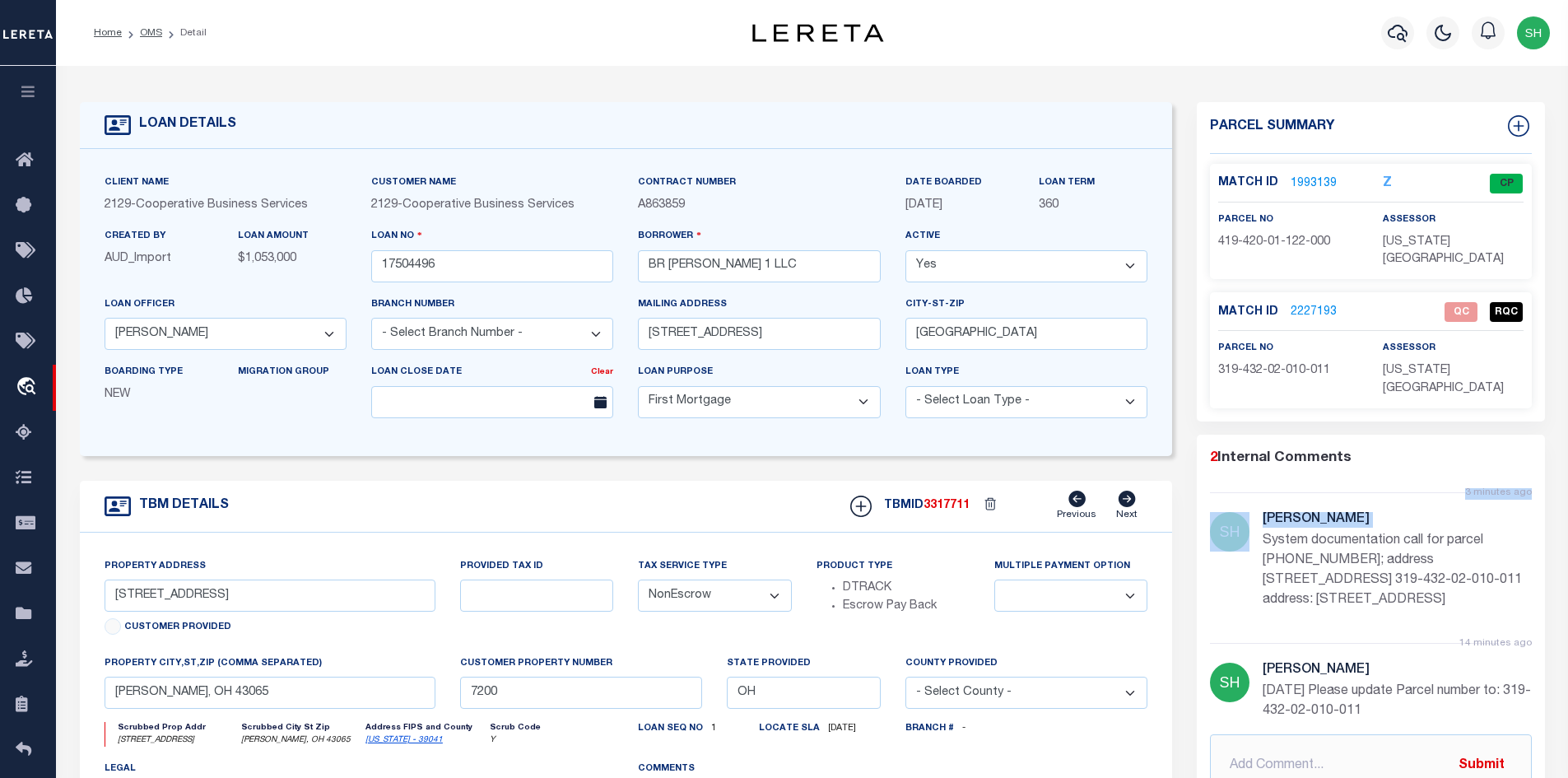
drag, startPoint x: 1263, startPoint y: 503, endPoint x: 1544, endPoint y: 562, distance: 287.1
click at [1544, 562] on div "2 Internal Comments 3 minutes ago Shirley Hardy System documentation call for p…" at bounding box center [1370, 622] width 348 height 350
copy li "3 minutes ago Shirley Hardy"
